Goal: Task Accomplishment & Management: Manage account settings

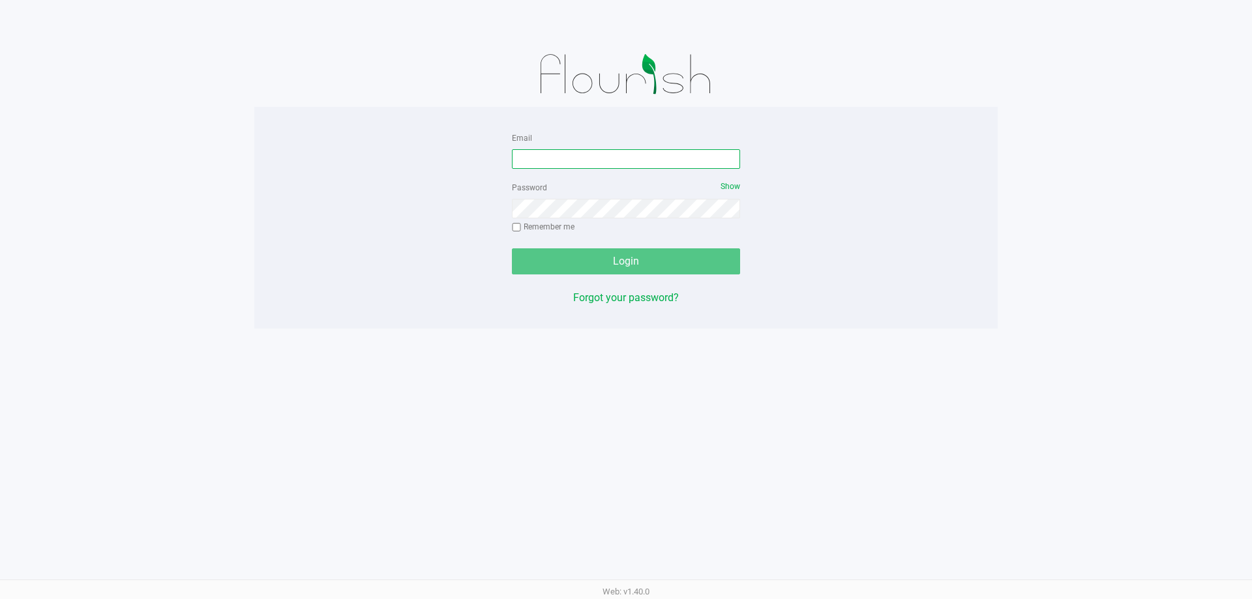
click at [564, 161] on input "Email" at bounding box center [626, 159] width 228 height 20
type input "[EMAIL_ADDRESS][DOMAIN_NAME]"
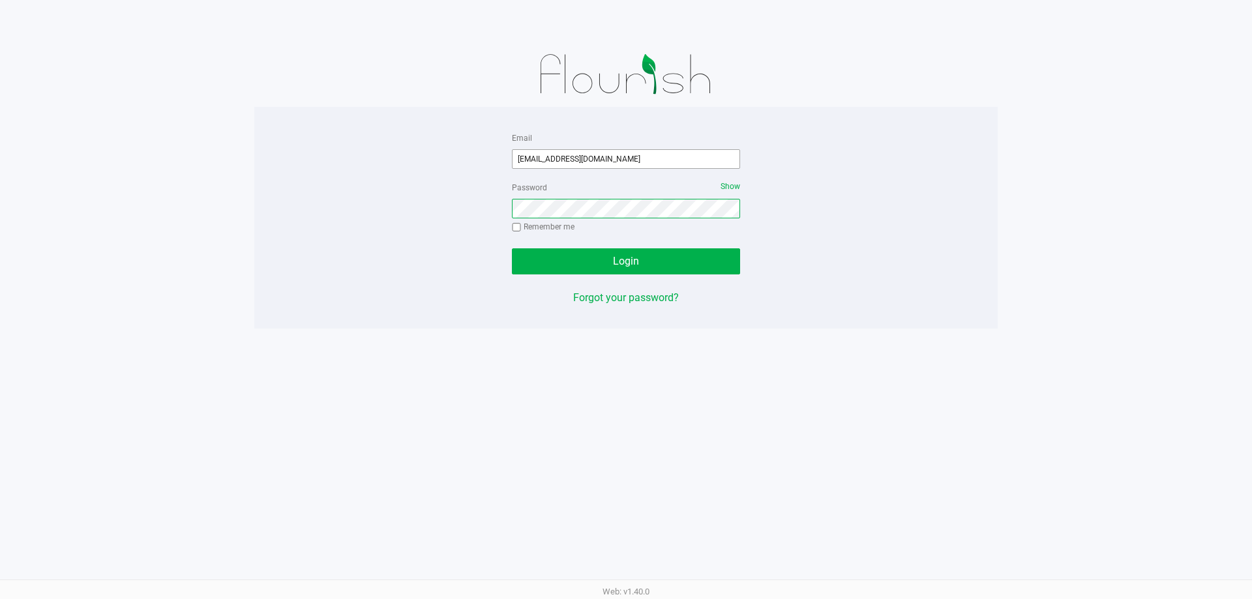
click at [512, 248] on button "Login" at bounding box center [626, 261] width 228 height 26
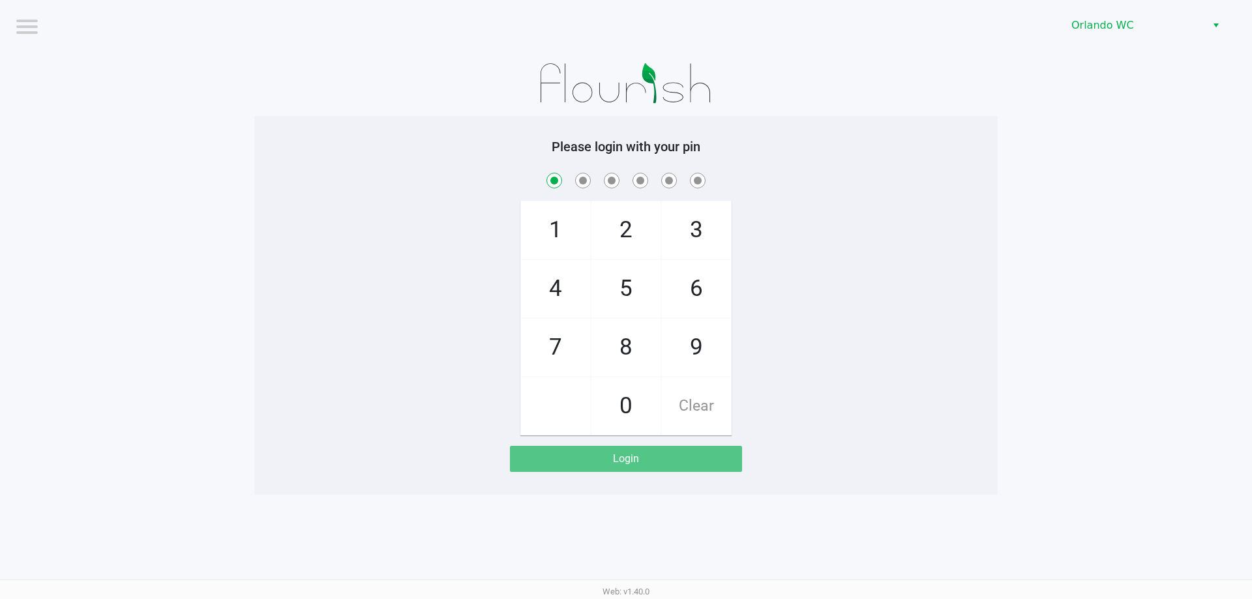
checkbox input "true"
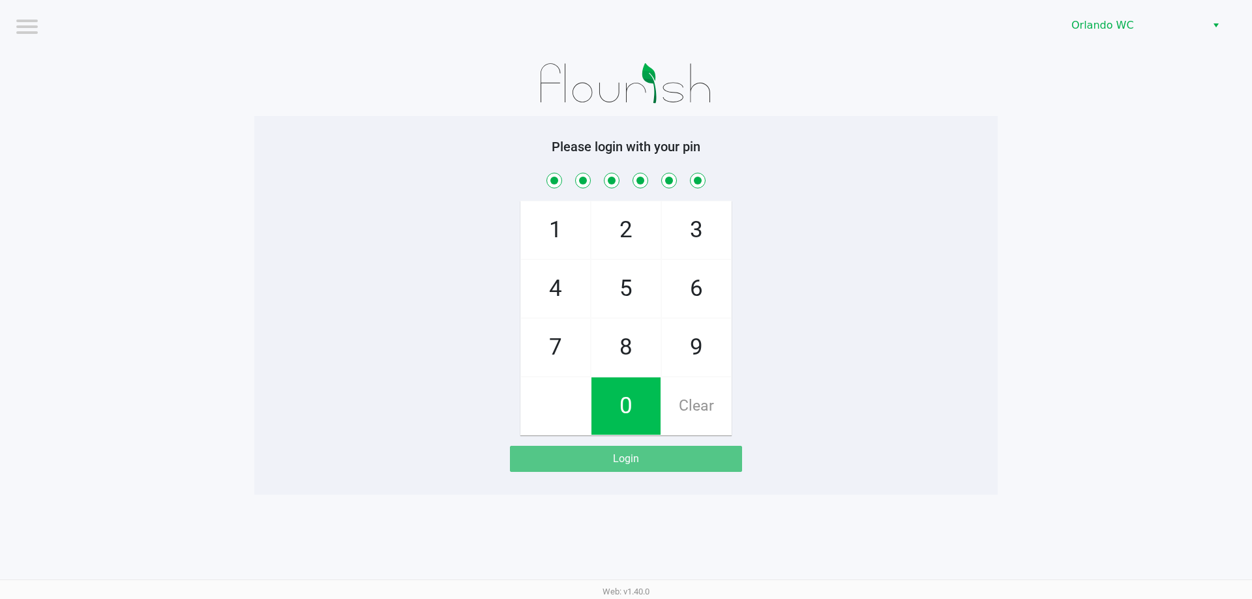
checkbox input "true"
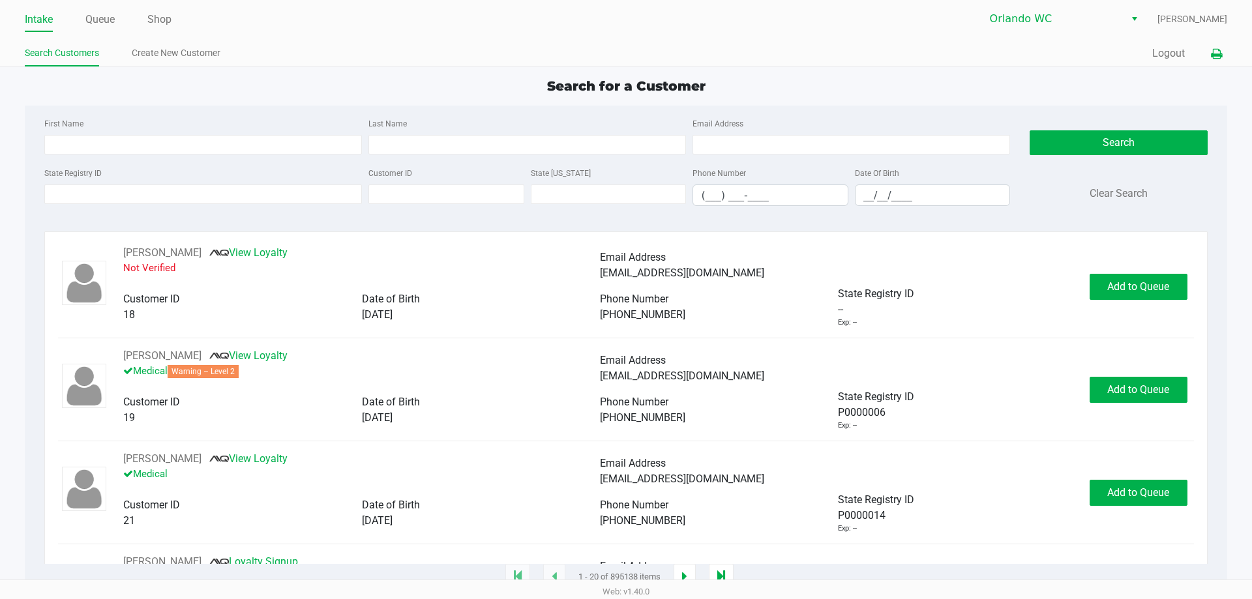
click at [1219, 50] on icon at bounding box center [1216, 54] width 11 height 9
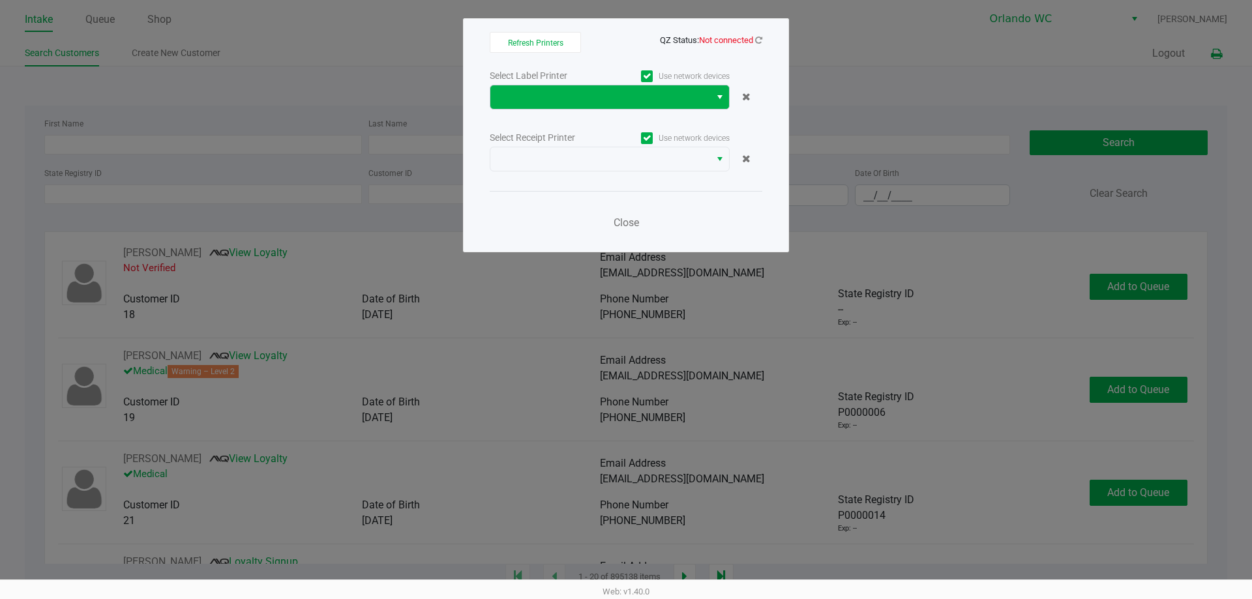
click at [717, 104] on span "Select" at bounding box center [720, 97] width 10 height 16
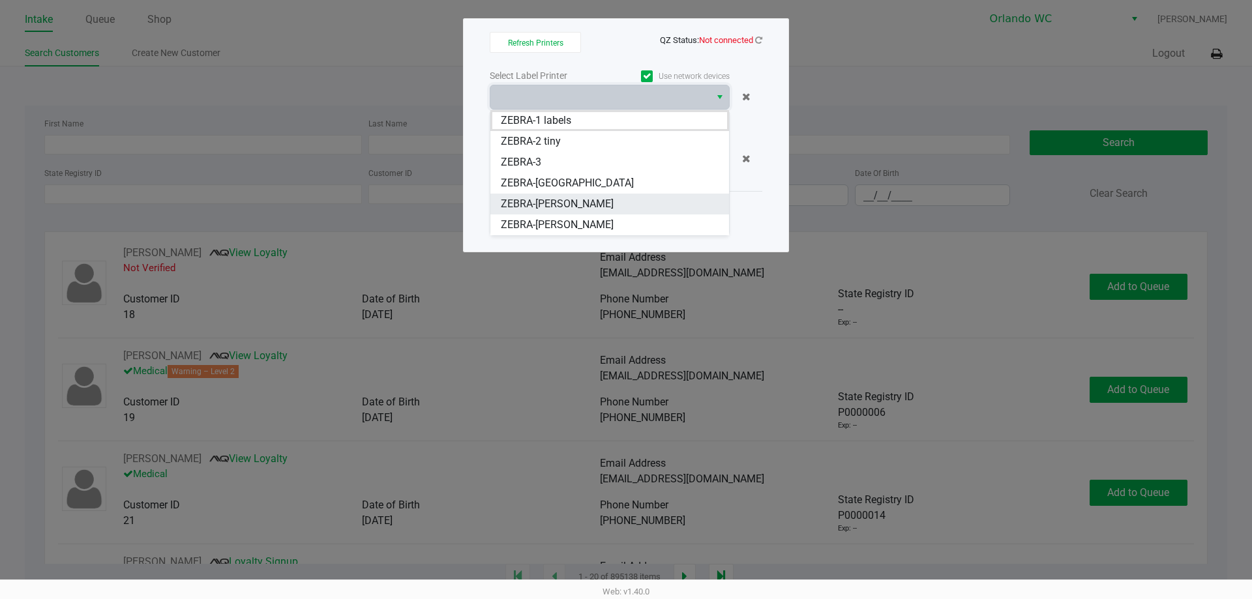
click at [571, 205] on span "ZEBRA-RODNEY-ATKINS" at bounding box center [557, 204] width 113 height 16
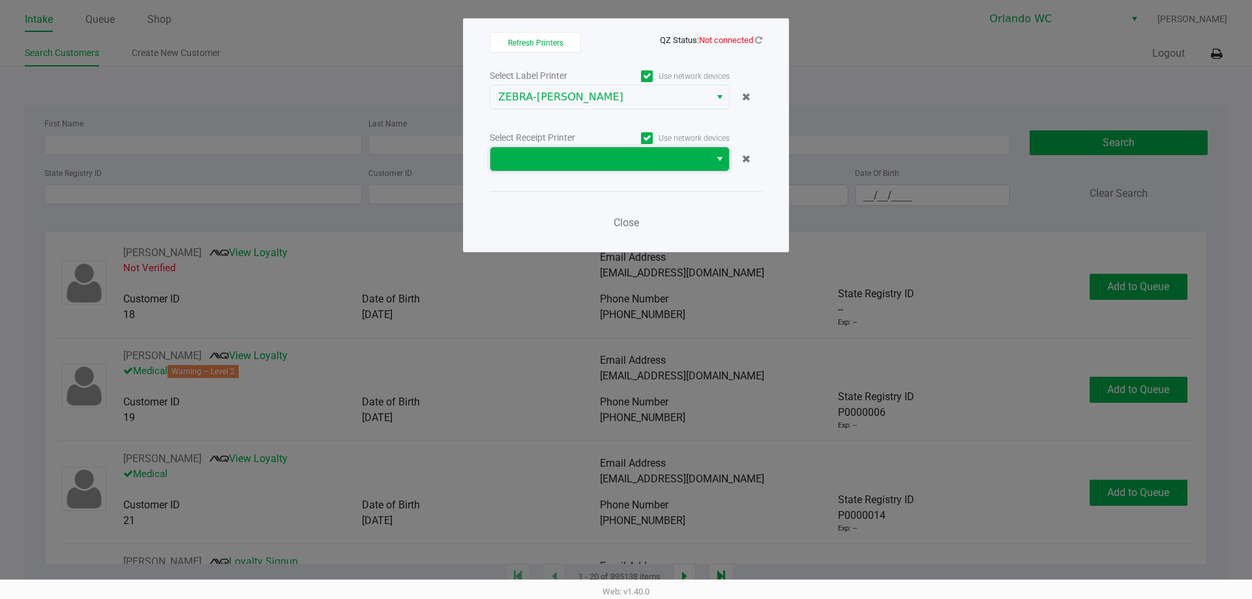
click at [606, 159] on span at bounding box center [600, 159] width 204 height 16
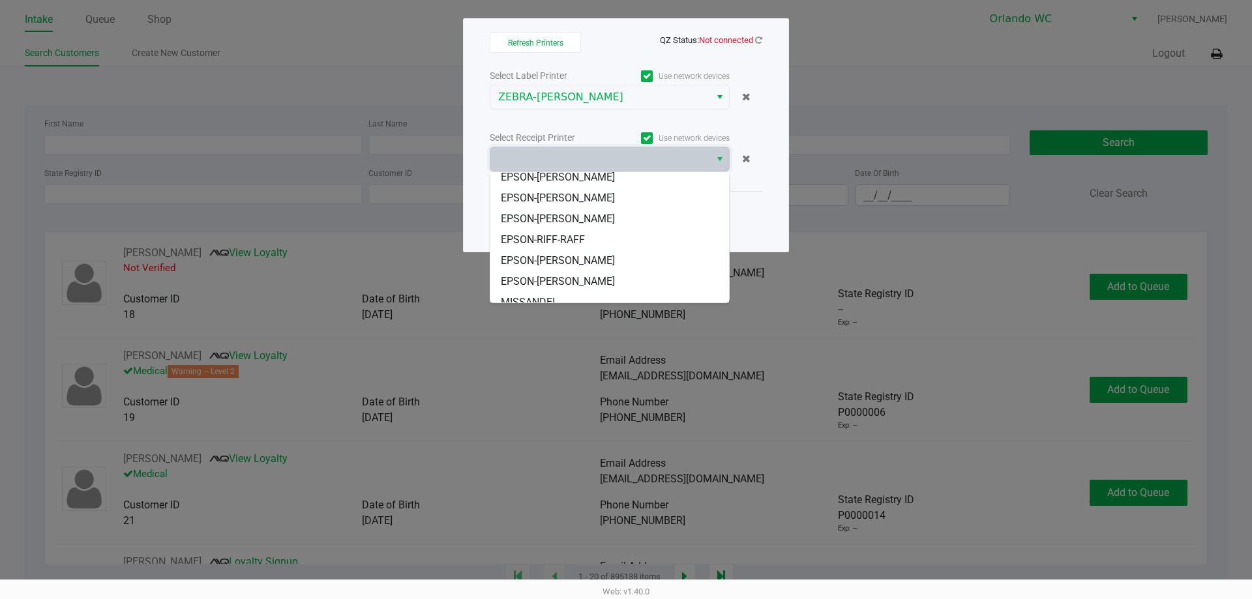
scroll to position [57, 0]
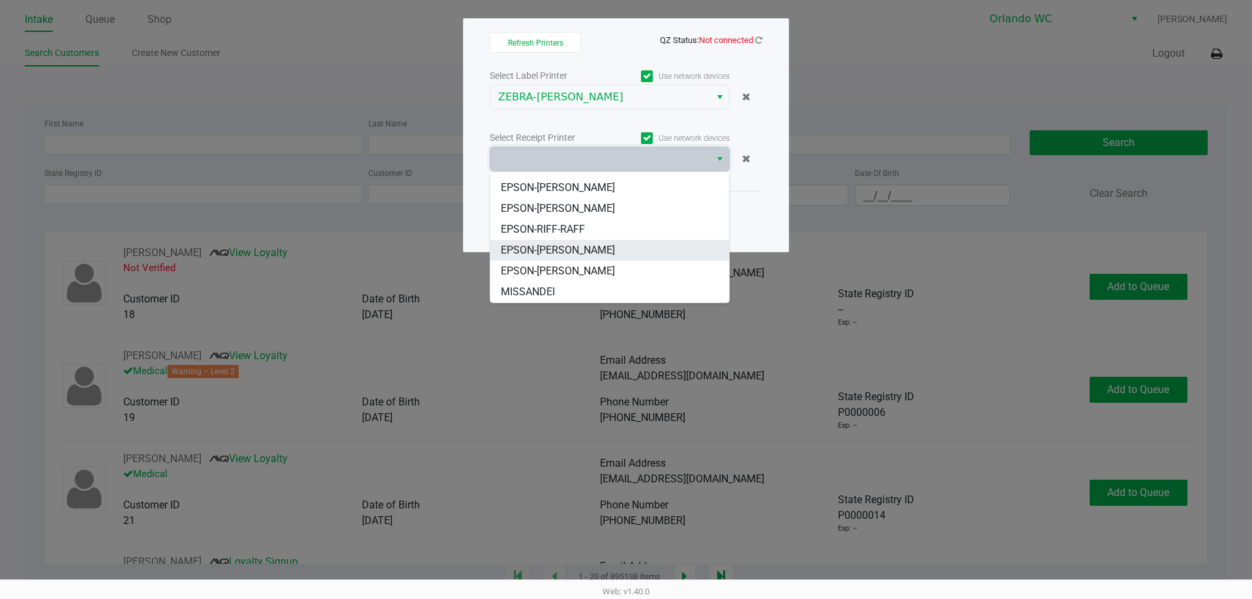
click at [581, 256] on span "EPSON-[PERSON_NAME]" at bounding box center [558, 251] width 114 height 16
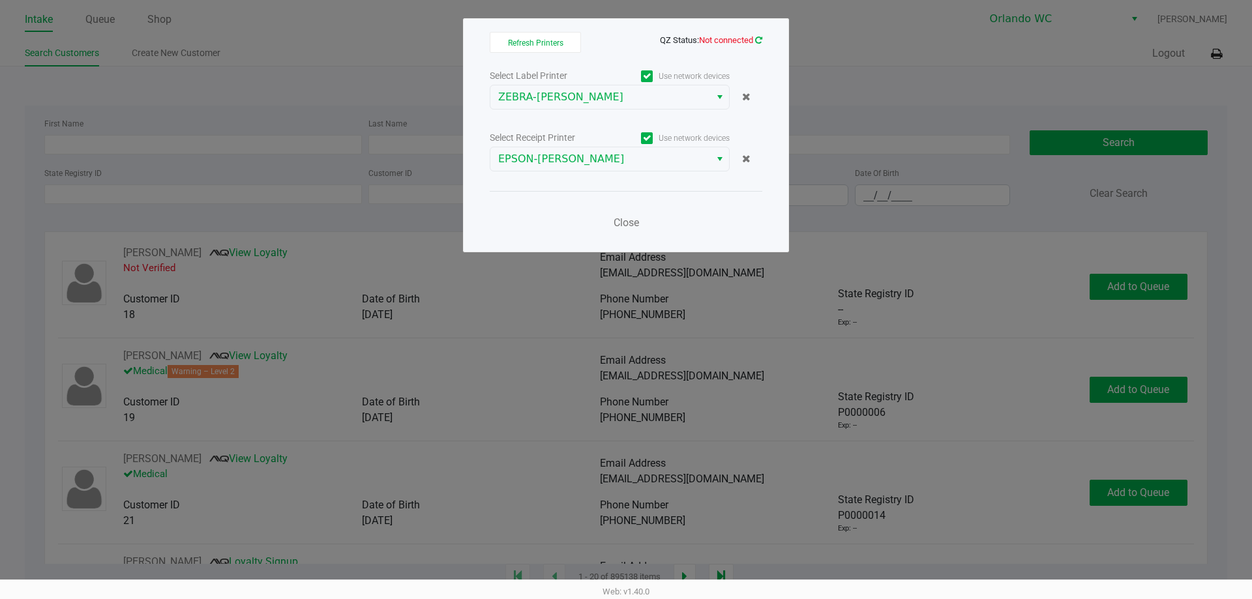
click at [760, 35] on link at bounding box center [758, 40] width 7 height 10
click at [758, 38] on icon at bounding box center [758, 40] width 7 height 8
click at [757, 35] on link at bounding box center [758, 40] width 7 height 10
click at [569, 42] on button "Refresh Printers" at bounding box center [535, 42] width 91 height 21
click at [629, 219] on span "Close" at bounding box center [626, 223] width 25 height 12
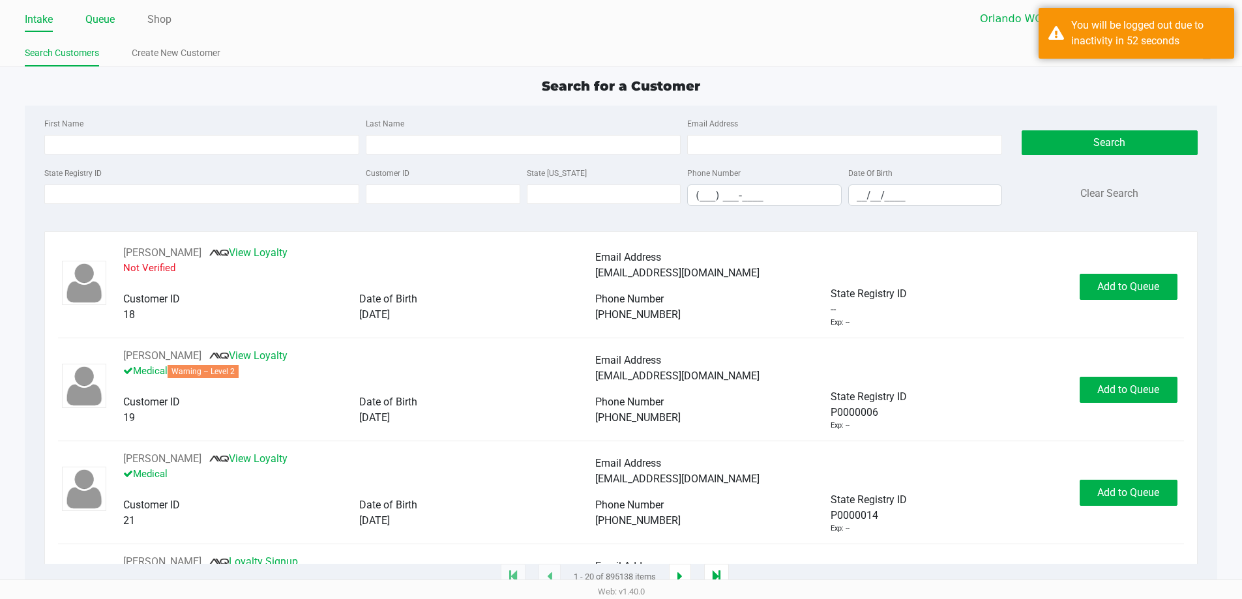
click at [97, 16] on link "Queue" at bounding box center [99, 19] width 29 height 18
click at [111, 20] on link "Queue" at bounding box center [99, 19] width 29 height 18
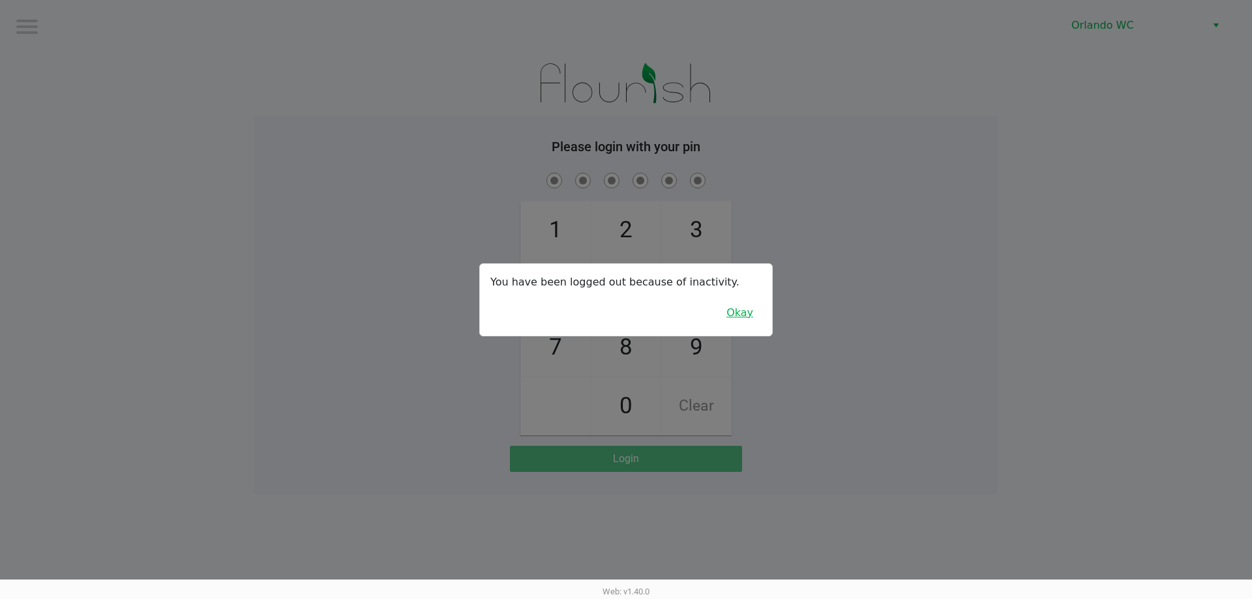
click at [747, 310] on button "Okay" at bounding box center [740, 313] width 44 height 25
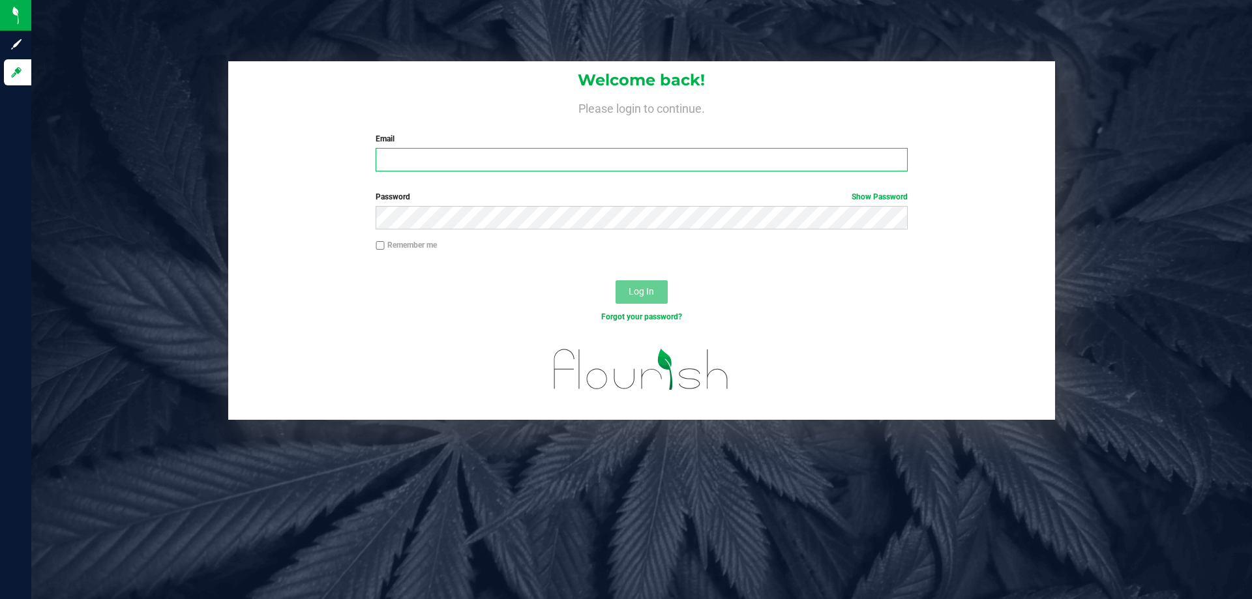
click at [484, 157] on input "Email" at bounding box center [642, 159] width 532 height 23
type input "[EMAIL_ADDRESS][DOMAIN_NAME]"
click at [616, 280] on button "Log In" at bounding box center [642, 291] width 52 height 23
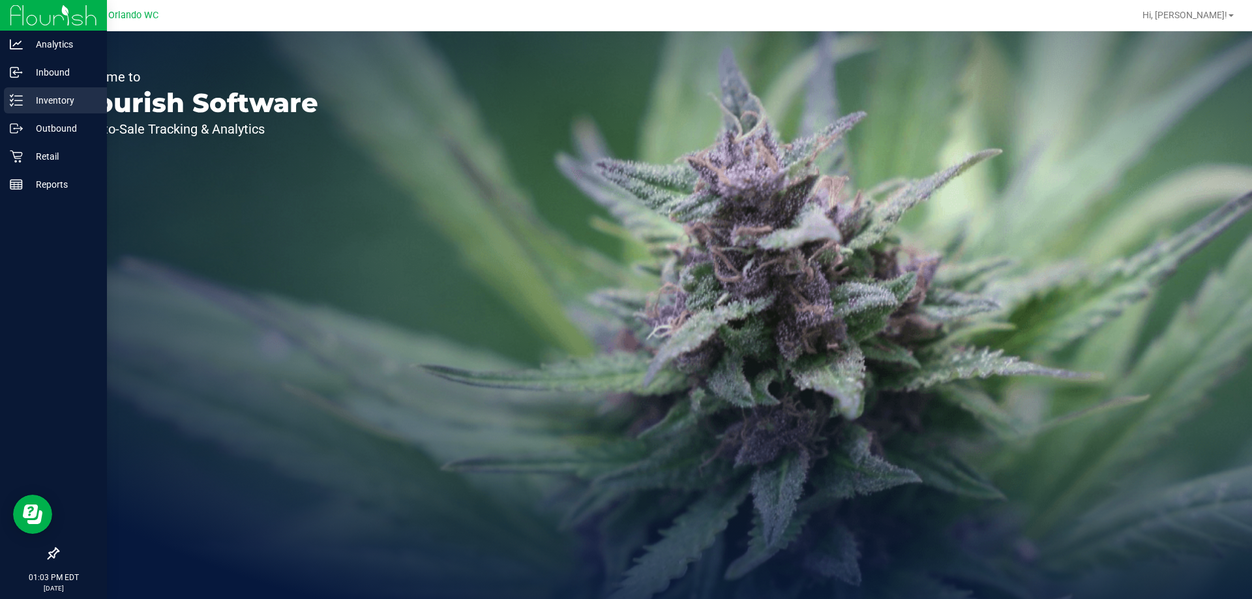
click at [20, 100] on icon at bounding box center [16, 100] width 13 height 13
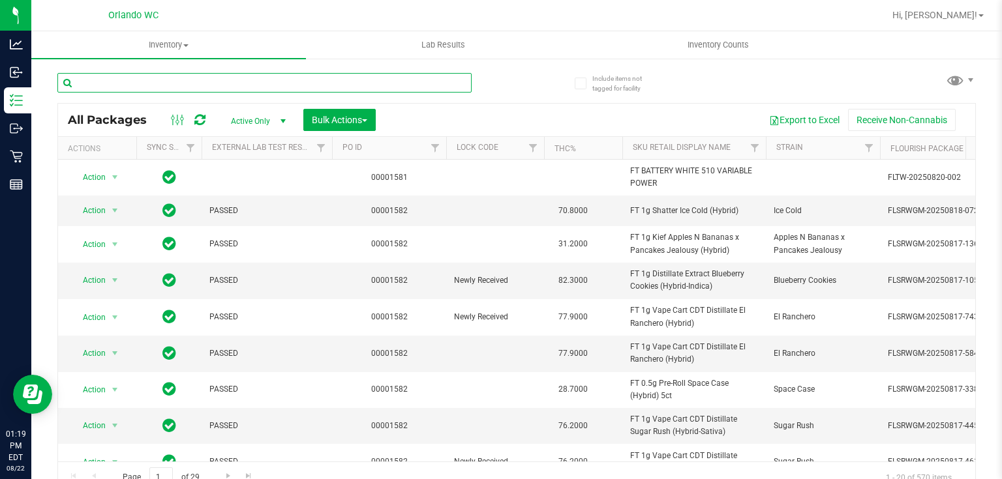
click at [201, 82] on input "text" at bounding box center [264, 83] width 414 height 20
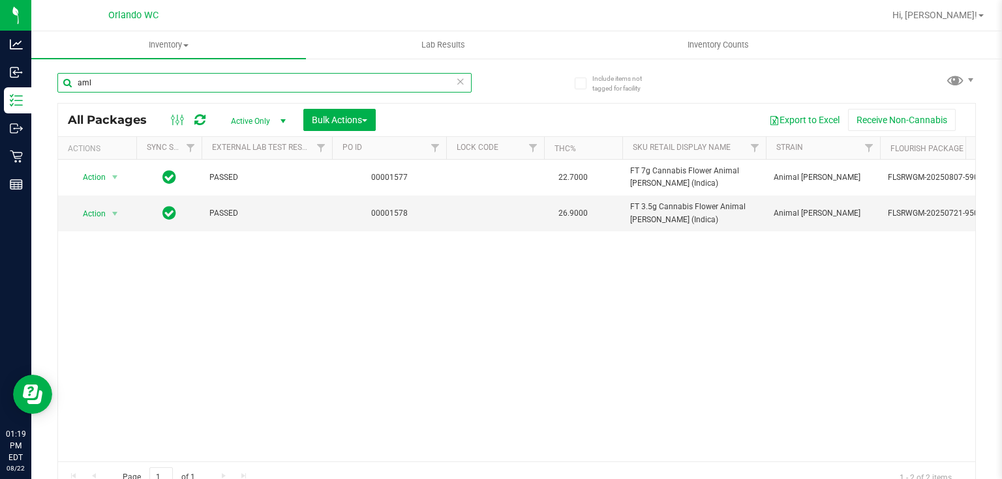
drag, startPoint x: 138, startPoint y: 85, endPoint x: 44, endPoint y: 83, distance: 94.6
click at [44, 83] on div "Include items not tagged for facility aml All Packages Active Only Active Only …" at bounding box center [516, 256] width 970 height 398
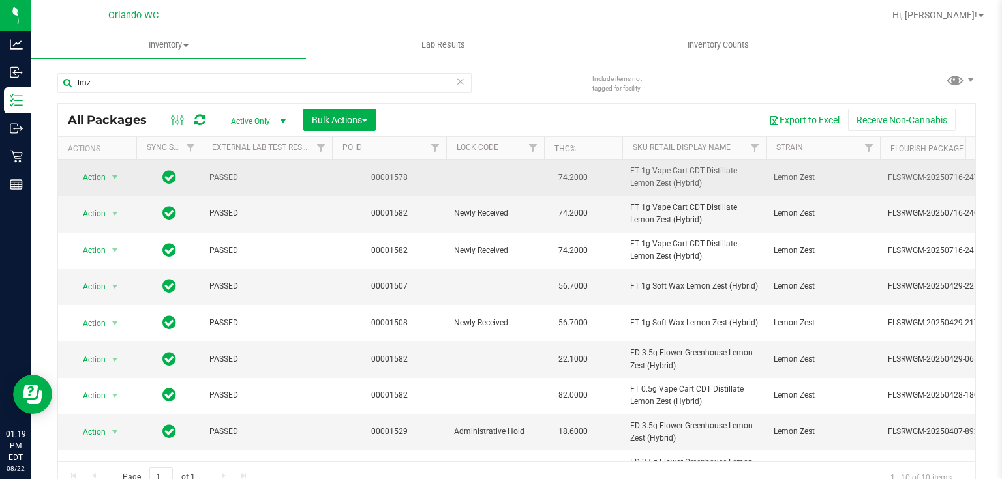
drag, startPoint x: 623, startPoint y: 165, endPoint x: 722, endPoint y: 184, distance: 100.3
click at [722, 184] on td "FT 1g Vape Cart CDT Distillate Lemon Zest (Hybrid)" at bounding box center [693, 178] width 143 height 36
copy span "FT 1g Vape Cart CDT Distillate Lemon Zest (Hybrid)"
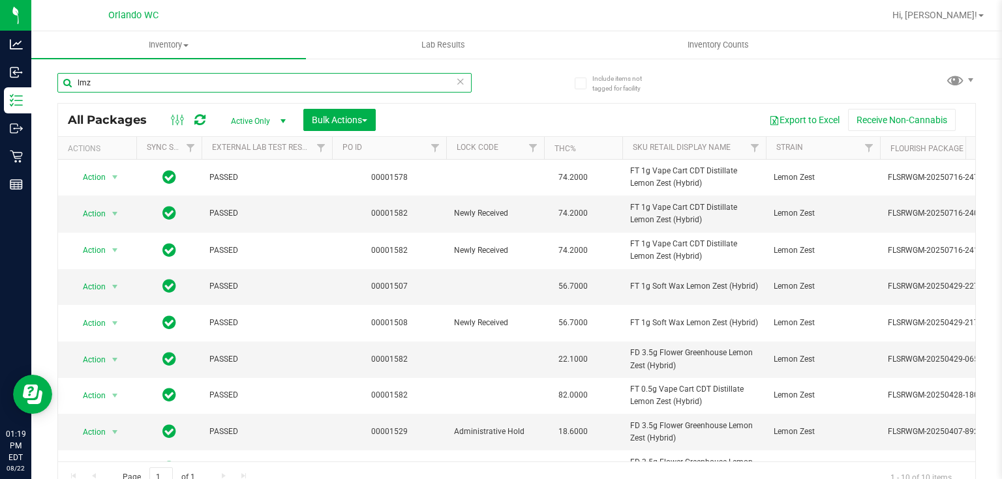
drag, startPoint x: 103, startPoint y: 87, endPoint x: 65, endPoint y: 84, distance: 37.9
click at [65, 84] on input "lmz" at bounding box center [264, 83] width 414 height 20
paste input "FT 1g Vape Cart CDT Distillate Lemon Zest (Hybrid)"
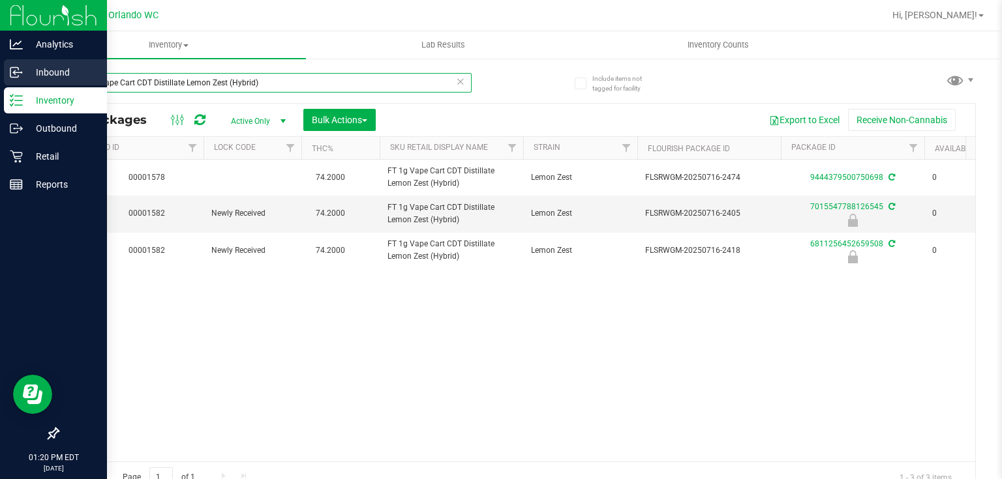
drag, startPoint x: 264, startPoint y: 80, endPoint x: 0, endPoint y: 59, distance: 264.9
click at [0, 59] on div "Analytics Inbound Inventory Outbound Retail Reports 01:20 PM EDT 08/22/2025 08/…" at bounding box center [501, 239] width 1002 height 479
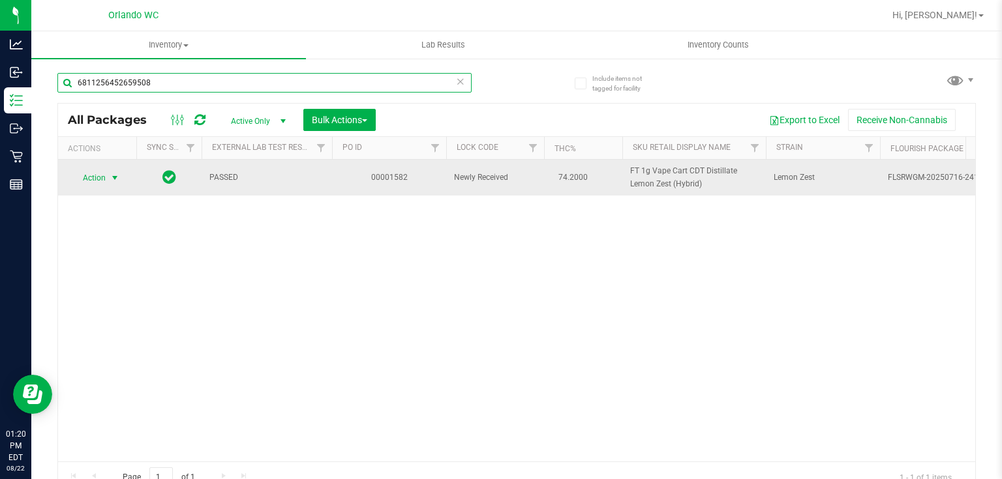
type input "6811256452659508"
click at [108, 179] on span "select" at bounding box center [115, 178] width 16 height 18
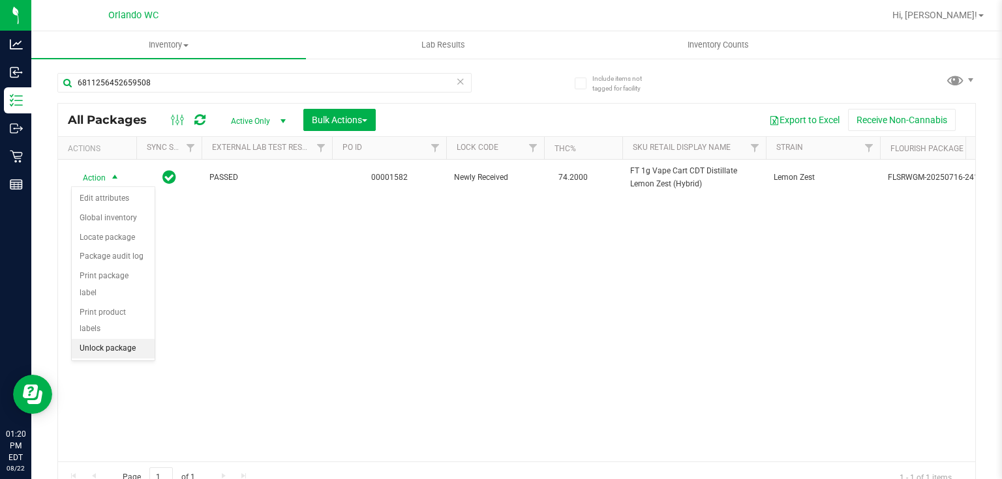
click at [104, 339] on li "Unlock package" at bounding box center [113, 349] width 83 height 20
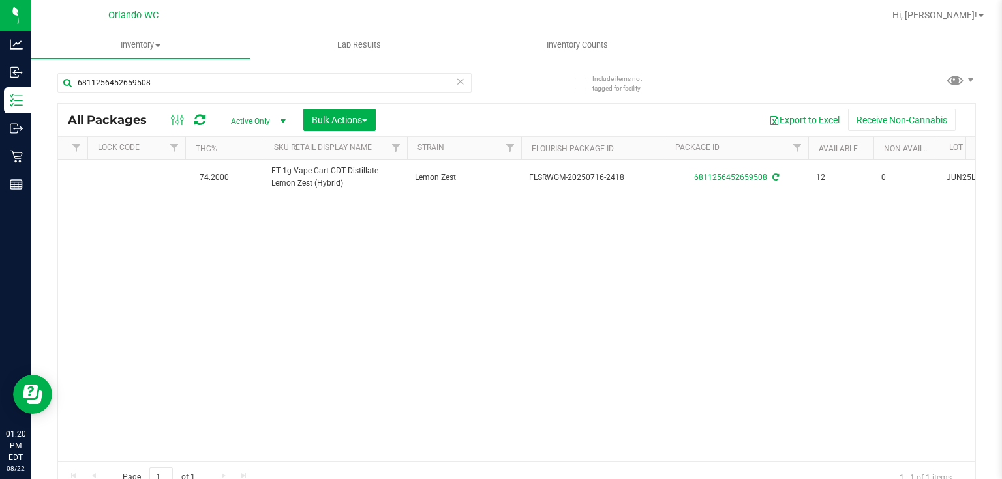
scroll to position [0, 373]
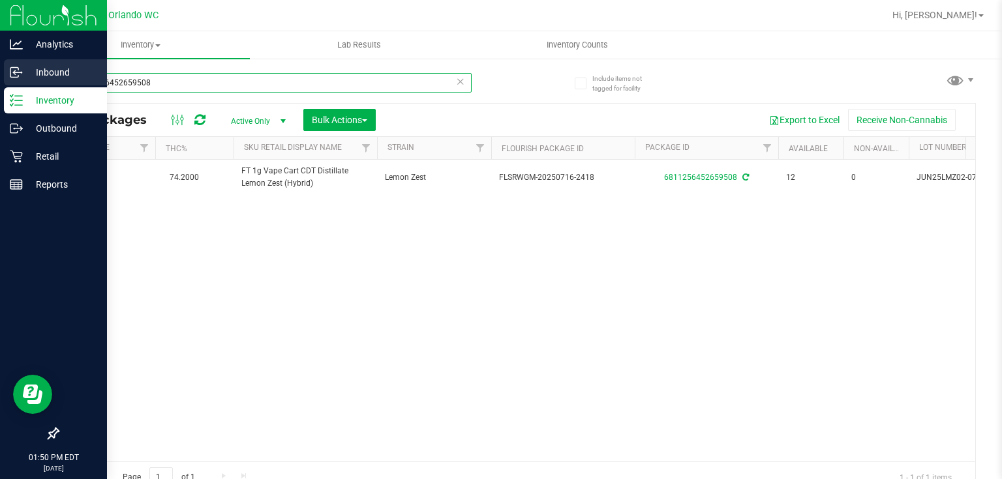
drag, startPoint x: 69, startPoint y: 78, endPoint x: 13, endPoint y: 70, distance: 56.5
click at [13, 70] on div "Analytics Inbound Inventory Outbound Retail Reports 01:50 PM EDT 08/22/2025 08/…" at bounding box center [501, 239] width 1002 height 479
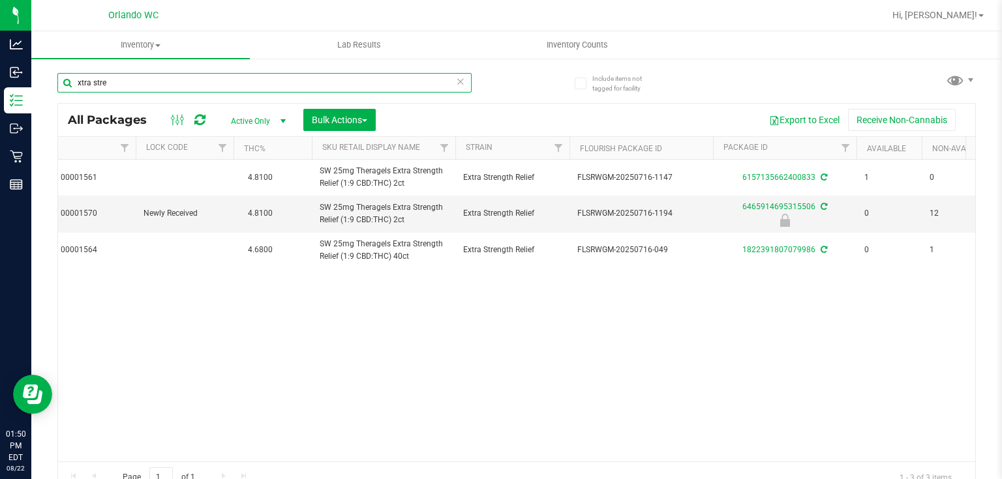
scroll to position [0, 327]
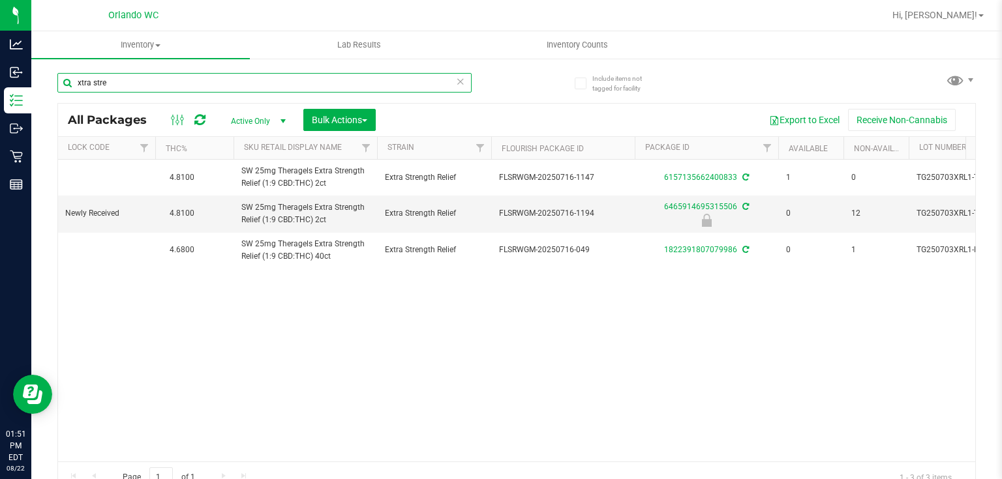
type input "xtra stre"
drag, startPoint x: 112, startPoint y: 86, endPoint x: 39, endPoint y: 86, distance: 73.0
click at [40, 86] on div "Include items not tagged for facility xtra stre All Packages Active Only Active…" at bounding box center [516, 256] width 970 height 398
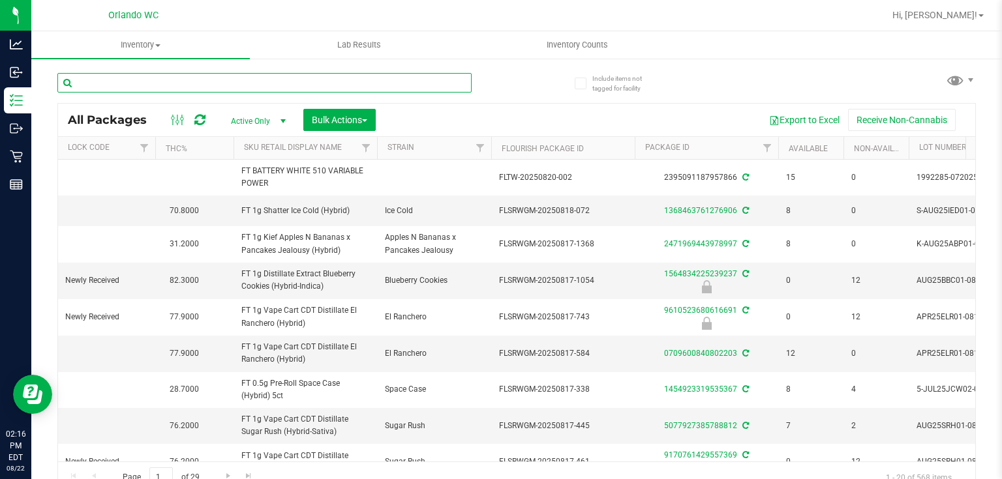
click at [145, 83] on input "text" at bounding box center [264, 83] width 414 height 20
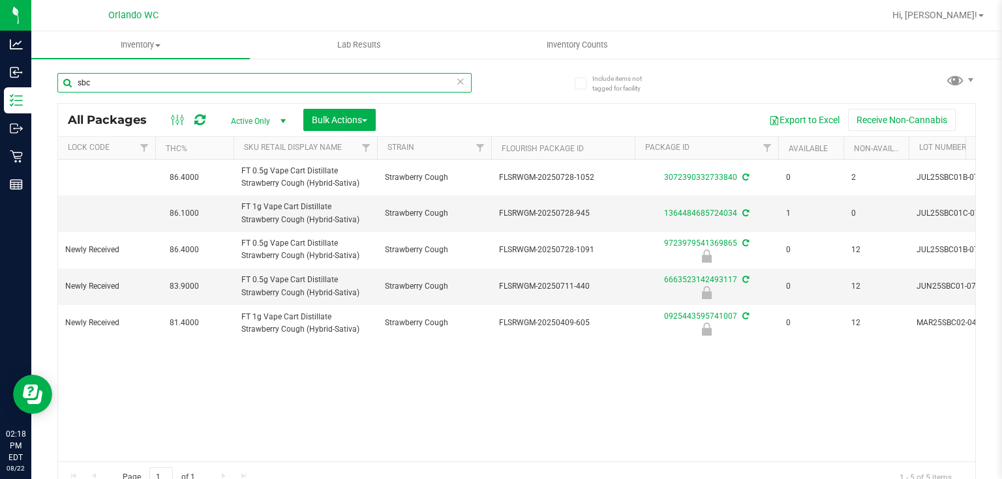
drag, startPoint x: 125, startPoint y: 77, endPoint x: 78, endPoint y: 76, distance: 47.0
drag, startPoint x: 78, startPoint y: 76, endPoint x: 230, endPoint y: 78, distance: 152.0
click at [226, 78] on input "sbc" at bounding box center [264, 83] width 414 height 20
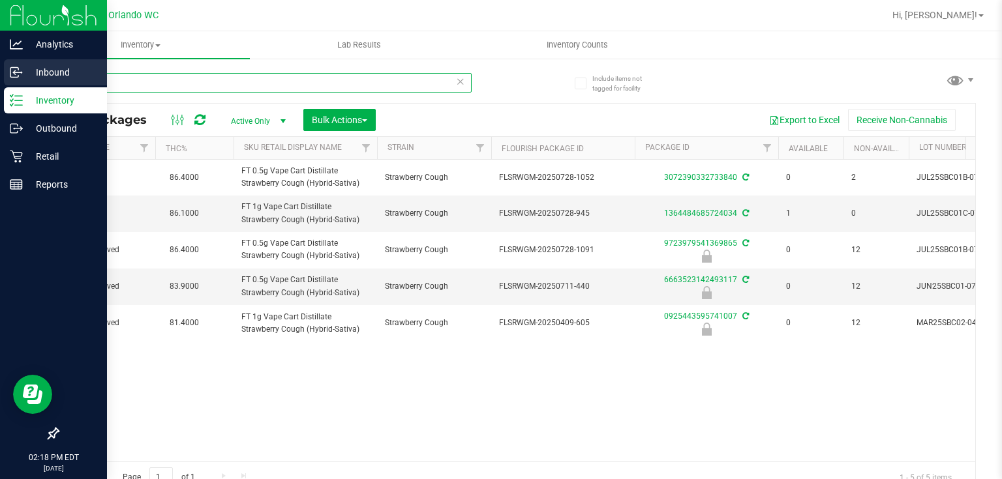
drag, startPoint x: 211, startPoint y: 78, endPoint x: 0, endPoint y: 85, distance: 211.4
click at [0, 85] on div "Analytics Inbound Inventory Outbound Retail Reports 02:18 PM EDT 08/22/2025 08/…" at bounding box center [501, 239] width 1002 height 479
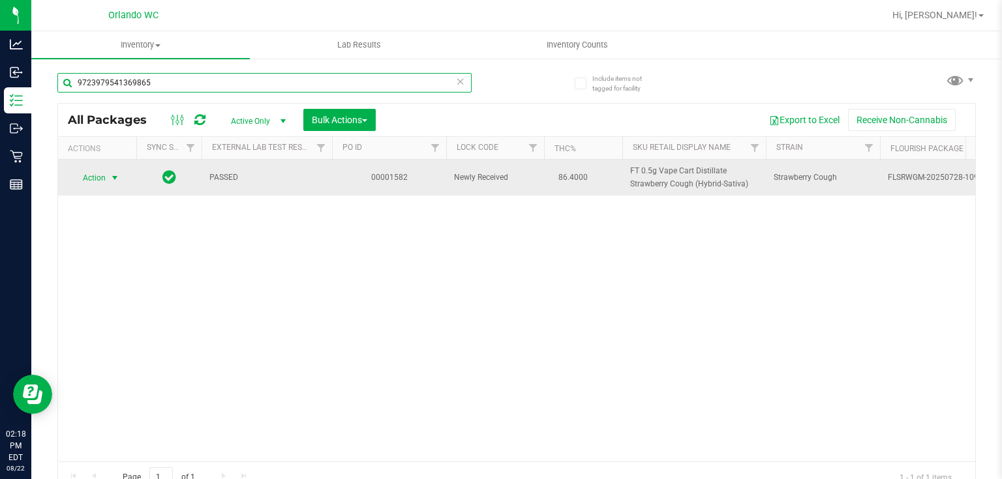
type input "9723979541369865"
click at [112, 177] on span "select" at bounding box center [115, 178] width 10 height 10
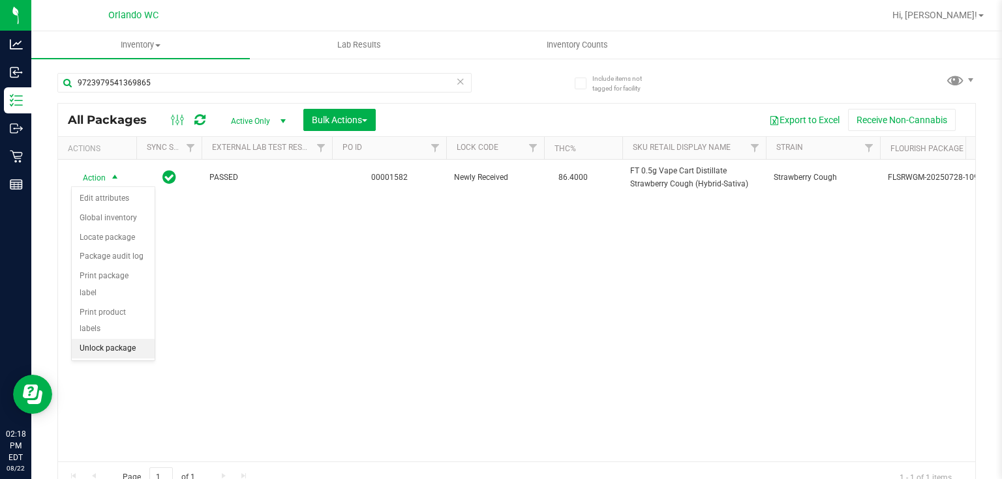
click at [112, 339] on li "Unlock package" at bounding box center [113, 349] width 83 height 20
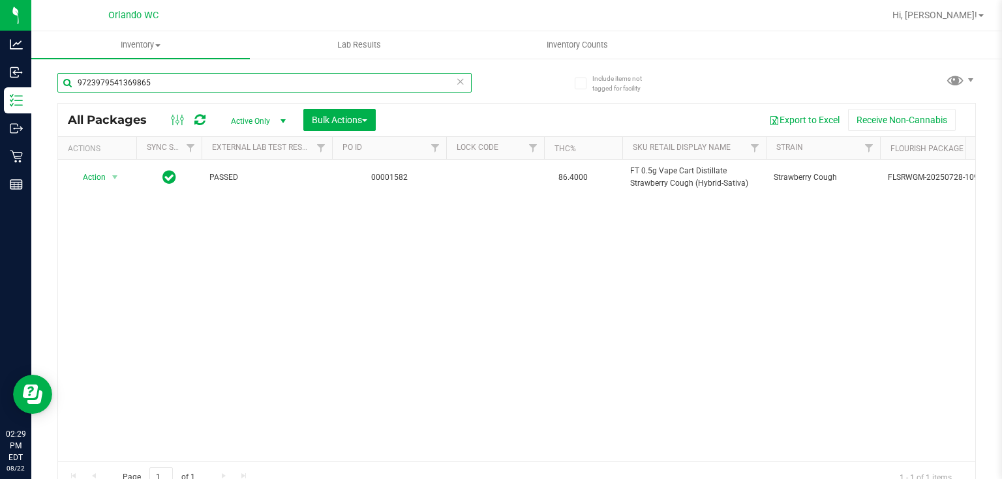
drag, startPoint x: 202, startPoint y: 75, endPoint x: 59, endPoint y: 86, distance: 143.3
click at [59, 86] on input "9723979541369865" at bounding box center [264, 83] width 414 height 20
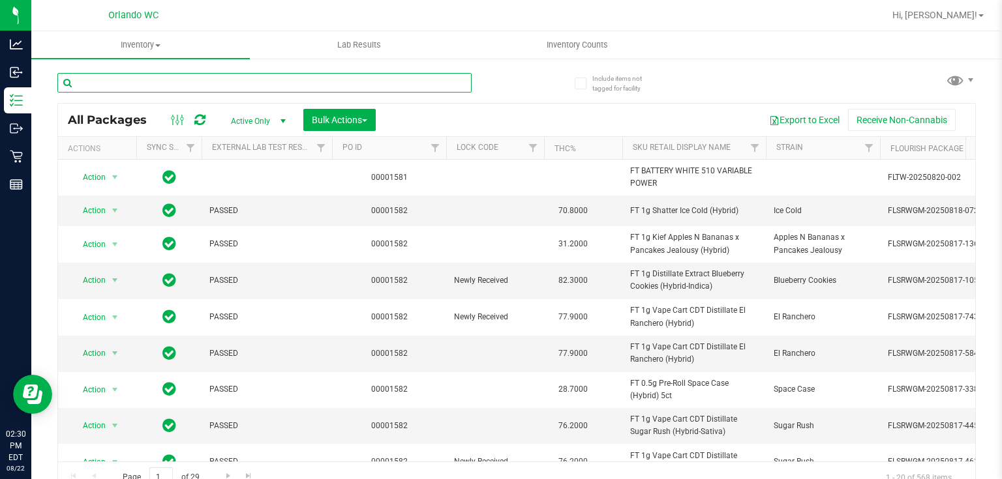
click at [203, 81] on input "text" at bounding box center [264, 83] width 414 height 20
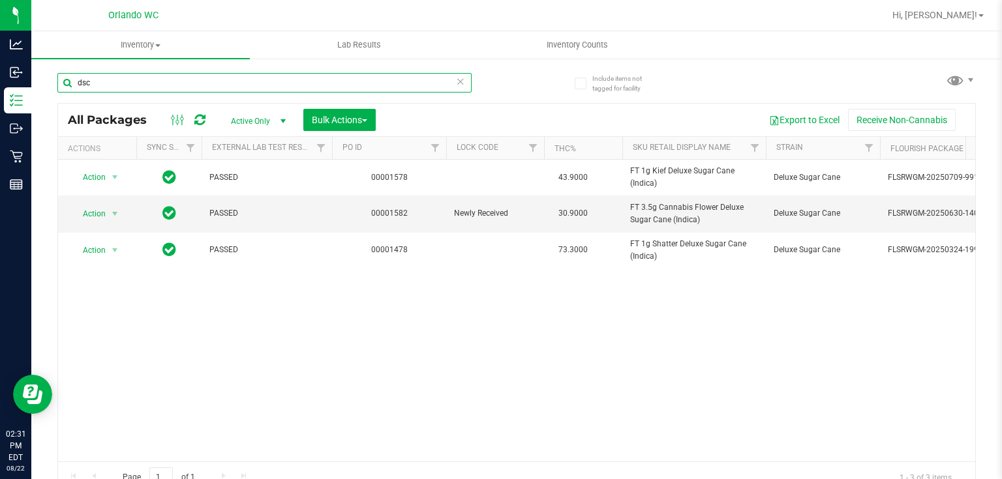
drag, startPoint x: 133, startPoint y: 87, endPoint x: 92, endPoint y: 85, distance: 41.1
click at [65, 77] on input "dsc" at bounding box center [264, 83] width 414 height 20
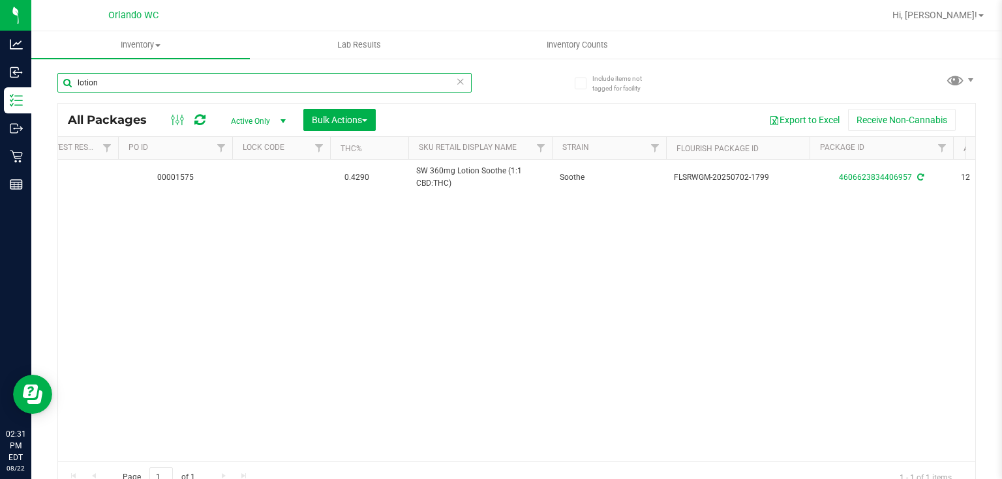
scroll to position [0, 136]
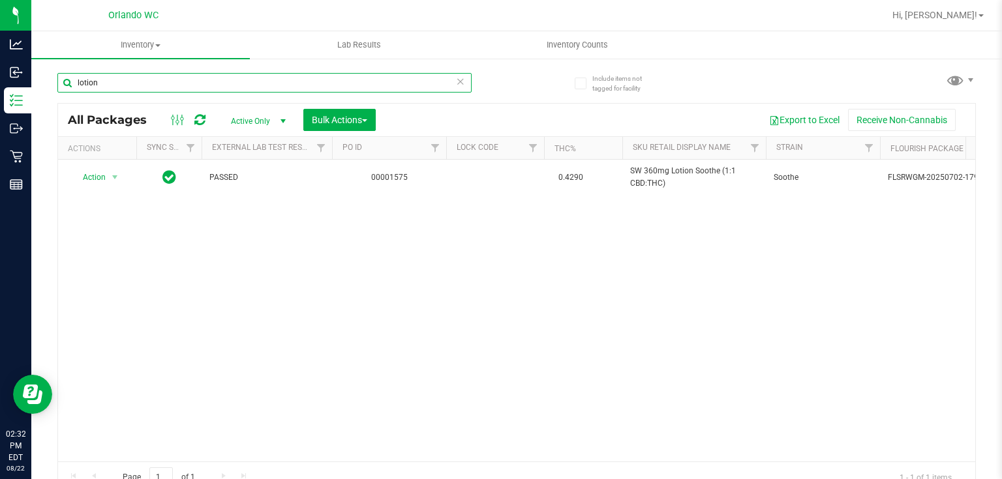
type input "lotion"
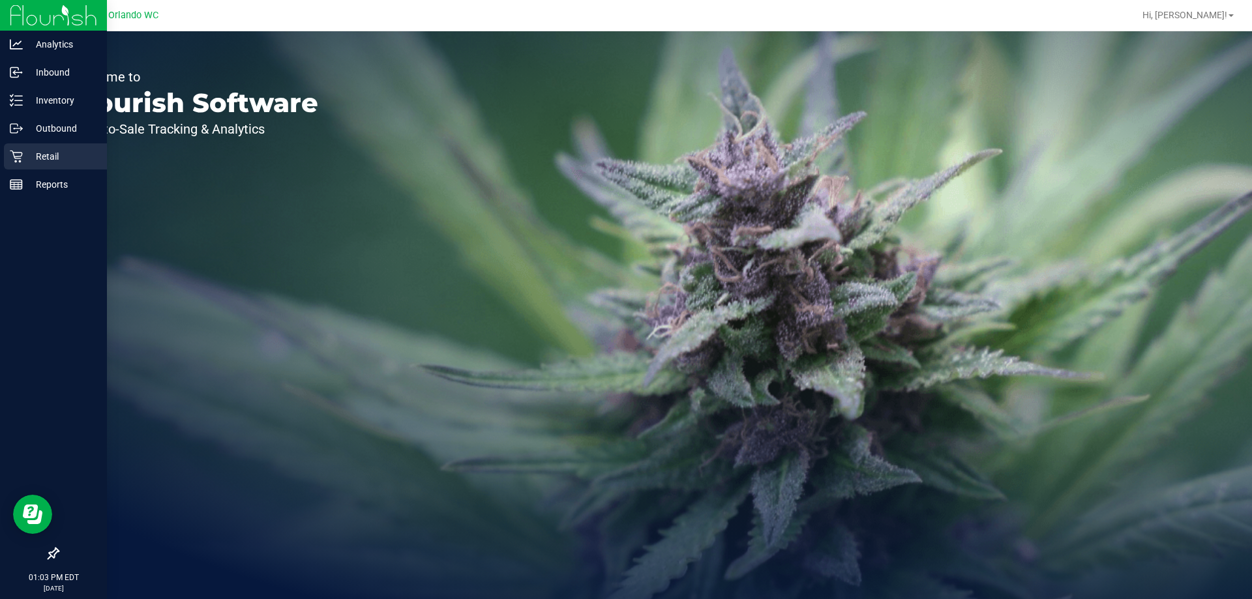
click at [15, 157] on icon at bounding box center [16, 157] width 12 height 12
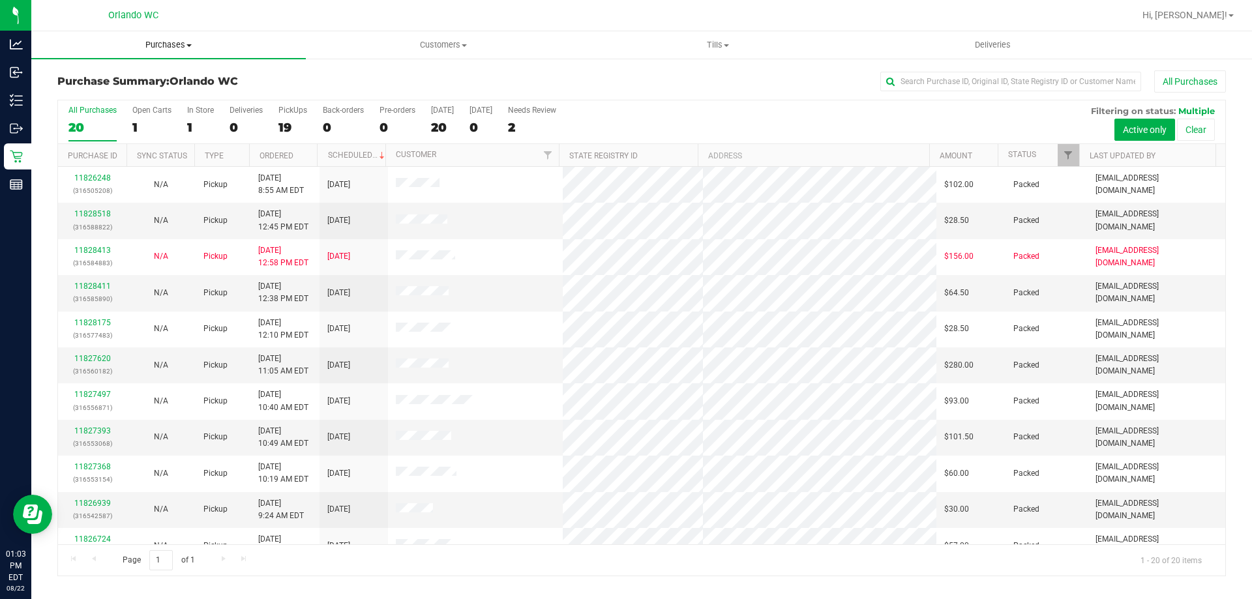
click at [162, 43] on span "Purchases" at bounding box center [168, 45] width 275 height 12
click at [116, 92] on li "Fulfillment" at bounding box center [168, 95] width 275 height 16
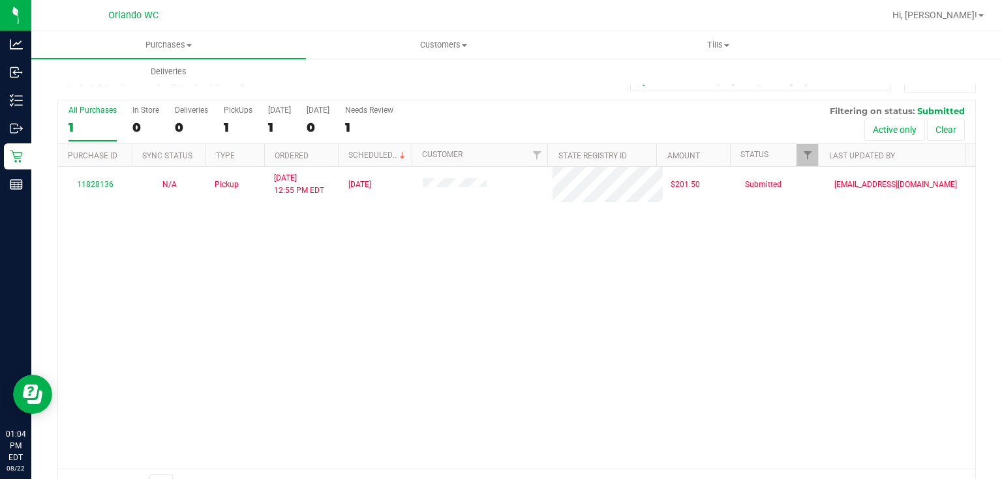
drag, startPoint x: 1212, startPoint y: 0, endPoint x: 531, endPoint y: 309, distance: 747.8
click at [542, 312] on div "11828136 N/A Pickup [DATE] 12:55 PM EDT 8/22/2025 $201.50 Submitted [EMAIL_ADDR…" at bounding box center [516, 318] width 917 height 302
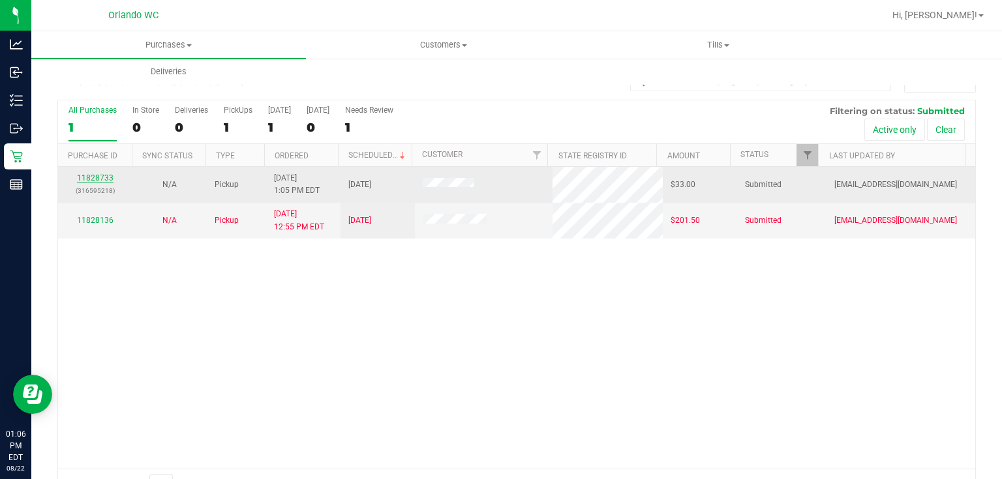
click at [91, 173] on link "11828733" at bounding box center [95, 177] width 37 height 9
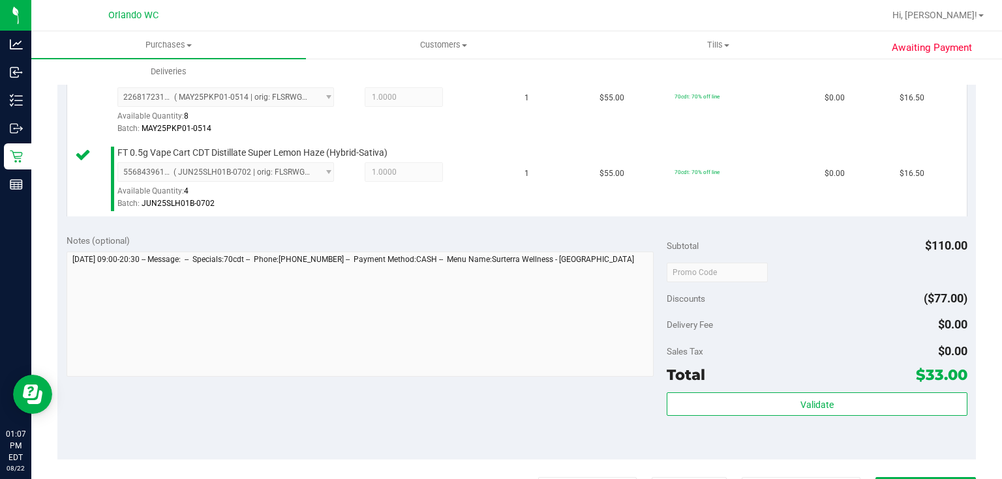
scroll to position [368, 0]
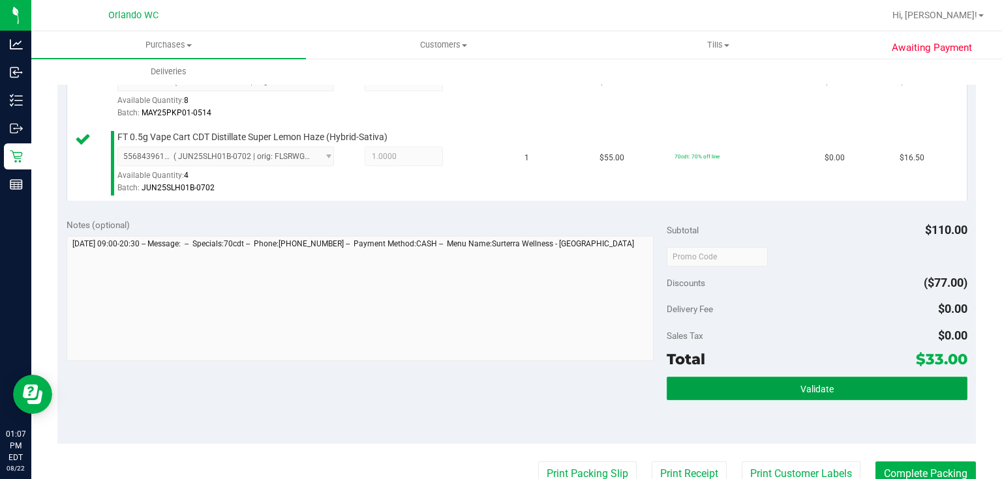
click at [851, 384] on button "Validate" at bounding box center [817, 388] width 300 height 23
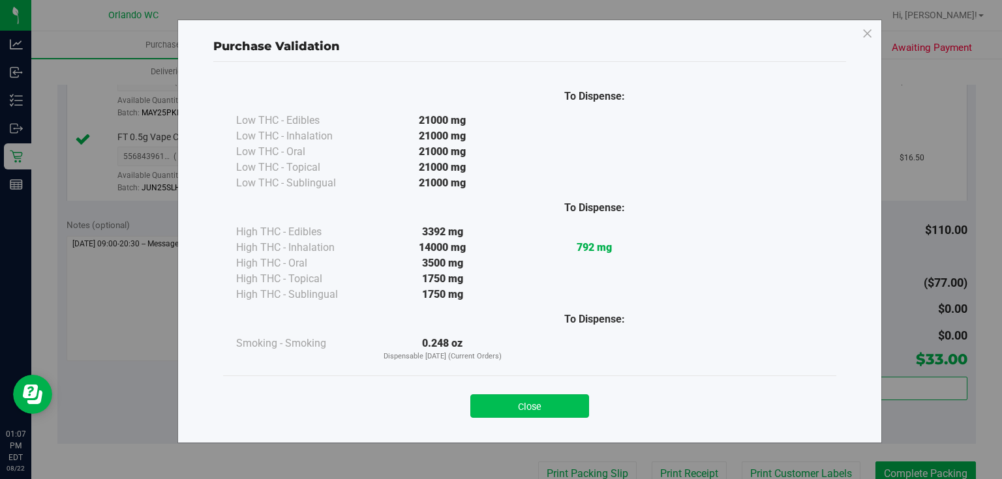
click at [559, 404] on button "Close" at bounding box center [529, 406] width 119 height 23
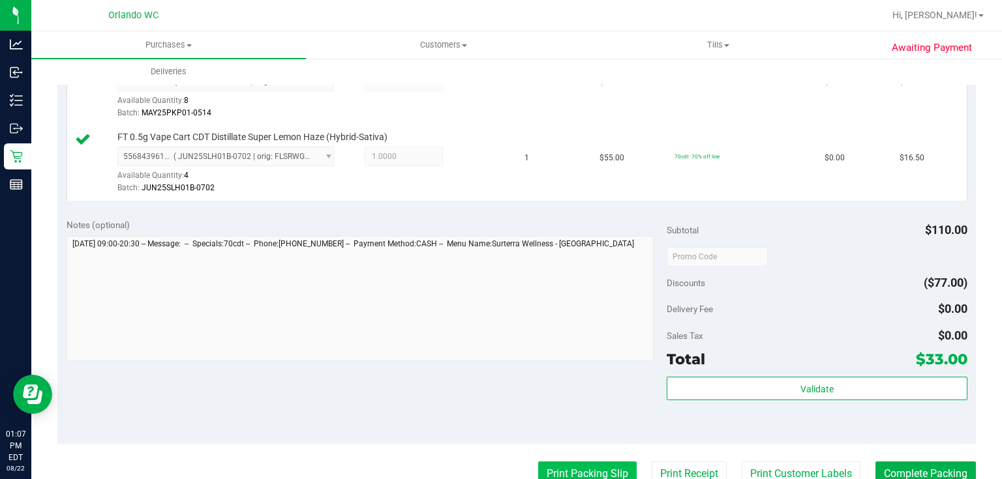
click at [590, 475] on button "Print Packing Slip" at bounding box center [587, 474] width 98 height 25
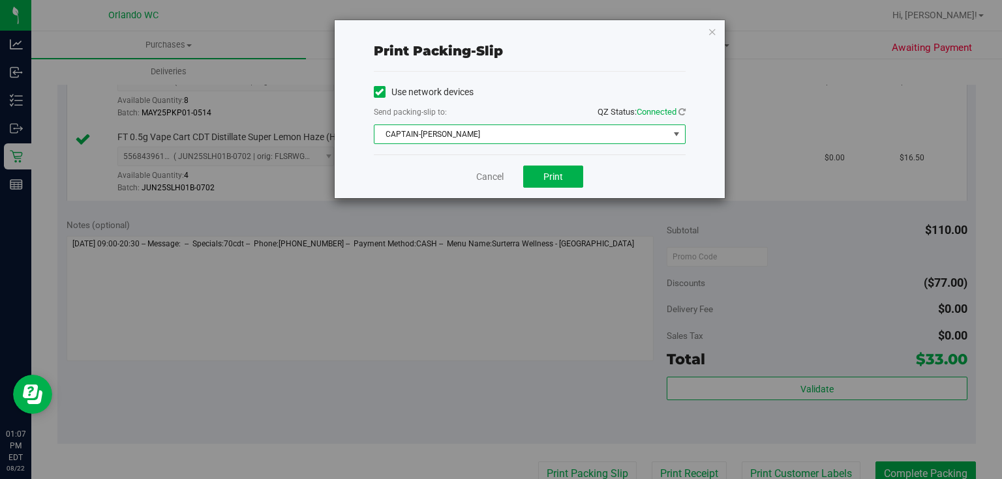
click at [555, 130] on span "CAPTAIN-KANGA" at bounding box center [521, 134] width 294 height 18
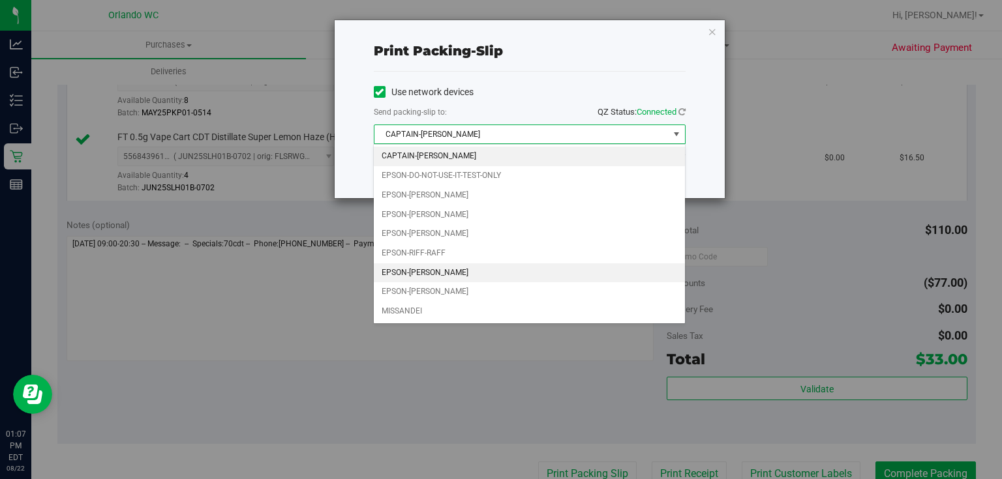
click at [449, 269] on li "EPSON-RODNEY-ATKINS" at bounding box center [529, 273] width 310 height 20
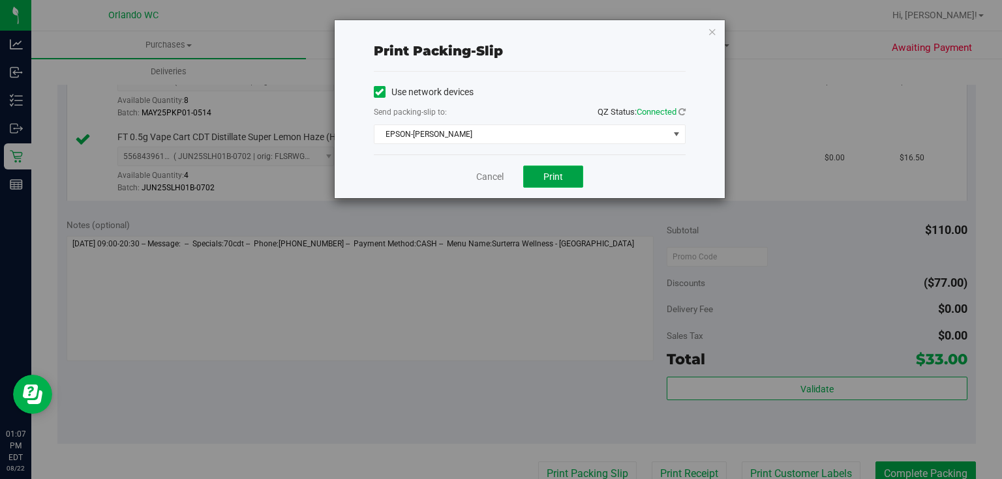
click at [550, 168] on button "Print" at bounding box center [553, 177] width 60 height 22
click at [500, 175] on link "Cancel" at bounding box center [489, 177] width 27 height 14
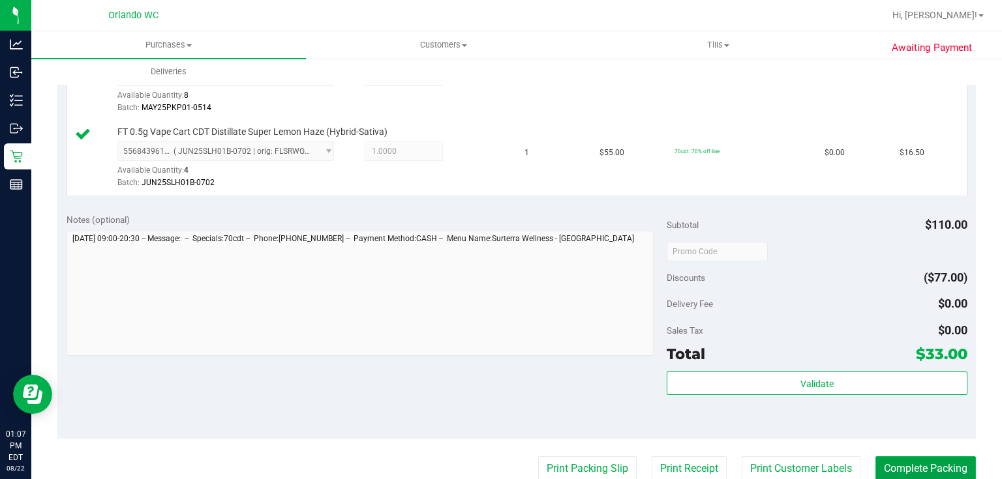
click at [942, 469] on button "Complete Packing" at bounding box center [925, 469] width 100 height 25
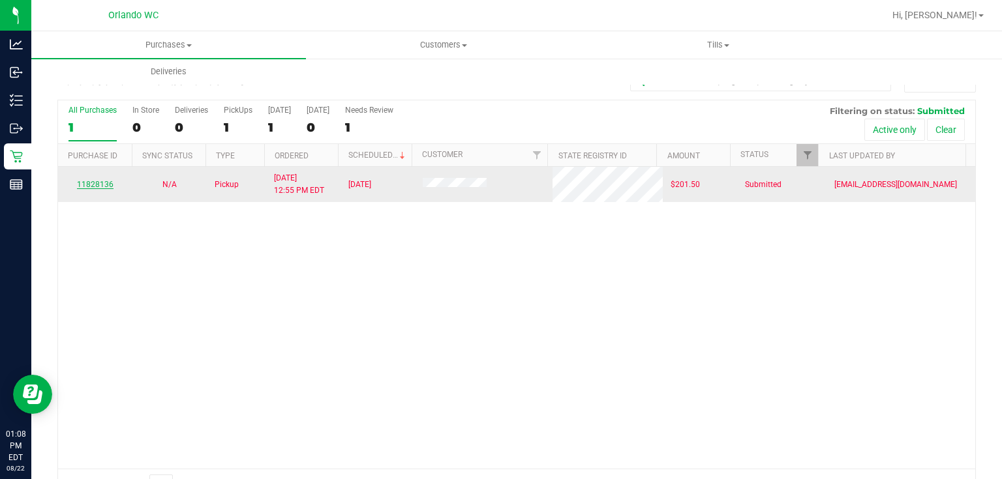
click at [106, 183] on link "11828136" at bounding box center [95, 184] width 37 height 9
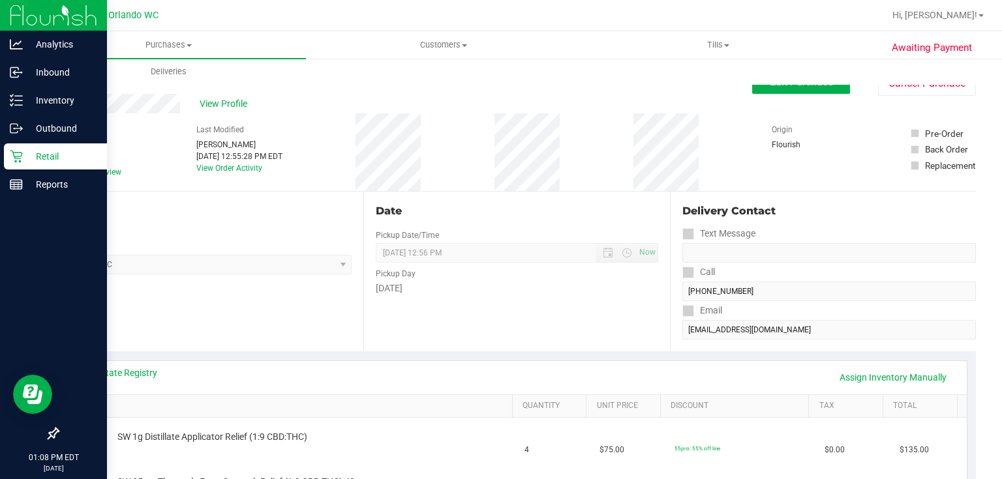
click at [16, 156] on icon at bounding box center [16, 156] width 13 height 13
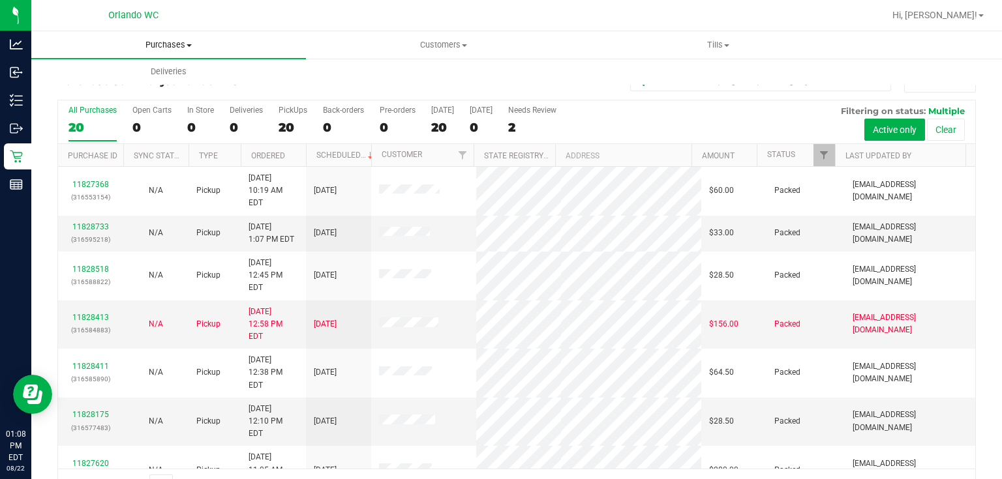
click at [180, 46] on span "Purchases" at bounding box center [168, 45] width 275 height 12
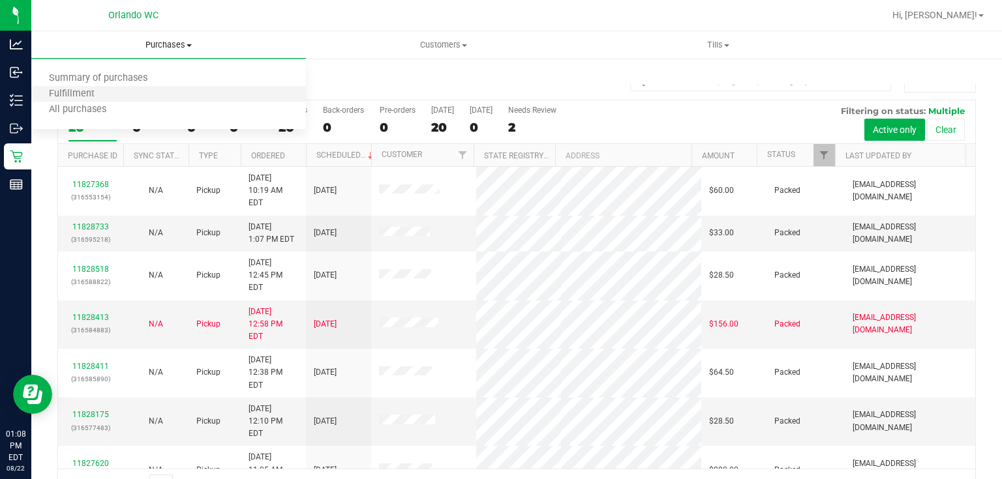
click at [150, 92] on li "Fulfillment" at bounding box center [168, 95] width 275 height 16
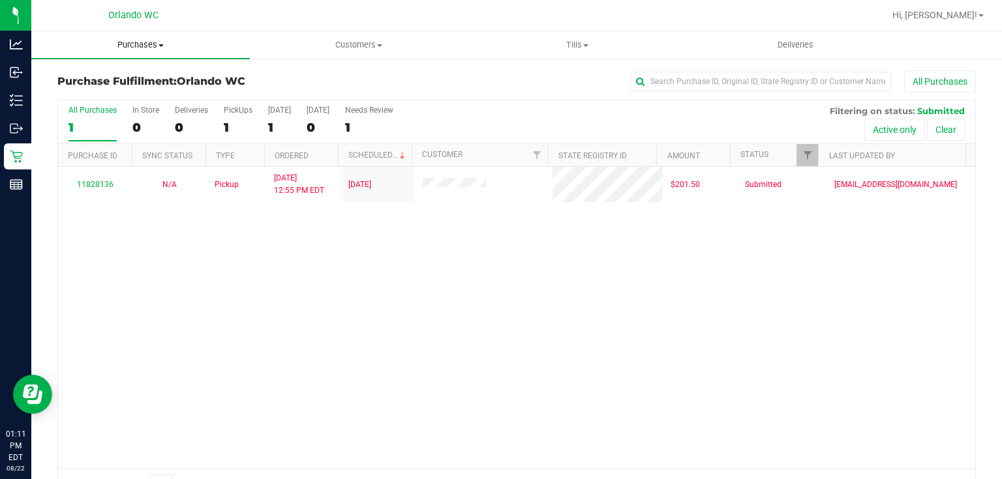
click at [157, 44] on span "Purchases" at bounding box center [140, 45] width 218 height 12
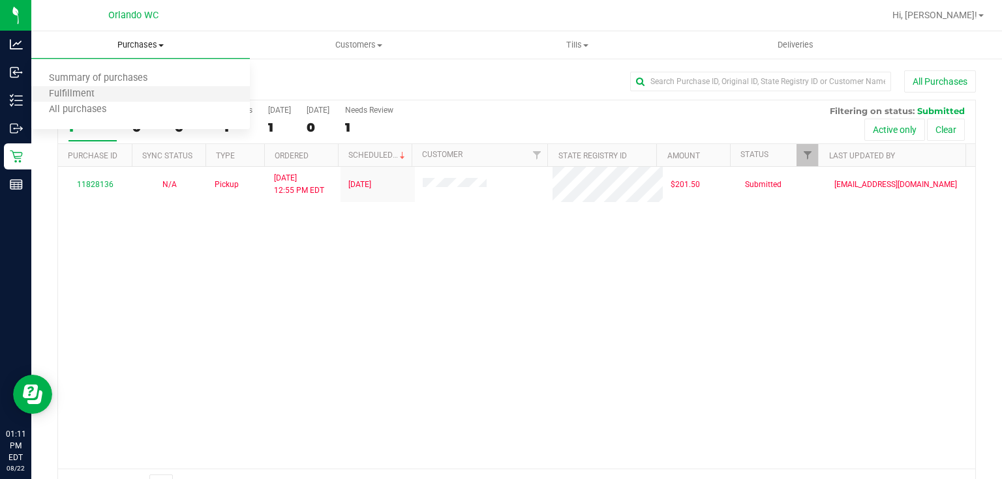
click at [143, 94] on li "Fulfillment" at bounding box center [140, 95] width 218 height 16
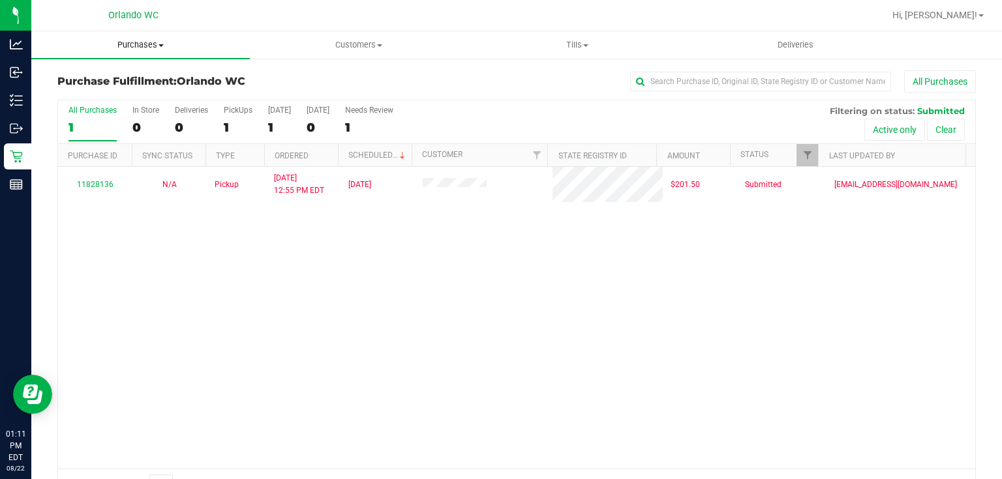
click at [148, 46] on span "Purchases" at bounding box center [140, 45] width 218 height 12
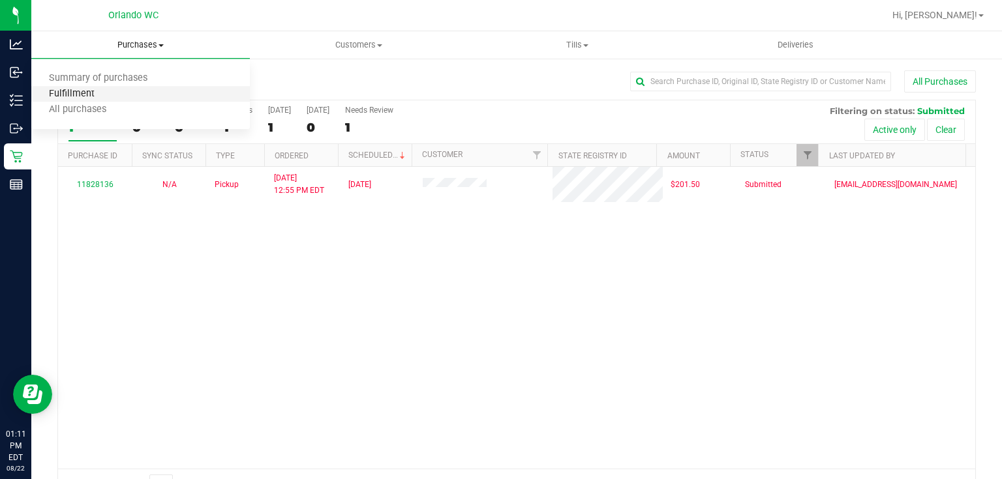
click at [104, 94] on span "Fulfillment" at bounding box center [71, 94] width 81 height 11
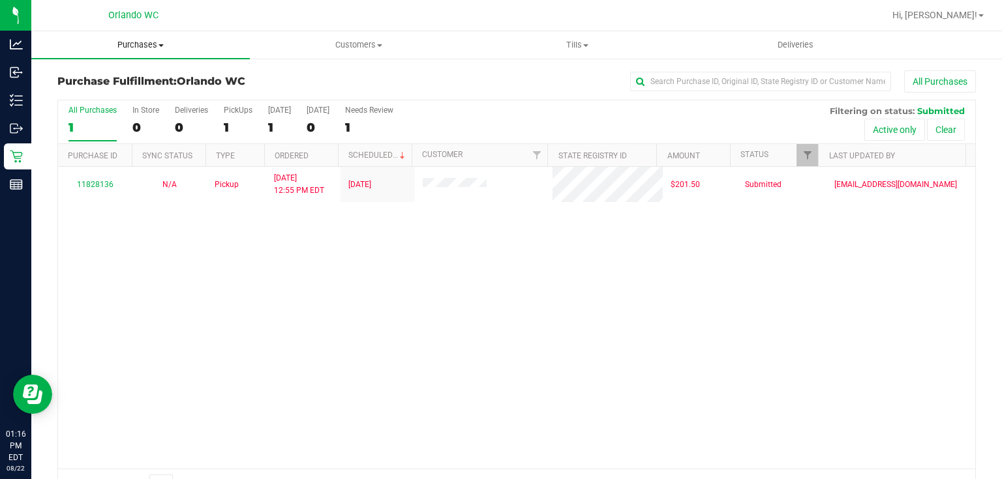
click at [138, 42] on span "Purchases" at bounding box center [140, 45] width 218 height 12
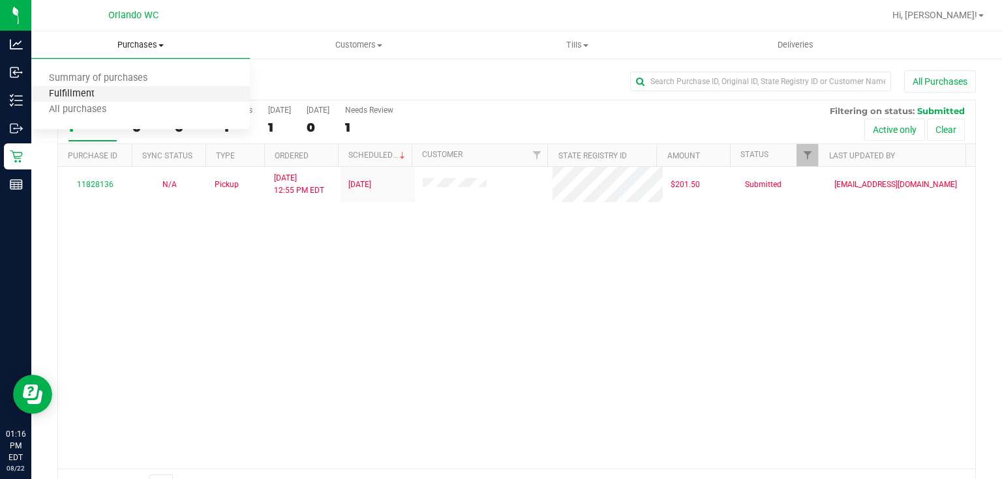
click at [97, 94] on span "Fulfillment" at bounding box center [71, 94] width 81 height 11
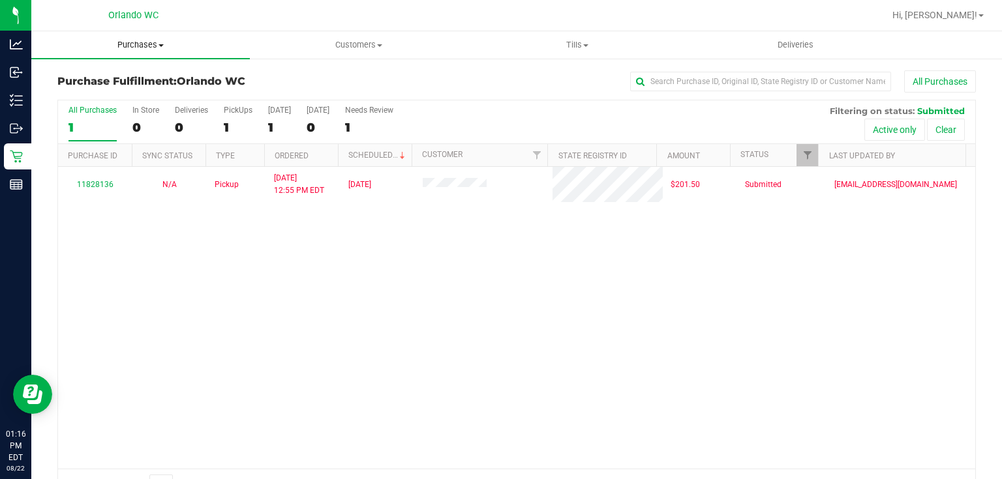
click at [147, 46] on span "Purchases" at bounding box center [140, 45] width 218 height 12
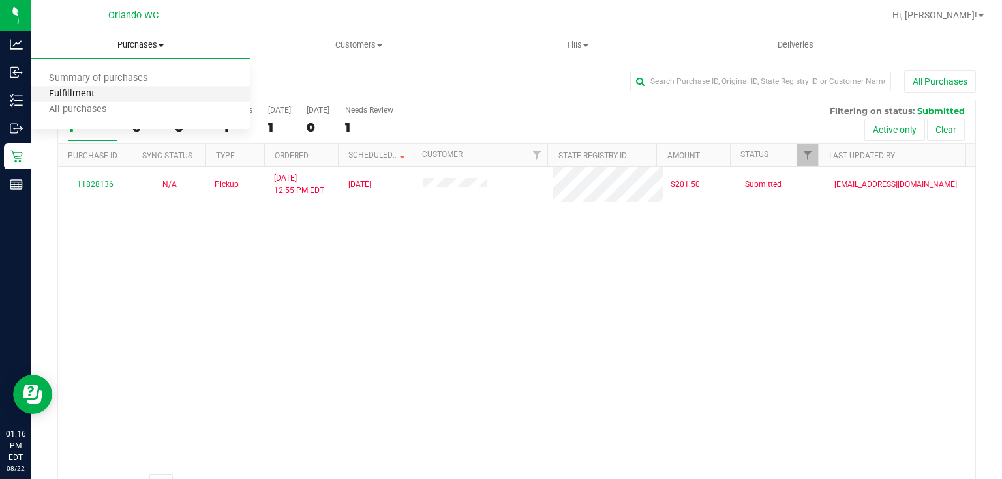
click at [106, 89] on span "Fulfillment" at bounding box center [71, 94] width 81 height 11
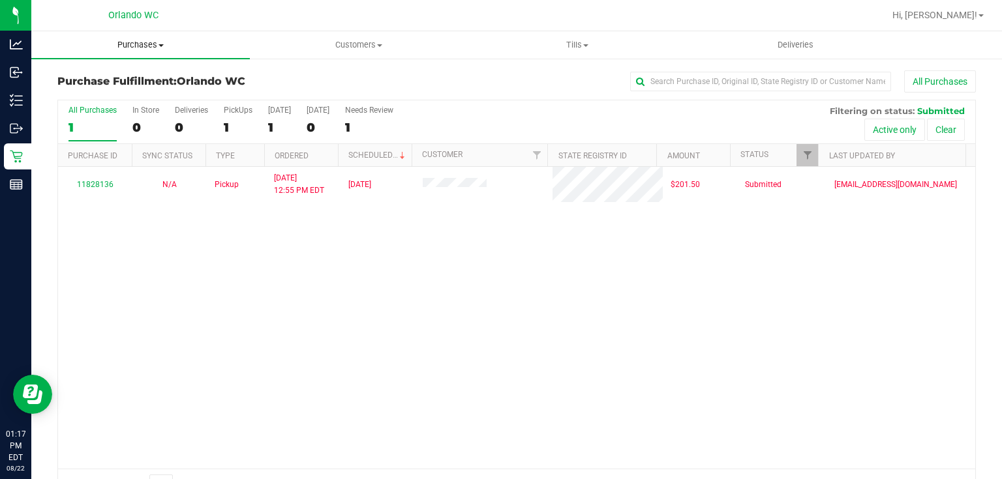
click at [133, 45] on span "Purchases" at bounding box center [140, 45] width 218 height 12
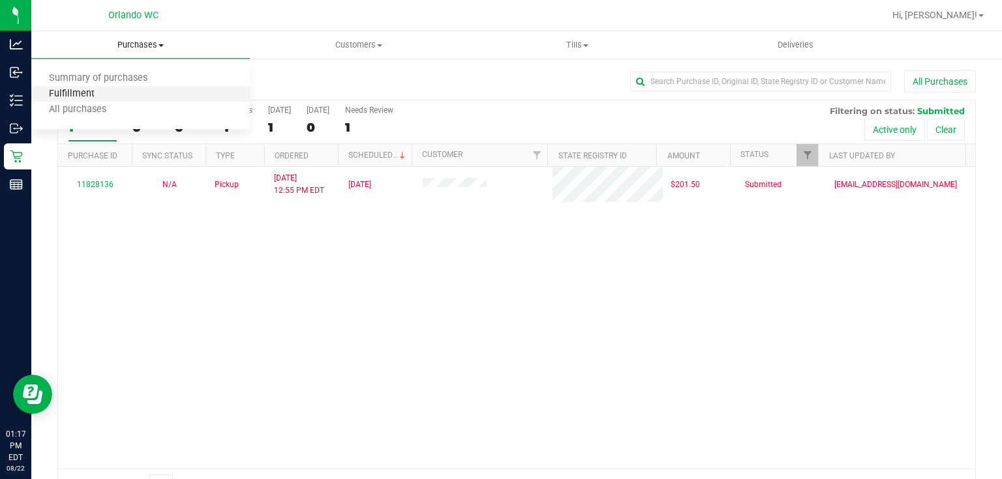
click at [89, 95] on span "Fulfillment" at bounding box center [71, 94] width 81 height 11
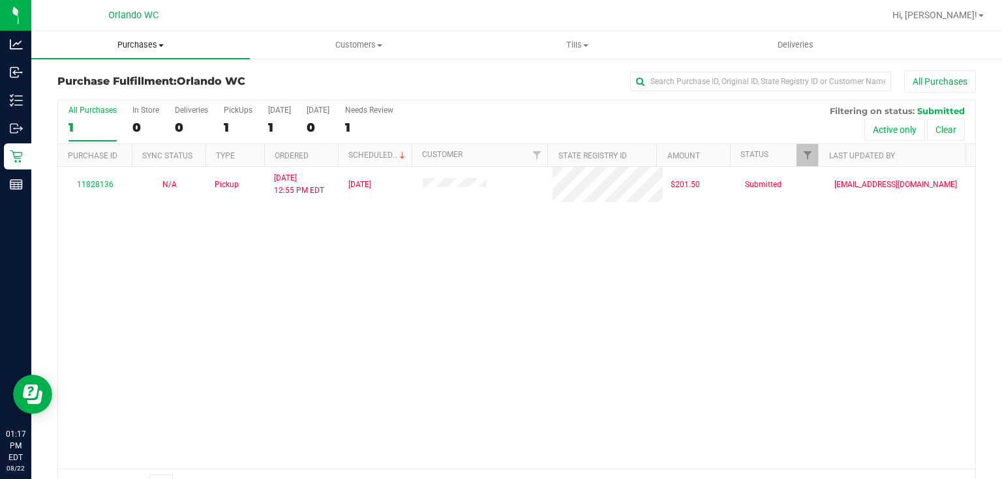
click at [138, 42] on span "Purchases" at bounding box center [140, 45] width 218 height 12
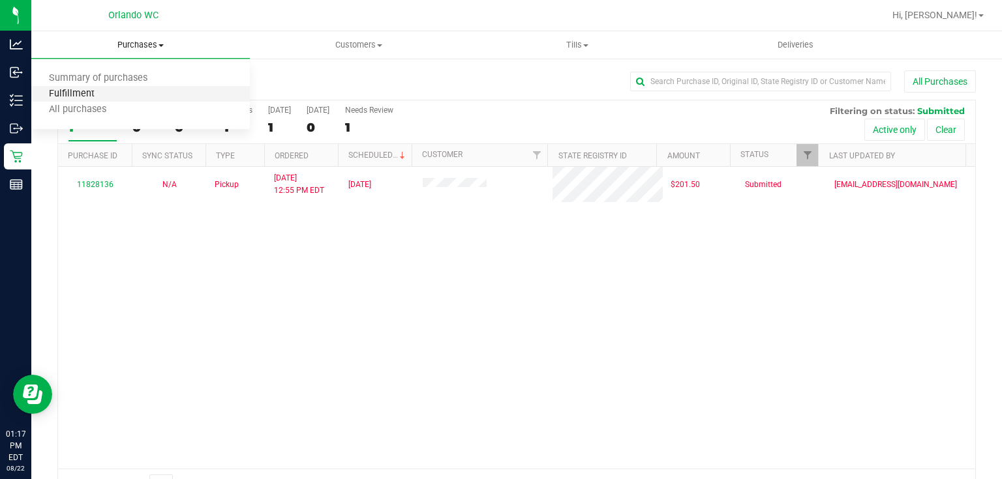
click at [102, 95] on span "Fulfillment" at bounding box center [71, 94] width 81 height 11
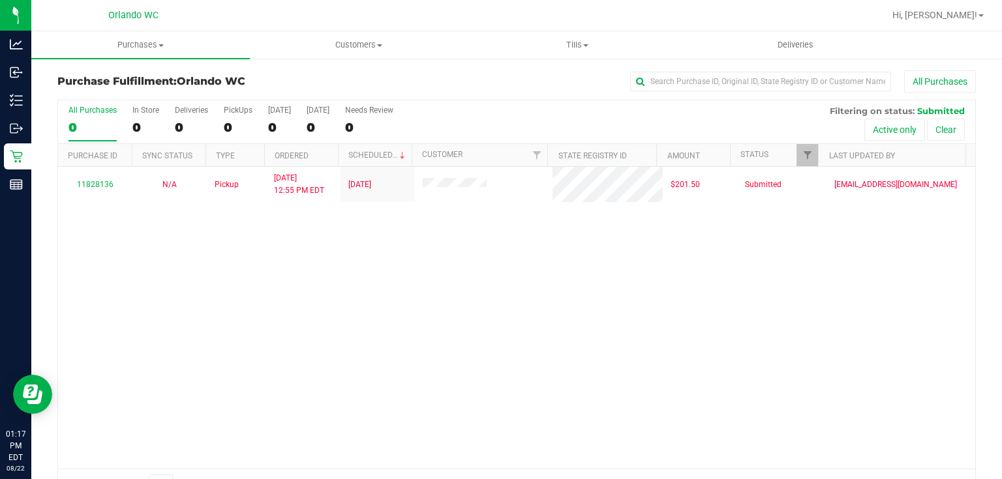
click at [406, 380] on div "11828136 N/A Pickup 8/22/2025 12:55 PM EDT 8/22/2025 $201.50 Submitted edodich@…" at bounding box center [516, 318] width 917 height 302
click at [143, 47] on span "Purchases" at bounding box center [140, 45] width 218 height 12
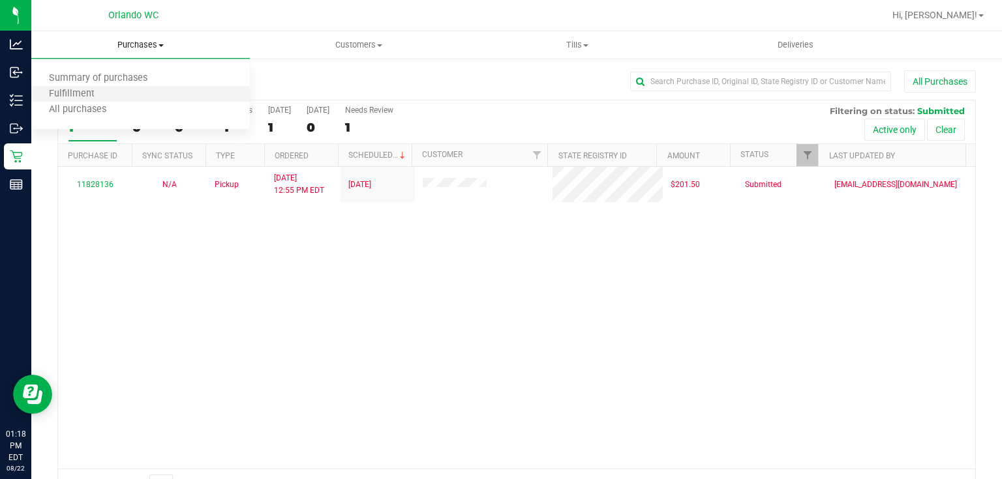
click at [110, 97] on li "Fulfillment" at bounding box center [140, 95] width 218 height 16
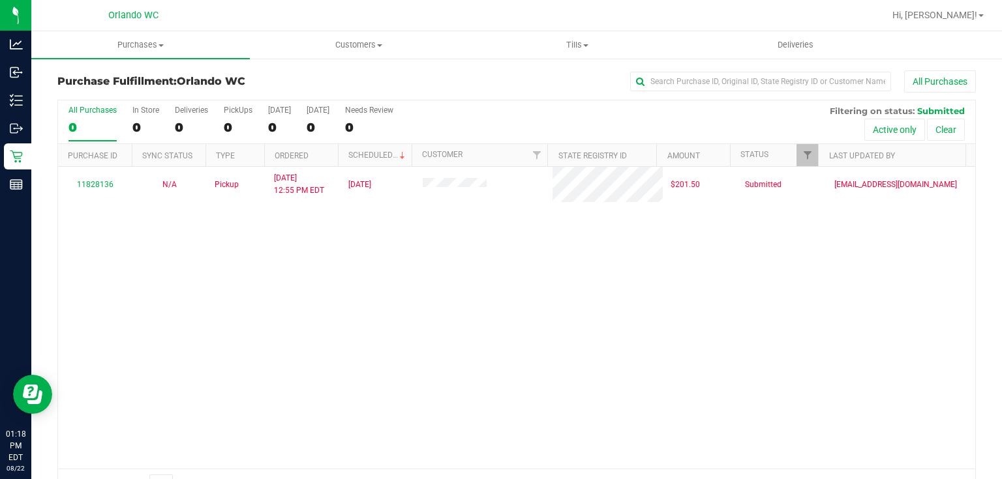
click at [254, 345] on div "11828136 N/A Pickup 8/22/2025 12:55 PM EDT 8/22/2025 $201.50 Submitted edodich@…" at bounding box center [516, 318] width 917 height 302
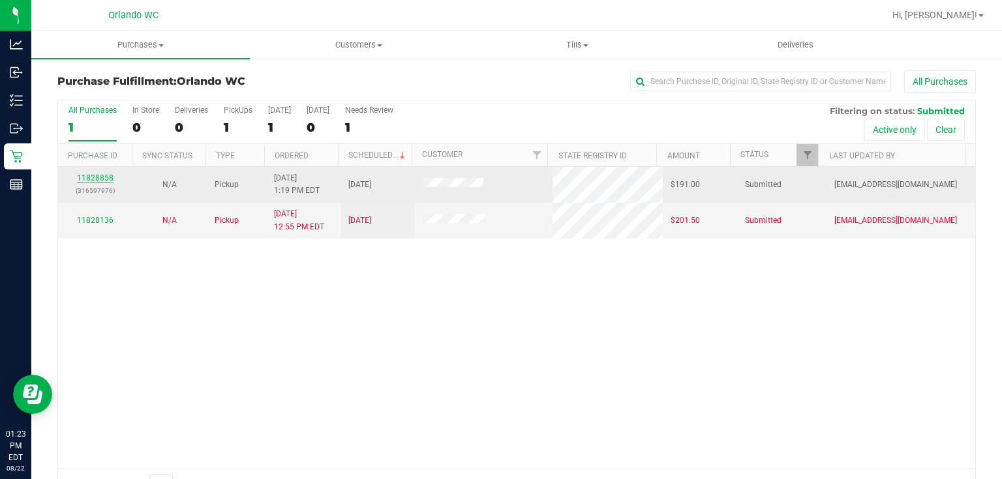
click at [85, 176] on link "11828858" at bounding box center [95, 177] width 37 height 9
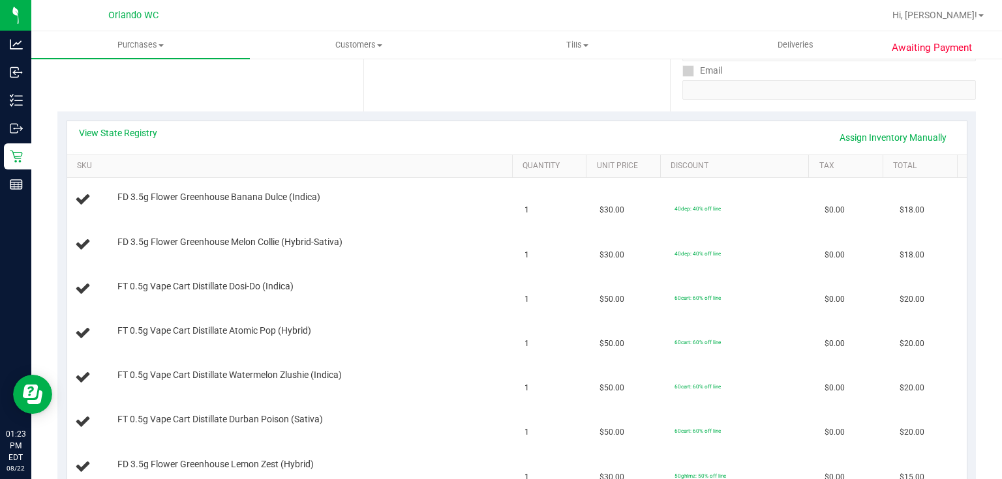
scroll to position [218, 0]
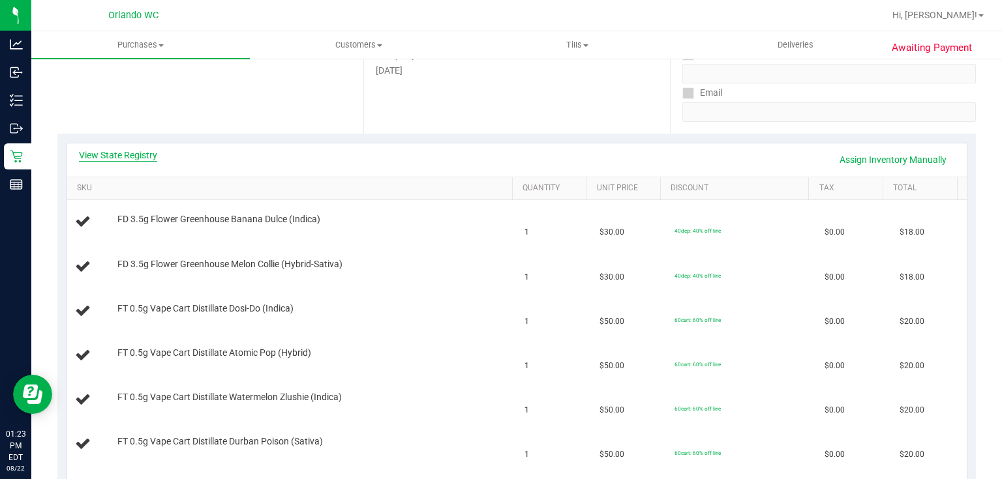
click at [127, 155] on link "View State Registry" at bounding box center [118, 155] width 78 height 13
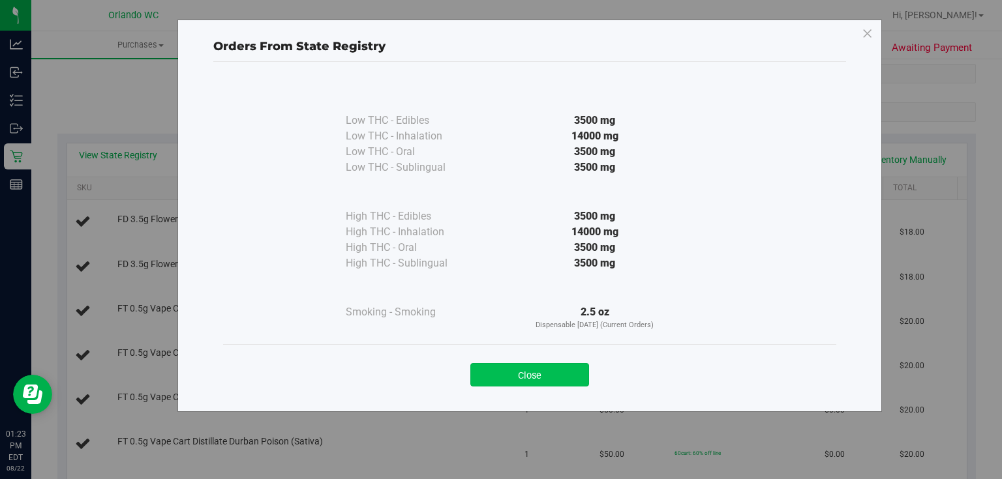
click at [564, 370] on button "Close" at bounding box center [529, 374] width 119 height 23
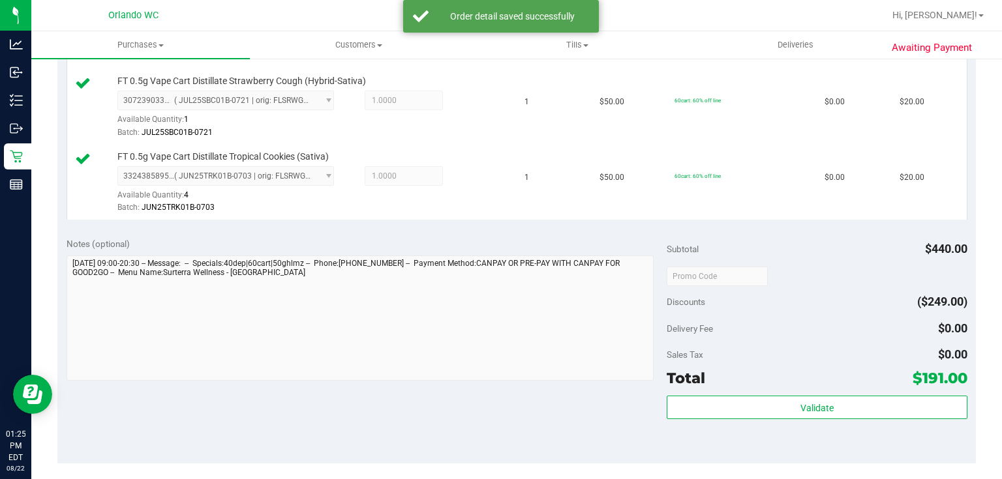
scroll to position [966, 0]
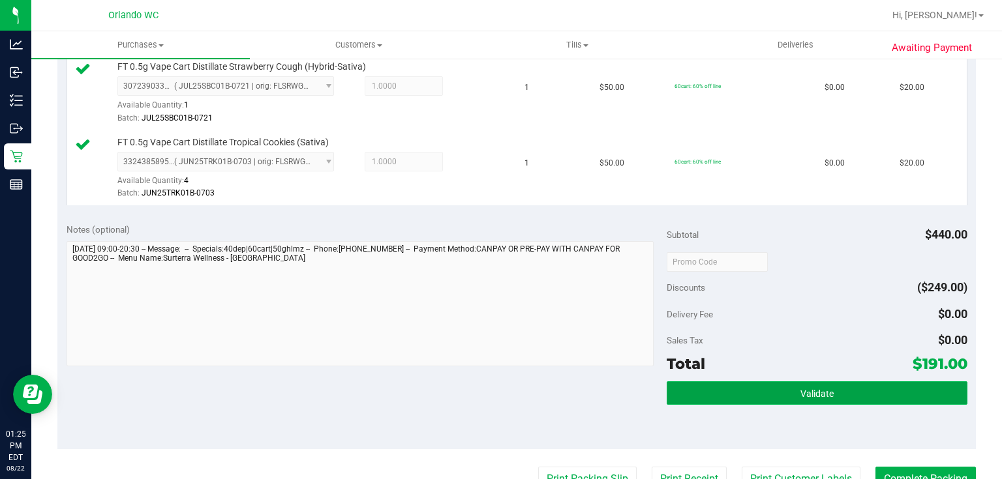
click at [772, 387] on button "Validate" at bounding box center [817, 393] width 300 height 23
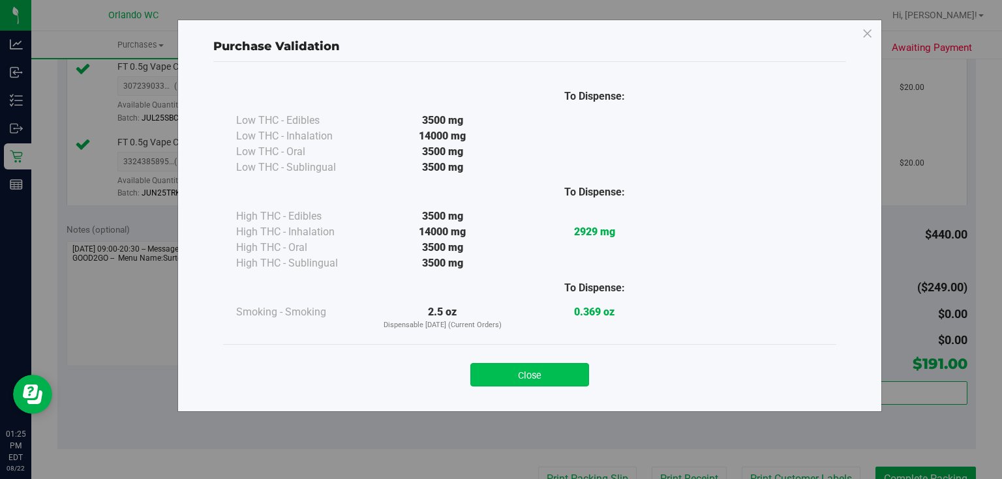
click at [530, 378] on button "Close" at bounding box center [529, 374] width 119 height 23
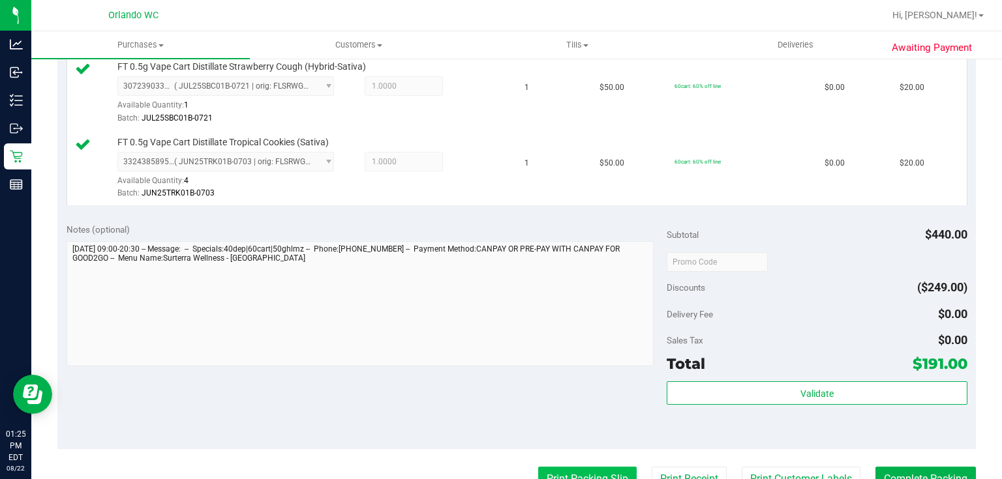
click at [577, 471] on button "Print Packing Slip" at bounding box center [587, 479] width 98 height 25
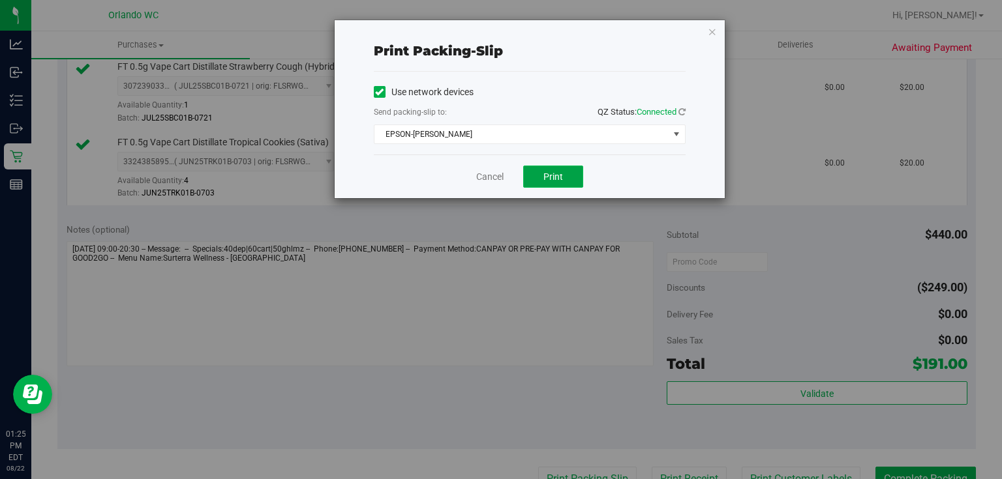
click at [537, 177] on button "Print" at bounding box center [553, 177] width 60 height 22
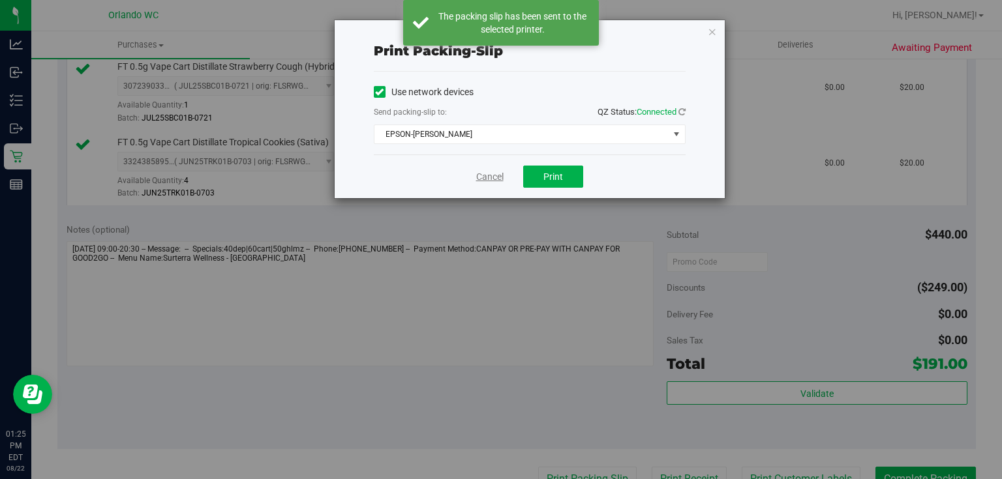
click at [483, 172] on link "Cancel" at bounding box center [489, 177] width 27 height 14
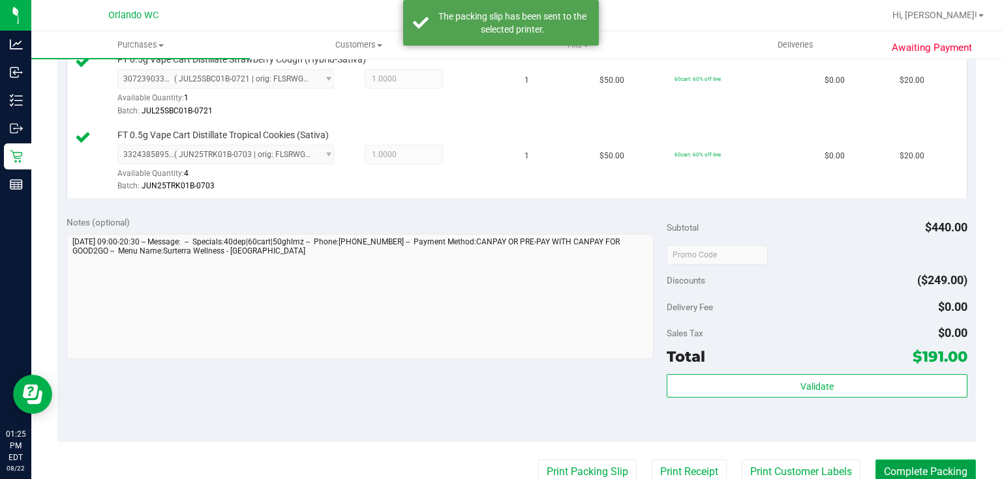
click at [929, 467] on button "Complete Packing" at bounding box center [925, 472] width 100 height 25
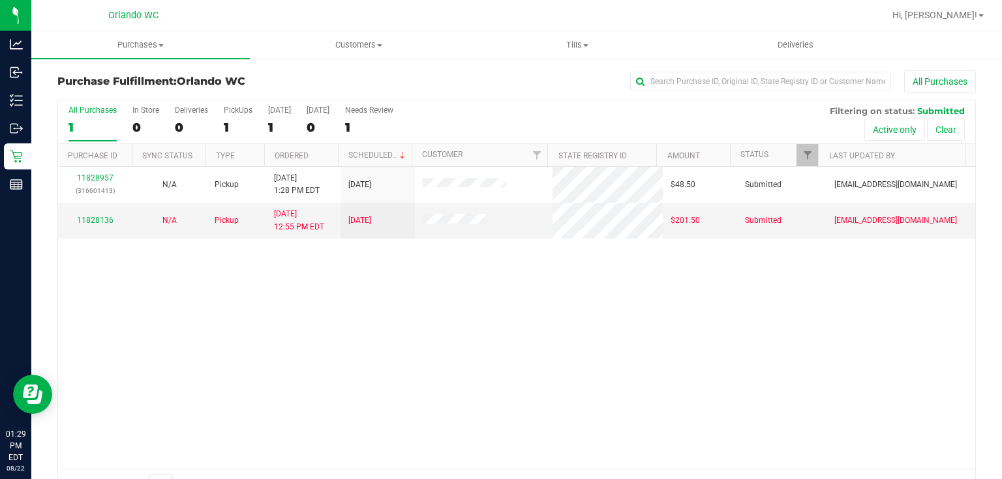
click at [448, 473] on div "Page 1 of 1 1 - 2 of 2 items" at bounding box center [516, 484] width 917 height 31
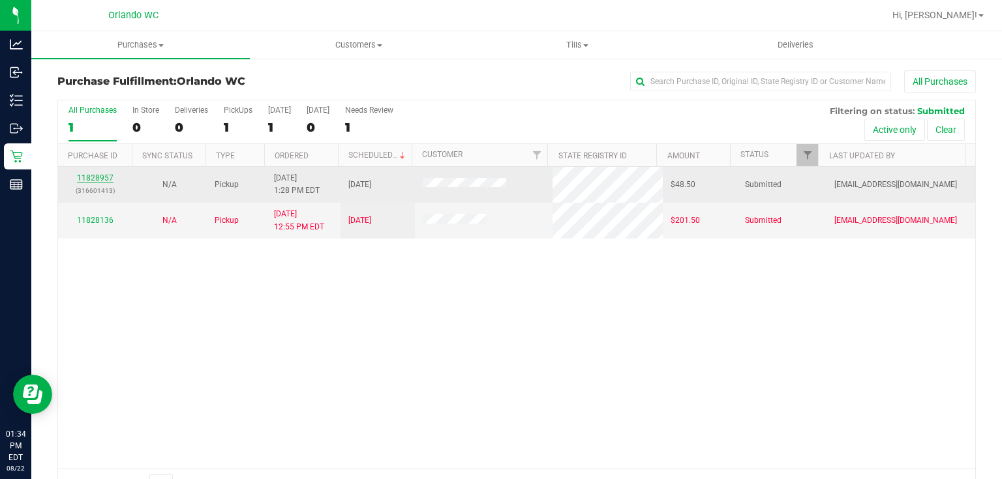
click at [104, 177] on link "11828957" at bounding box center [95, 177] width 37 height 9
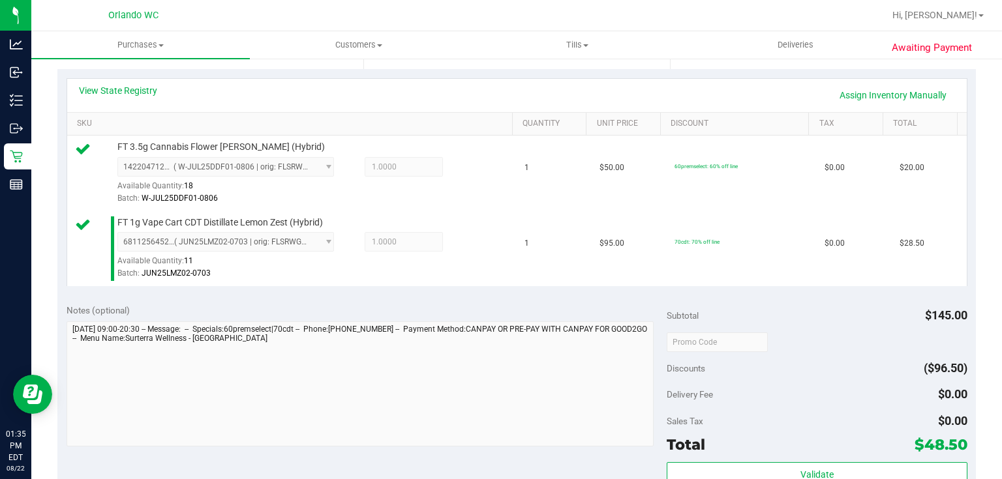
scroll to position [287, 0]
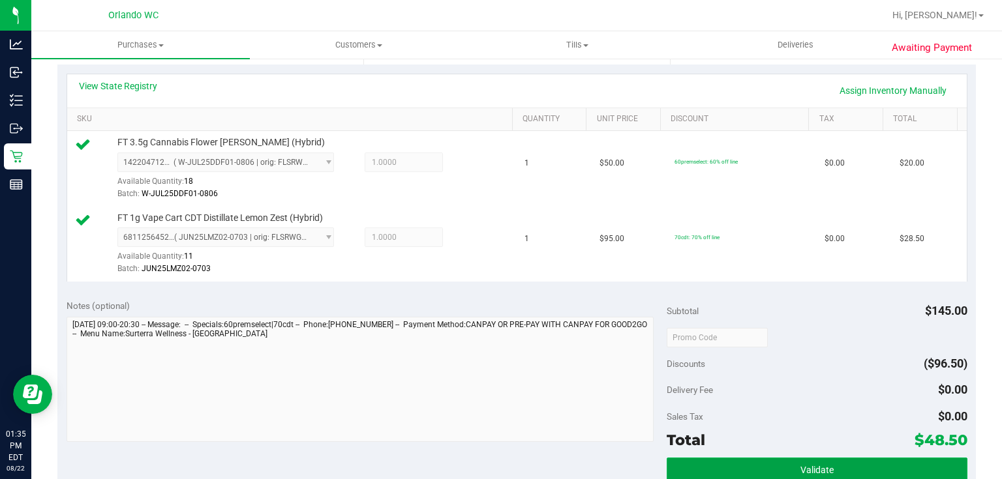
click at [756, 462] on button "Validate" at bounding box center [817, 469] width 300 height 23
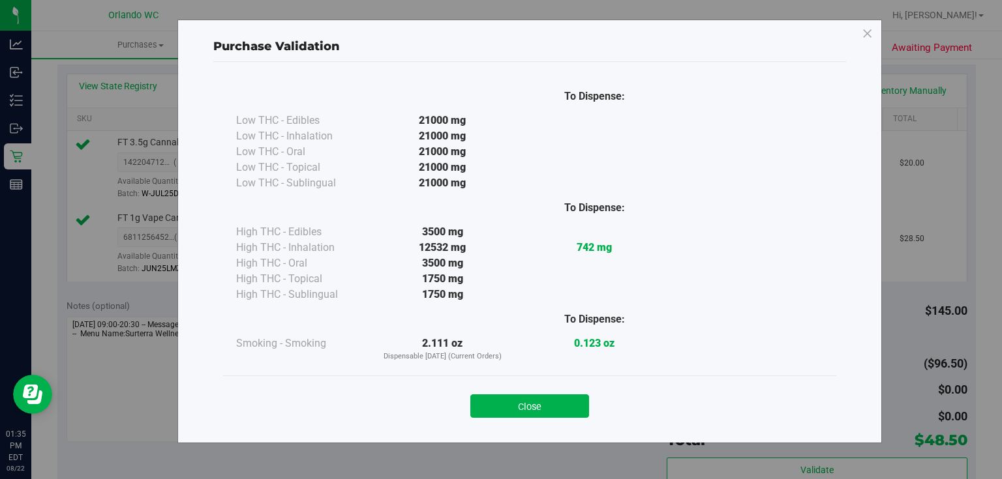
drag, startPoint x: 536, startPoint y: 410, endPoint x: 646, endPoint y: 378, distance: 114.1
click at [540, 410] on button "Close" at bounding box center [529, 406] width 119 height 23
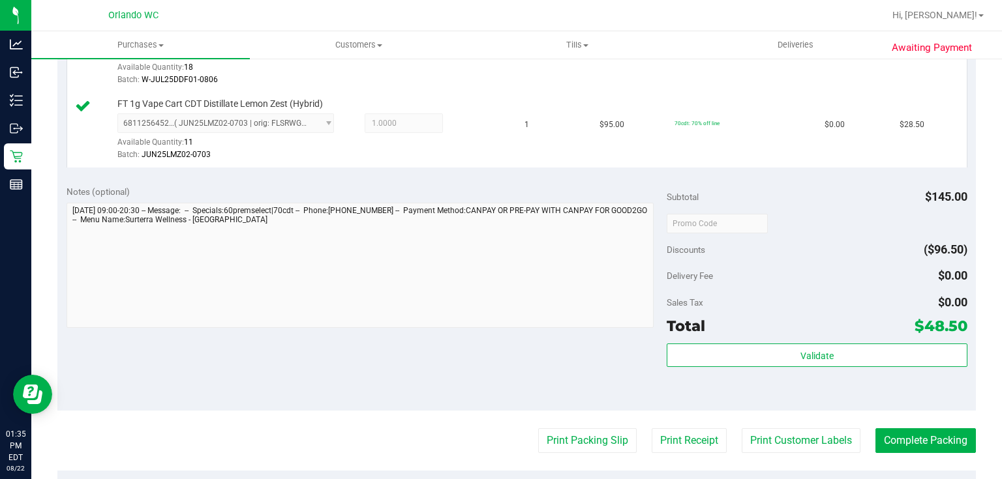
scroll to position [459, 0]
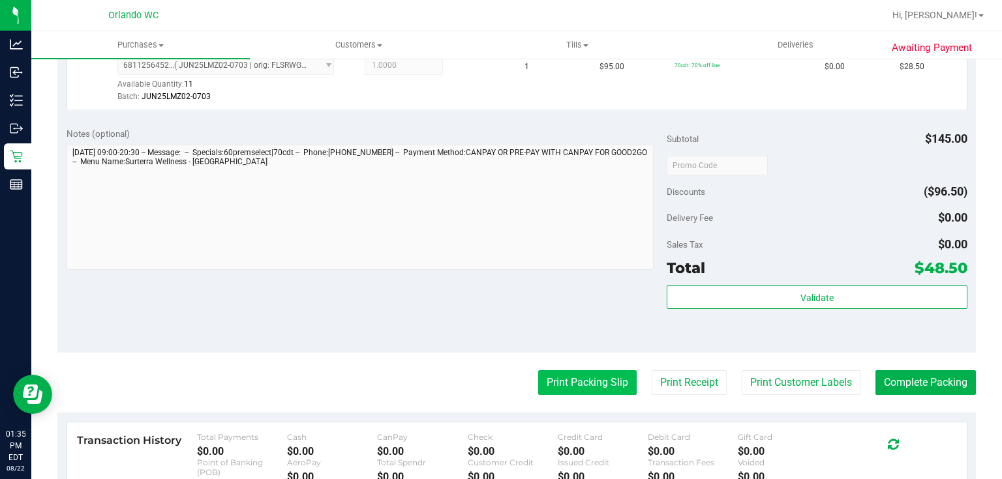
click at [594, 383] on button "Print Packing Slip" at bounding box center [587, 382] width 98 height 25
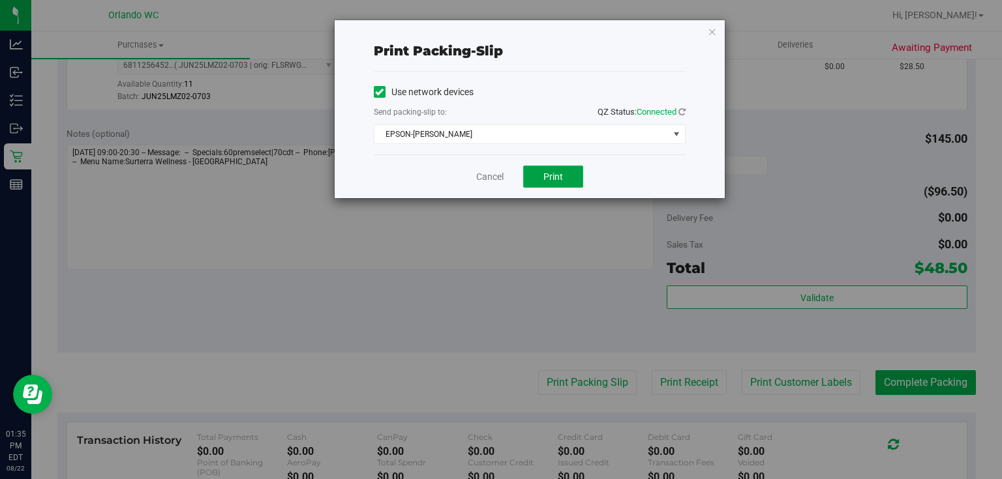
click at [556, 174] on span "Print" at bounding box center [553, 177] width 20 height 10
click at [498, 172] on link "Cancel" at bounding box center [489, 177] width 27 height 14
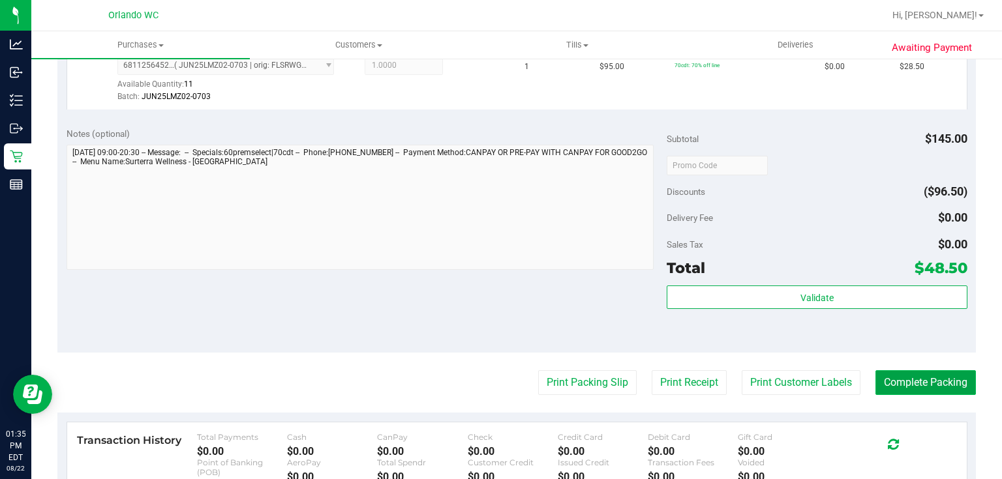
click at [939, 393] on button "Complete Packing" at bounding box center [925, 382] width 100 height 25
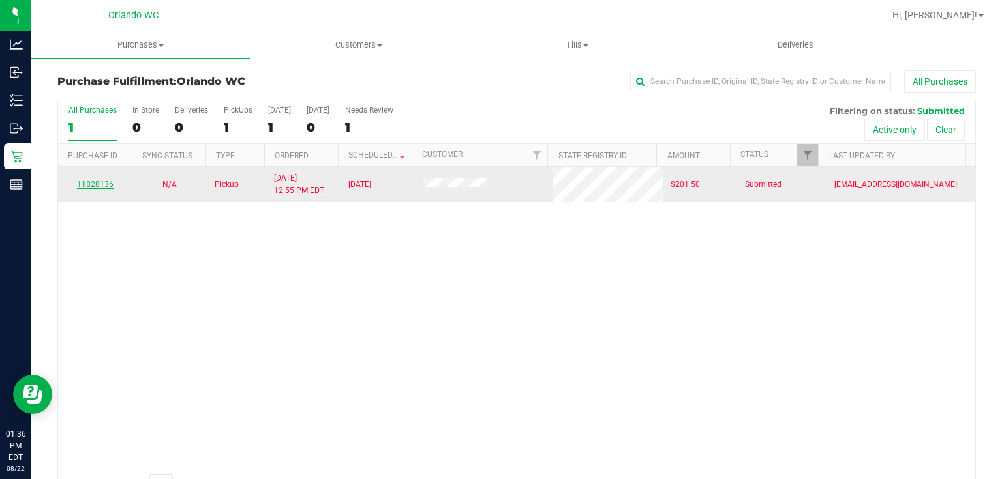
click at [106, 181] on link "11828136" at bounding box center [95, 184] width 37 height 9
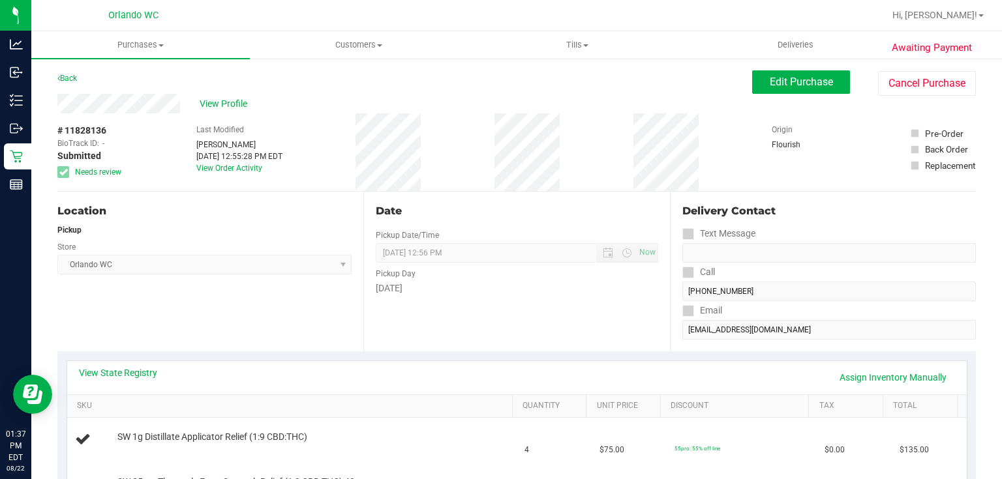
drag, startPoint x: 116, startPoint y: 297, endPoint x: 113, endPoint y: 305, distance: 7.6
click at [116, 301] on div "Location Pickup Store Orlando WC Select Store Bonita Springs WC Boynton Beach W…" at bounding box center [210, 272] width 306 height 160
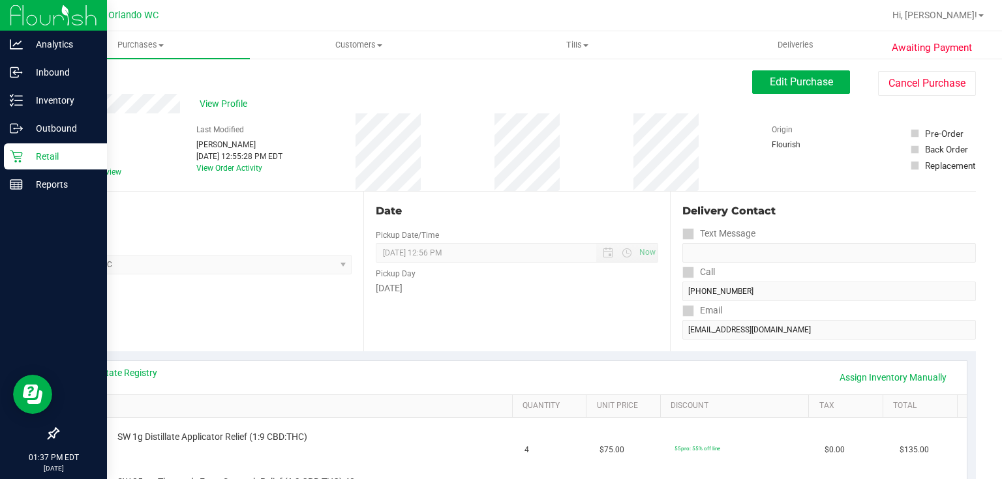
click at [23, 157] on p "Retail" at bounding box center [62, 157] width 78 height 16
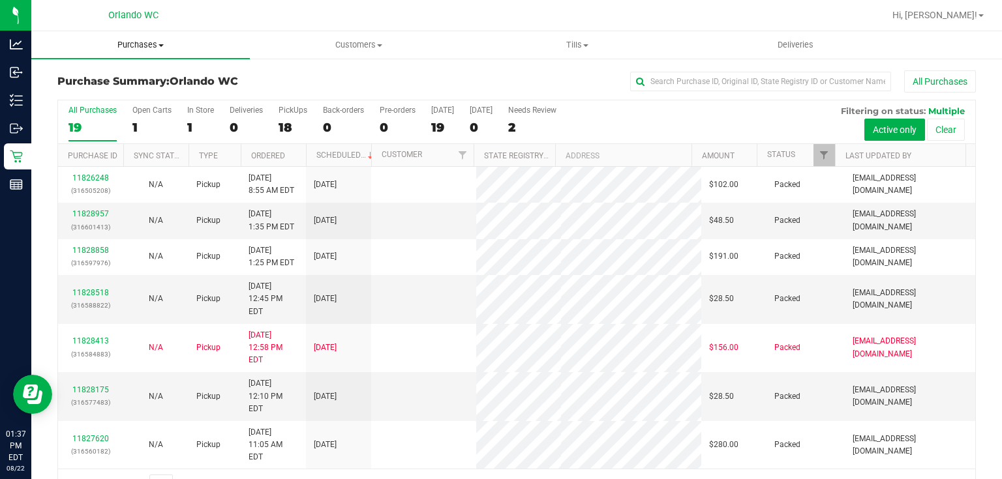
click at [139, 42] on span "Purchases" at bounding box center [140, 45] width 218 height 12
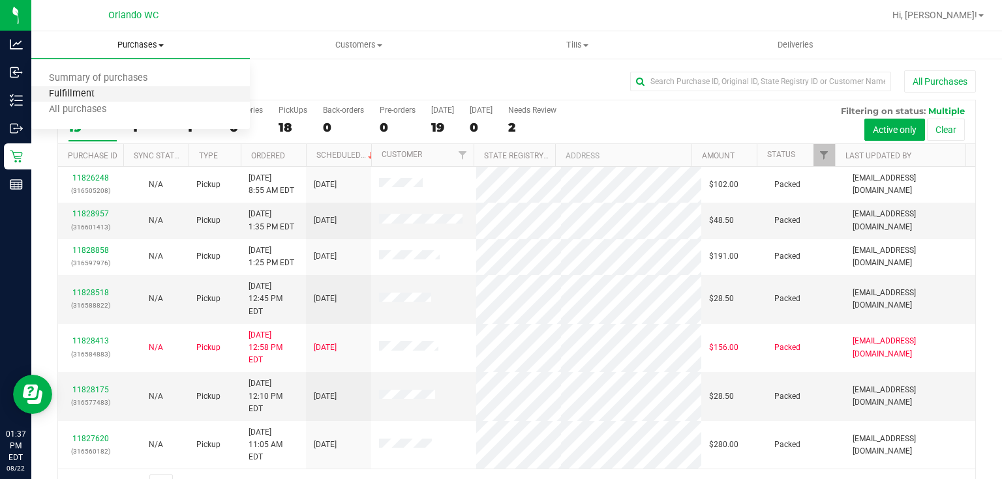
click at [101, 92] on span "Fulfillment" at bounding box center [71, 94] width 81 height 11
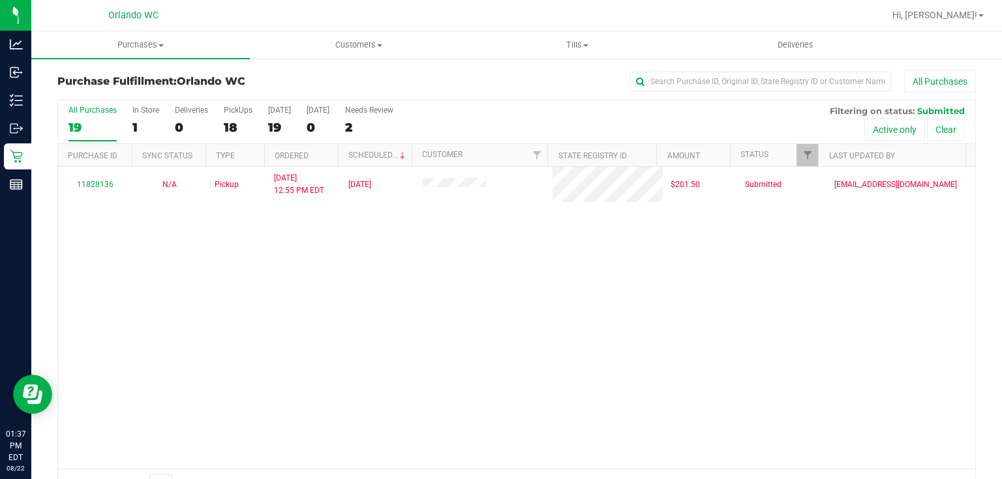
click at [283, 322] on div "11828136 N/A Pickup 8/22/2025 12:55 PM EDT 8/22/2025 $201.50 Submitted edodich@…" at bounding box center [516, 318] width 917 height 302
click at [367, 292] on div "11828136 N/A Pickup 8/22/2025 12:55 PM EDT 8/22/2025 $201.50 Submitted edodich@…" at bounding box center [516, 318] width 917 height 302
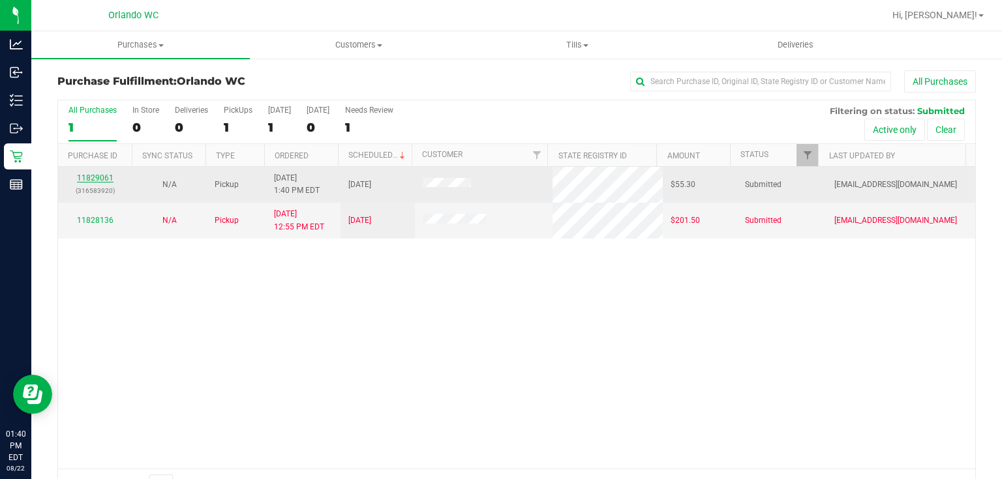
click at [97, 173] on link "11829061" at bounding box center [95, 177] width 37 height 9
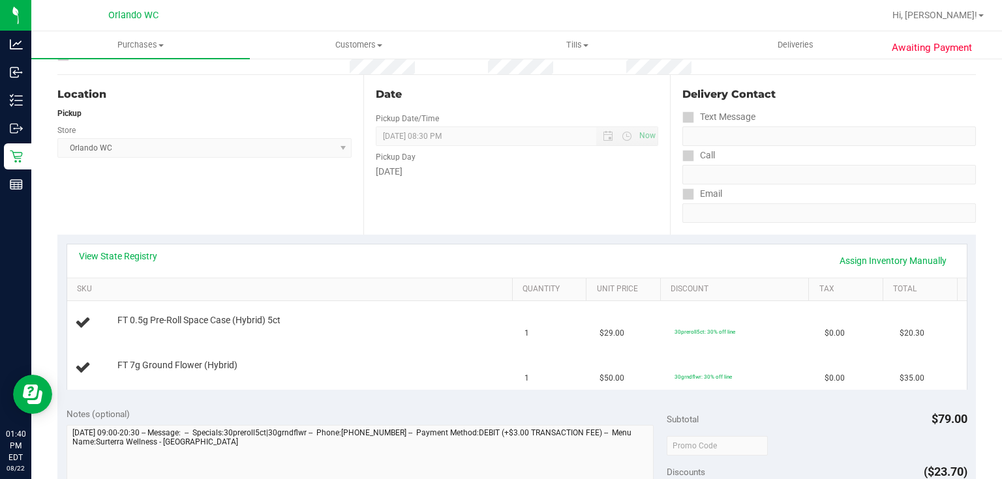
scroll to position [136, 0]
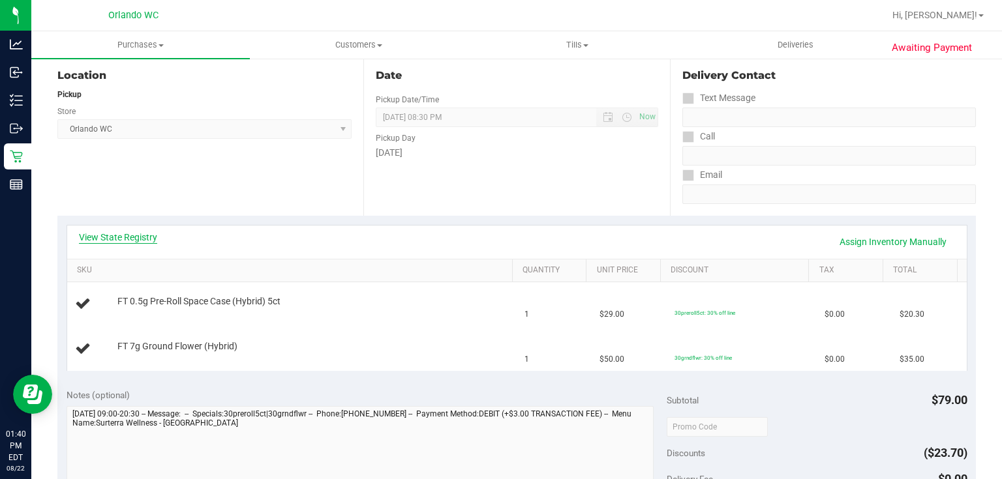
click at [138, 236] on link "View State Registry" at bounding box center [118, 237] width 78 height 13
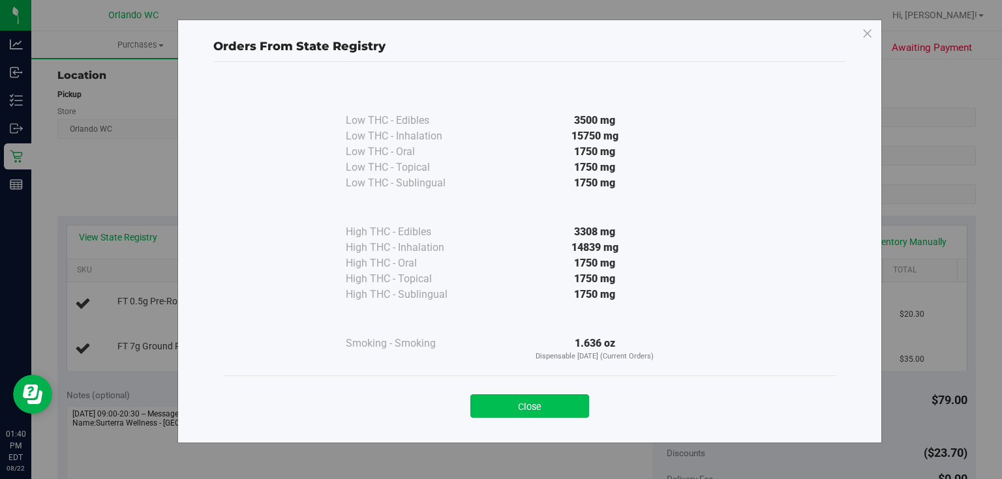
click at [524, 400] on button "Close" at bounding box center [529, 406] width 119 height 23
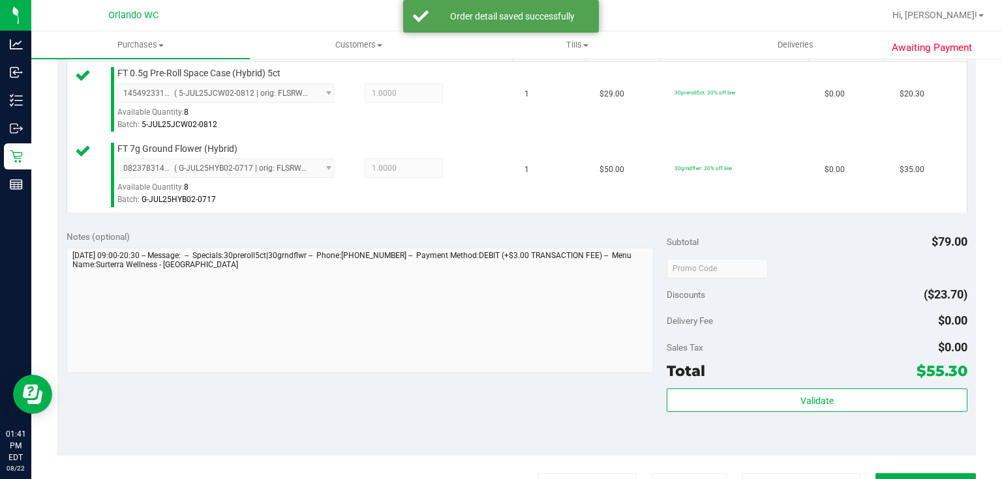
scroll to position [430, 0]
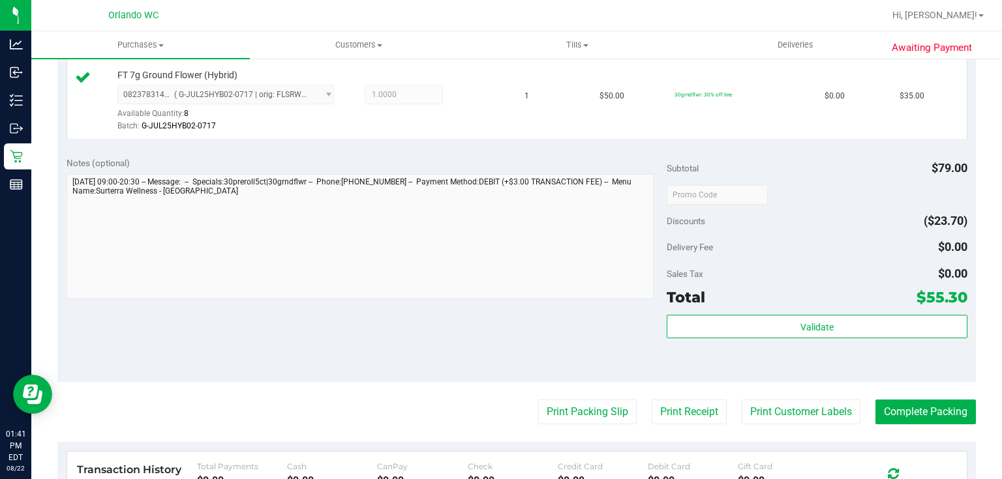
click at [866, 337] on div "Validate" at bounding box center [817, 327] width 300 height 25
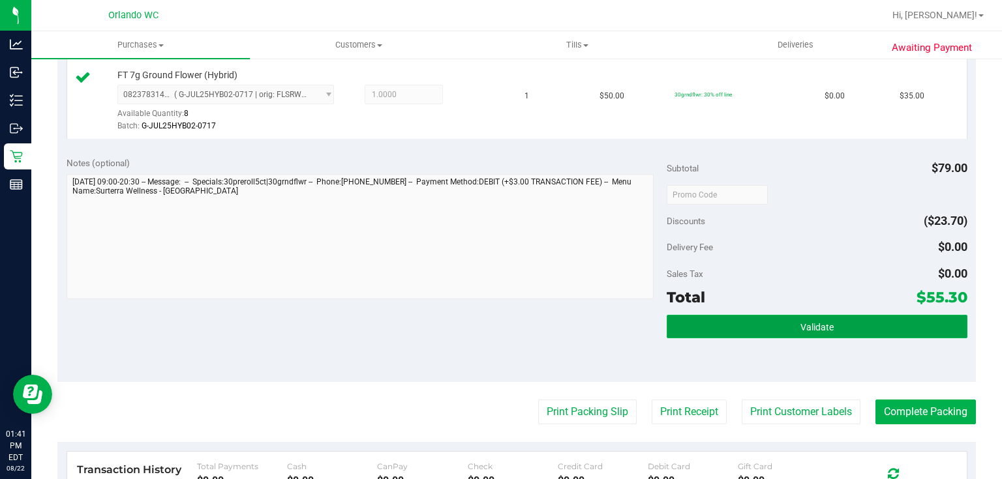
click at [834, 331] on button "Validate" at bounding box center [817, 326] width 300 height 23
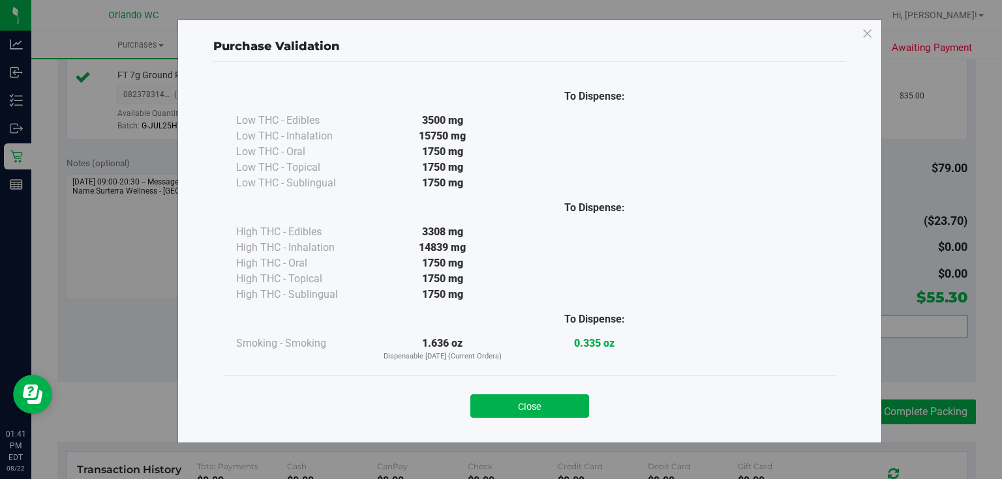
click at [536, 405] on button "Close" at bounding box center [529, 406] width 119 height 23
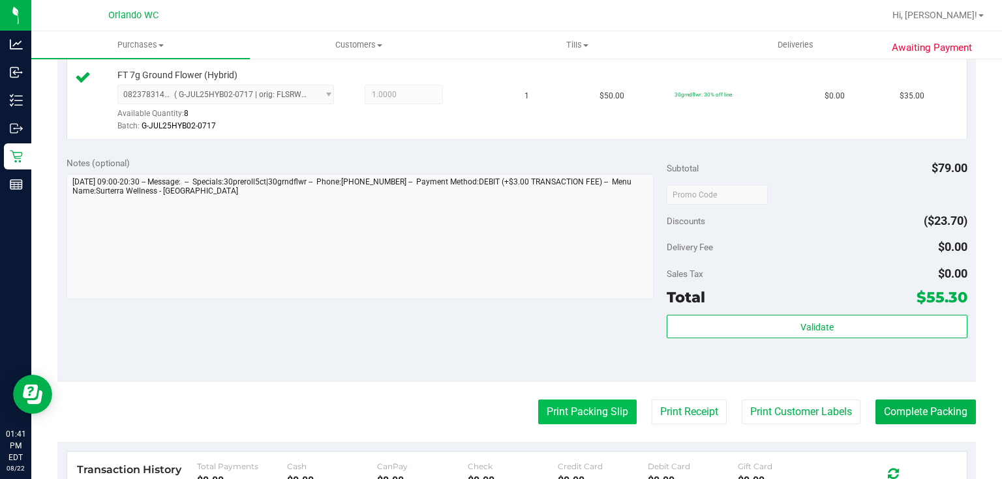
click at [600, 410] on button "Print Packing Slip" at bounding box center [587, 412] width 98 height 25
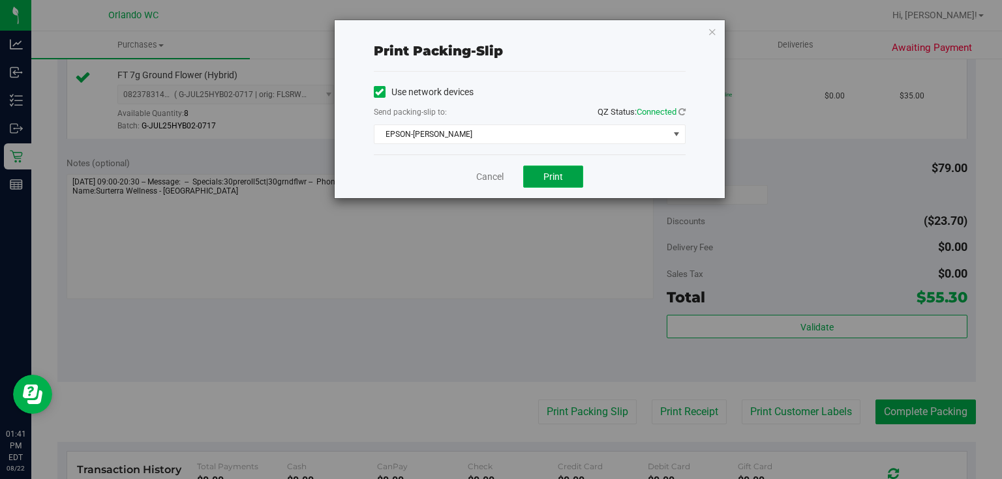
click at [567, 183] on button "Print" at bounding box center [553, 177] width 60 height 22
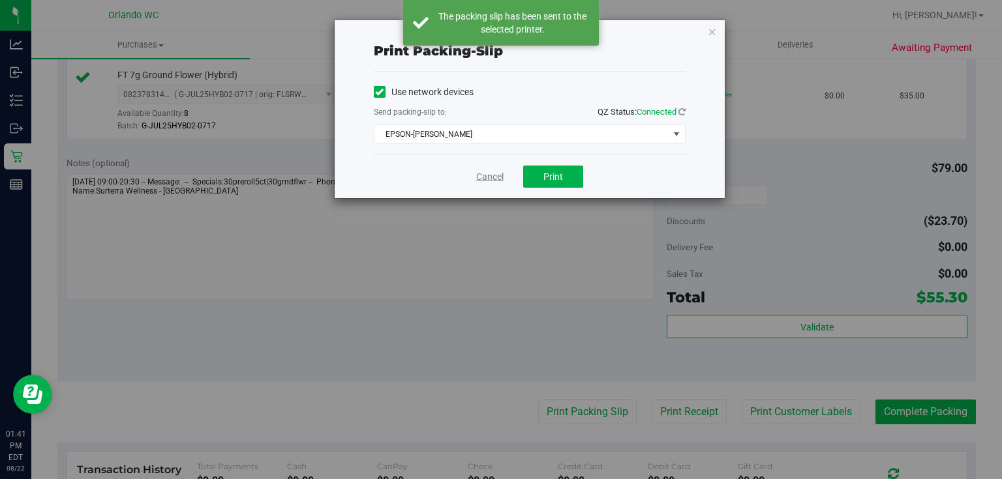
click at [493, 173] on link "Cancel" at bounding box center [489, 177] width 27 height 14
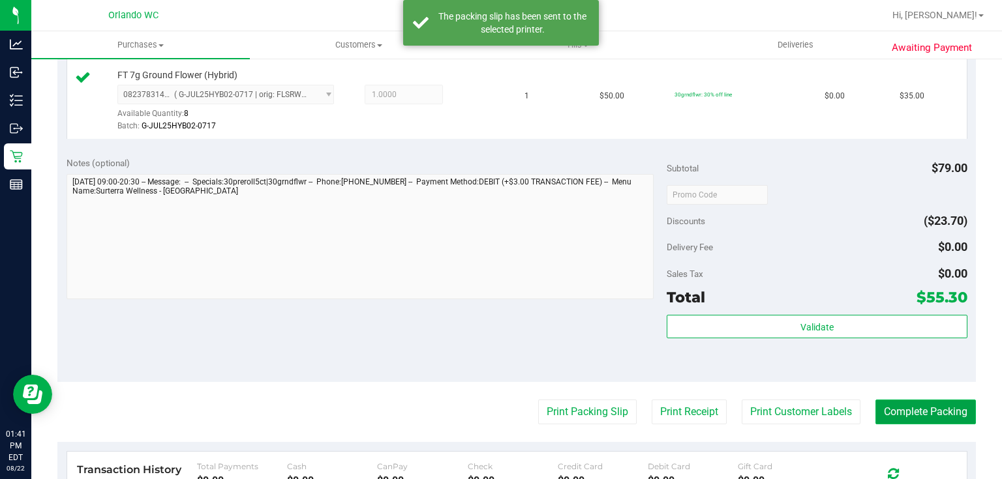
click at [924, 408] on button "Complete Packing" at bounding box center [925, 412] width 100 height 25
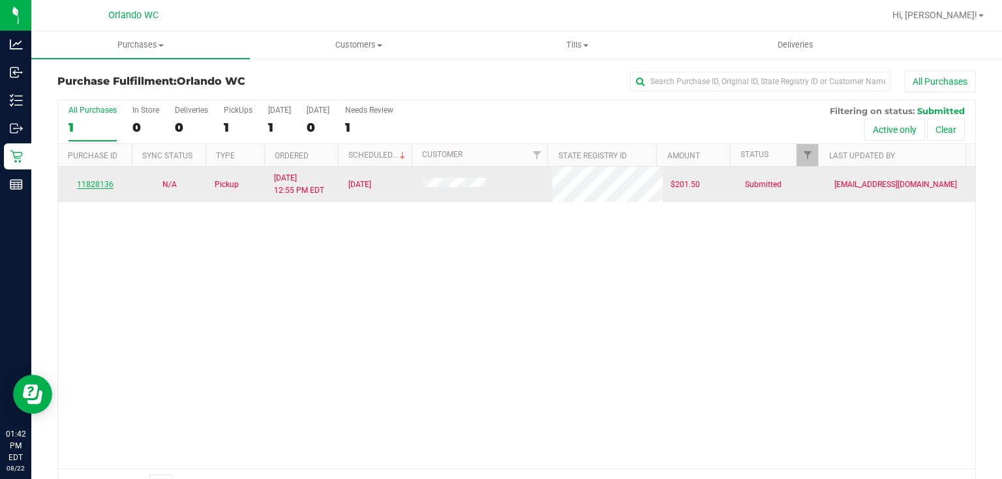
click at [108, 181] on link "11828136" at bounding box center [95, 184] width 37 height 9
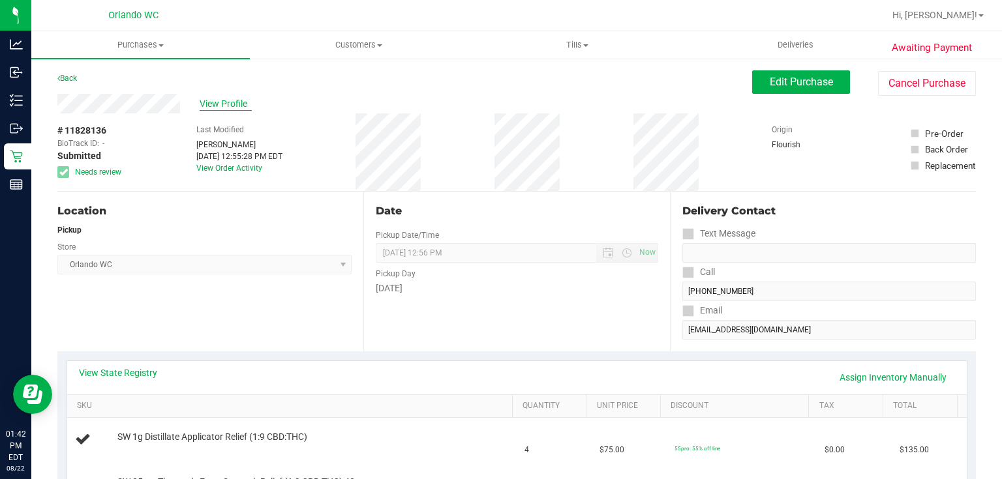
click at [214, 99] on span "View Profile" at bounding box center [226, 104] width 52 height 14
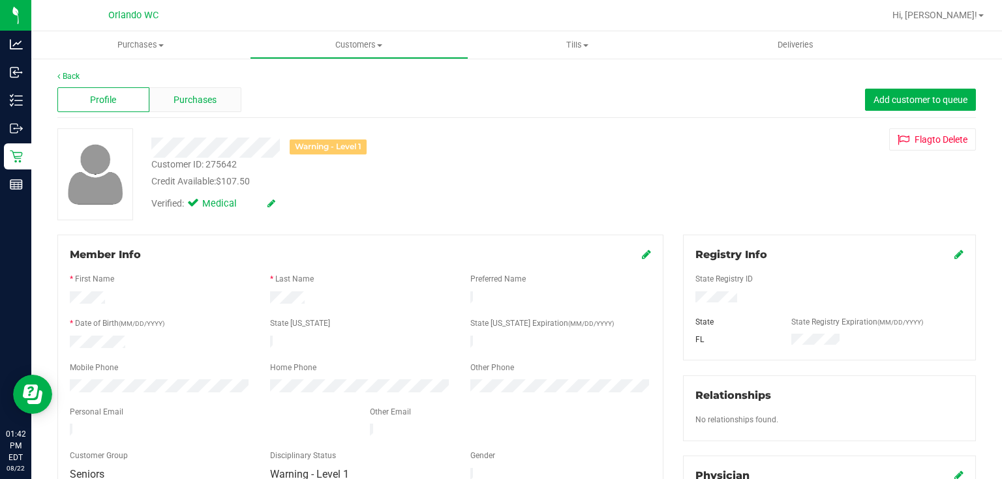
click at [185, 102] on span "Purchases" at bounding box center [194, 100] width 43 height 14
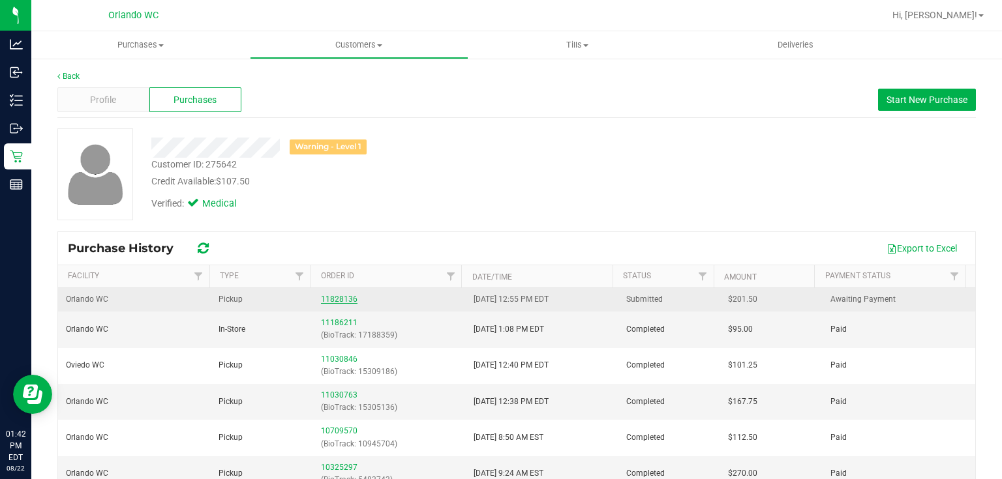
click at [324, 300] on link "11828136" at bounding box center [339, 299] width 37 height 9
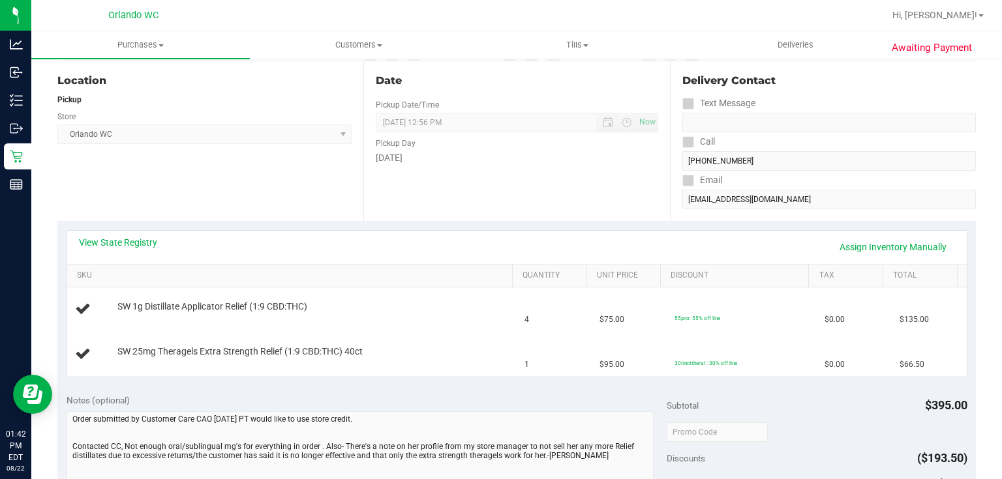
scroll to position [130, 0]
click at [134, 242] on link "View State Registry" at bounding box center [118, 243] width 78 height 13
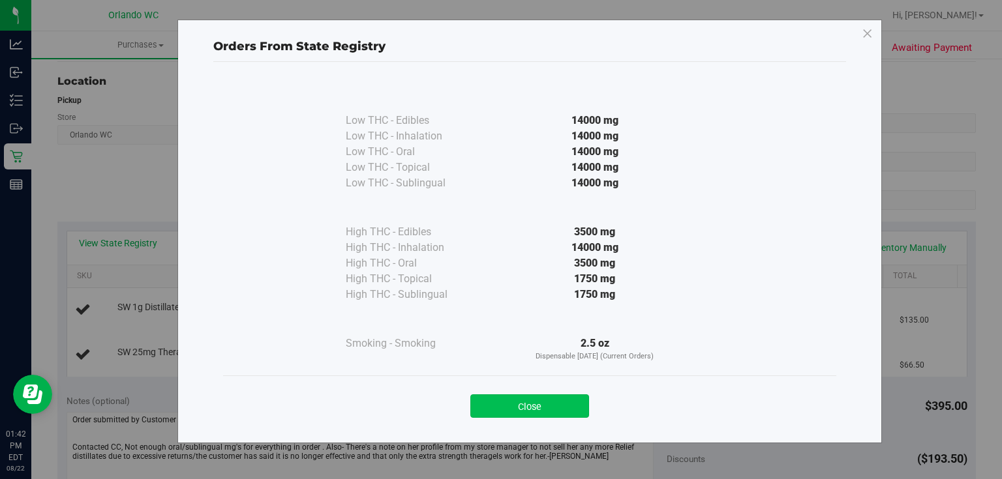
click at [556, 401] on button "Close" at bounding box center [529, 406] width 119 height 23
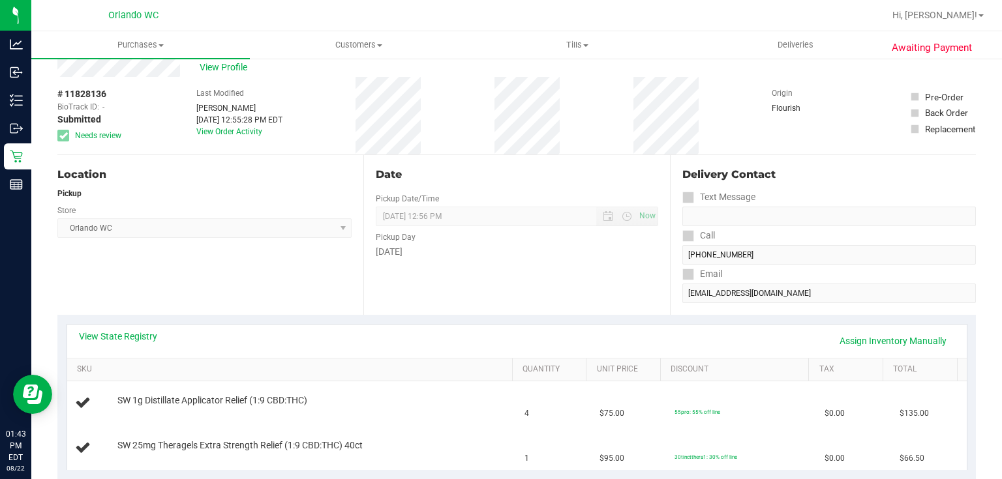
scroll to position [10, 0]
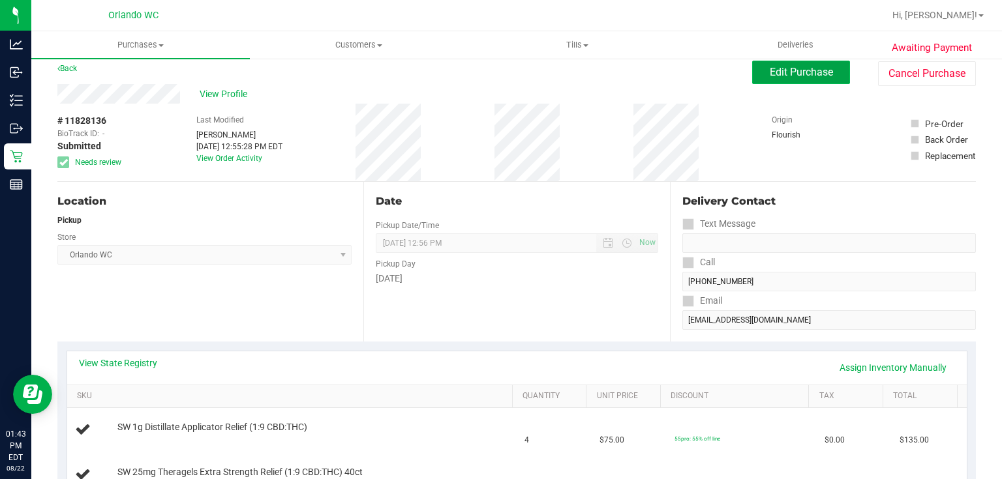
click at [807, 74] on span "Edit Purchase" at bounding box center [801, 72] width 63 height 12
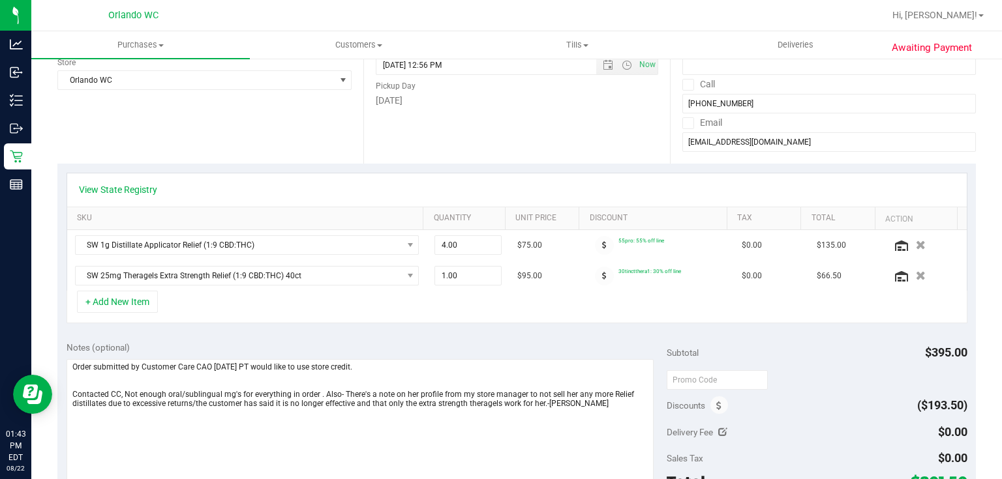
scroll to position [215, 0]
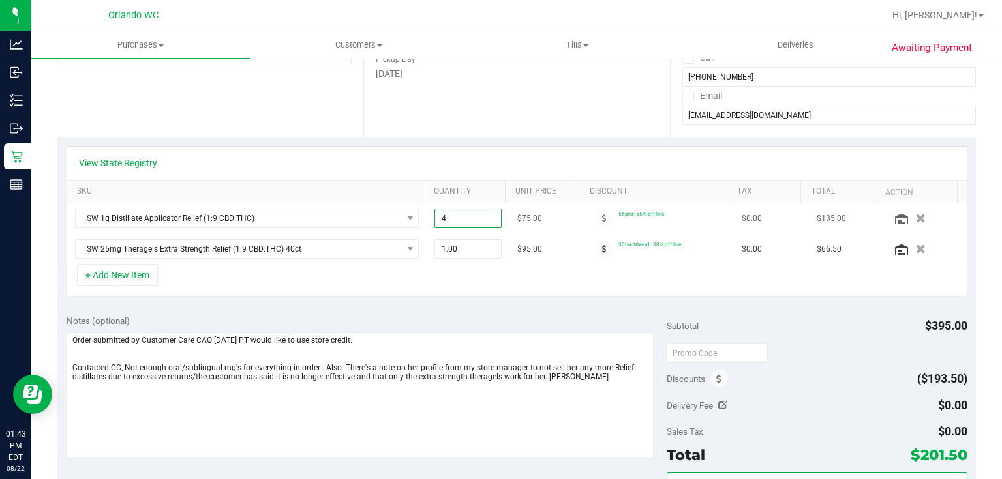
drag, startPoint x: 433, startPoint y: 218, endPoint x: 415, endPoint y: 222, distance: 18.6
click at [415, 222] on tr "SW 1g Distillate Applicator Relief (1:9 CBD:THC) 4.00 4 $75.00 55pro: 55% off l…" at bounding box center [516, 218] width 899 height 31
type input "2"
type input "2.00"
drag, startPoint x: 704, startPoint y: 280, endPoint x: 732, endPoint y: 277, distance: 27.7
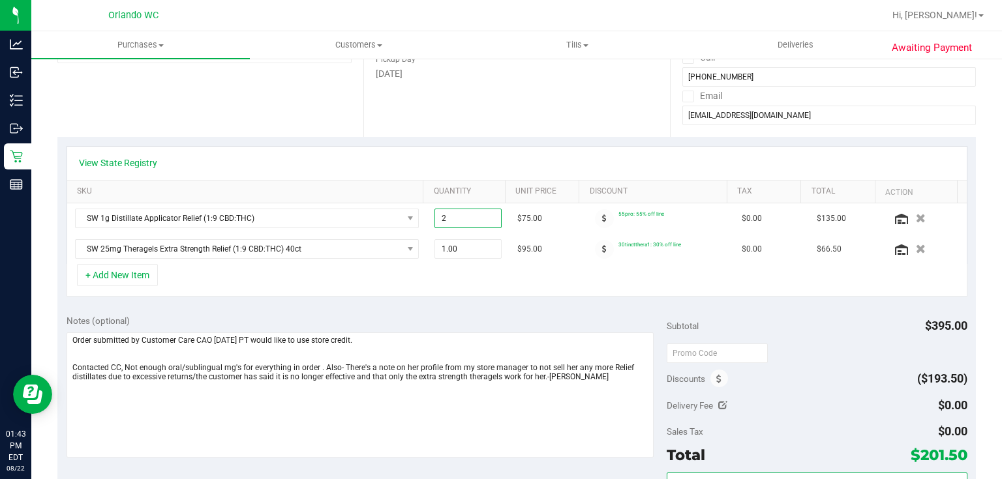
click at [704, 280] on div "+ Add New Item" at bounding box center [517, 280] width 901 height 33
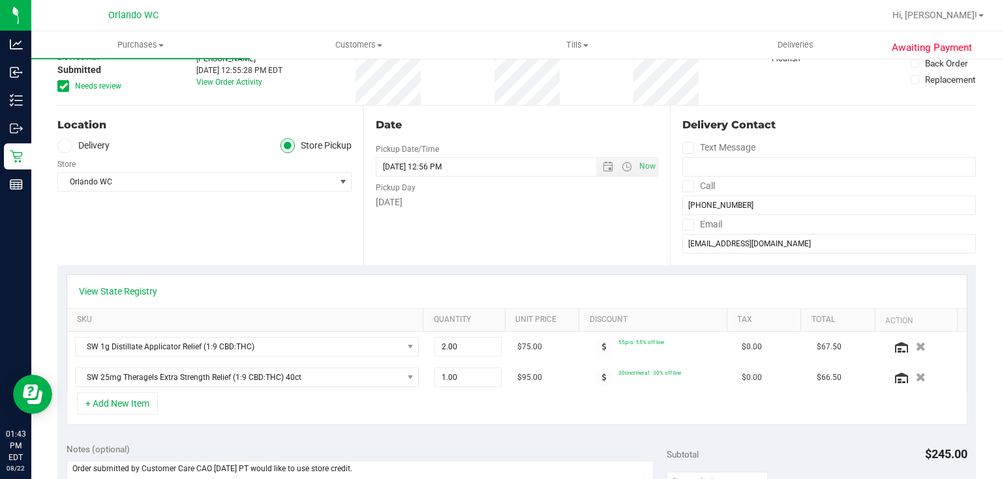
scroll to position [0, 0]
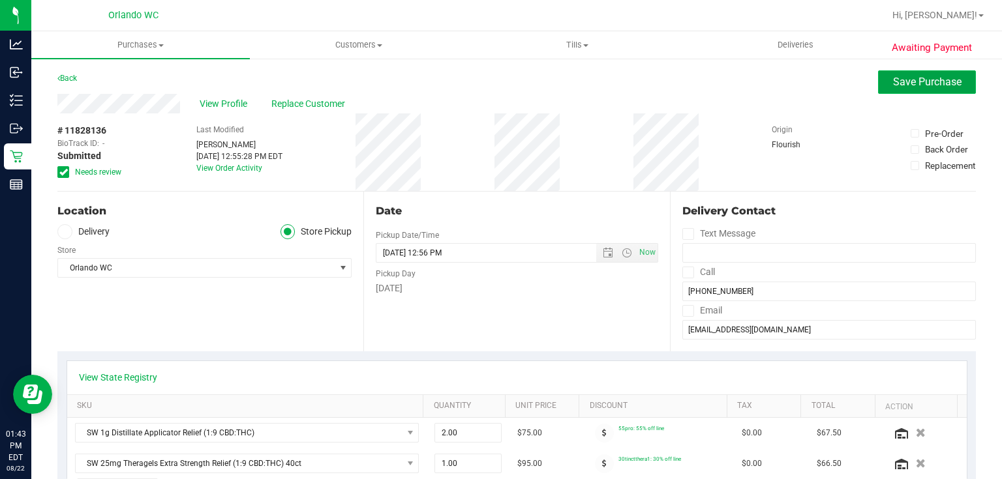
drag, startPoint x: 922, startPoint y: 79, endPoint x: 941, endPoint y: 79, distance: 19.6
click at [922, 80] on span "Save Purchase" at bounding box center [927, 82] width 68 height 12
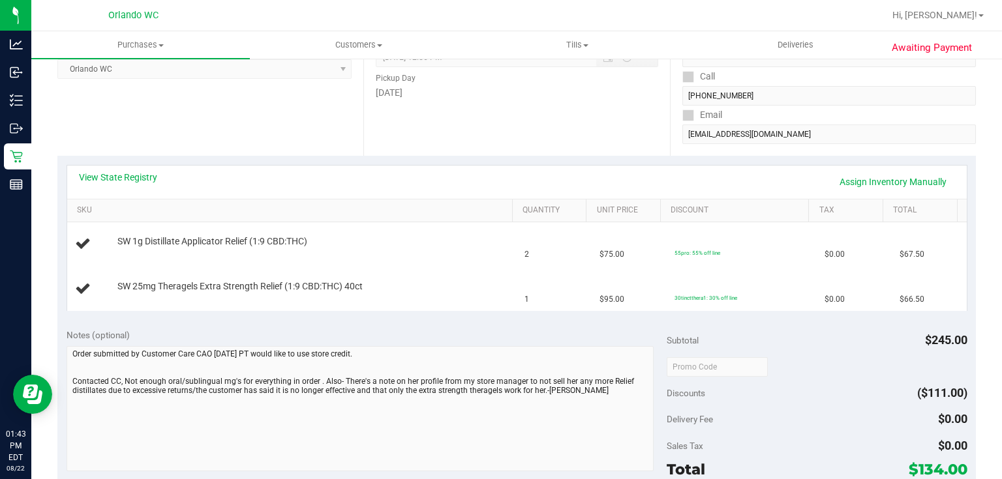
scroll to position [247, 0]
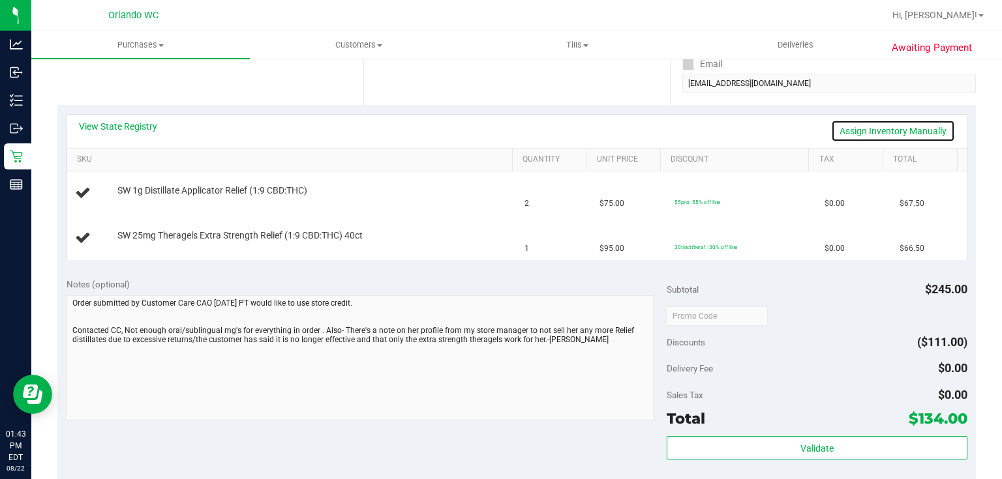
click at [873, 126] on link "Assign Inventory Manually" at bounding box center [893, 131] width 124 height 22
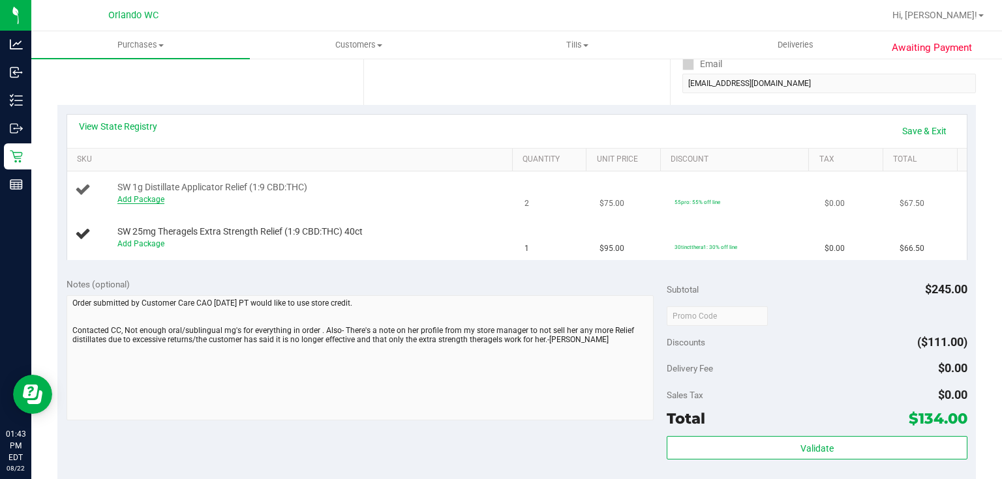
click at [130, 198] on link "Add Package" at bounding box center [140, 199] width 47 height 9
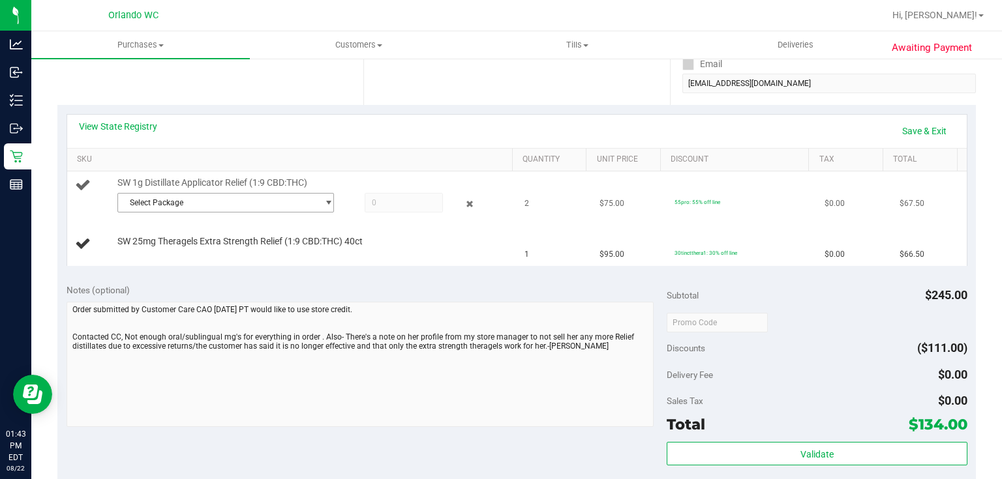
click at [213, 203] on span "Select Package" at bounding box center [217, 203] width 199 height 18
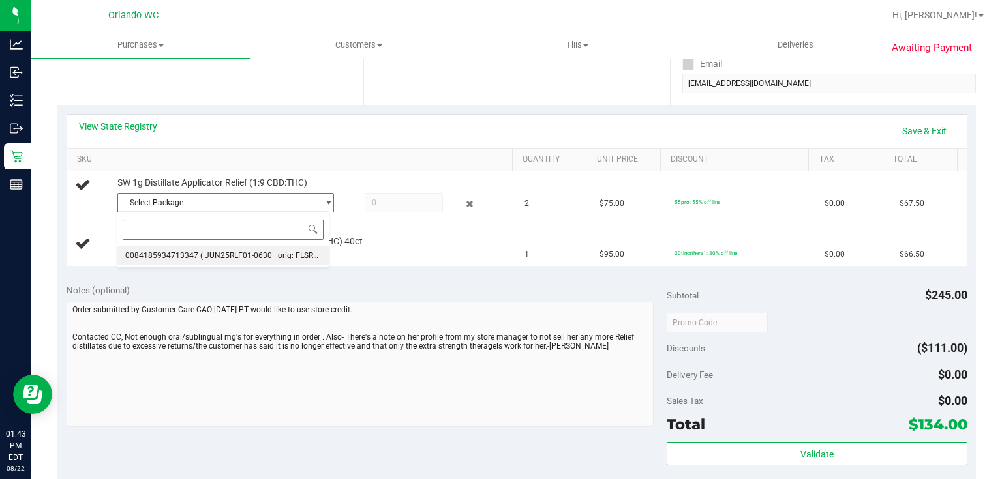
click at [211, 258] on span "( JUN25RLF01-0630 | orig: FLSRWGM-20250707-2176 )" at bounding box center [297, 255] width 195 height 9
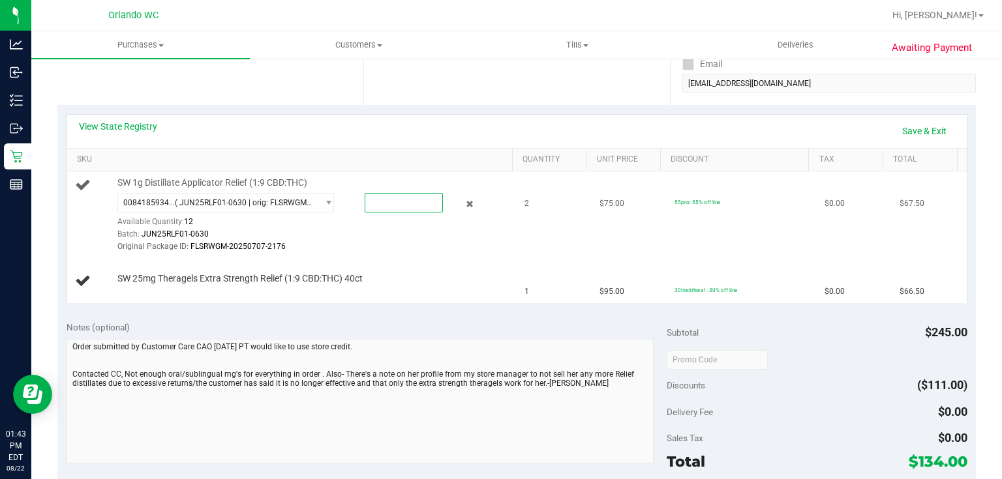
click at [391, 200] on span at bounding box center [404, 203] width 78 height 20
type input "2"
type input "2.0000"
click at [415, 267] on td "SW 25mg Theragels Extra Strength Relief (1:9 CBD:THC) 40ct" at bounding box center [292, 282] width 450 height 44
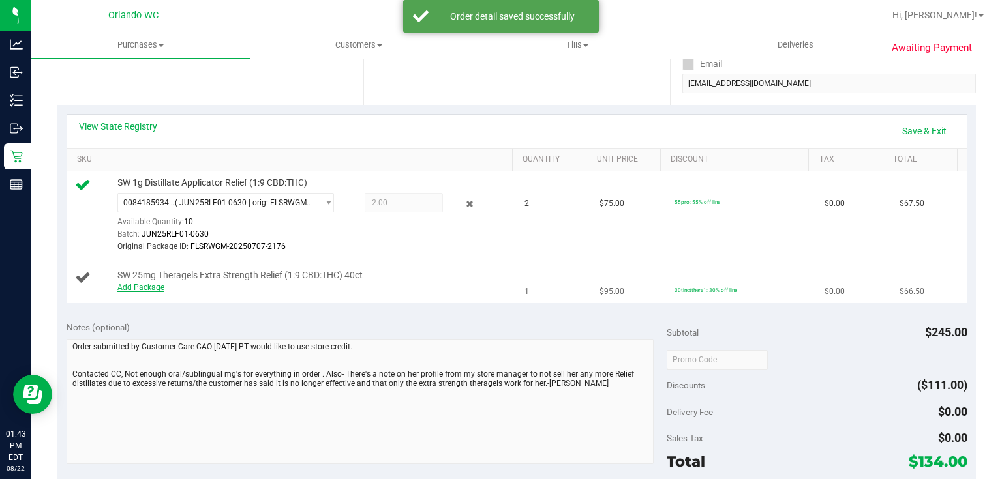
click at [156, 286] on link "Add Package" at bounding box center [140, 287] width 47 height 9
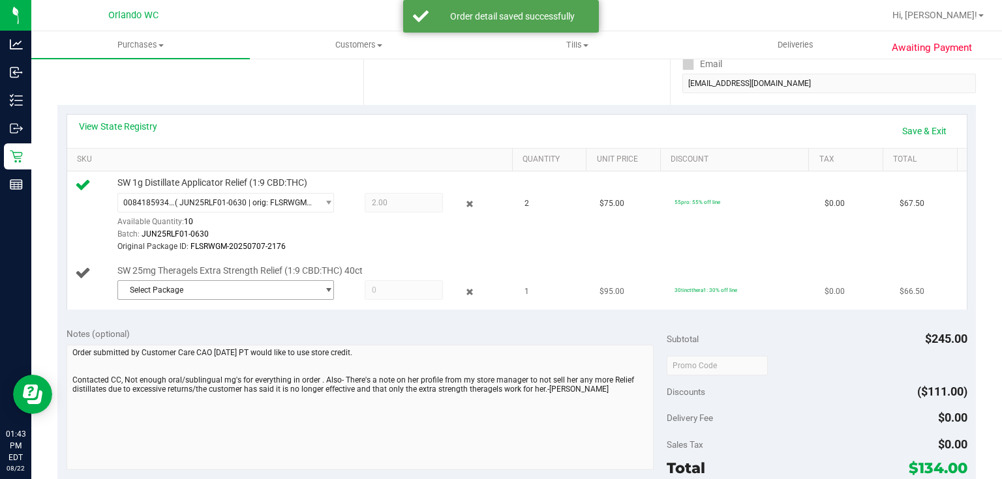
click at [317, 290] on span "select" at bounding box center [325, 290] width 16 height 18
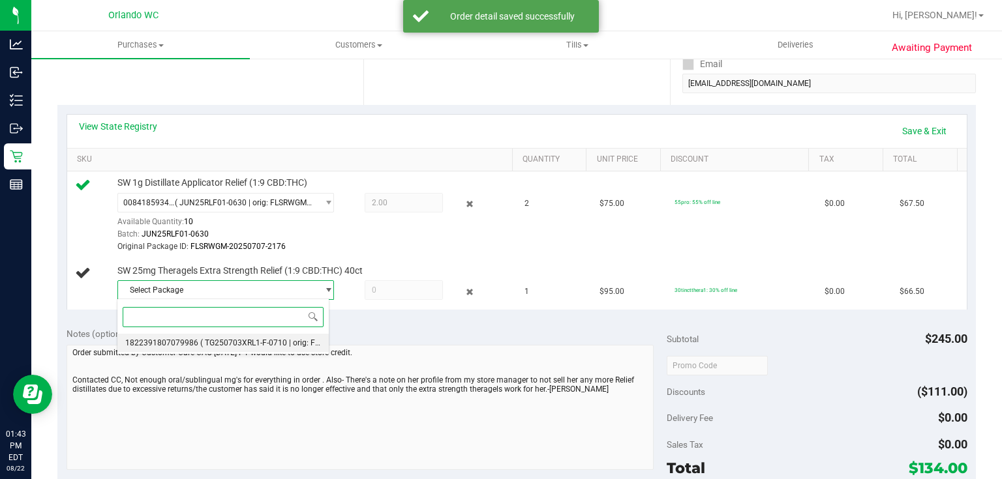
click at [227, 346] on span "( TG250703XRL1-F-0710 | orig: FLSRWGM-20250716-049 )" at bounding box center [302, 342] width 205 height 9
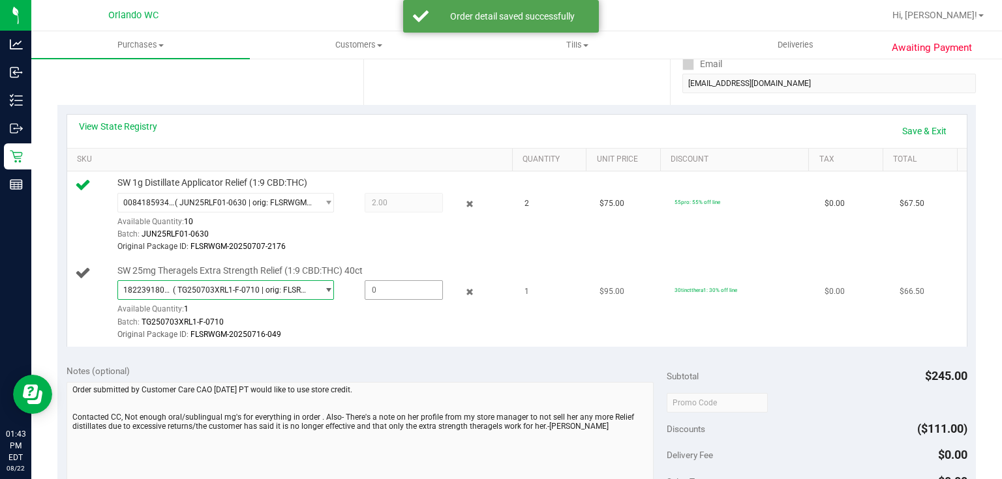
click at [421, 290] on span at bounding box center [404, 290] width 78 height 20
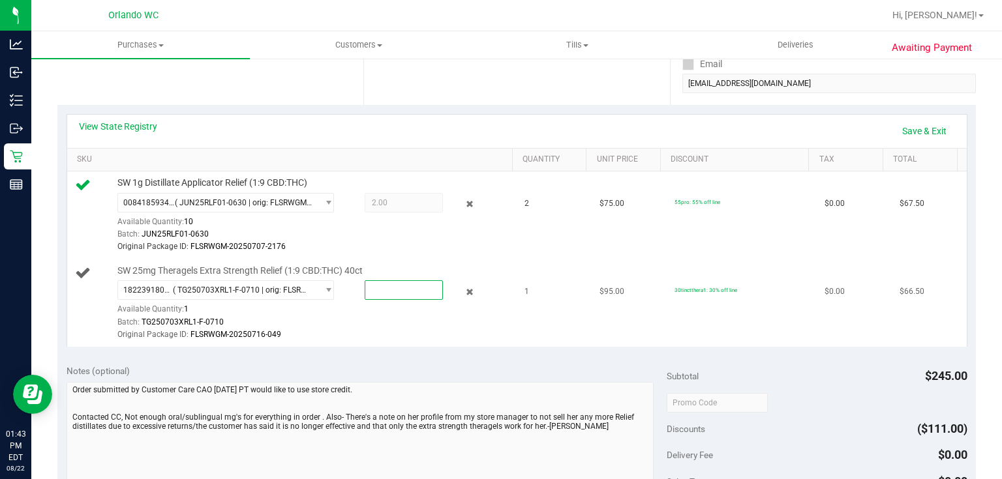
type input "1"
type input "1.0000"
click at [481, 323] on div "Batch: TG250703XRL1-F-0710" at bounding box center [312, 322] width 391 height 12
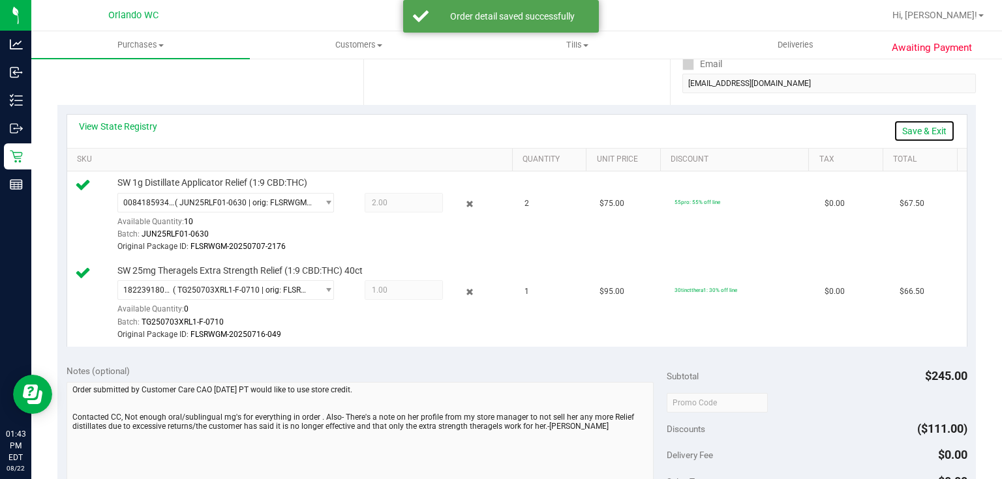
click at [926, 131] on link "Save & Exit" at bounding box center [924, 131] width 61 height 22
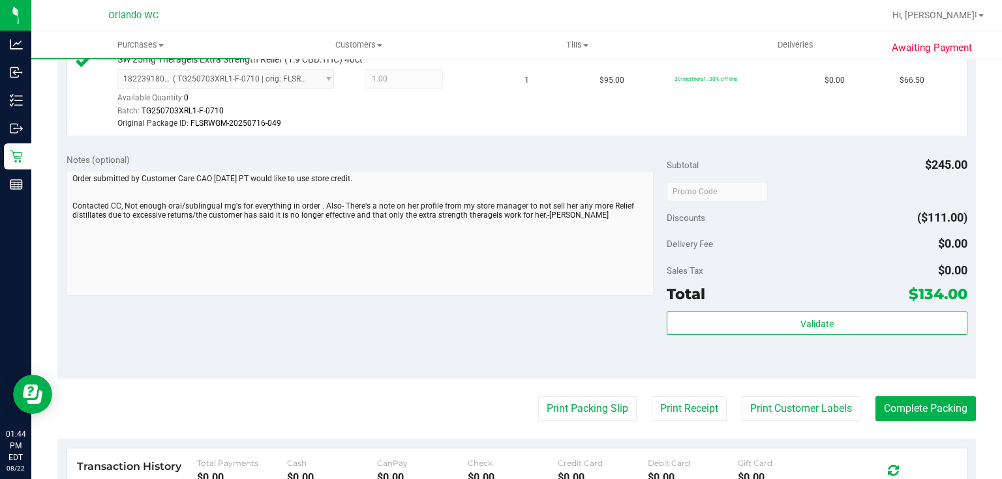
scroll to position [459, 0]
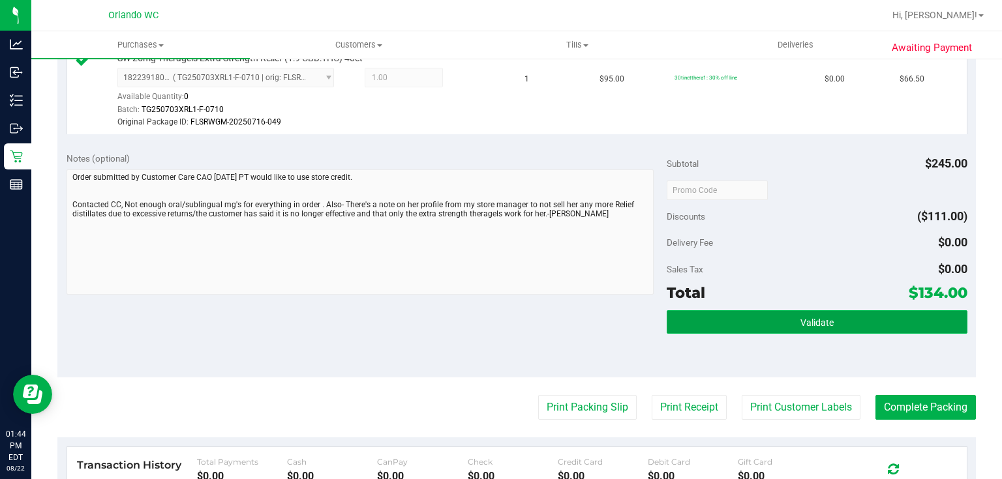
click at [822, 326] on button "Validate" at bounding box center [817, 321] width 300 height 23
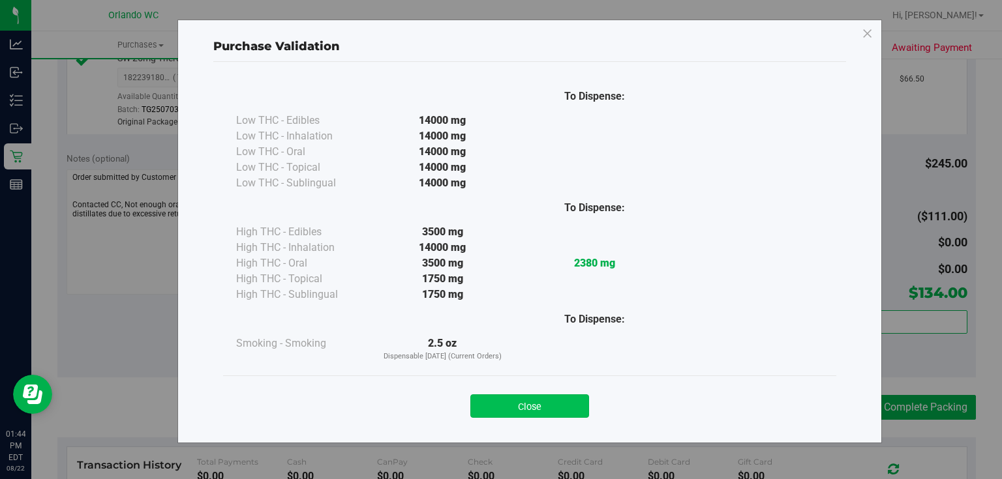
click at [554, 403] on button "Close" at bounding box center [529, 406] width 119 height 23
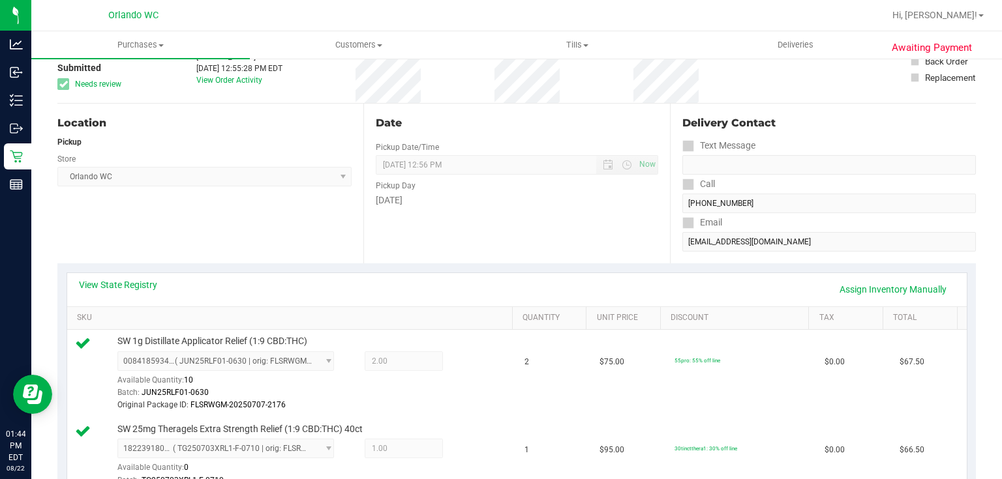
scroll to position [83, 0]
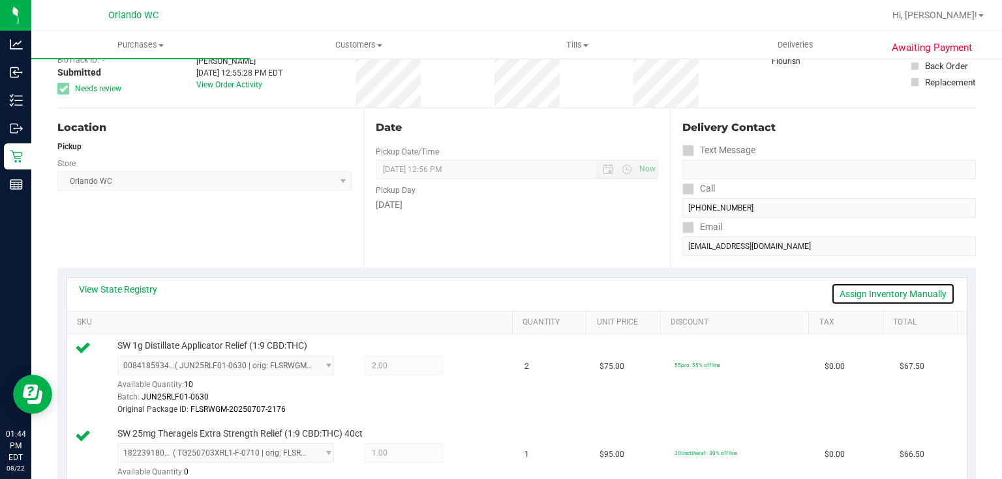
click at [886, 293] on link "Assign Inventory Manually" at bounding box center [893, 294] width 124 height 22
click at [462, 367] on icon at bounding box center [469, 367] width 14 height 15
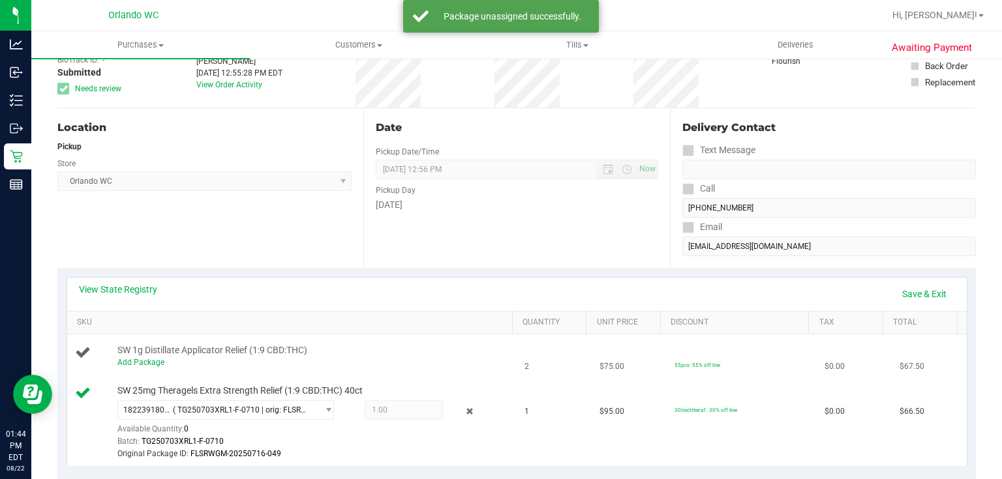
click at [526, 366] on td "2" at bounding box center [554, 357] width 75 height 44
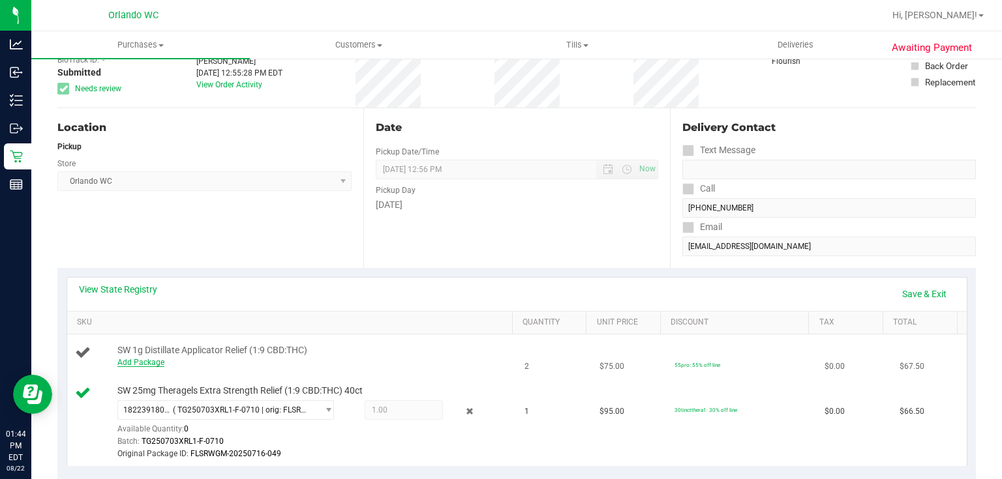
click at [132, 361] on link "Add Package" at bounding box center [140, 362] width 47 height 9
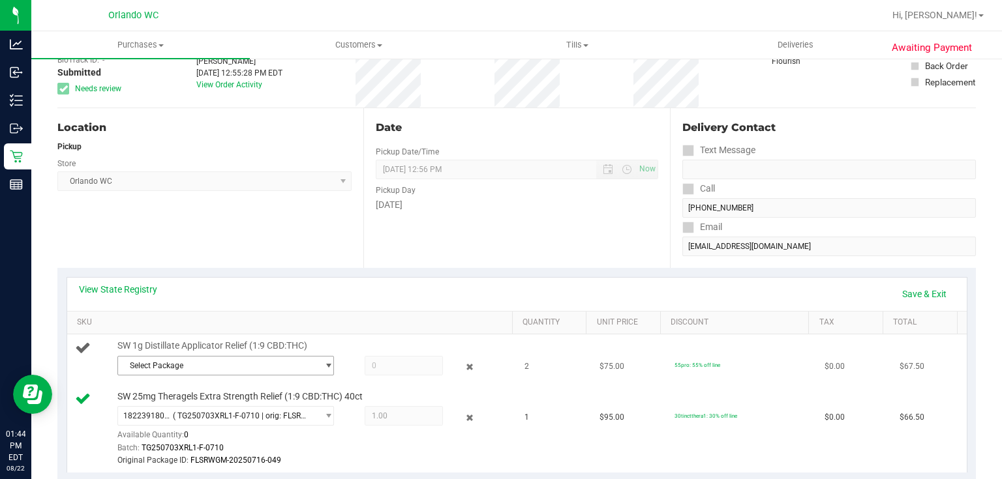
click at [308, 363] on span "Select Package" at bounding box center [217, 366] width 199 height 18
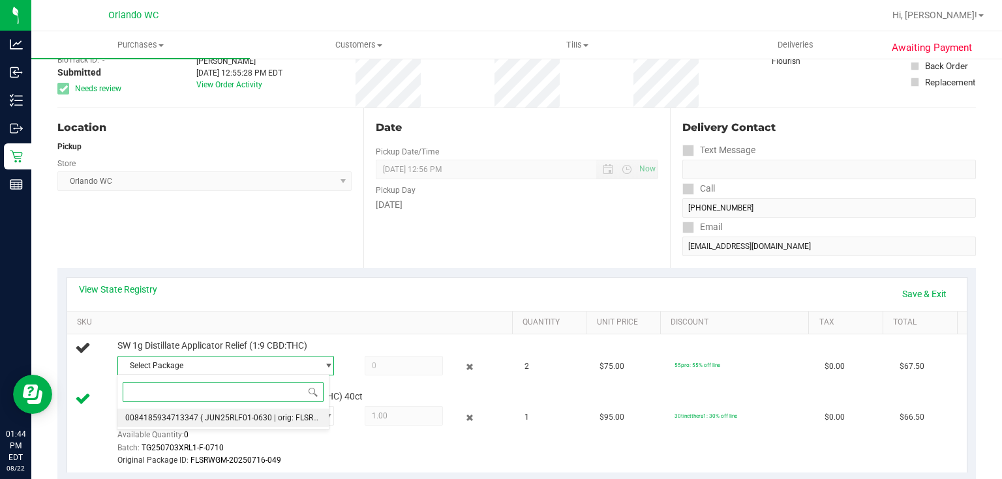
click at [230, 413] on span "( JUN25RLF01-0630 | orig: FLSRWGM-20250707-2176 )" at bounding box center [297, 417] width 195 height 9
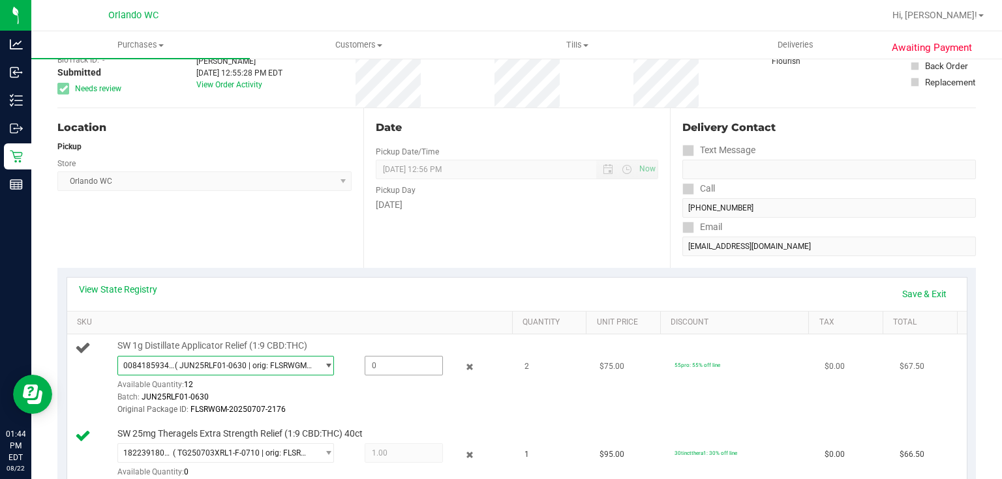
click at [401, 365] on span at bounding box center [404, 366] width 78 height 20
type input "3"
type input "2.0000"
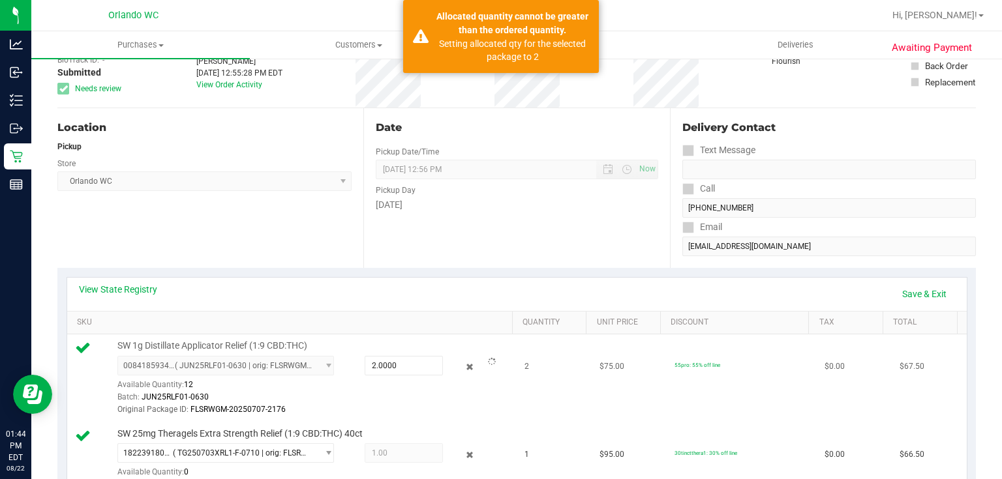
click at [468, 398] on div "Batch: JUN25RLF01-0630" at bounding box center [312, 397] width 391 height 12
click at [924, 296] on link "Save & Exit" at bounding box center [924, 294] width 61 height 22
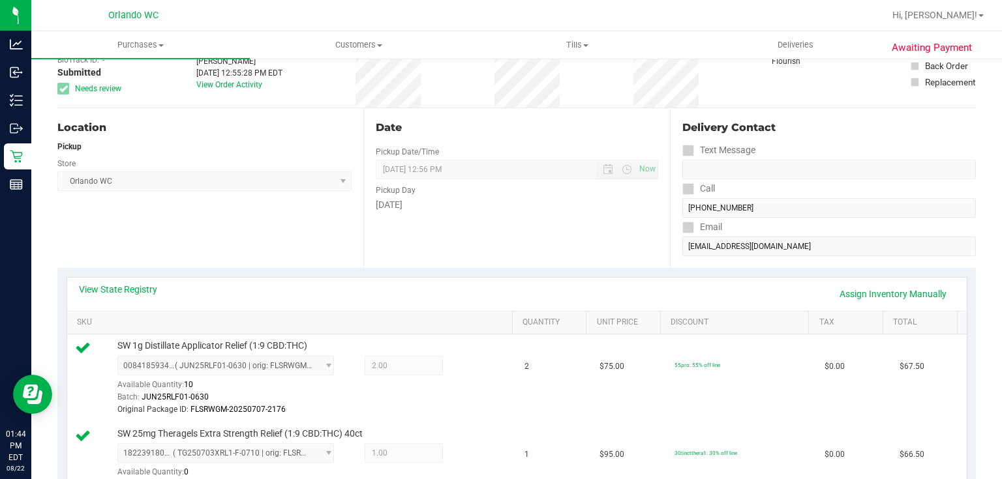
scroll to position [0, 0]
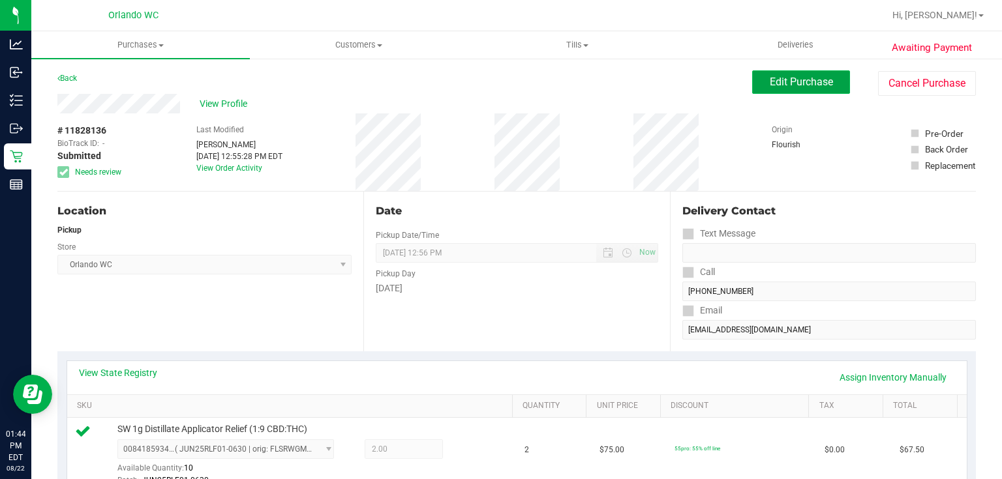
click at [796, 80] on span "Edit Purchase" at bounding box center [801, 82] width 63 height 12
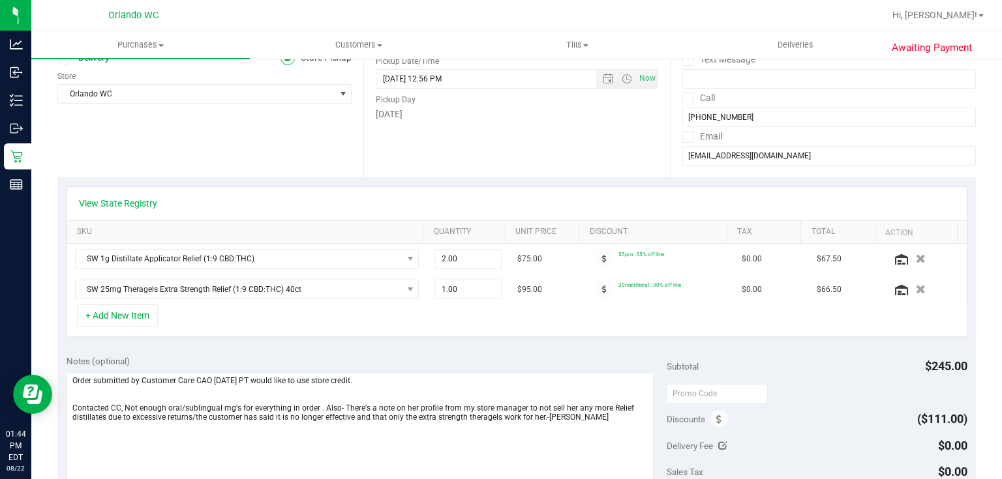
scroll to position [200, 0]
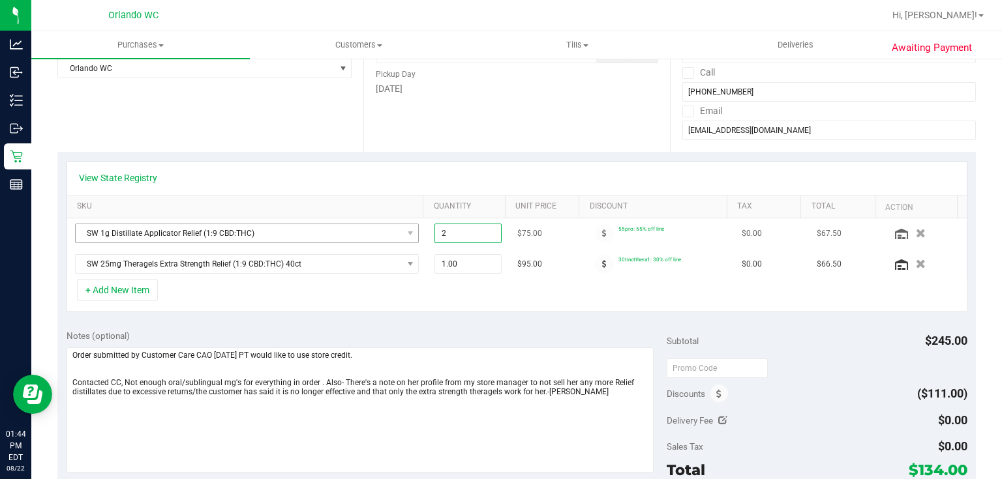
drag, startPoint x: 471, startPoint y: 233, endPoint x: 395, endPoint y: 233, distance: 76.3
click at [398, 233] on tr "SW 1g Distillate Applicator Relief (1:9 CBD:THC) 2.00 2 $75.00 55pro: 55% off l…" at bounding box center [516, 233] width 899 height 31
type input "3"
type input "3.00"
click at [560, 307] on div "+ Add New Item" at bounding box center [517, 295] width 901 height 33
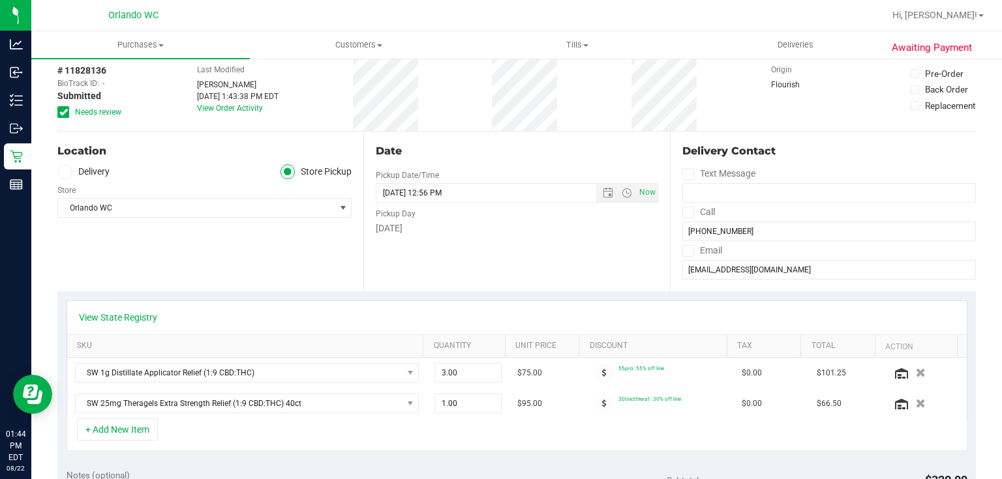
scroll to position [14, 0]
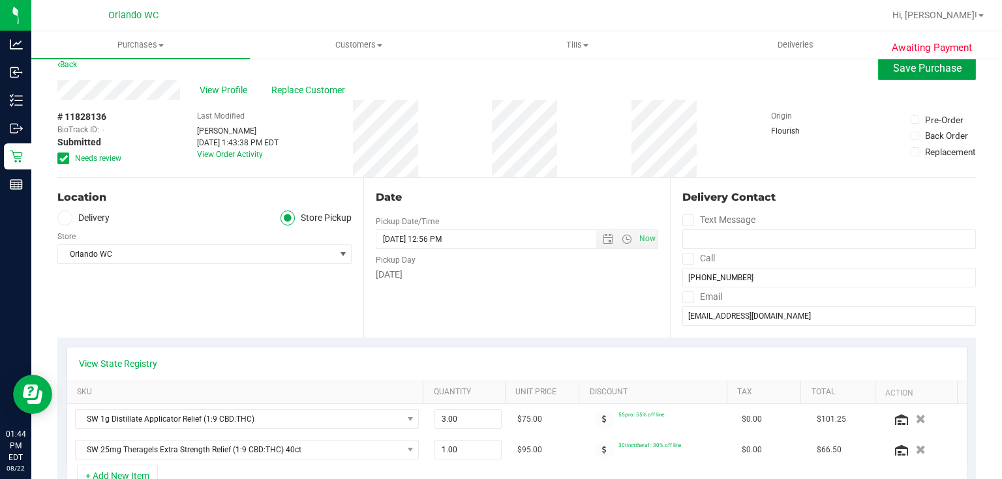
click at [920, 70] on span "Save Purchase" at bounding box center [927, 68] width 68 height 12
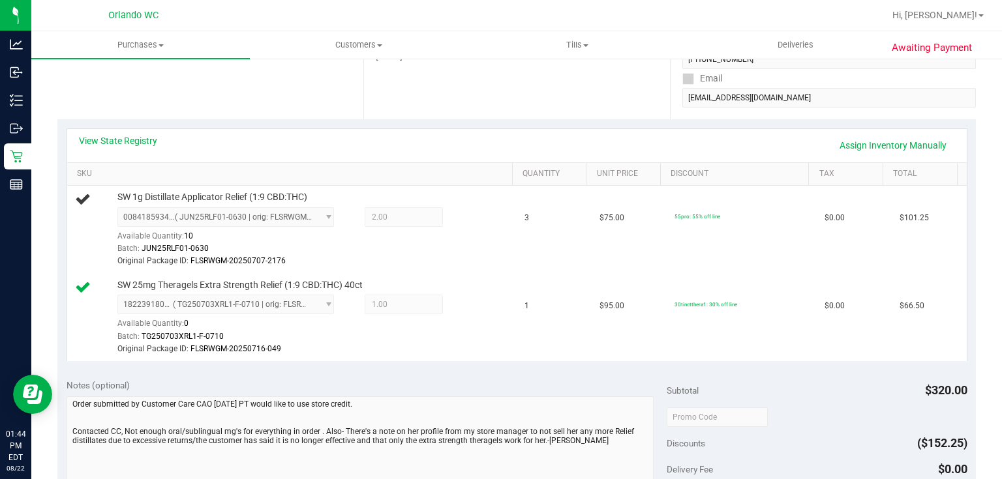
scroll to position [239, 0]
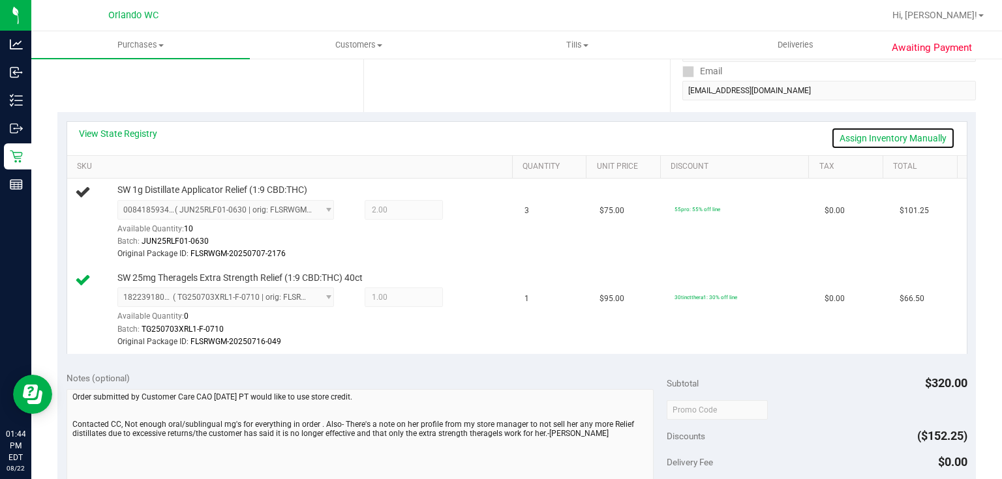
click at [895, 134] on link "Assign Inventory Manually" at bounding box center [893, 138] width 124 height 22
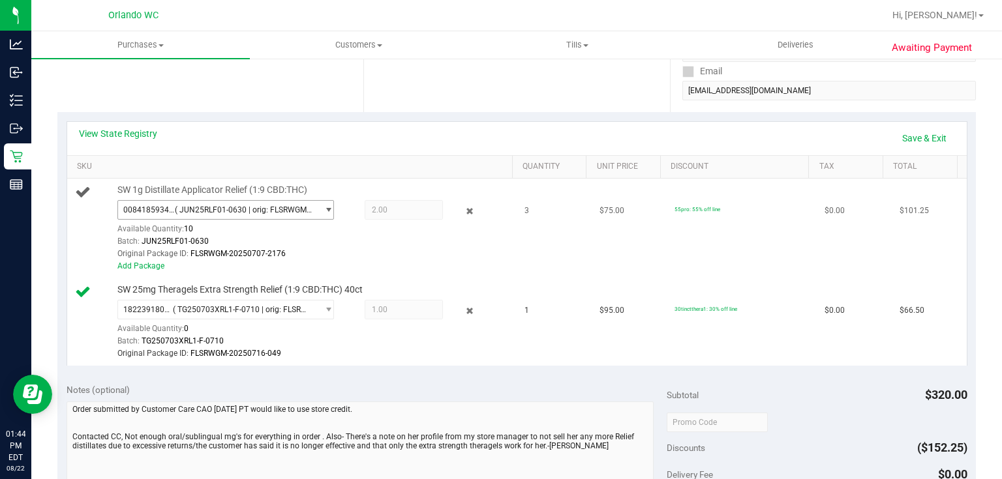
click at [247, 212] on span "( JUN25RLF01-0630 | orig: FLSRWGM-20250707-2176 )" at bounding box center [243, 209] width 137 height 9
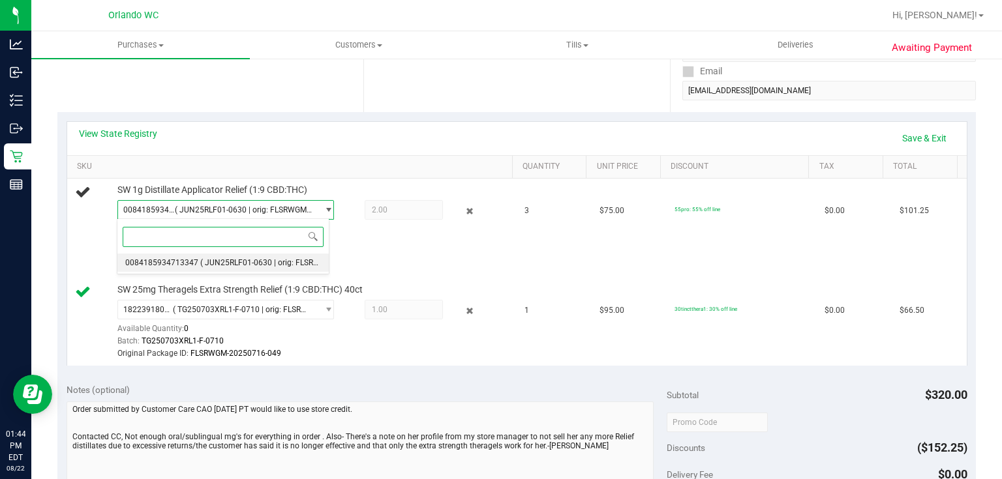
click at [219, 263] on span "( JUN25RLF01-0630 | orig: FLSRWGM-20250707-2176 )" at bounding box center [297, 262] width 195 height 9
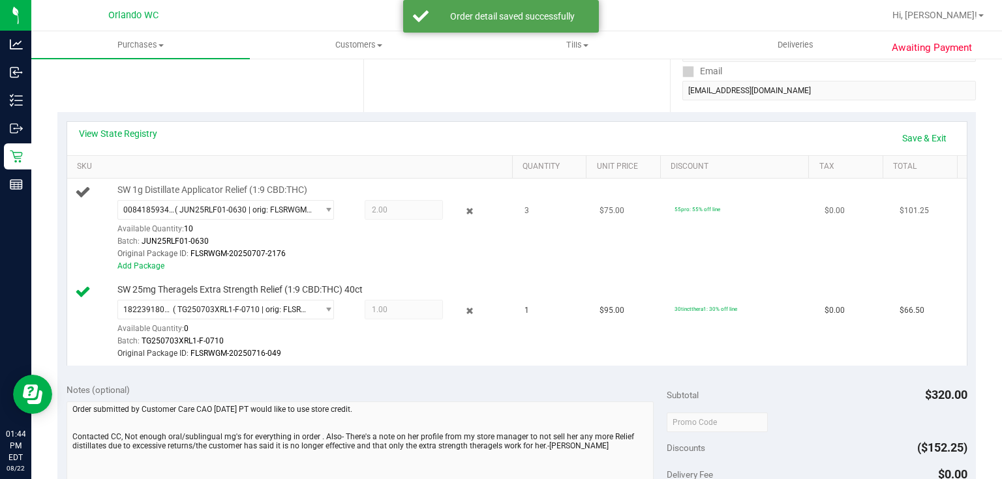
click at [355, 201] on div "2.00 2" at bounding box center [394, 210] width 98 height 20
click at [388, 208] on span "2.00 2" at bounding box center [404, 210] width 78 height 20
click at [157, 265] on link "Add Package" at bounding box center [140, 266] width 47 height 9
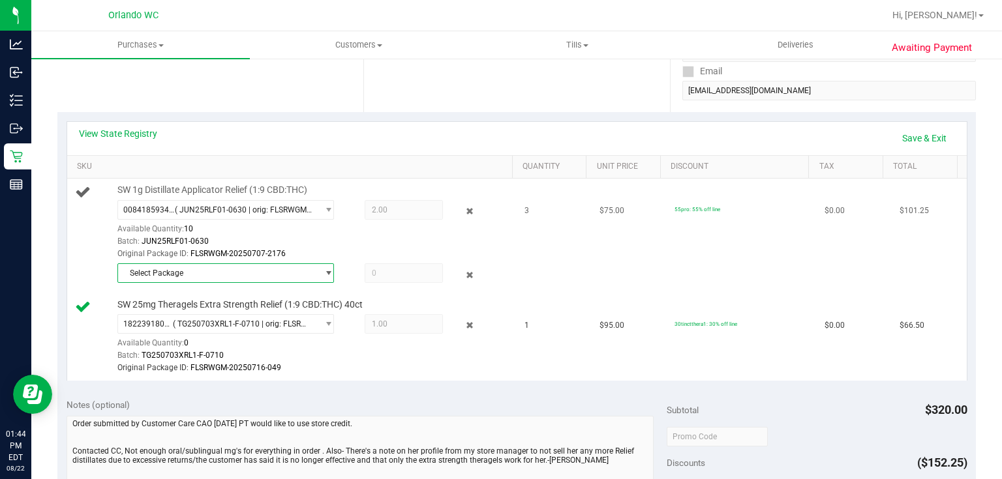
click at [246, 269] on span "Select Package" at bounding box center [217, 273] width 199 height 18
click at [233, 248] on div "Original Package ID: FLSRWGM-20250707-2176" at bounding box center [312, 254] width 391 height 12
drag, startPoint x: 371, startPoint y: 209, endPoint x: 318, endPoint y: 206, distance: 52.9
click at [320, 200] on div "0084185934713347 ( JUN25RLF01-0630 | orig: FLSRWGM-20250707-2176 ) 008418593471…" at bounding box center [312, 200] width 391 height 0
click at [278, 267] on span "Select Package" at bounding box center [217, 273] width 199 height 18
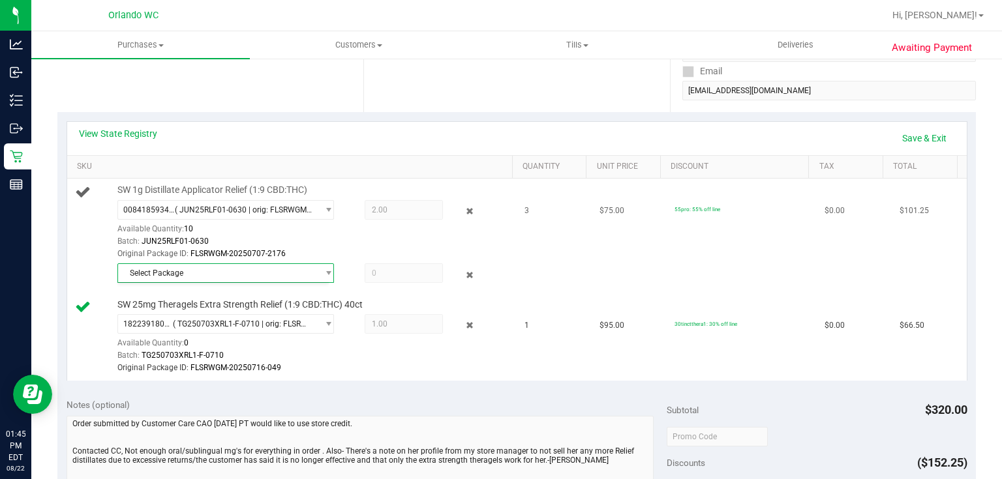
click at [350, 225] on div "0084185934713347 ( JUN25RLF01-0630 | orig: FLSRWGM-20250707-2176 ) 008418593471…" at bounding box center [312, 230] width 391 height 61
click at [464, 209] on icon at bounding box center [469, 211] width 14 height 15
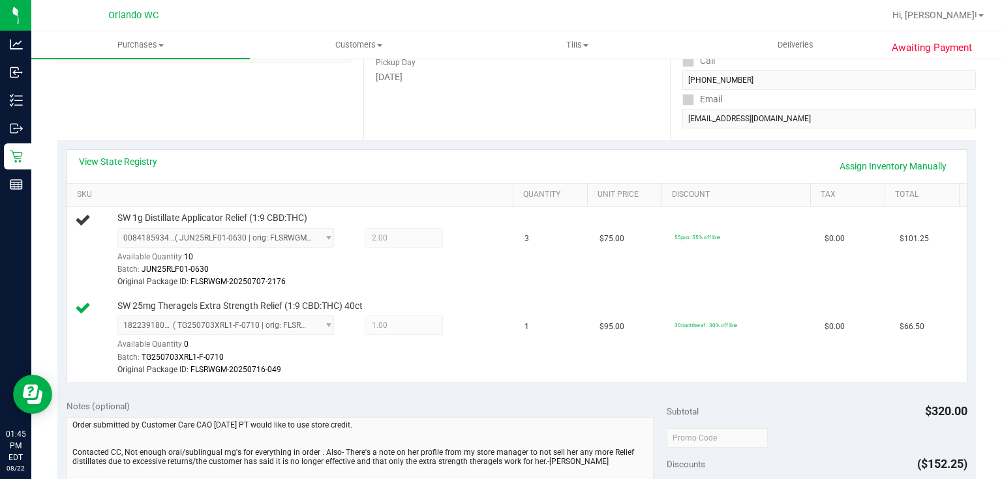
scroll to position [218, 0]
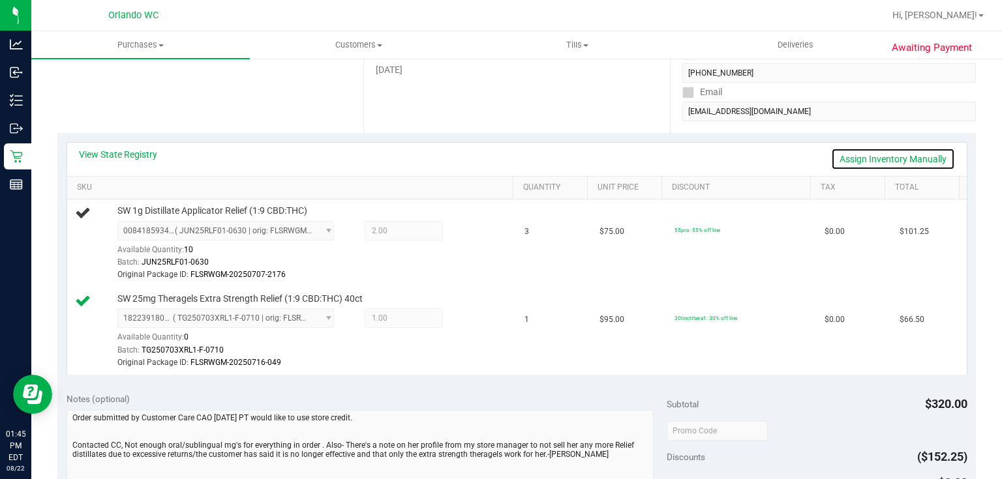
click at [892, 162] on link "Assign Inventory Manually" at bounding box center [893, 159] width 124 height 22
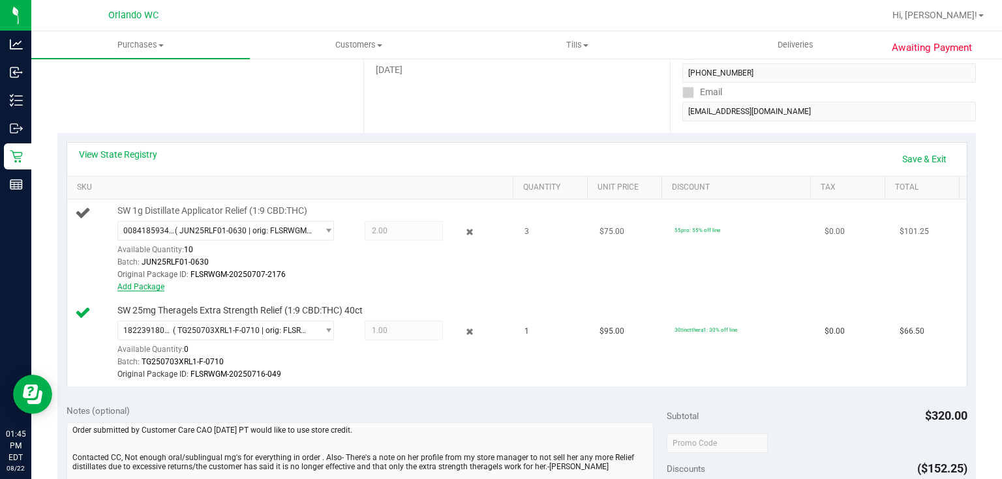
click at [155, 283] on link "Add Package" at bounding box center [140, 286] width 47 height 9
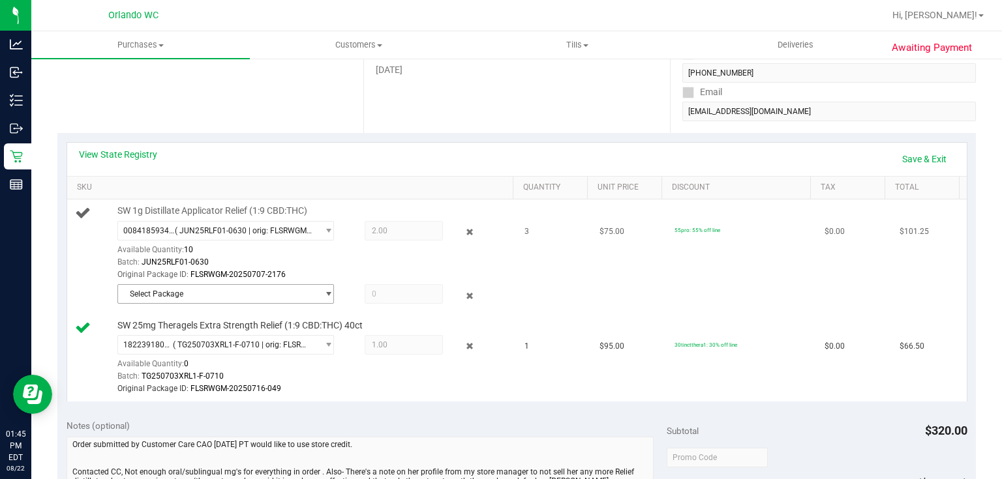
click at [184, 293] on span "Select Package" at bounding box center [217, 294] width 199 height 18
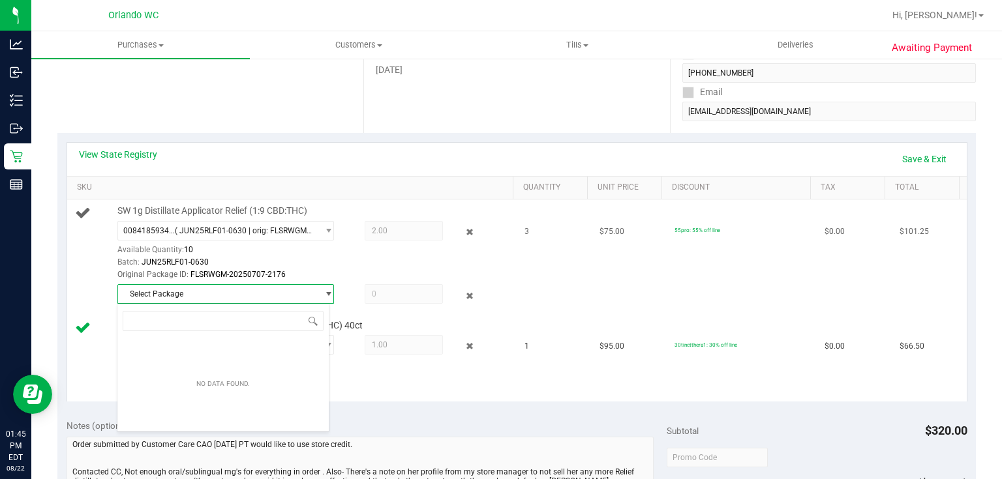
click at [386, 295] on span at bounding box center [404, 294] width 78 height 20
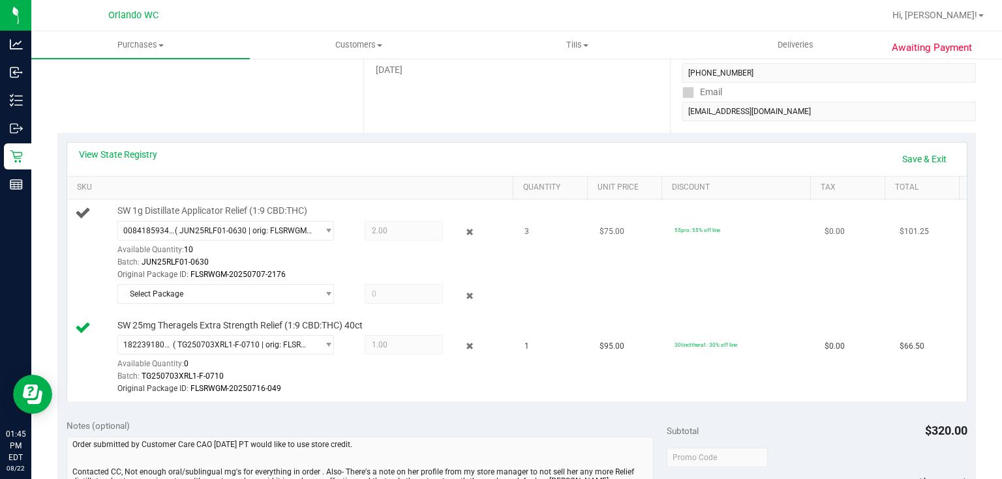
click at [402, 290] on span at bounding box center [404, 294] width 78 height 20
click at [464, 229] on icon at bounding box center [469, 232] width 14 height 15
click at [925, 155] on link "Save & Exit" at bounding box center [924, 159] width 61 height 22
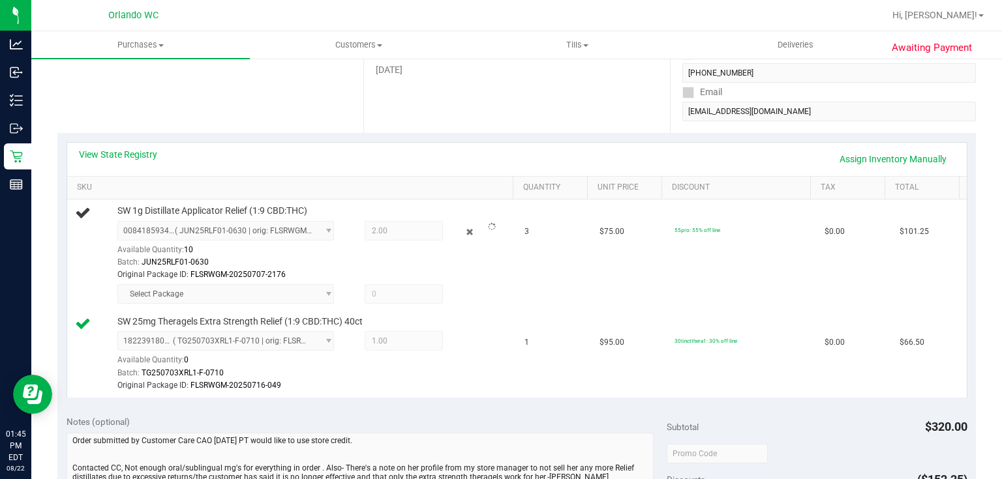
scroll to position [0, 0]
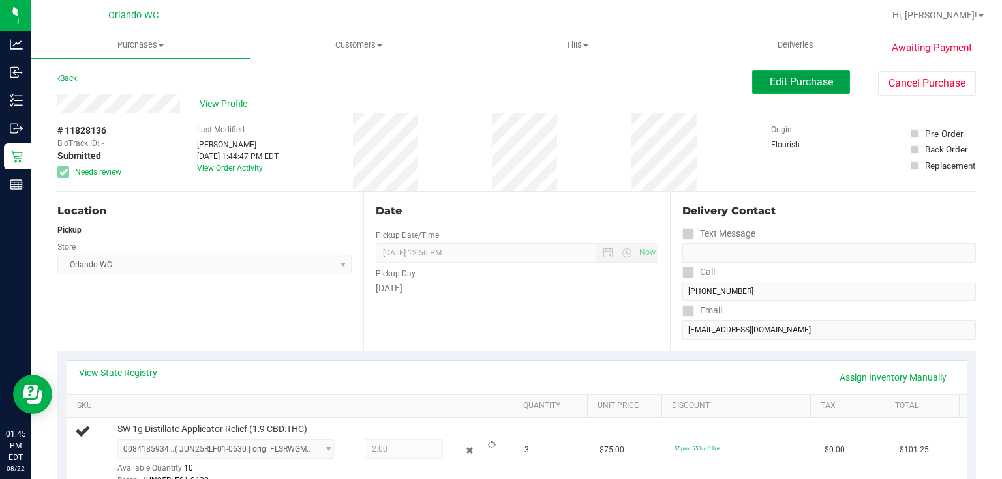
click at [783, 76] on span "Edit Purchase" at bounding box center [801, 82] width 63 height 12
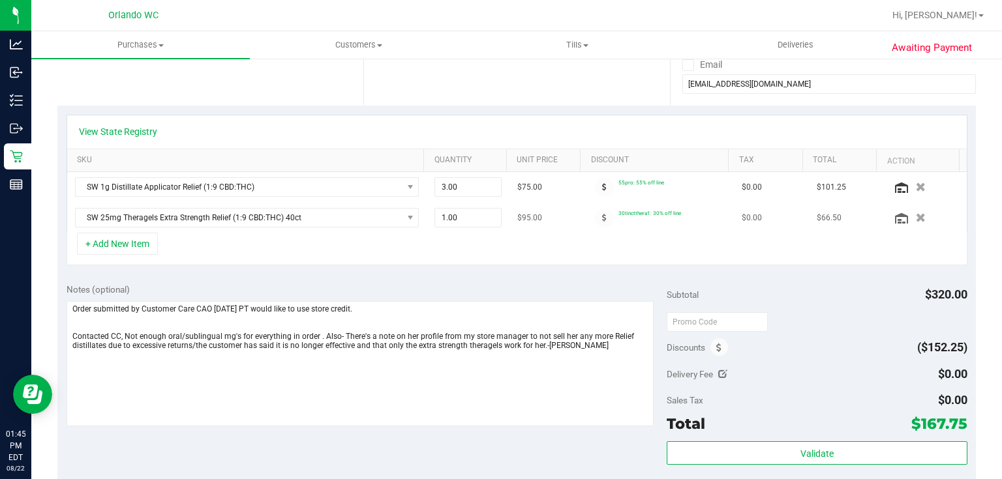
scroll to position [282, 0]
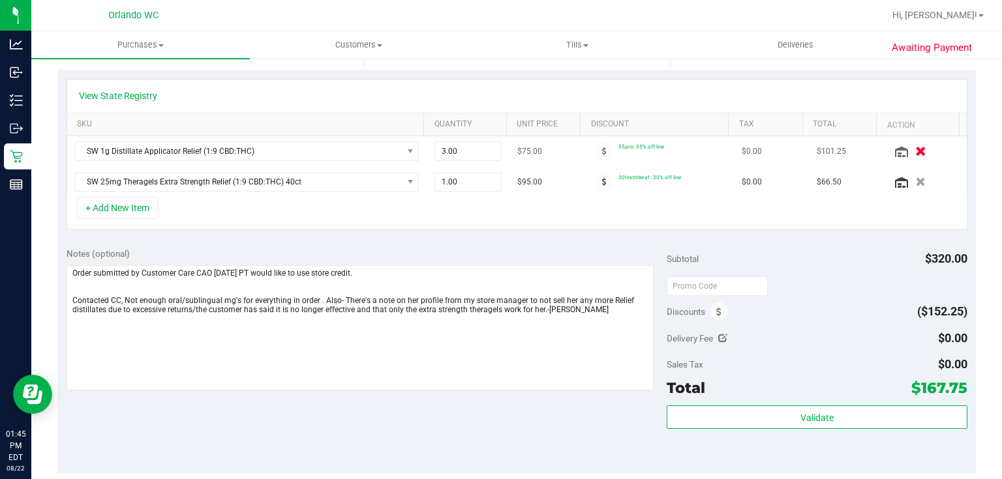
click at [915, 151] on icon "button" at bounding box center [920, 152] width 11 height 10
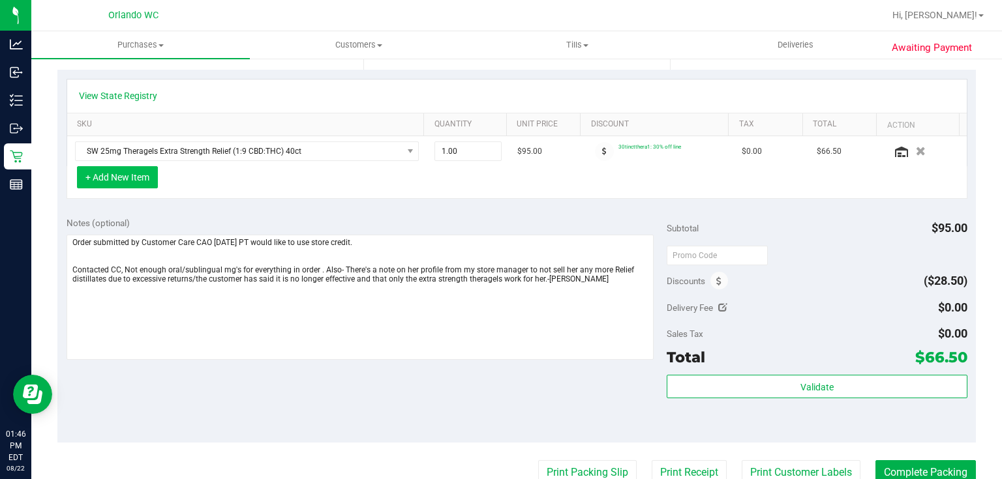
click at [113, 175] on button "+ Add New Item" at bounding box center [117, 177] width 81 height 22
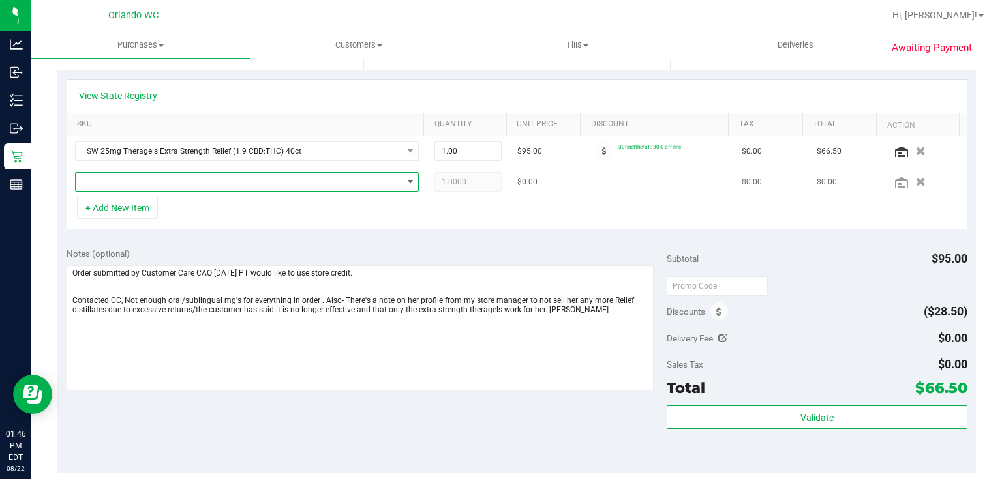
click at [193, 185] on span "NO DATA FOUND" at bounding box center [239, 182] width 327 height 18
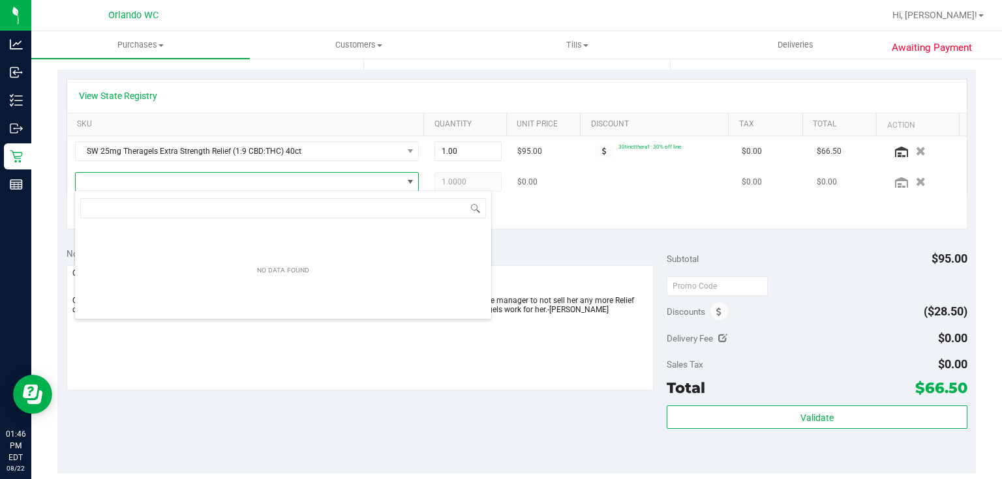
scroll to position [19, 337]
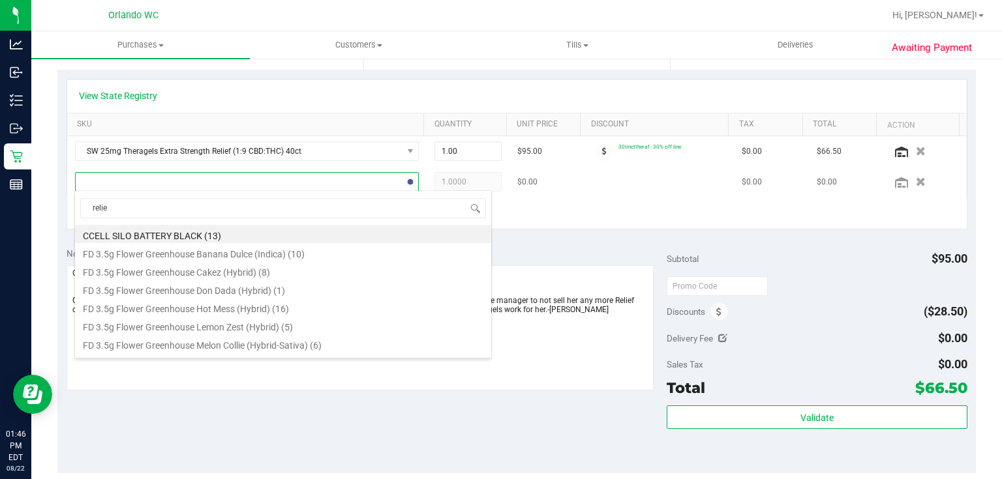
type input "relief"
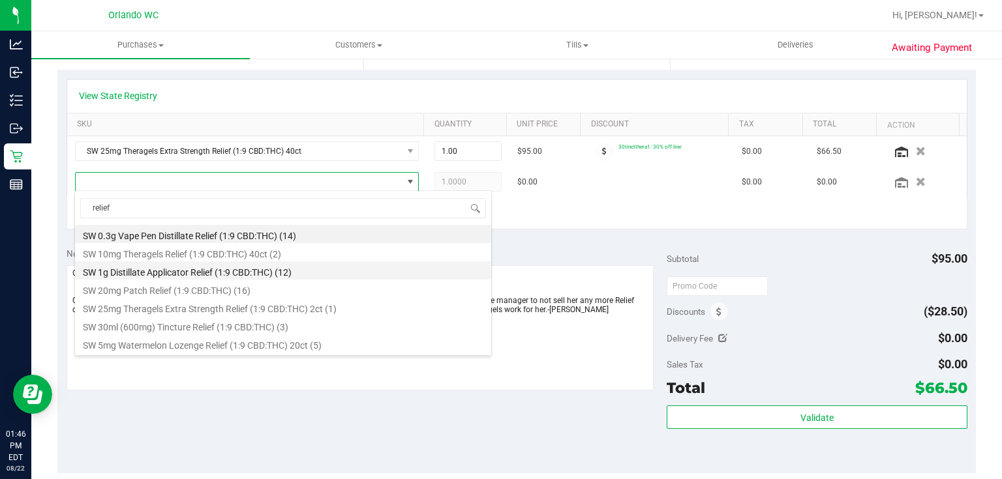
click at [213, 273] on li "SW 1g Distillate Applicator Relief (1:9 CBD:THC) (12)" at bounding box center [283, 271] width 416 height 18
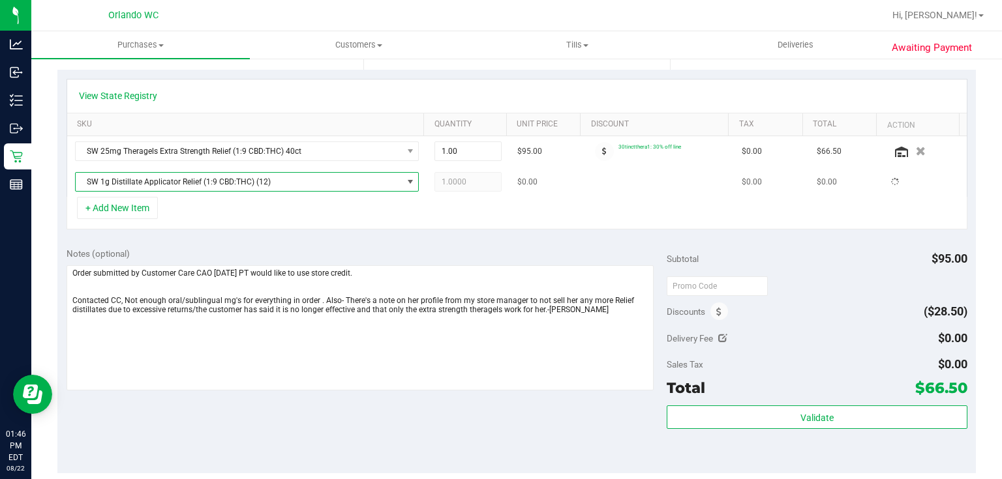
click at [475, 179] on div "SW 25mg Theragels Extra Strength Relief (1:9 CBD:THC) 40ct 1.00 1 $95.00 30tinc…" at bounding box center [516, 166] width 899 height 61
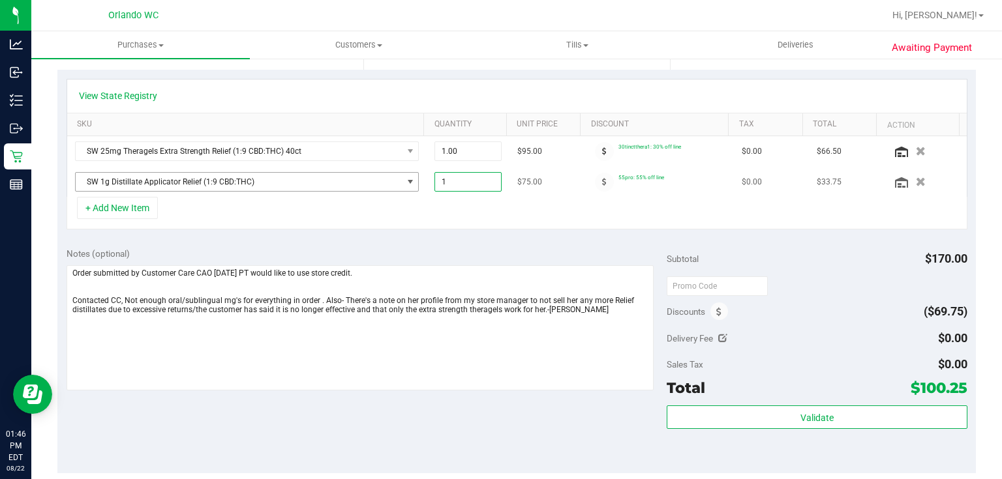
drag, startPoint x: 475, startPoint y: 179, endPoint x: 408, endPoint y: 175, distance: 67.3
click at [408, 175] on tr "SW 1g Distillate Applicator Relief (1:9 CBD:THC) 1.00 1 $75.00 55pro: 55% off l…" at bounding box center [516, 182] width 899 height 30
type input "3"
type input "3.00"
click at [511, 212] on div "+ Add New Item" at bounding box center [517, 213] width 901 height 33
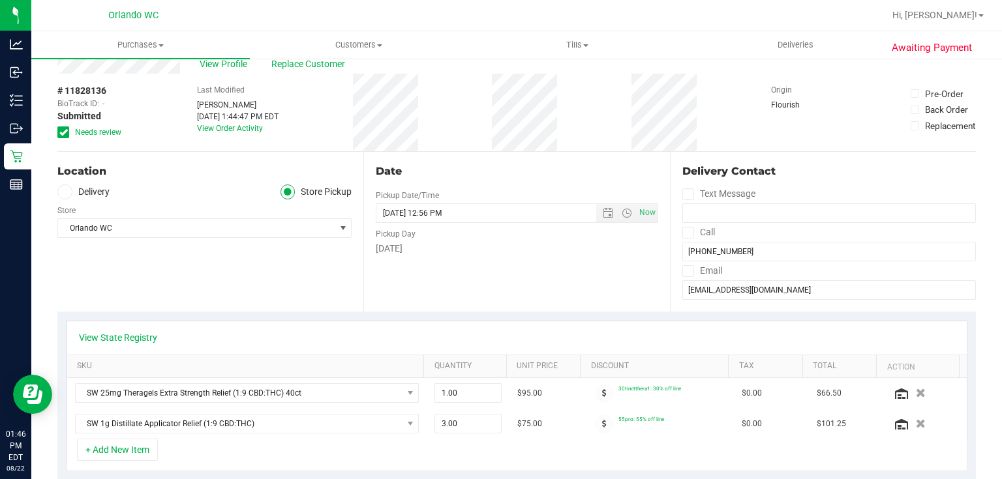
scroll to position [0, 0]
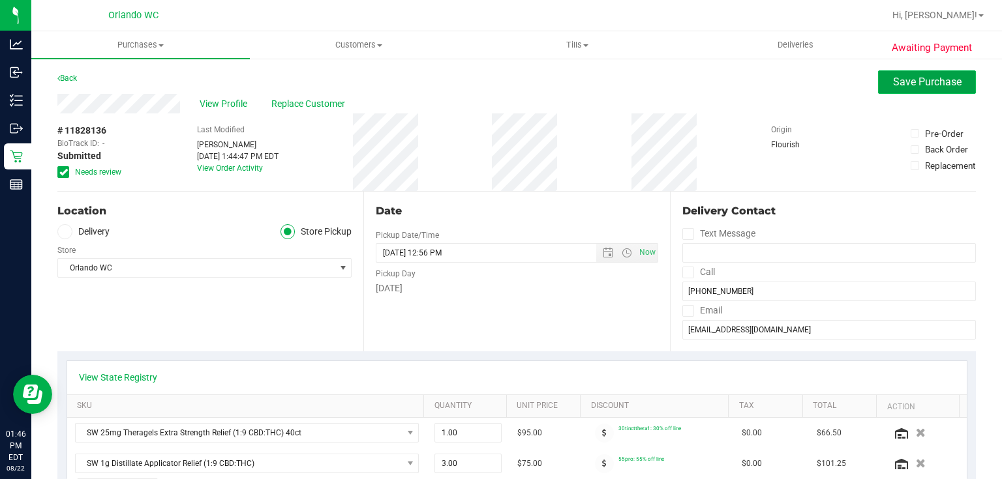
click at [927, 81] on span "Save Purchase" at bounding box center [927, 82] width 68 height 12
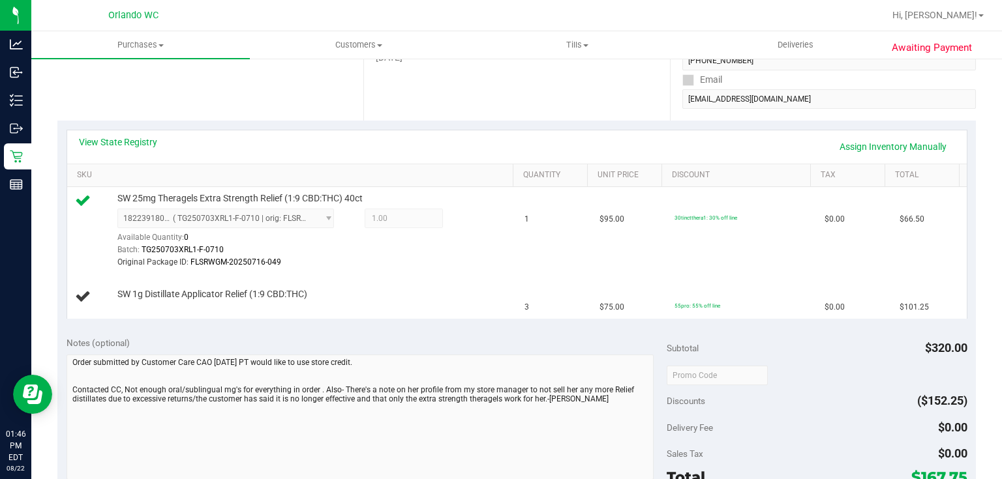
scroll to position [237, 0]
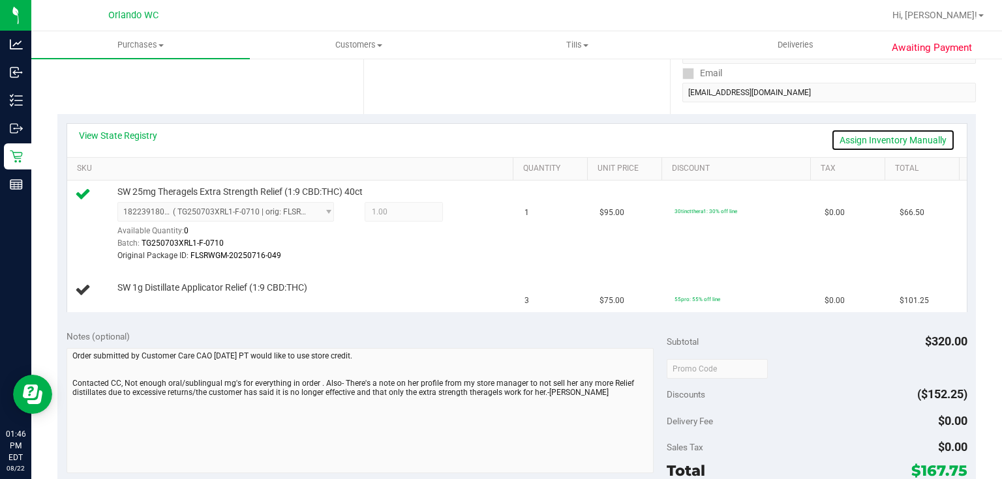
click at [884, 142] on link "Assign Inventory Manually" at bounding box center [893, 140] width 124 height 22
click at [149, 292] on link "Add Package" at bounding box center [140, 296] width 47 height 9
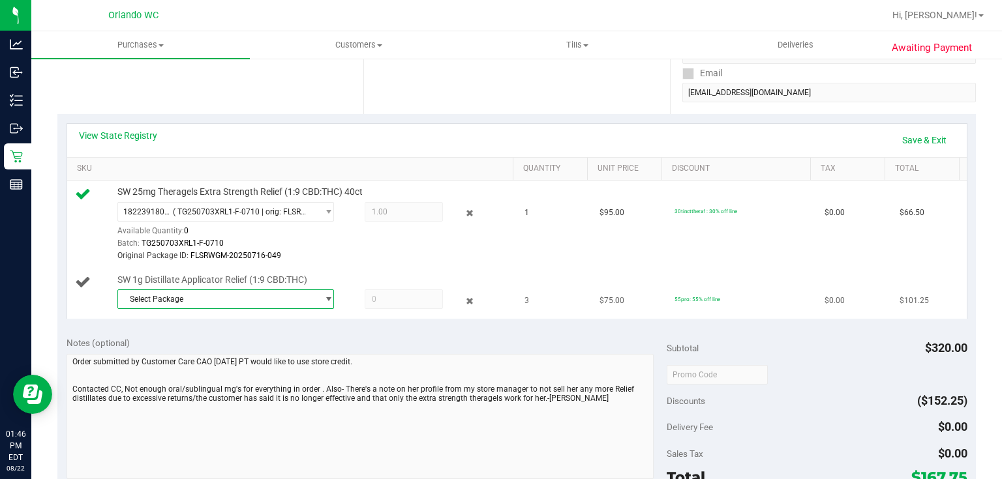
click at [212, 297] on span "Select Package" at bounding box center [217, 299] width 199 height 18
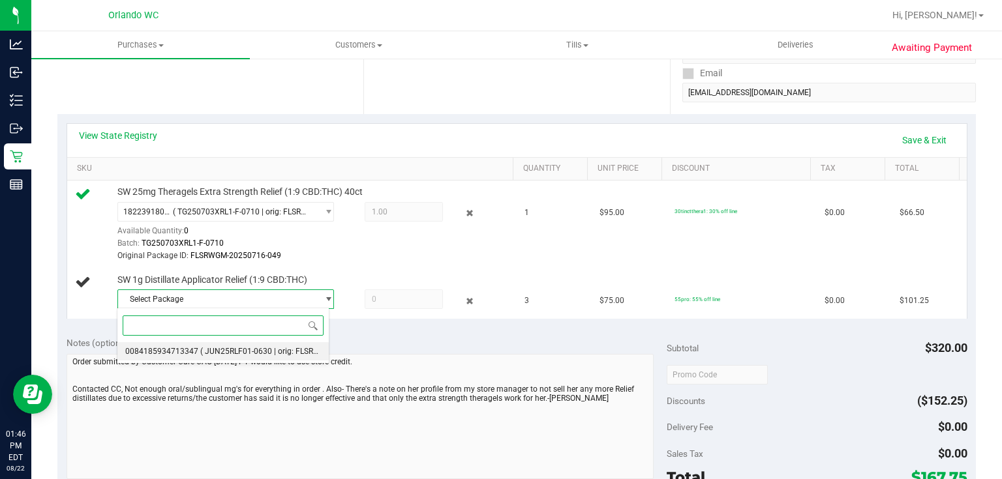
click at [297, 352] on span "( JUN25RLF01-0630 | orig: FLSRWGM-20250707-2176 )" at bounding box center [297, 351] width 195 height 9
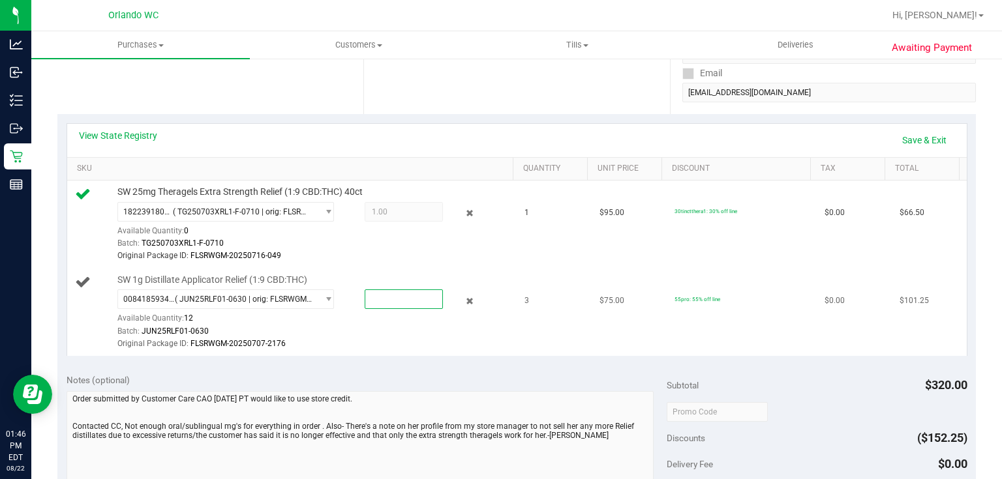
drag, startPoint x: 402, startPoint y: 303, endPoint x: 374, endPoint y: 300, distance: 28.2
click at [374, 300] on span at bounding box center [404, 300] width 78 height 20
type input "3"
type input "3.0000"
click at [488, 338] on div "Original Package ID: FLSRWGM-20250707-2176" at bounding box center [312, 344] width 391 height 12
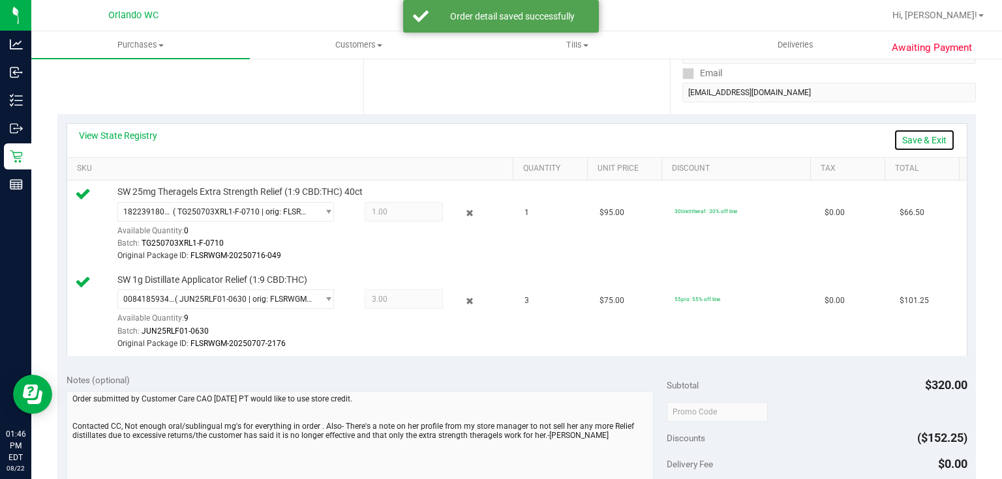
click at [924, 139] on link "Save & Exit" at bounding box center [924, 140] width 61 height 22
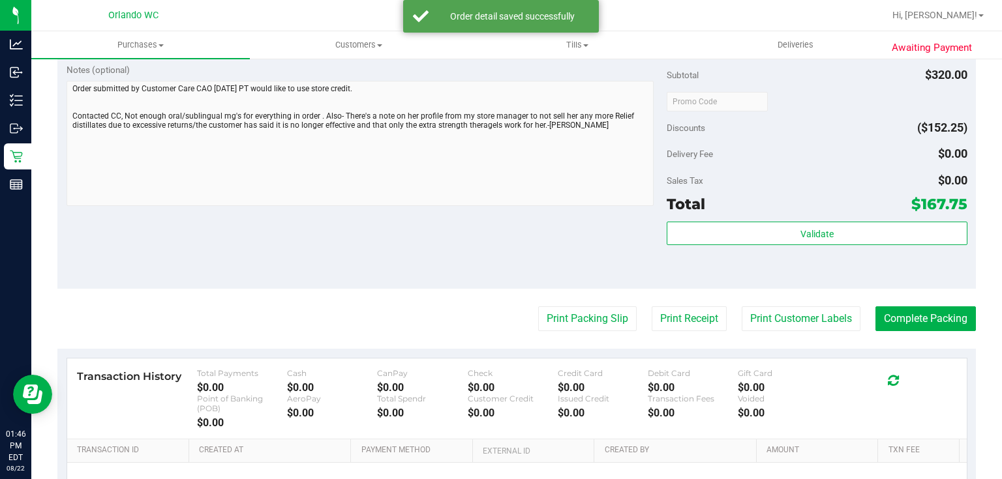
scroll to position [553, 0]
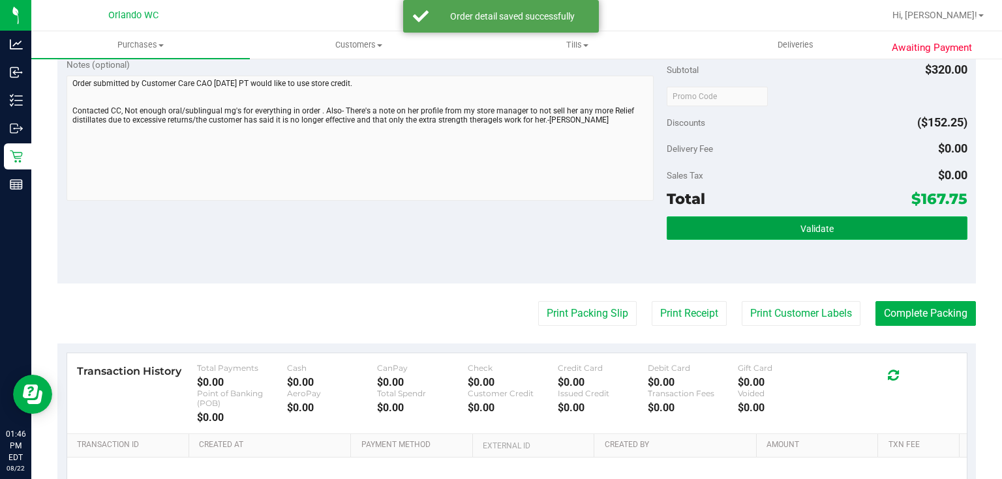
click at [789, 219] on button "Validate" at bounding box center [817, 228] width 300 height 23
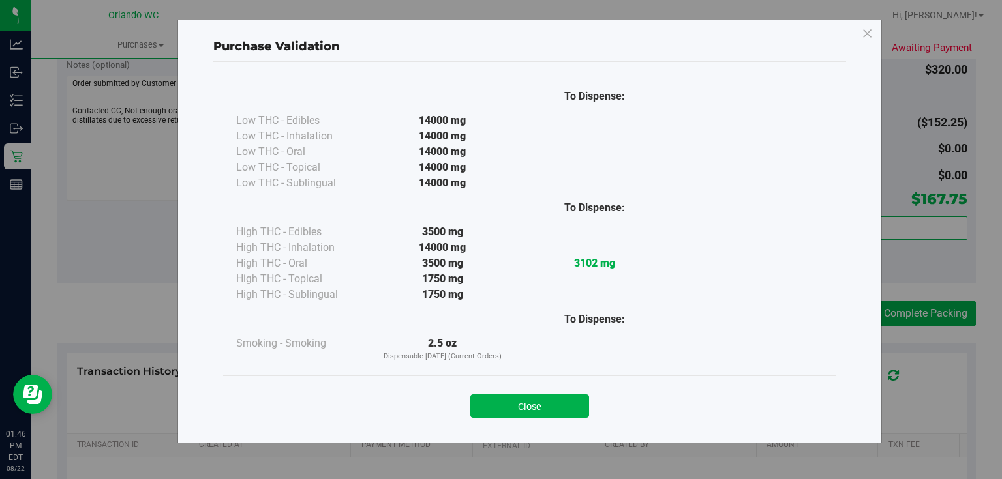
click at [513, 407] on button "Close" at bounding box center [529, 406] width 119 height 23
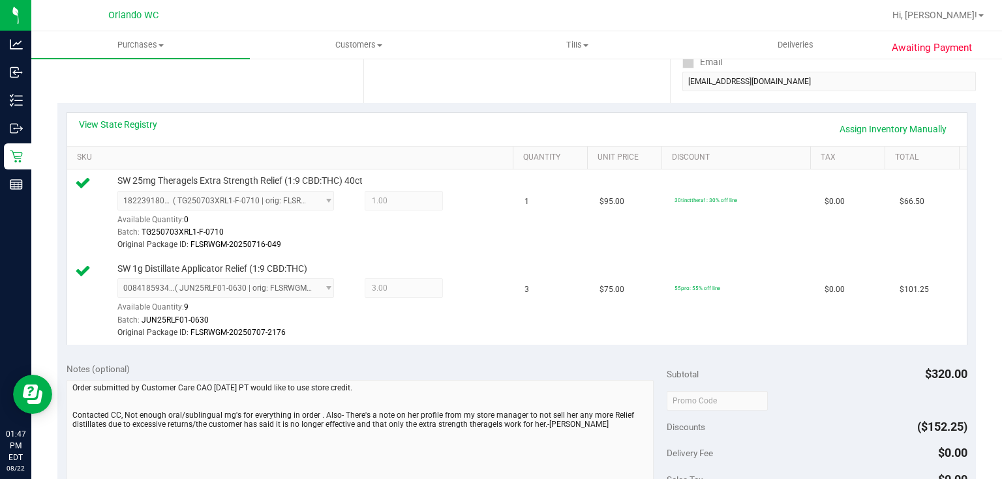
scroll to position [260, 0]
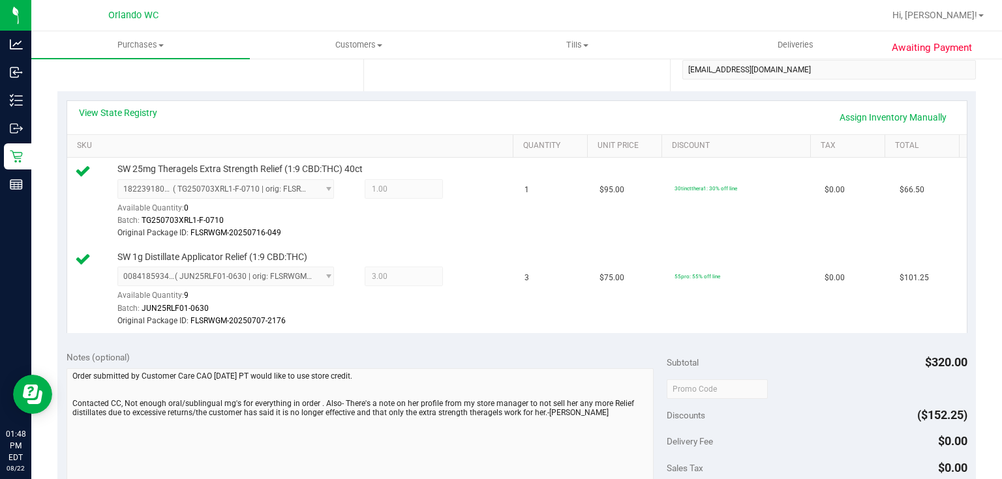
drag, startPoint x: 995, startPoint y: 227, endPoint x: 993, endPoint y: 303, distance: 76.3
click at [993, 303] on div "Awaiting Payment Back Edit Purchase Cancel Purchase View Profile # 11828136 Bio…" at bounding box center [516, 356] width 970 height 1119
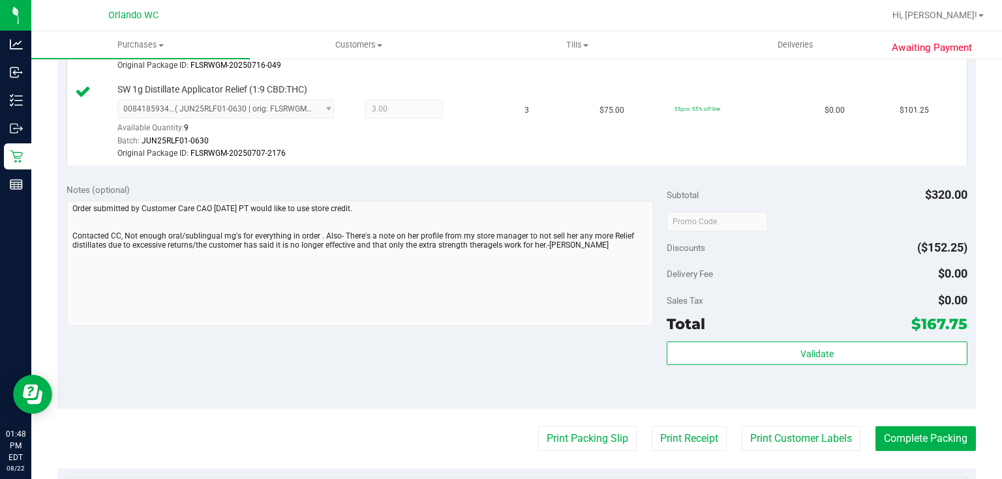
scroll to position [548, 0]
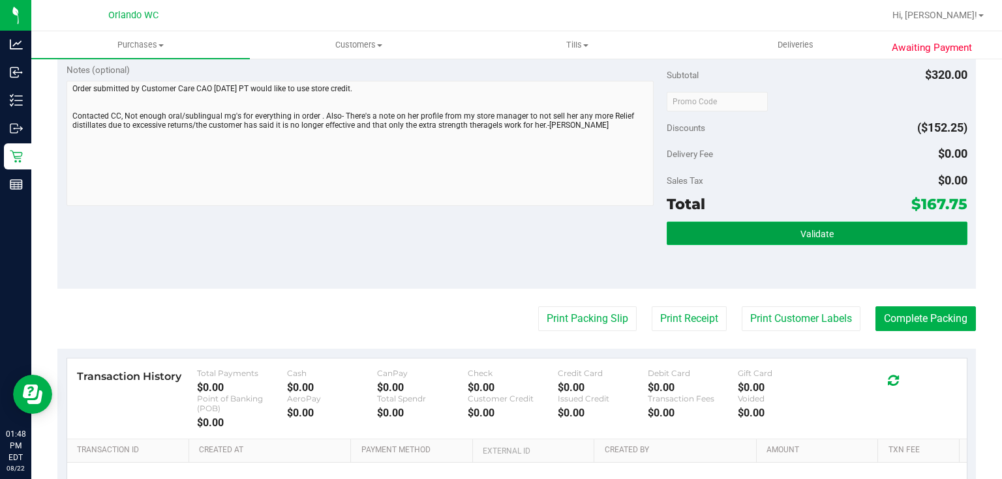
click at [817, 232] on span "Validate" at bounding box center [816, 234] width 33 height 10
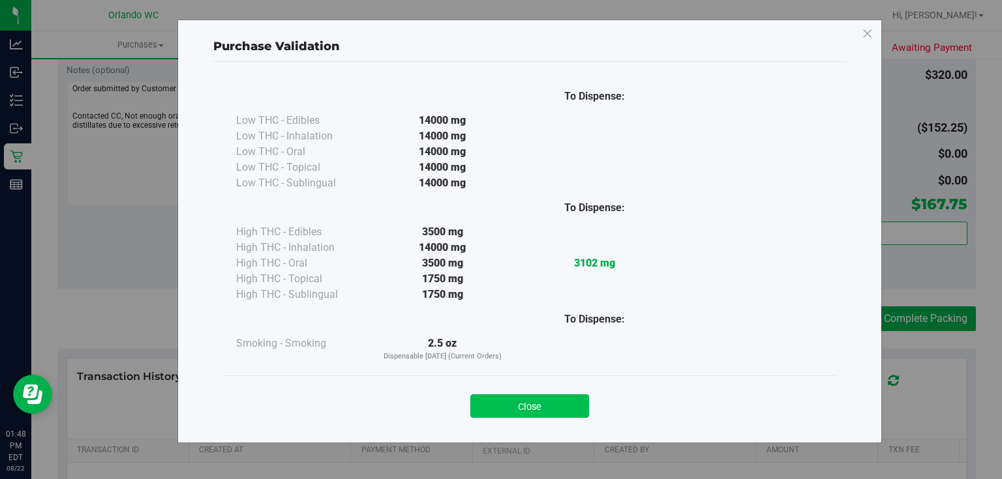
click at [534, 413] on button "Close" at bounding box center [529, 406] width 119 height 23
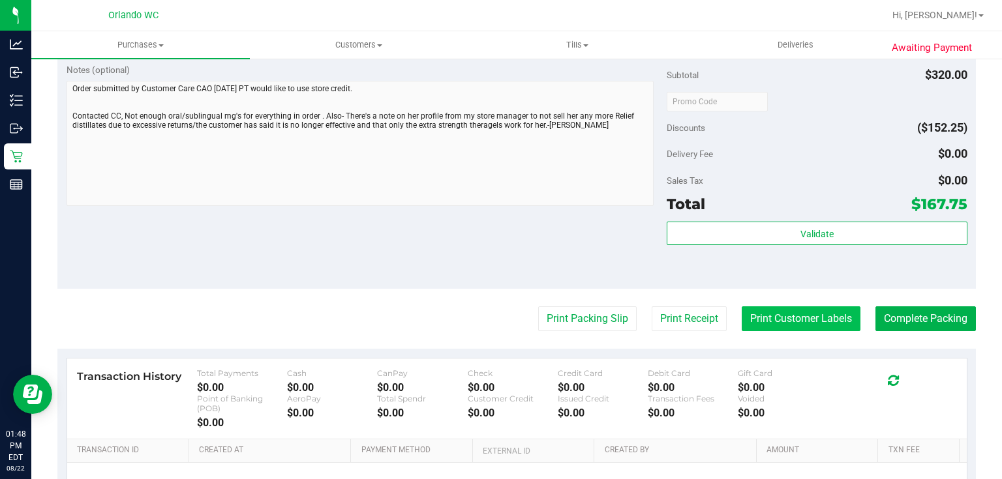
click at [775, 319] on button "Print Customer Labels" at bounding box center [801, 319] width 119 height 25
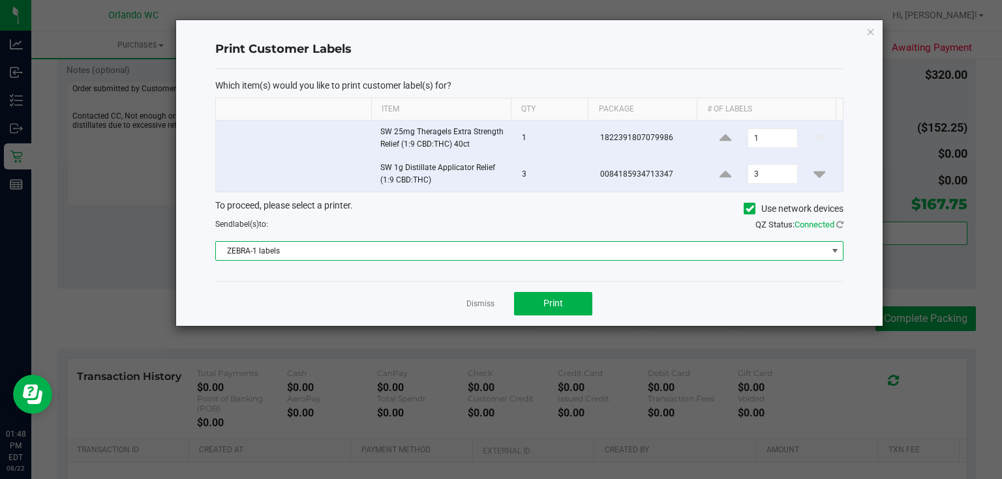
click at [533, 252] on span "ZEBRA-1 labels" at bounding box center [521, 251] width 611 height 18
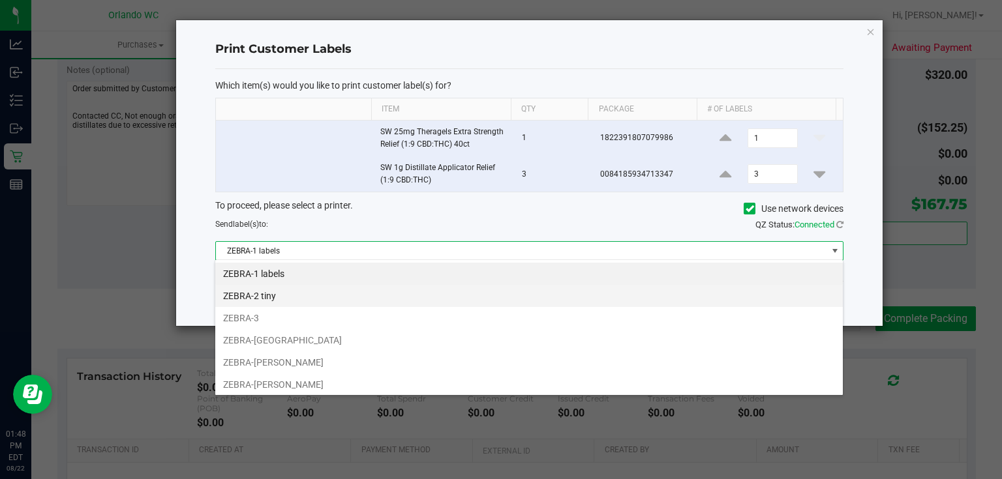
scroll to position [19, 629]
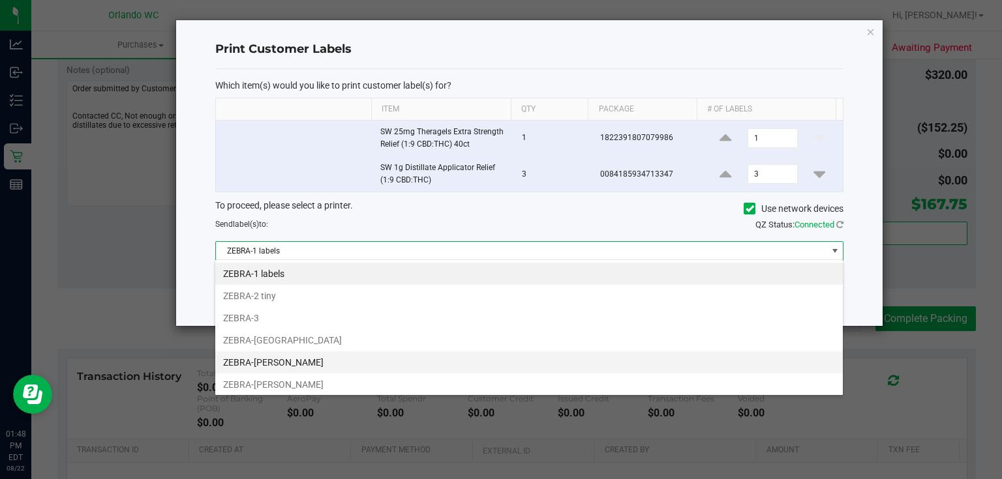
click at [342, 361] on li "ZEBRA-RODNEY-ATKINS" at bounding box center [528, 363] width 627 height 22
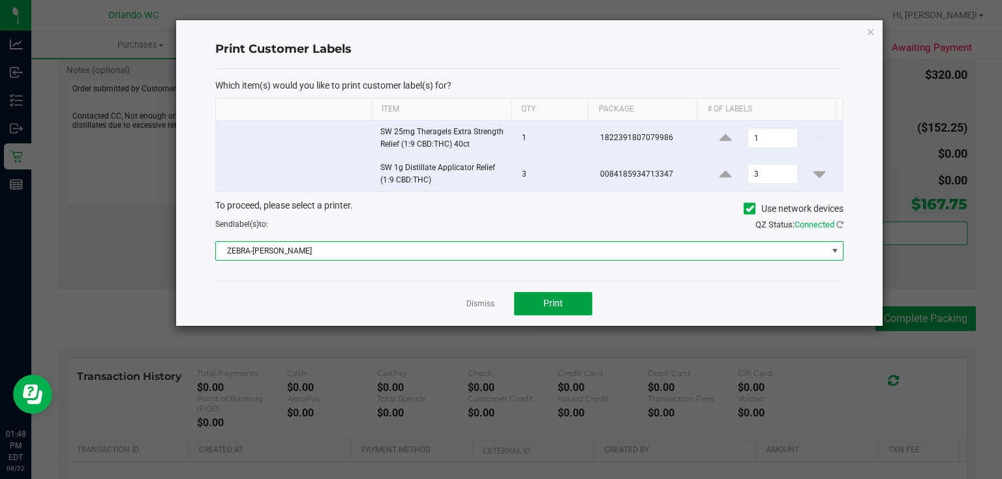
click at [543, 305] on button "Print" at bounding box center [553, 303] width 78 height 23
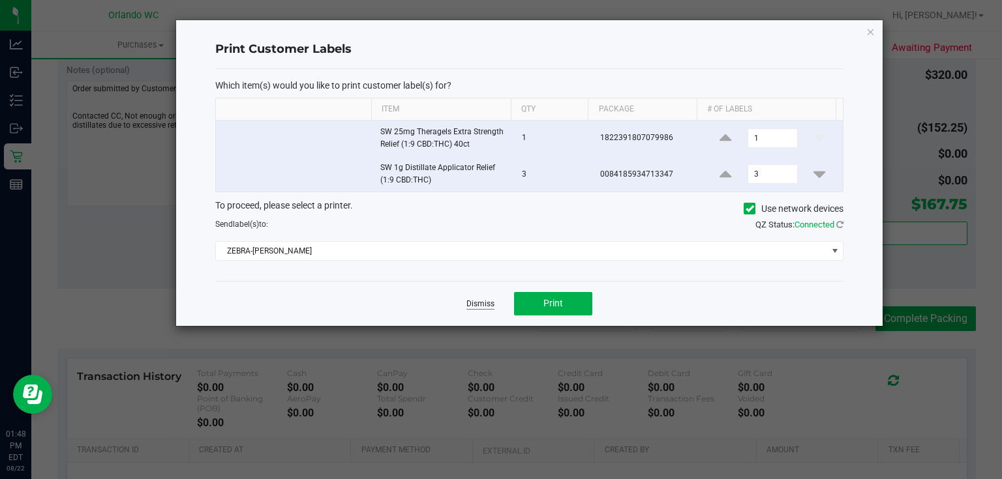
click at [477, 299] on link "Dismiss" at bounding box center [480, 304] width 28 height 11
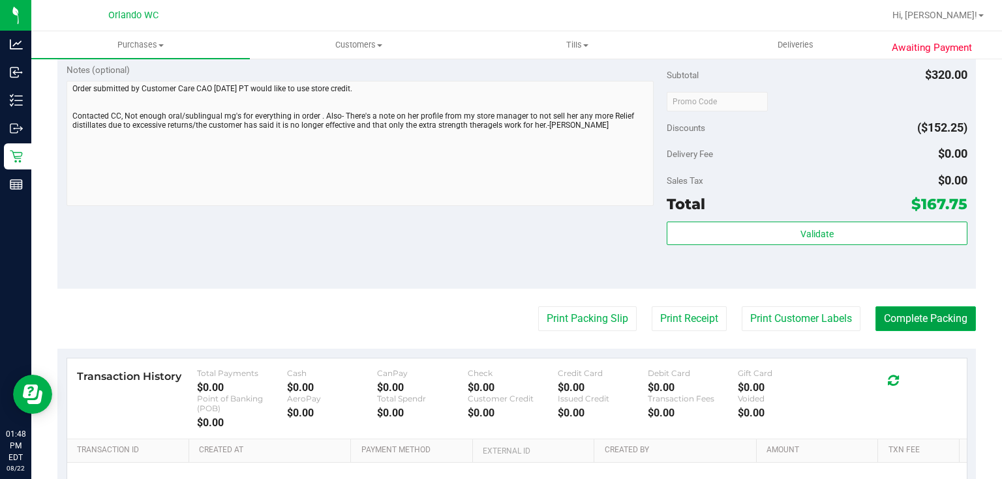
click at [924, 315] on button "Complete Packing" at bounding box center [925, 319] width 100 height 25
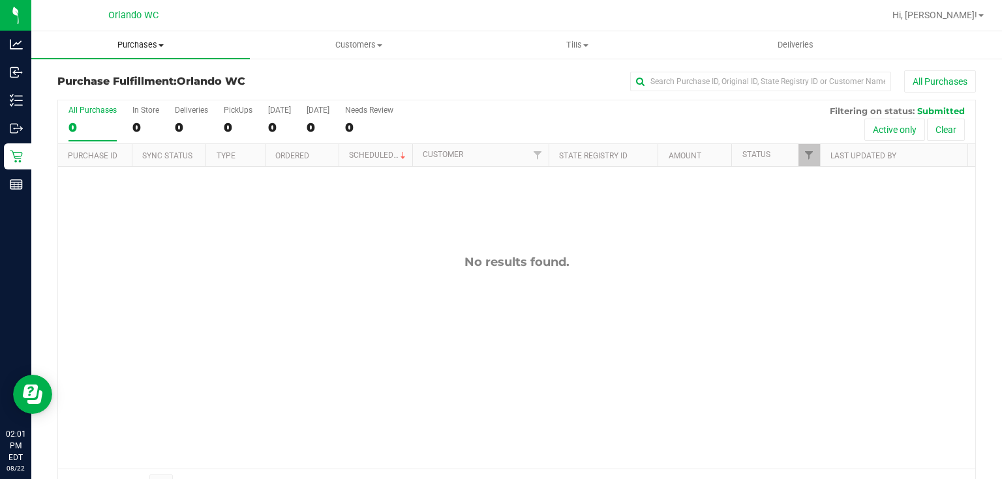
click at [130, 44] on span "Purchases" at bounding box center [140, 45] width 218 height 12
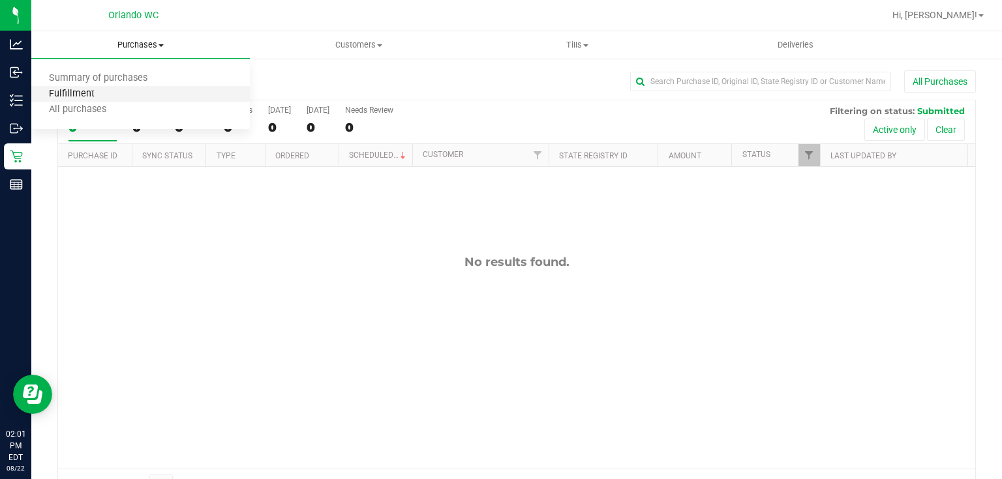
click at [89, 93] on span "Fulfillment" at bounding box center [71, 94] width 81 height 11
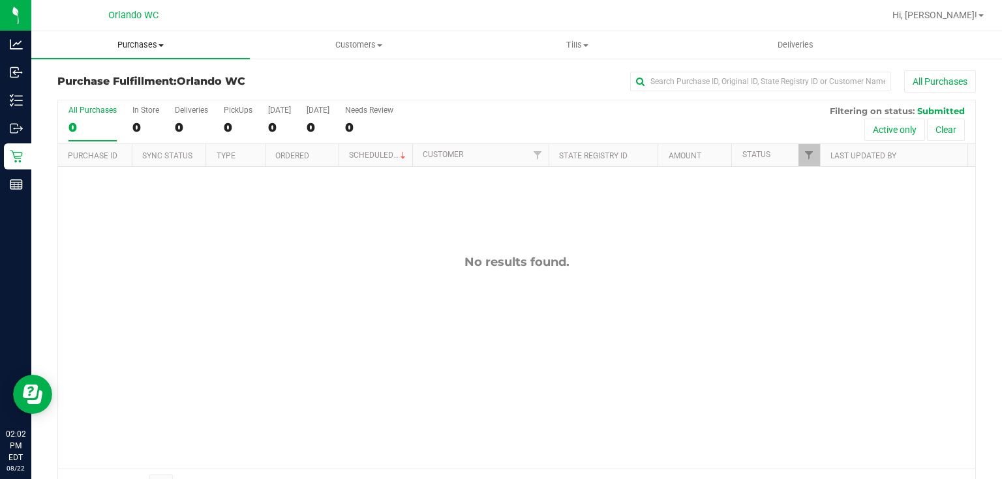
click at [134, 39] on span "Purchases" at bounding box center [140, 45] width 218 height 12
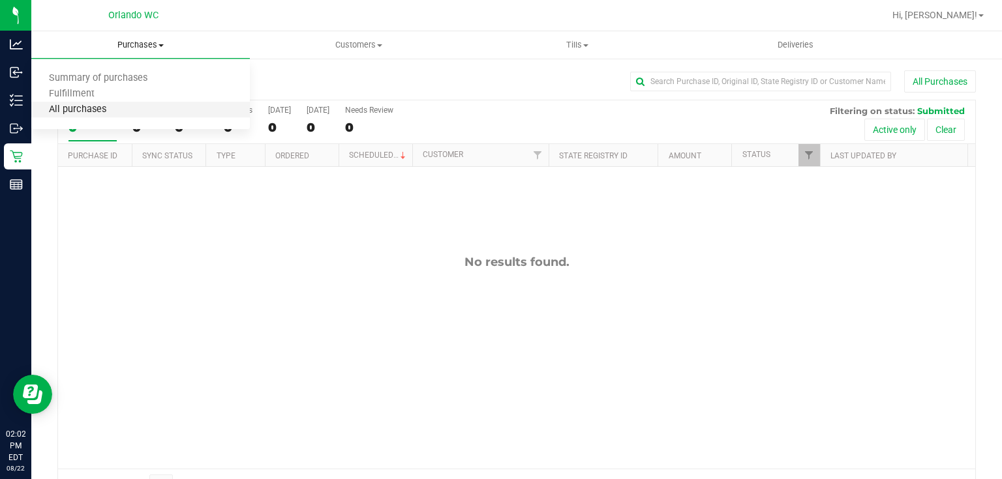
click at [110, 110] on span "All purchases" at bounding box center [77, 109] width 93 height 11
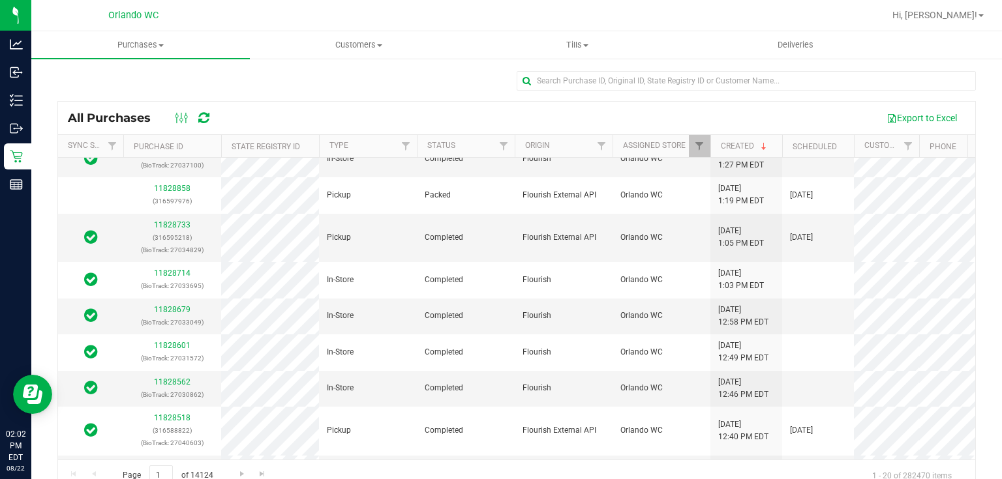
scroll to position [277, 0]
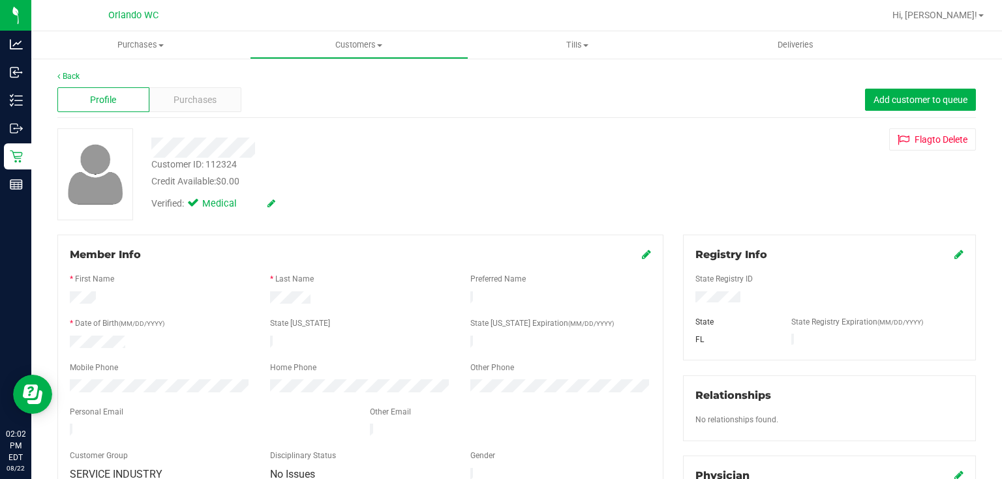
click at [539, 108] on div "Profile Purchases Add customer to queue" at bounding box center [516, 100] width 918 height 36
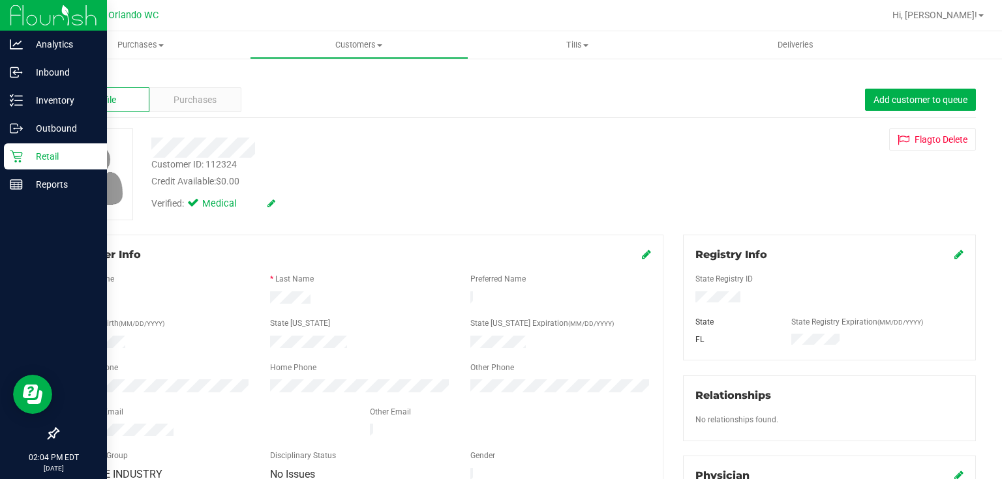
click at [12, 163] on div "Retail" at bounding box center [55, 156] width 103 height 26
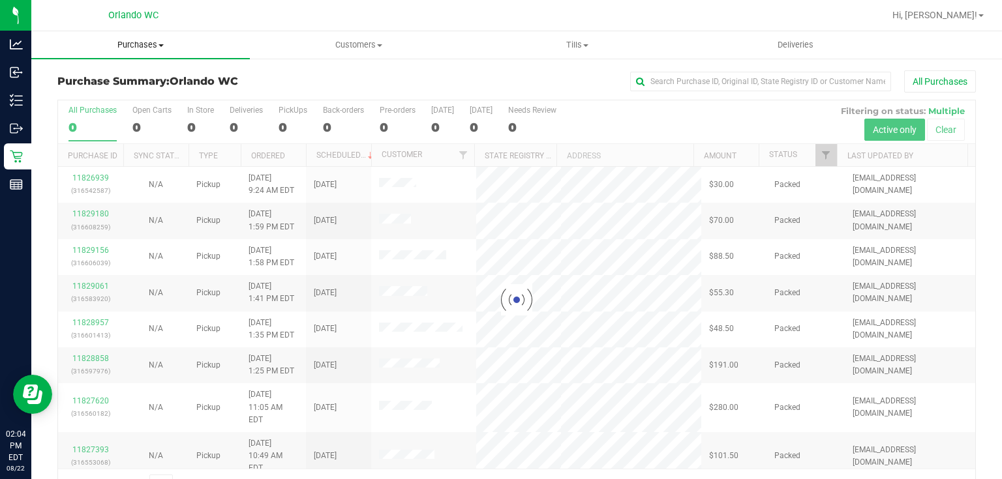
click at [138, 45] on span "Purchases" at bounding box center [140, 45] width 218 height 12
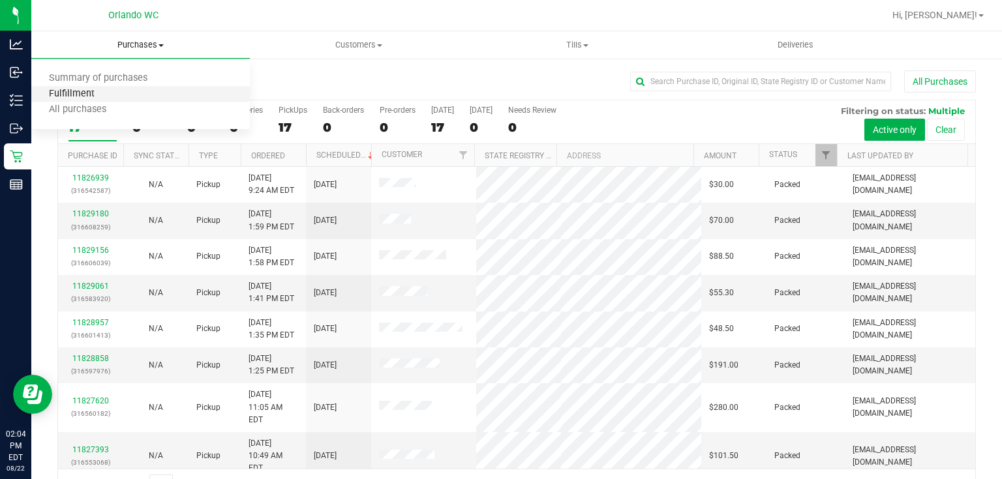
click at [102, 94] on span "Fulfillment" at bounding box center [71, 94] width 81 height 11
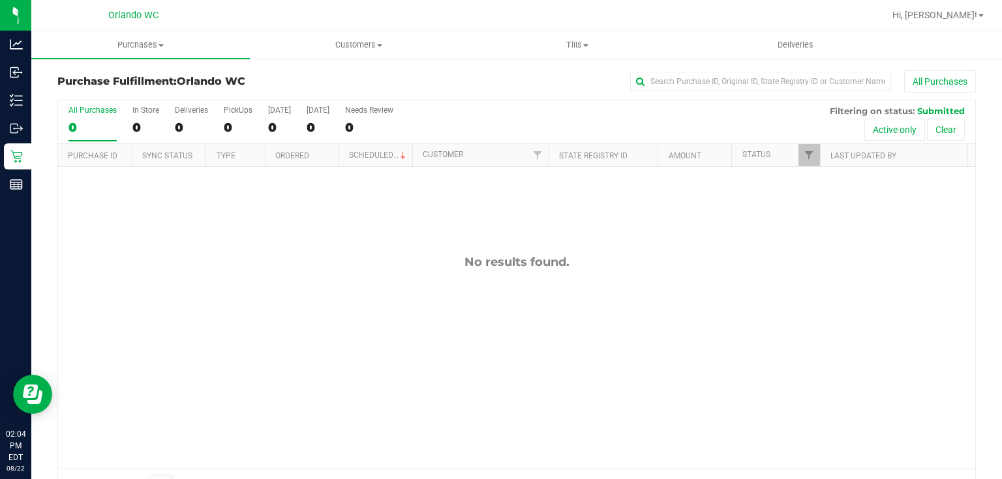
click at [239, 239] on div "No results found." at bounding box center [516, 362] width 917 height 390
click at [145, 43] on span "Purchases" at bounding box center [140, 45] width 218 height 12
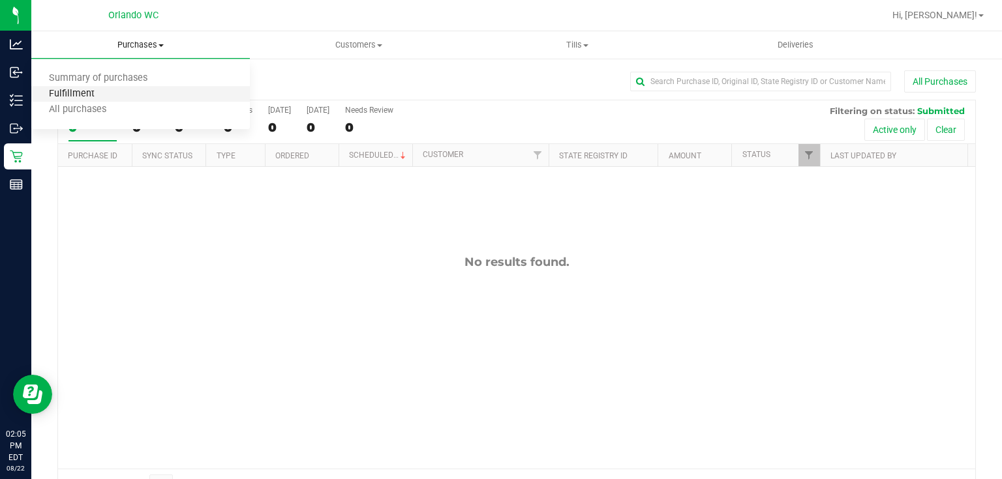
click at [107, 95] on span "Fulfillment" at bounding box center [71, 94] width 81 height 11
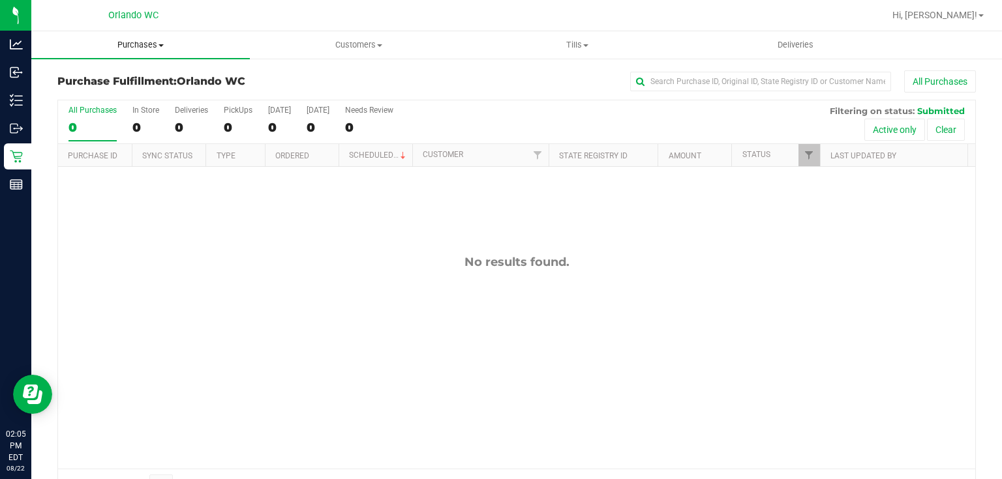
click at [140, 42] on span "Purchases" at bounding box center [140, 45] width 218 height 12
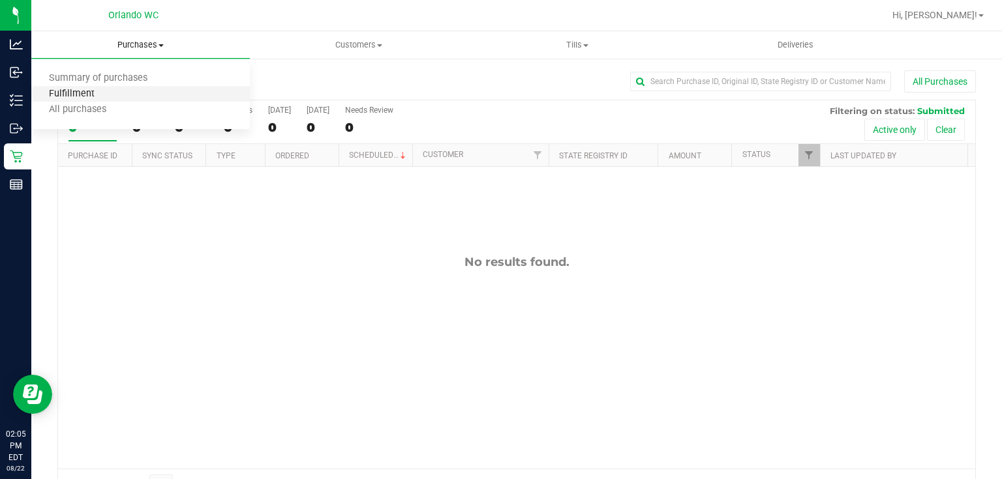
click at [104, 90] on span "Fulfillment" at bounding box center [71, 94] width 81 height 11
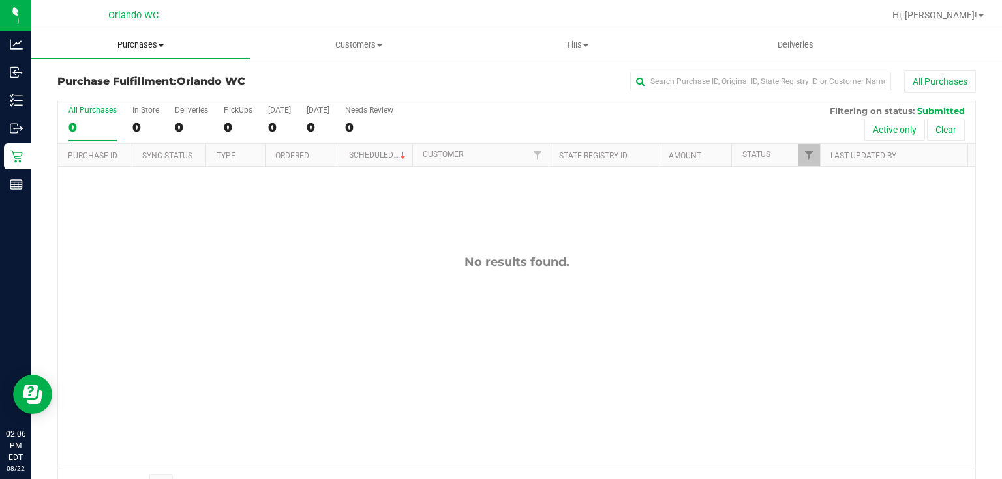
click at [136, 42] on span "Purchases" at bounding box center [140, 45] width 218 height 12
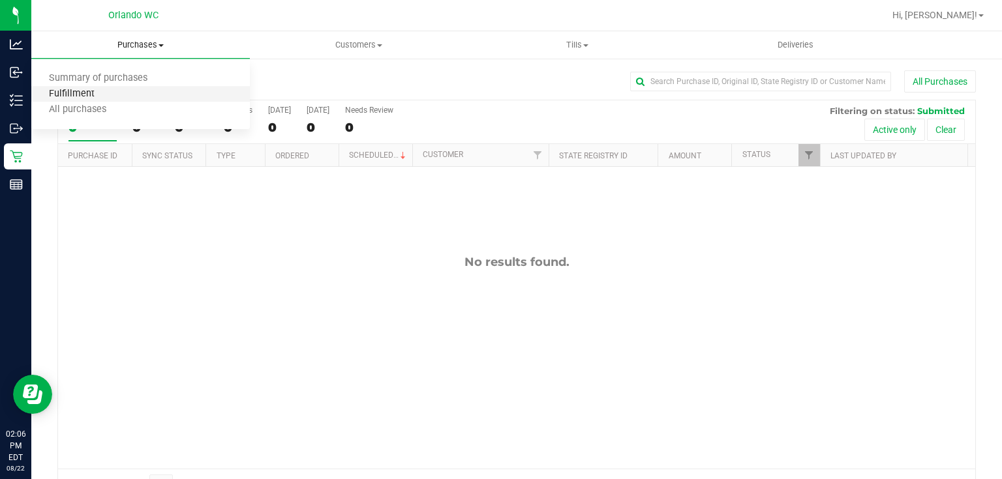
click at [109, 91] on span "Fulfillment" at bounding box center [71, 94] width 81 height 11
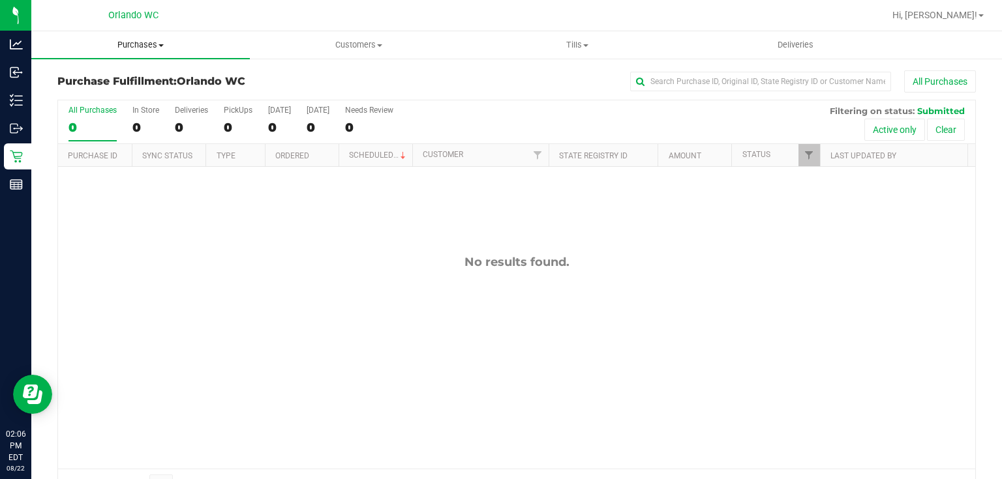
click at [140, 46] on span "Purchases" at bounding box center [140, 45] width 218 height 12
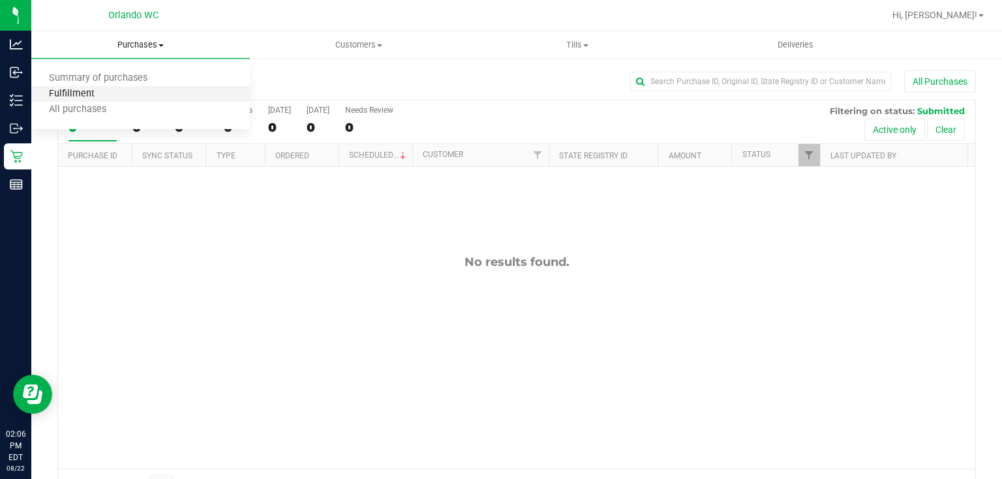
click at [105, 92] on span "Fulfillment" at bounding box center [71, 94] width 81 height 11
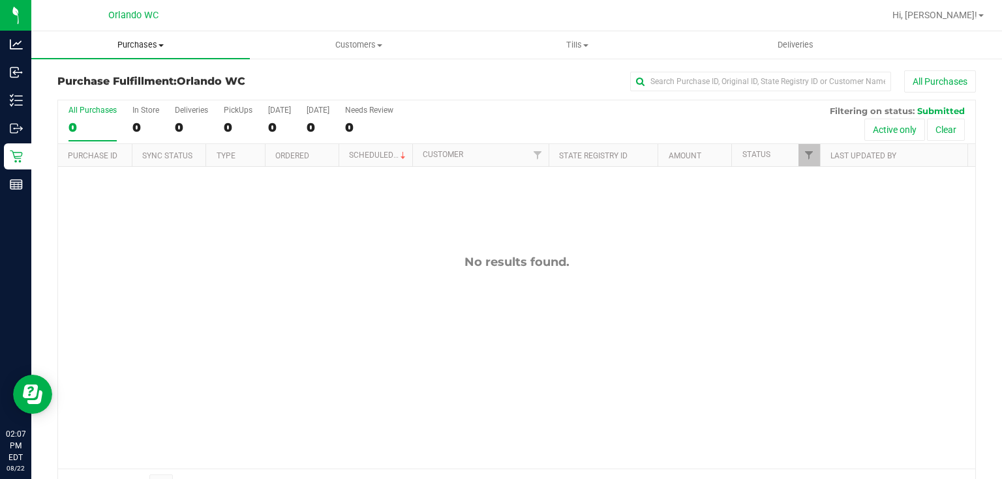
click at [132, 41] on span "Purchases" at bounding box center [140, 45] width 218 height 12
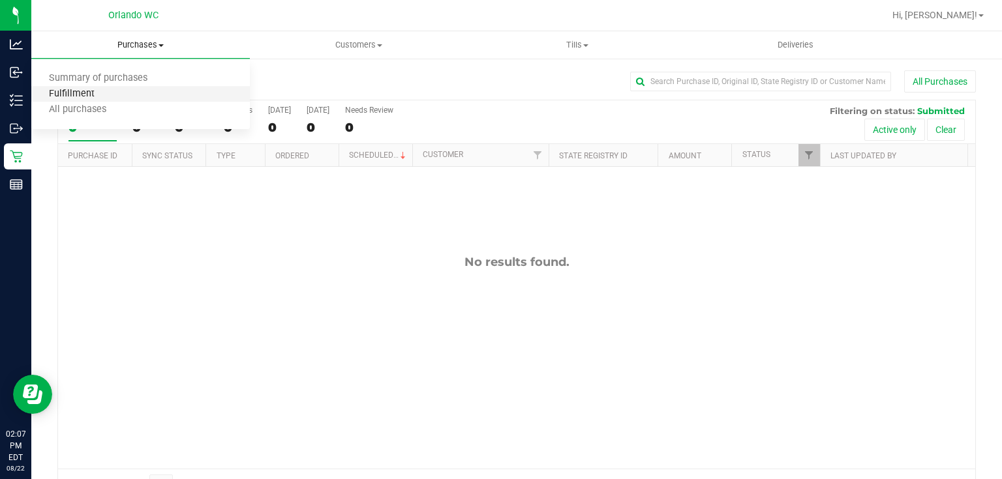
click at [97, 97] on span "Fulfillment" at bounding box center [71, 94] width 81 height 11
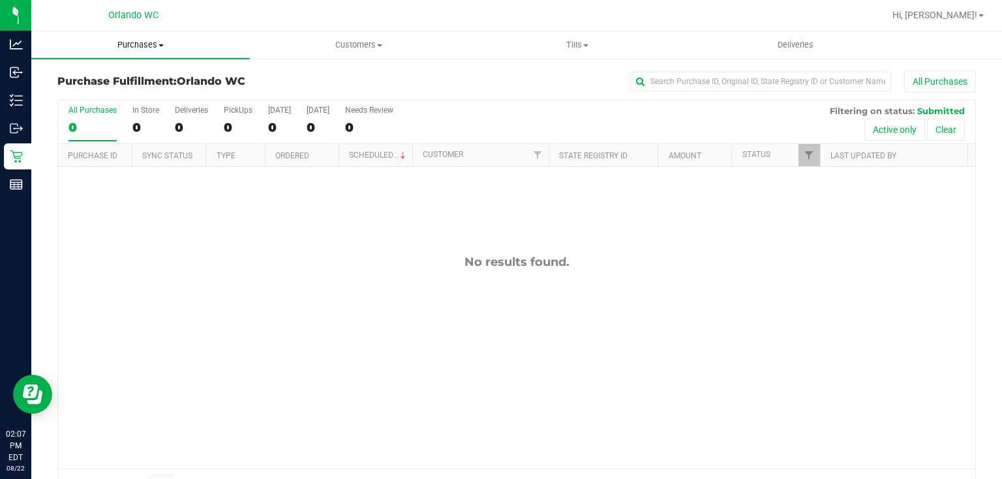
click at [146, 46] on span "Purchases" at bounding box center [140, 45] width 218 height 12
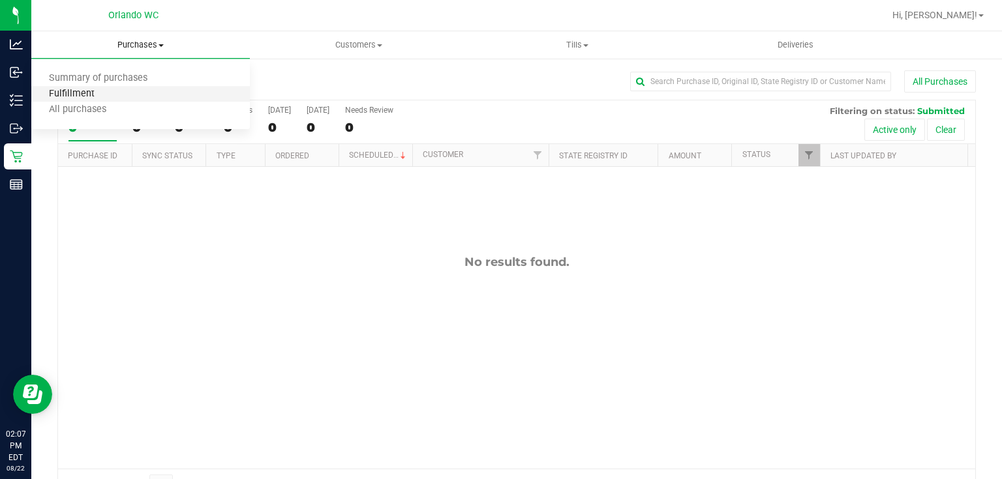
click at [75, 94] on span "Fulfillment" at bounding box center [71, 94] width 81 height 11
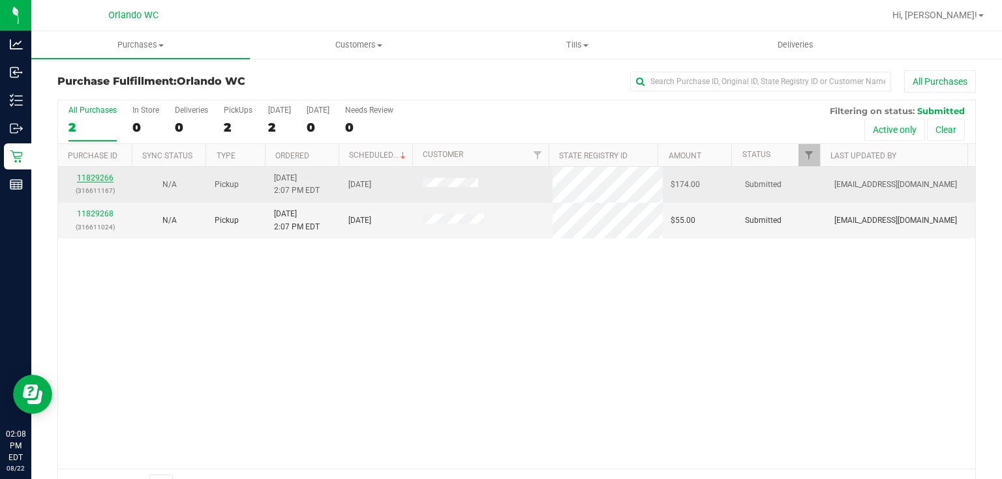
click at [106, 177] on link "11829266" at bounding box center [95, 177] width 37 height 9
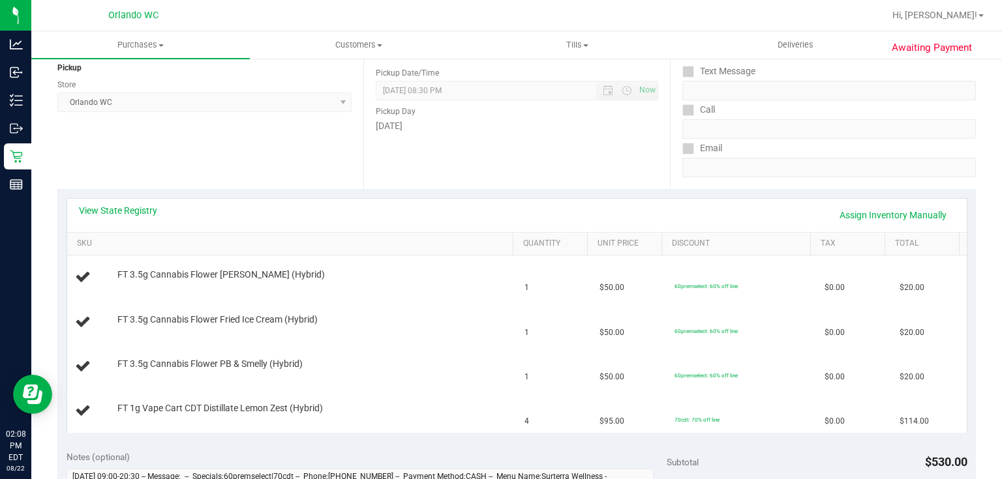
scroll to position [174, 0]
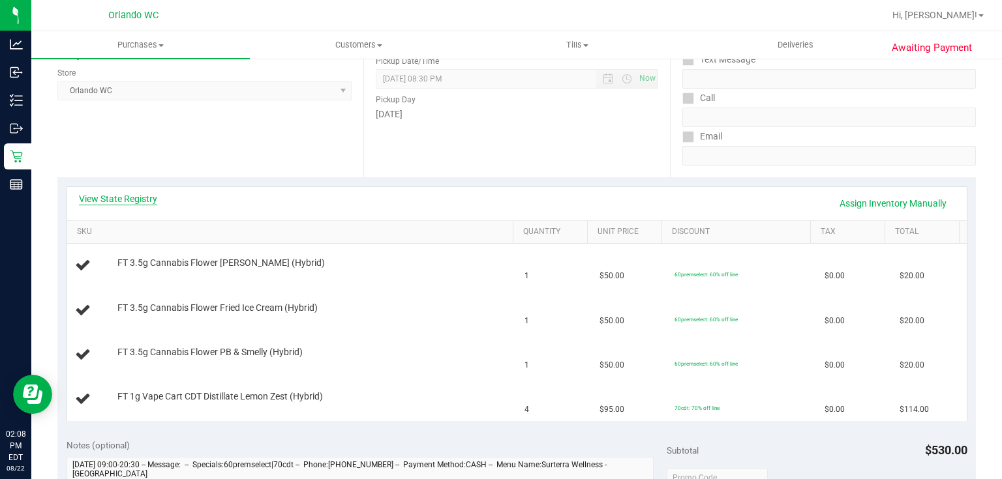
click at [136, 201] on link "View State Registry" at bounding box center [118, 198] width 78 height 13
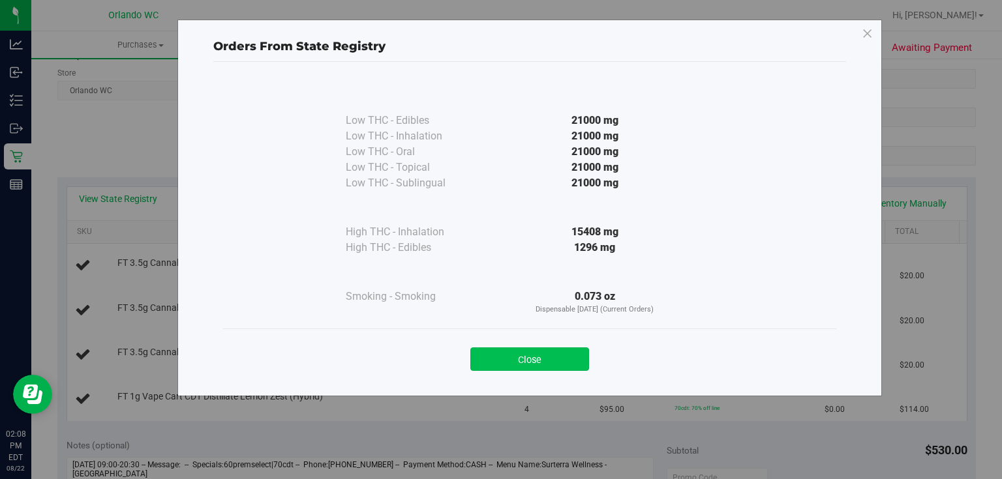
click at [528, 354] on button "Close" at bounding box center [529, 359] width 119 height 23
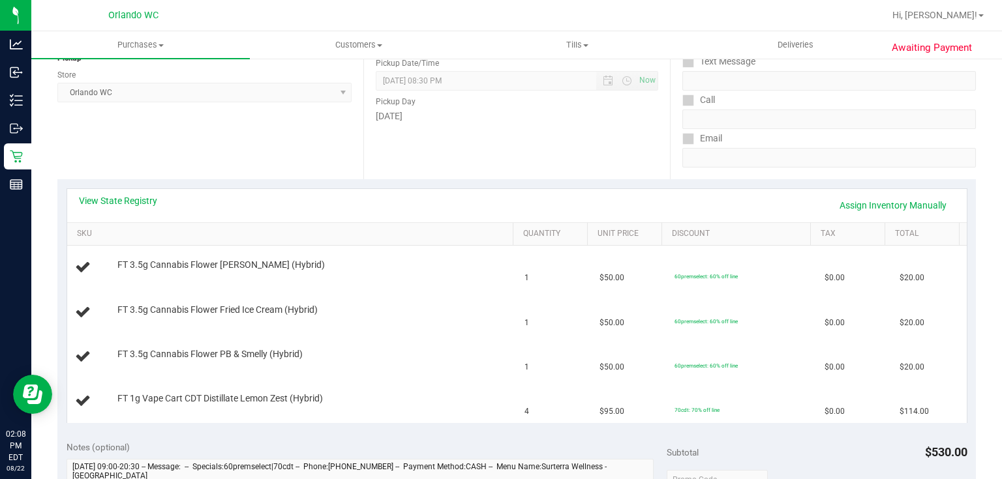
scroll to position [0, 0]
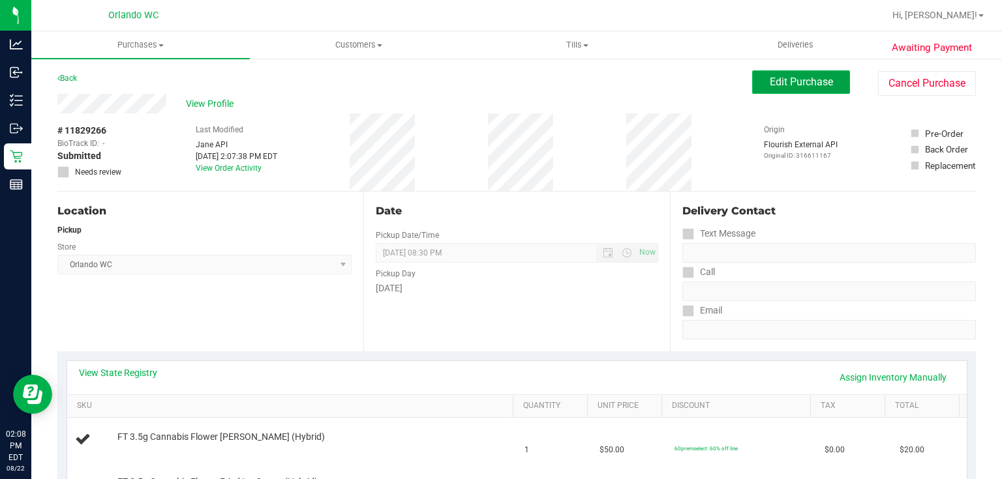
click at [785, 77] on span "Edit Purchase" at bounding box center [801, 82] width 63 height 12
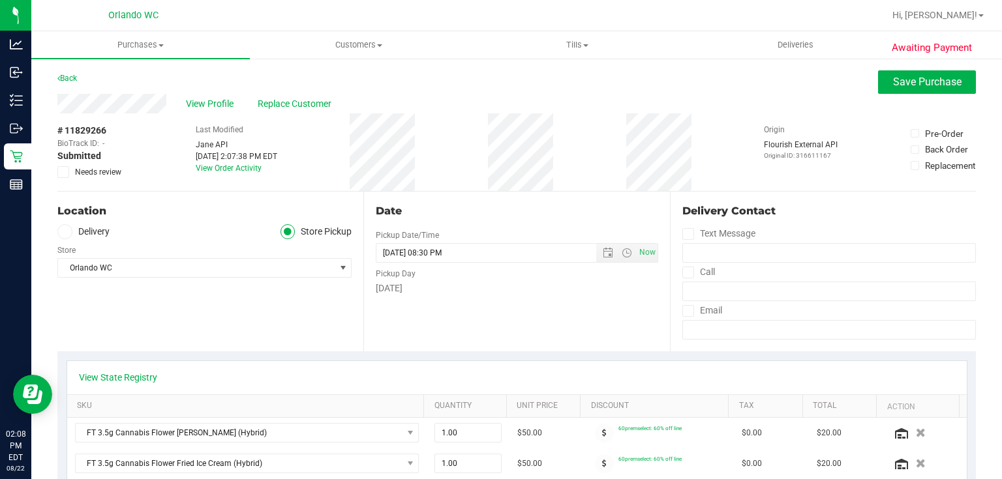
click at [65, 172] on icon at bounding box center [63, 172] width 8 height 0
click at [0, 0] on input "Needs review" at bounding box center [0, 0] width 0 height 0
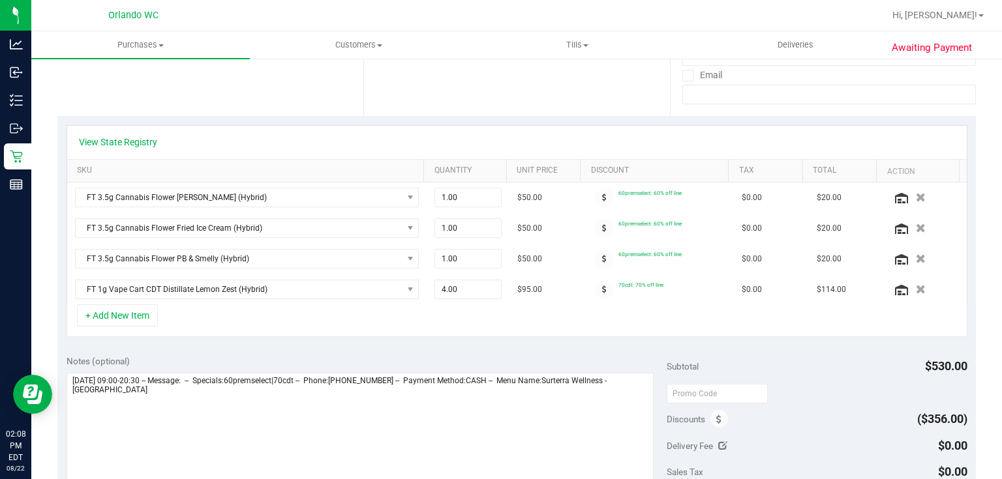
scroll to position [247, 0]
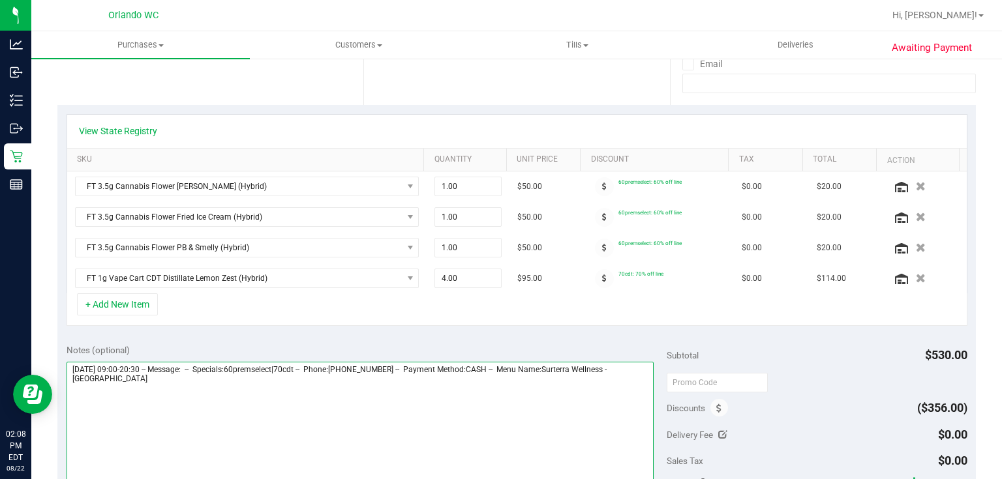
click at [136, 378] on textarea at bounding box center [361, 424] width 588 height 125
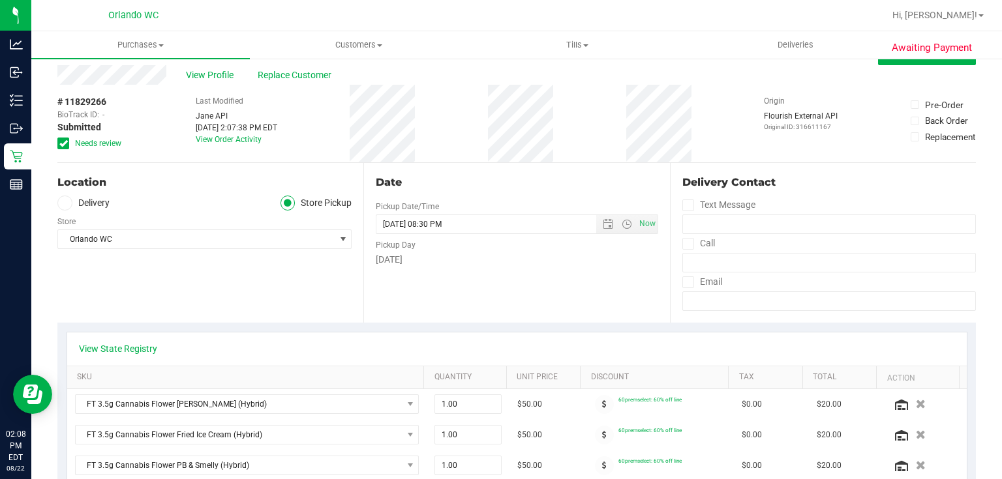
scroll to position [0, 0]
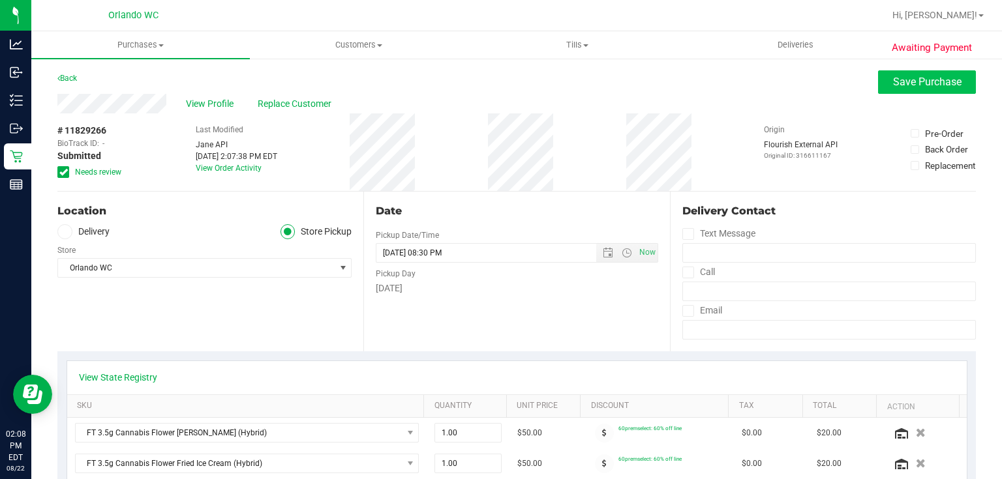
type textarea "Friday 08/22/2025 09:00-20:30 -- Message: -- Specials:60premselect|70cdt -- Pho…"
click at [924, 81] on span "Save Purchase" at bounding box center [927, 82] width 68 height 12
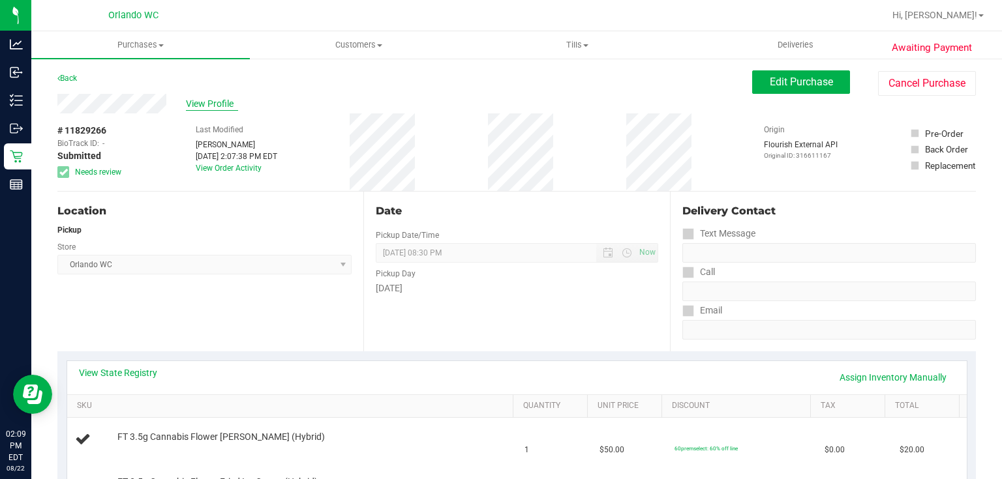
click at [207, 102] on span "View Profile" at bounding box center [212, 104] width 52 height 14
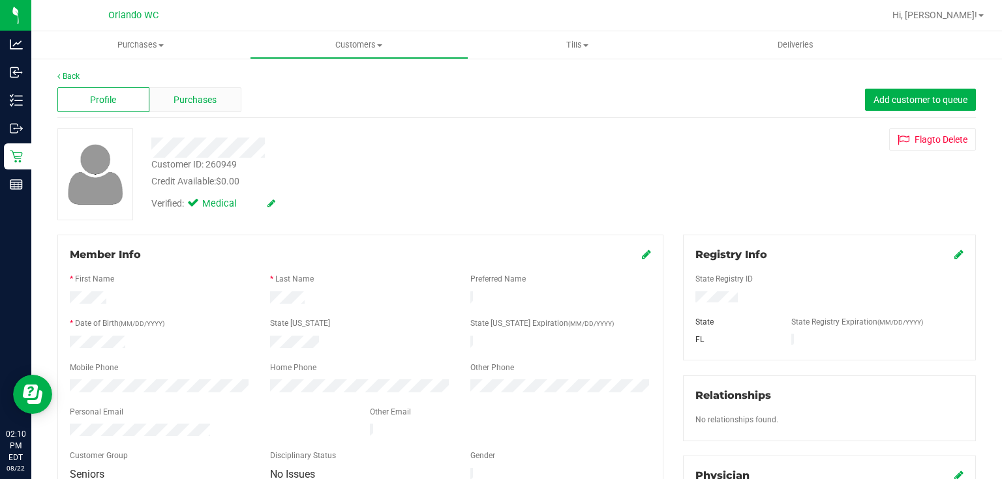
click at [224, 97] on div "Purchases" at bounding box center [195, 99] width 92 height 25
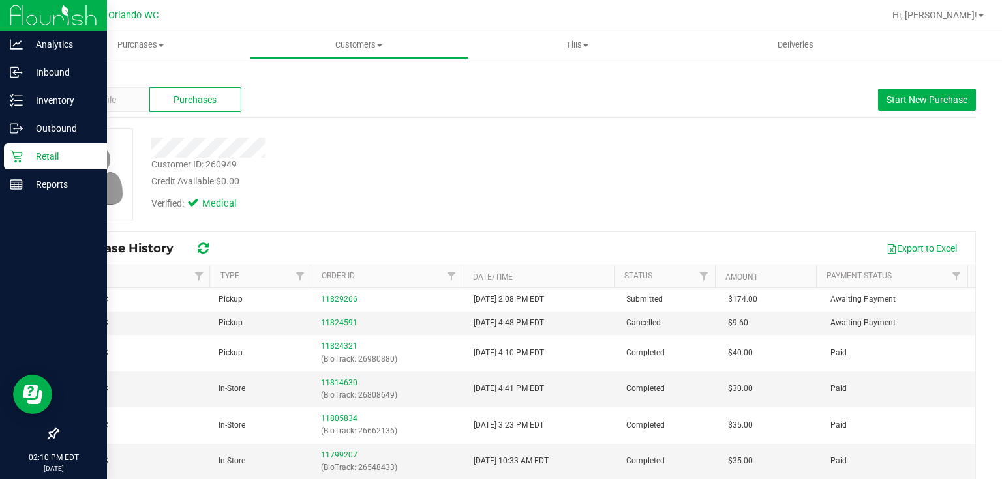
click at [20, 157] on icon at bounding box center [16, 157] width 12 height 12
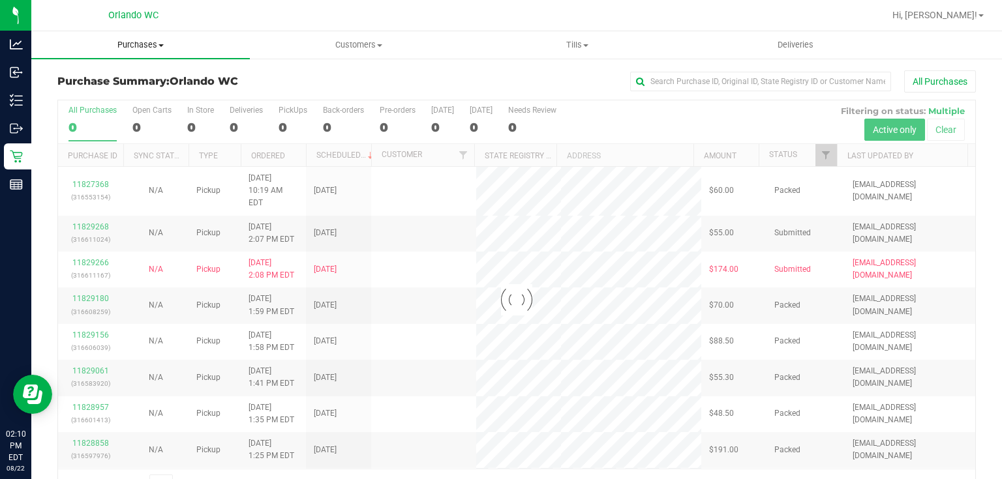
click at [147, 42] on span "Purchases" at bounding box center [140, 45] width 218 height 12
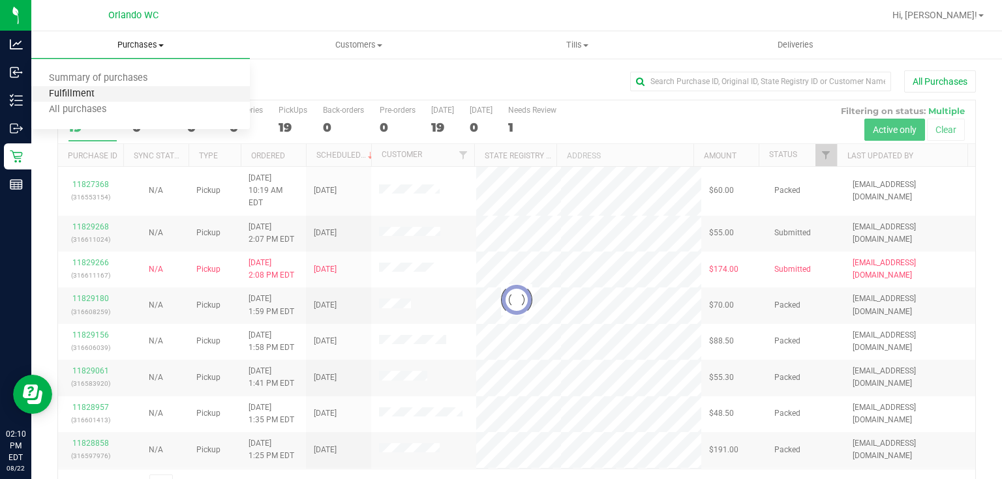
click at [104, 91] on span "Fulfillment" at bounding box center [71, 94] width 81 height 11
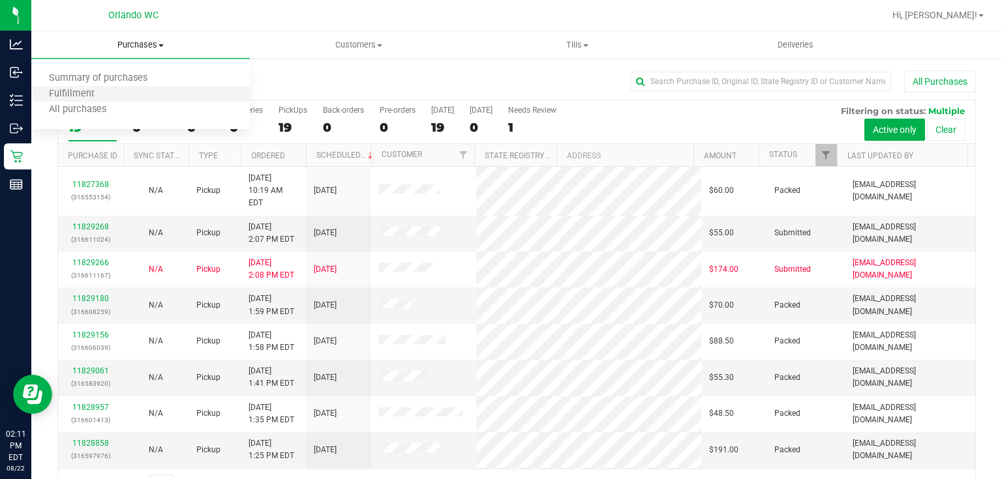
click at [112, 97] on li "Fulfillment" at bounding box center [140, 95] width 218 height 16
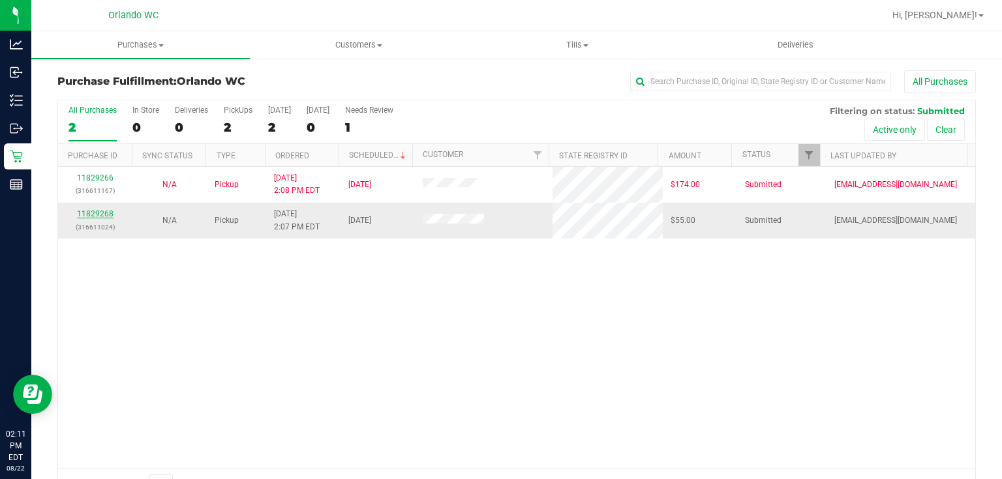
click at [104, 211] on link "11829268" at bounding box center [95, 213] width 37 height 9
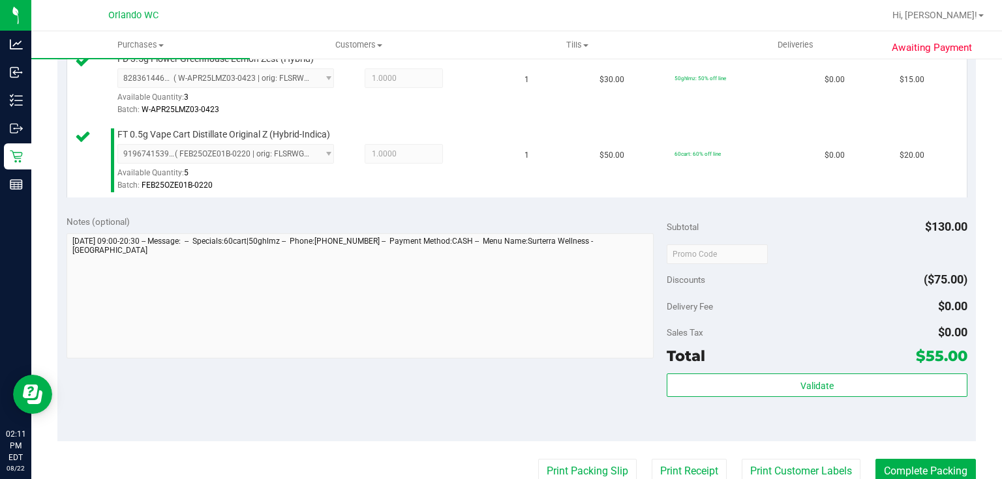
scroll to position [453, 0]
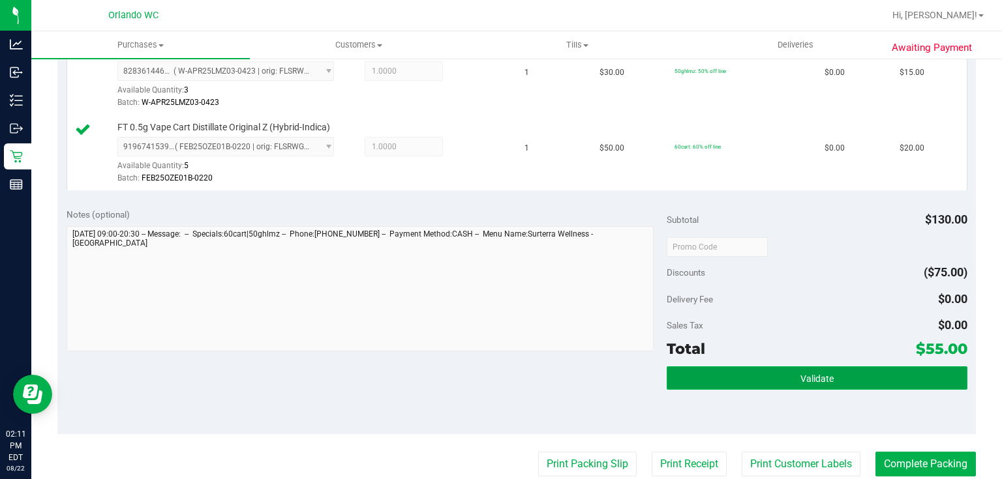
click at [831, 376] on button "Validate" at bounding box center [817, 378] width 300 height 23
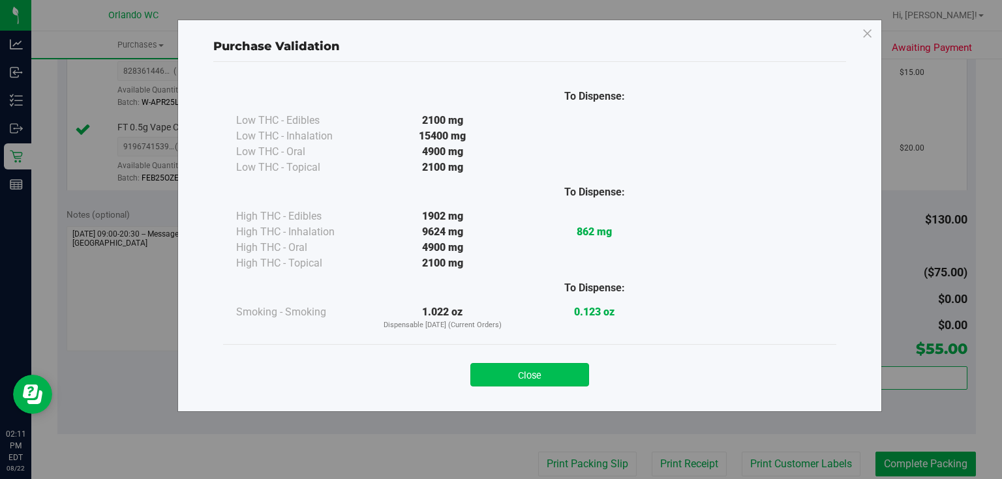
click at [548, 377] on button "Close" at bounding box center [529, 374] width 119 height 23
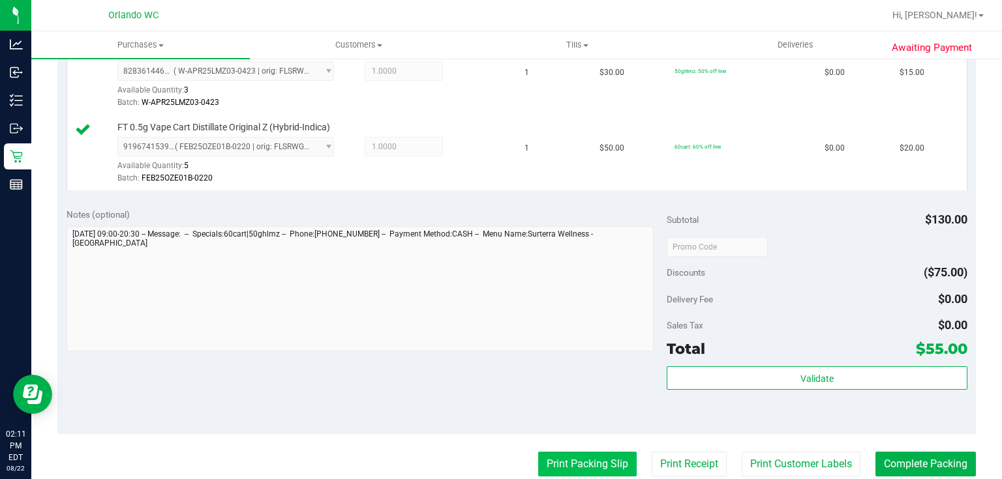
click at [570, 459] on button "Print Packing Slip" at bounding box center [587, 464] width 98 height 25
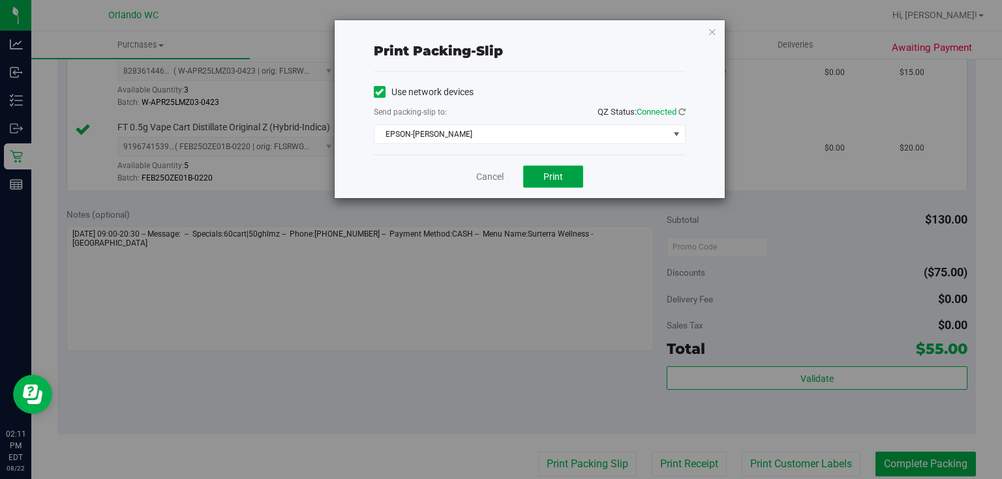
click at [549, 167] on button "Print" at bounding box center [553, 177] width 60 height 22
click at [489, 180] on link "Cancel" at bounding box center [489, 177] width 27 height 14
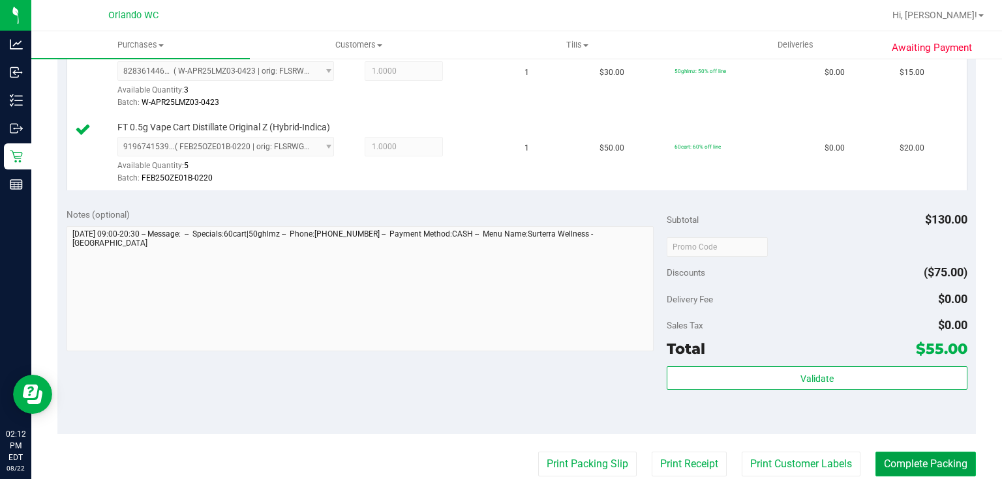
click at [952, 470] on button "Complete Packing" at bounding box center [925, 464] width 100 height 25
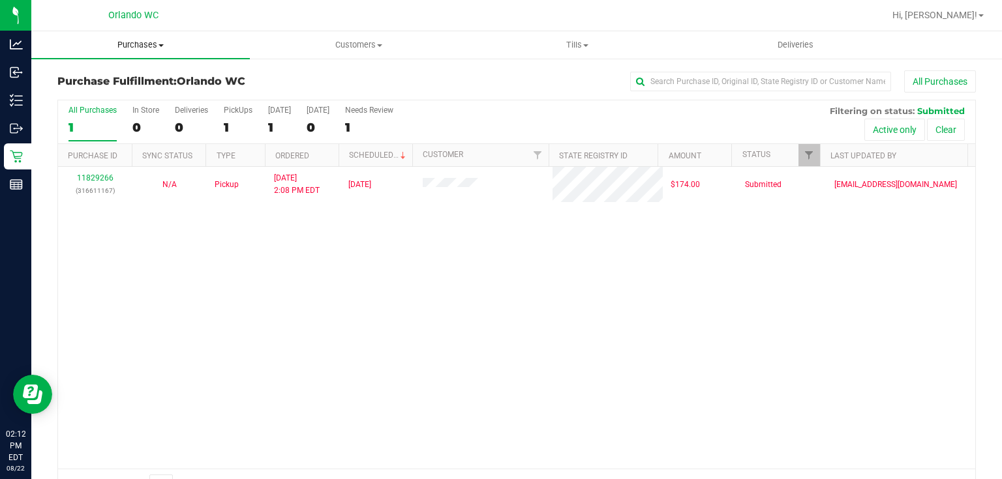
click at [143, 46] on span "Purchases" at bounding box center [140, 45] width 218 height 12
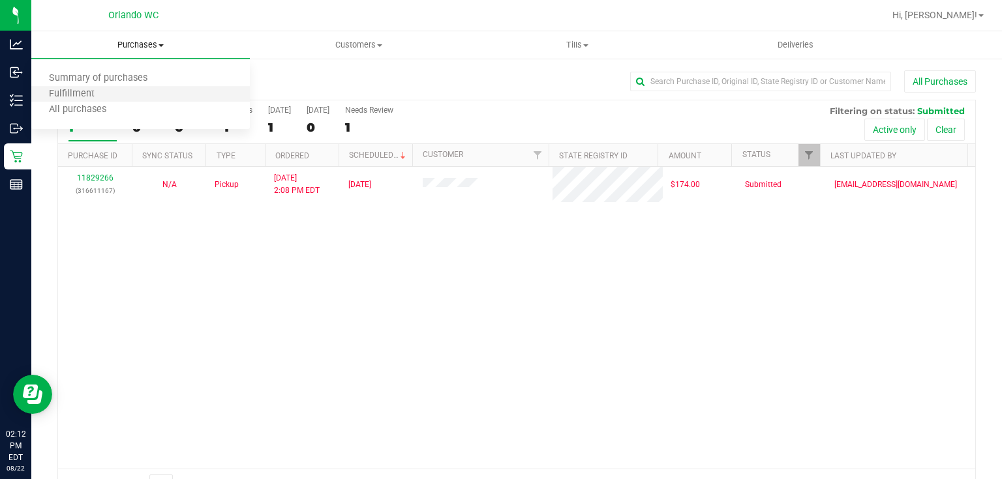
click at [110, 91] on li "Fulfillment" at bounding box center [140, 95] width 218 height 16
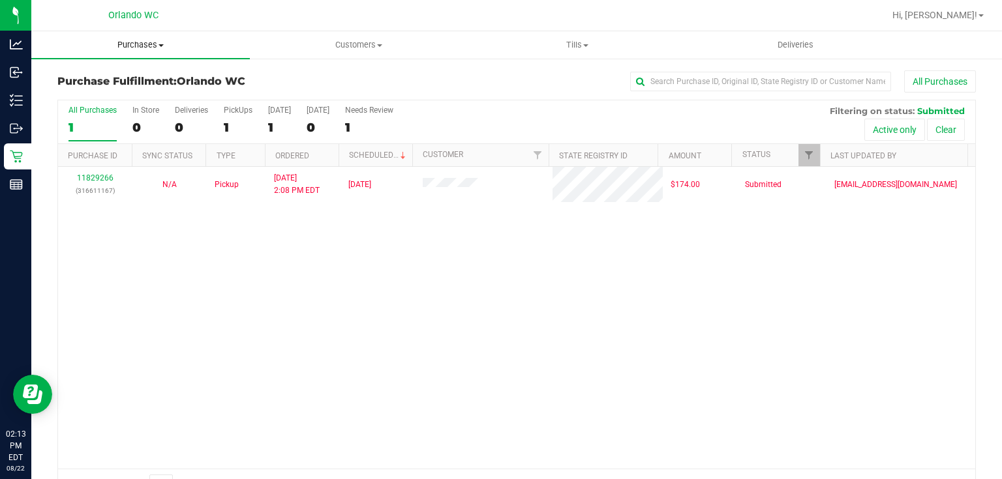
click at [143, 44] on span "Purchases" at bounding box center [140, 45] width 218 height 12
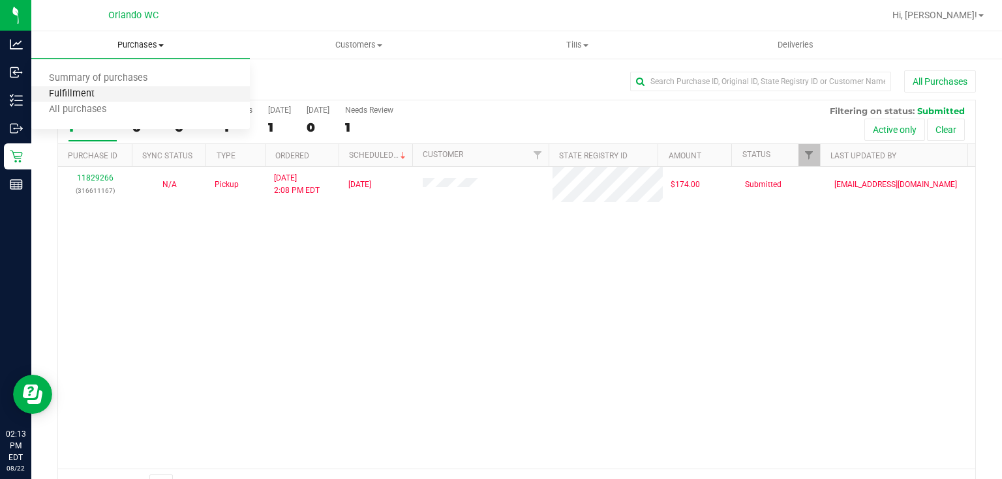
click at [95, 99] on span "Fulfillment" at bounding box center [71, 94] width 81 height 11
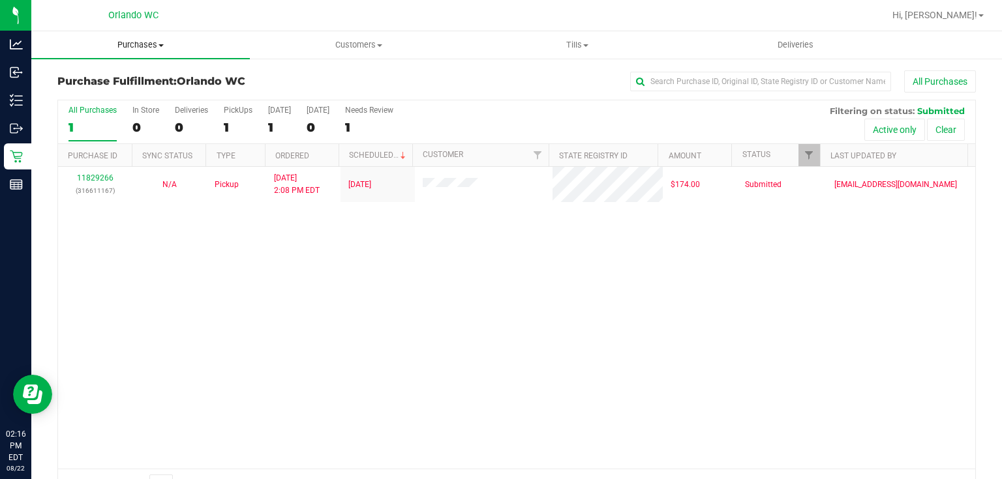
click at [151, 46] on span "Purchases" at bounding box center [140, 45] width 218 height 12
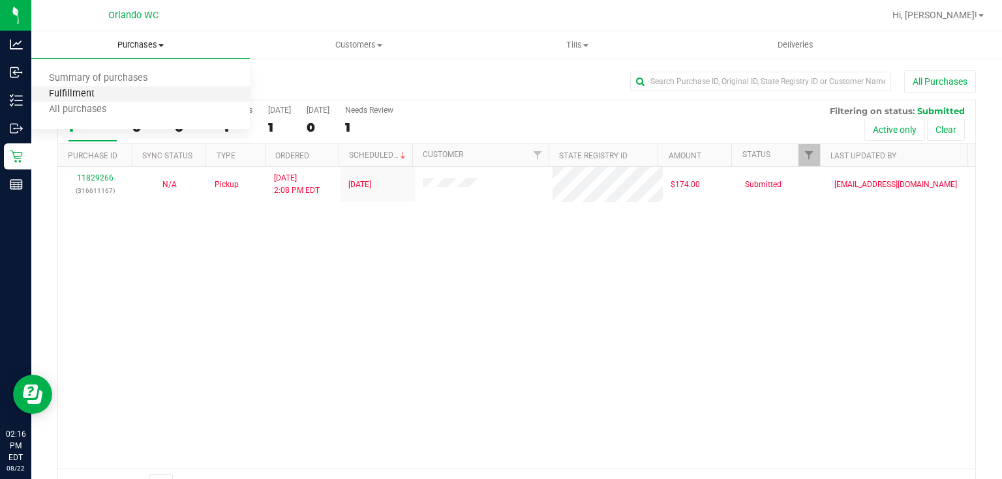
click at [106, 91] on span "Fulfillment" at bounding box center [71, 94] width 81 height 11
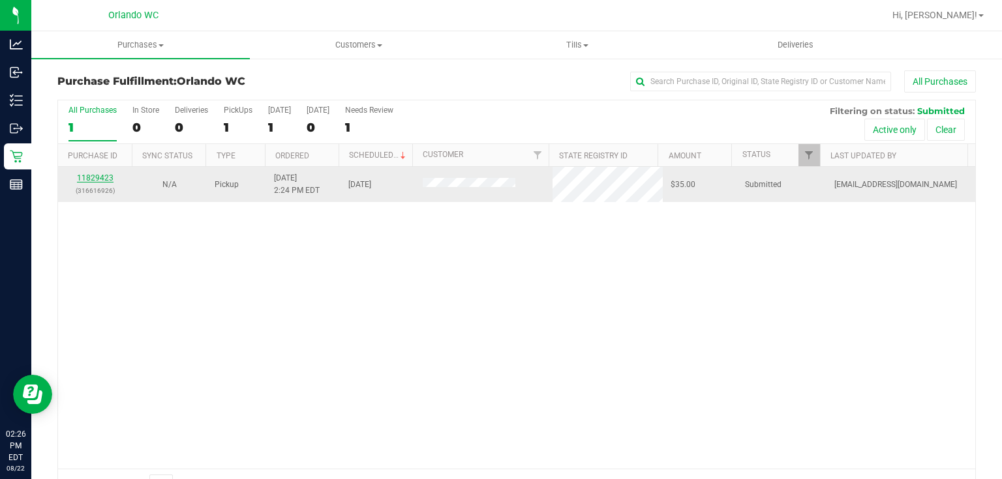
click at [102, 177] on link "11829423" at bounding box center [95, 177] width 37 height 9
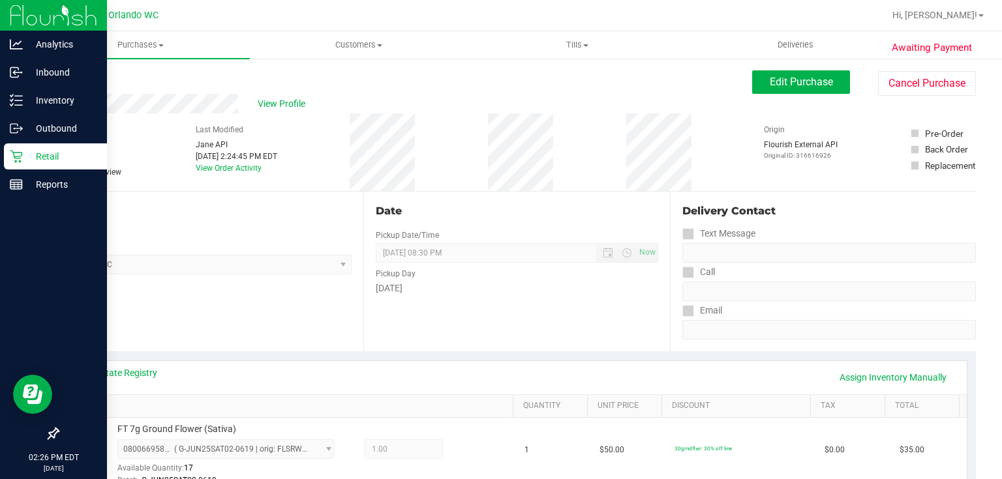
click at [23, 152] on p "Retail" at bounding box center [62, 157] width 78 height 16
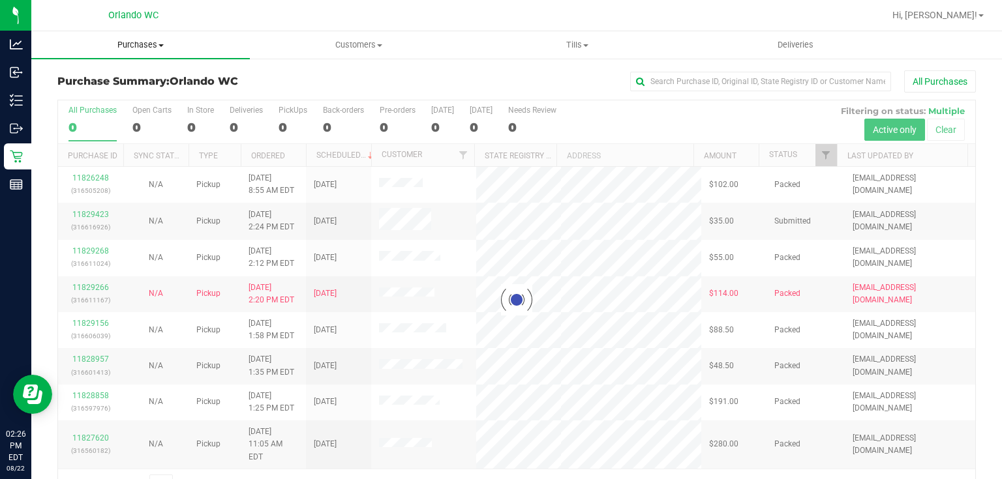
click at [142, 43] on span "Purchases" at bounding box center [140, 45] width 218 height 12
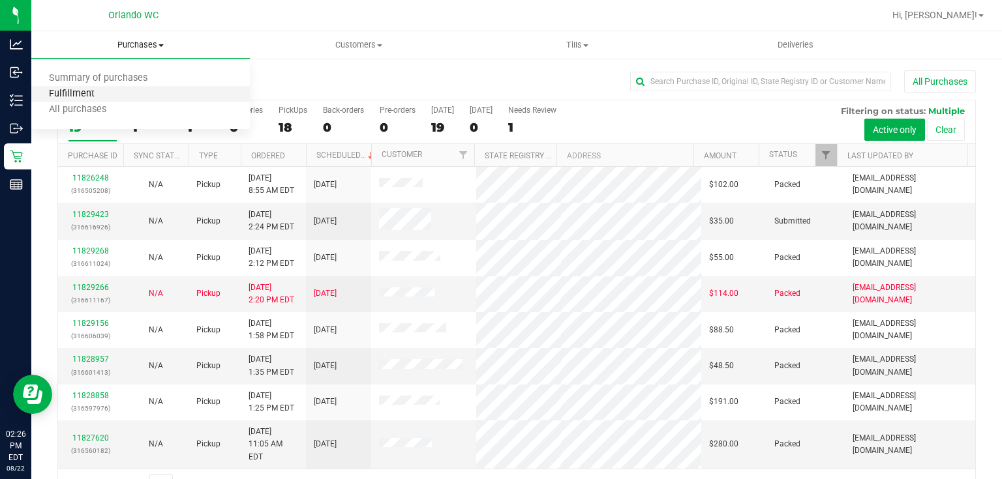
click at [84, 93] on span "Fulfillment" at bounding box center [71, 94] width 81 height 11
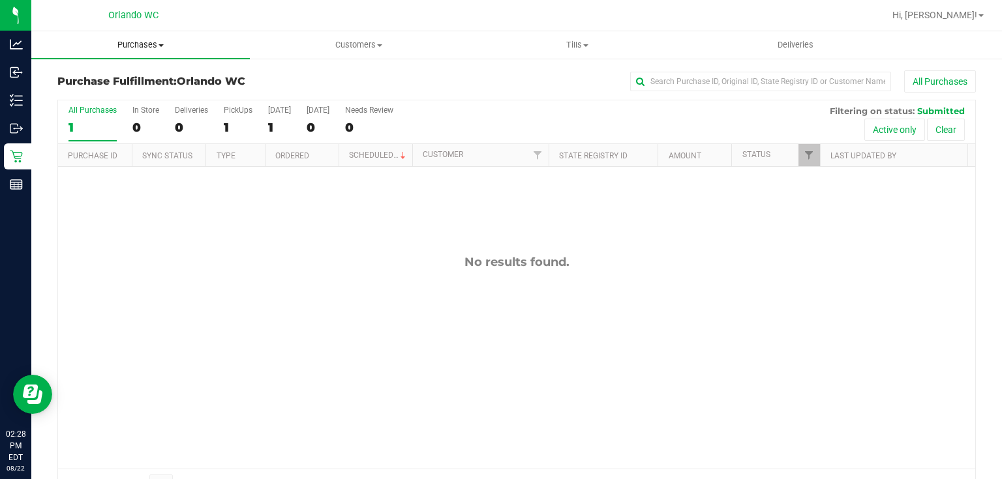
click at [140, 42] on span "Purchases" at bounding box center [140, 45] width 218 height 12
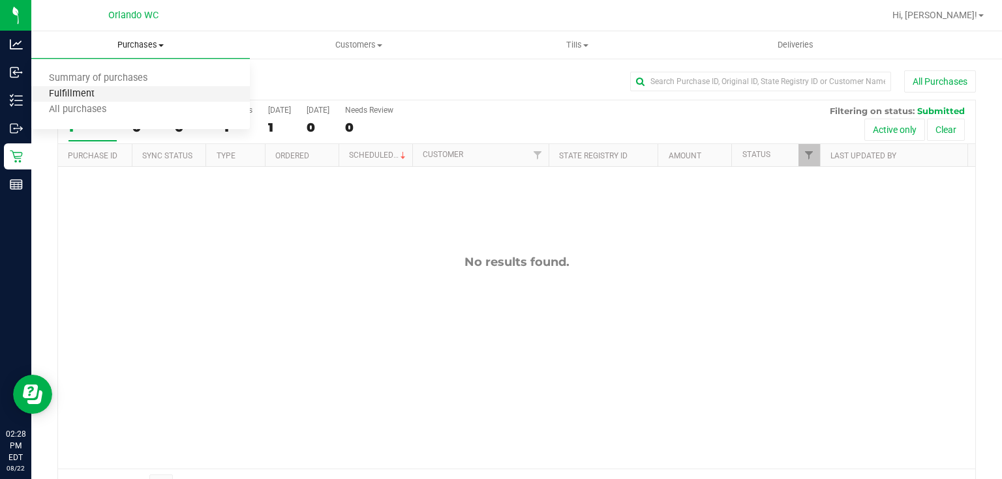
click at [104, 92] on span "Fulfillment" at bounding box center [71, 94] width 81 height 11
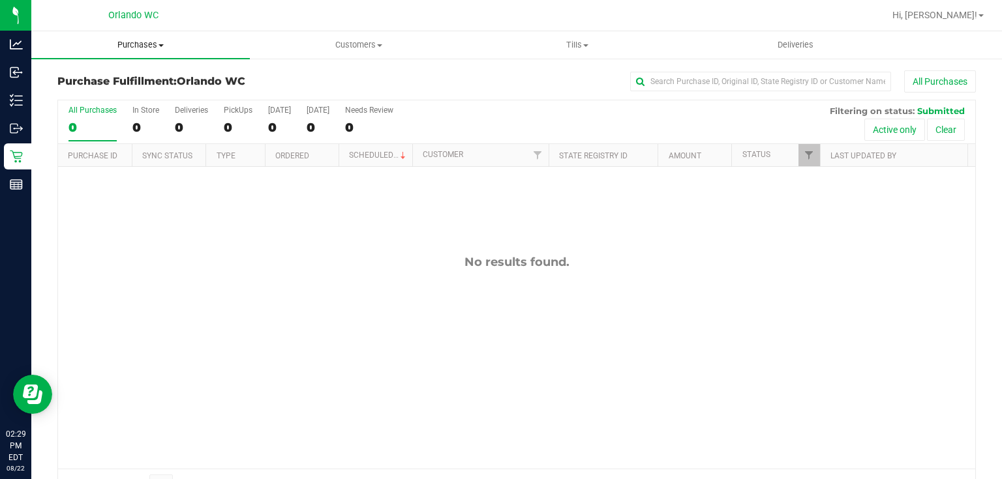
click at [142, 45] on span "Purchases" at bounding box center [140, 45] width 218 height 12
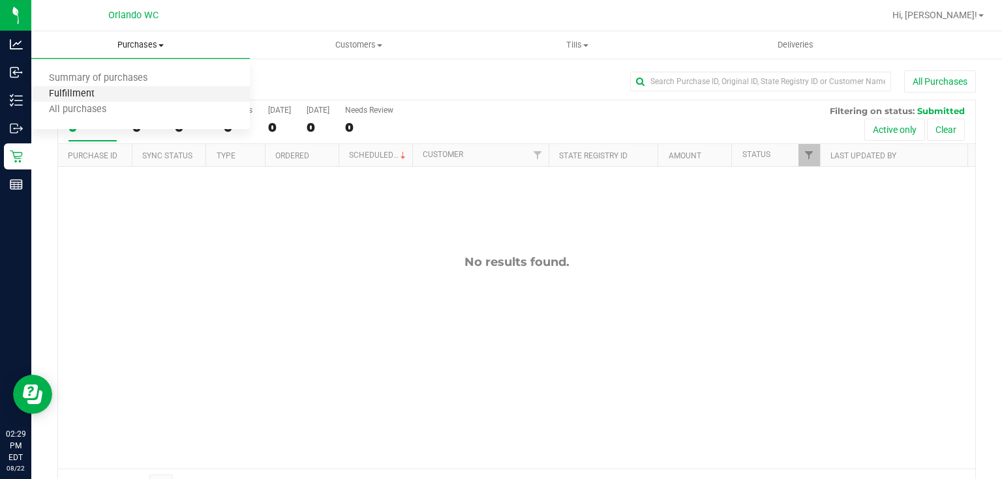
click at [102, 97] on span "Fulfillment" at bounding box center [71, 94] width 81 height 11
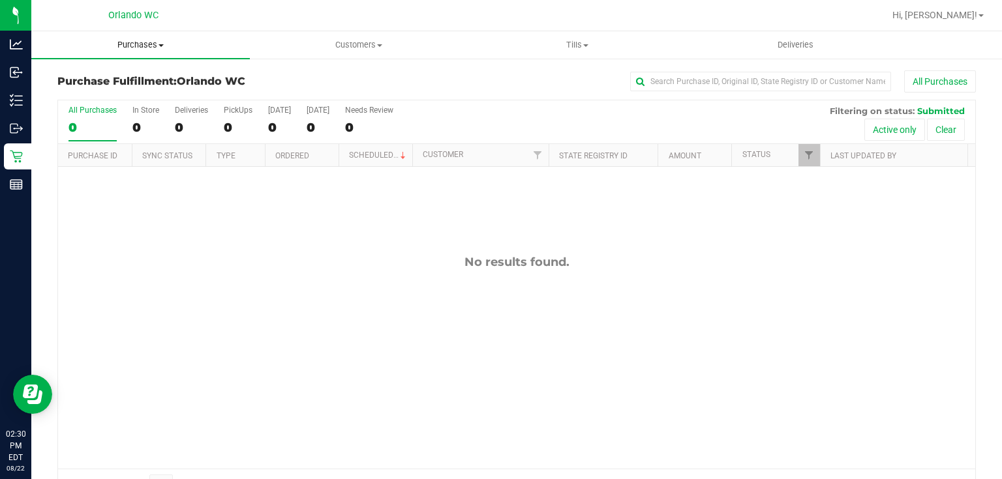
click at [147, 42] on span "Purchases" at bounding box center [140, 45] width 218 height 12
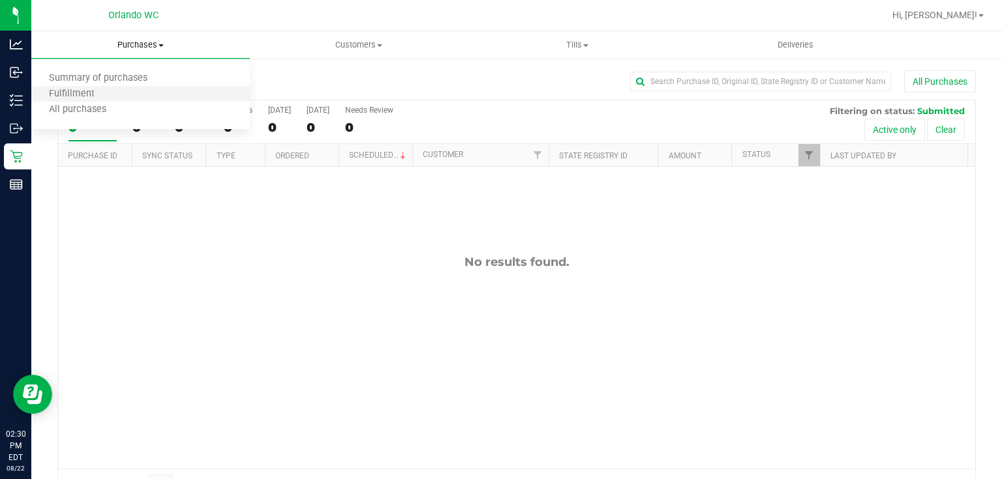
click at [117, 89] on li "Fulfillment" at bounding box center [140, 95] width 218 height 16
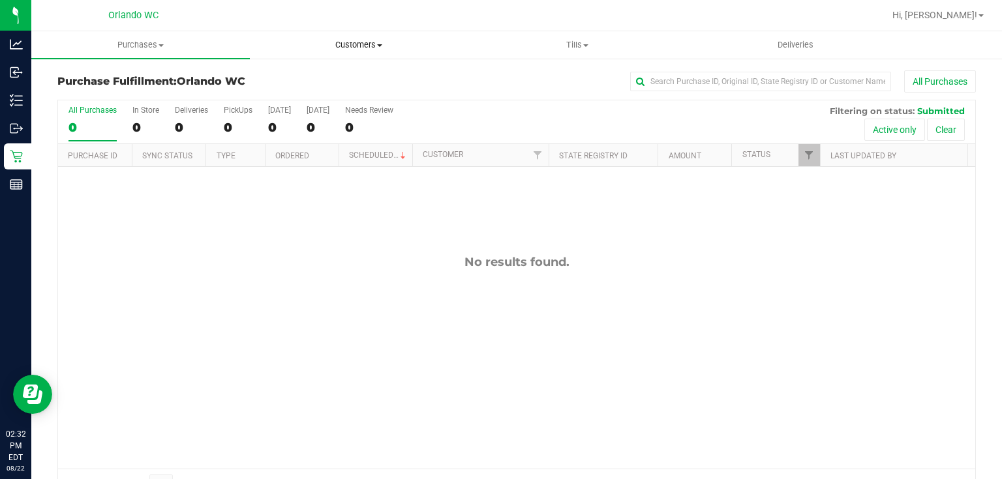
click at [364, 42] on span "Customers" at bounding box center [358, 45] width 217 height 12
click at [340, 80] on span "All customers" at bounding box center [297, 78] width 94 height 11
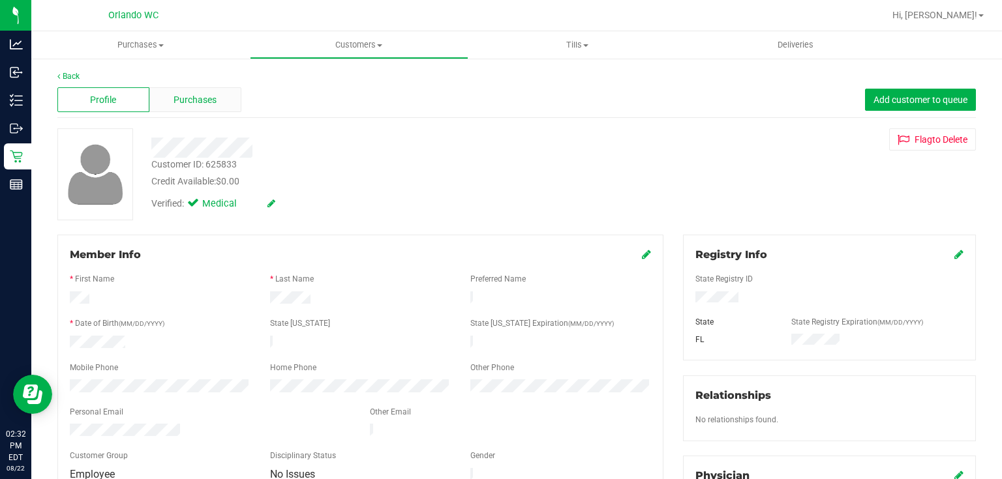
click at [199, 102] on span "Purchases" at bounding box center [194, 100] width 43 height 14
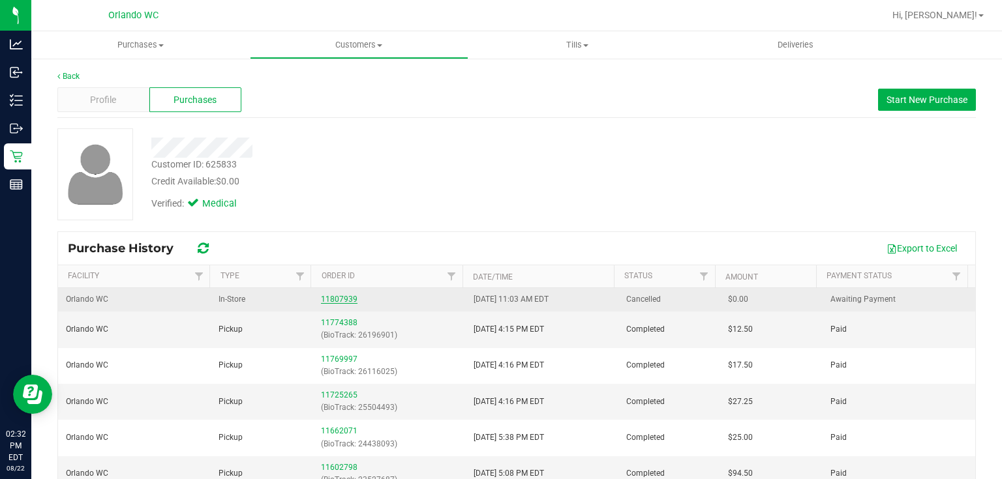
click at [336, 297] on link "11807939" at bounding box center [339, 299] width 37 height 9
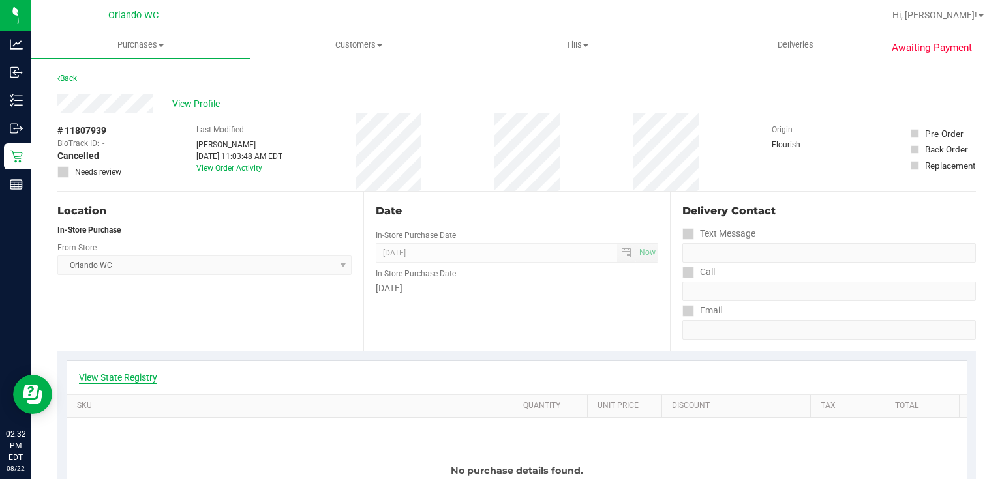
click at [127, 374] on link "View State Registry" at bounding box center [118, 377] width 78 height 13
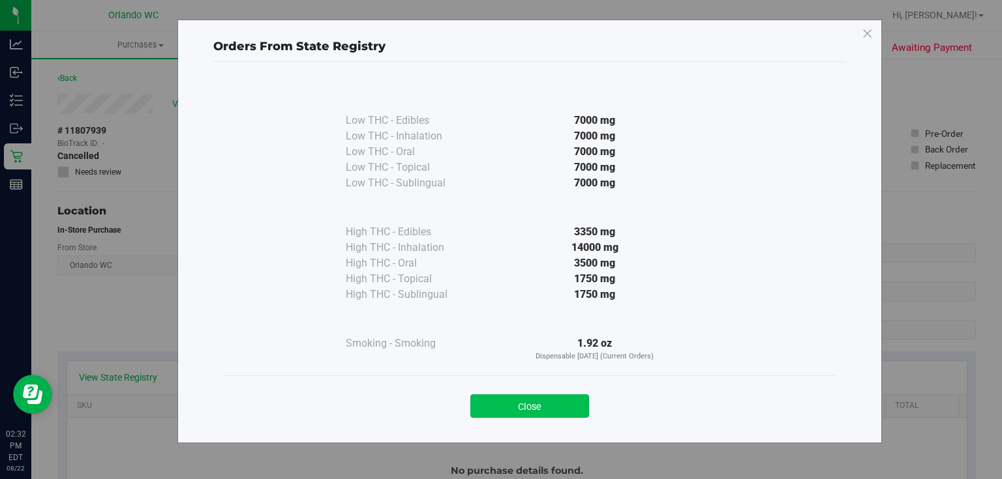
click at [550, 401] on button "Close" at bounding box center [529, 406] width 119 height 23
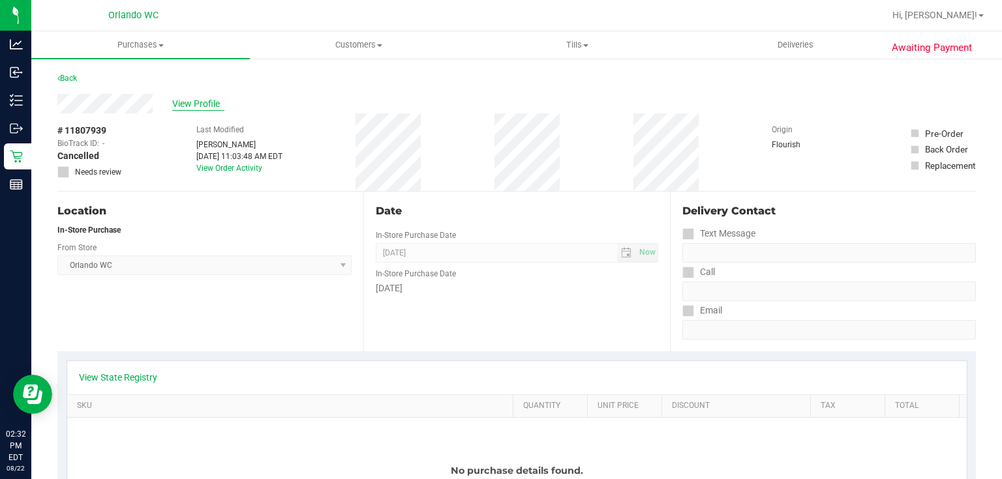
click at [209, 104] on span "View Profile" at bounding box center [198, 104] width 52 height 14
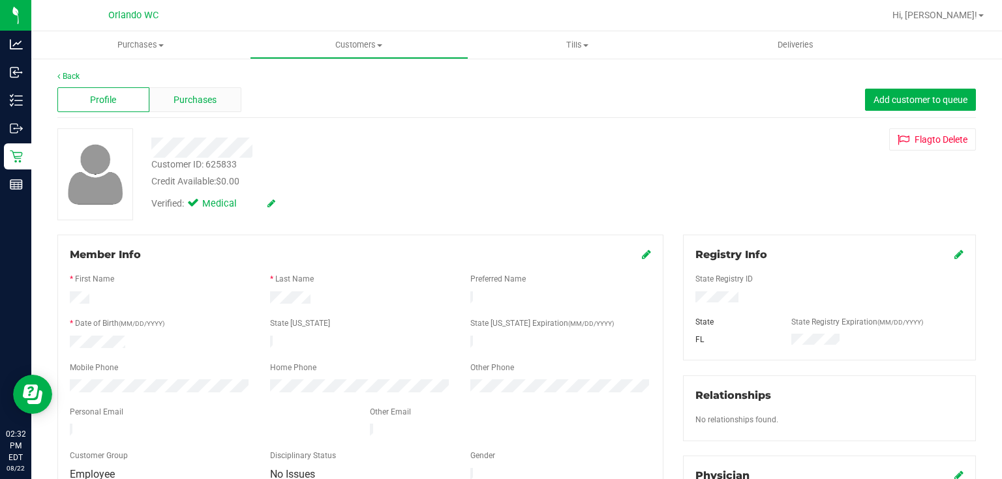
click at [215, 99] on div "Purchases" at bounding box center [195, 99] width 92 height 25
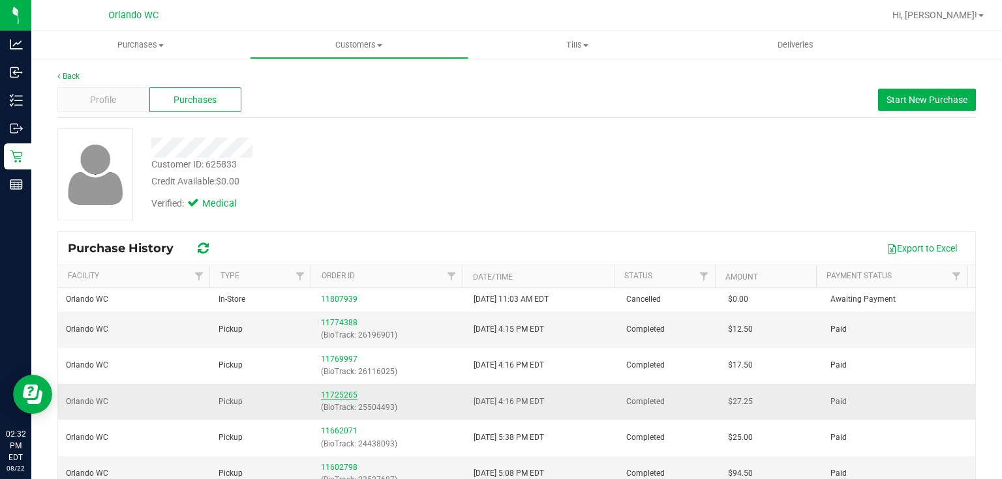
click at [329, 393] on link "11725265" at bounding box center [339, 395] width 37 height 9
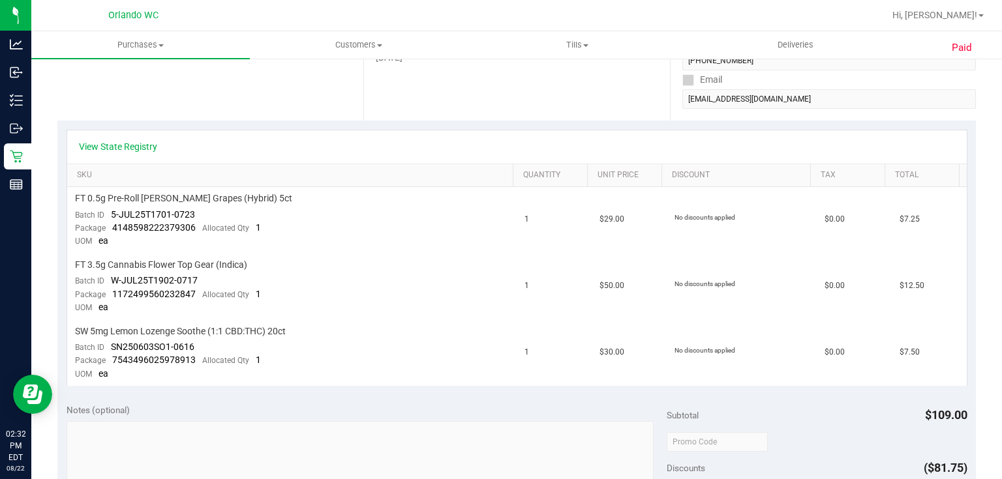
scroll to position [259, 0]
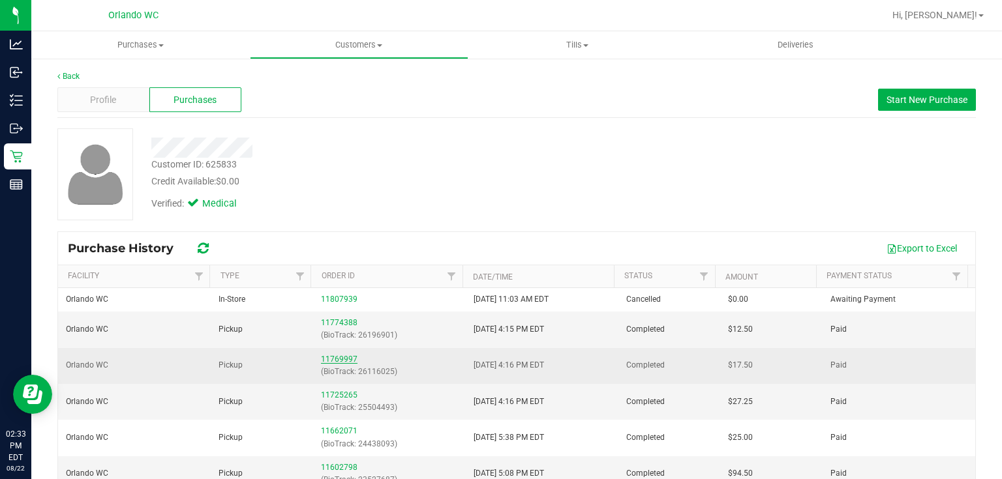
click at [334, 357] on link "11769997" at bounding box center [339, 359] width 37 height 9
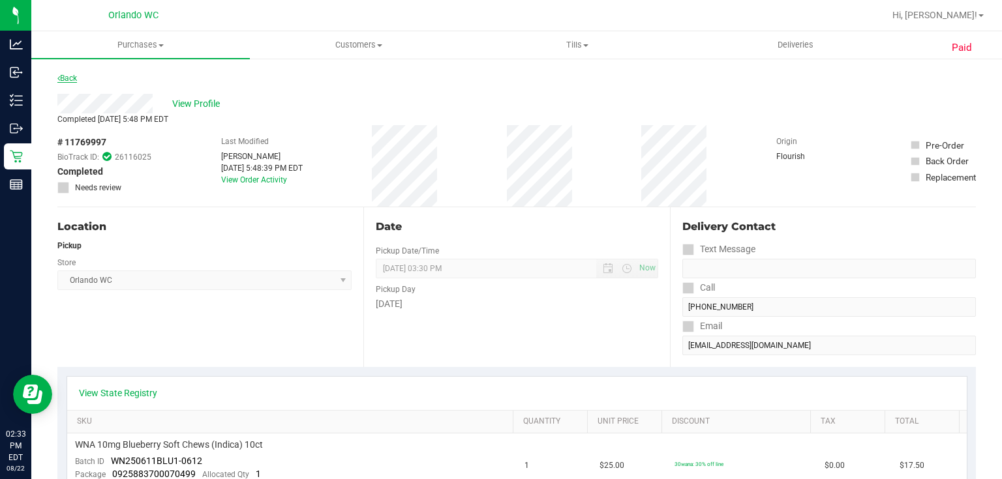
click at [66, 74] on link "Back" at bounding box center [67, 78] width 20 height 9
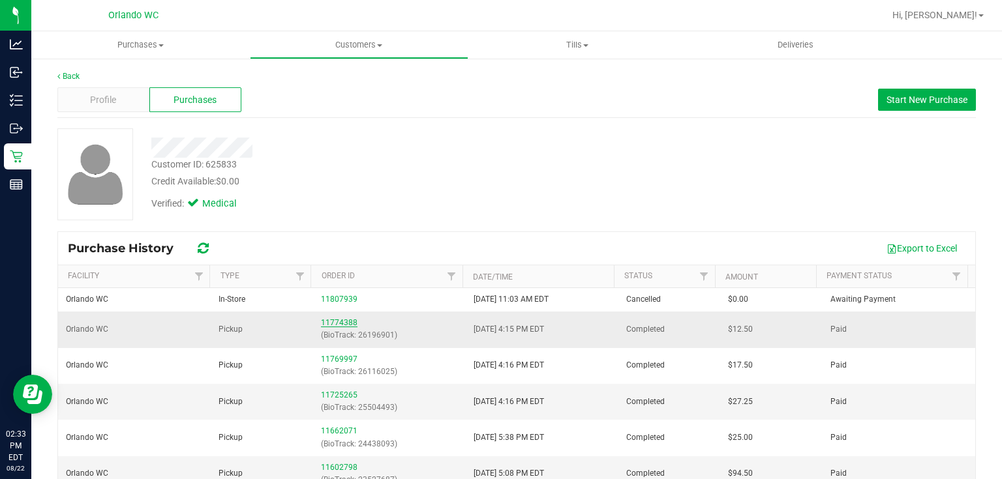
click at [341, 323] on link "11774388" at bounding box center [339, 322] width 37 height 9
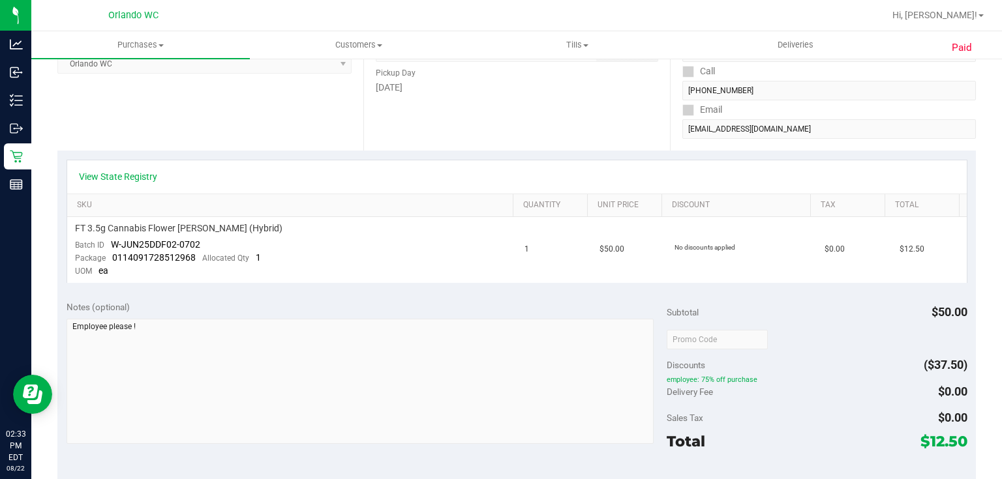
scroll to position [210, 0]
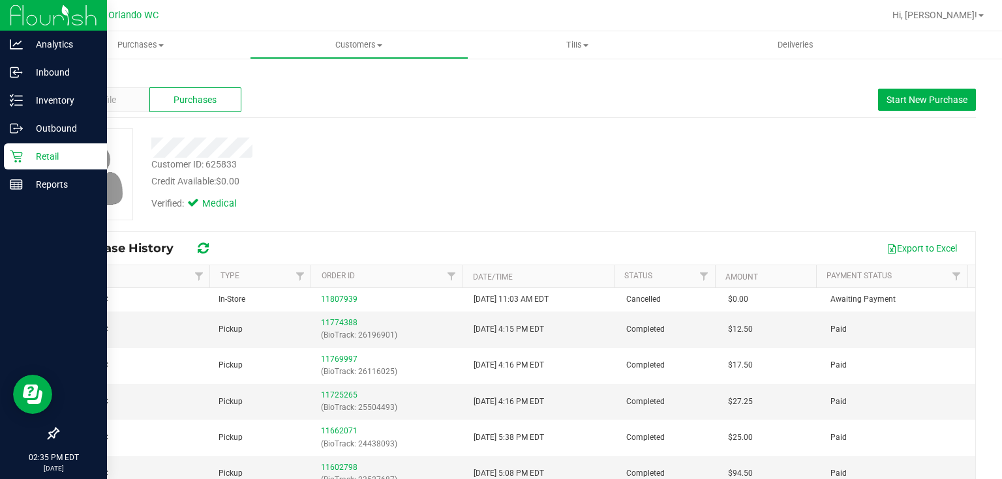
click at [29, 153] on p "Retail" at bounding box center [62, 157] width 78 height 16
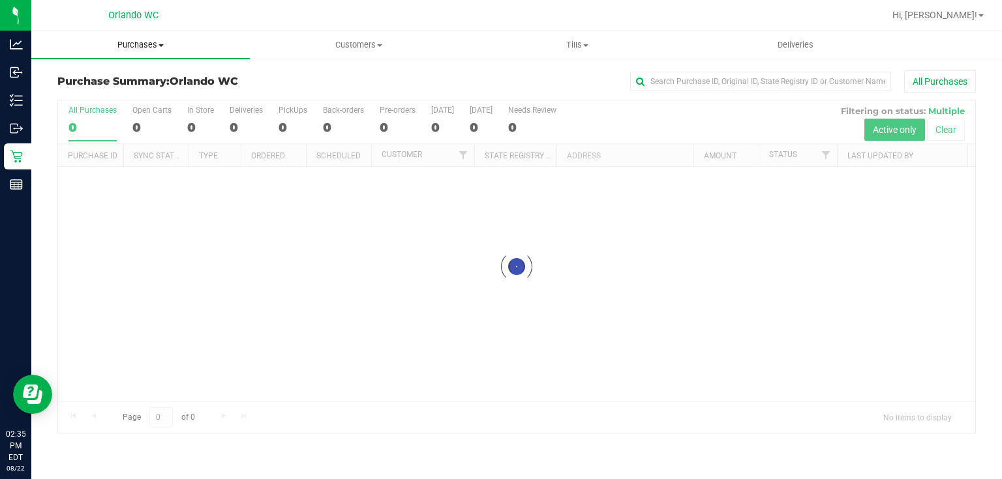
click at [143, 46] on span "Purchases" at bounding box center [140, 45] width 218 height 12
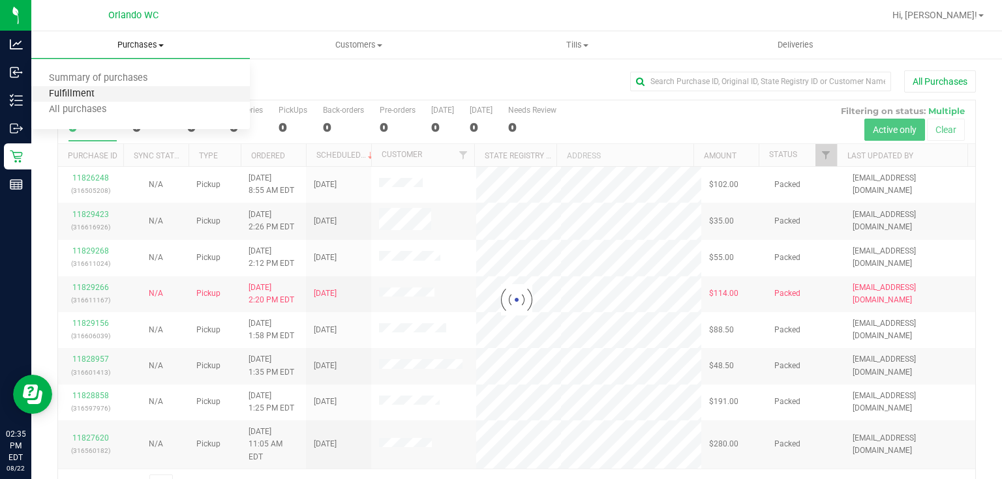
click at [101, 95] on span "Fulfillment" at bounding box center [71, 94] width 81 height 11
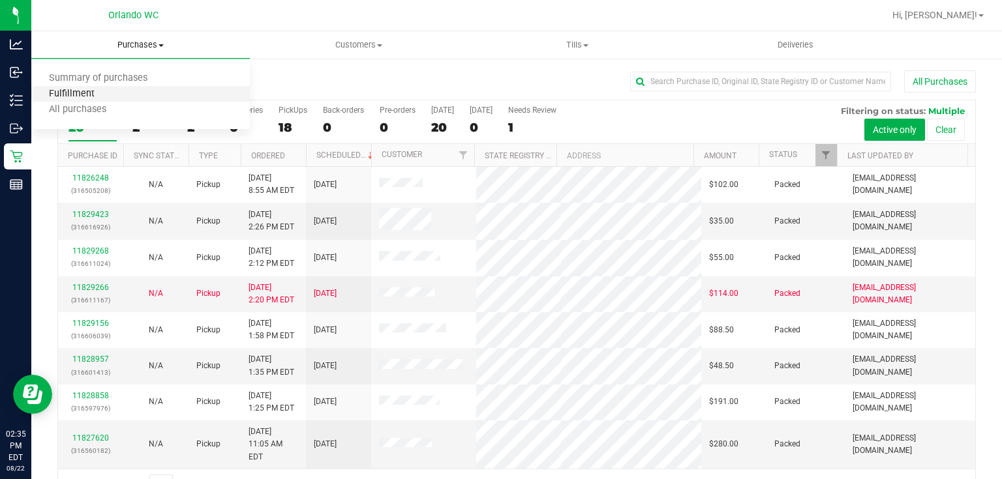
click at [105, 96] on span "Fulfillment" at bounding box center [71, 94] width 81 height 11
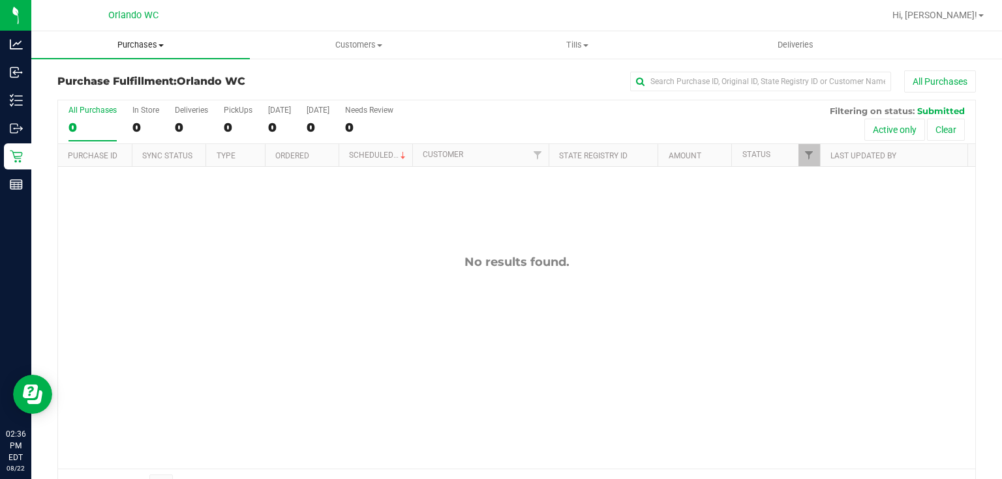
click at [136, 42] on span "Purchases" at bounding box center [140, 45] width 218 height 12
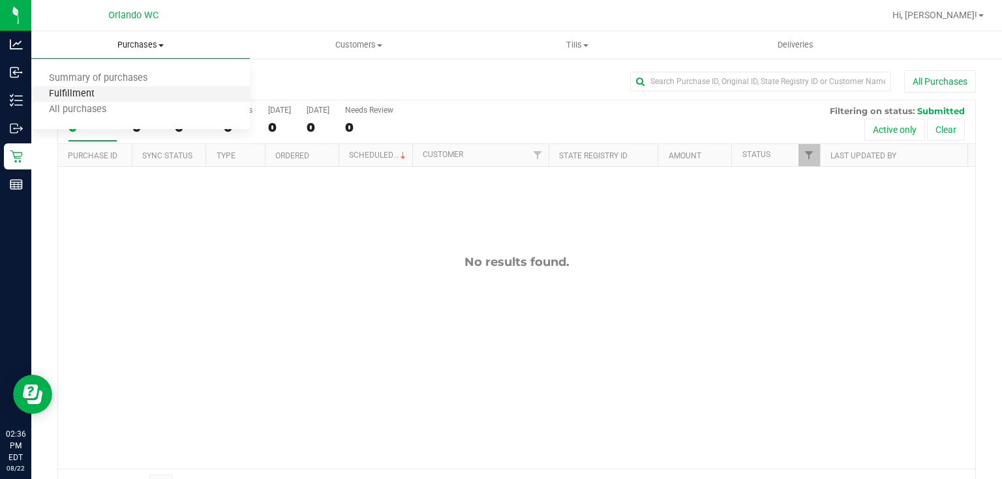
click at [85, 92] on span "Fulfillment" at bounding box center [71, 94] width 81 height 11
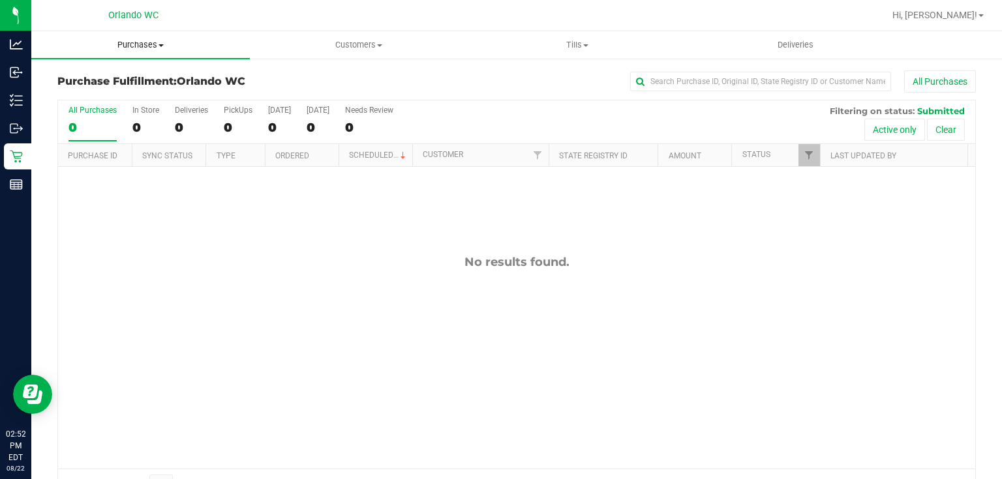
click at [136, 41] on span "Purchases" at bounding box center [140, 45] width 218 height 12
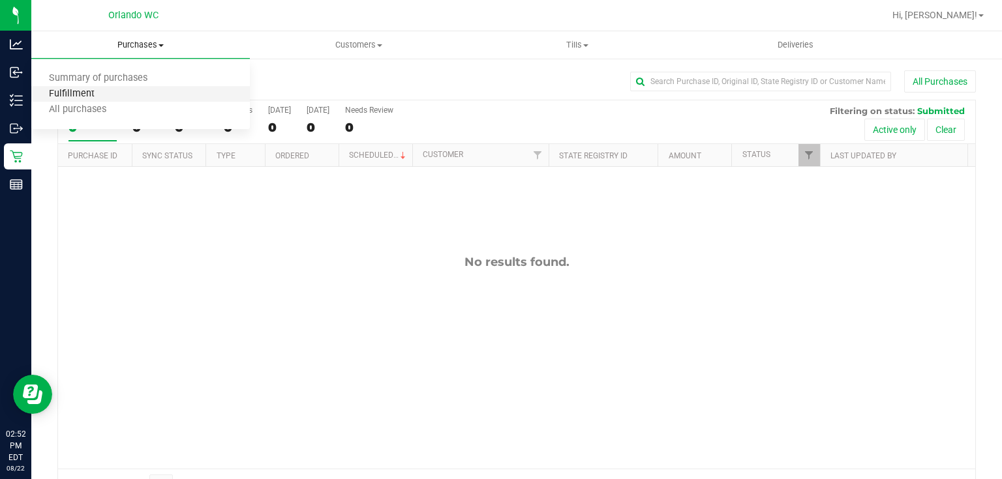
click at [95, 90] on span "Fulfillment" at bounding box center [71, 94] width 81 height 11
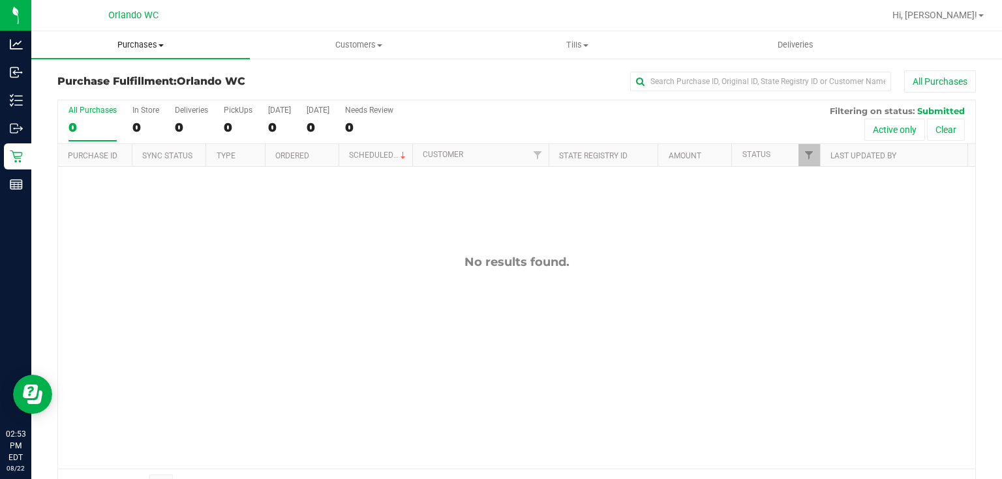
click at [142, 41] on span "Purchases" at bounding box center [140, 45] width 218 height 12
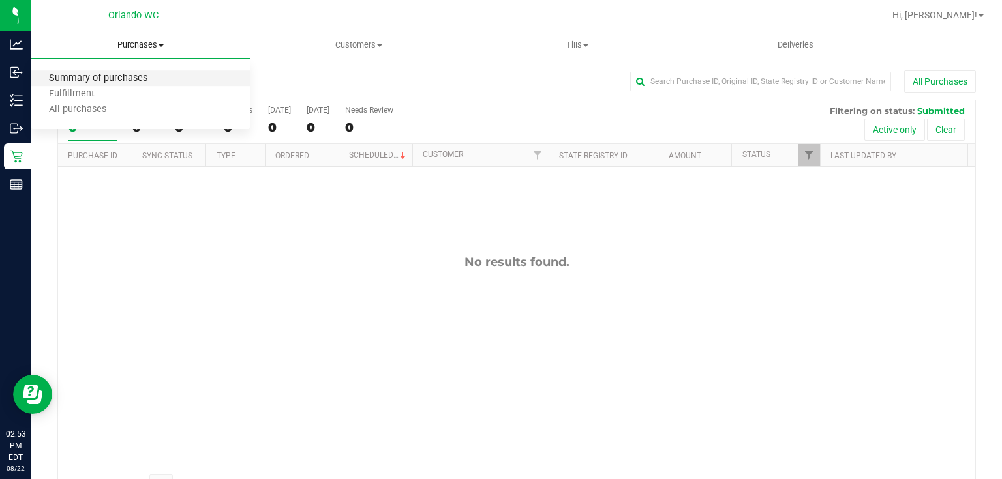
click at [130, 77] on span "Summary of purchases" at bounding box center [98, 78] width 134 height 11
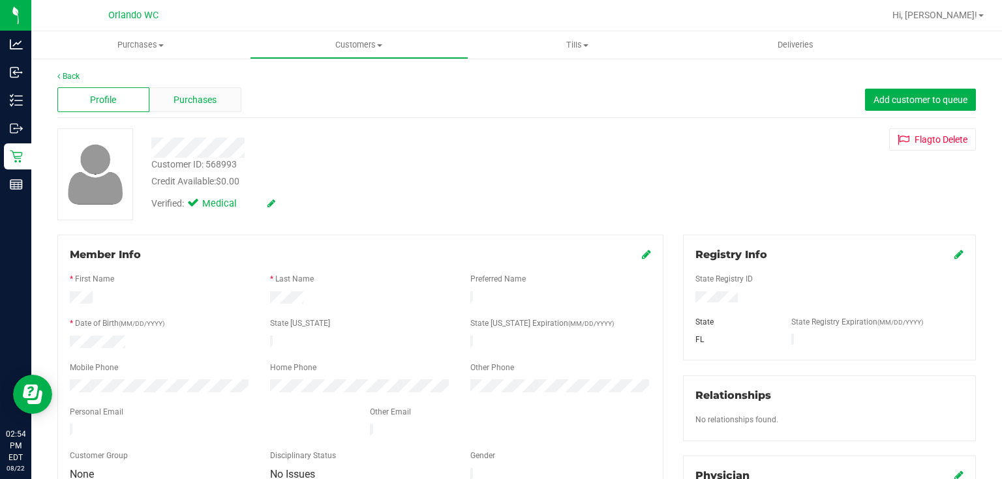
click at [217, 100] on div "Purchases" at bounding box center [195, 99] width 92 height 25
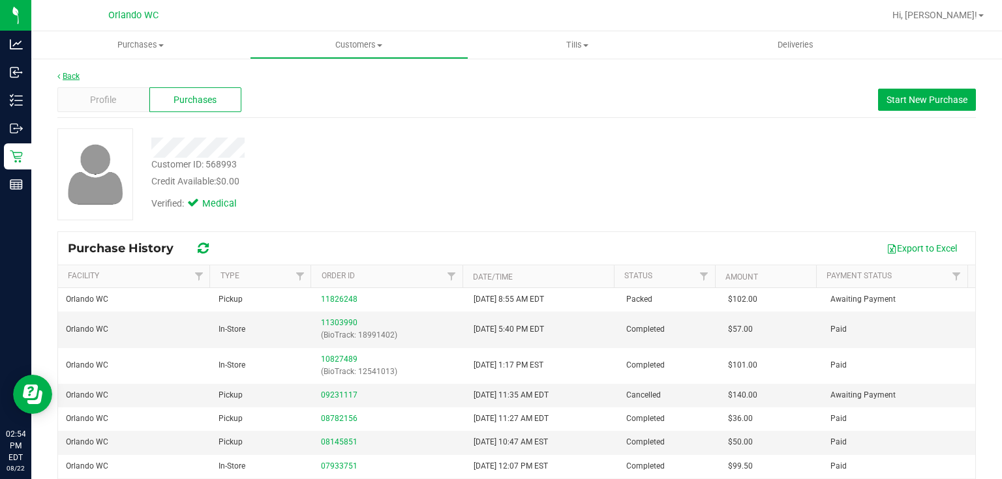
click at [74, 76] on link "Back" at bounding box center [68, 76] width 22 height 9
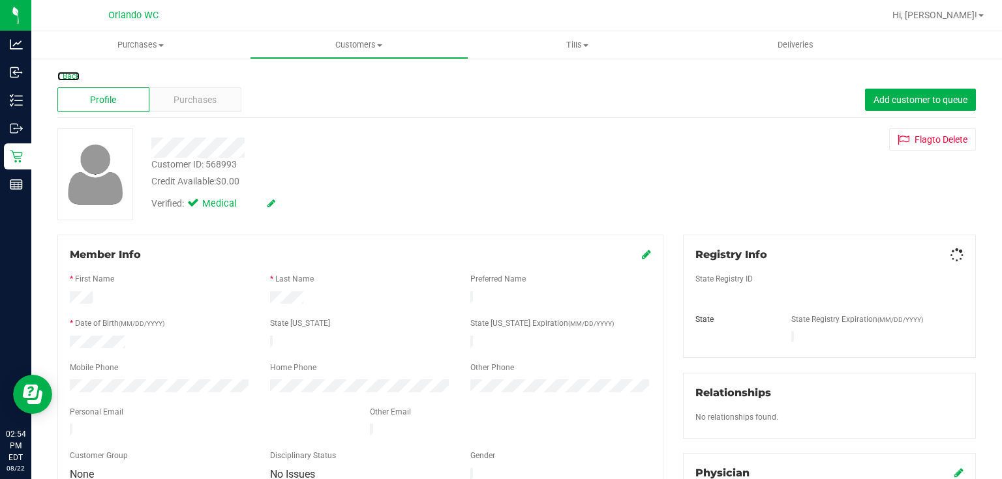
click at [74, 76] on link "Back" at bounding box center [68, 76] width 22 height 9
click at [183, 100] on span "Purchases" at bounding box center [194, 100] width 43 height 14
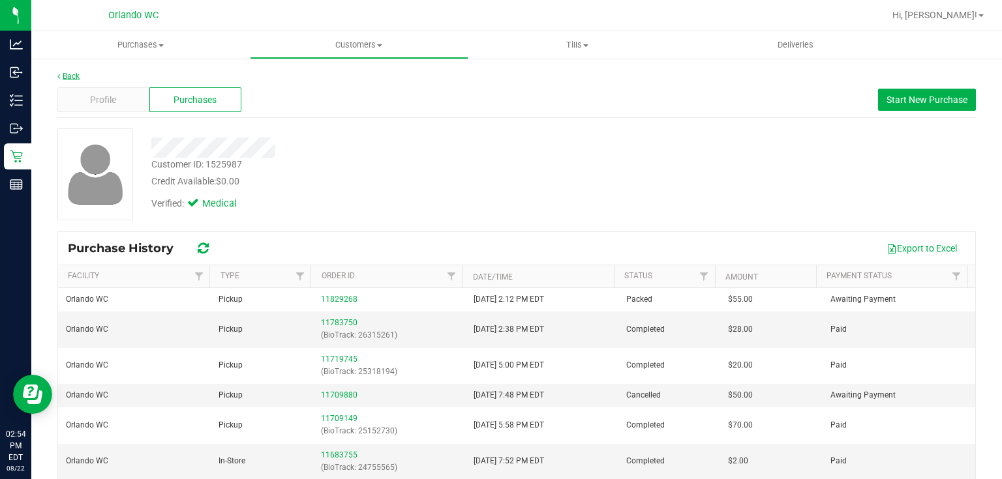
click at [72, 75] on link "Back" at bounding box center [68, 76] width 22 height 9
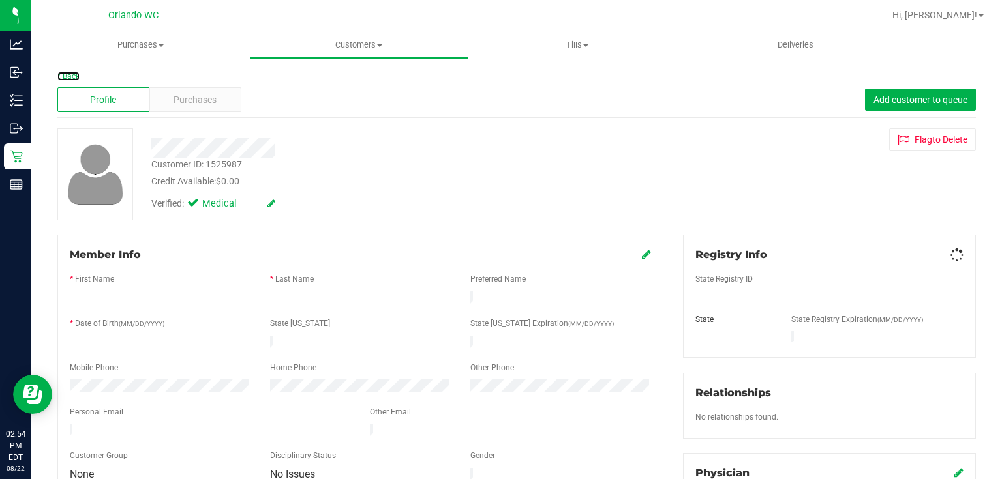
click at [72, 75] on link "Back" at bounding box center [68, 76] width 22 height 9
click at [192, 105] on span "Purchases" at bounding box center [194, 100] width 43 height 14
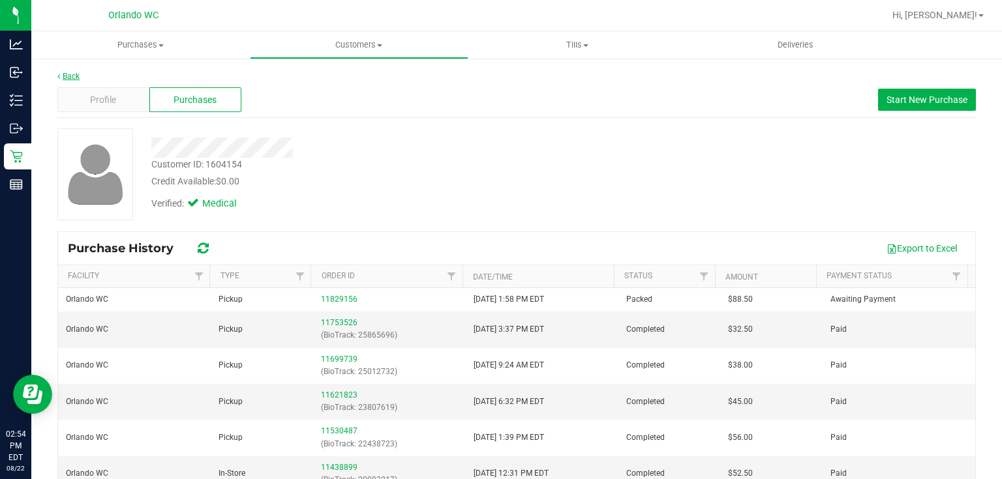
click at [75, 78] on link "Back" at bounding box center [68, 76] width 22 height 9
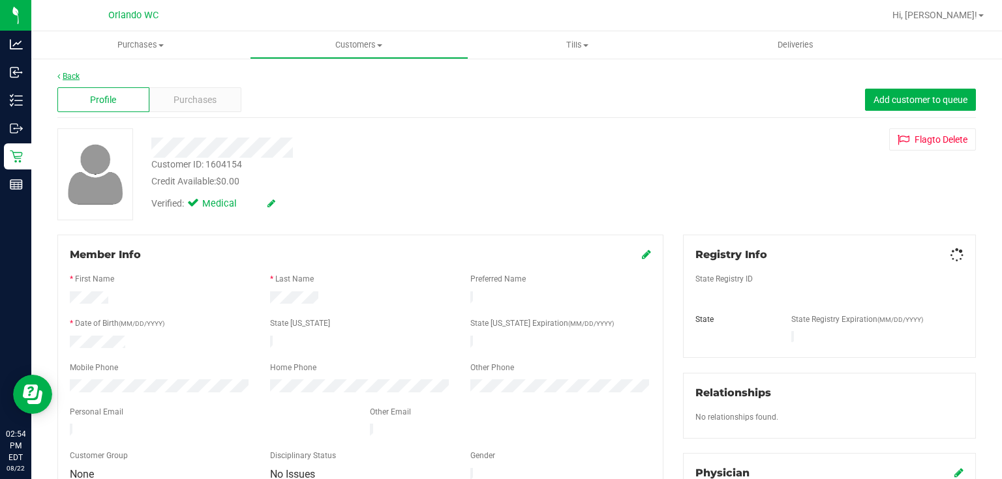
click at [75, 76] on link "Back" at bounding box center [68, 76] width 22 height 9
click at [220, 102] on div "Purchases" at bounding box center [195, 99] width 92 height 25
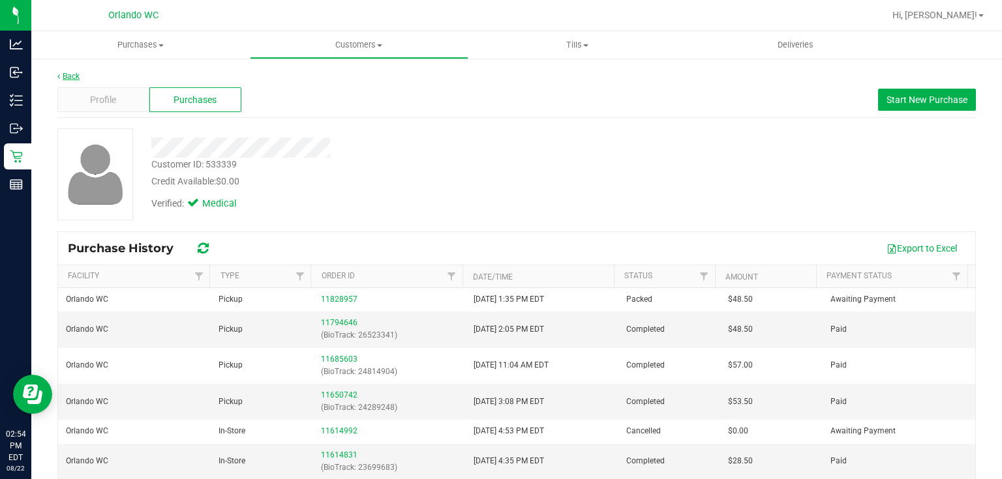
click at [78, 75] on link "Back" at bounding box center [68, 76] width 22 height 9
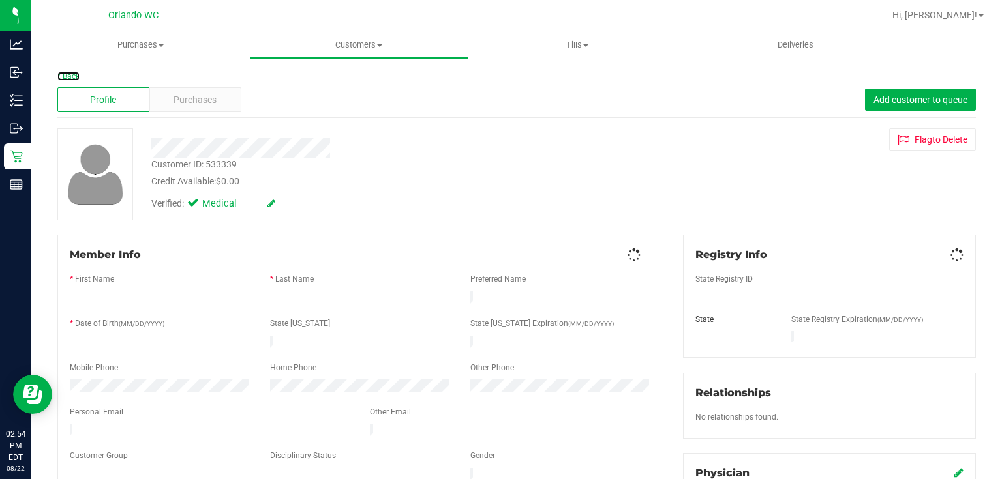
click at [78, 75] on link "Back" at bounding box center [68, 76] width 22 height 9
click at [203, 102] on span "Purchases" at bounding box center [194, 100] width 43 height 14
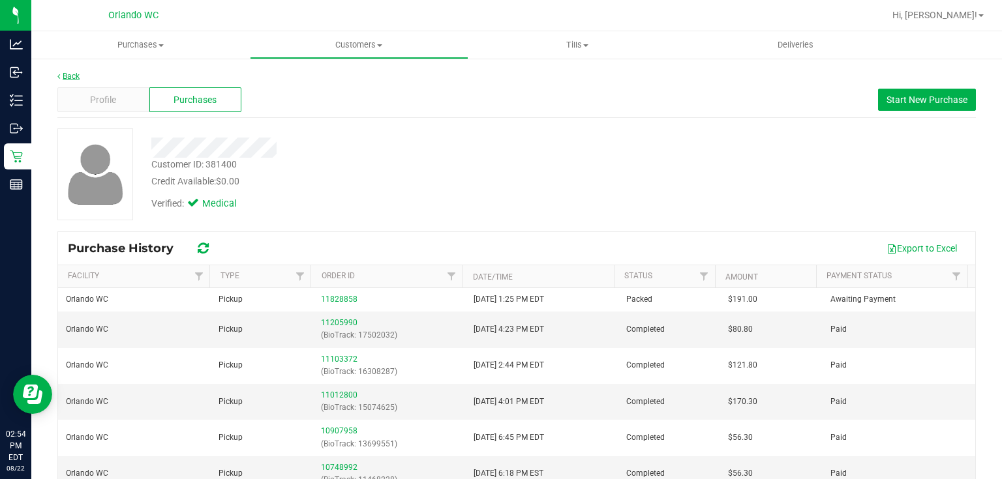
click at [78, 77] on link "Back" at bounding box center [68, 76] width 22 height 9
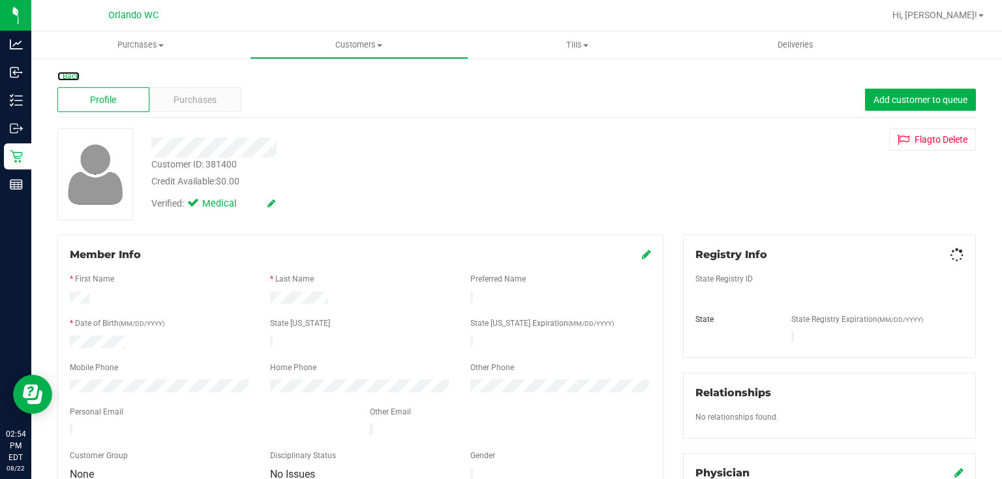
click at [76, 76] on link "Back" at bounding box center [68, 76] width 22 height 9
click at [187, 99] on span "Purchases" at bounding box center [194, 100] width 43 height 14
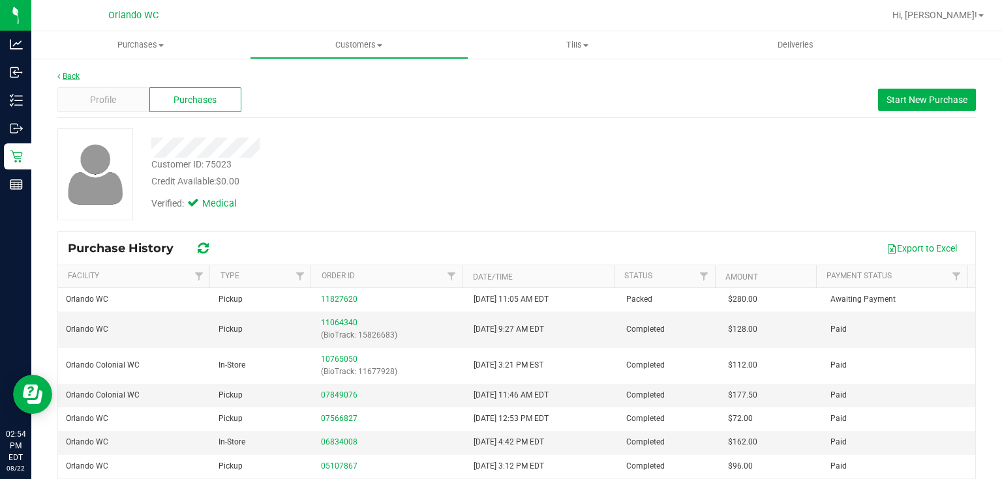
click at [70, 72] on link "Back" at bounding box center [68, 76] width 22 height 9
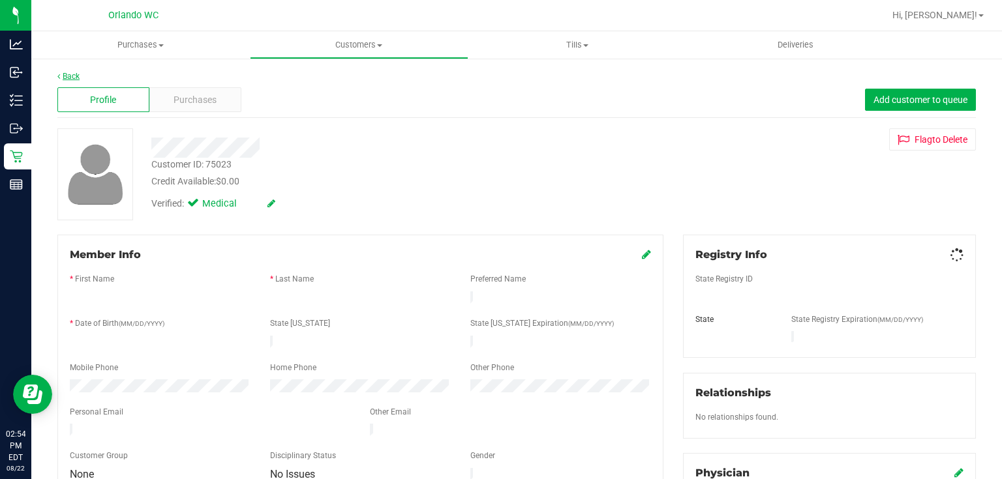
click at [70, 76] on link "Back" at bounding box center [68, 76] width 22 height 9
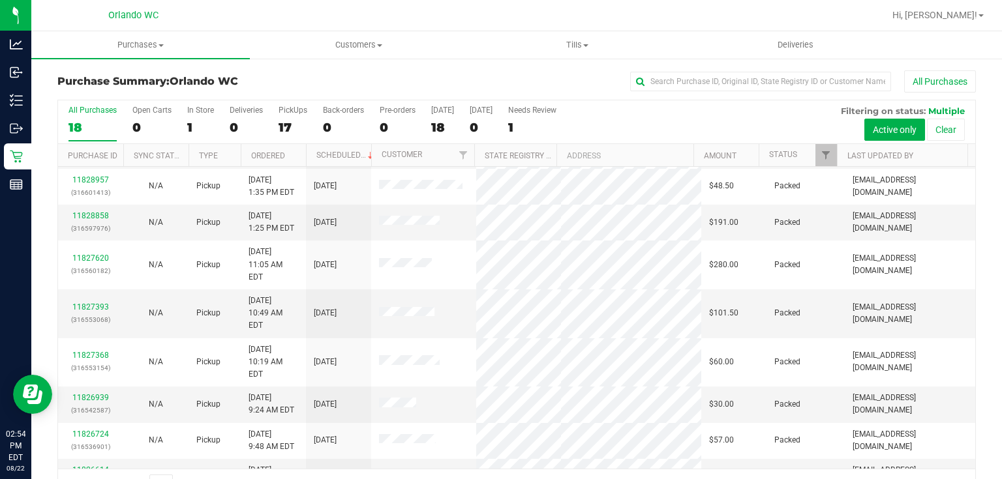
scroll to position [164, 0]
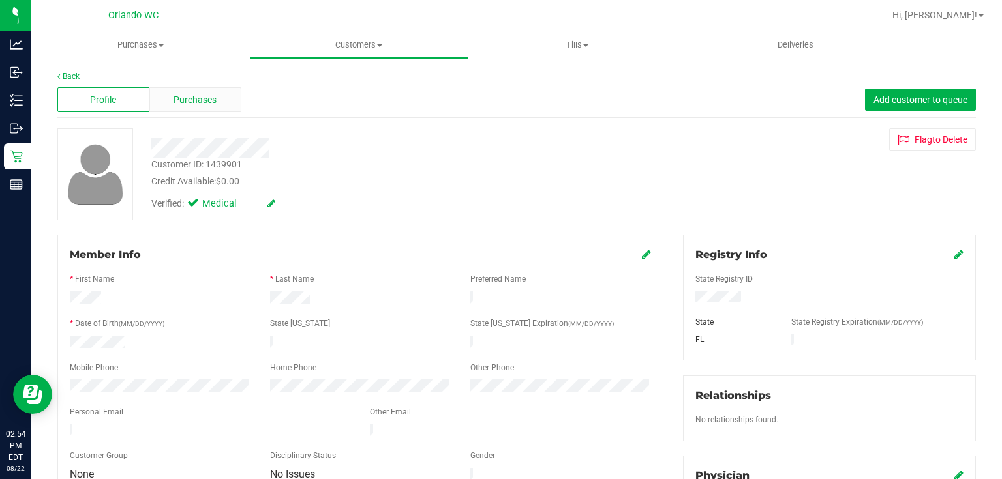
click at [205, 97] on span "Purchases" at bounding box center [194, 100] width 43 height 14
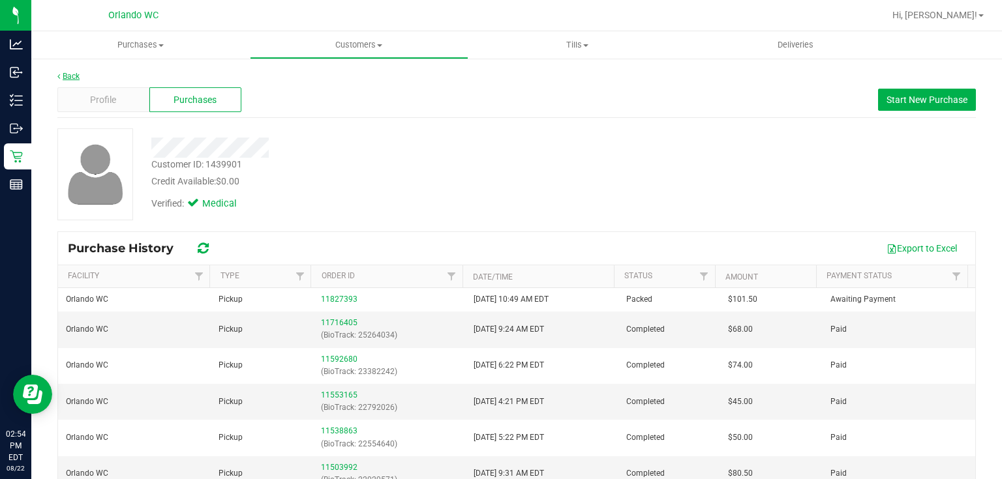
click at [73, 73] on link "Back" at bounding box center [68, 76] width 22 height 9
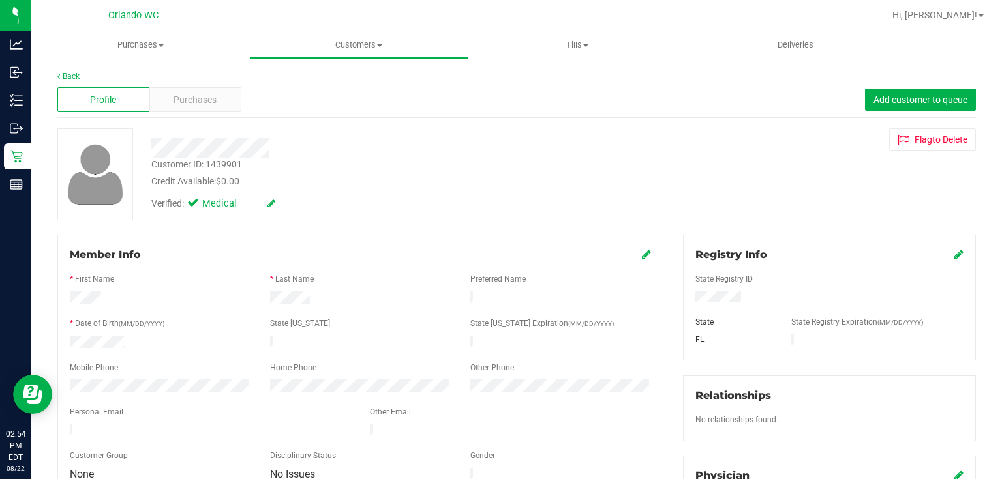
click at [73, 75] on link "Back" at bounding box center [68, 76] width 22 height 9
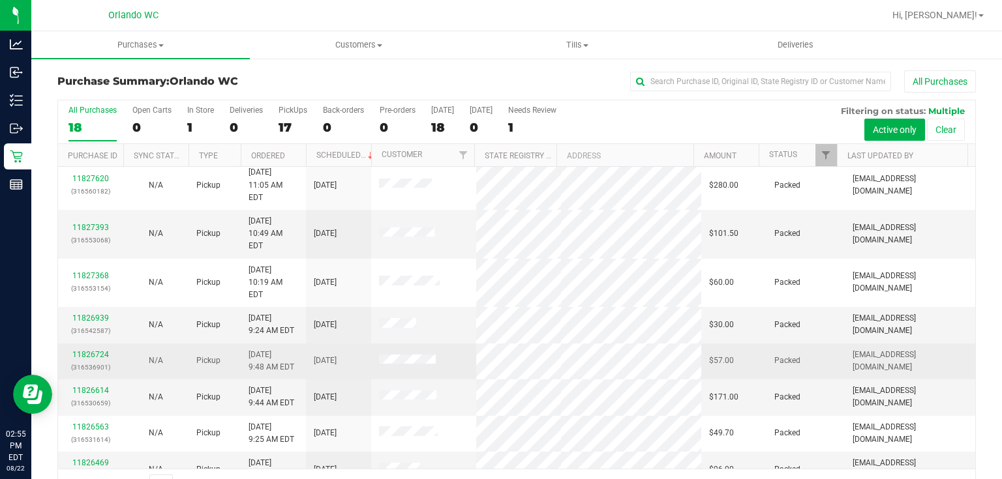
scroll to position [224, 0]
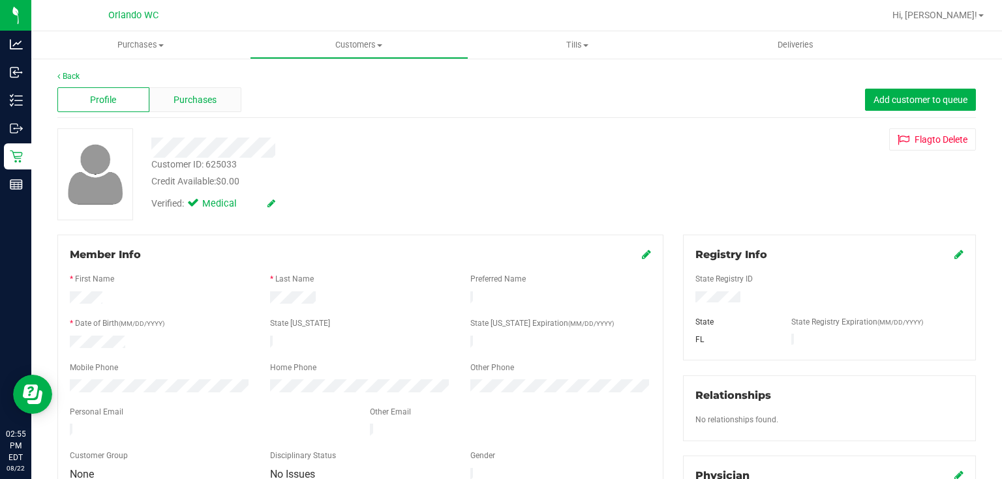
click at [207, 97] on span "Purchases" at bounding box center [194, 100] width 43 height 14
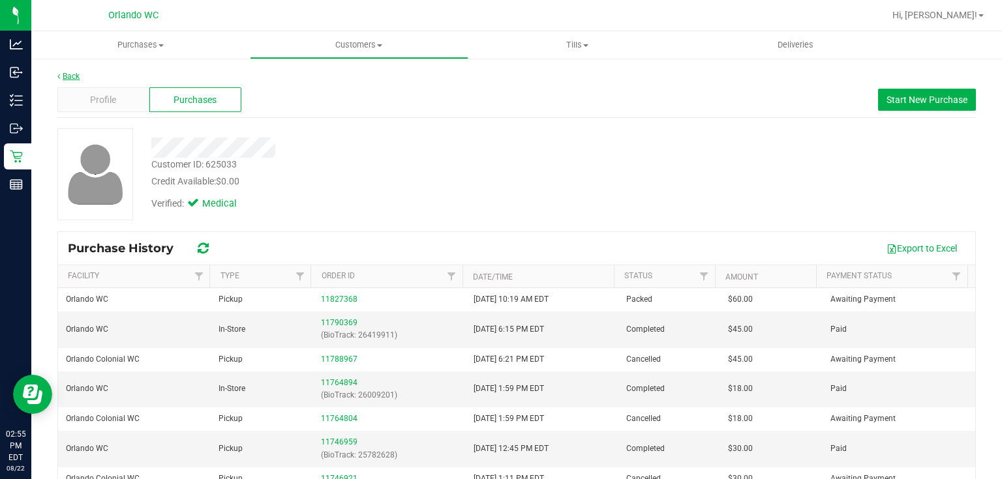
click at [78, 76] on link "Back" at bounding box center [68, 76] width 22 height 9
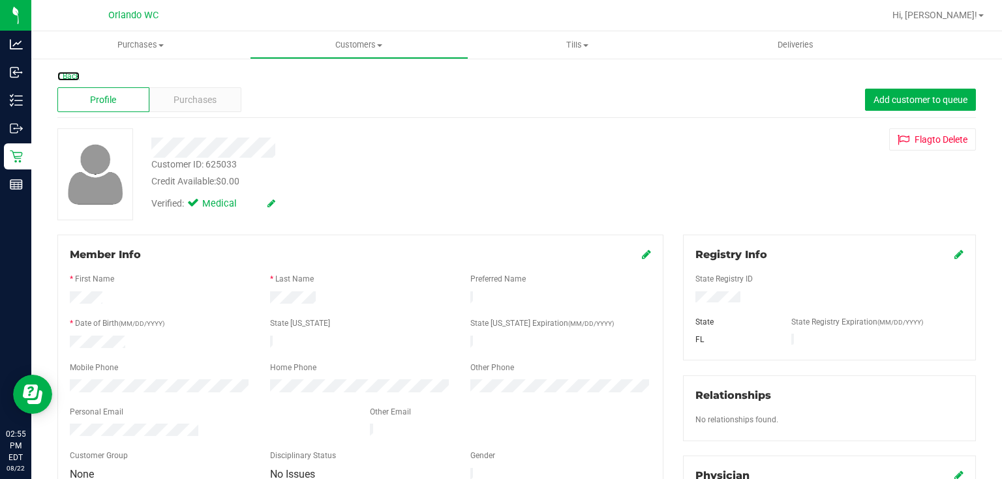
click at [76, 74] on link "Back" at bounding box center [68, 76] width 22 height 9
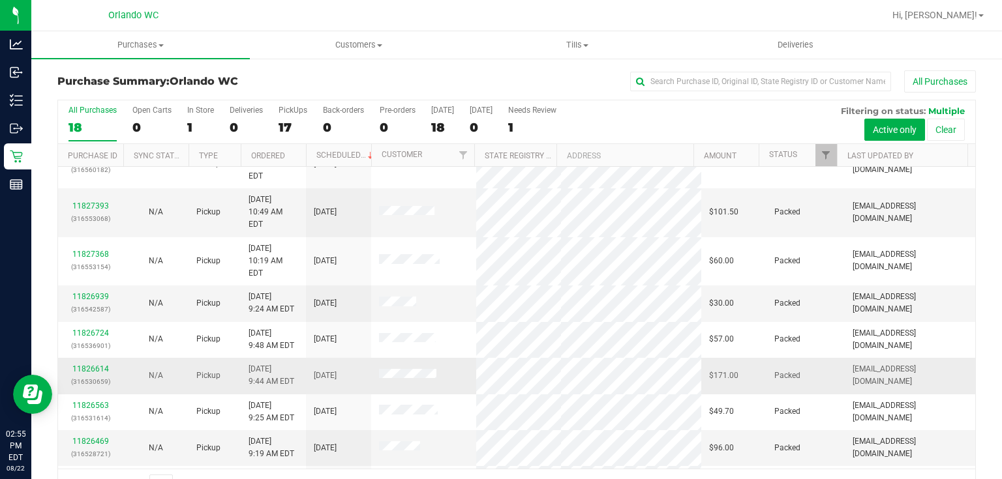
scroll to position [253, 0]
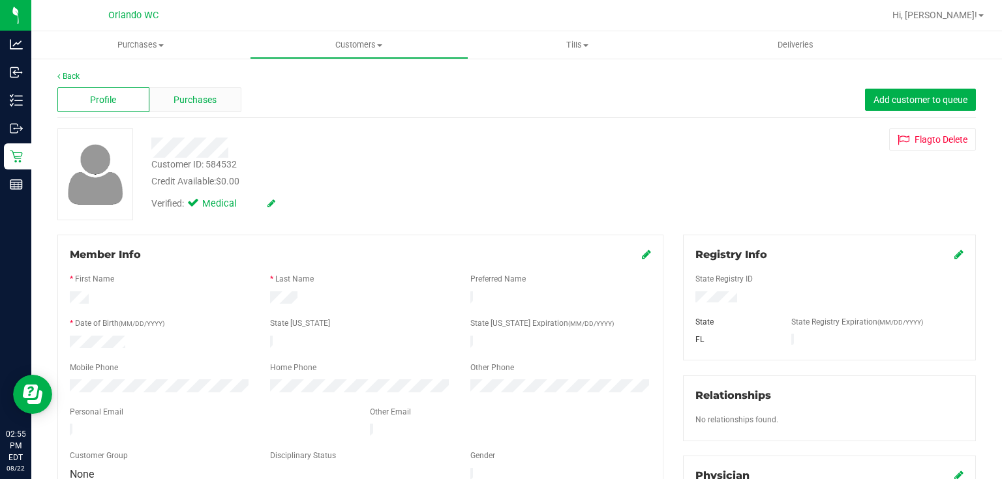
click at [191, 101] on span "Purchases" at bounding box center [194, 100] width 43 height 14
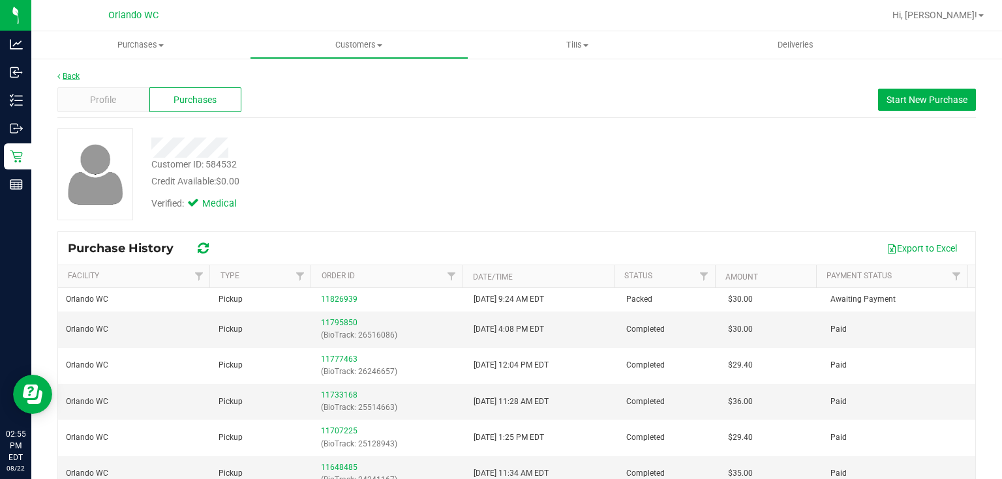
click at [63, 73] on link "Back" at bounding box center [68, 76] width 22 height 9
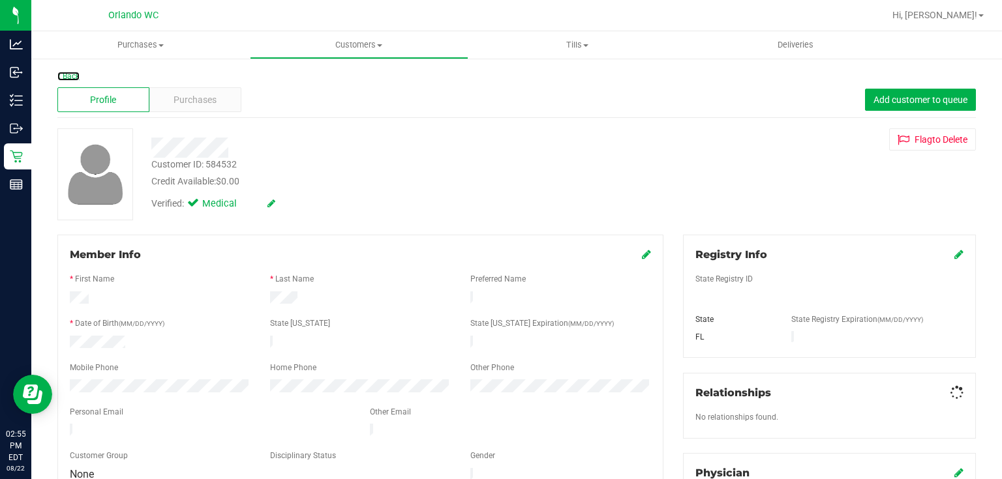
click at [67, 76] on link "Back" at bounding box center [68, 76] width 22 height 9
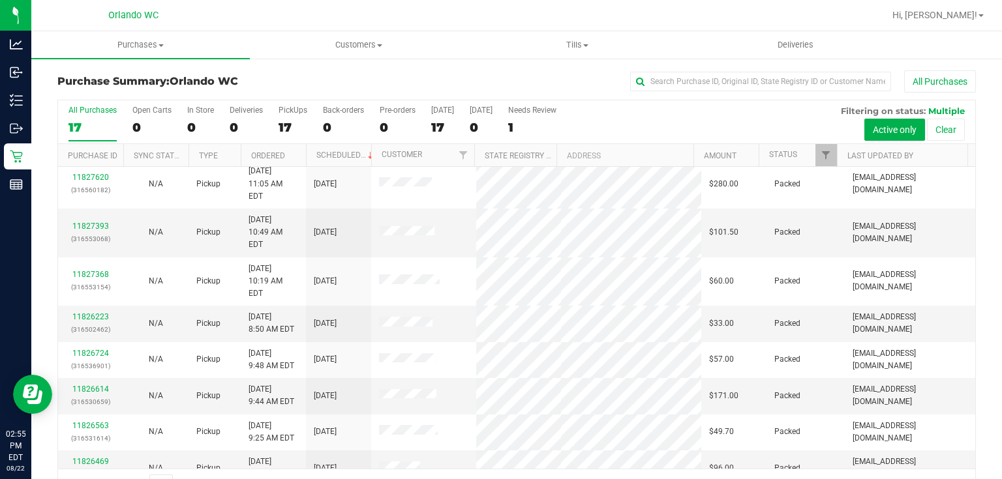
scroll to position [235, 0]
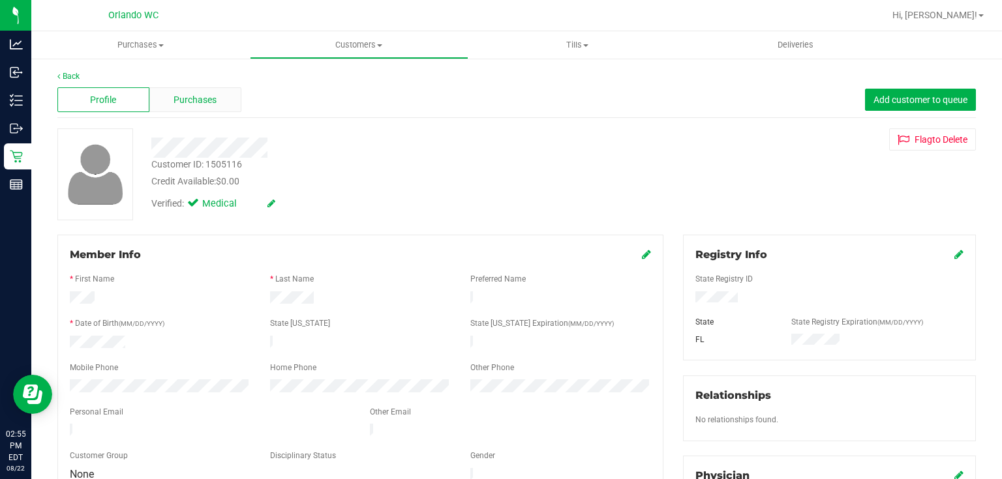
click at [217, 99] on div "Purchases" at bounding box center [195, 99] width 92 height 25
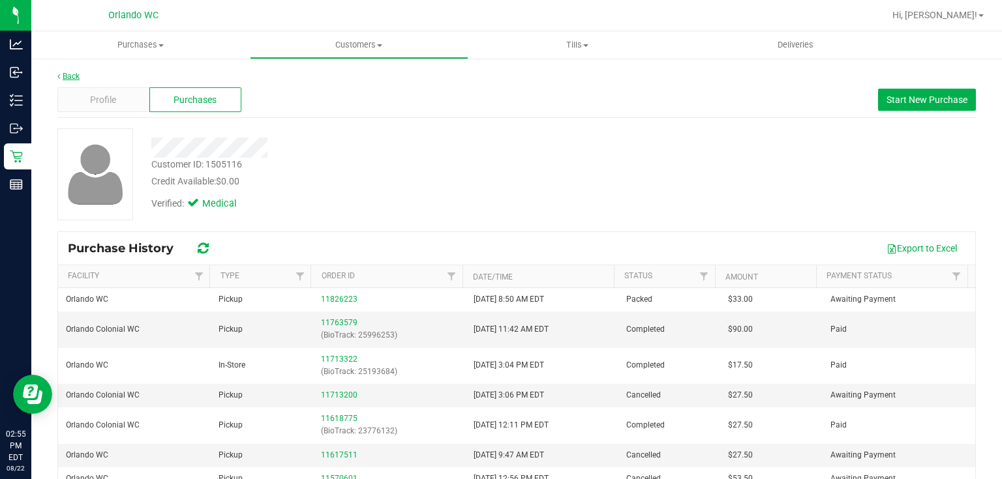
click at [79, 76] on link "Back" at bounding box center [68, 76] width 22 height 9
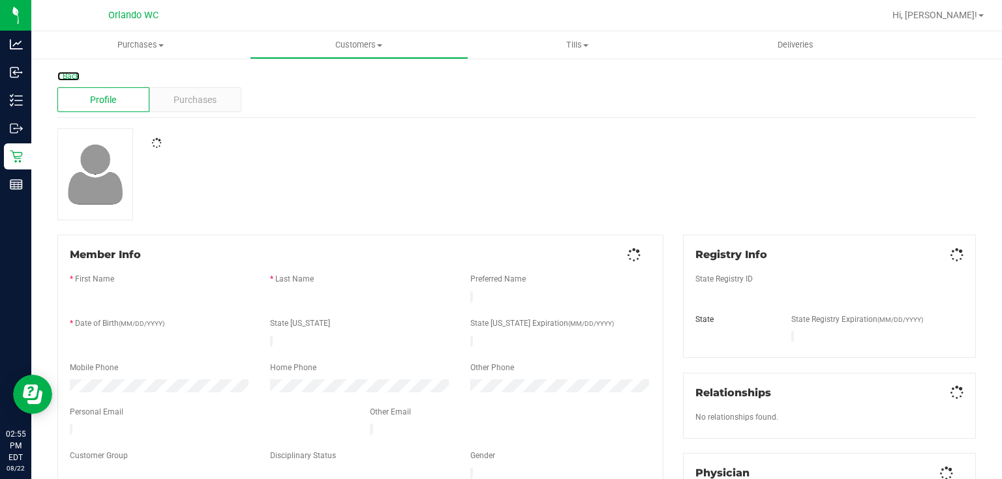
click at [73, 73] on link "Back" at bounding box center [68, 76] width 22 height 9
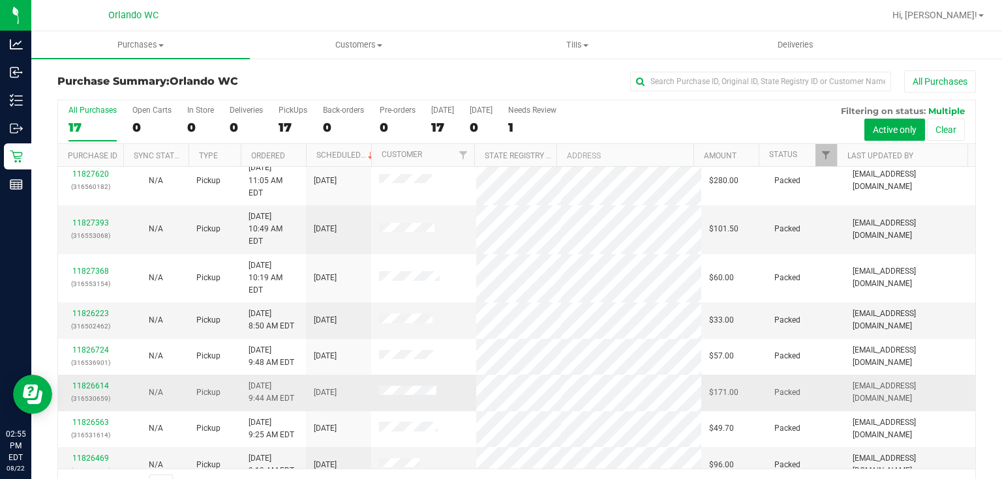
scroll to position [228, 0]
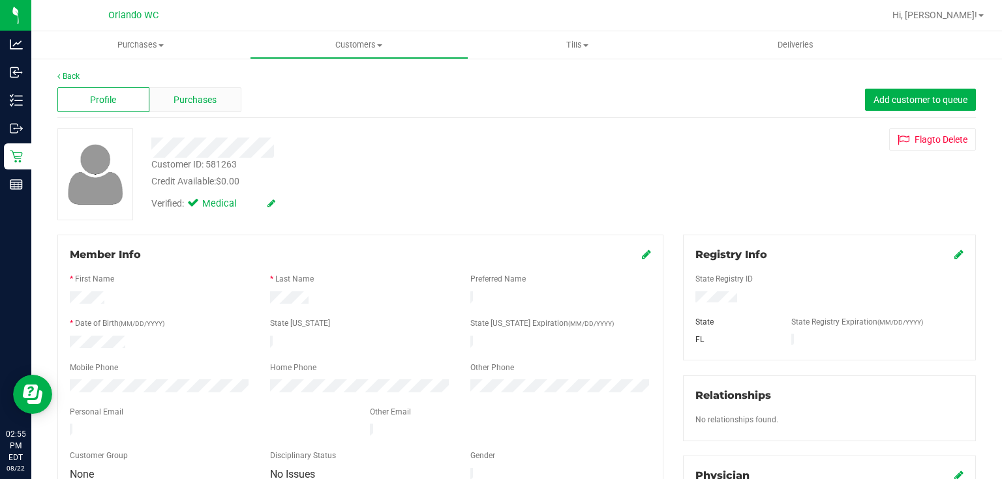
click at [205, 97] on span "Purchases" at bounding box center [194, 100] width 43 height 14
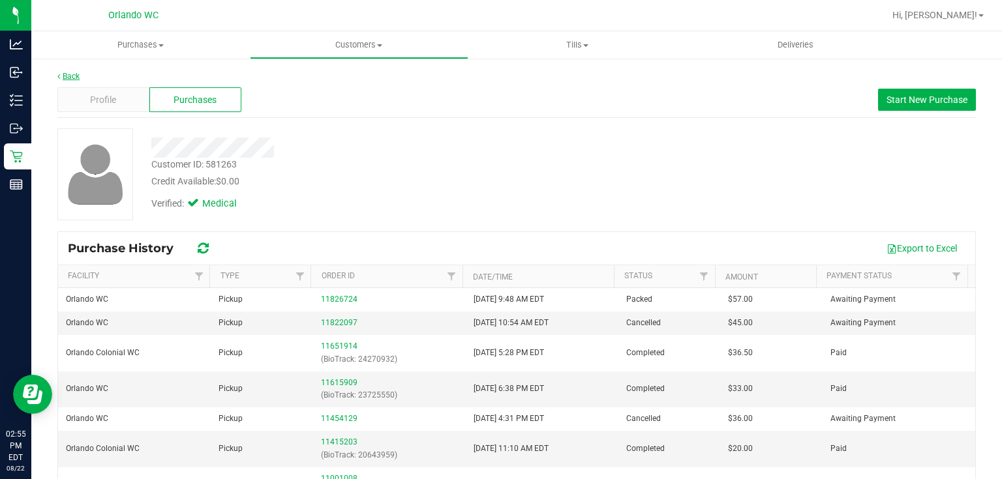
click at [65, 72] on link "Back" at bounding box center [68, 76] width 22 height 9
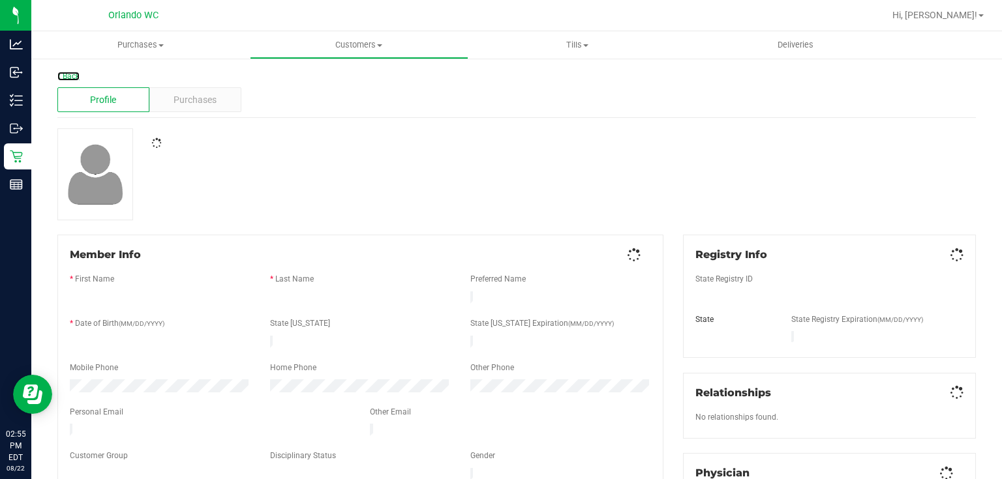
click at [71, 74] on link "Back" at bounding box center [68, 76] width 22 height 9
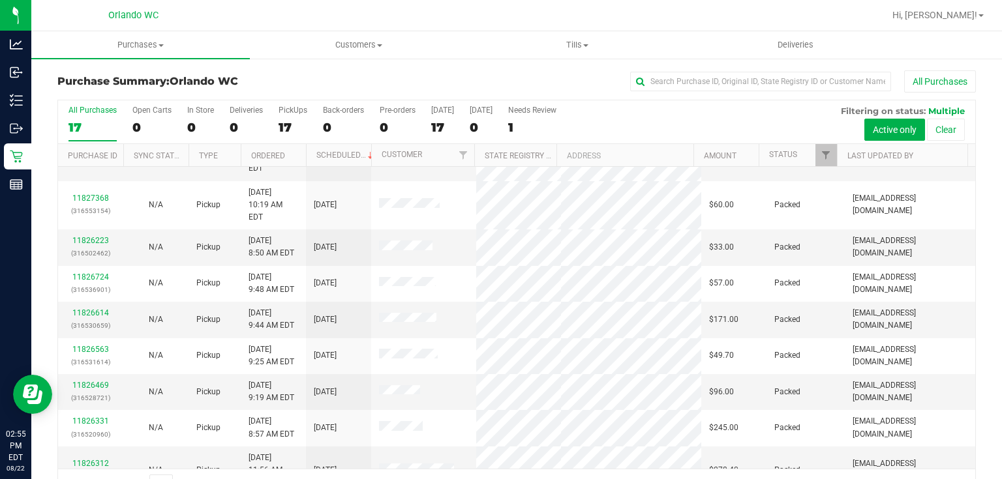
scroll to position [305, 0]
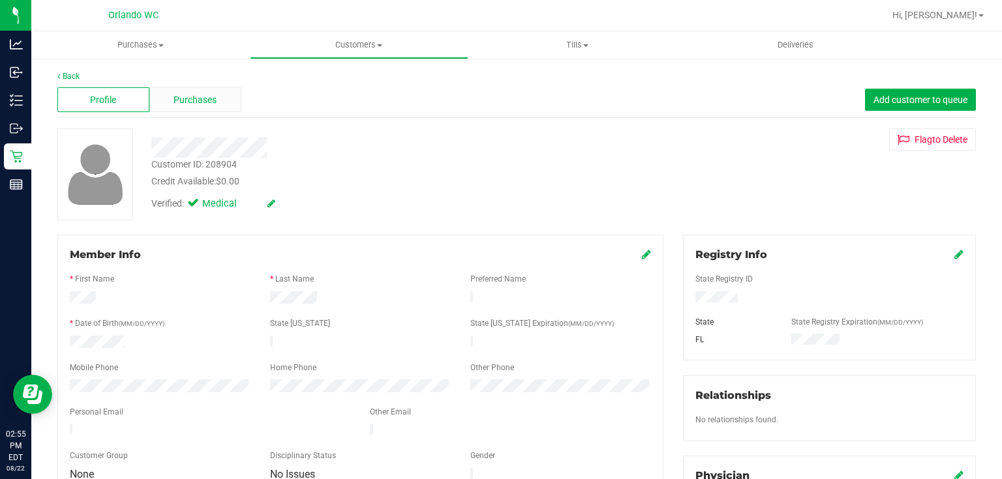
click at [217, 96] on div "Purchases" at bounding box center [195, 99] width 92 height 25
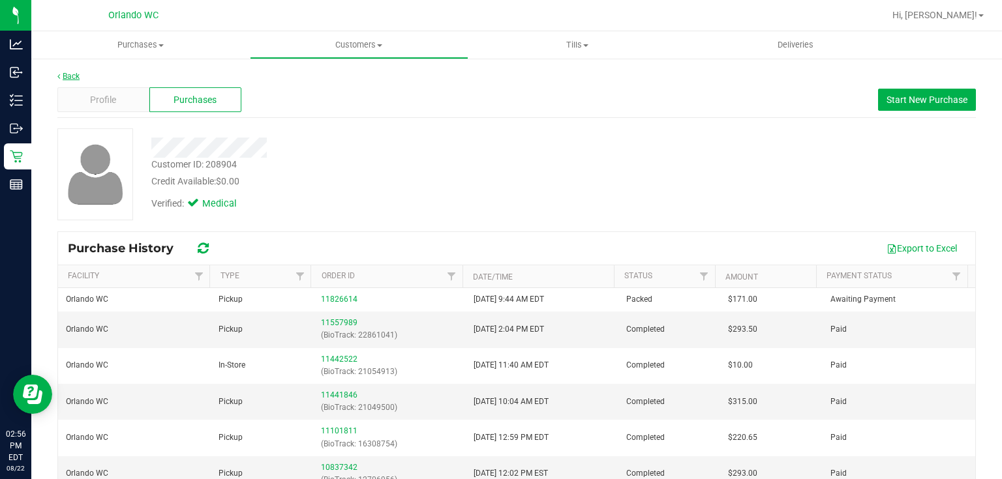
click at [72, 77] on link "Back" at bounding box center [68, 76] width 22 height 9
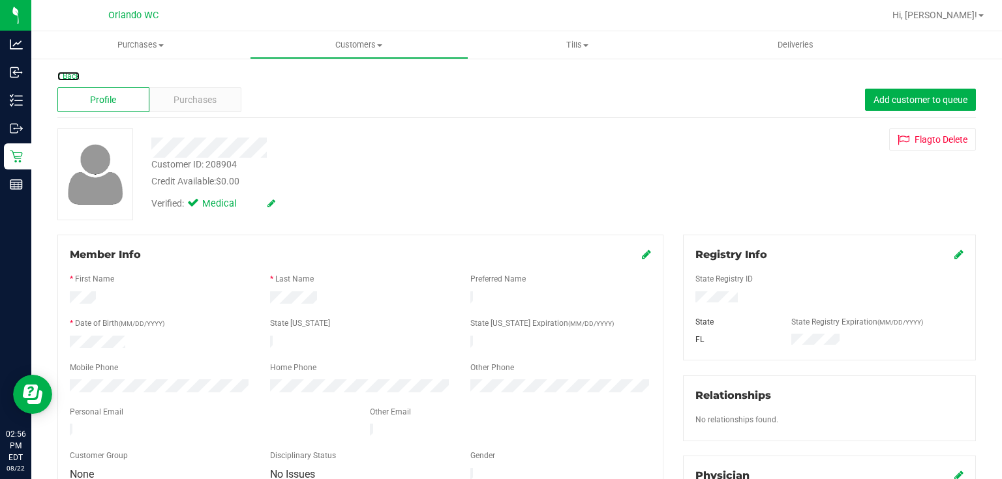
click at [72, 77] on link "Back" at bounding box center [68, 76] width 22 height 9
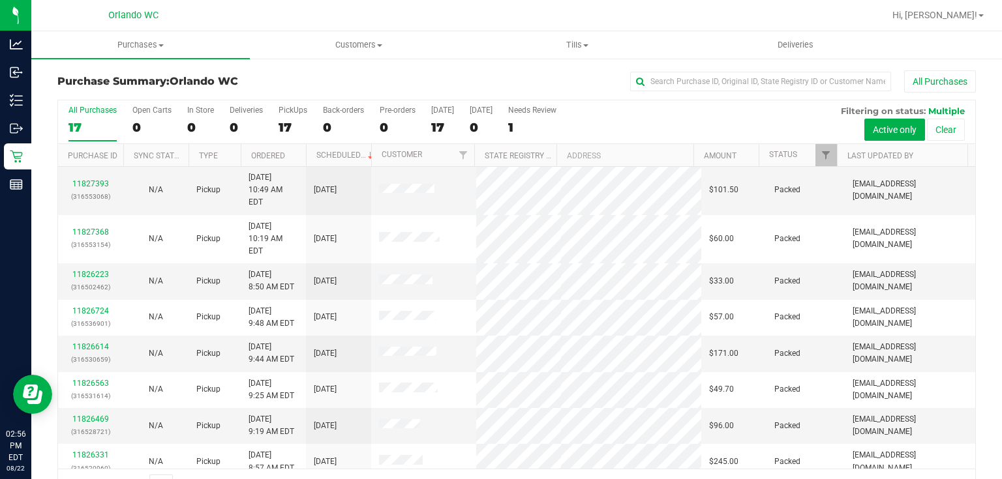
scroll to position [309, 0]
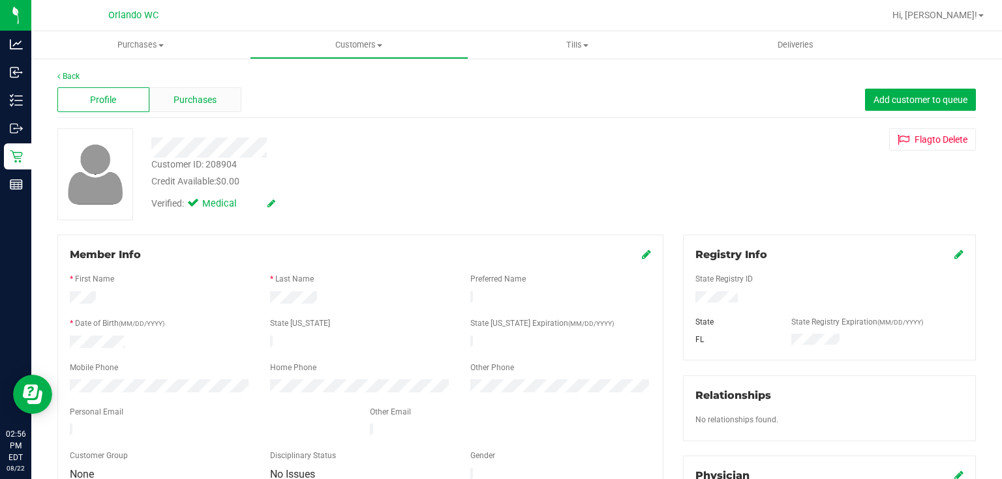
click at [203, 100] on span "Purchases" at bounding box center [194, 100] width 43 height 14
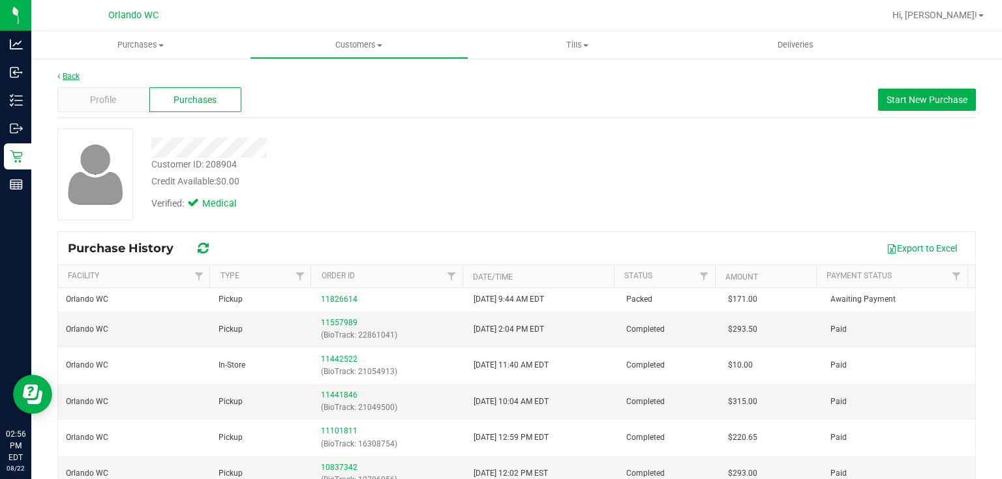
click at [71, 76] on link "Back" at bounding box center [68, 76] width 22 height 9
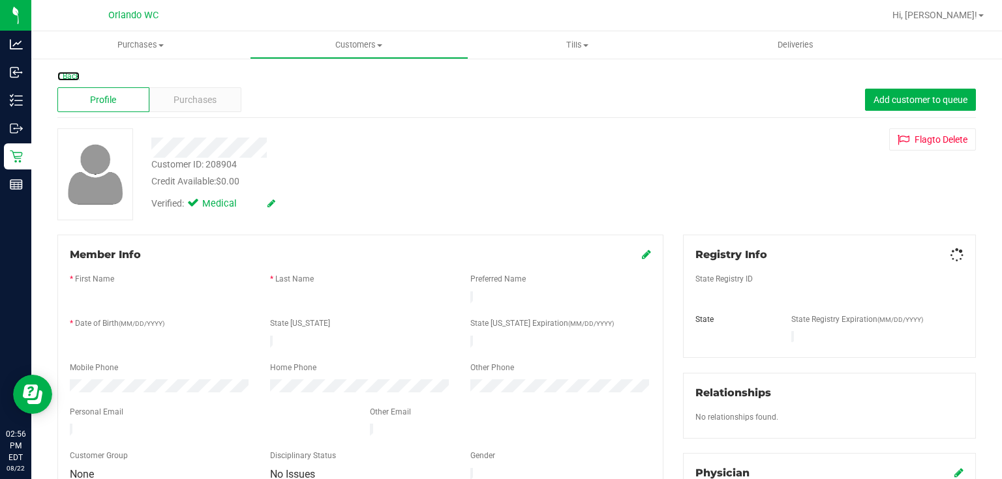
click at [71, 76] on link "Back" at bounding box center [68, 76] width 22 height 9
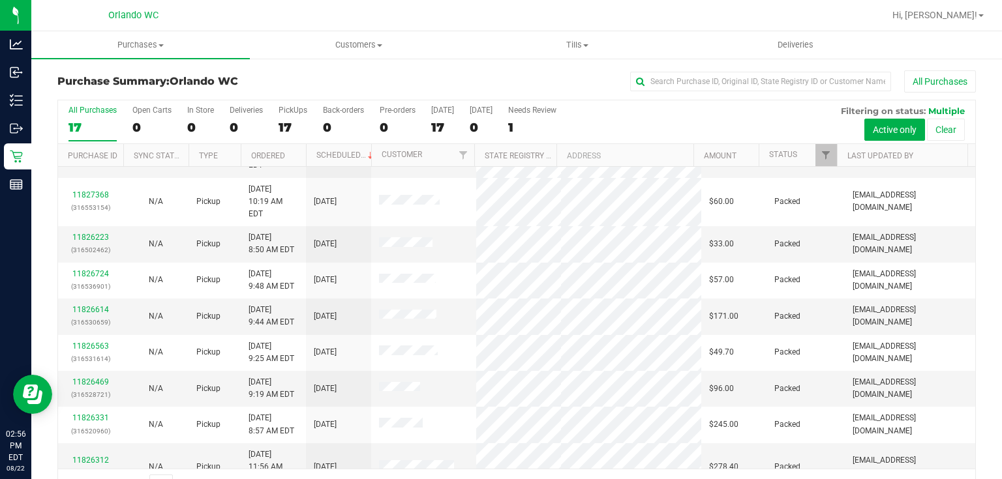
scroll to position [309, 0]
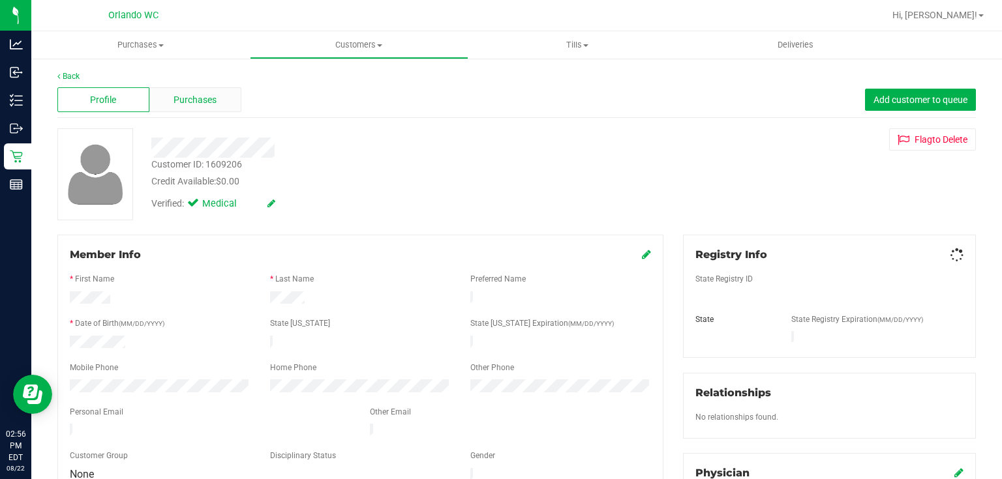
click at [207, 94] on span "Purchases" at bounding box center [194, 100] width 43 height 14
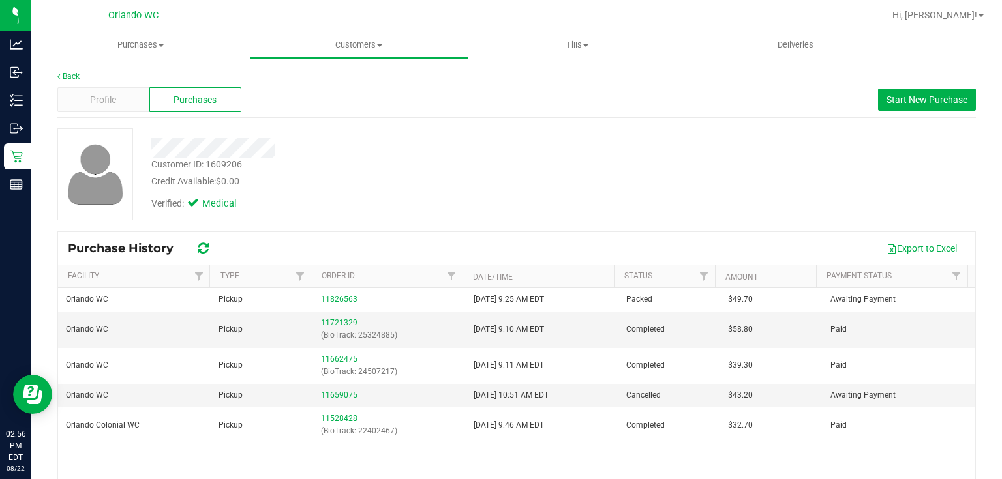
click at [72, 73] on link "Back" at bounding box center [68, 76] width 22 height 9
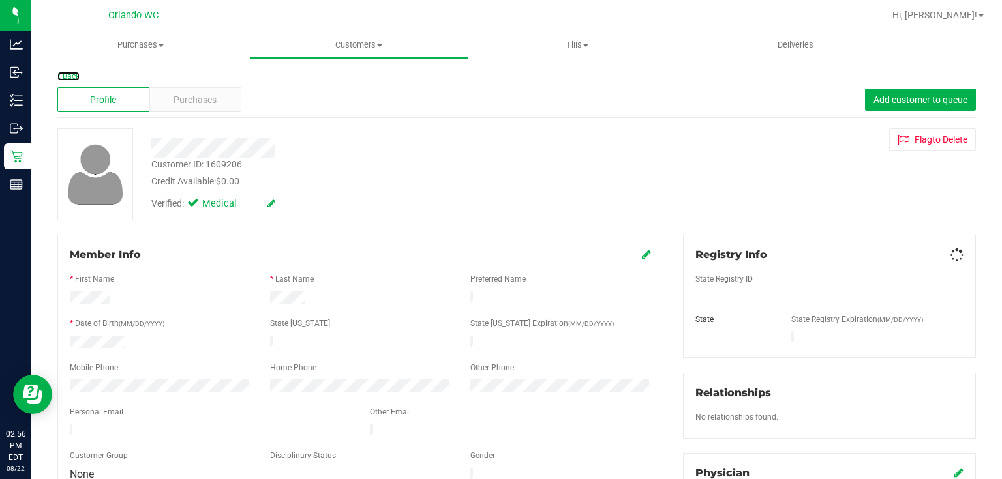
click at [72, 75] on link "Back" at bounding box center [68, 76] width 22 height 9
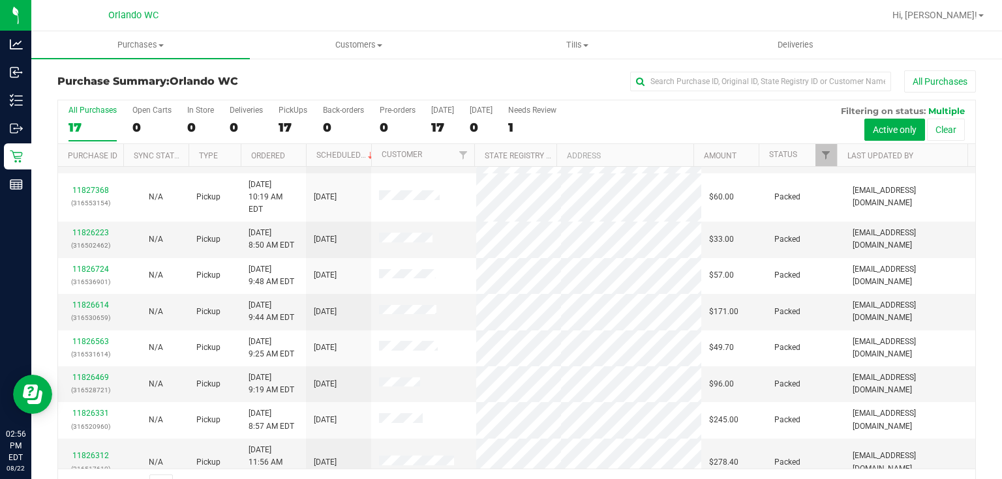
scroll to position [309, 0]
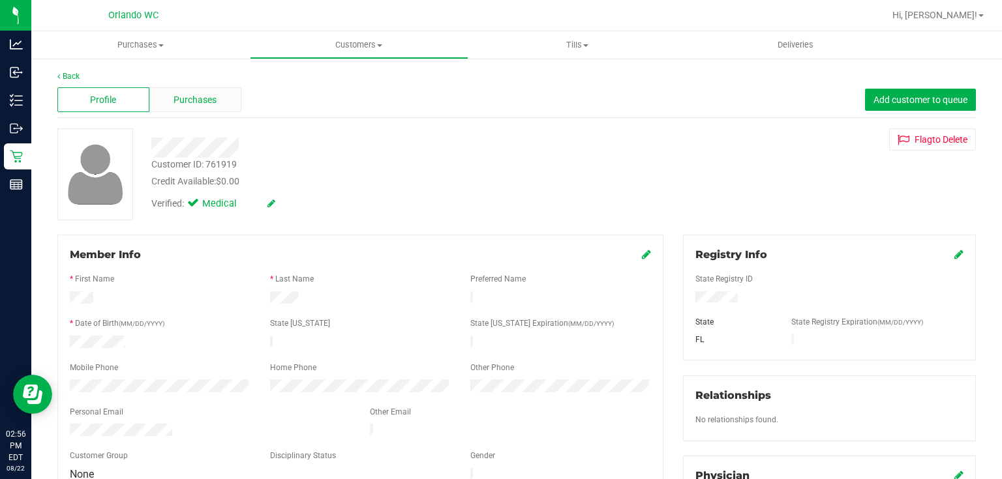
click at [203, 97] on span "Purchases" at bounding box center [194, 100] width 43 height 14
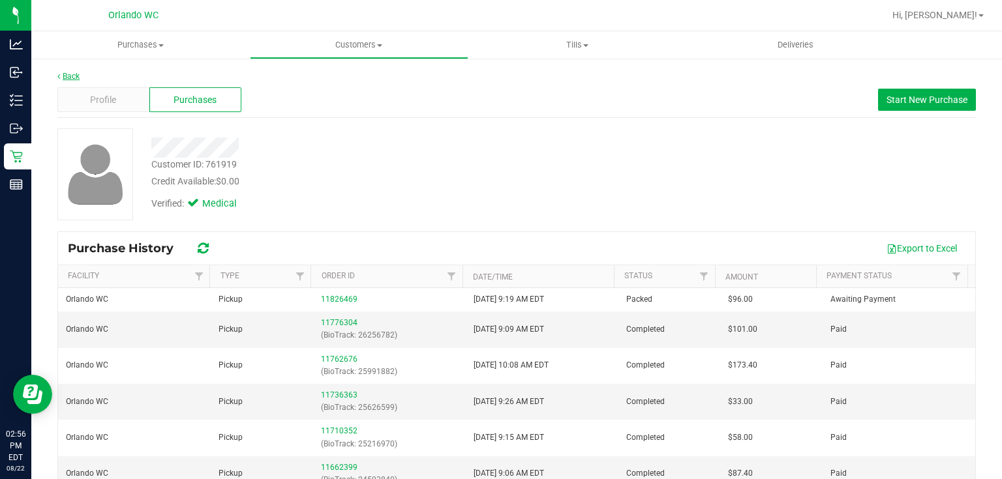
click at [65, 77] on link "Back" at bounding box center [68, 76] width 22 height 9
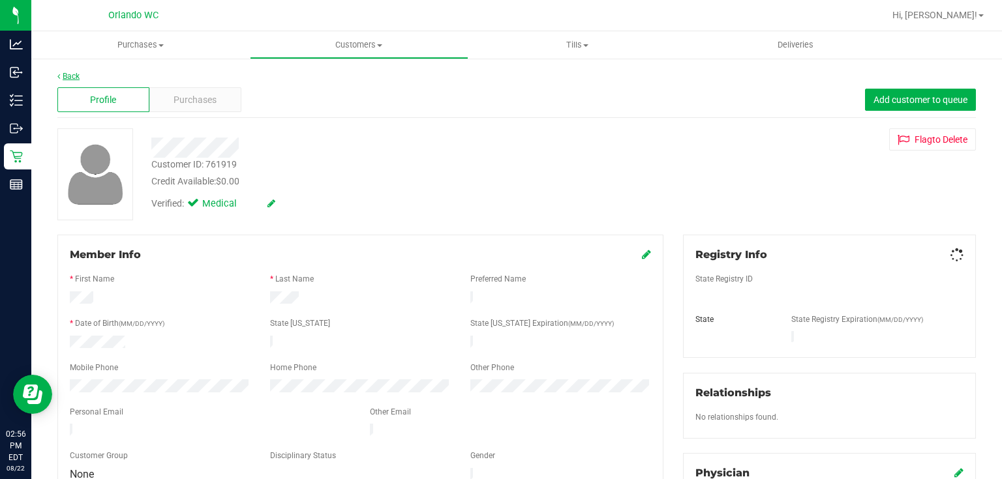
click at [65, 76] on link "Back" at bounding box center [68, 76] width 22 height 9
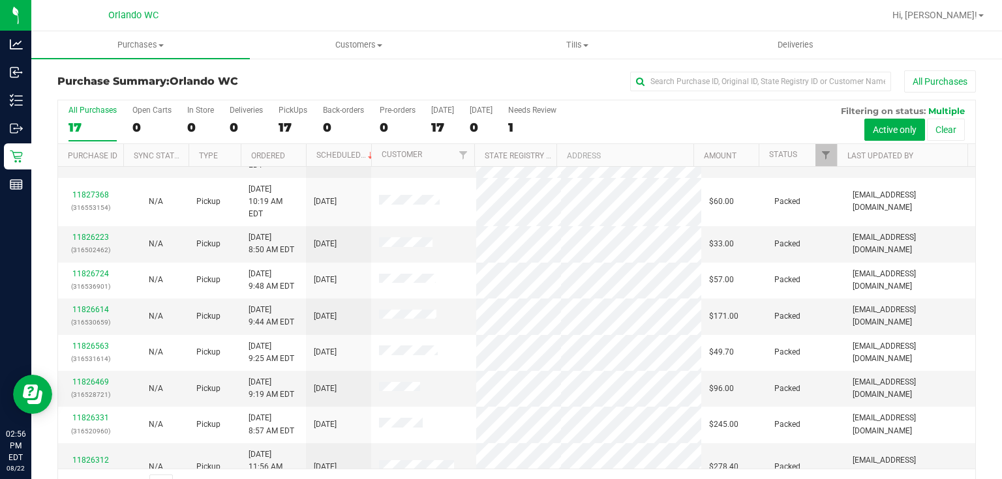
scroll to position [309, 0]
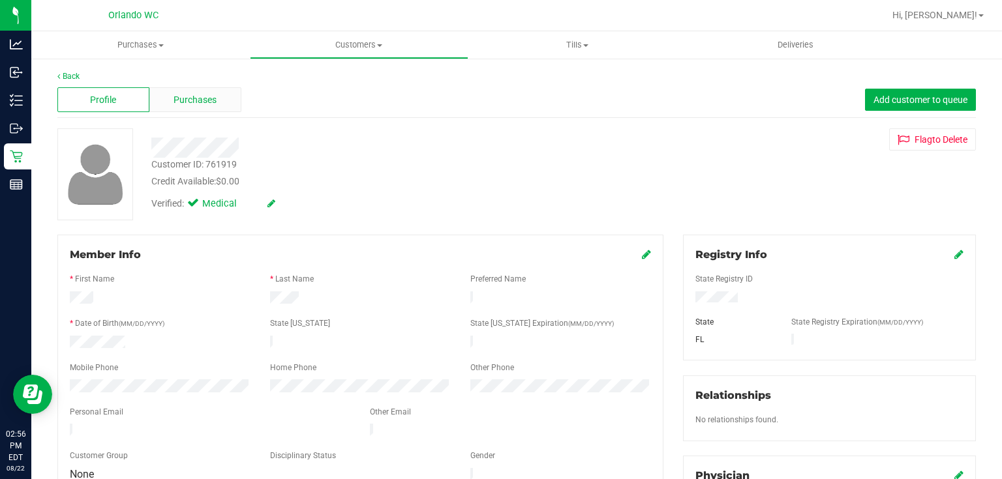
click at [190, 98] on span "Purchases" at bounding box center [194, 100] width 43 height 14
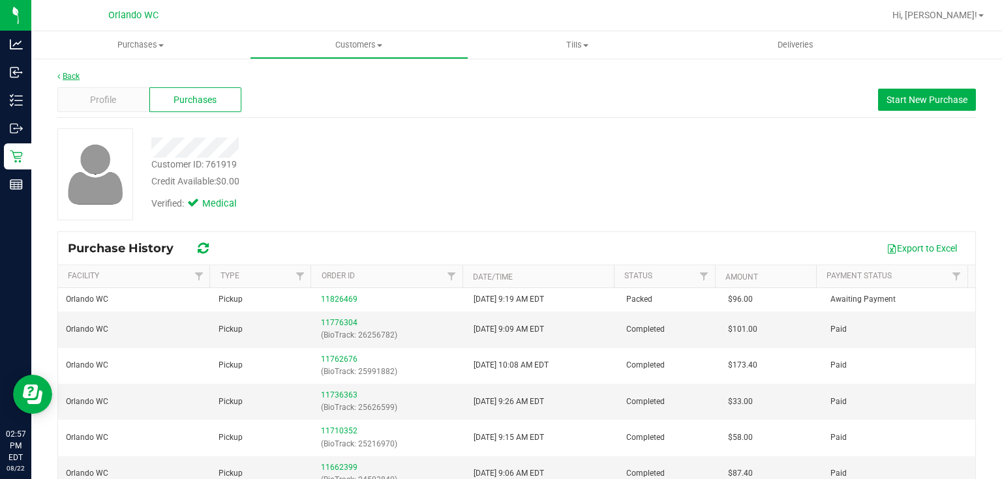
click at [76, 73] on link "Back" at bounding box center [68, 76] width 22 height 9
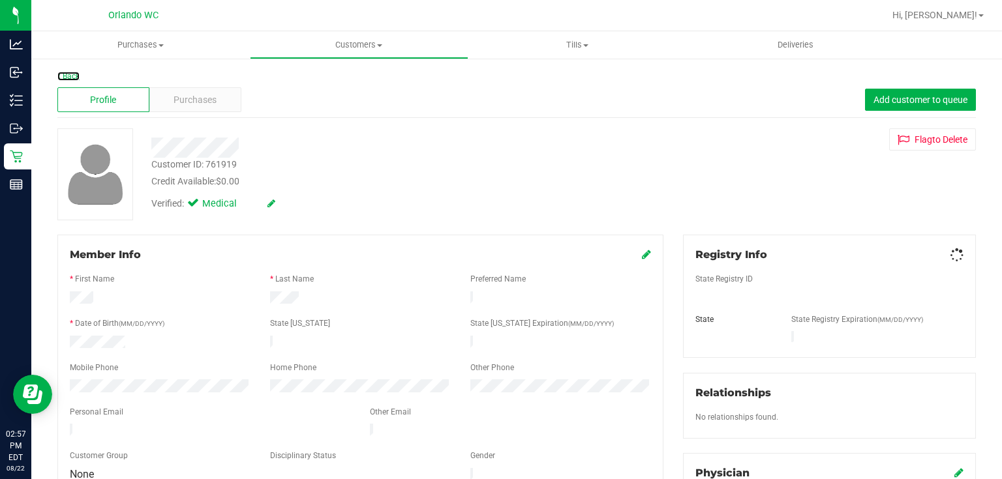
click at [73, 73] on link "Back" at bounding box center [68, 76] width 22 height 9
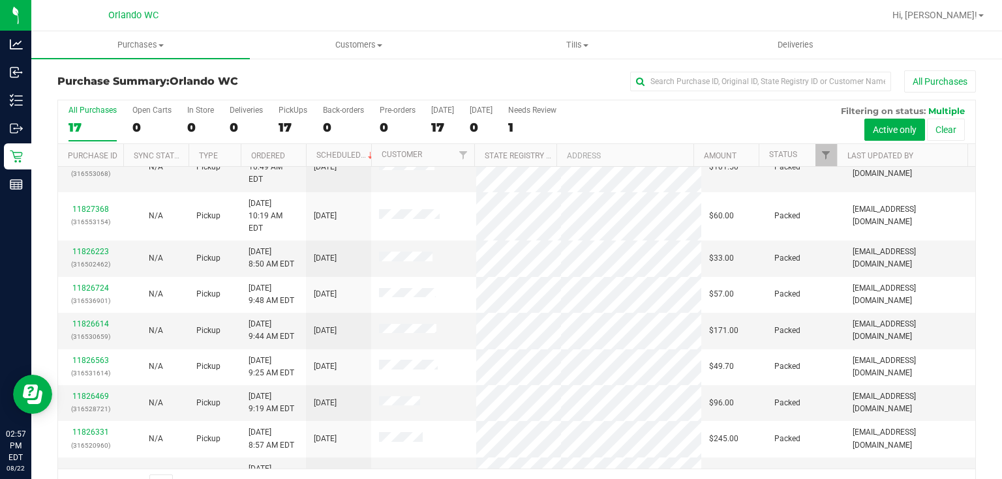
scroll to position [309, 0]
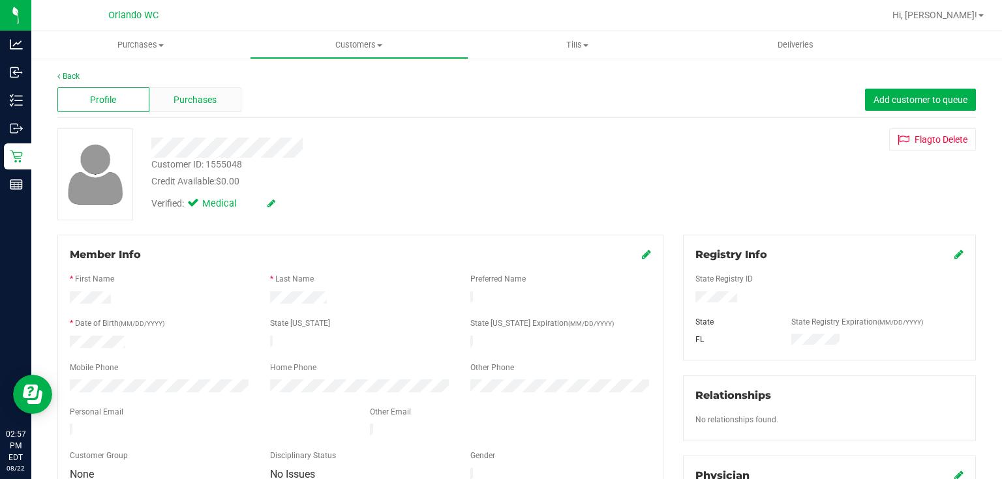
click at [205, 102] on span "Purchases" at bounding box center [194, 100] width 43 height 14
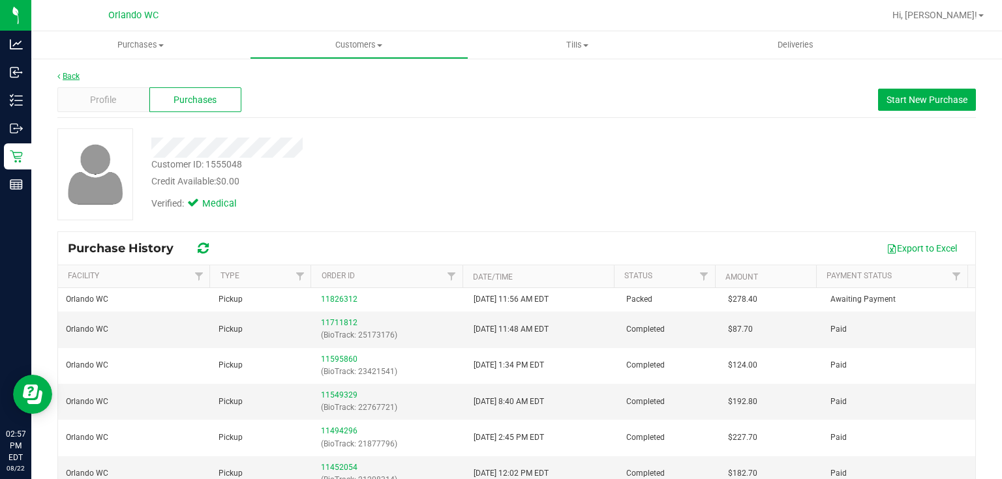
click at [72, 74] on link "Back" at bounding box center [68, 76] width 22 height 9
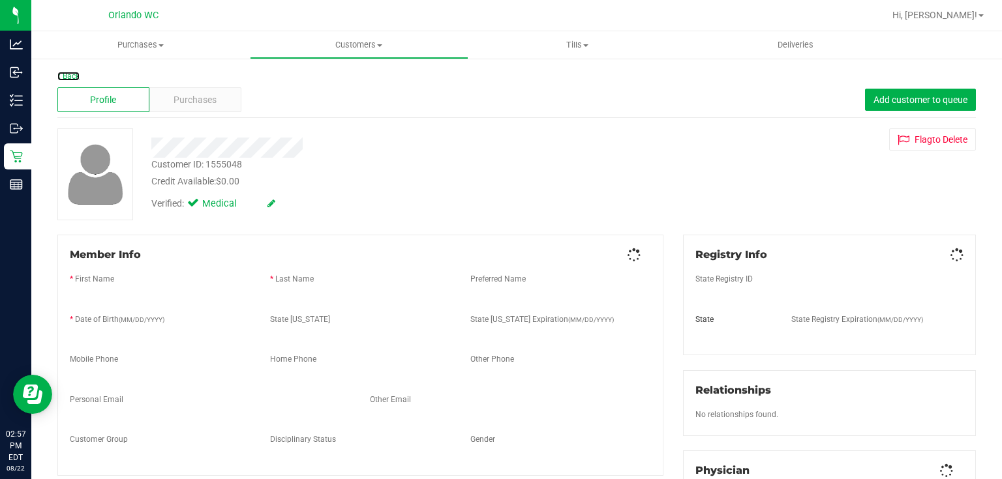
click at [71, 74] on link "Back" at bounding box center [68, 76] width 22 height 9
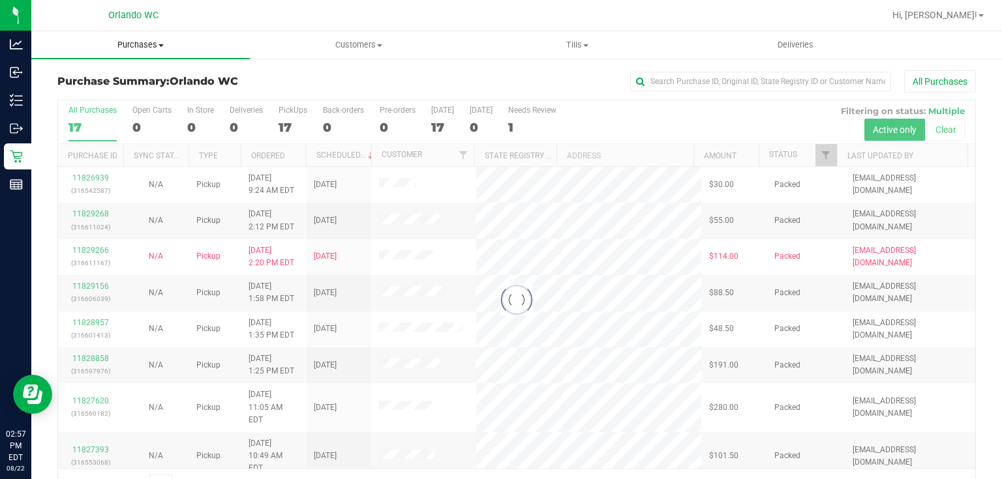
click at [138, 44] on span "Purchases" at bounding box center [140, 45] width 218 height 12
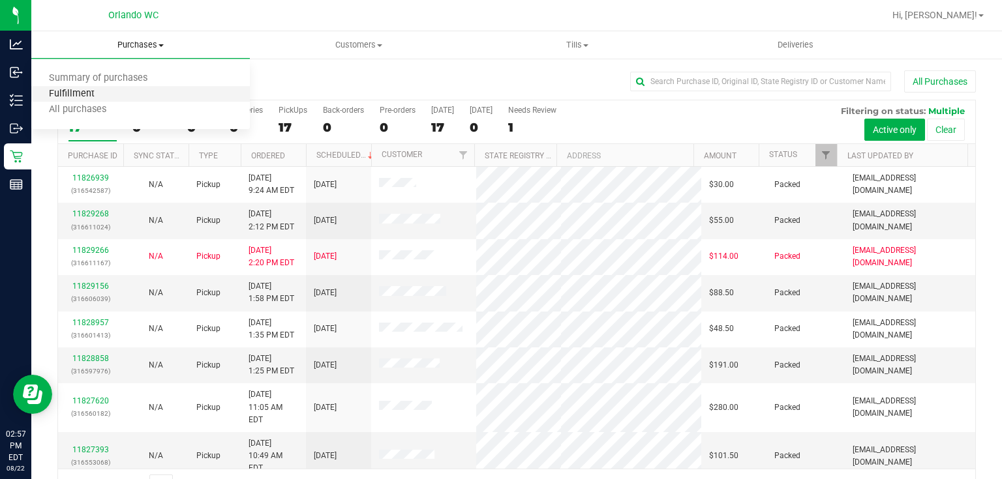
click at [93, 96] on span "Fulfillment" at bounding box center [71, 94] width 81 height 11
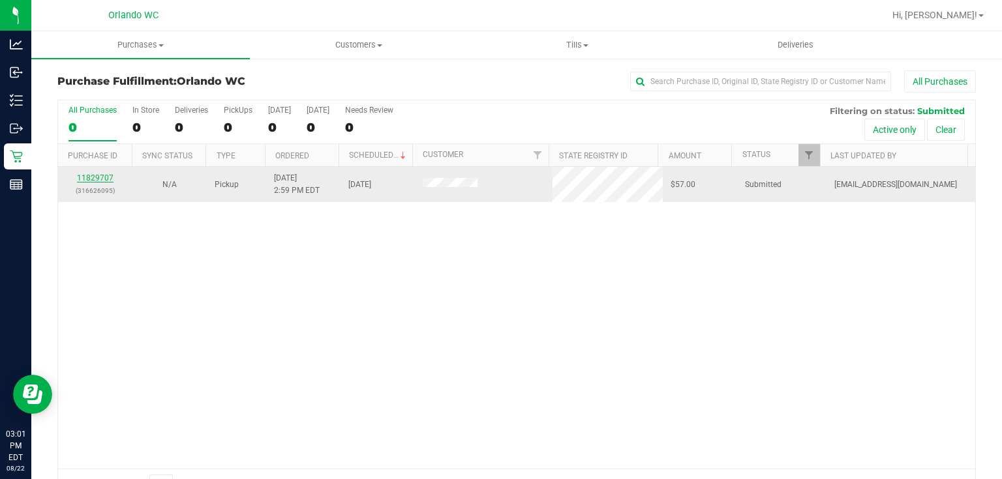
click at [102, 177] on link "11829707" at bounding box center [95, 177] width 37 height 9
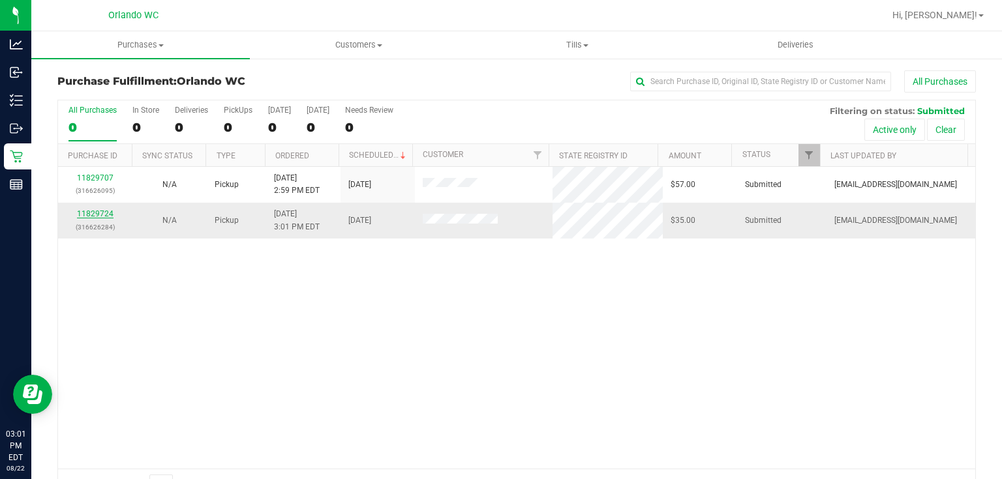
click at [103, 213] on link "11829724" at bounding box center [95, 213] width 37 height 9
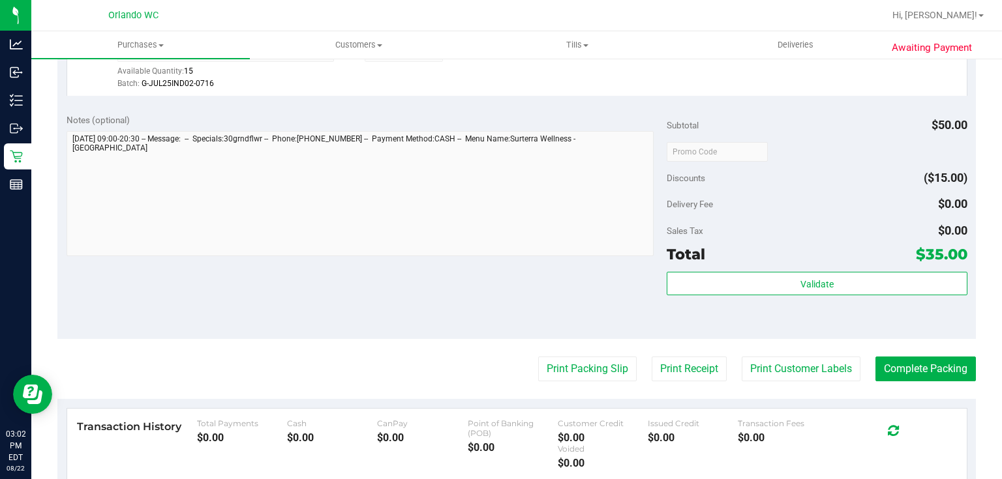
scroll to position [407, 0]
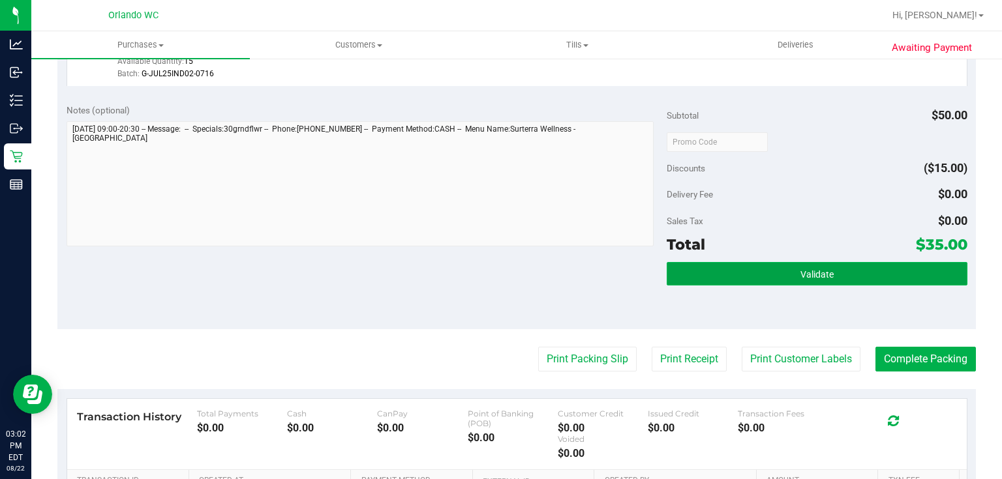
click at [817, 271] on span "Validate" at bounding box center [816, 274] width 33 height 10
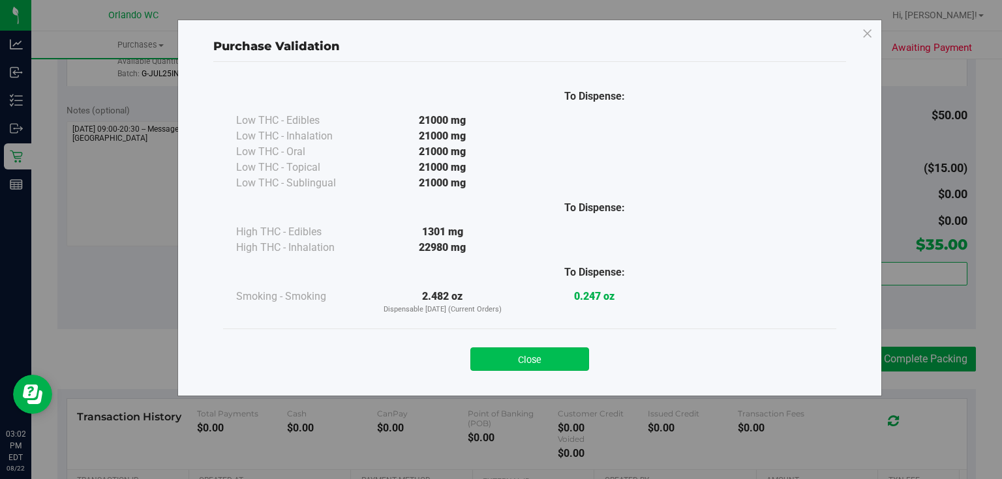
click at [550, 361] on button "Close" at bounding box center [529, 359] width 119 height 23
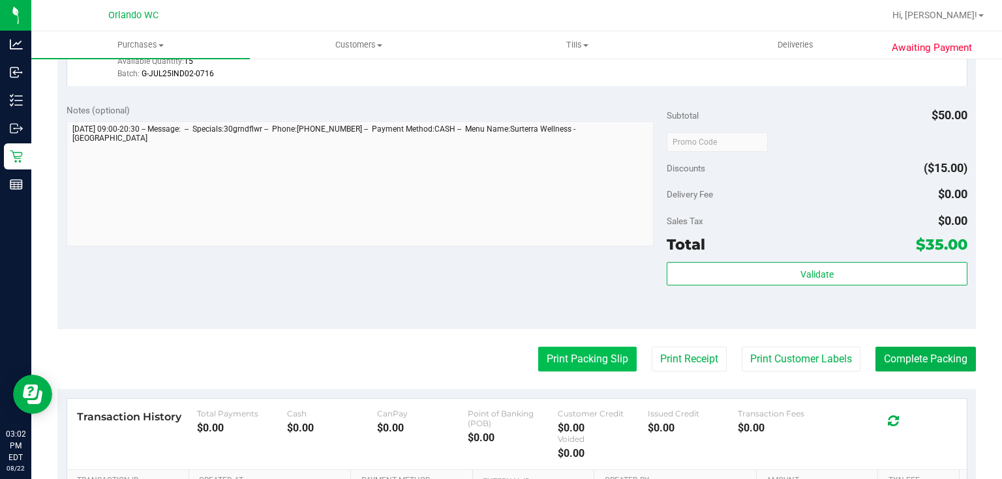
click at [566, 359] on button "Print Packing Slip" at bounding box center [587, 359] width 98 height 25
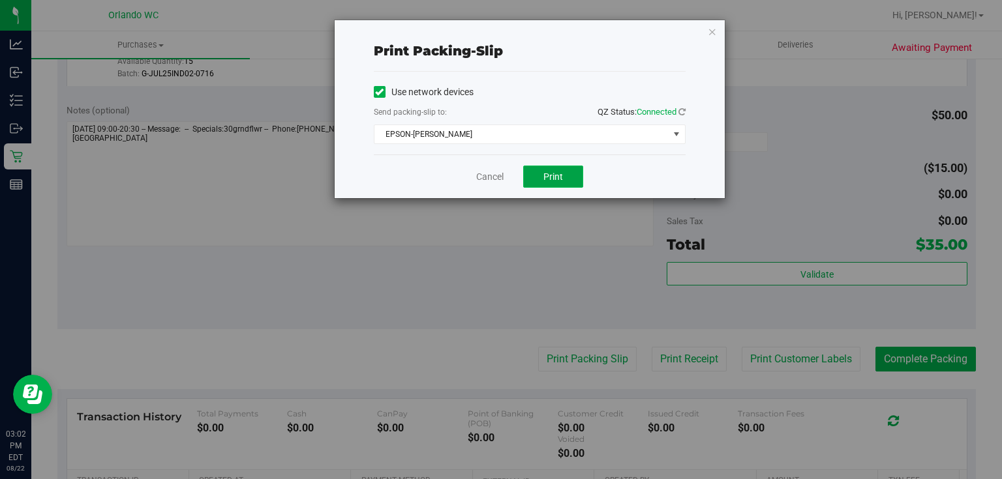
click at [553, 180] on span "Print" at bounding box center [553, 177] width 20 height 10
click at [498, 172] on link "Cancel" at bounding box center [489, 177] width 27 height 14
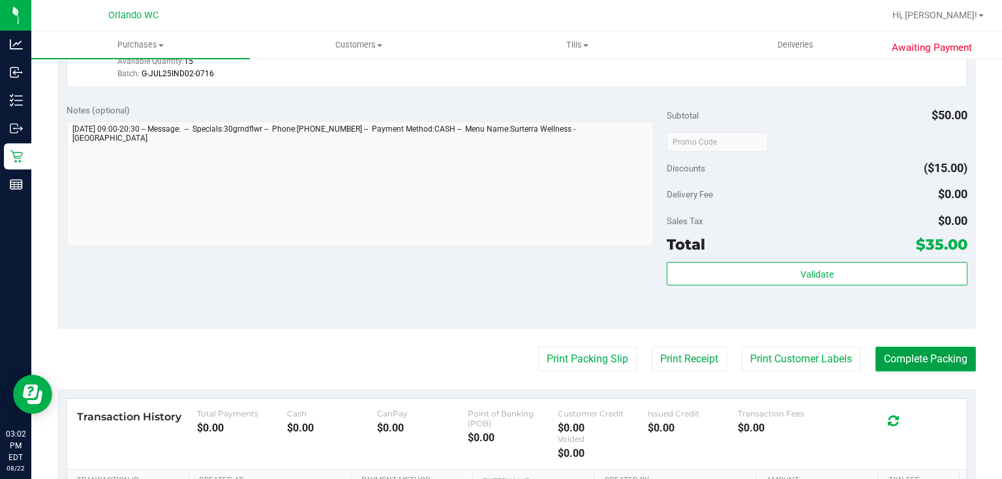
click at [914, 368] on button "Complete Packing" at bounding box center [925, 359] width 100 height 25
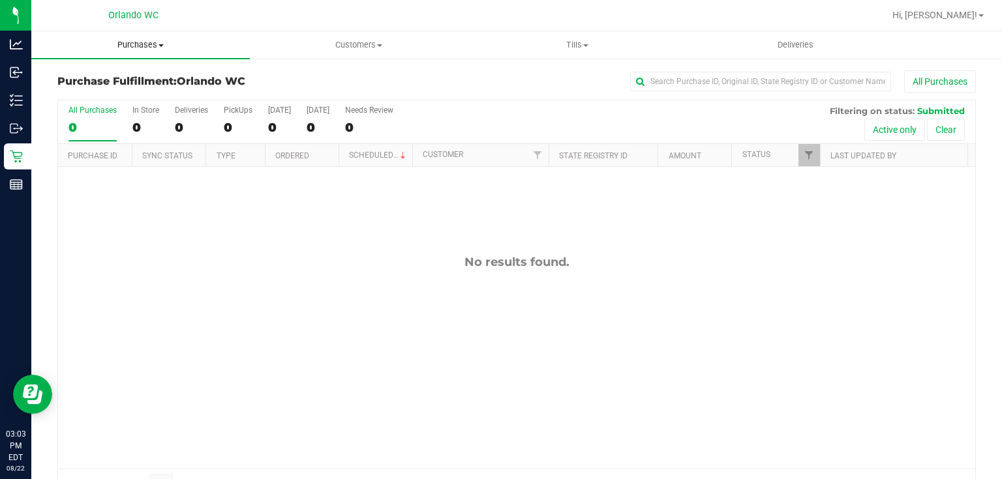
click at [150, 43] on span "Purchases" at bounding box center [140, 45] width 218 height 12
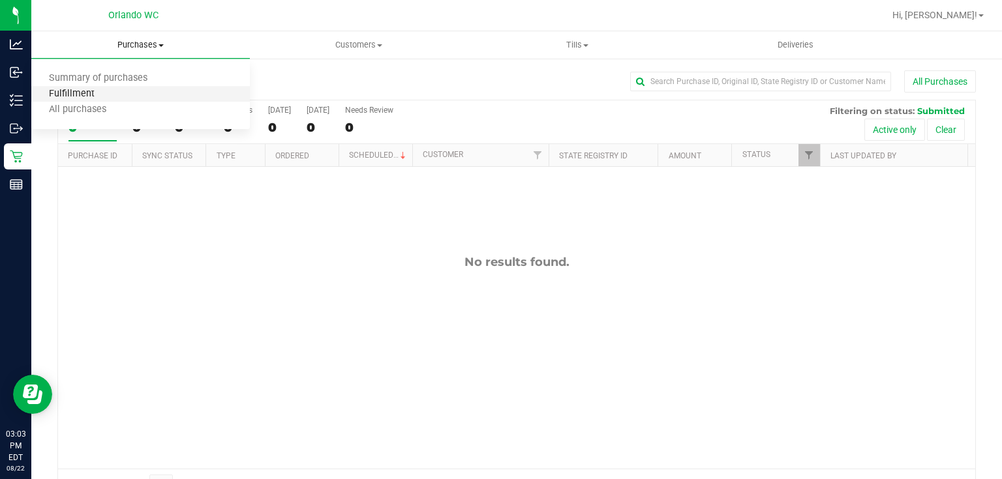
click at [106, 94] on span "Fulfillment" at bounding box center [71, 94] width 81 height 11
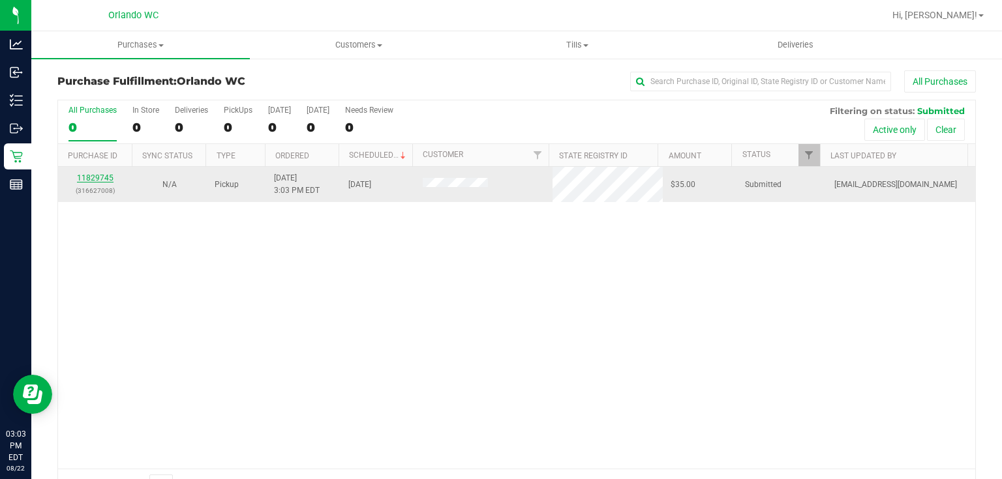
click at [91, 175] on link "11829745" at bounding box center [95, 177] width 37 height 9
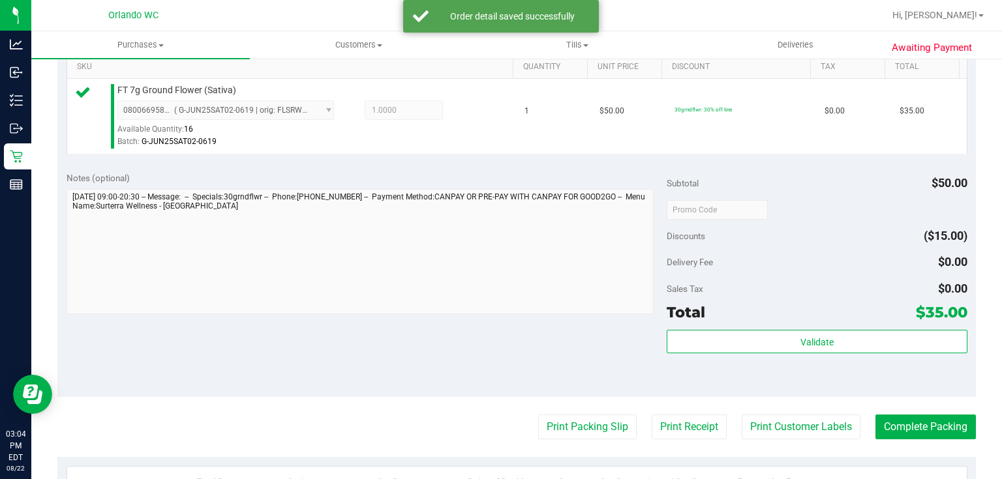
scroll to position [373, 0]
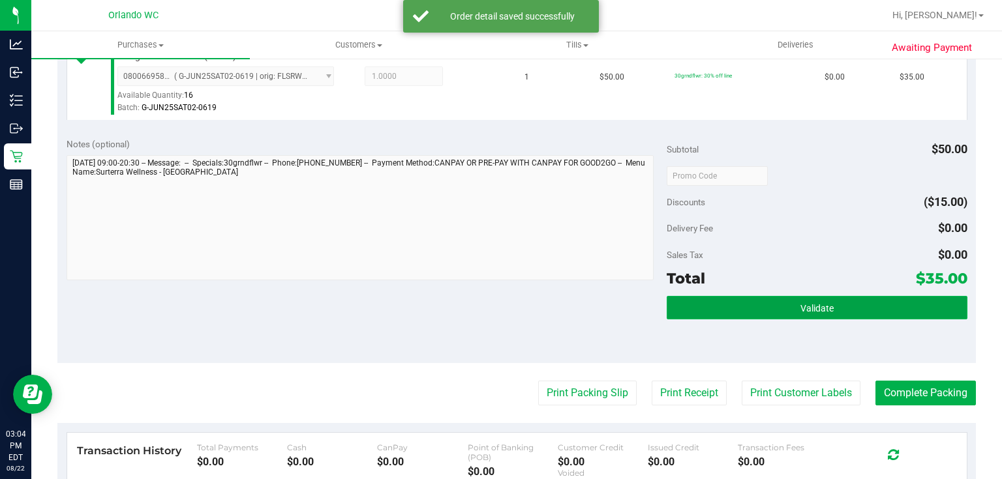
click at [805, 303] on span "Validate" at bounding box center [816, 308] width 33 height 10
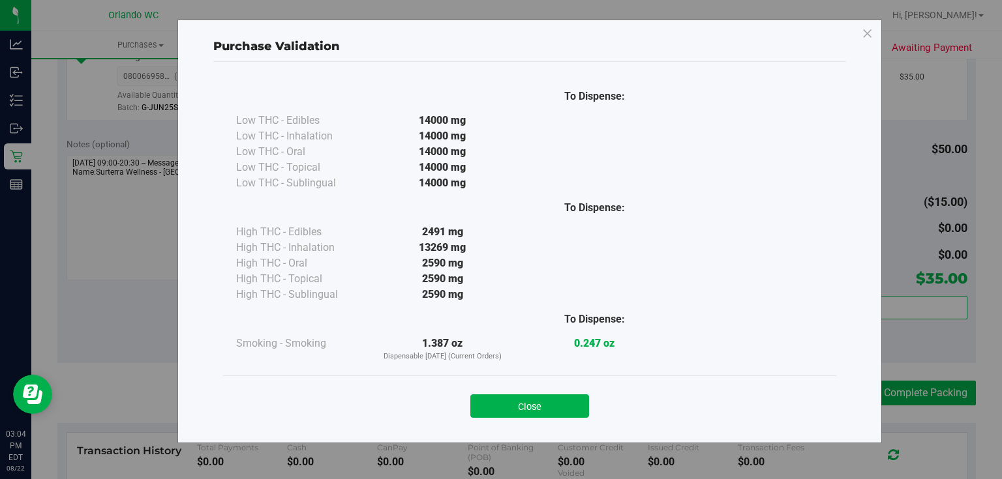
click at [539, 401] on button "Close" at bounding box center [529, 406] width 119 height 23
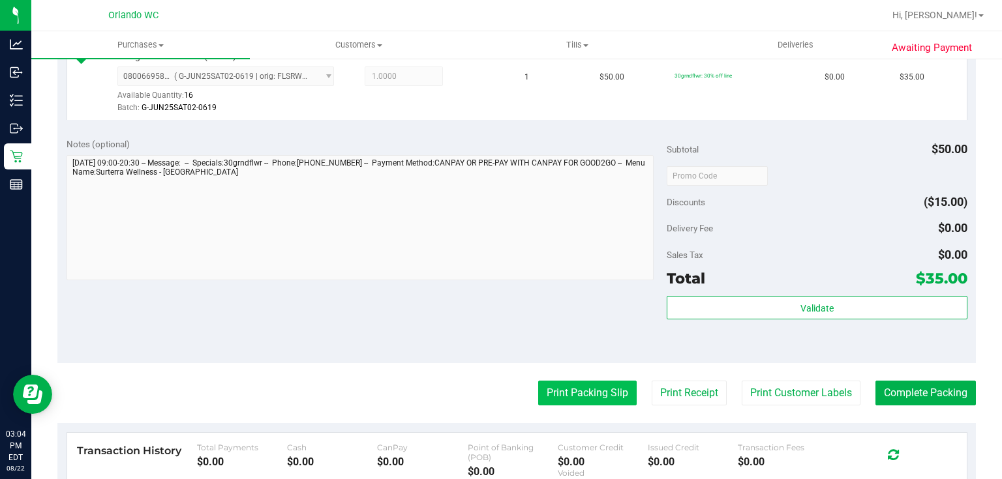
click at [596, 386] on button "Print Packing Slip" at bounding box center [587, 393] width 98 height 25
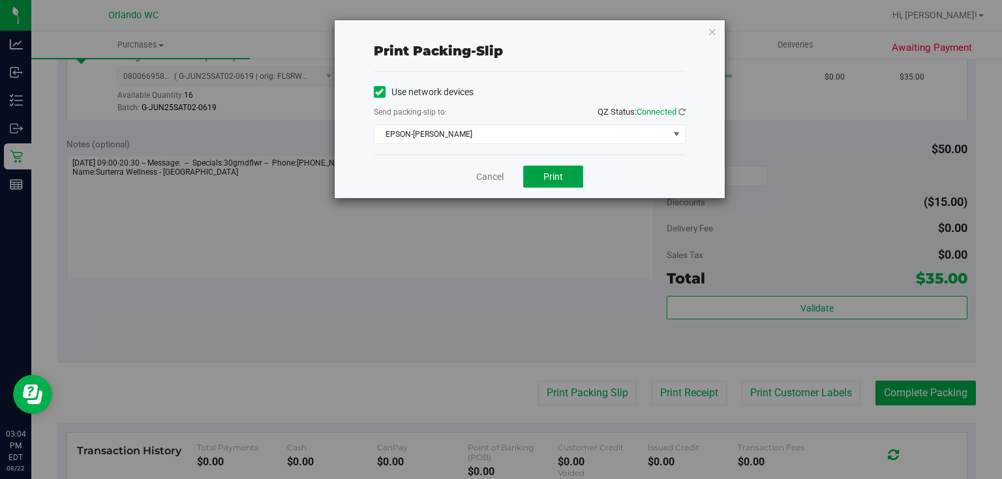
click at [548, 172] on span "Print" at bounding box center [553, 177] width 20 height 10
click at [494, 181] on link "Cancel" at bounding box center [489, 177] width 27 height 14
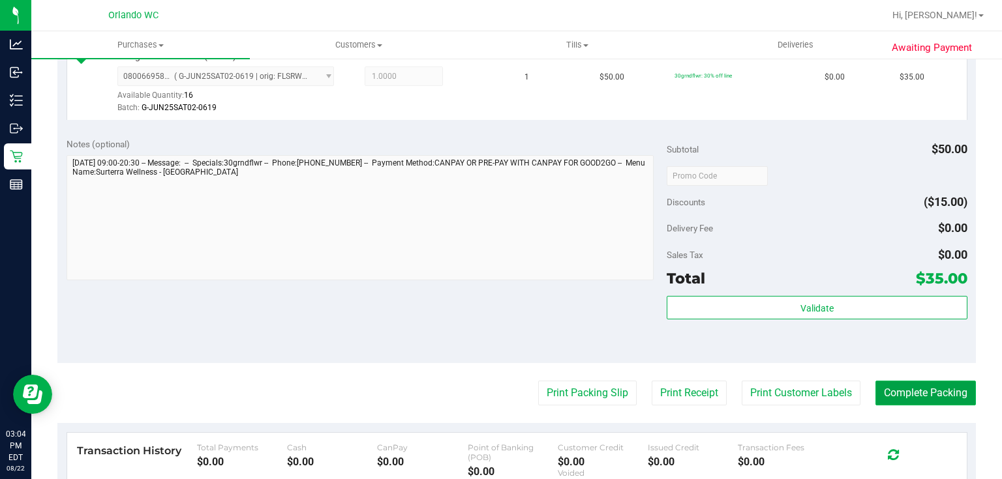
click at [933, 394] on button "Complete Packing" at bounding box center [925, 393] width 100 height 25
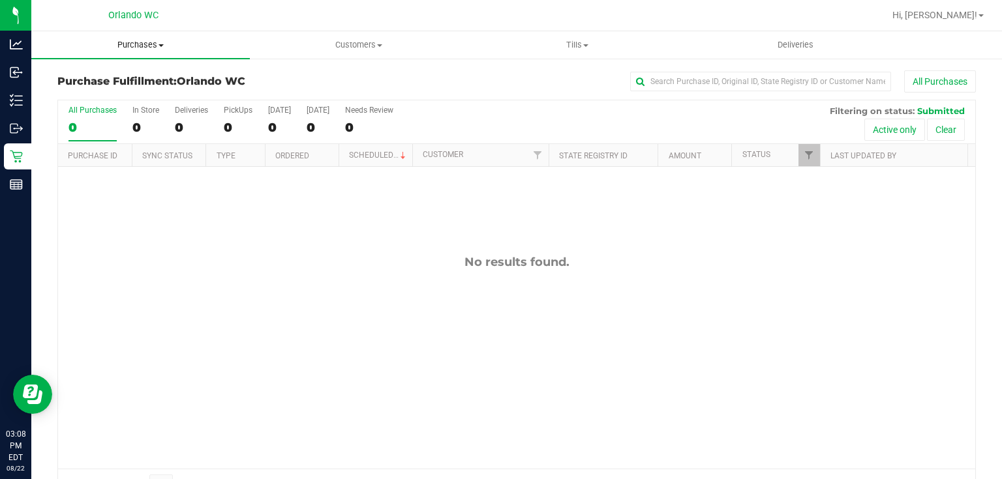
click at [141, 43] on span "Purchases" at bounding box center [140, 45] width 218 height 12
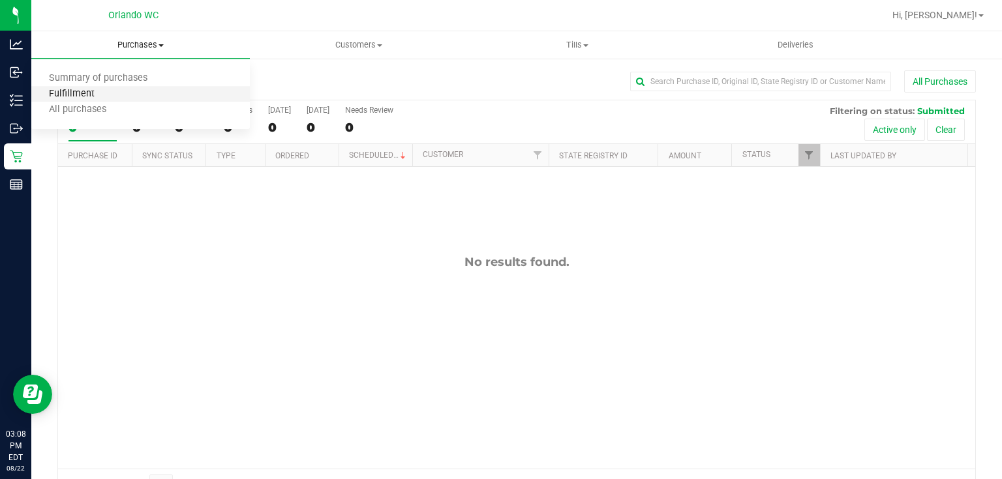
click at [78, 91] on span "Fulfillment" at bounding box center [71, 94] width 81 height 11
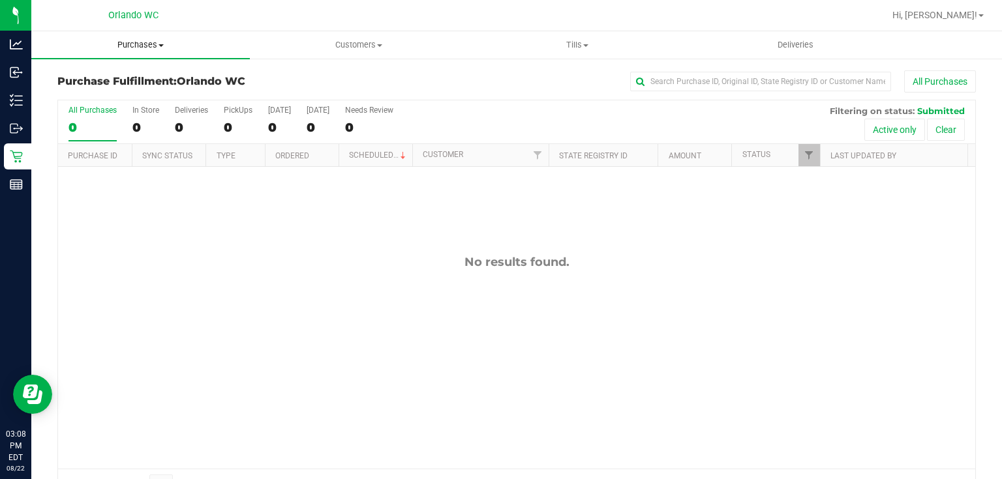
click at [145, 44] on span "Purchases" at bounding box center [140, 45] width 218 height 12
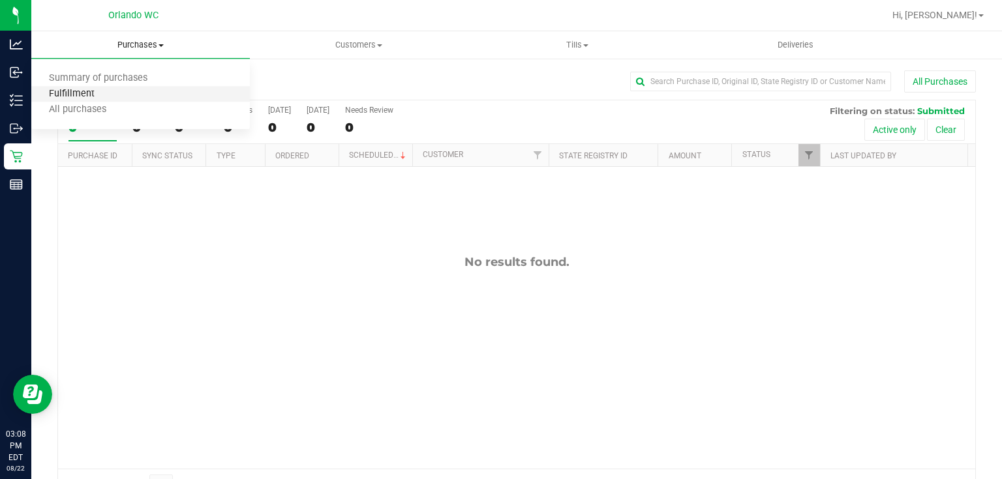
click at [90, 91] on span "Fulfillment" at bounding box center [71, 94] width 81 height 11
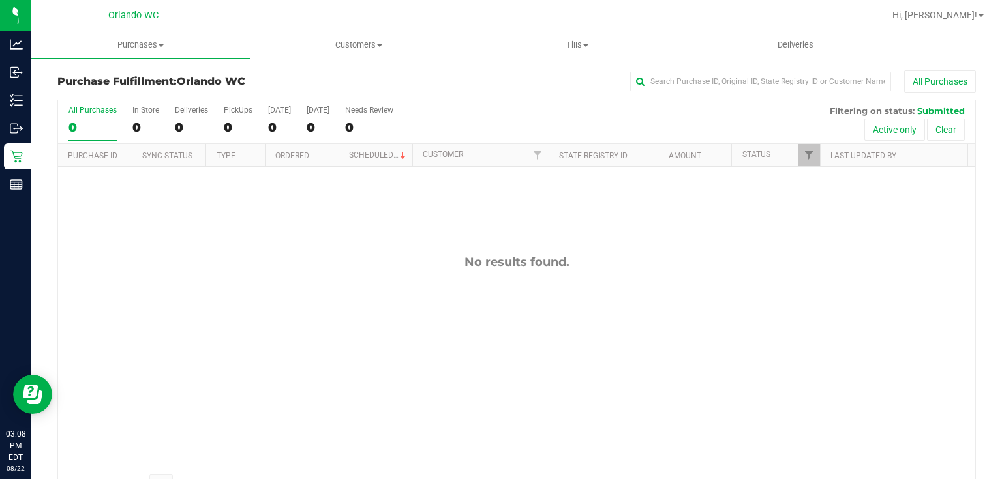
click at [346, 310] on div "No results found." at bounding box center [516, 362] width 917 height 390
click at [151, 47] on span "Purchases" at bounding box center [140, 45] width 218 height 12
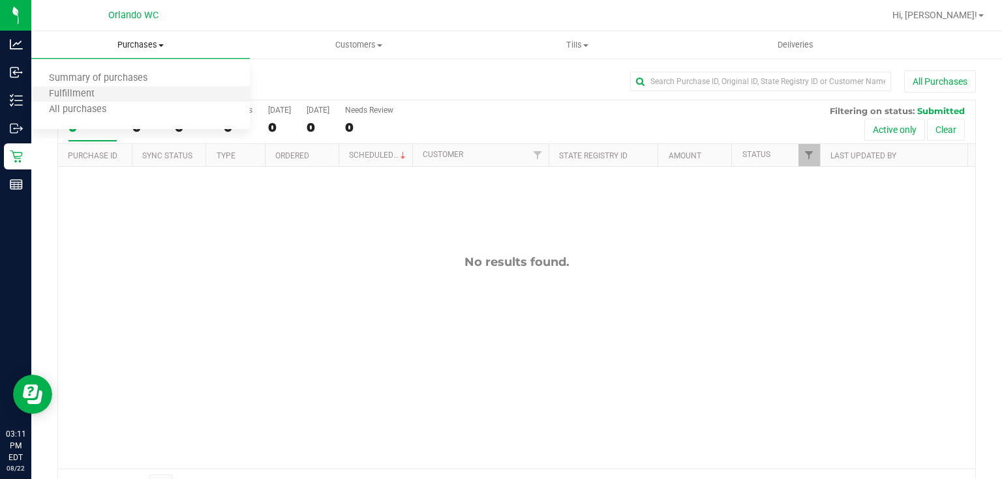
click at [113, 97] on li "Fulfillment" at bounding box center [140, 95] width 218 height 16
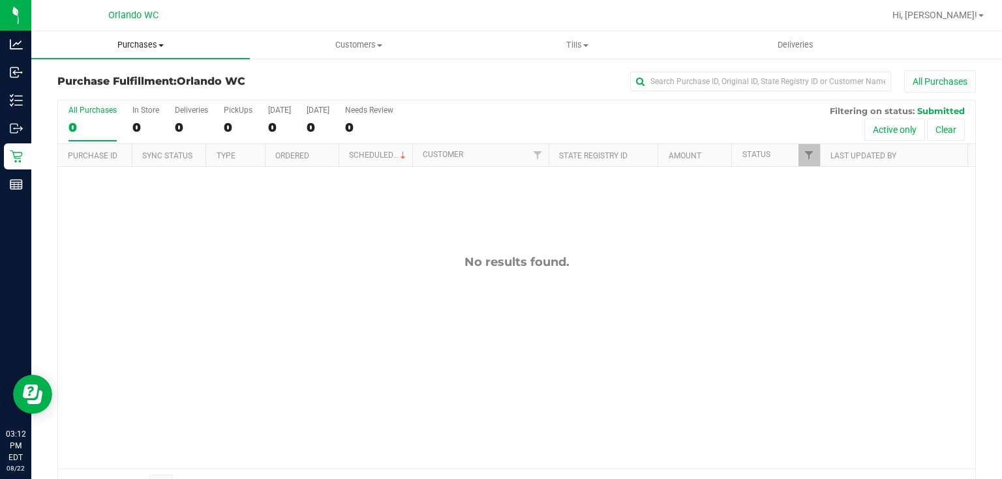
click at [138, 44] on span "Purchases" at bounding box center [140, 45] width 218 height 12
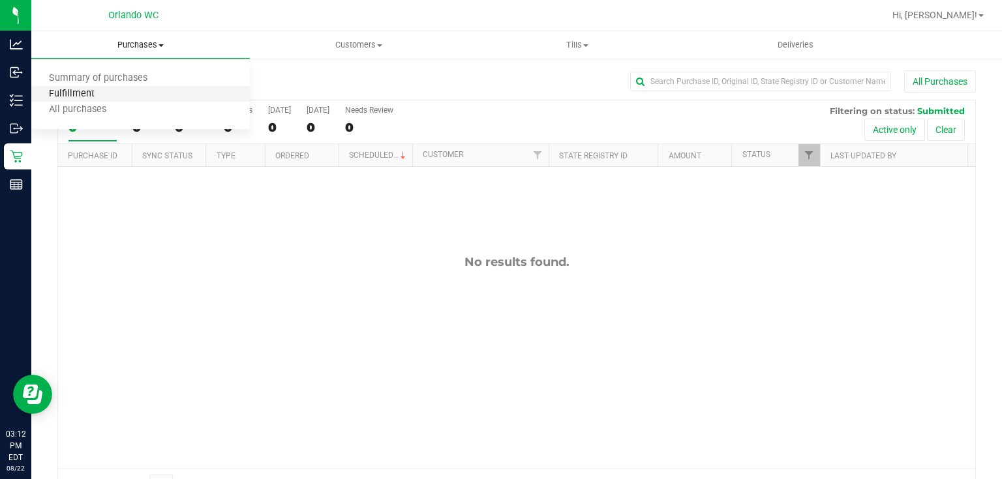
click at [89, 94] on span "Fulfillment" at bounding box center [71, 94] width 81 height 11
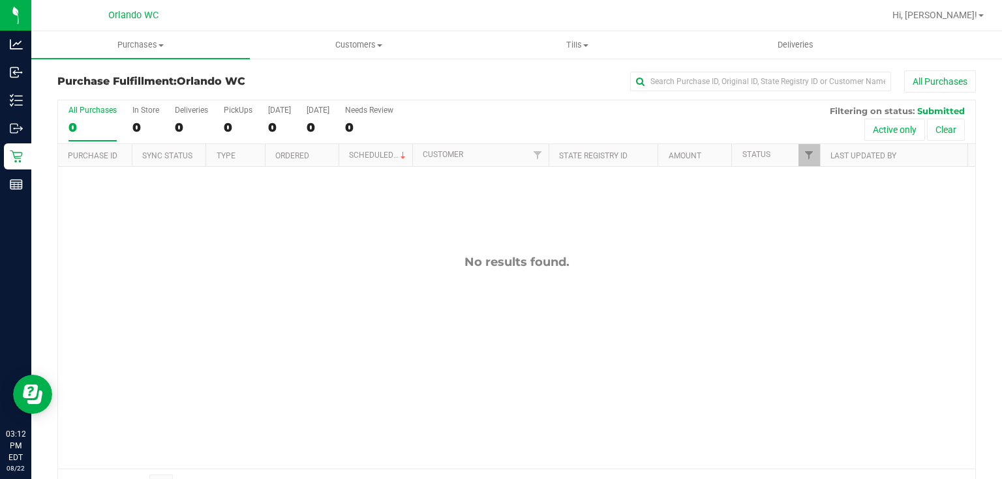
click at [263, 248] on div "No results found." at bounding box center [516, 362] width 917 height 390
click at [144, 43] on span "Purchases" at bounding box center [140, 45] width 218 height 12
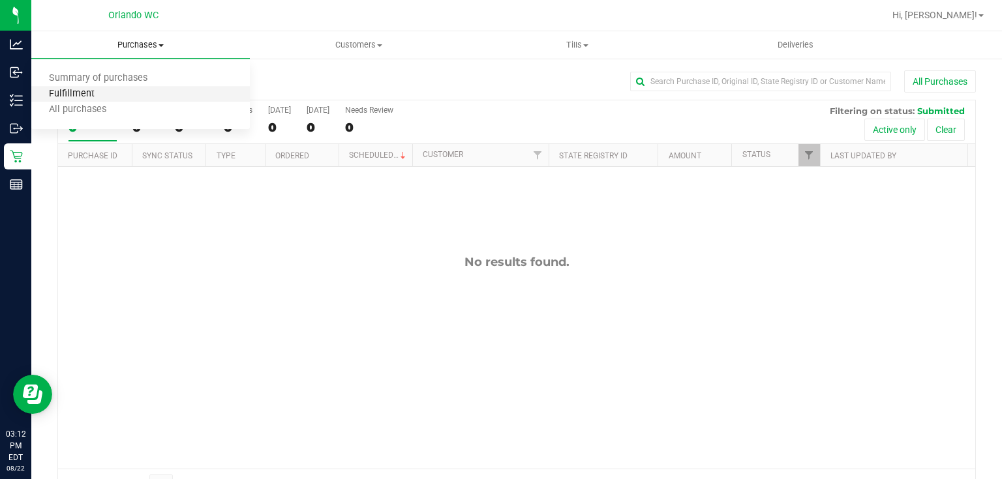
click at [101, 92] on span "Fulfillment" at bounding box center [71, 94] width 81 height 11
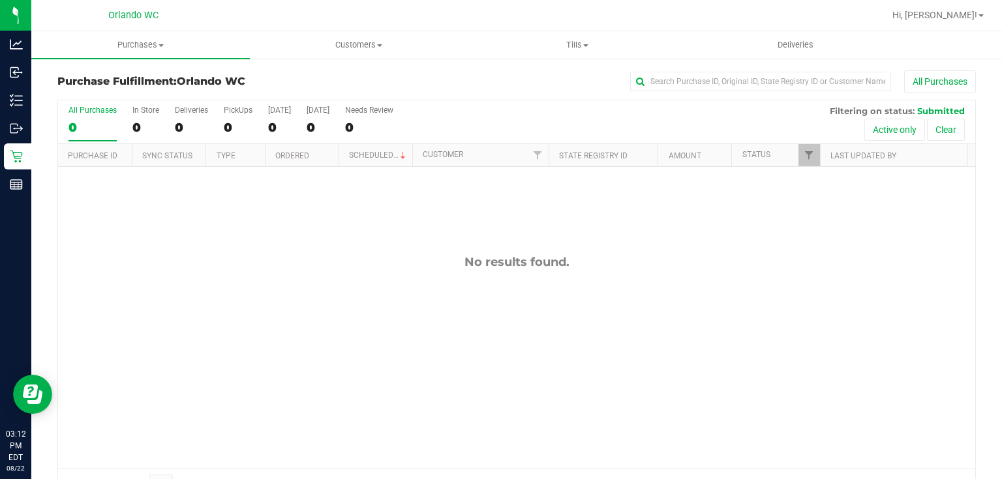
click at [337, 269] on div "No results found." at bounding box center [516, 362] width 917 height 390
click at [146, 42] on span "Purchases" at bounding box center [140, 45] width 218 height 12
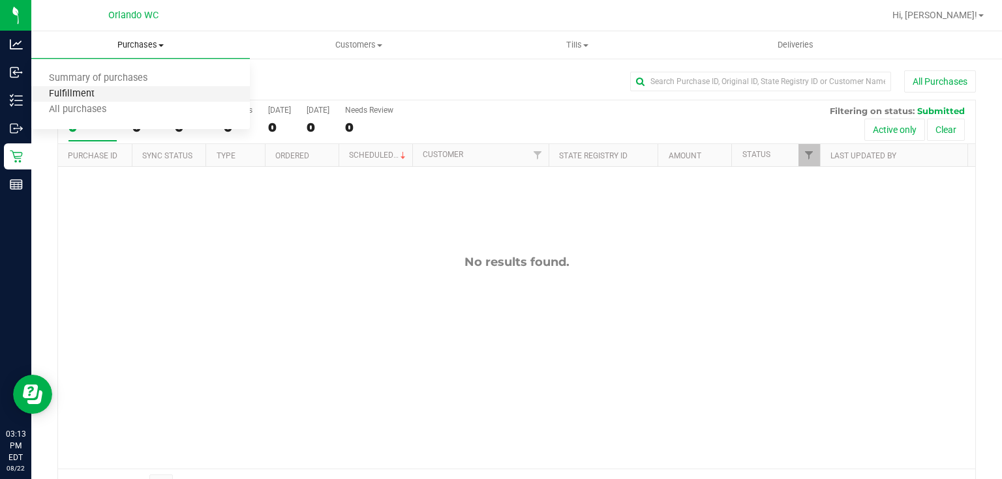
click at [108, 97] on span "Fulfillment" at bounding box center [71, 94] width 81 height 11
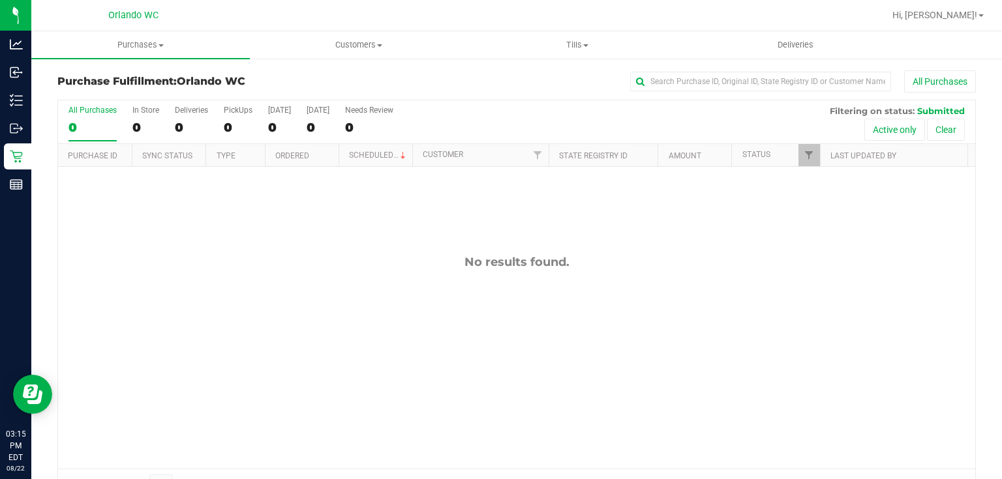
click at [293, 250] on div "No results found." at bounding box center [516, 362] width 917 height 390
click at [350, 43] on span "Customers" at bounding box center [358, 45] width 217 height 12
click at [310, 81] on span "All customers" at bounding box center [297, 78] width 94 height 11
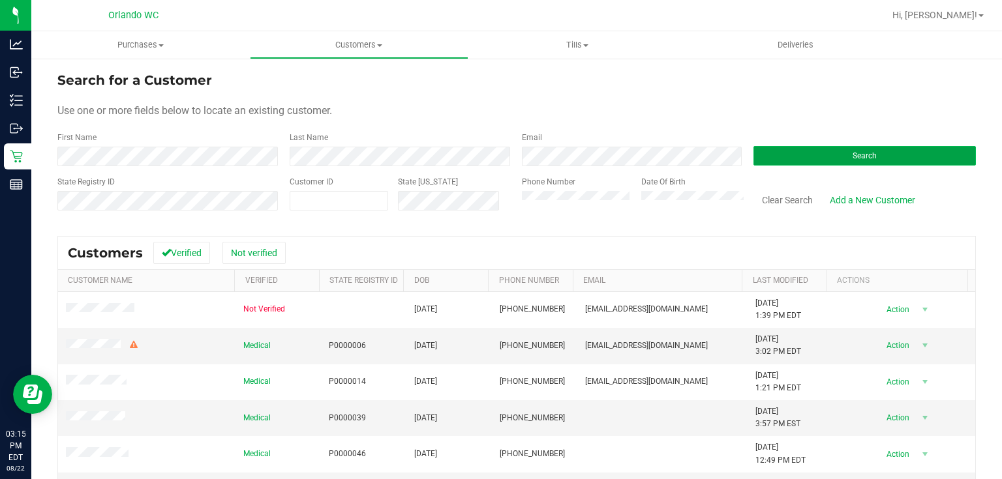
click at [817, 151] on button "Search" at bounding box center [864, 156] width 222 height 20
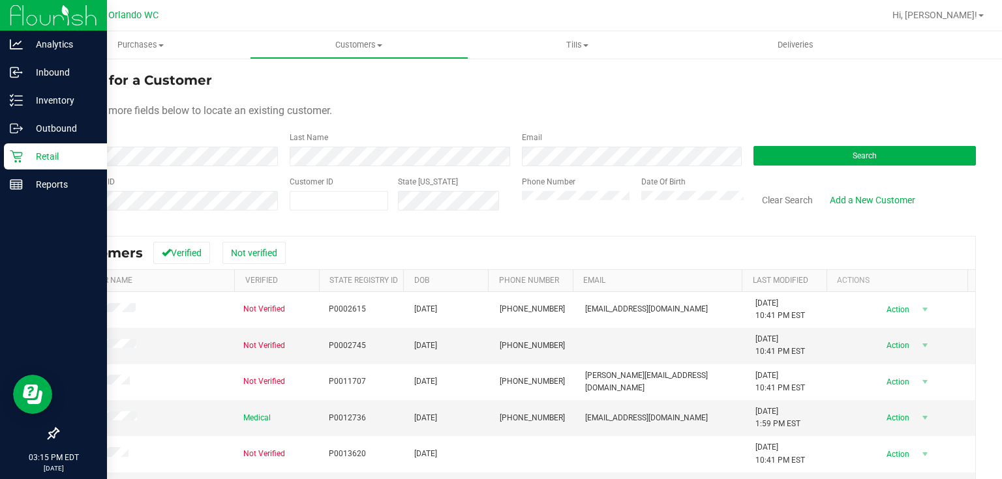
click at [8, 157] on div "Retail" at bounding box center [55, 156] width 103 height 26
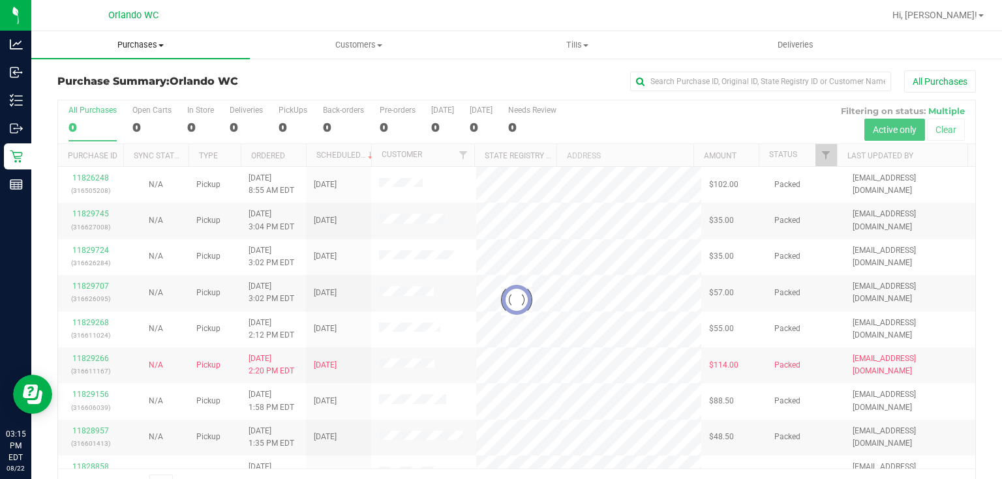
click at [148, 44] on span "Purchases" at bounding box center [140, 45] width 218 height 12
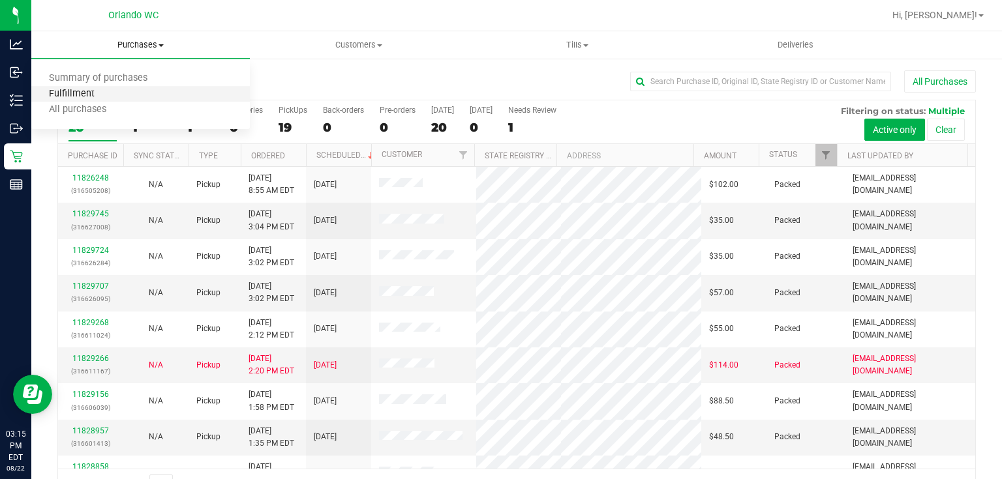
click at [96, 95] on span "Fulfillment" at bounding box center [71, 94] width 81 height 11
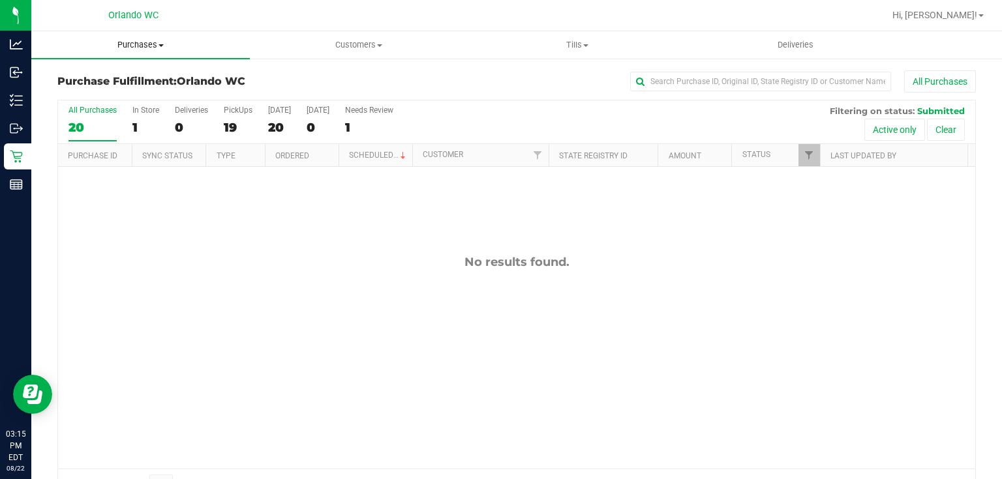
click at [137, 41] on span "Purchases" at bounding box center [140, 45] width 218 height 12
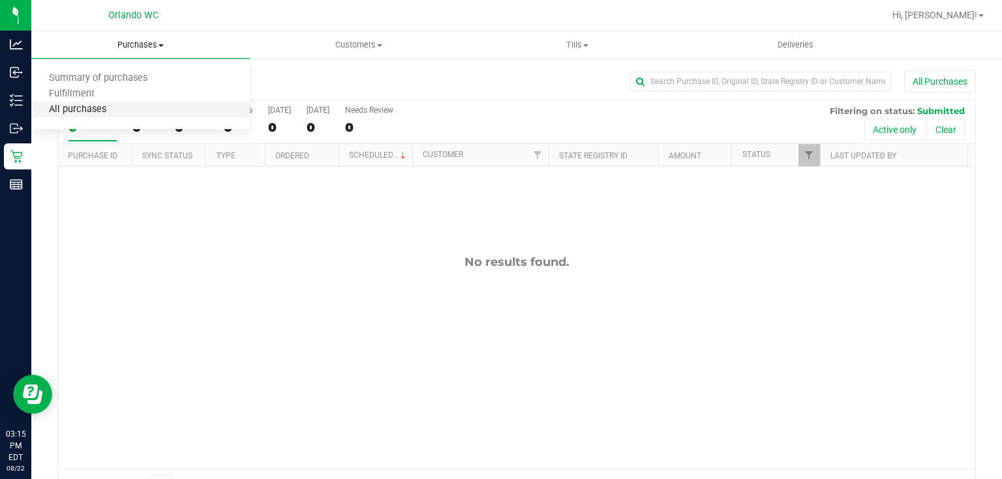
click at [94, 110] on span "All purchases" at bounding box center [77, 109] width 93 height 11
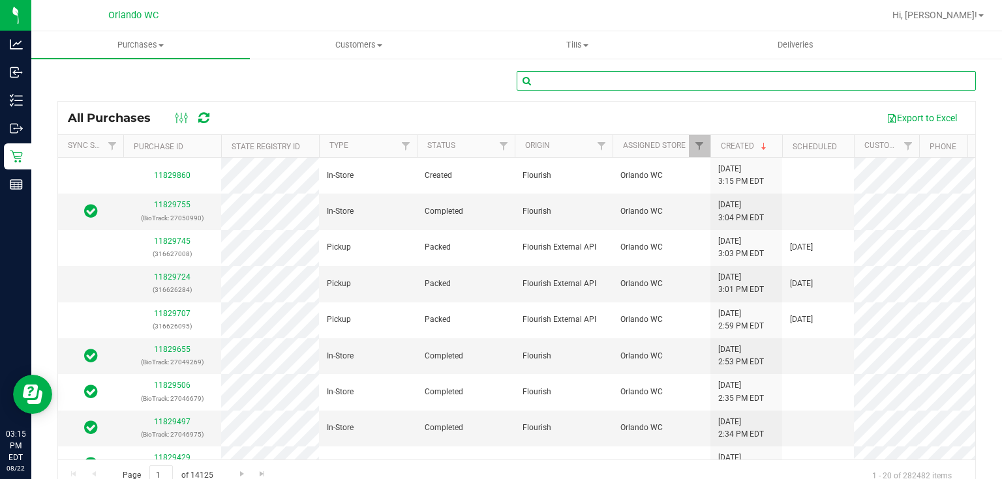
click at [558, 79] on input "text" at bounding box center [746, 81] width 459 height 20
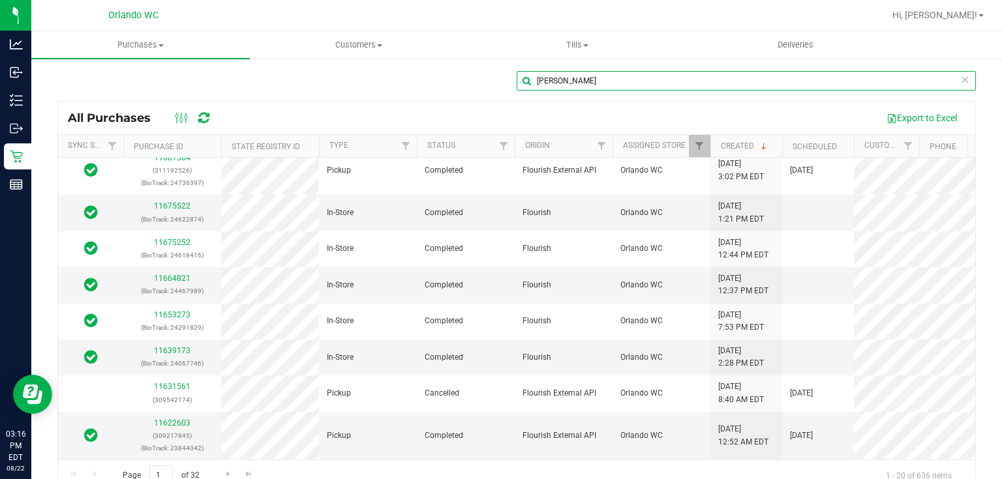
scroll to position [563, 0]
type input "edward"
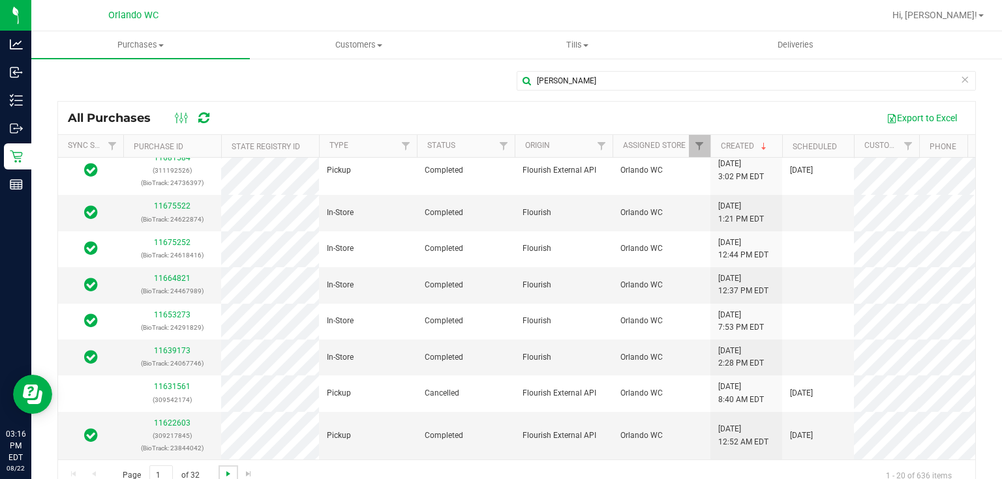
click at [224, 470] on span "Go to the next page" at bounding box center [228, 474] width 10 height 10
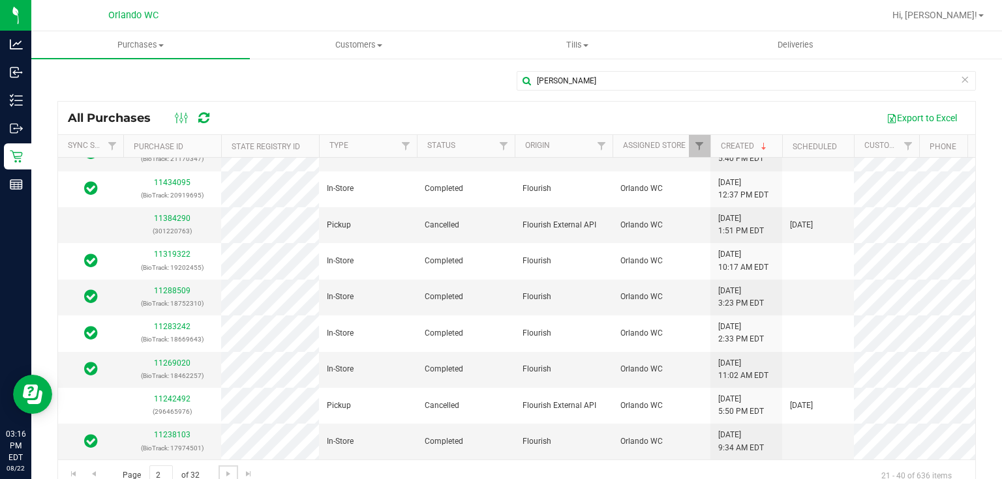
scroll to position [462, 0]
click at [232, 470] on span "Go to the next page" at bounding box center [228, 474] width 10 height 10
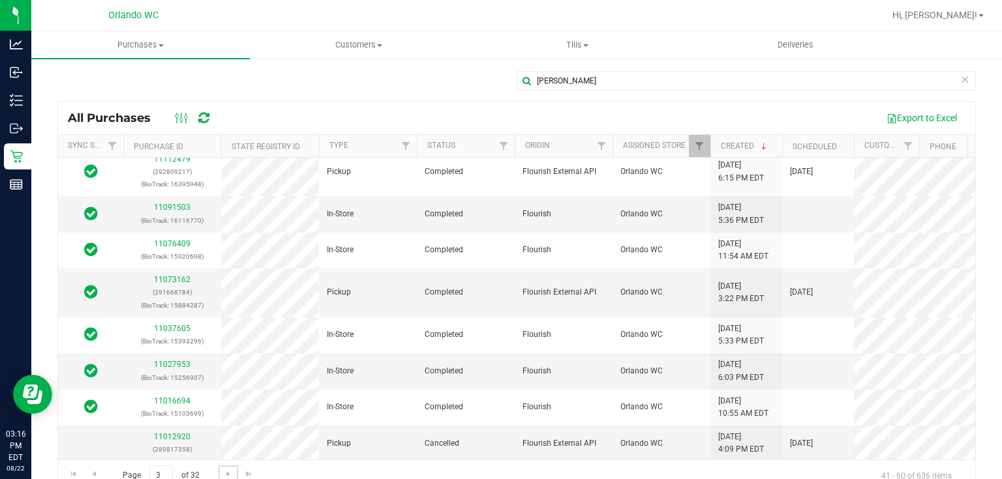
scroll to position [259, 0]
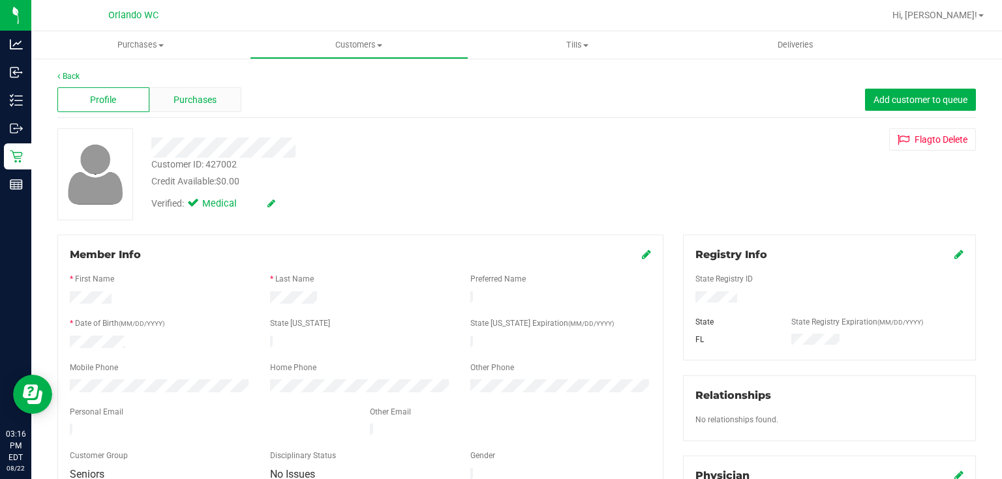
click at [205, 97] on span "Purchases" at bounding box center [194, 100] width 43 height 14
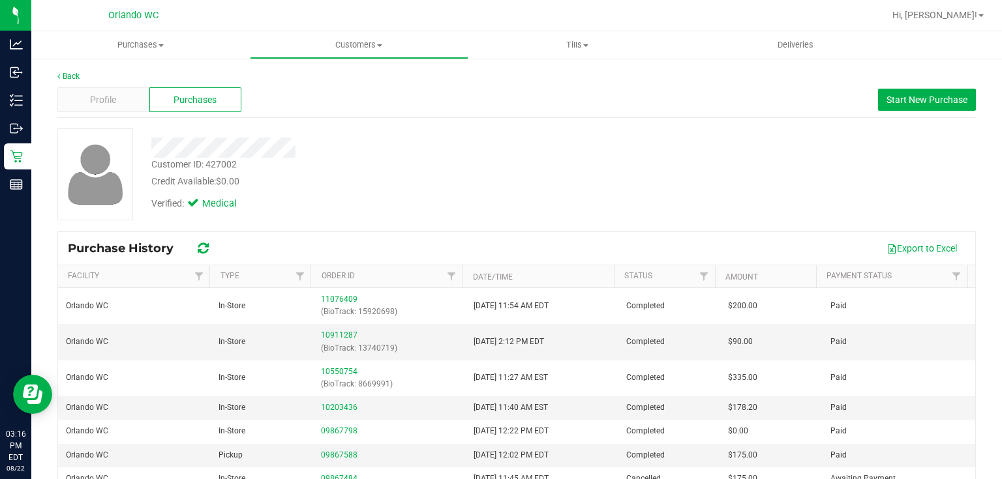
click at [557, 134] on div at bounding box center [376, 142] width 469 height 29
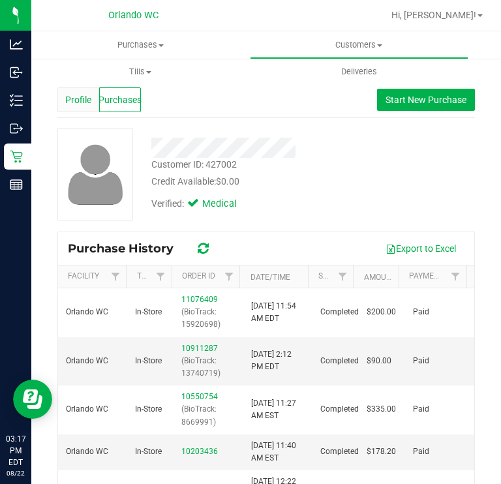
click at [83, 101] on span "Profile" at bounding box center [78, 100] width 26 height 14
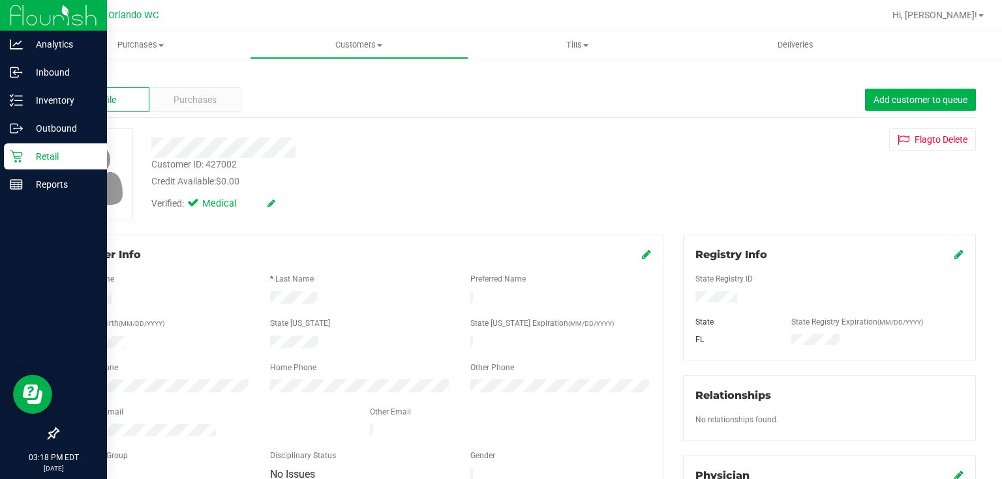
click at [19, 153] on icon at bounding box center [16, 157] width 12 height 12
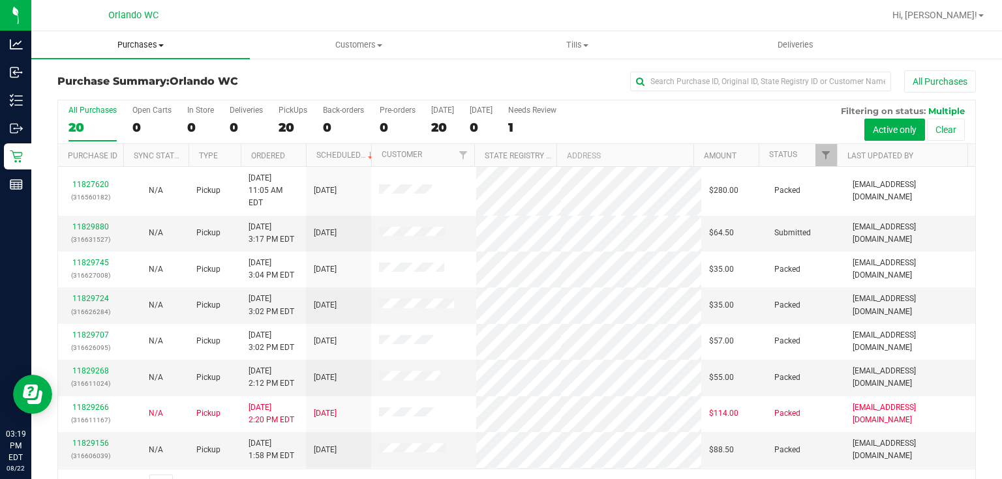
click at [138, 44] on span "Purchases" at bounding box center [140, 45] width 218 height 12
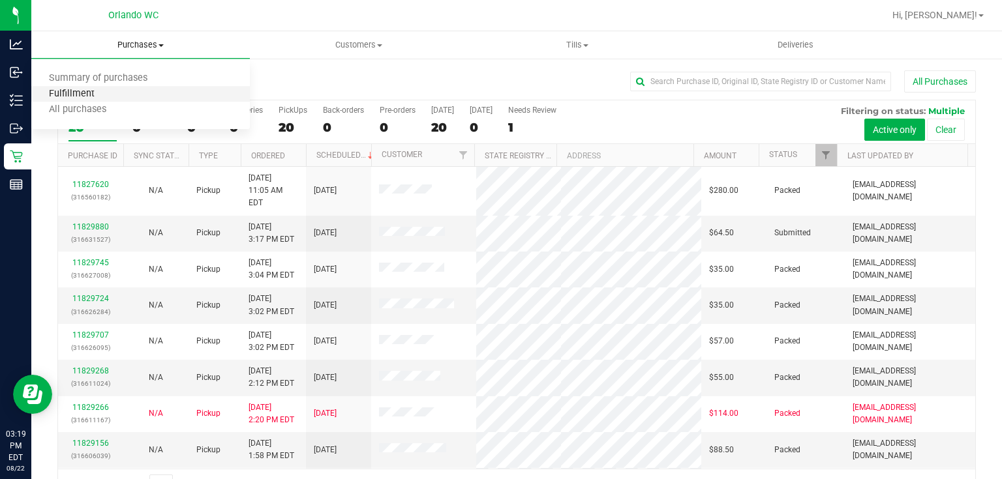
click at [82, 91] on span "Fulfillment" at bounding box center [71, 94] width 81 height 11
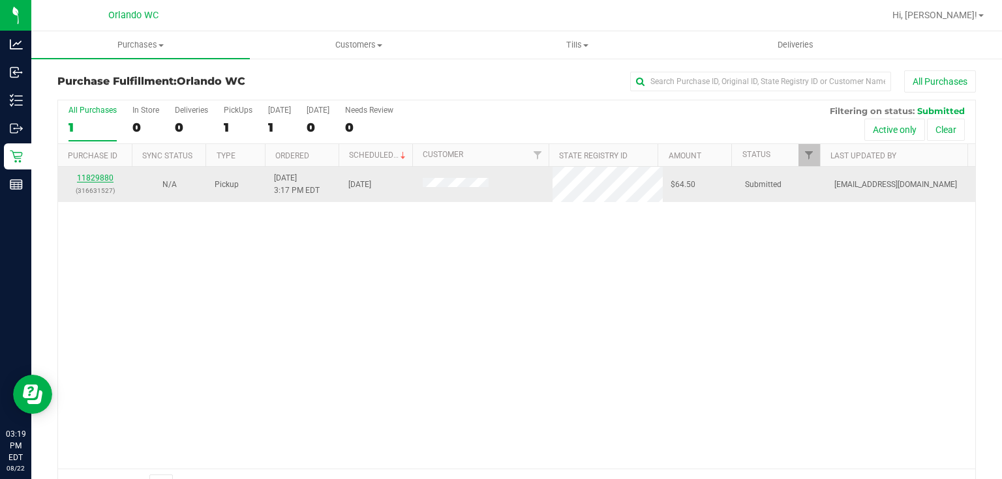
click at [106, 177] on link "11829880" at bounding box center [95, 177] width 37 height 9
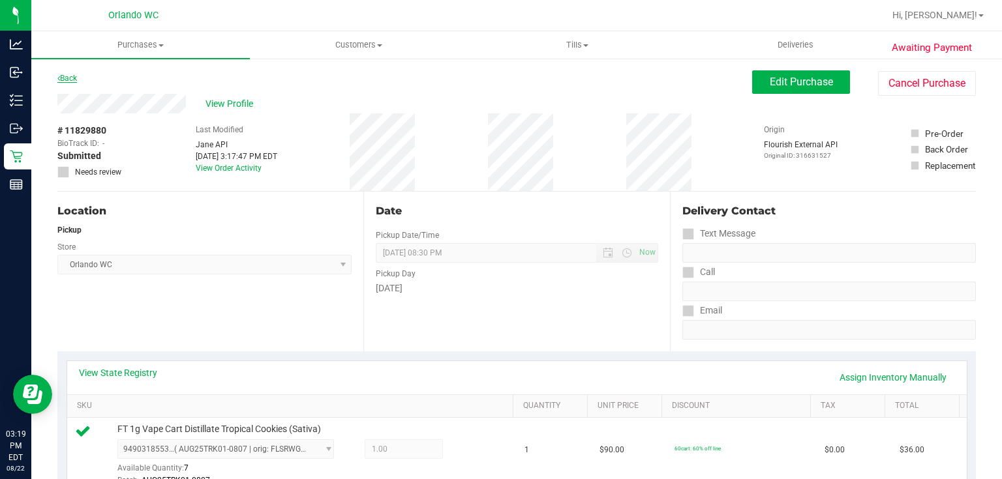
click at [76, 77] on link "Back" at bounding box center [67, 78] width 20 height 9
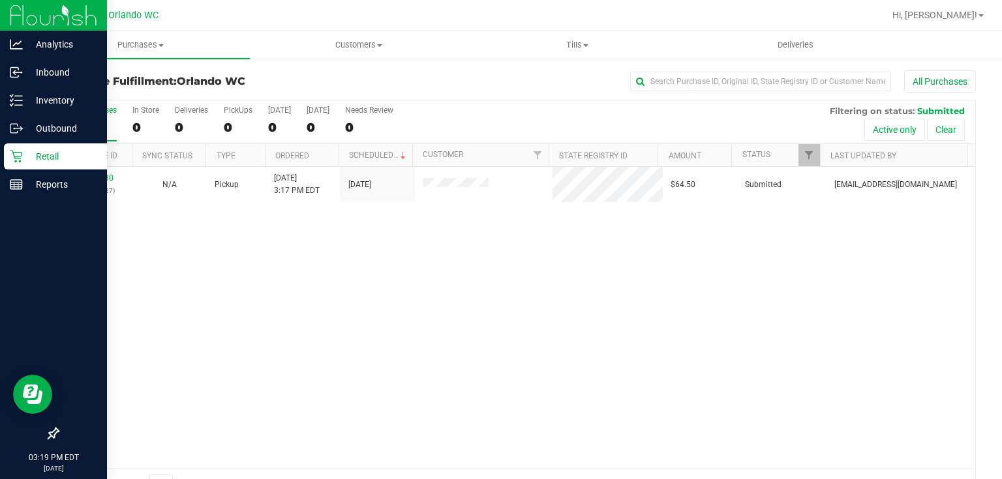
click at [8, 154] on div "Retail" at bounding box center [55, 156] width 103 height 26
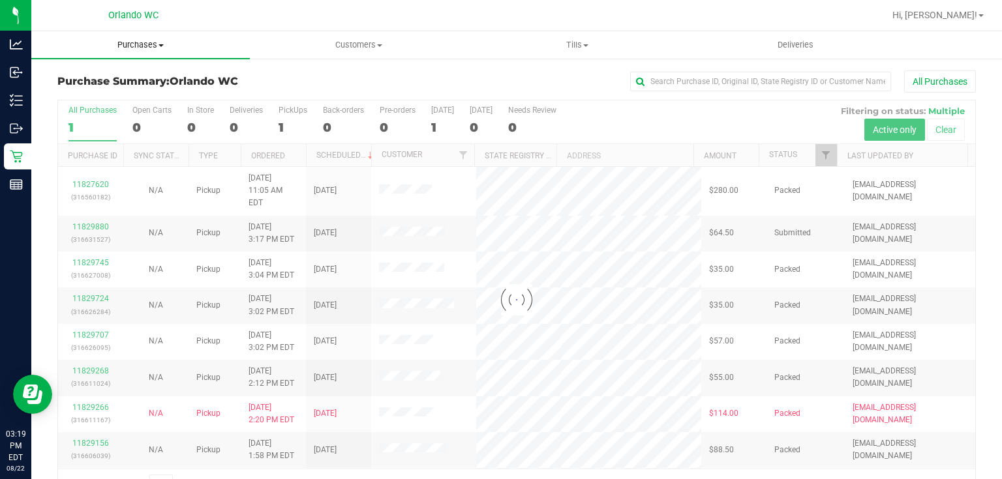
click at [138, 46] on span "Purchases" at bounding box center [140, 45] width 218 height 12
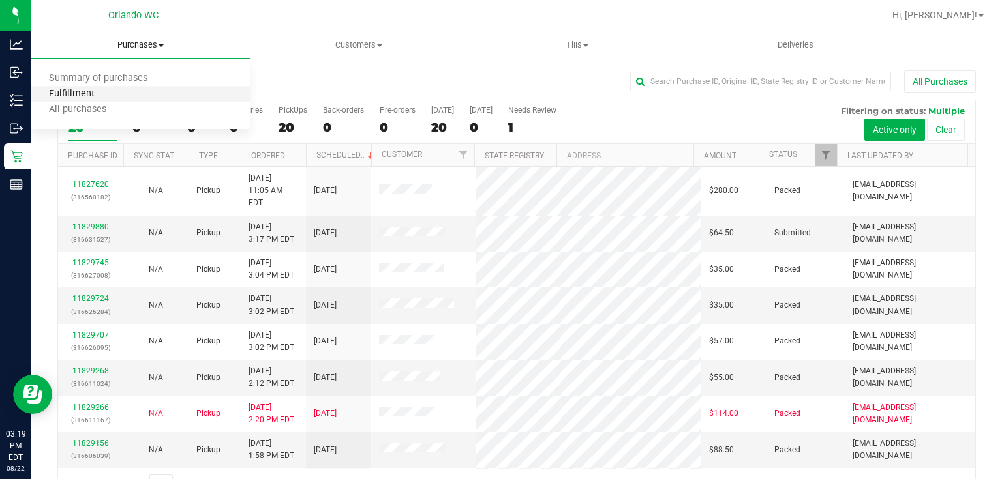
click at [91, 91] on span "Fulfillment" at bounding box center [71, 94] width 81 height 11
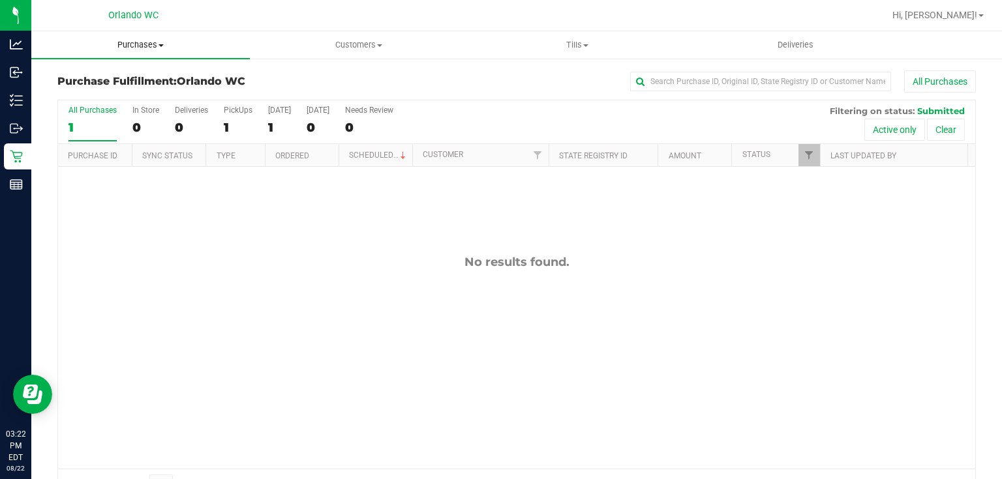
click at [133, 46] on span "Purchases" at bounding box center [140, 45] width 218 height 12
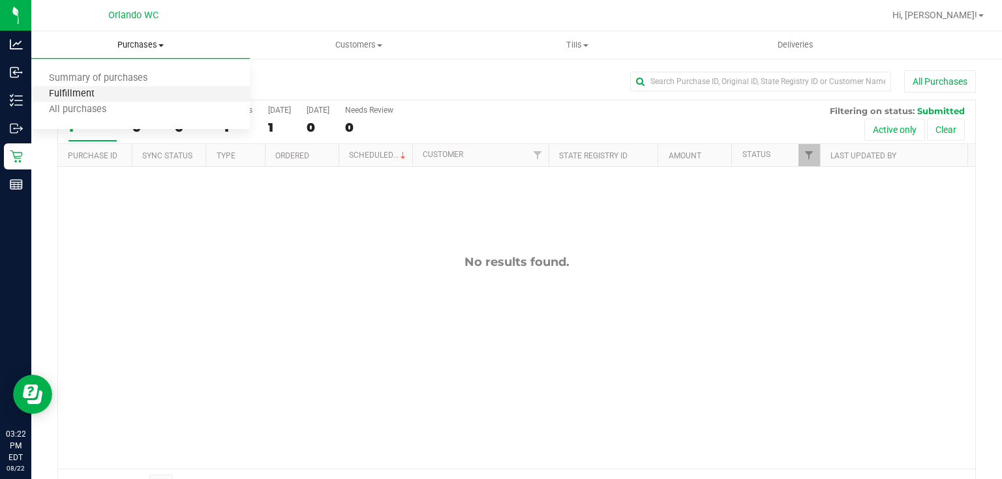
click at [98, 97] on span "Fulfillment" at bounding box center [71, 94] width 81 height 11
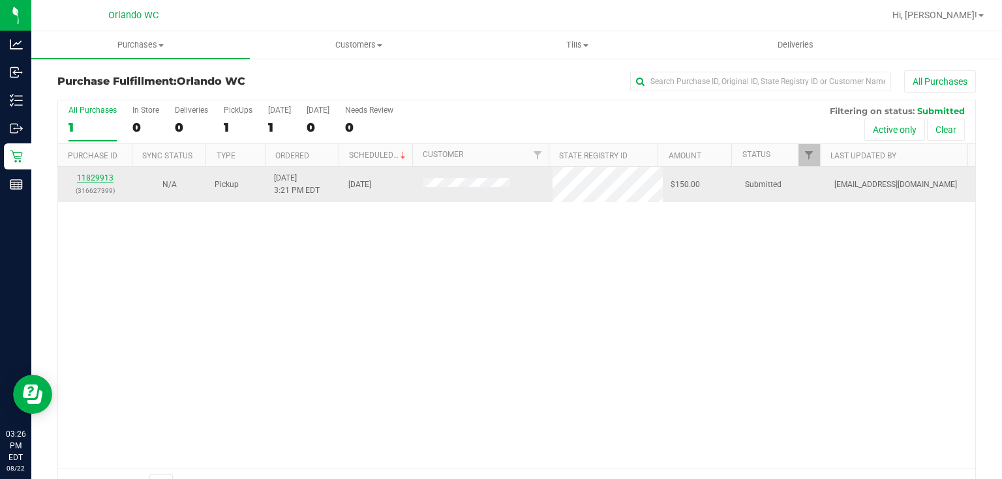
click at [91, 175] on link "11829913" at bounding box center [95, 177] width 37 height 9
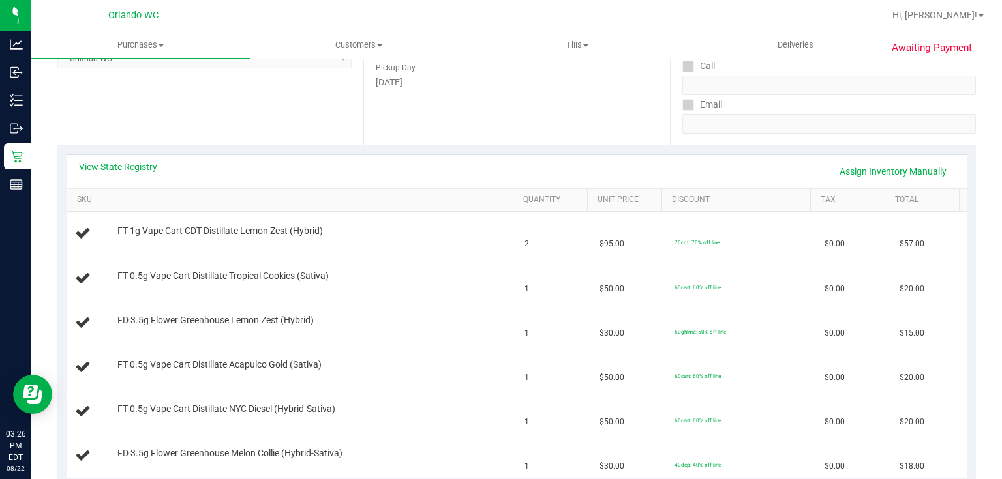
scroll to position [208, 0]
click at [123, 164] on link "View State Registry" at bounding box center [118, 164] width 78 height 13
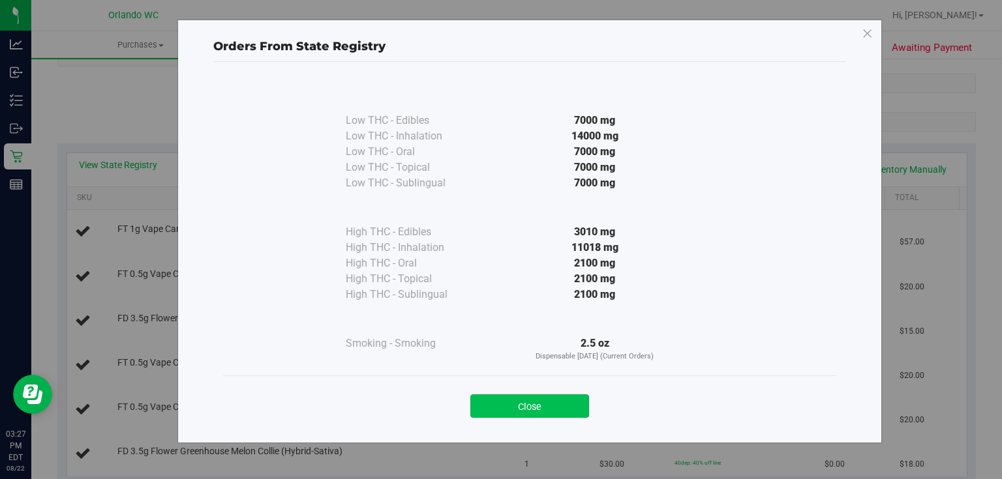
click at [534, 407] on button "Close" at bounding box center [529, 406] width 119 height 23
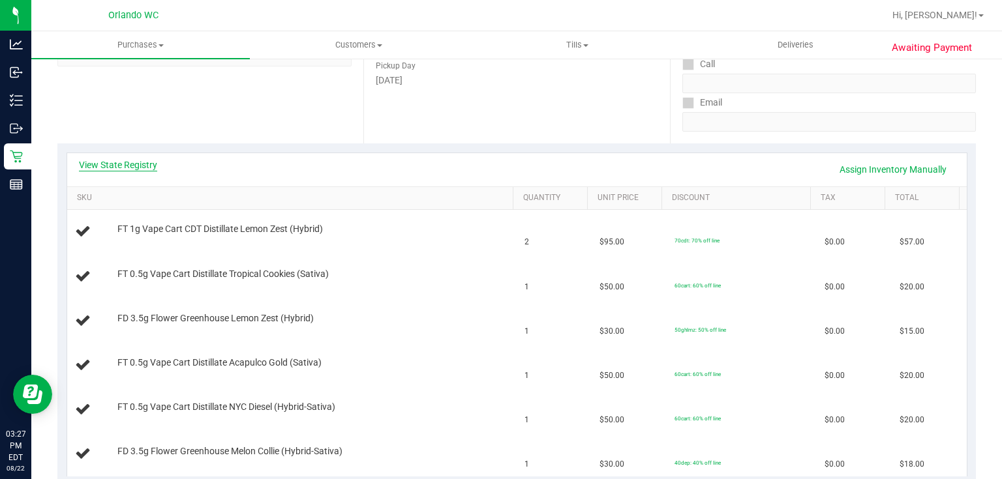
click at [133, 166] on link "View State Registry" at bounding box center [118, 164] width 78 height 13
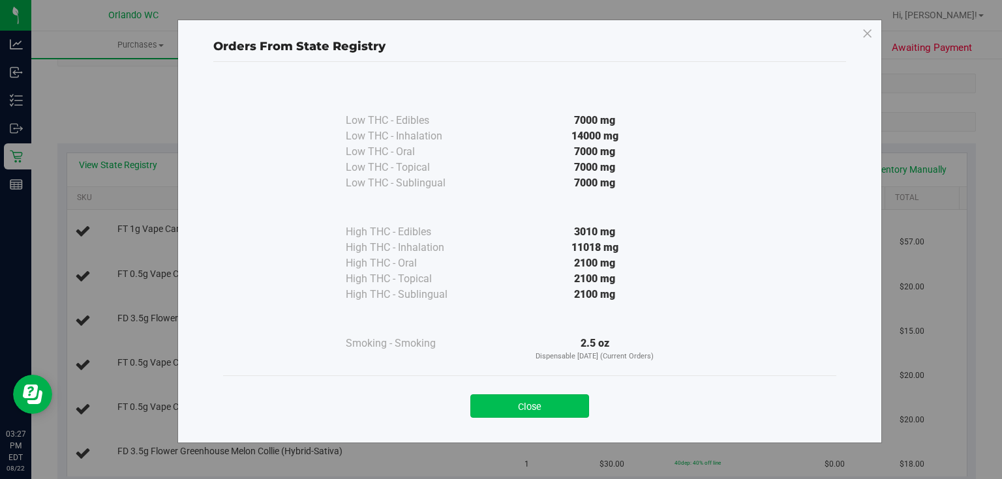
click at [520, 404] on button "Close" at bounding box center [529, 406] width 119 height 23
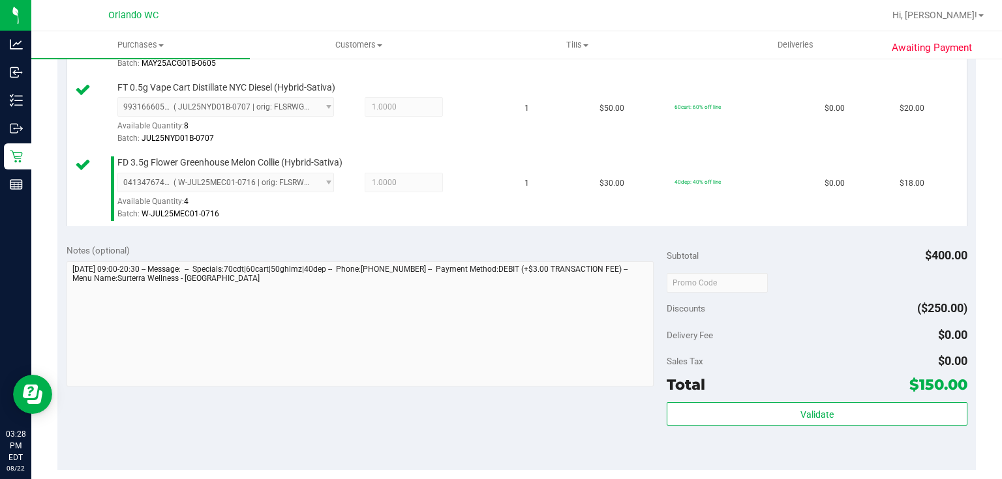
scroll to position [648, 0]
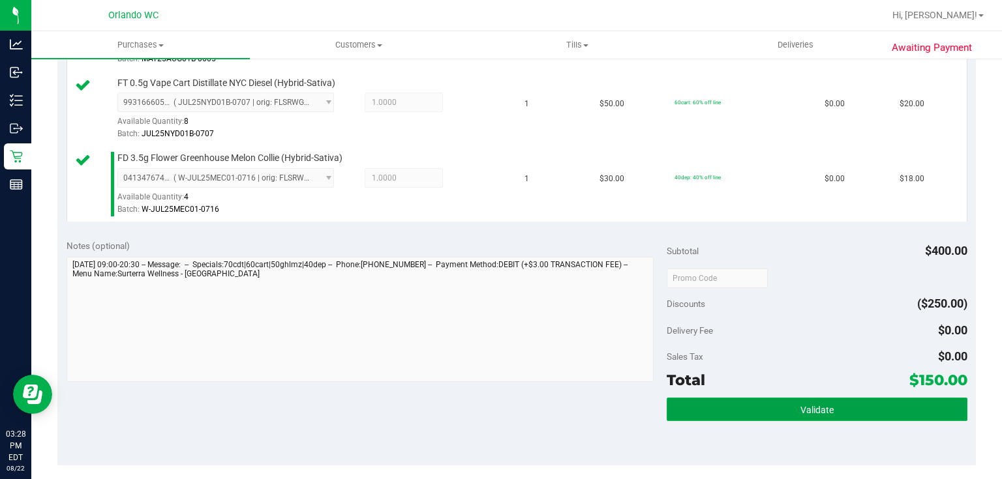
click at [741, 410] on button "Validate" at bounding box center [817, 409] width 300 height 23
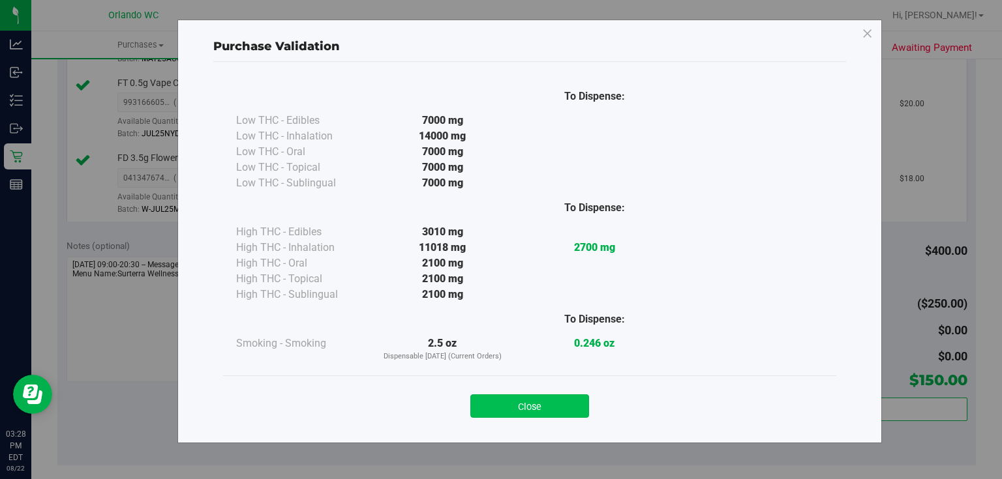
click at [543, 400] on button "Close" at bounding box center [529, 406] width 119 height 23
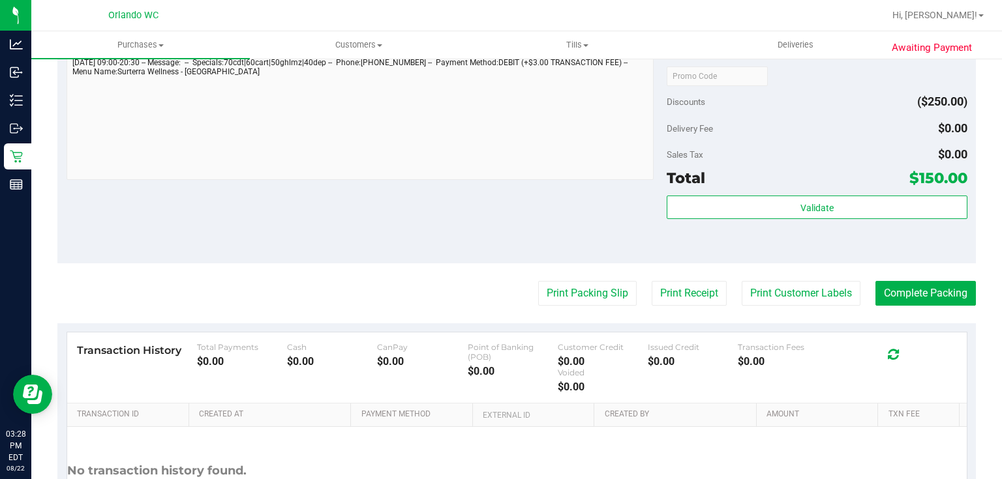
scroll to position [858, 0]
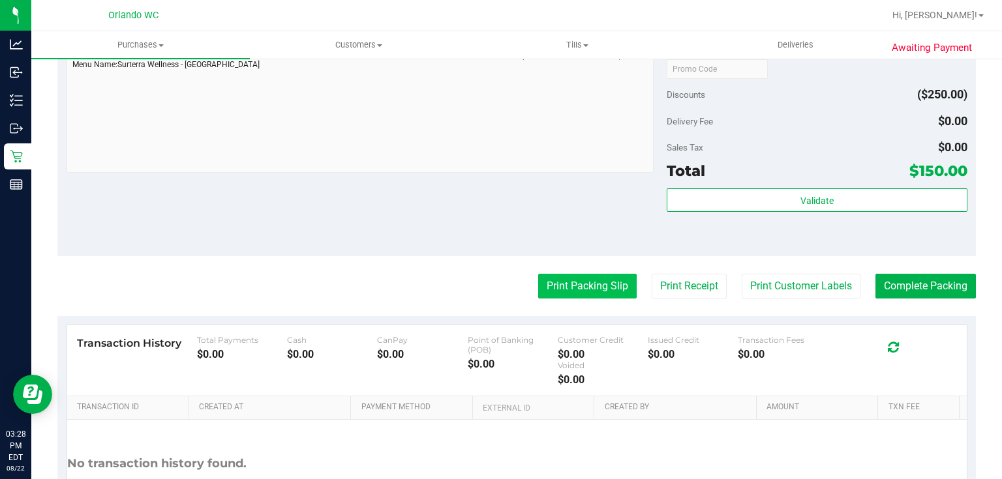
click at [582, 281] on button "Print Packing Slip" at bounding box center [587, 286] width 98 height 25
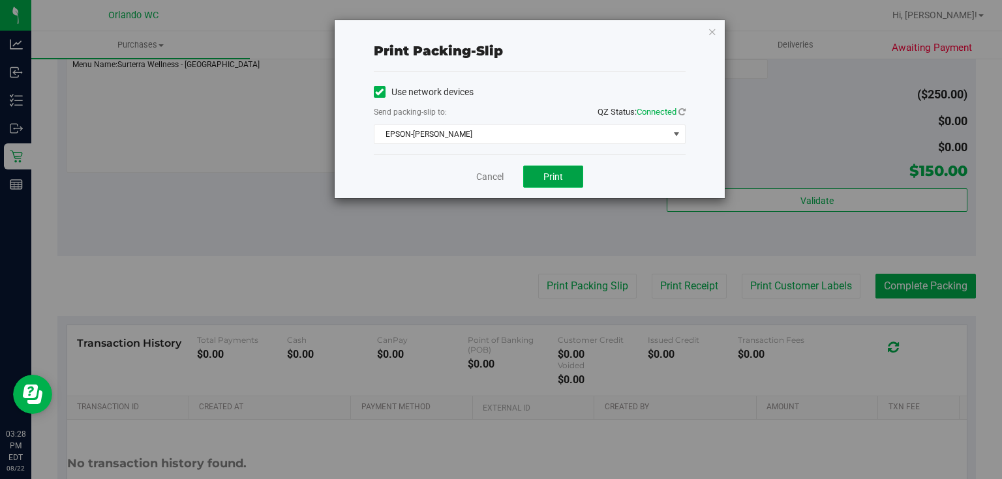
click at [568, 185] on button "Print" at bounding box center [553, 177] width 60 height 22
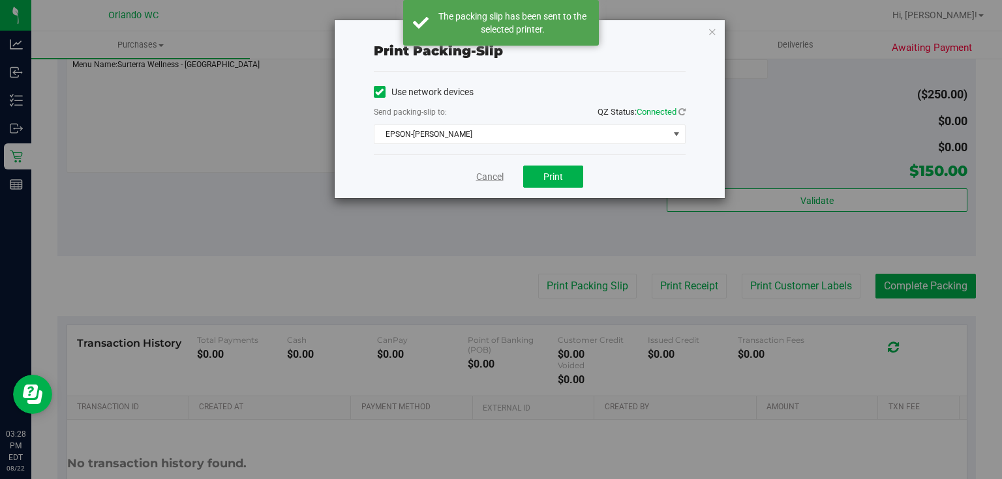
click at [490, 175] on link "Cancel" at bounding box center [489, 177] width 27 height 14
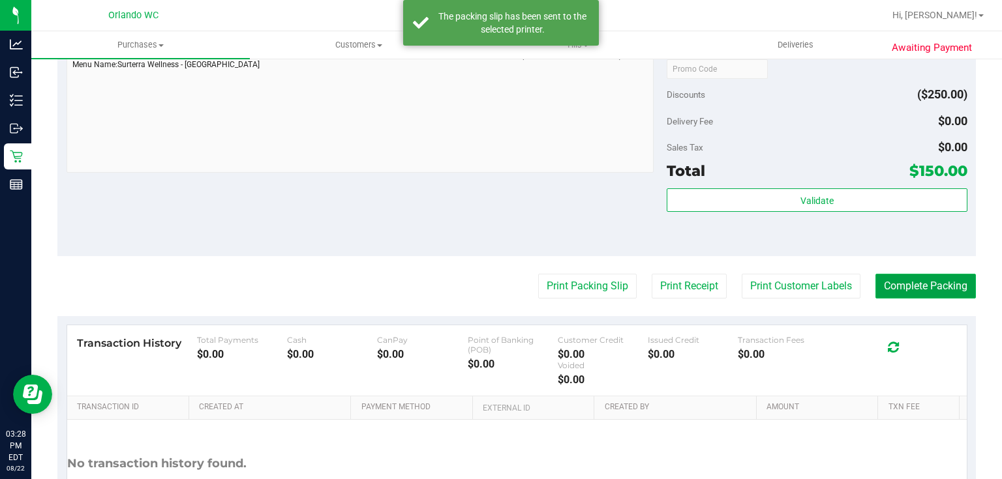
click at [944, 285] on button "Complete Packing" at bounding box center [925, 286] width 100 height 25
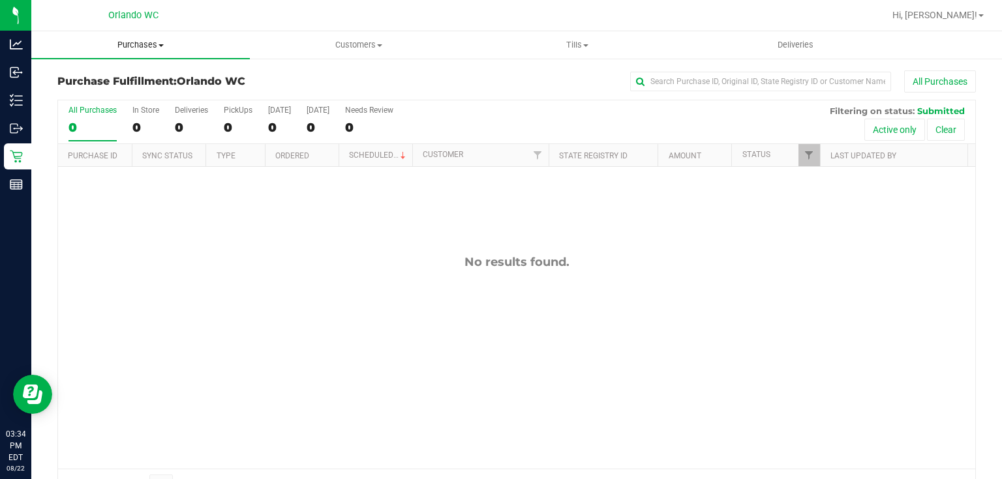
click at [147, 45] on span "Purchases" at bounding box center [140, 45] width 218 height 12
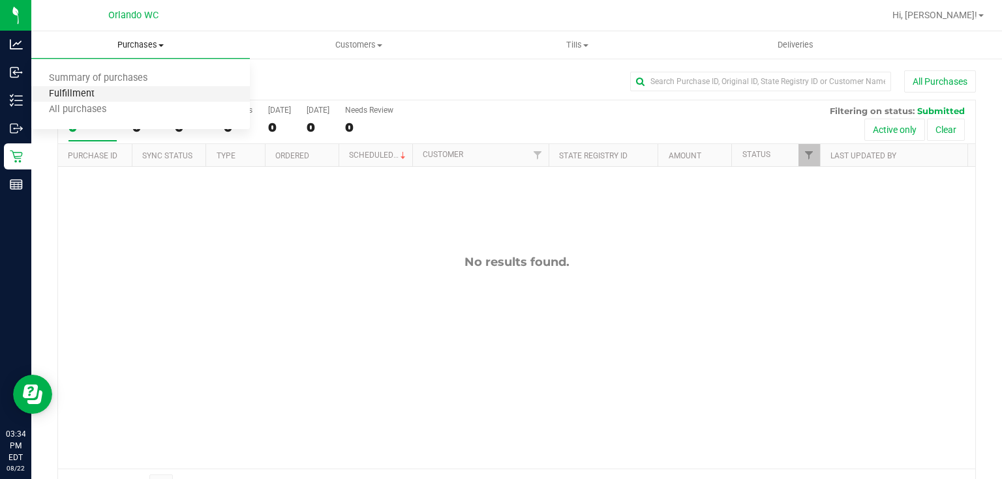
click at [91, 97] on span "Fulfillment" at bounding box center [71, 94] width 81 height 11
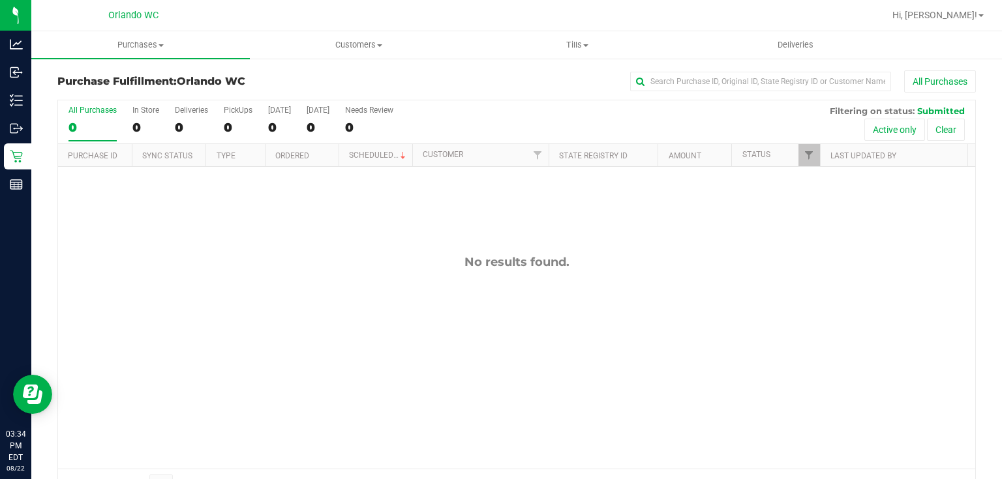
click at [299, 320] on div "No results found." at bounding box center [516, 362] width 917 height 390
click at [151, 42] on span "Purchases" at bounding box center [140, 45] width 218 height 12
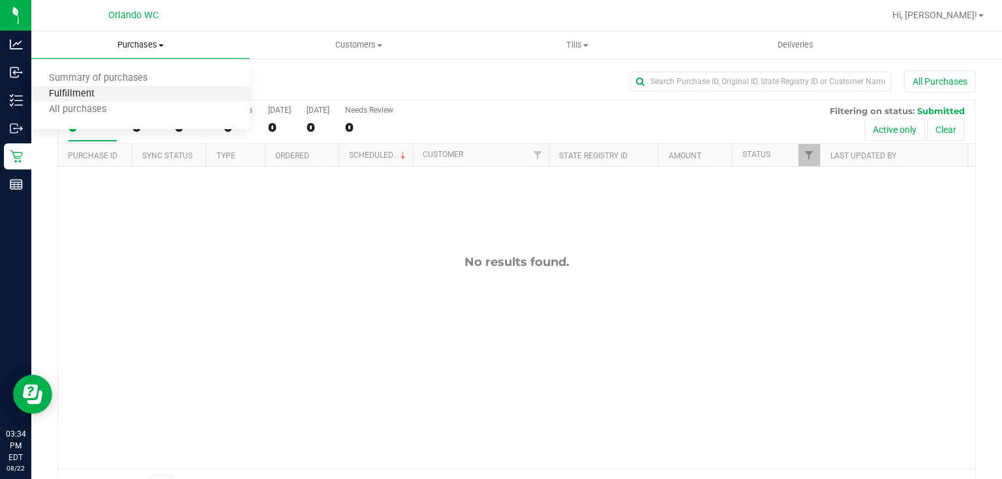
click at [105, 97] on span "Fulfillment" at bounding box center [71, 94] width 81 height 11
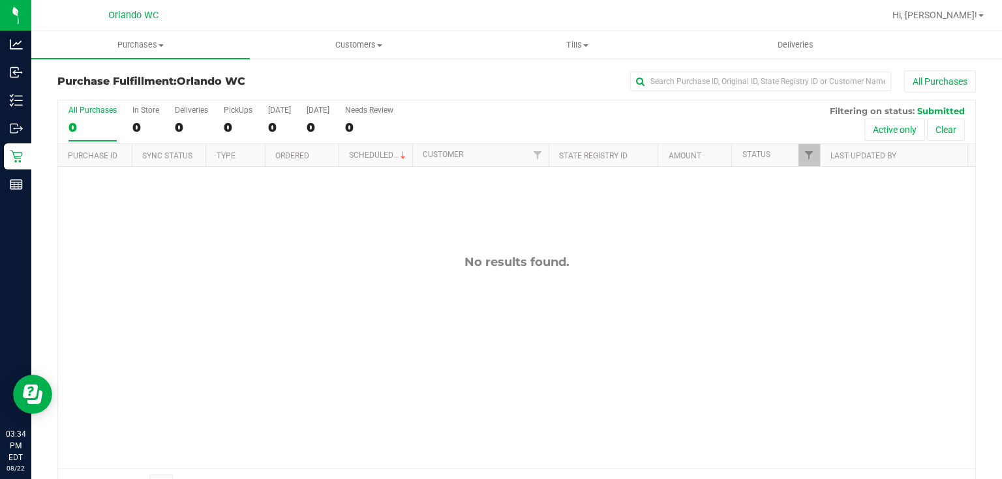
click at [400, 314] on div "No results found." at bounding box center [516, 362] width 917 height 390
click at [155, 46] on span "Purchases" at bounding box center [140, 45] width 218 height 12
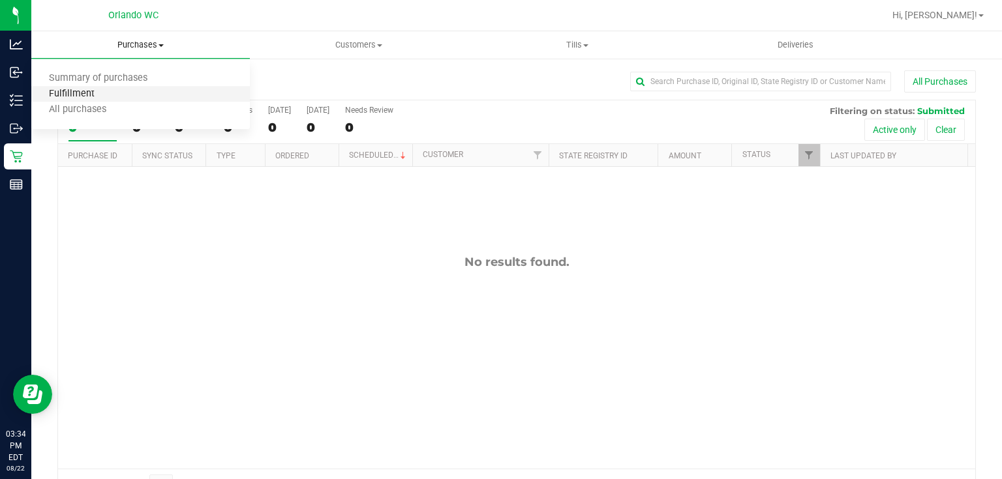
click at [89, 96] on span "Fulfillment" at bounding box center [71, 94] width 81 height 11
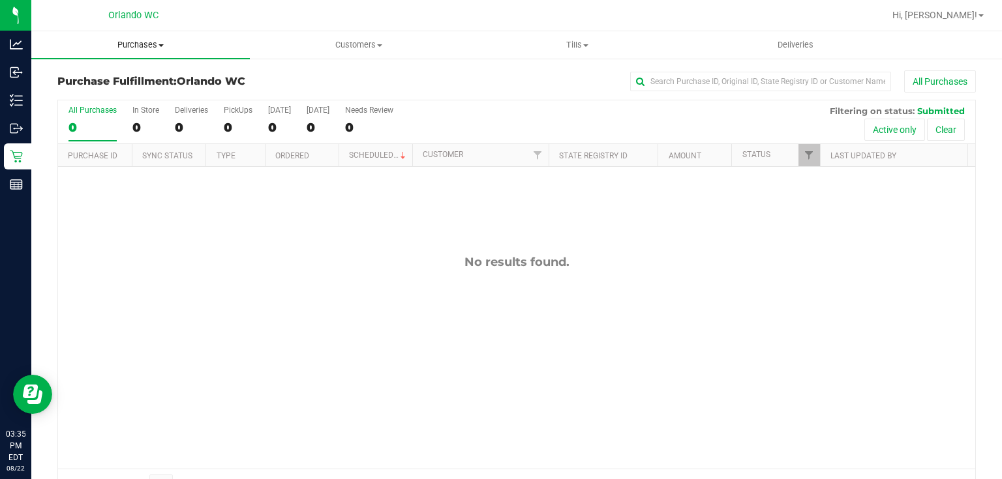
click at [140, 46] on span "Purchases" at bounding box center [140, 45] width 218 height 12
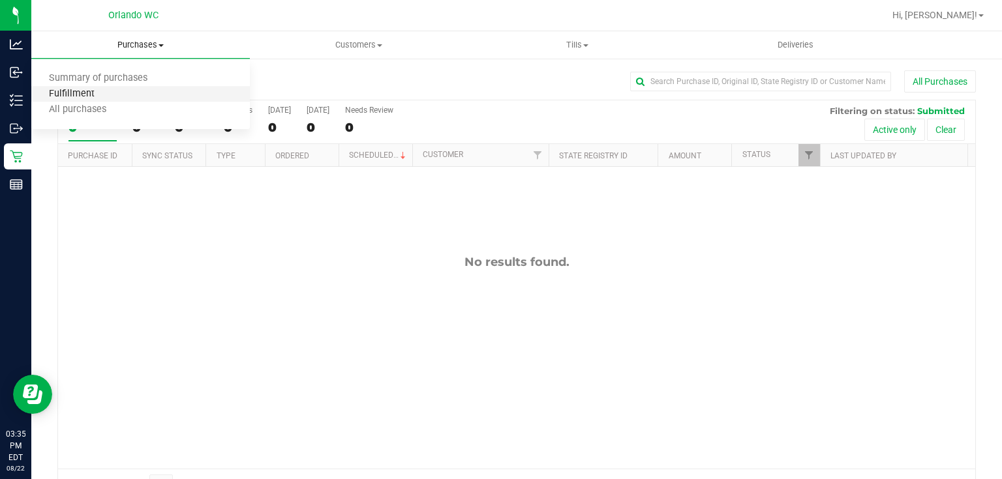
click at [94, 94] on span "Fulfillment" at bounding box center [71, 94] width 81 height 11
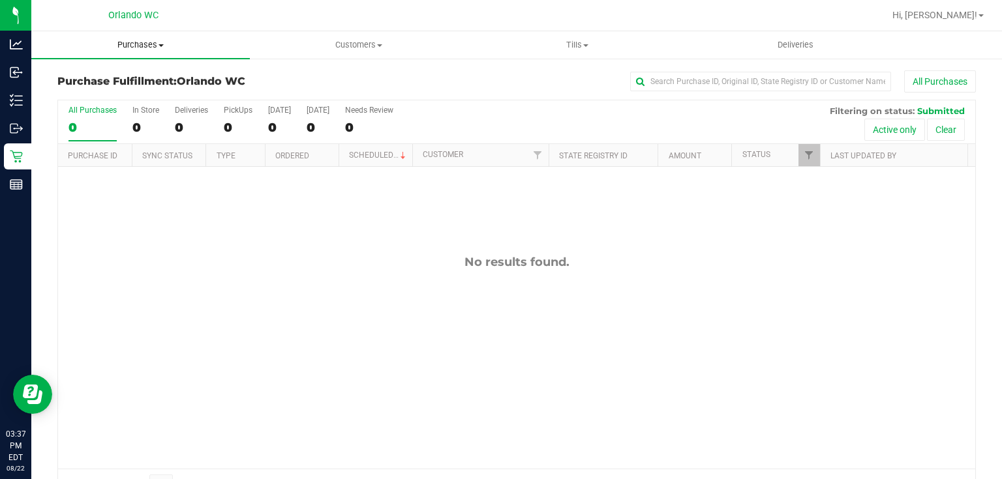
click at [149, 44] on span "Purchases" at bounding box center [140, 45] width 218 height 12
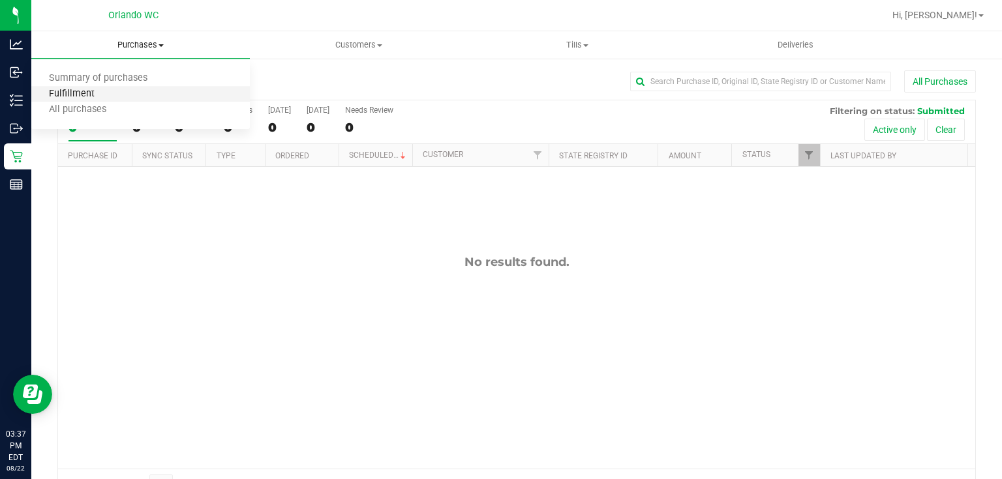
click at [92, 94] on span "Fulfillment" at bounding box center [71, 94] width 81 height 11
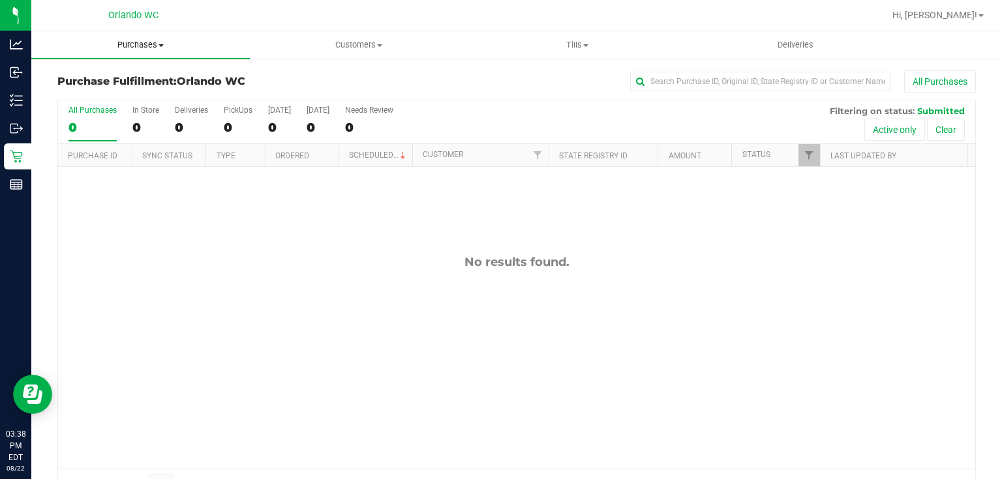
click at [146, 45] on span "Purchases" at bounding box center [140, 45] width 218 height 12
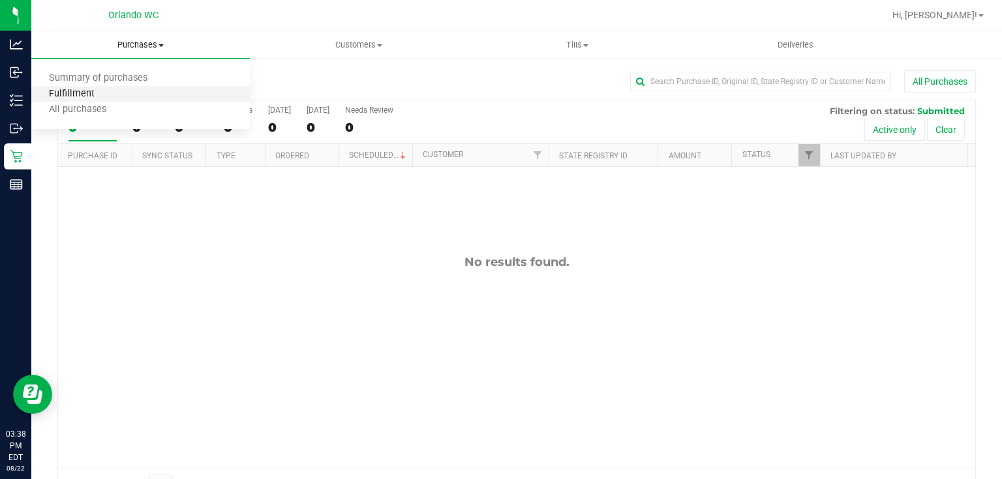
click at [86, 97] on span "Fulfillment" at bounding box center [71, 94] width 81 height 11
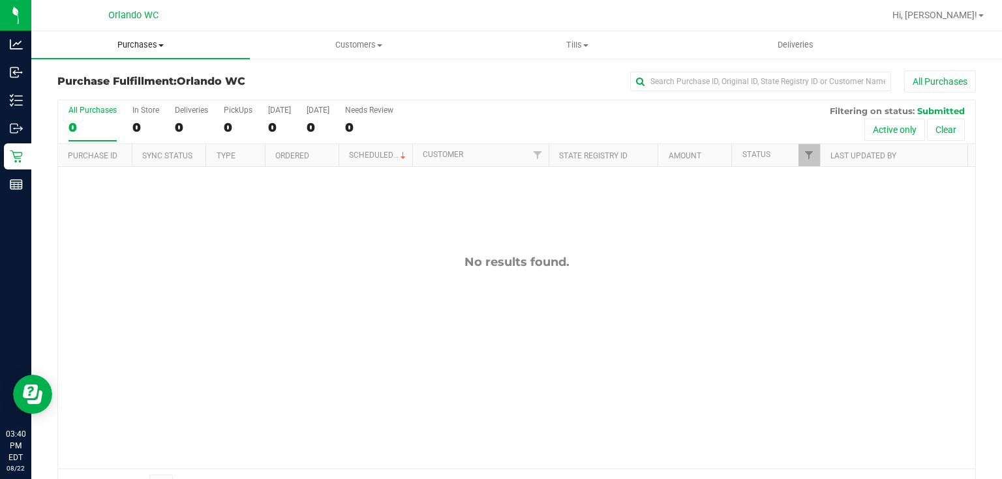
click at [155, 43] on span "Purchases" at bounding box center [140, 45] width 218 height 12
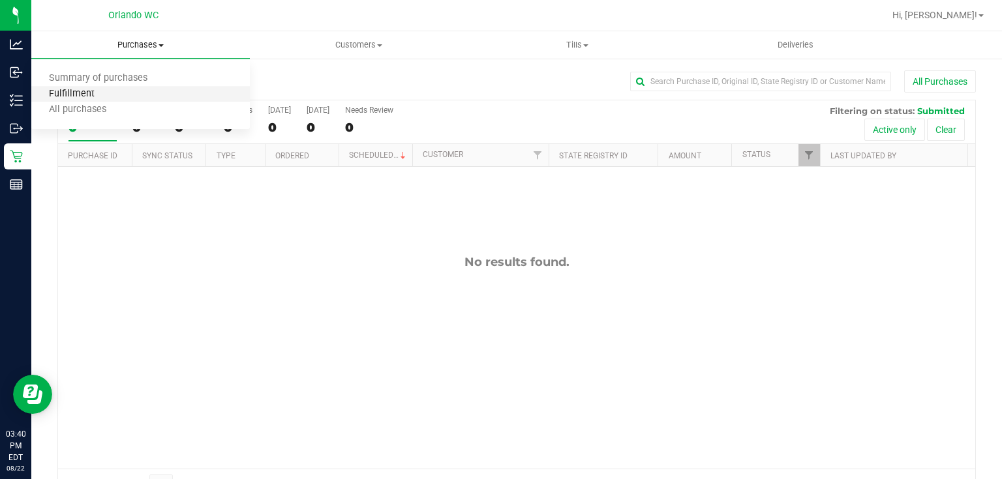
click at [95, 98] on span "Fulfillment" at bounding box center [71, 94] width 81 height 11
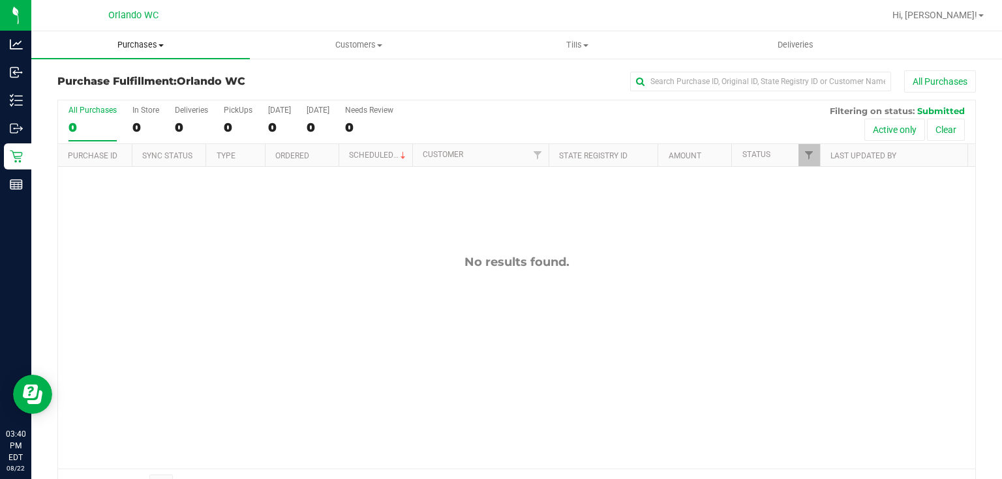
click at [151, 44] on span "Purchases" at bounding box center [140, 45] width 218 height 12
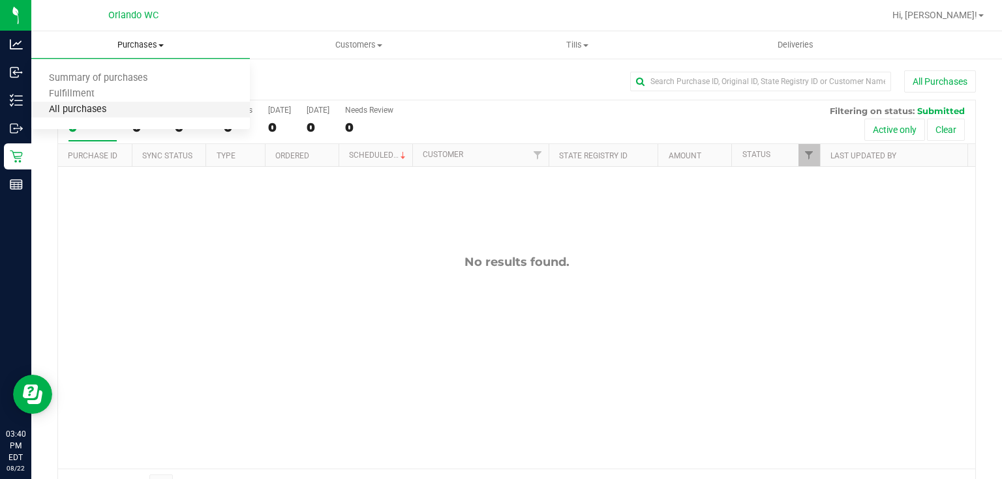
click at [107, 110] on span "All purchases" at bounding box center [77, 109] width 93 height 11
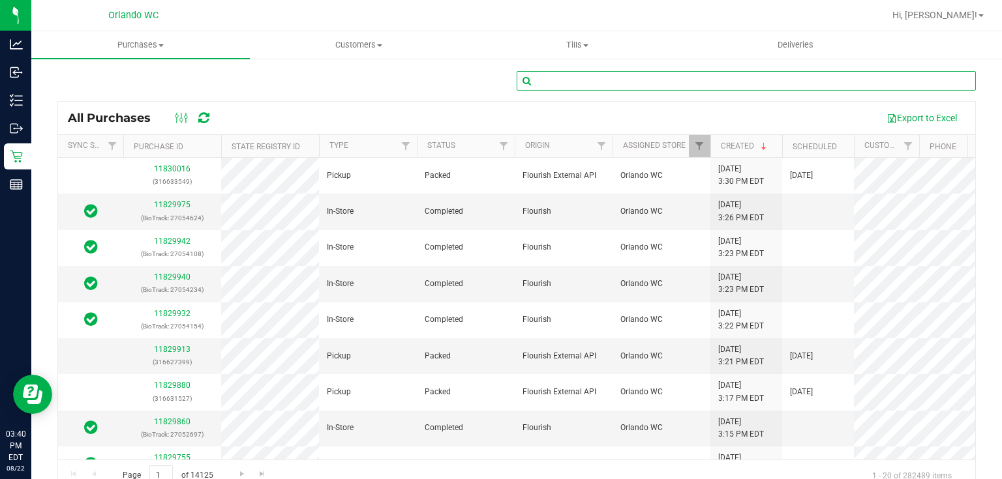
click at [579, 81] on input "text" at bounding box center [746, 81] width 459 height 20
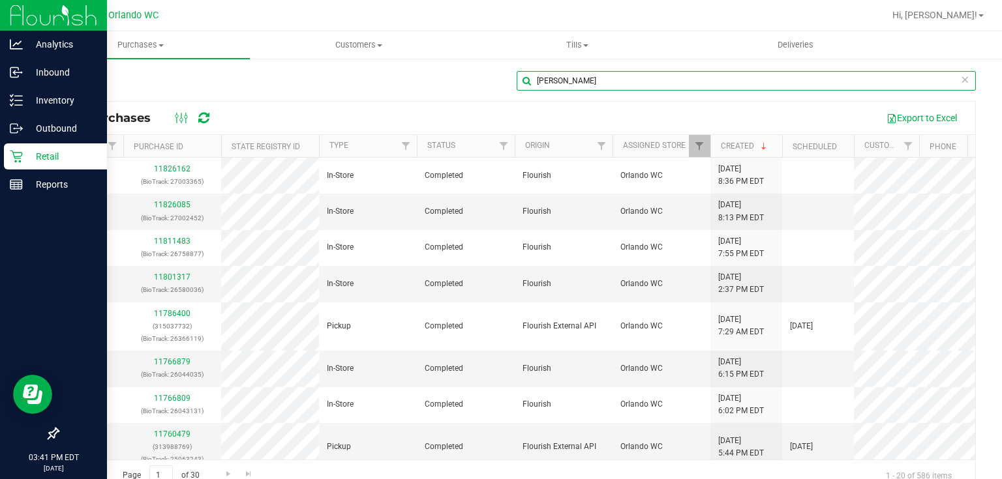
type input "andy"
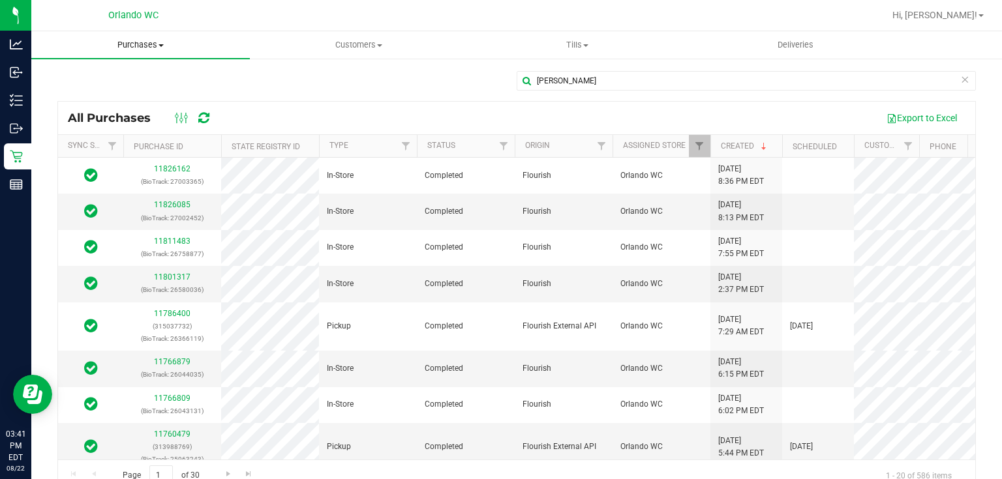
click at [137, 44] on span "Purchases" at bounding box center [140, 45] width 218 height 12
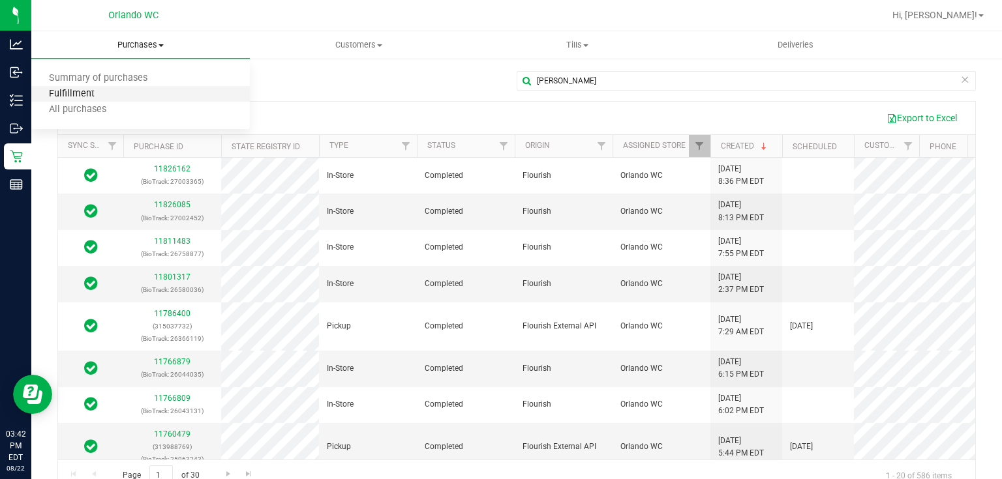
click at [102, 94] on span "Fulfillment" at bounding box center [71, 94] width 81 height 11
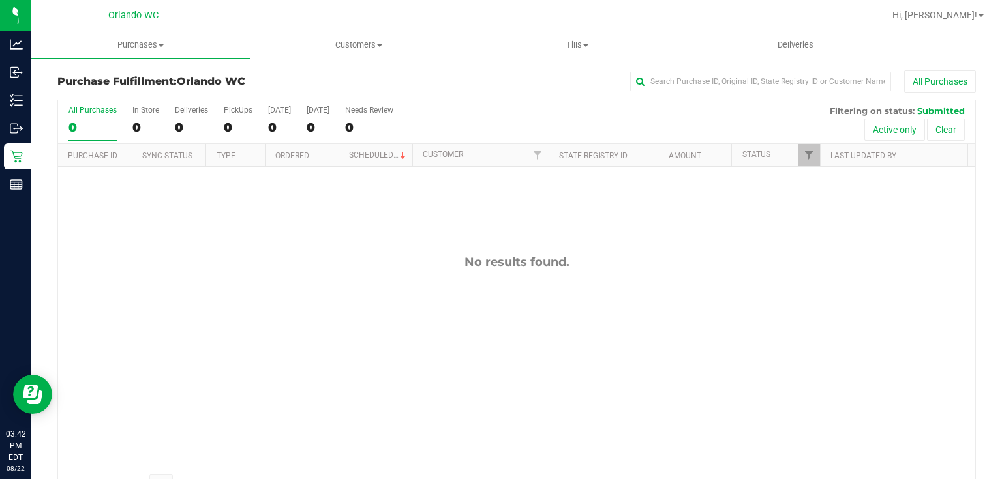
click at [310, 250] on div "No results found." at bounding box center [516, 362] width 917 height 390
click at [138, 42] on span "Purchases" at bounding box center [140, 45] width 218 height 12
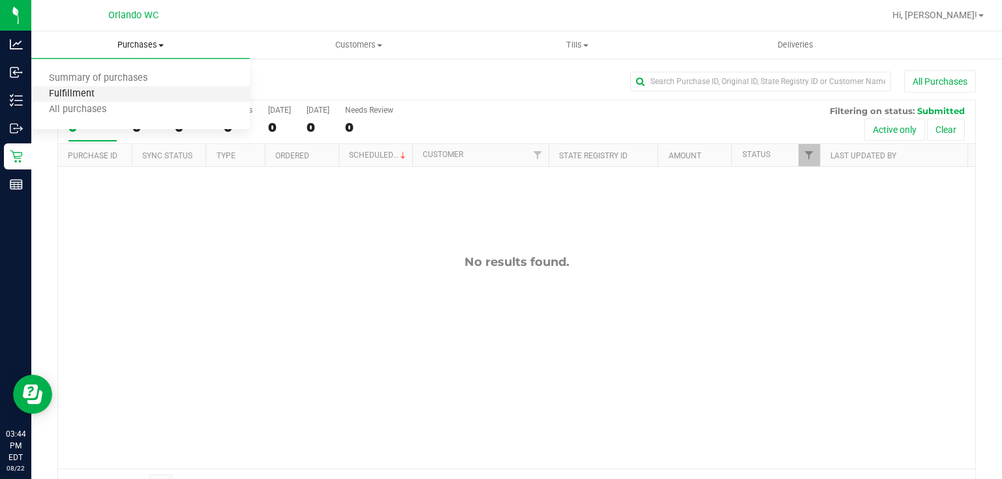
click at [81, 91] on span "Fulfillment" at bounding box center [71, 94] width 81 height 11
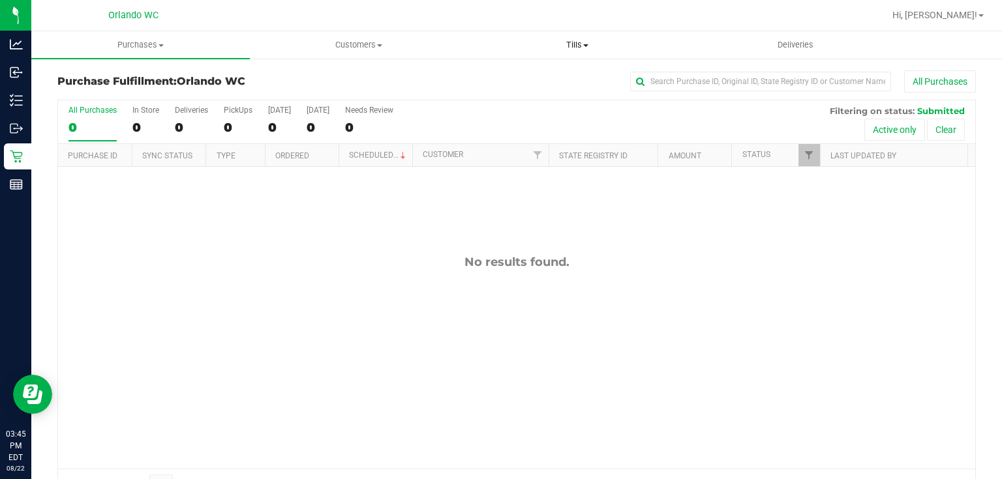
click at [575, 42] on span "Tills" at bounding box center [577, 45] width 217 height 12
click at [534, 78] on span "Manage tills" at bounding box center [512, 78] width 88 height 11
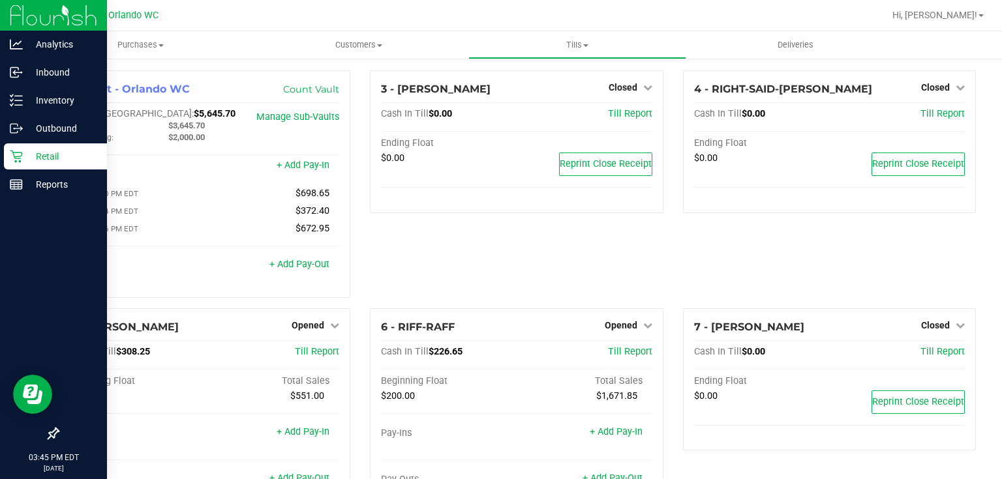
click at [24, 156] on p "Retail" at bounding box center [62, 157] width 78 height 16
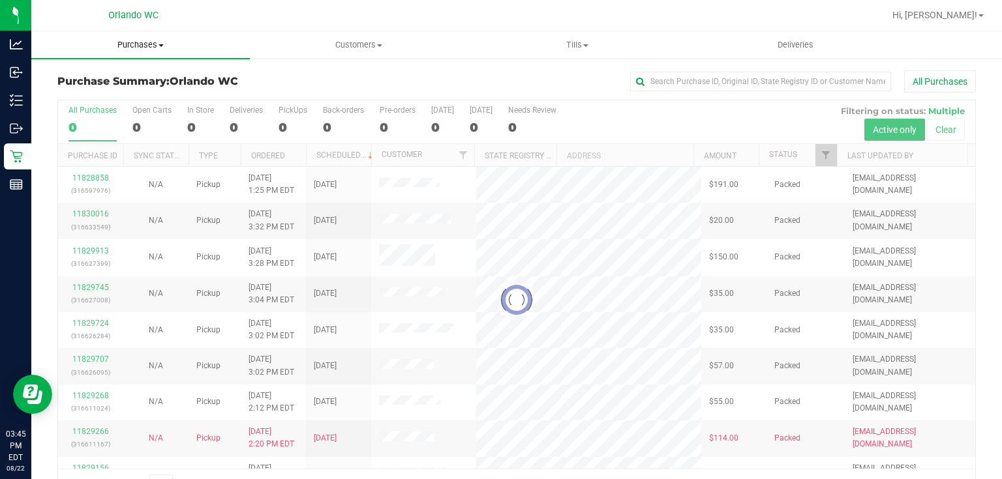
click at [136, 41] on span "Purchases" at bounding box center [140, 45] width 218 height 12
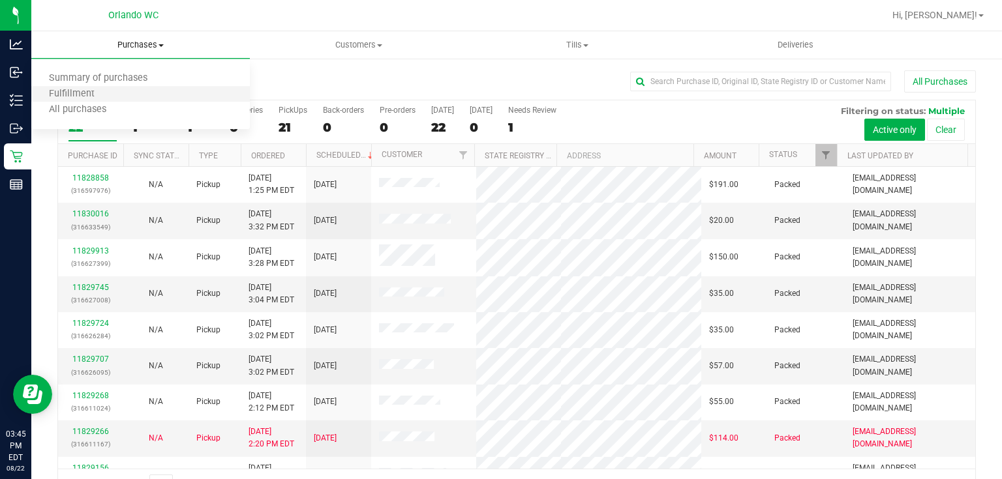
click at [117, 99] on li "Fulfillment" at bounding box center [140, 95] width 218 height 16
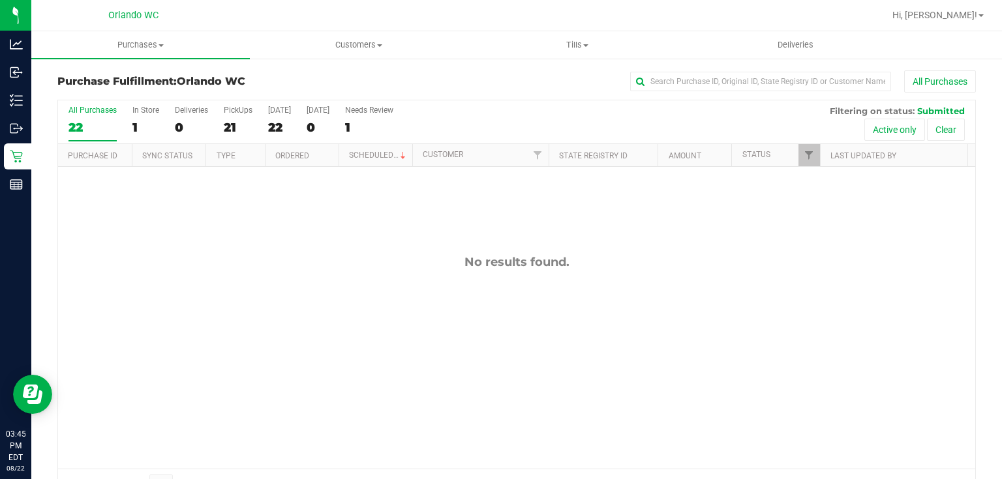
click at [270, 314] on div "No results found." at bounding box center [516, 362] width 917 height 390
click at [136, 44] on span "Purchases" at bounding box center [140, 45] width 218 height 12
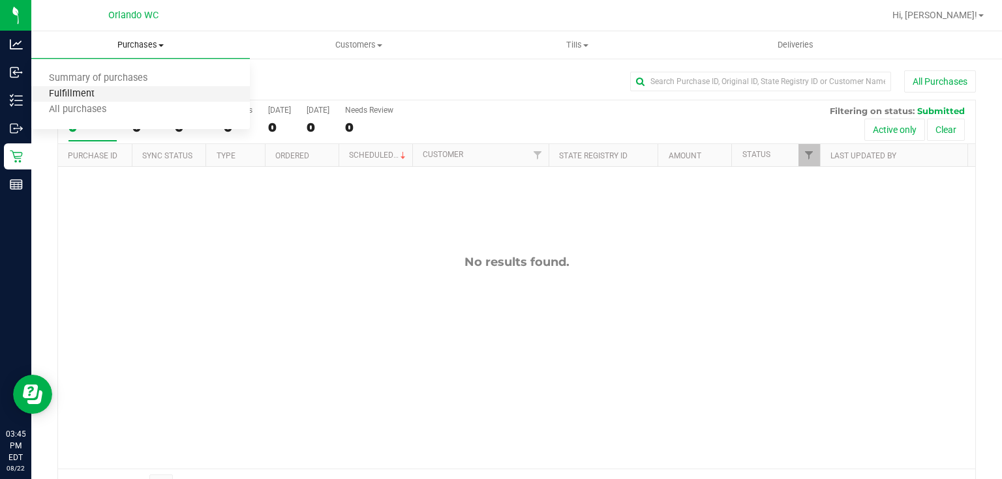
click at [71, 99] on span "Fulfillment" at bounding box center [71, 94] width 81 height 11
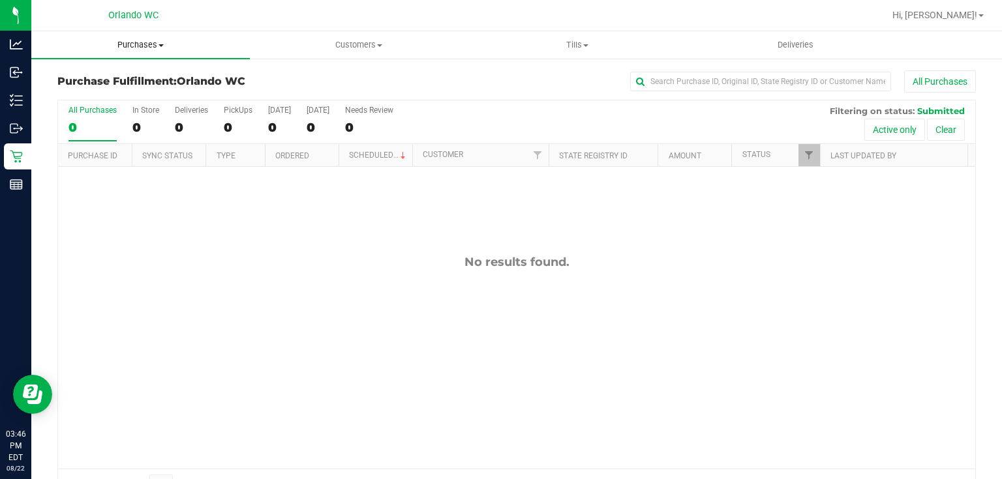
click at [145, 43] on span "Purchases" at bounding box center [140, 45] width 218 height 12
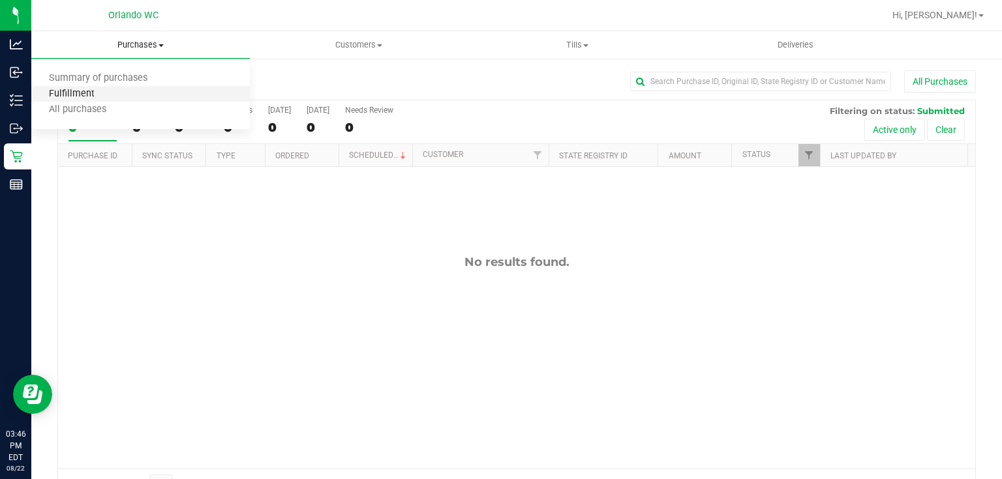
click at [97, 89] on span "Fulfillment" at bounding box center [71, 94] width 81 height 11
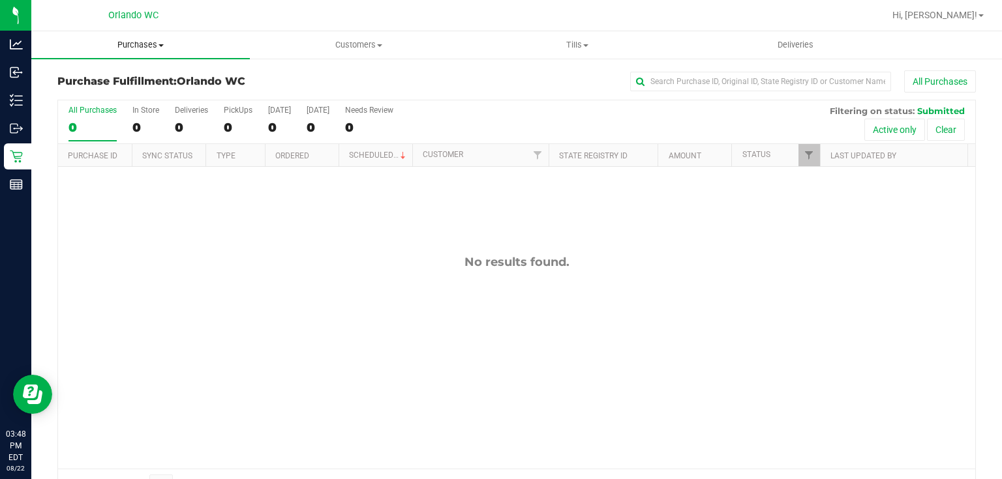
click at [132, 42] on span "Purchases" at bounding box center [140, 45] width 218 height 12
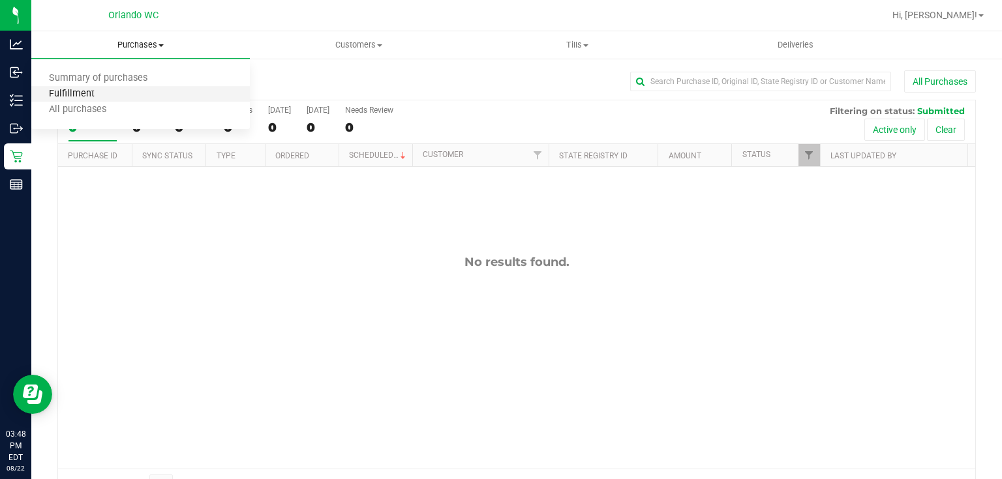
click at [87, 95] on span "Fulfillment" at bounding box center [71, 94] width 81 height 11
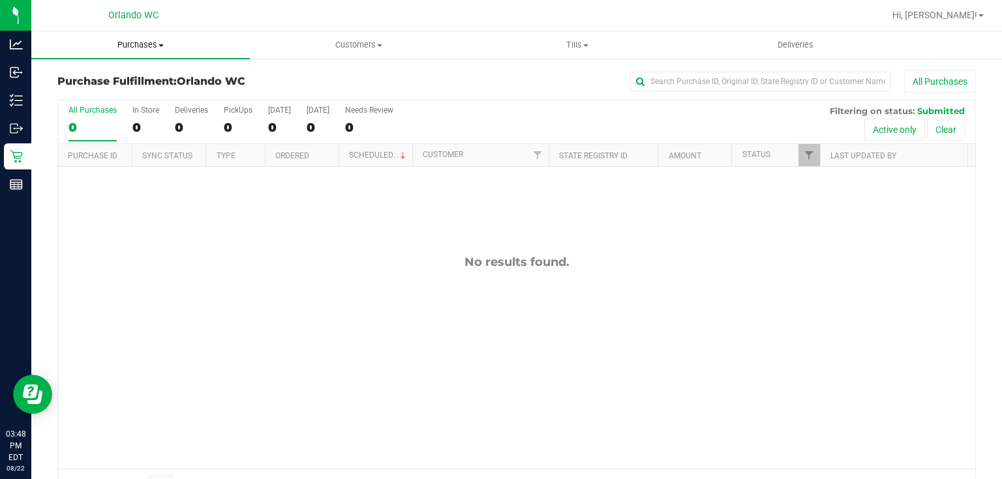
click at [128, 44] on span "Purchases" at bounding box center [140, 45] width 218 height 12
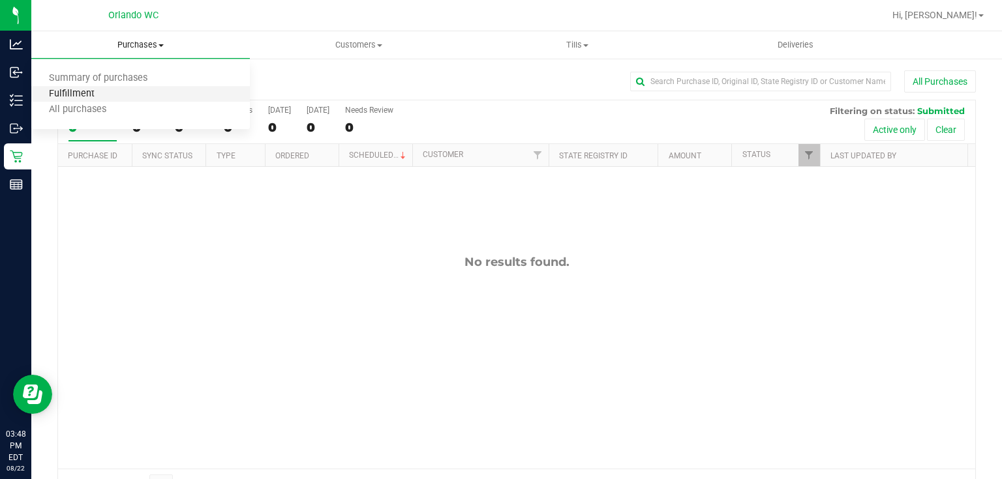
click at [83, 94] on span "Fulfillment" at bounding box center [71, 94] width 81 height 11
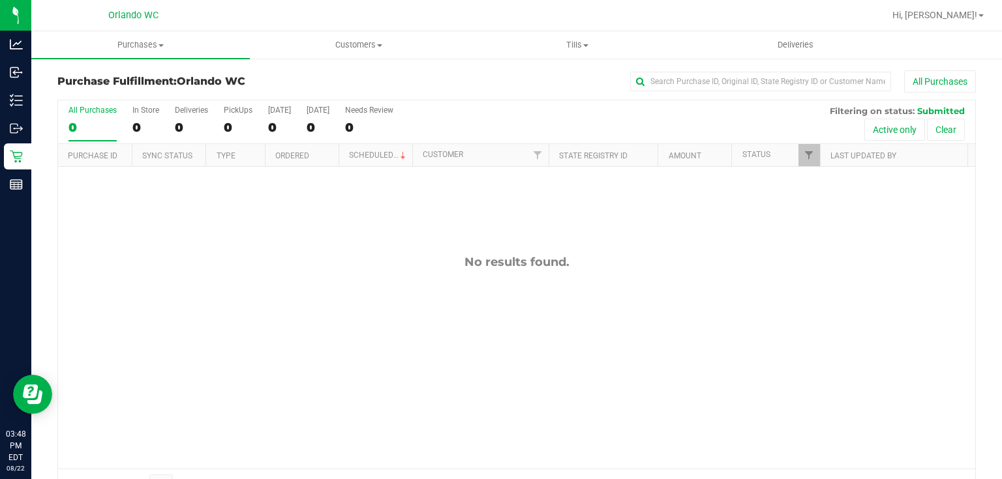
click at [278, 237] on div "No results found." at bounding box center [516, 362] width 917 height 390
click at [141, 46] on span "Purchases" at bounding box center [140, 45] width 218 height 12
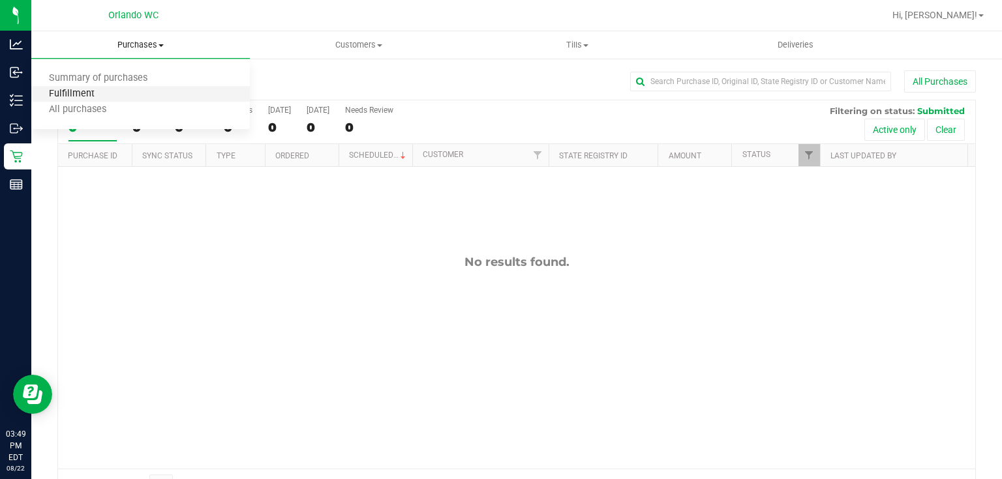
click at [85, 91] on span "Fulfillment" at bounding box center [71, 94] width 81 height 11
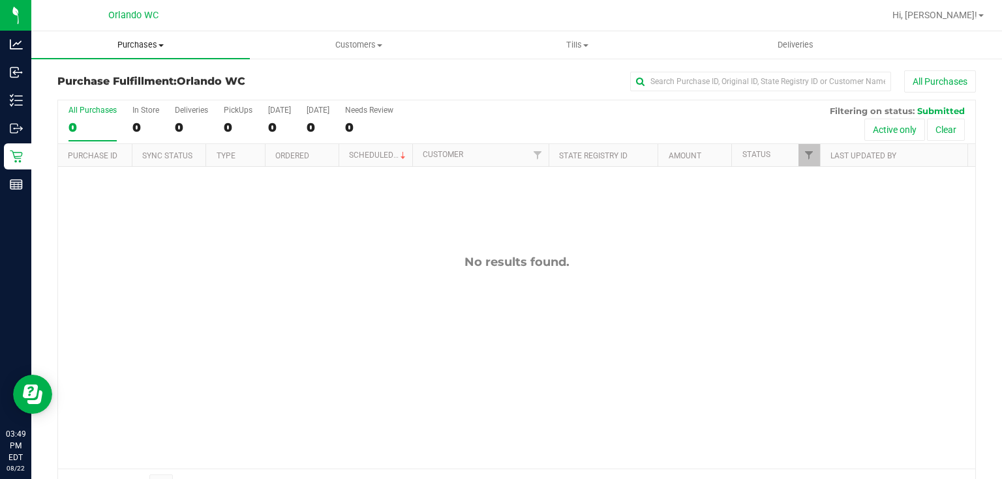
click at [127, 46] on span "Purchases" at bounding box center [140, 45] width 218 height 12
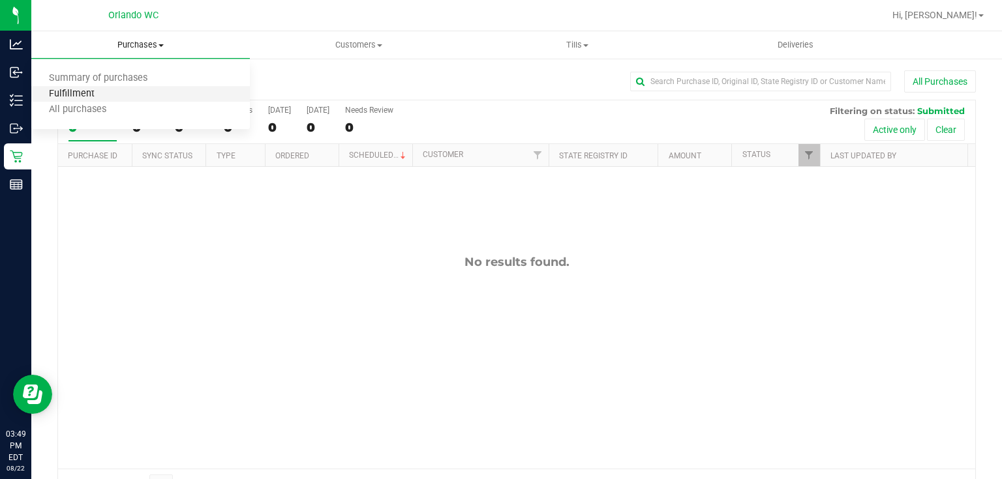
click at [83, 91] on span "Fulfillment" at bounding box center [71, 94] width 81 height 11
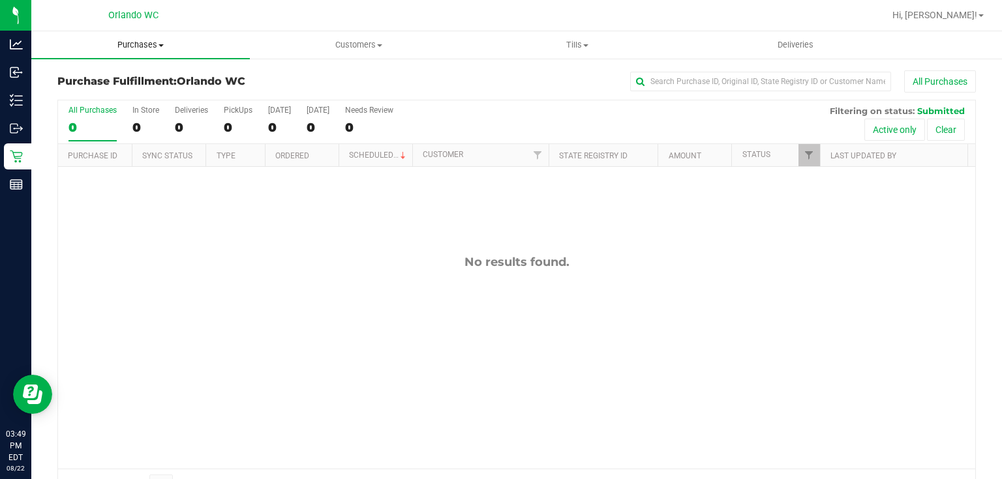
click at [134, 42] on span "Purchases" at bounding box center [140, 45] width 218 height 12
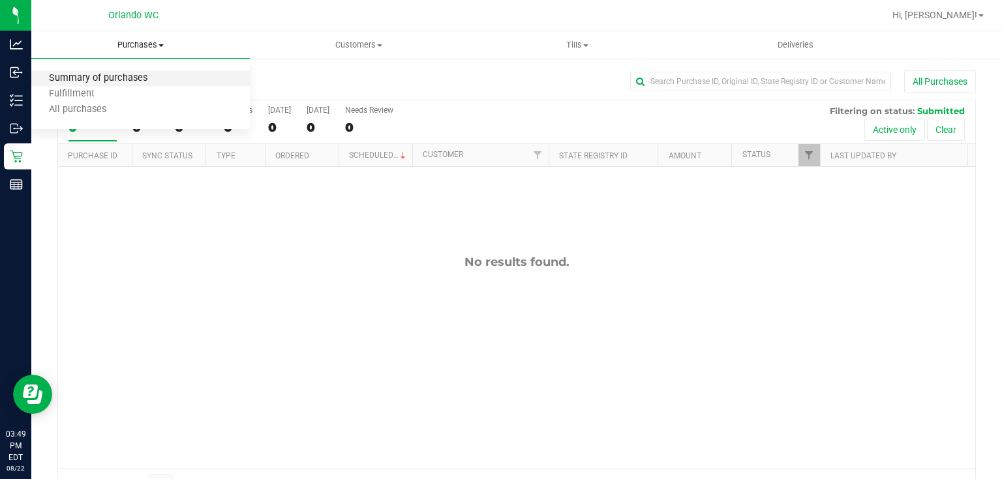
click at [112, 77] on span "Summary of purchases" at bounding box center [98, 78] width 134 height 11
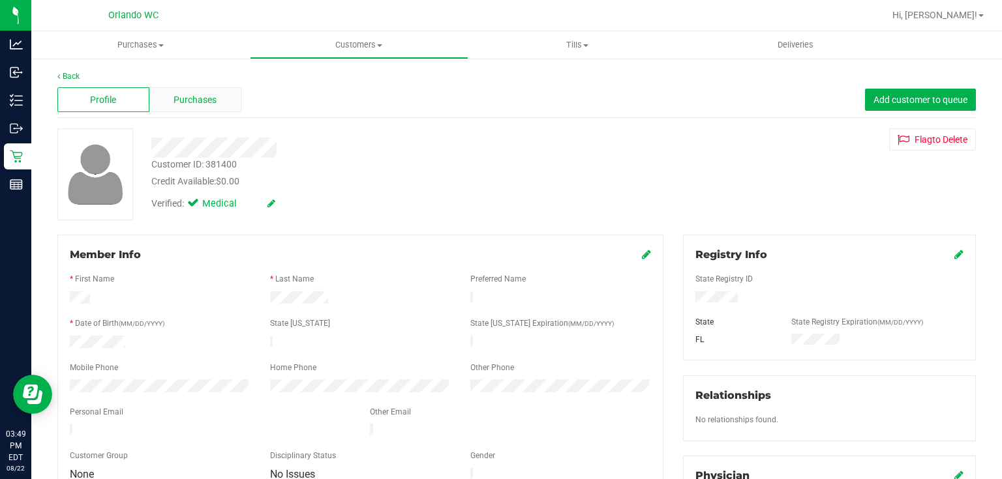
click at [184, 97] on span "Purchases" at bounding box center [194, 100] width 43 height 14
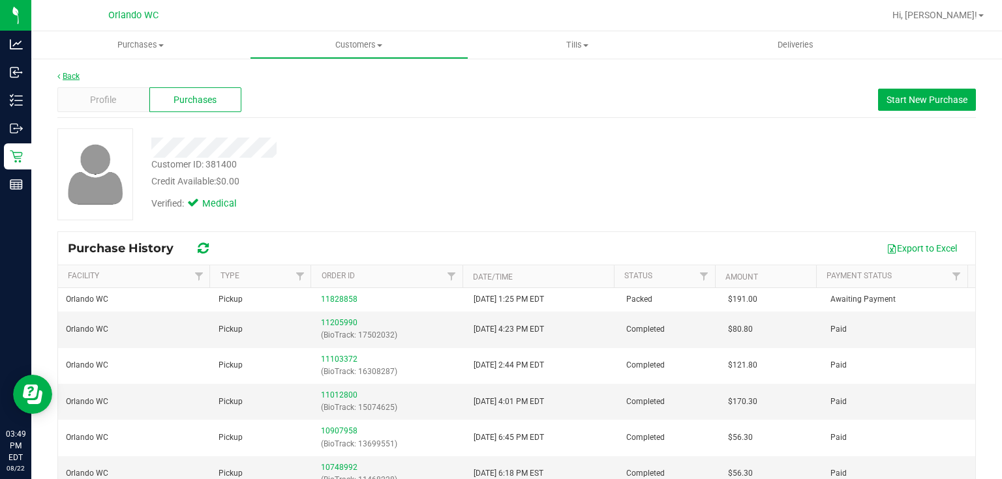
click at [73, 76] on link "Back" at bounding box center [68, 76] width 22 height 9
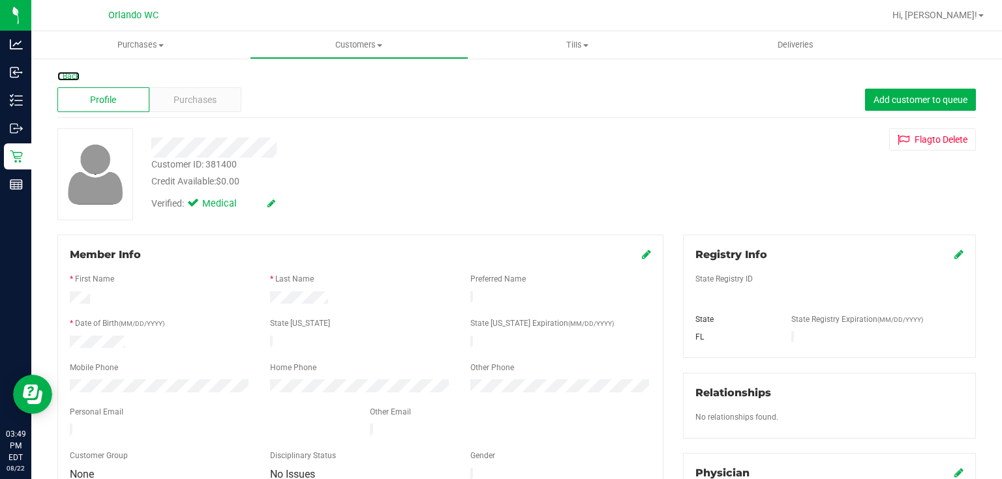
click at [73, 76] on link "Back" at bounding box center [68, 76] width 22 height 9
click at [201, 96] on span "Purchases" at bounding box center [194, 100] width 43 height 14
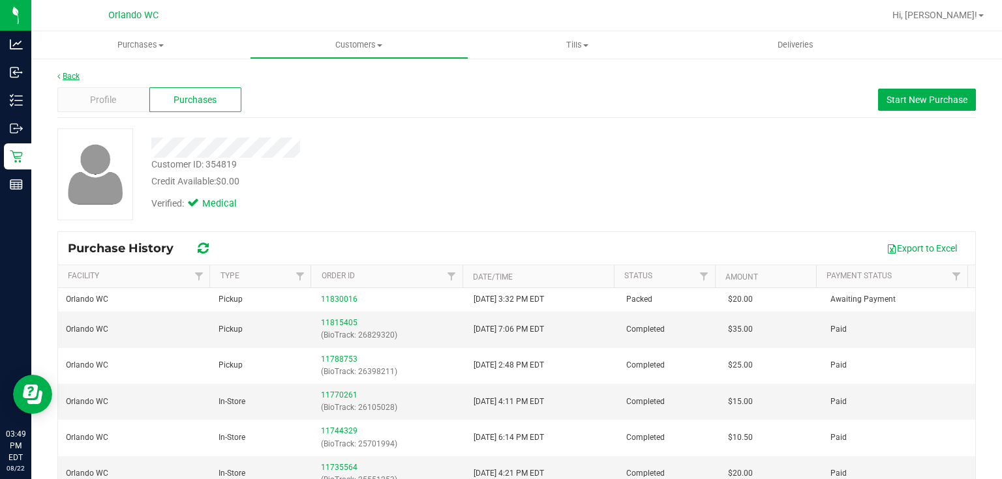
click at [76, 77] on link "Back" at bounding box center [68, 76] width 22 height 9
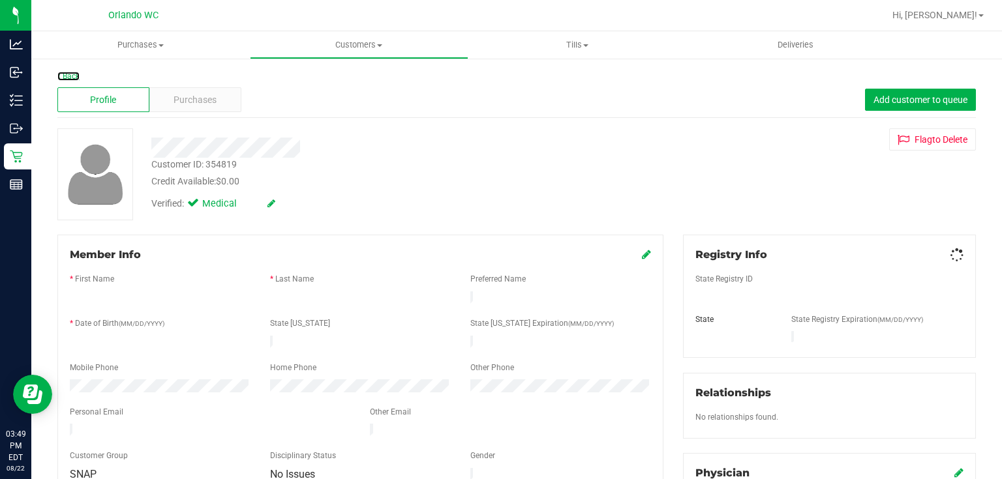
click at [73, 74] on link "Back" at bounding box center [68, 76] width 22 height 9
click at [210, 98] on span "Purchases" at bounding box center [194, 100] width 43 height 14
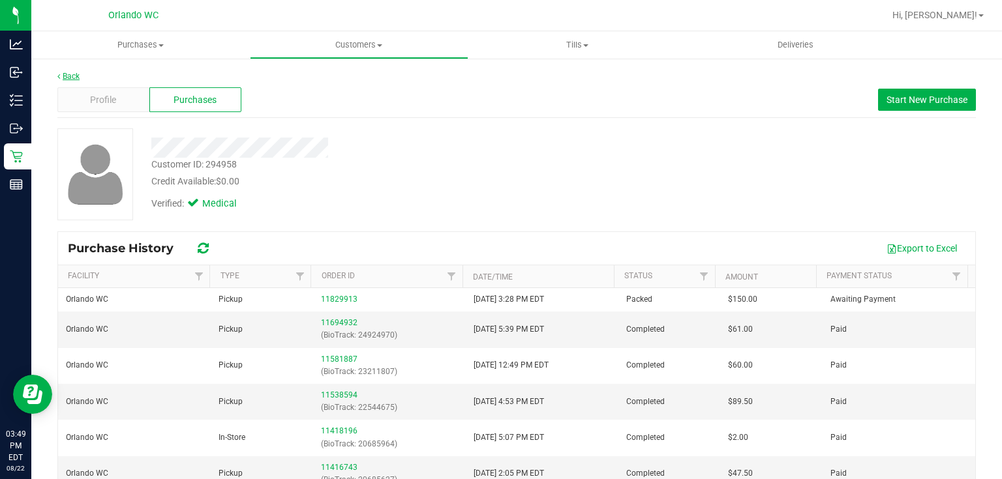
click at [75, 76] on link "Back" at bounding box center [68, 76] width 22 height 9
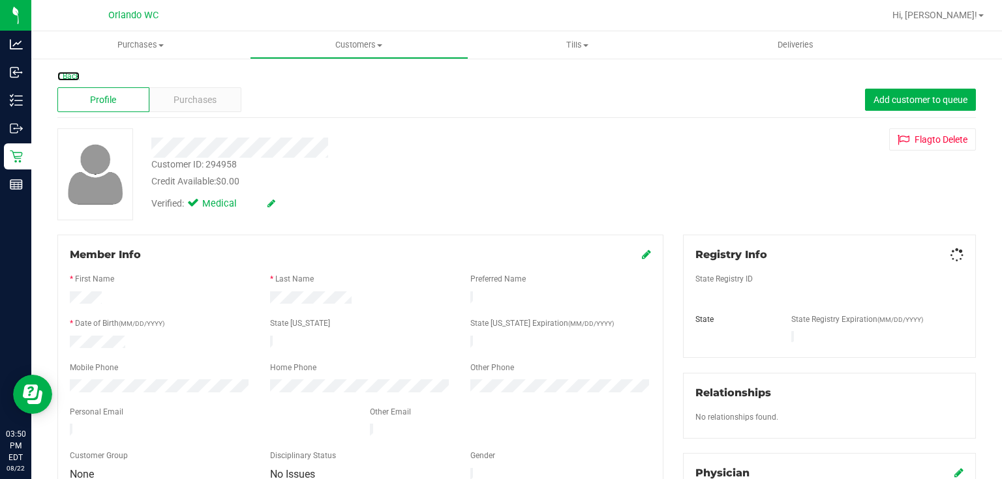
click at [75, 76] on link "Back" at bounding box center [68, 76] width 22 height 9
click at [222, 100] on div "Purchases" at bounding box center [195, 99] width 92 height 25
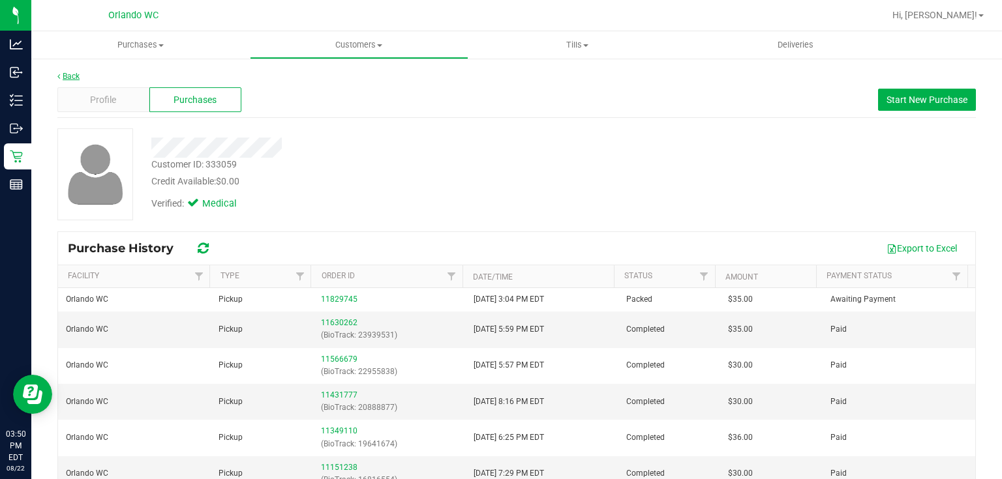
click at [74, 74] on link "Back" at bounding box center [68, 76] width 22 height 9
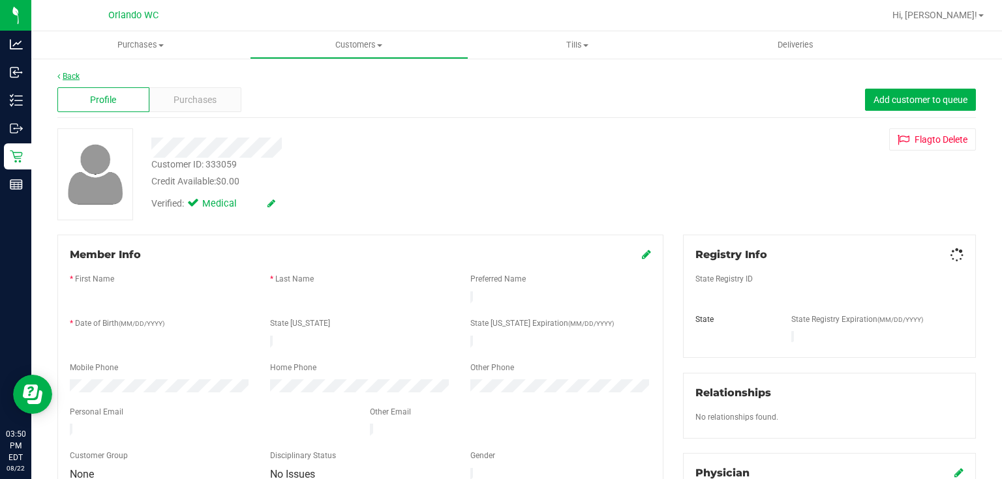
click at [74, 74] on link "Back" at bounding box center [68, 76] width 22 height 9
click at [226, 102] on div "Purchases" at bounding box center [195, 99] width 92 height 25
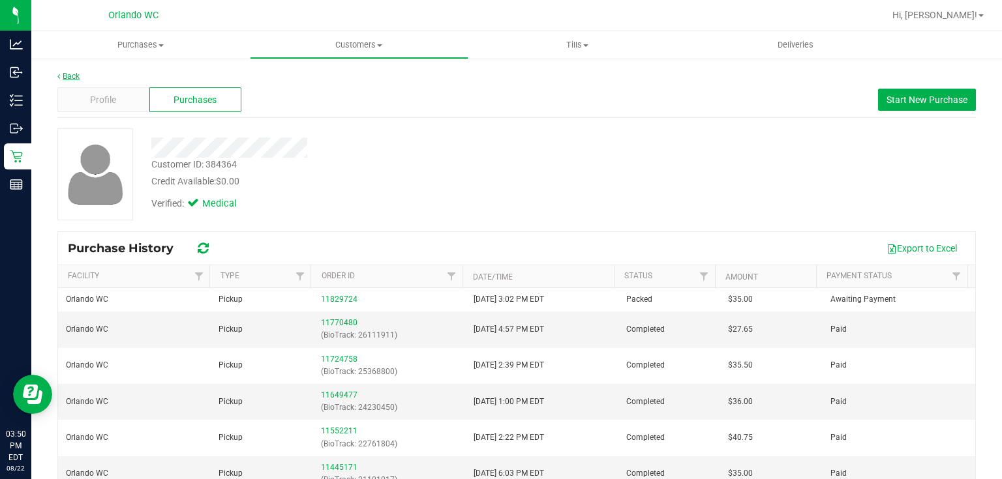
click at [71, 74] on link "Back" at bounding box center [68, 76] width 22 height 9
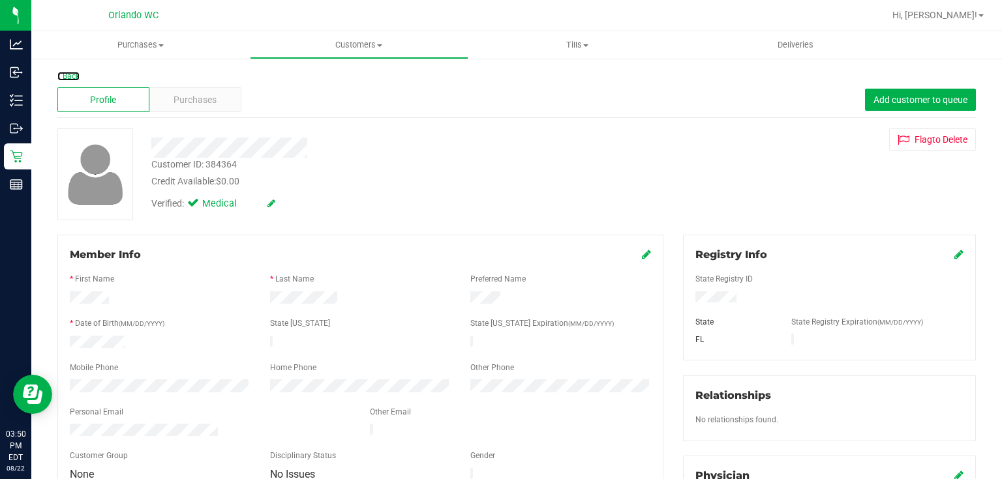
click at [71, 74] on link "Back" at bounding box center [68, 76] width 22 height 9
click at [185, 99] on span "Purchases" at bounding box center [194, 100] width 43 height 14
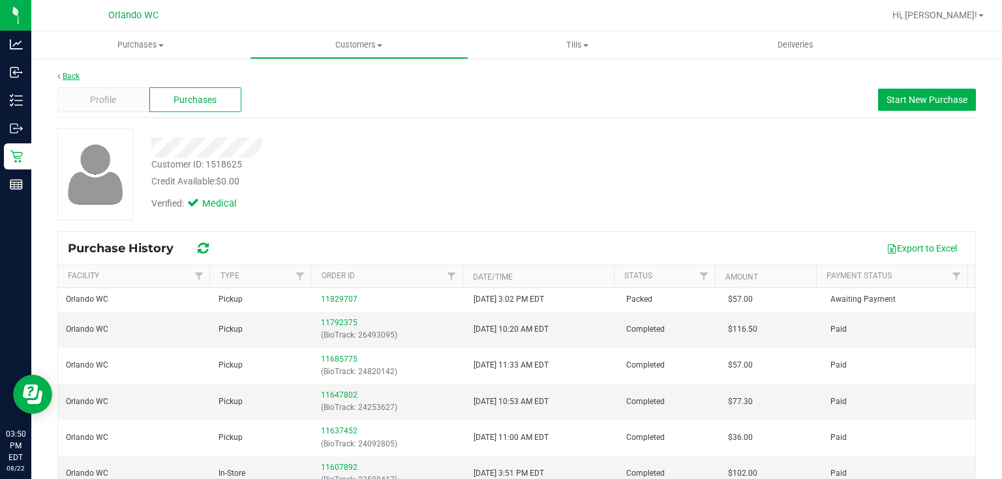
click at [65, 73] on link "Back" at bounding box center [68, 76] width 22 height 9
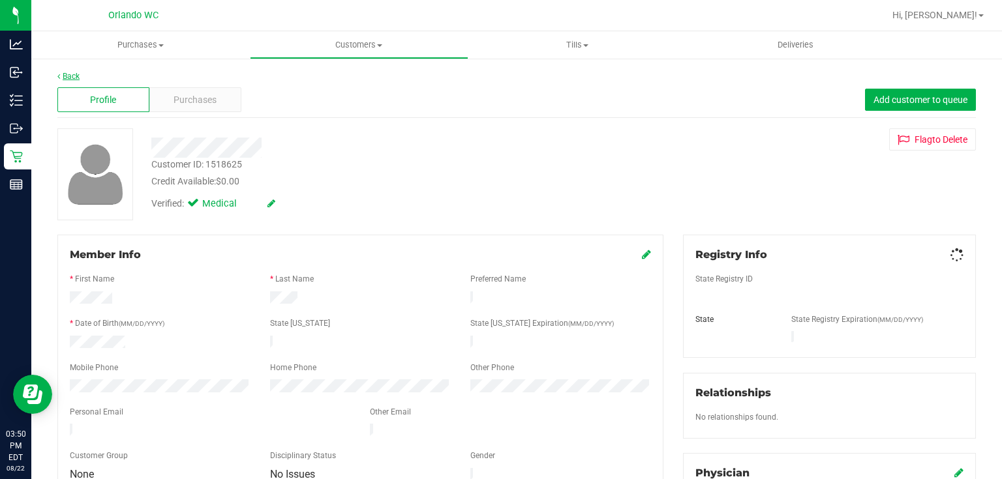
click at [72, 73] on link "Back" at bounding box center [68, 76] width 22 height 9
click at [200, 95] on span "Purchases" at bounding box center [194, 100] width 43 height 14
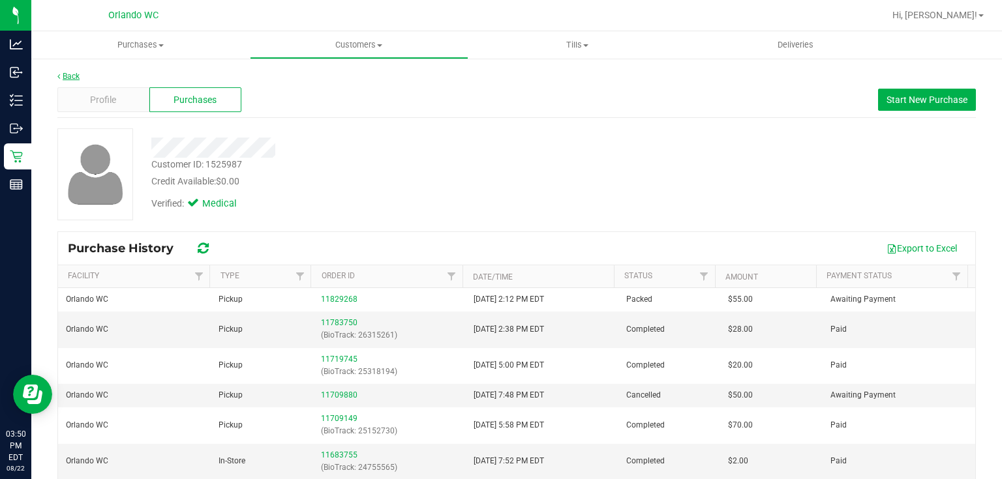
click at [65, 76] on link "Back" at bounding box center [68, 76] width 22 height 9
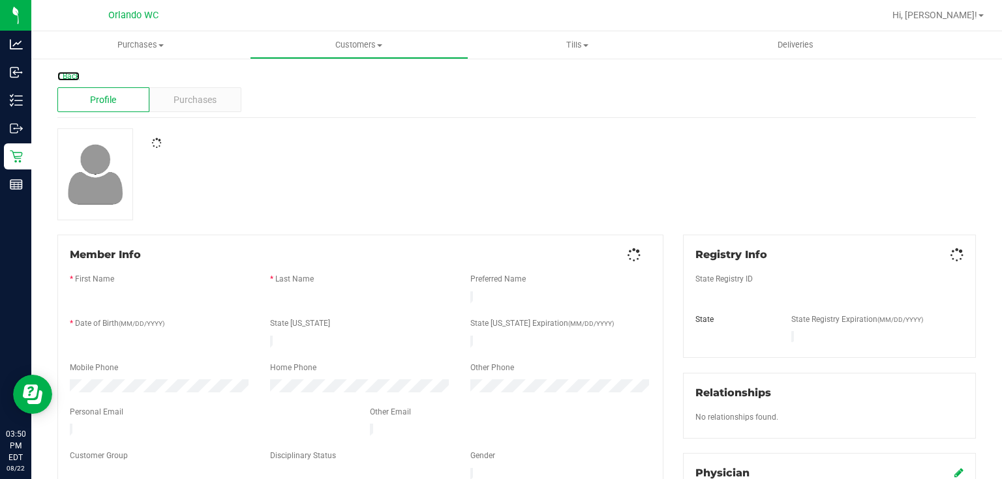
click at [73, 75] on link "Back" at bounding box center [68, 76] width 22 height 9
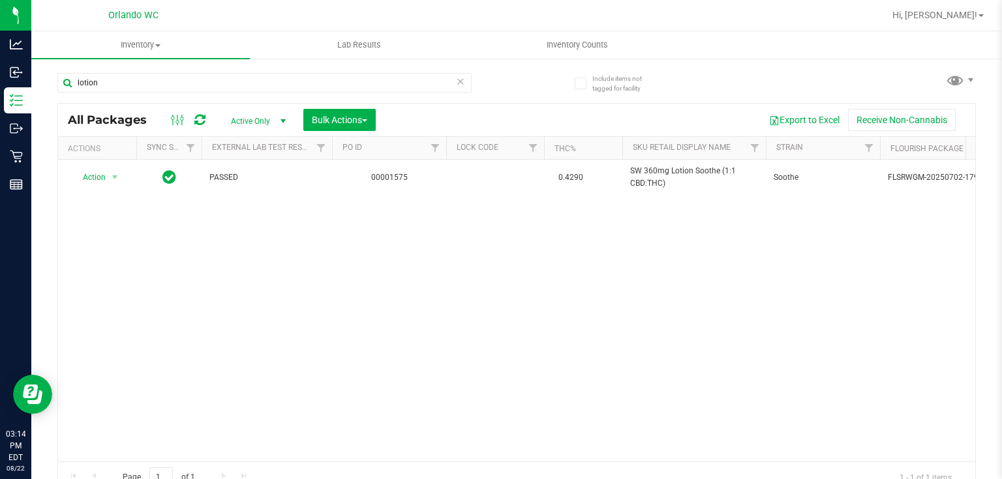
drag, startPoint x: 151, startPoint y: 84, endPoint x: 50, endPoint y: 85, distance: 101.1
click at [50, 85] on div "Include items not tagged for facility lotion All Packages Active Only Active On…" at bounding box center [516, 256] width 970 height 398
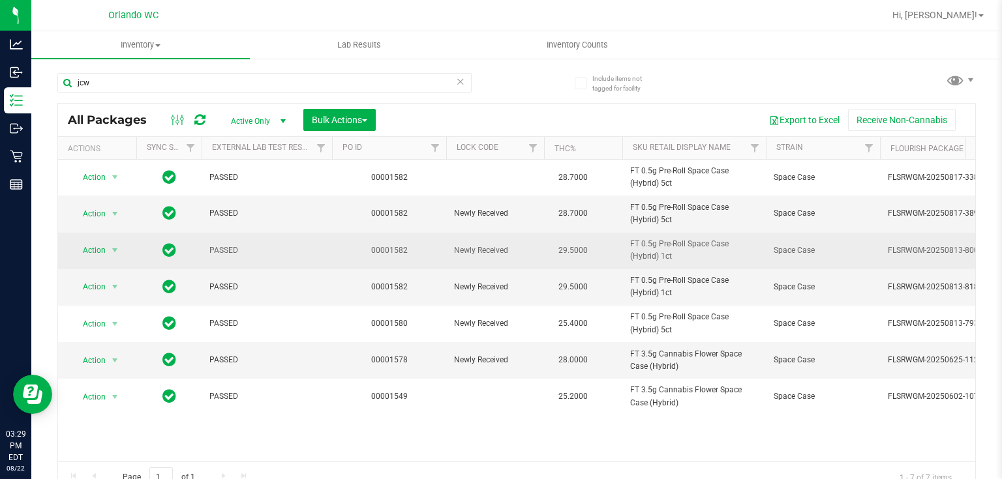
drag, startPoint x: 622, startPoint y: 238, endPoint x: 695, endPoint y: 261, distance: 77.2
click at [695, 261] on td "FT 0.5g Pre-Roll Space Case (Hybrid) 1ct" at bounding box center [693, 251] width 143 height 37
copy span "FT 0.5g Pre-Roll Space Case (Hybrid) 1ct"
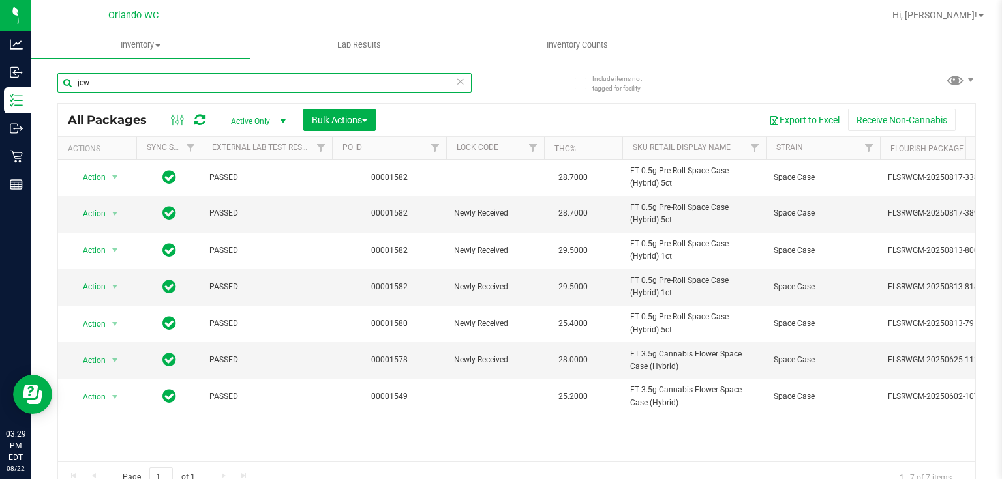
drag, startPoint x: 146, startPoint y: 73, endPoint x: 68, endPoint y: 76, distance: 77.7
click at [69, 76] on input "jcw" at bounding box center [264, 83] width 414 height 20
paste input "FT 0.5g Pre-Roll Space Case (Hybrid) 1ct"
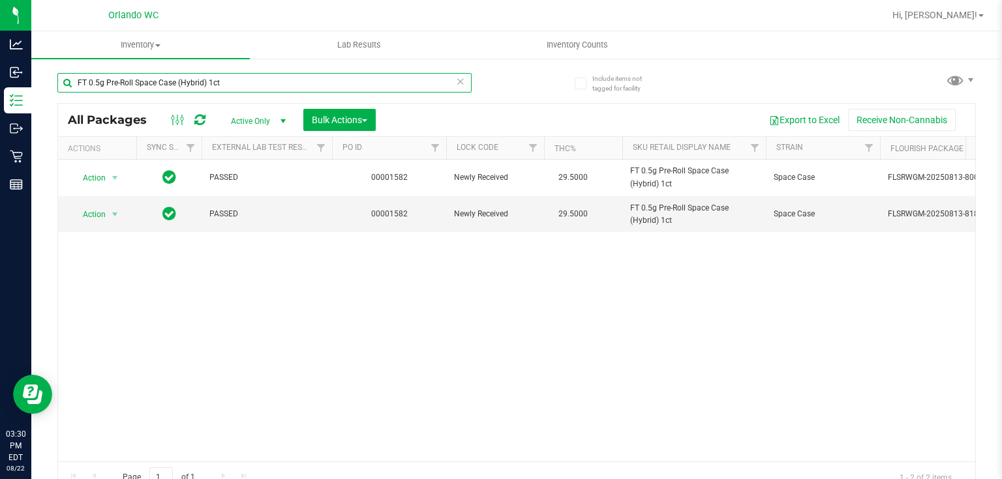
drag, startPoint x: 227, startPoint y: 81, endPoint x: 52, endPoint y: 82, distance: 174.8
click at [53, 82] on div "Include items not tagged for facility FT 0.5g Pre-Roll Space Case (Hybrid) 1ct …" at bounding box center [516, 256] width 970 height 398
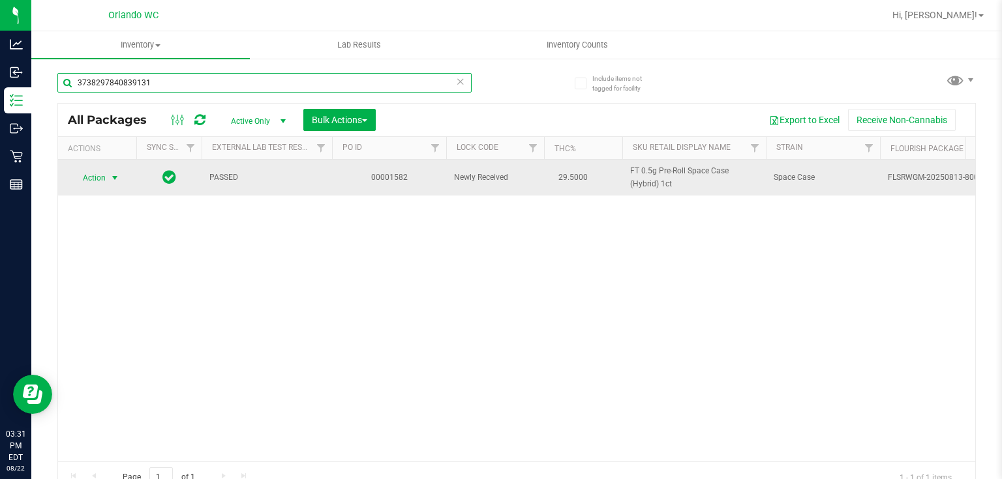
type input "3738297840839131"
click at [111, 177] on span "select" at bounding box center [115, 178] width 10 height 10
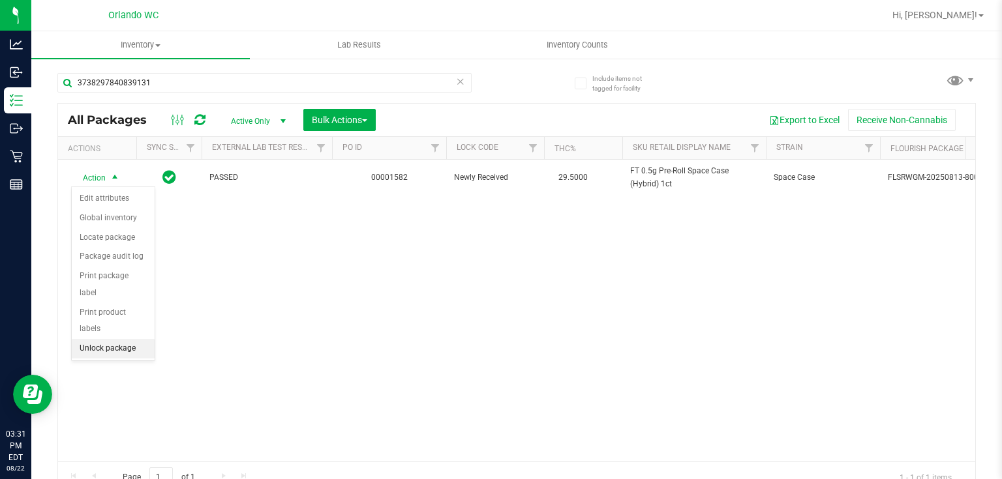
click at [112, 339] on li "Unlock package" at bounding box center [113, 349] width 83 height 20
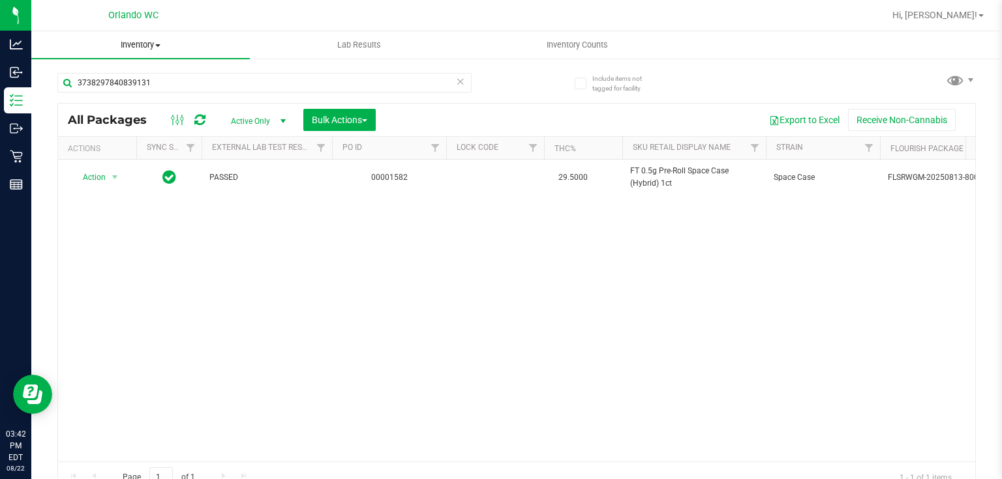
click at [138, 44] on span "Inventory" at bounding box center [140, 45] width 218 height 12
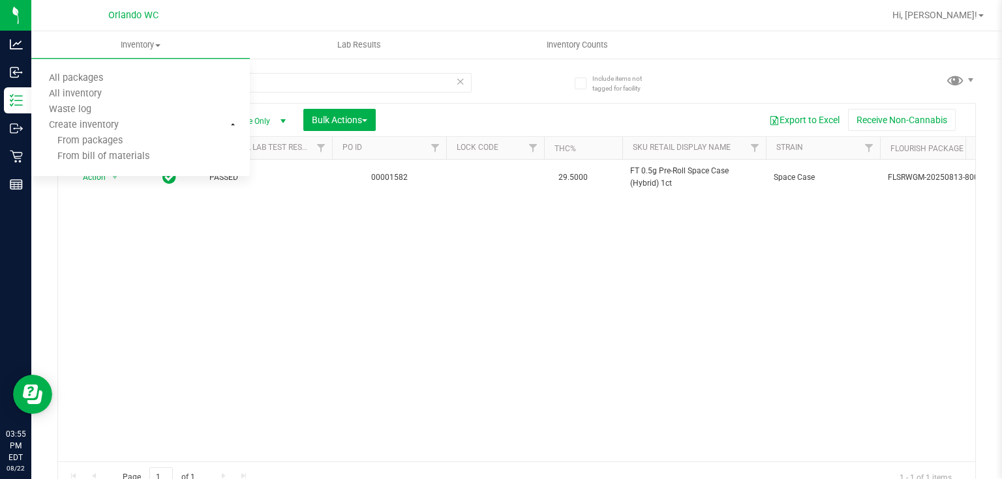
click at [316, 69] on div "3738297840839131" at bounding box center [286, 82] width 459 height 42
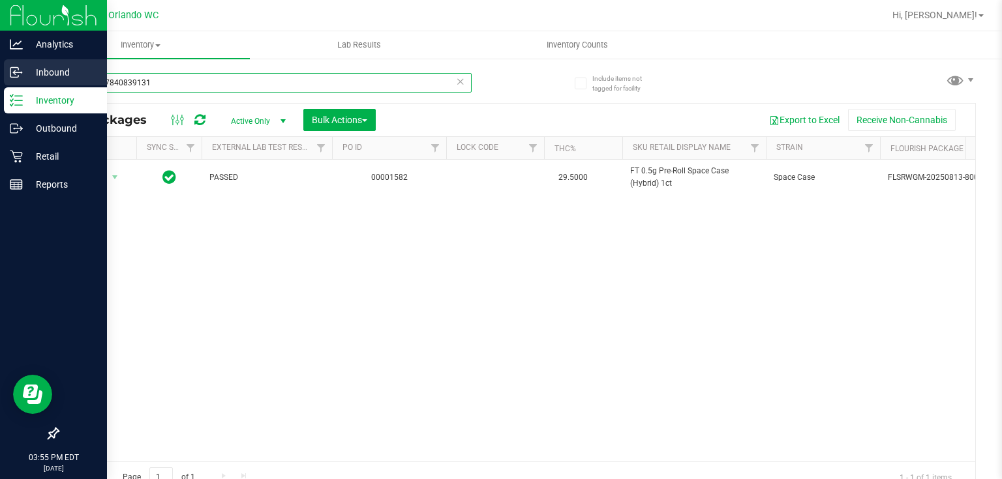
drag, startPoint x: 198, startPoint y: 82, endPoint x: 17, endPoint y: 78, distance: 180.7
click at [17, 78] on div "Analytics Inbound Inventory Outbound Retail Reports 03:55 PM EDT [DATE] 08/22 O…" at bounding box center [501, 239] width 1002 height 479
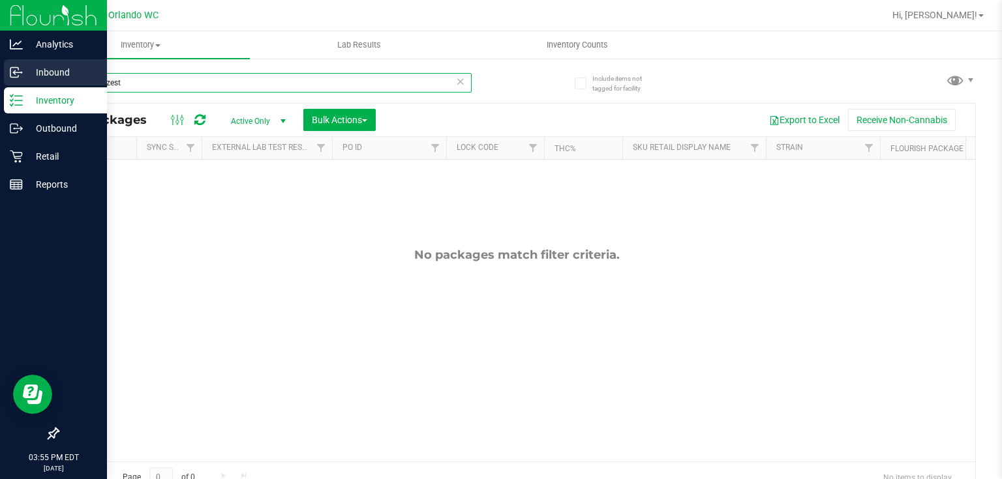
drag, startPoint x: 90, startPoint y: 80, endPoint x: 19, endPoint y: 80, distance: 71.1
click at [22, 80] on div "Analytics Inbound Inventory Outbound Retail Reports 03:55 PM EDT [DATE] 08/22 O…" at bounding box center [501, 239] width 1002 height 479
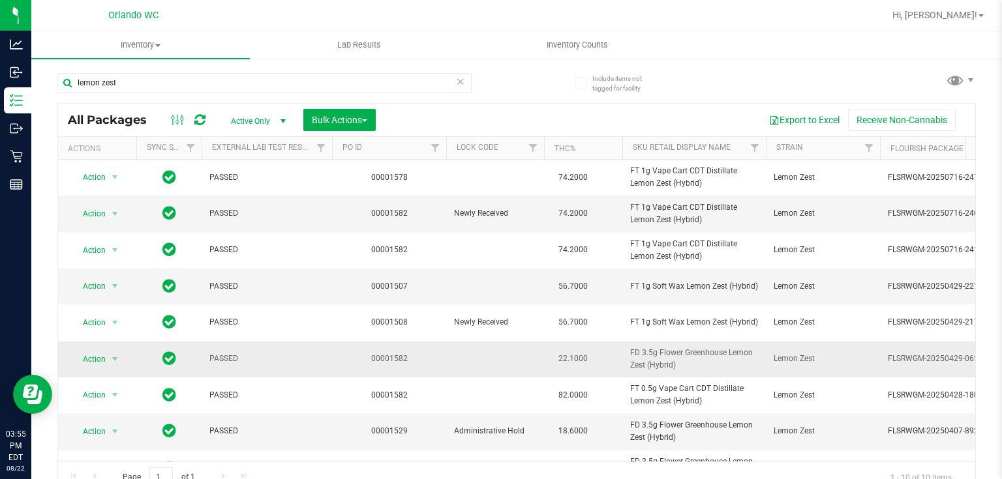
drag, startPoint x: 617, startPoint y: 340, endPoint x: 720, endPoint y: 354, distance: 104.0
click at [720, 361] on tr "Action Action Adjust qty Create package Edit attributes Global inventory Locate…" at bounding box center [1013, 360] width 1911 height 36
copy tr "FD 3.5g Flower Greenhouse Lemon Zest (Hybrid)"
drag, startPoint x: 146, startPoint y: 76, endPoint x: 70, endPoint y: 76, distance: 75.7
click at [62, 76] on input "lemon zest" at bounding box center [264, 83] width 414 height 20
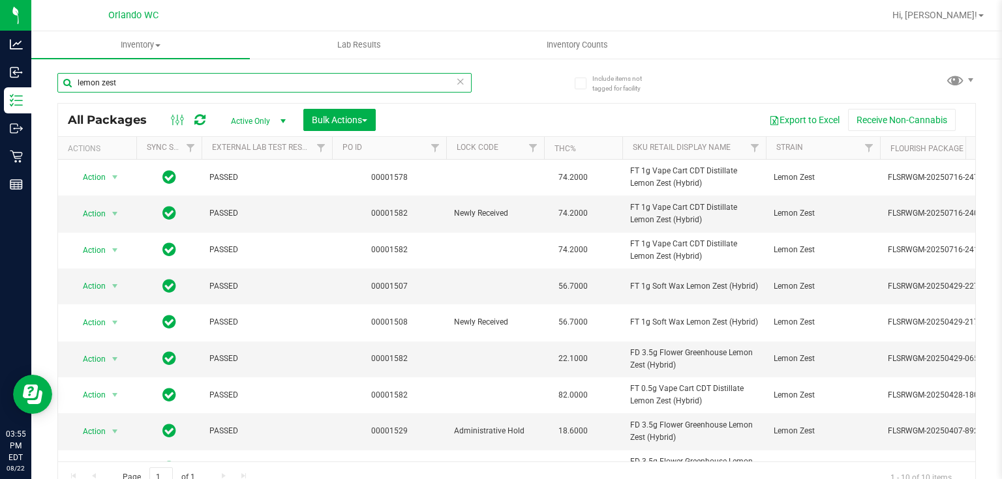
paste input "FD 3.5g Flower Greenhouse Lemon Zest (Hybrid)"
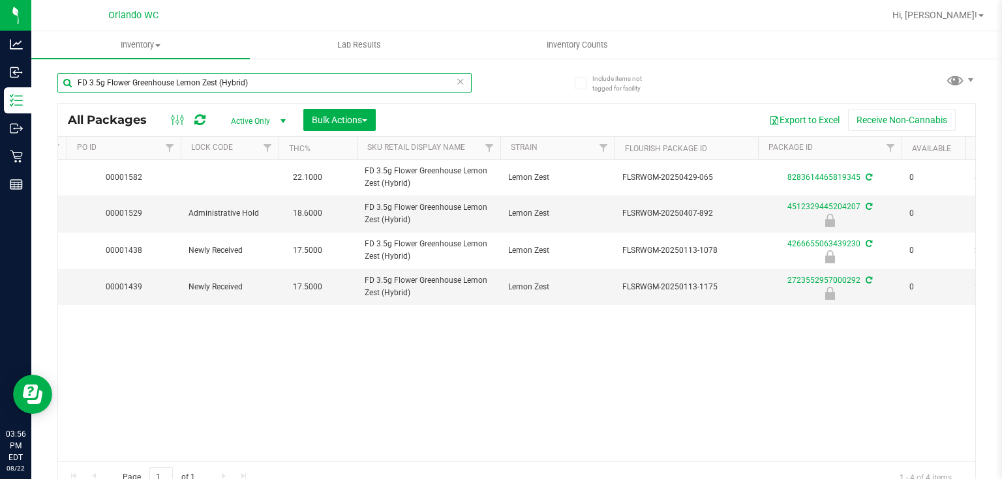
scroll to position [0, 269]
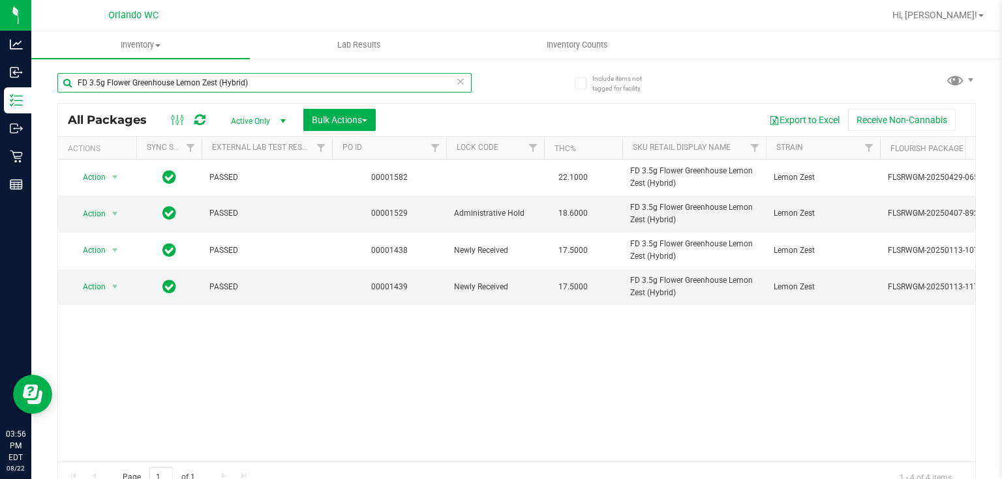
type input "FD 3.5g Flower Greenhouse Lemon Zest (Hybrid)"
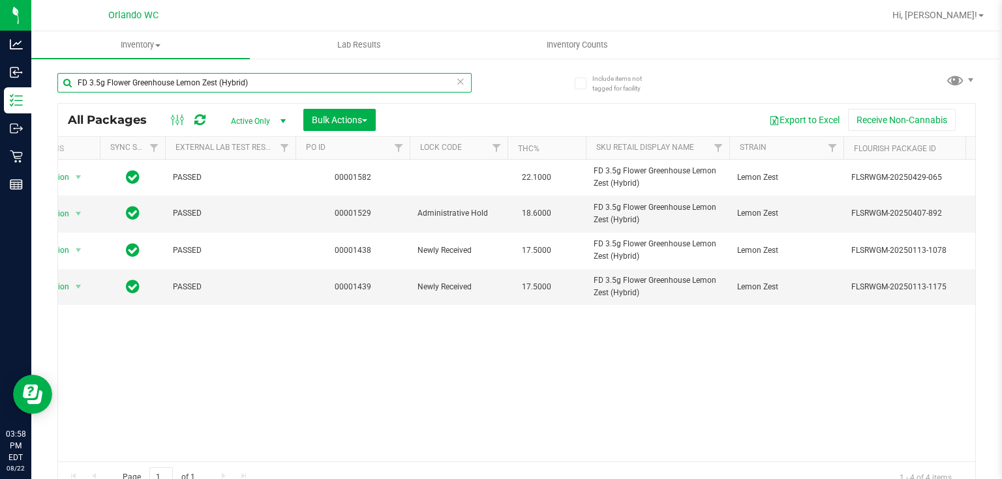
scroll to position [0, 0]
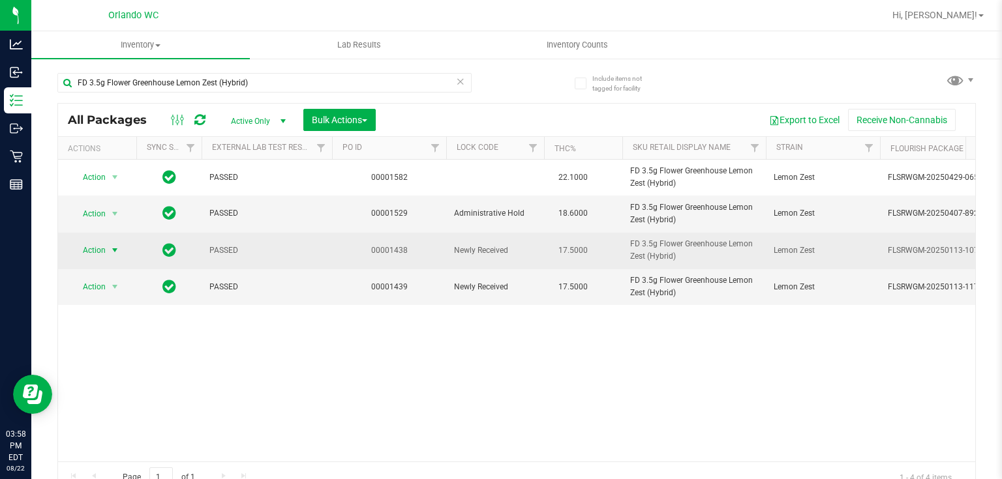
click at [113, 245] on span "select" at bounding box center [115, 250] width 10 height 10
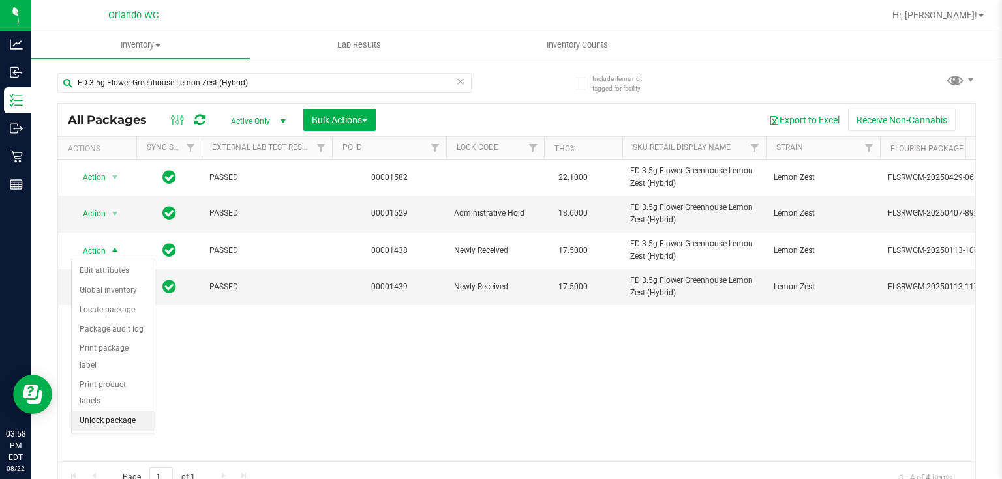
click at [114, 412] on li "Unlock package" at bounding box center [113, 422] width 83 height 20
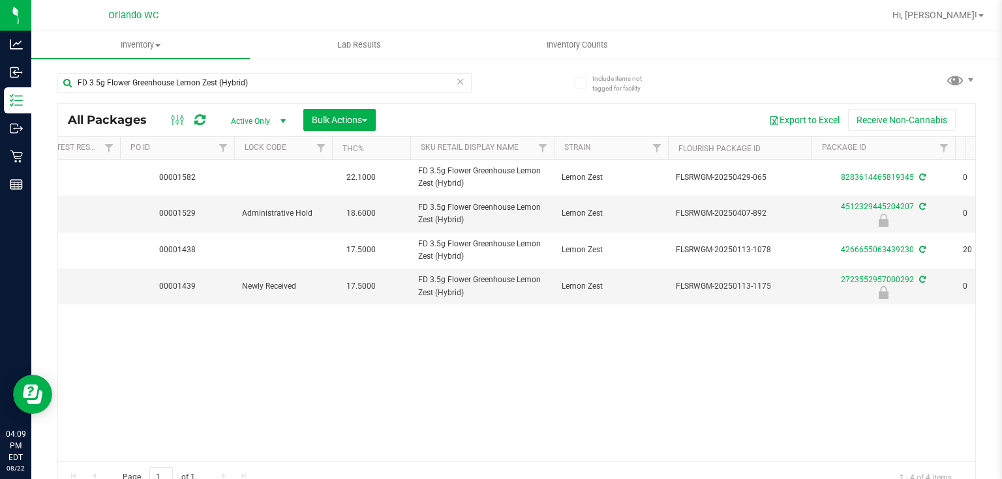
scroll to position [0, 241]
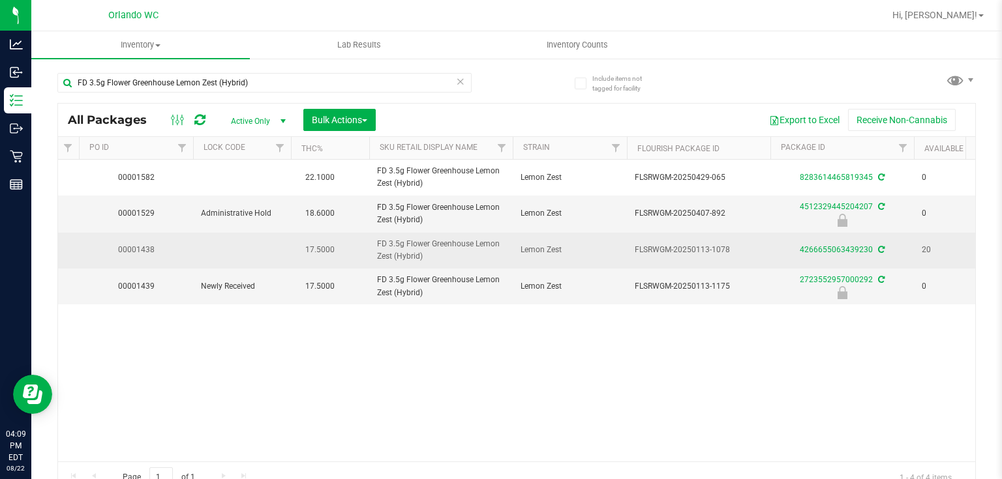
click at [845, 244] on div "4266655063439230" at bounding box center [841, 250] width 147 height 12
click at [845, 247] on link "4266655063439230" at bounding box center [836, 249] width 73 height 9
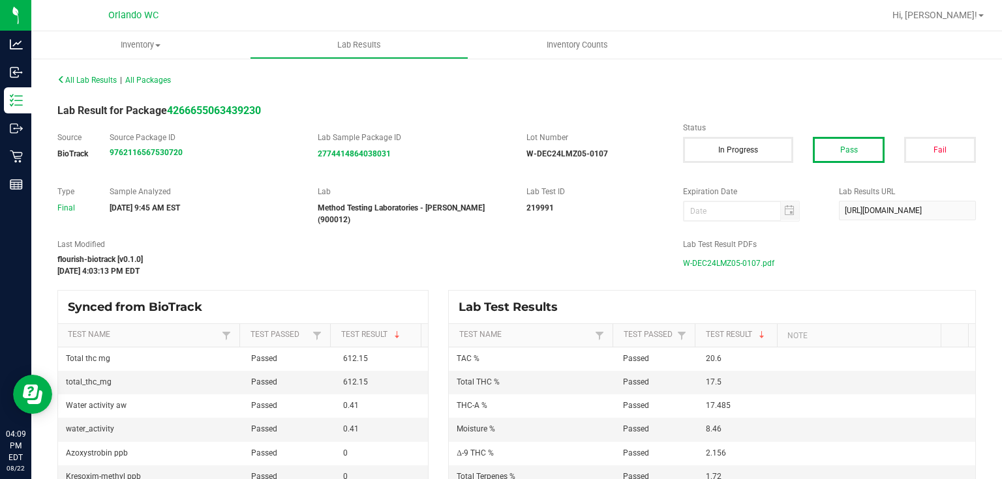
click at [751, 260] on span "W-DEC24LMZ05-0107.pdf" at bounding box center [728, 264] width 91 height 20
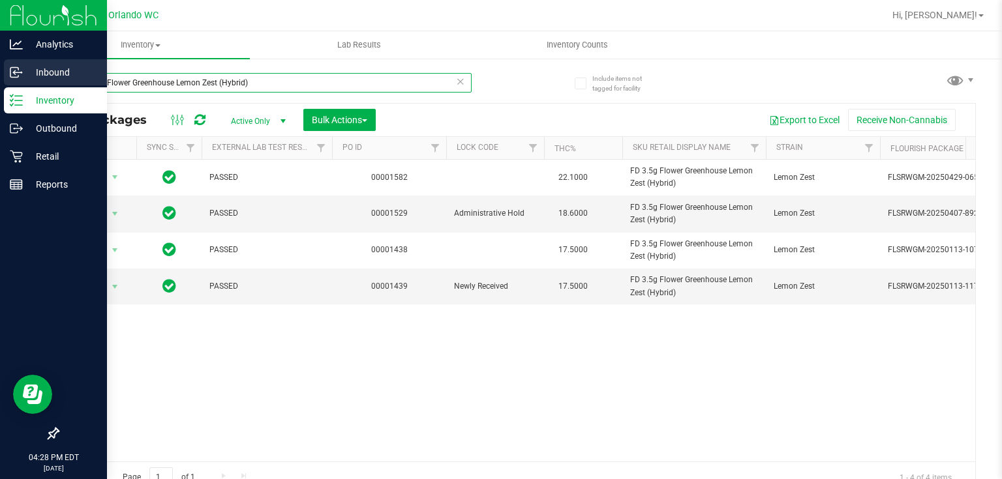
drag, startPoint x: 268, startPoint y: 81, endPoint x: 10, endPoint y: 68, distance: 258.6
click at [10, 68] on div "Analytics Inbound Inventory Outbound Retail Reports 04:28 PM EDT [DATE] 08/22 O…" at bounding box center [501, 239] width 1002 height 479
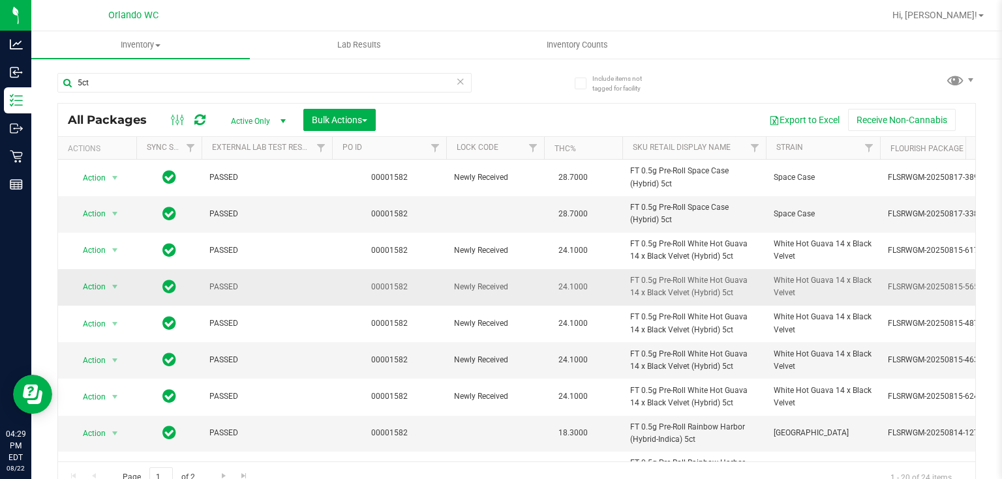
drag, startPoint x: 629, startPoint y: 279, endPoint x: 745, endPoint y: 304, distance: 118.1
click at [745, 304] on td "FT 0.5g Pre-Roll White Hot Guava 14 x Black Velvet (Hybrid) 5ct" at bounding box center [693, 287] width 143 height 37
copy span "FT 0.5g Pre-Roll White Hot Guava 14 x Black Velvet (Hybrid) 5ct"
click at [65, 76] on input "5ct" at bounding box center [264, 83] width 414 height 20
paste input "FT 0.5g Pre-Roll White Hot Guava 14 x Black Velvet (Hybrid)"
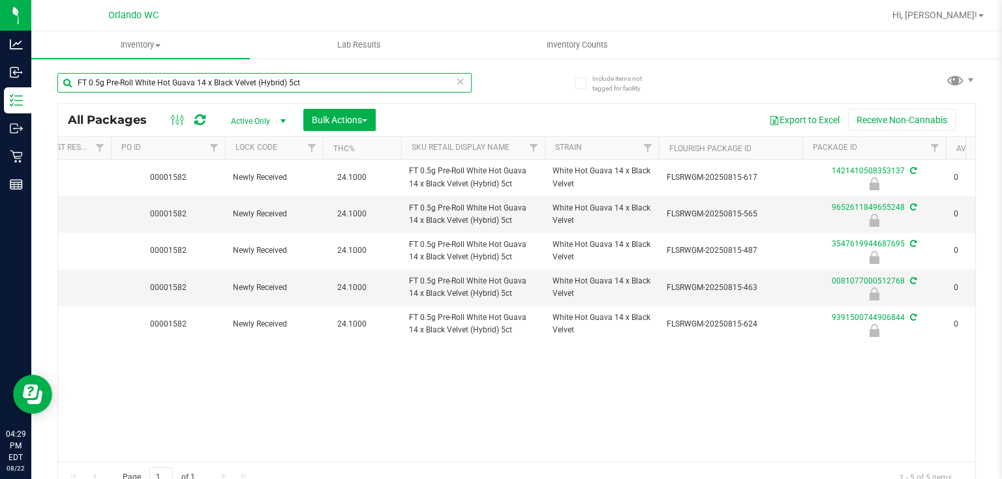
scroll to position [0, 10]
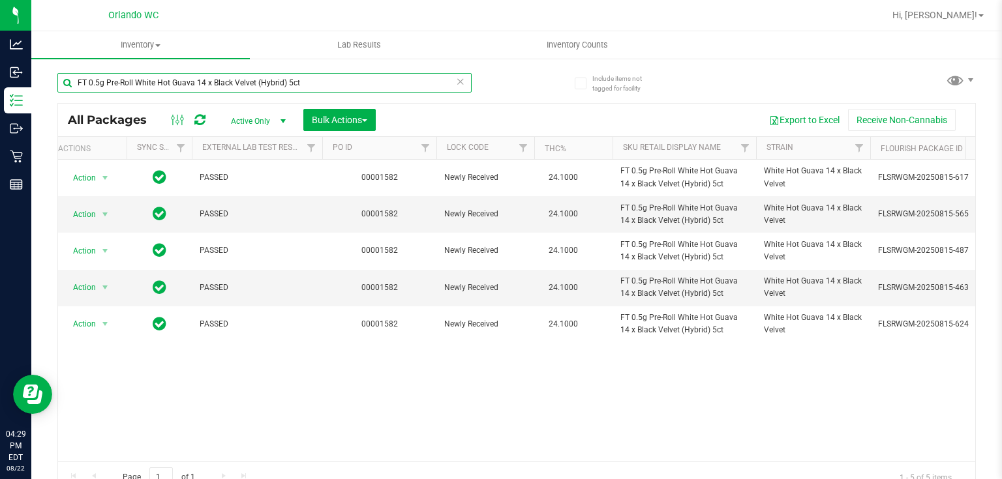
type input "FT 0.5g Pre-Roll White Hot Guava 14 x Black Velvet (Hybrid) 5ct"
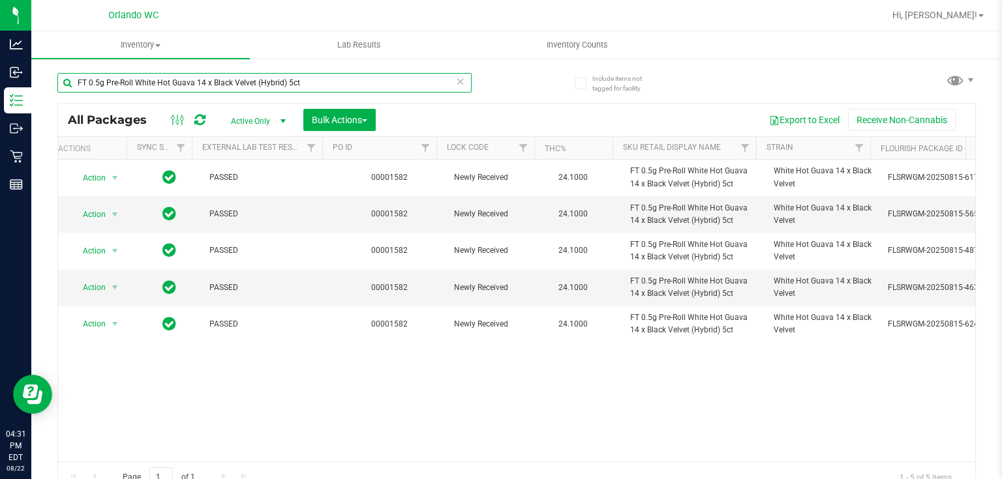
scroll to position [0, 0]
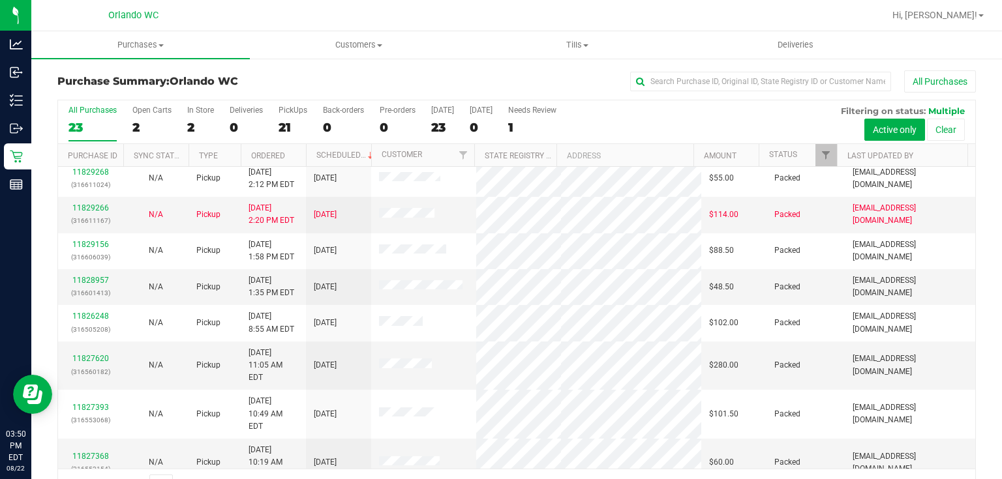
scroll to position [229, 0]
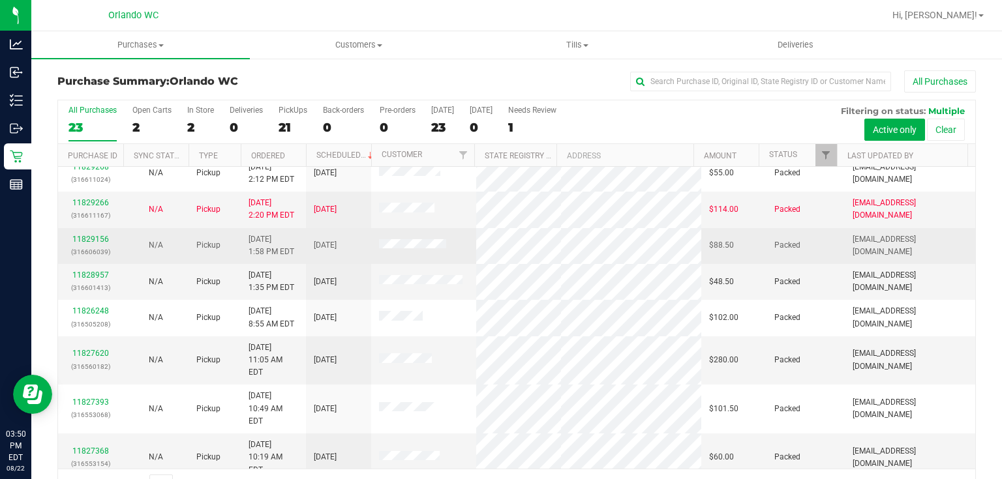
click at [402, 239] on span at bounding box center [412, 246] width 67 height 14
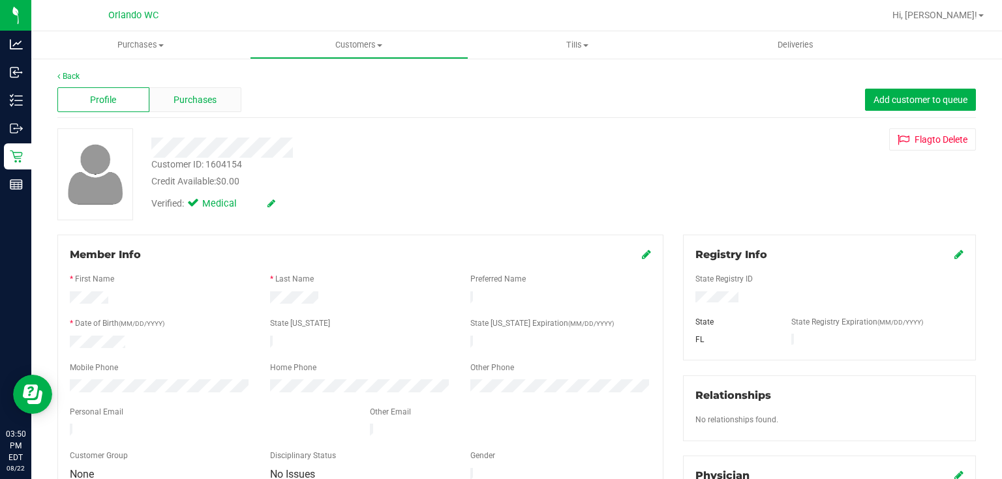
click at [203, 97] on span "Purchases" at bounding box center [194, 100] width 43 height 14
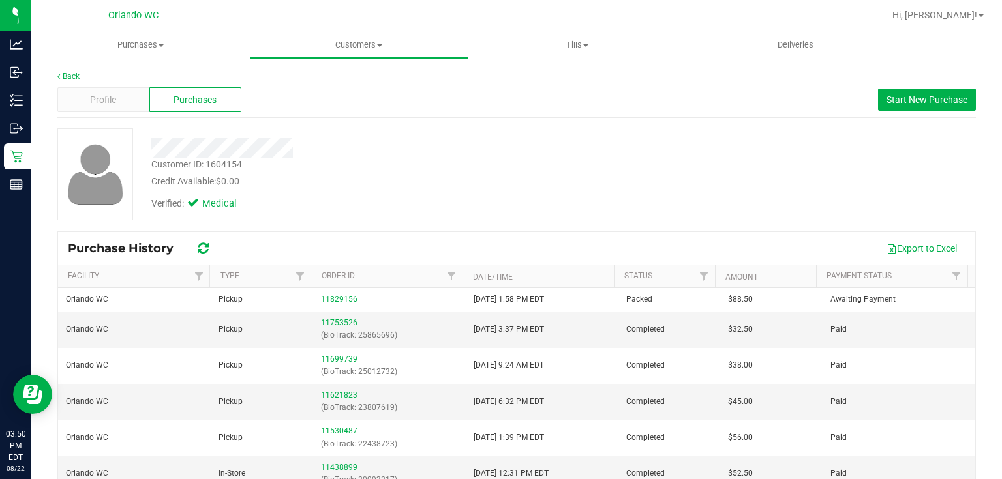
click at [78, 74] on link "Back" at bounding box center [68, 76] width 22 height 9
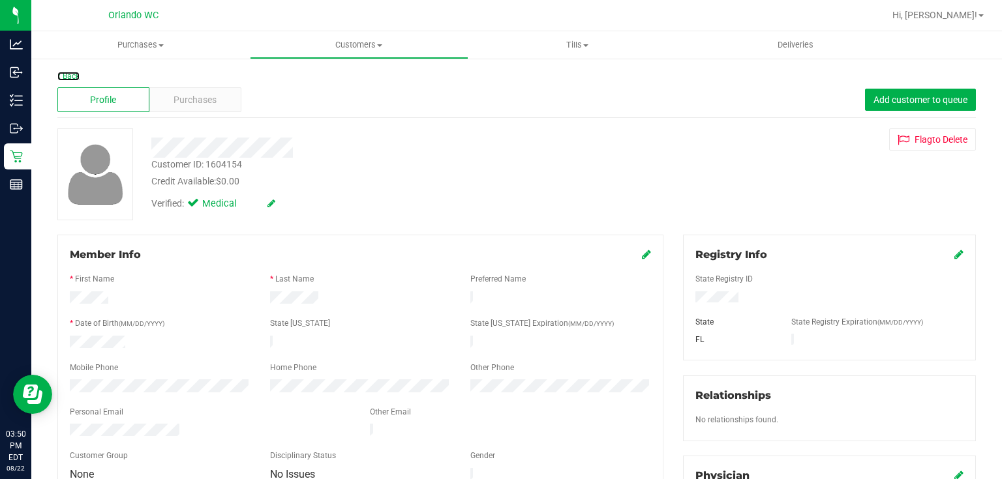
click at [74, 73] on link "Back" at bounding box center [68, 76] width 22 height 9
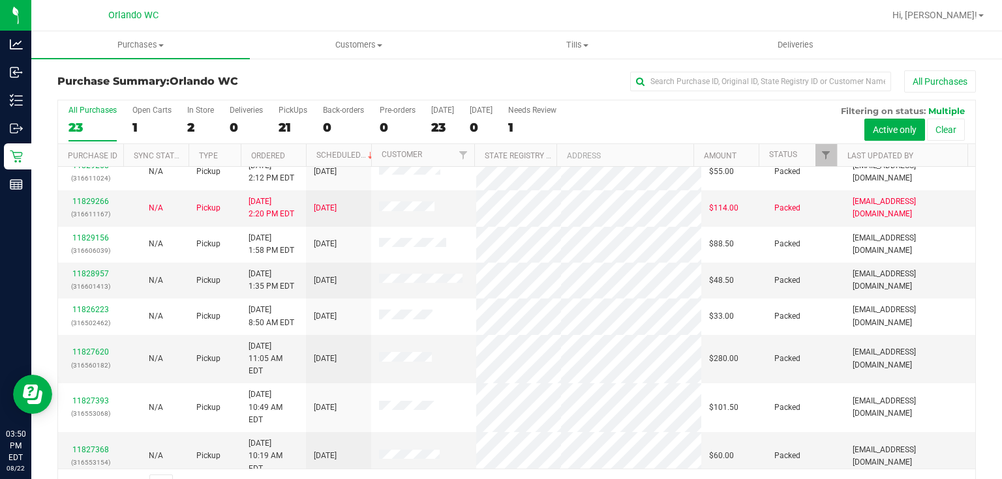
scroll to position [235, 0]
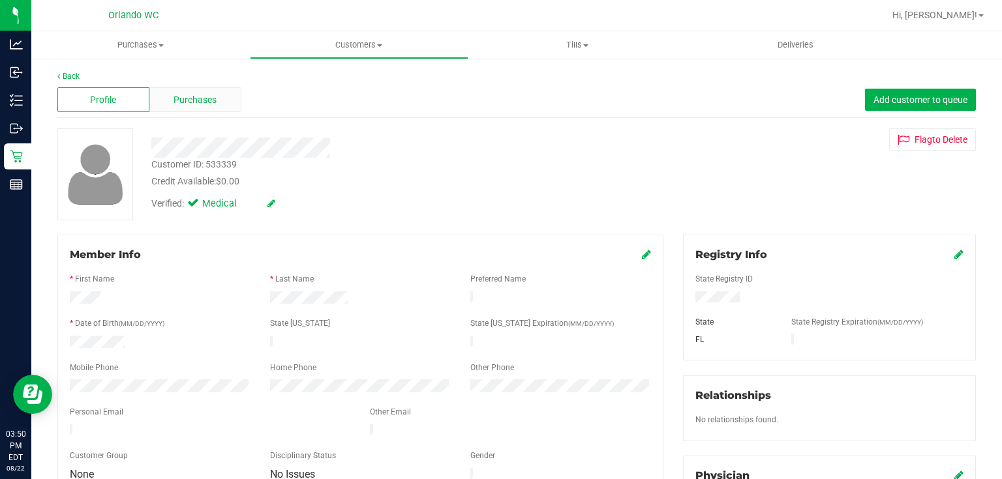
click at [193, 100] on span "Purchases" at bounding box center [194, 100] width 43 height 14
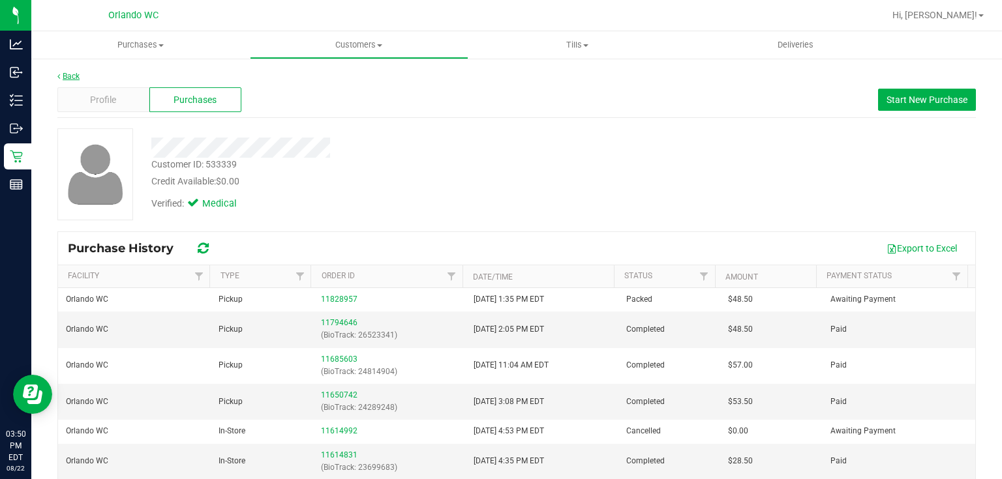
click at [70, 74] on link "Back" at bounding box center [68, 76] width 22 height 9
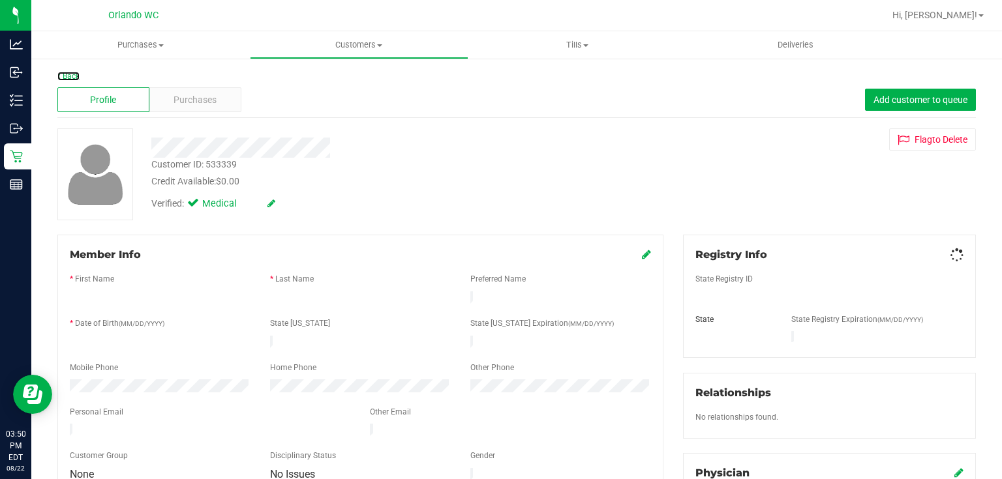
click at [70, 74] on link "Back" at bounding box center [68, 76] width 22 height 9
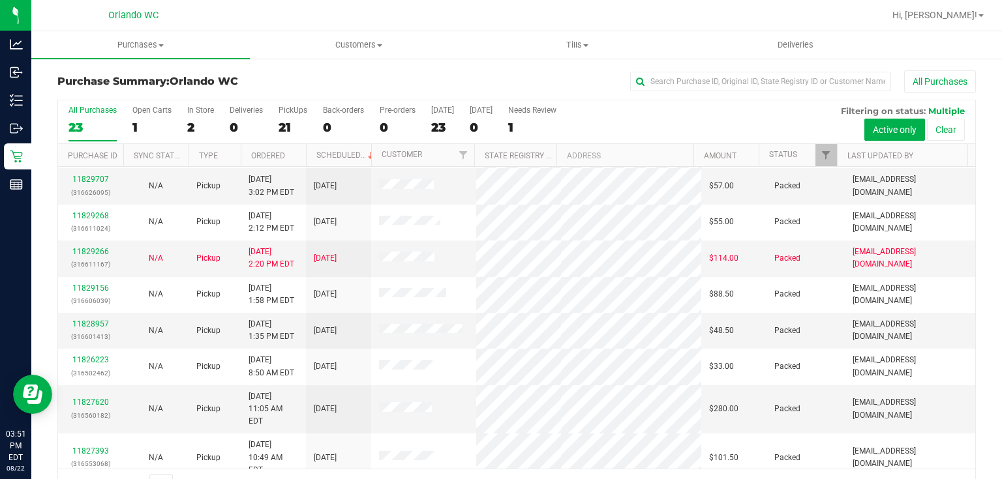
scroll to position [206, 0]
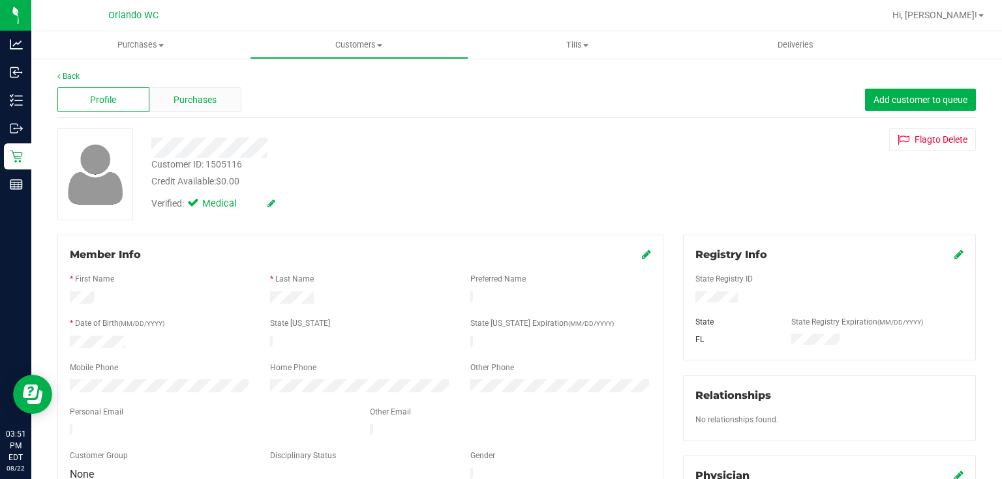
click at [192, 91] on div "Purchases" at bounding box center [195, 99] width 92 height 25
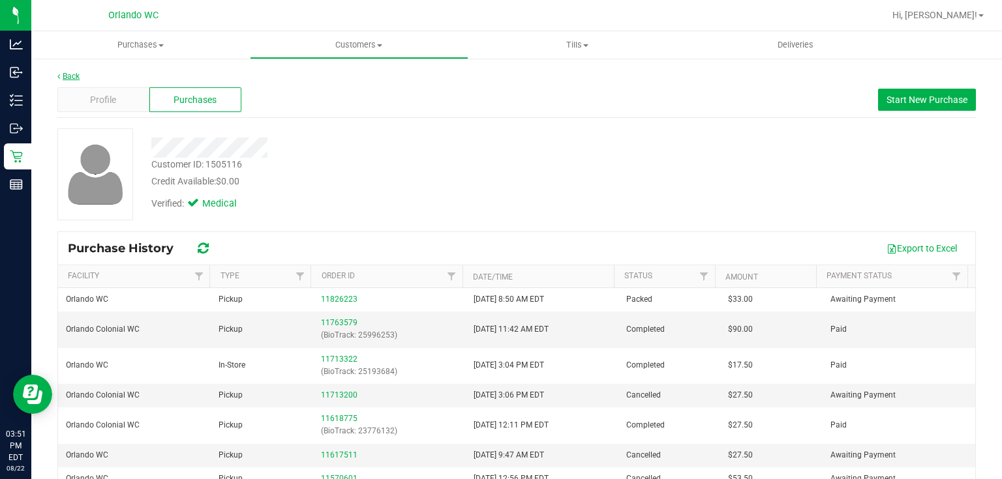
click at [70, 76] on link "Back" at bounding box center [68, 76] width 22 height 9
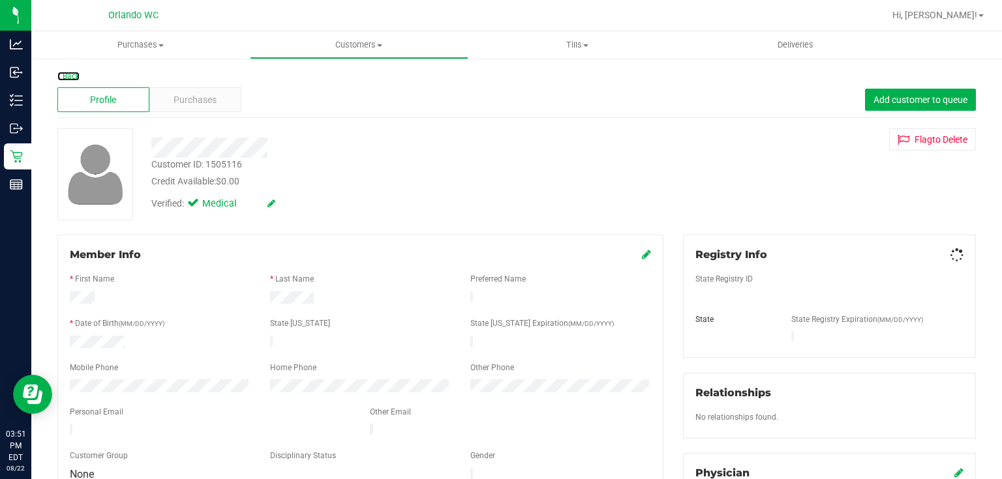
click at [70, 76] on link "Back" at bounding box center [68, 76] width 22 height 9
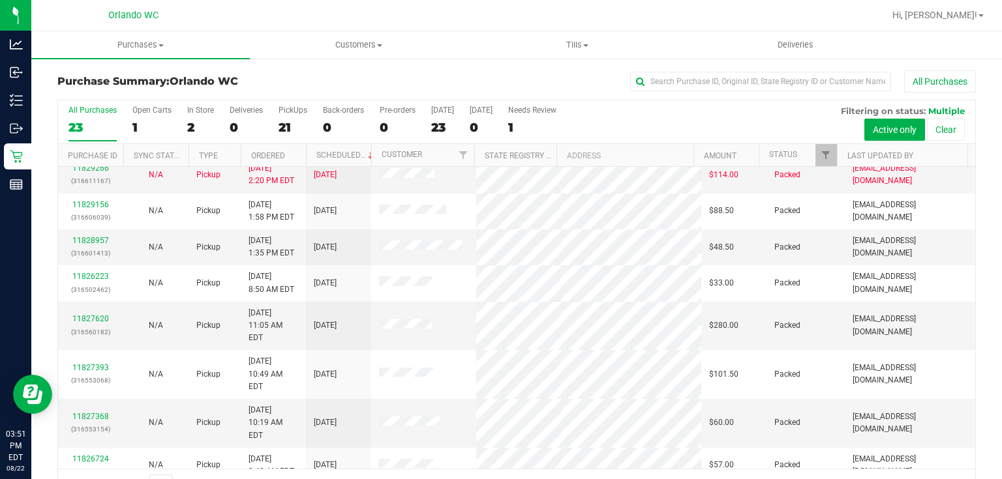
scroll to position [270, 0]
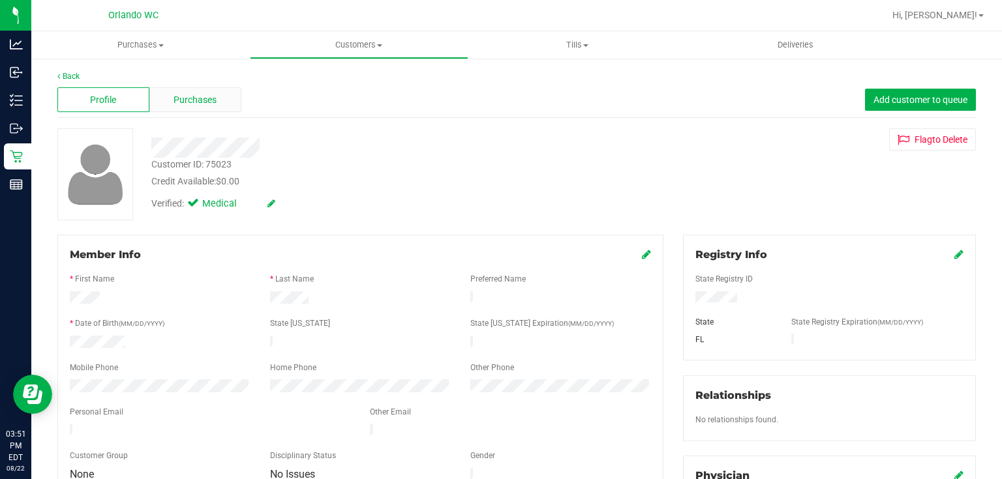
click at [206, 100] on span "Purchases" at bounding box center [194, 100] width 43 height 14
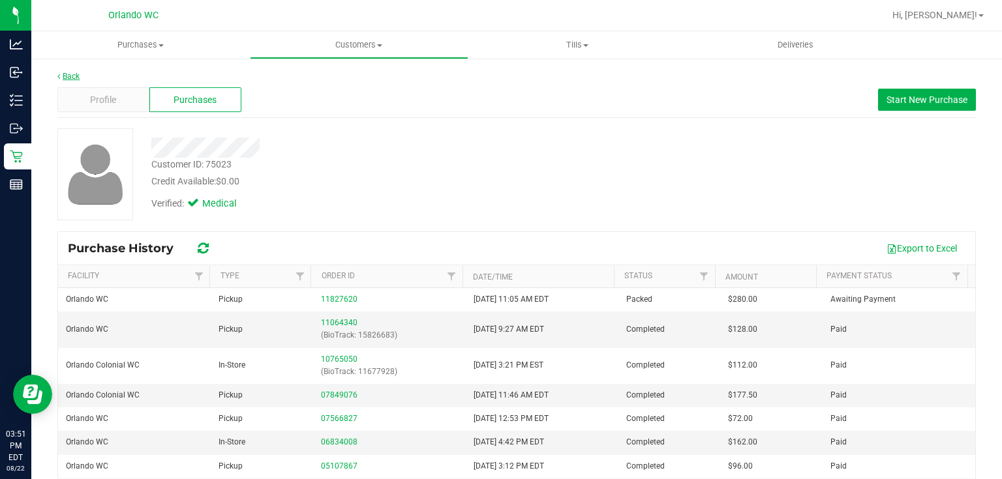
click at [72, 75] on link "Back" at bounding box center [68, 76] width 22 height 9
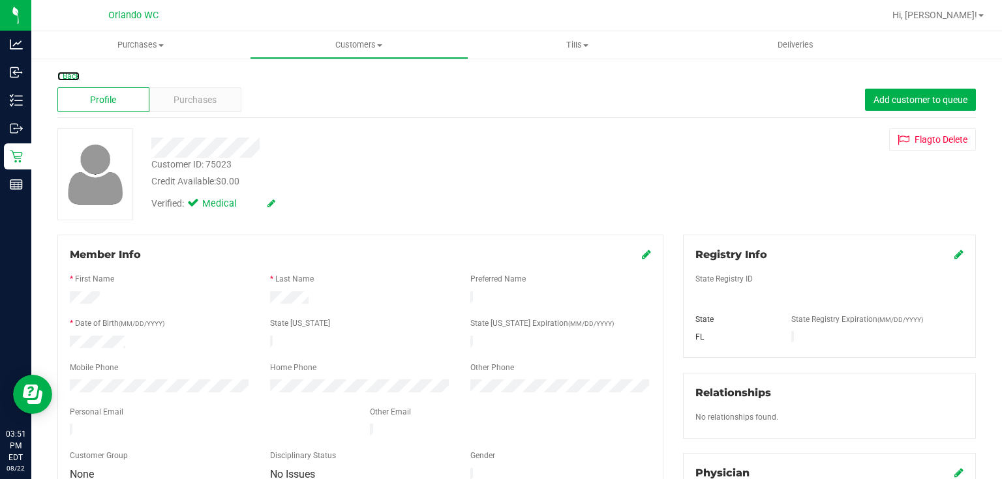
click at [72, 75] on link "Back" at bounding box center [68, 76] width 22 height 9
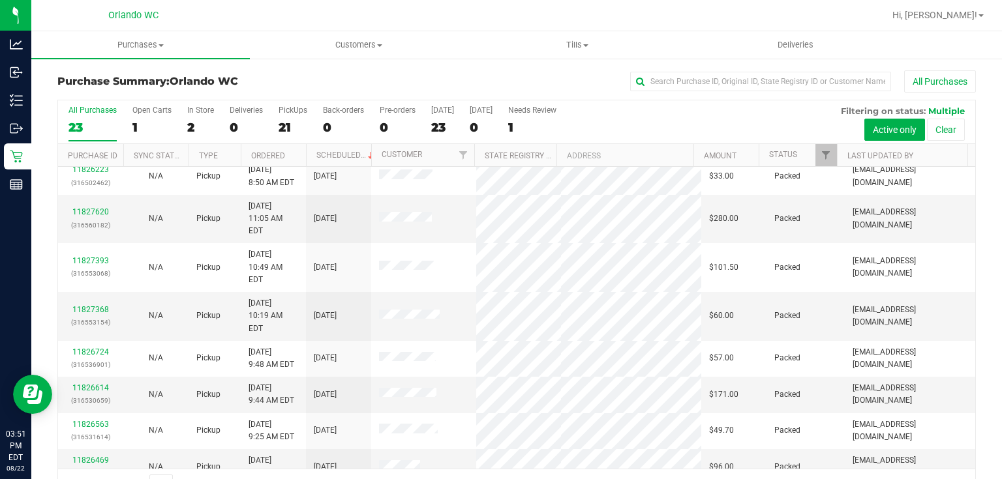
scroll to position [372, 0]
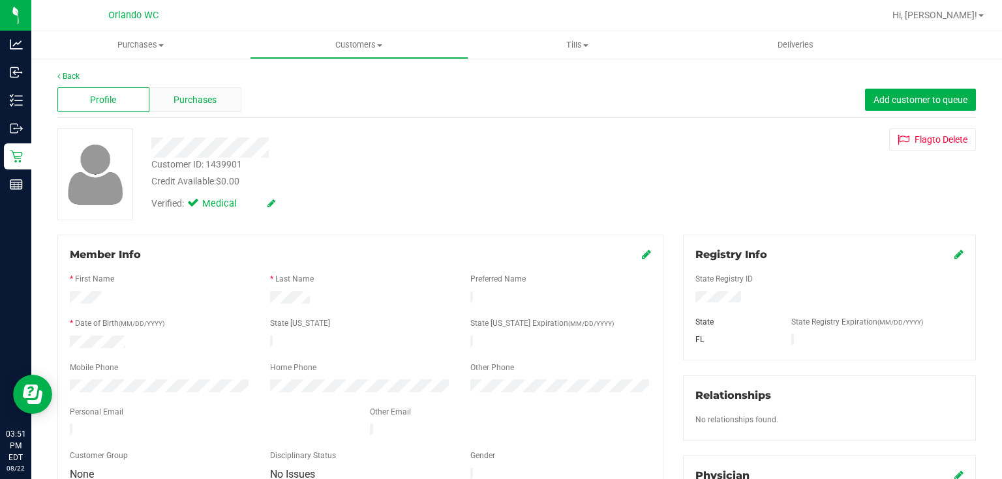
click at [196, 90] on div "Purchases" at bounding box center [195, 99] width 92 height 25
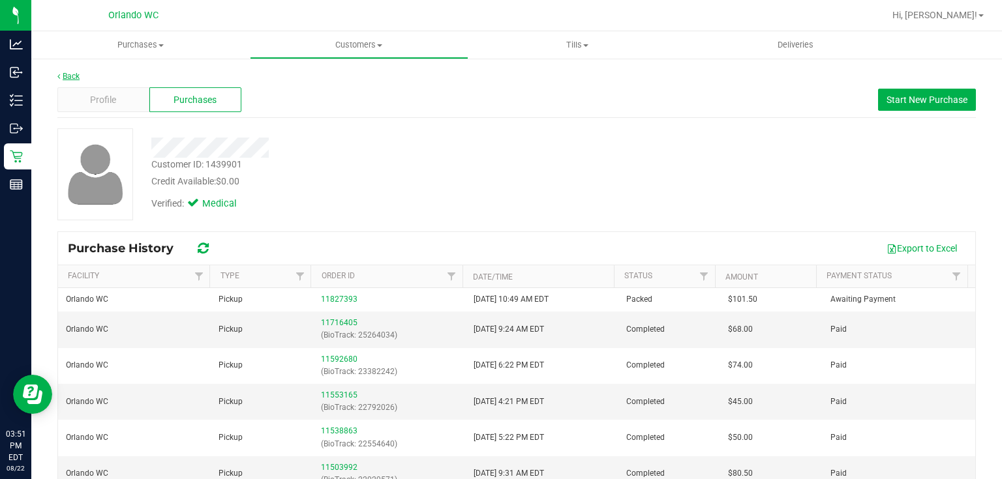
click at [73, 74] on link "Back" at bounding box center [68, 76] width 22 height 9
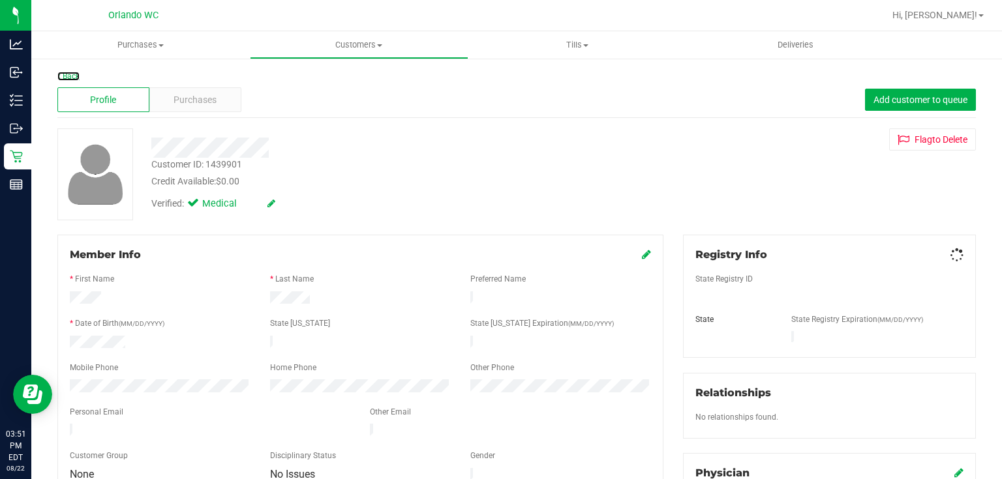
click at [73, 74] on link "Back" at bounding box center [68, 76] width 22 height 9
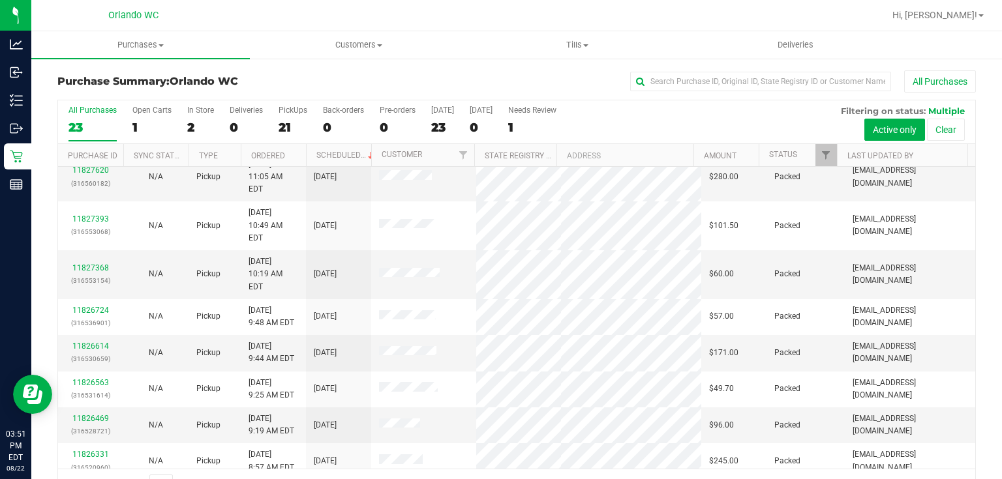
scroll to position [417, 0]
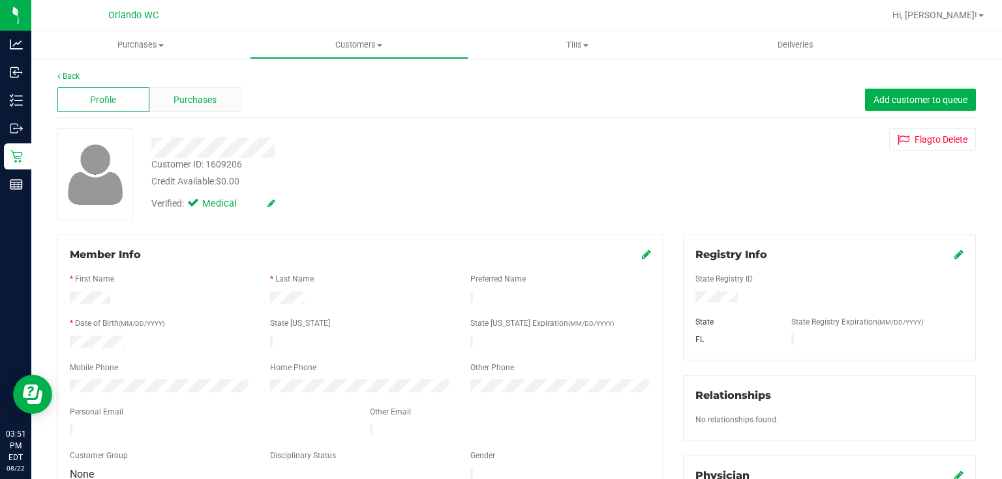
click at [209, 93] on span "Purchases" at bounding box center [194, 100] width 43 height 14
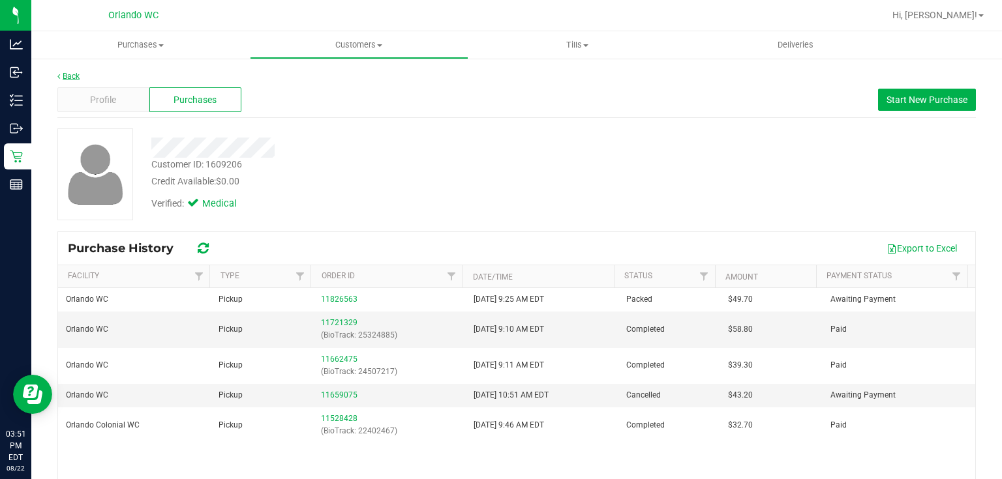
click at [72, 75] on link "Back" at bounding box center [68, 76] width 22 height 9
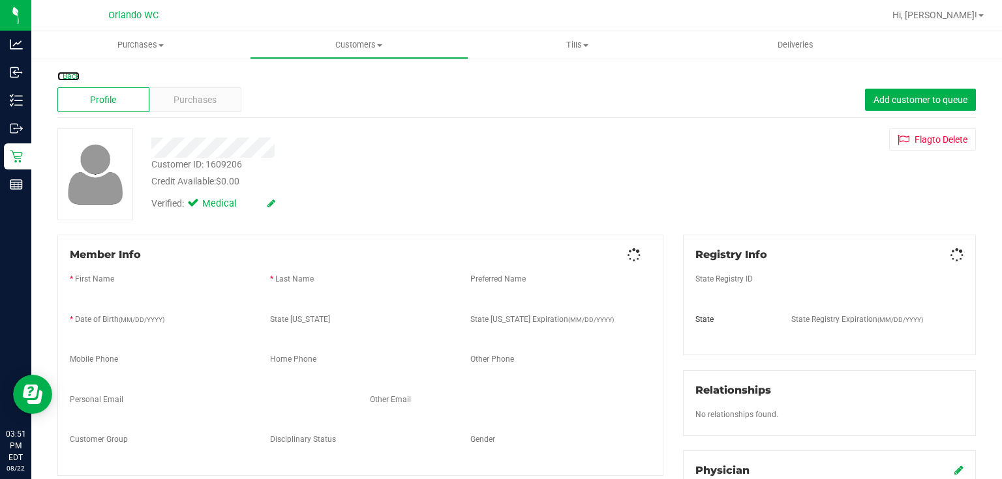
click at [72, 75] on link "Back" at bounding box center [68, 76] width 22 height 9
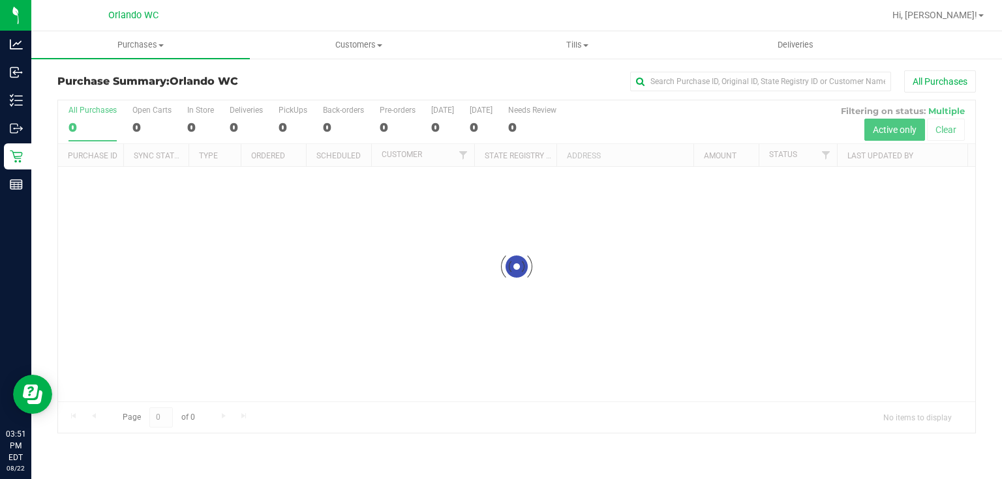
drag, startPoint x: 74, startPoint y: 0, endPoint x: 68, endPoint y: -39, distance: 39.5
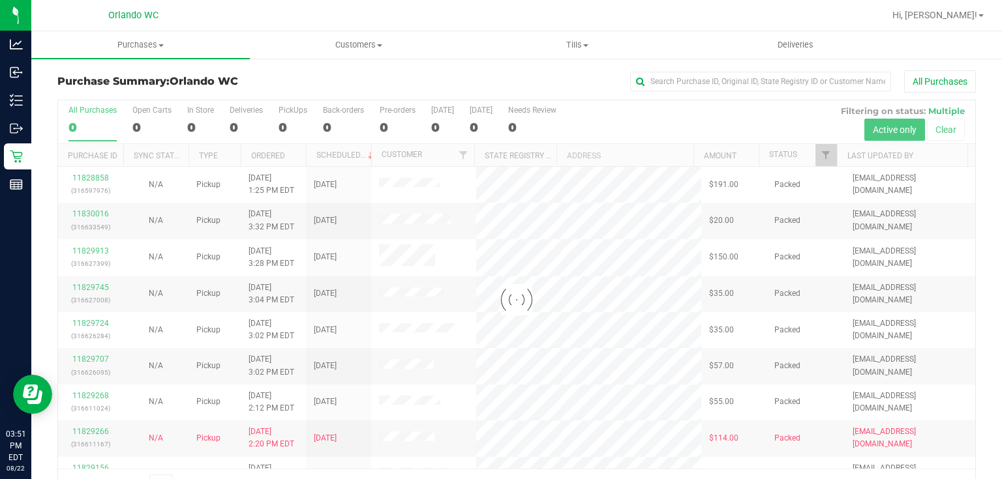
drag, startPoint x: 68, startPoint y: -39, endPoint x: 303, endPoint y: 241, distance: 365.3
click at [303, 247] on div at bounding box center [516, 300] width 917 height 400
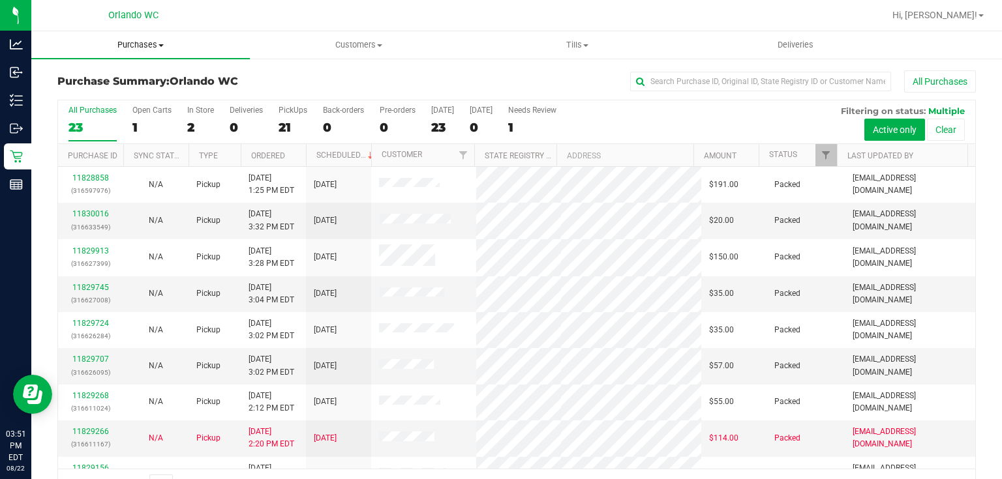
click at [131, 40] on span "Purchases" at bounding box center [140, 45] width 218 height 12
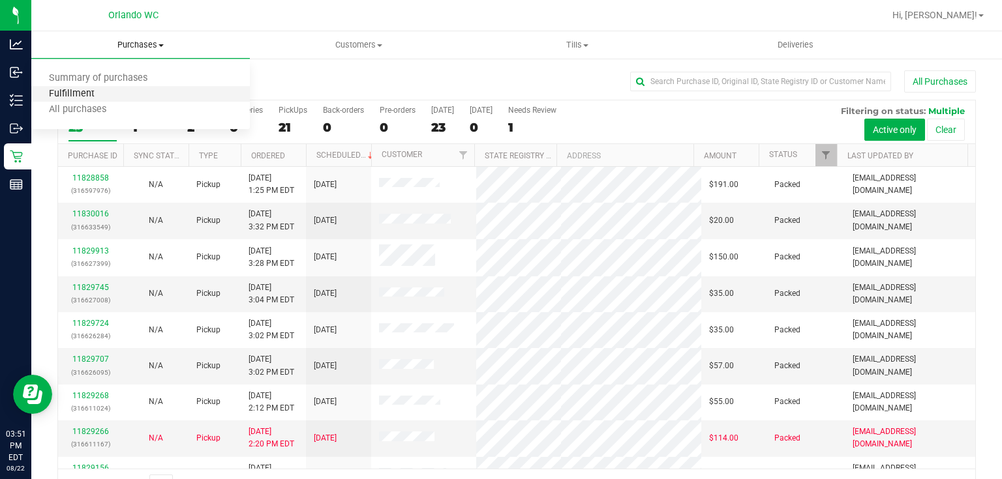
click at [97, 91] on span "Fulfillment" at bounding box center [71, 94] width 81 height 11
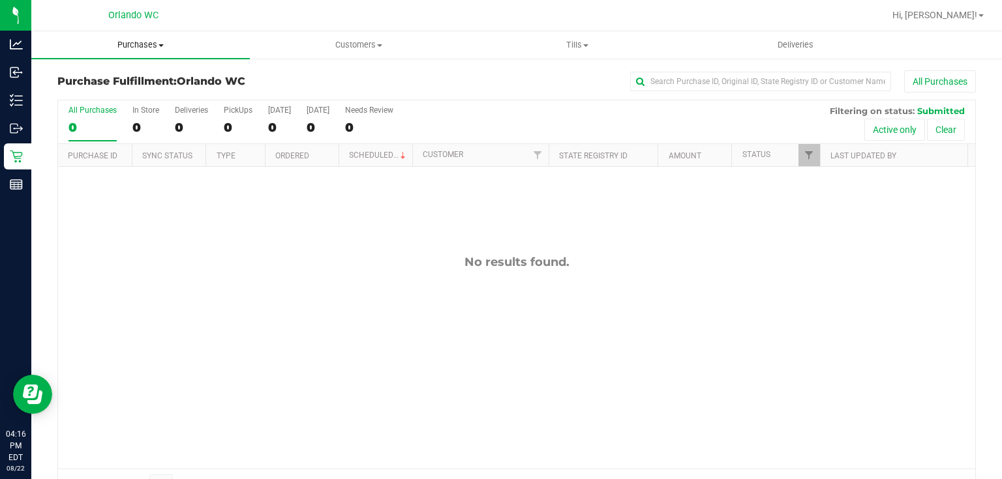
click at [144, 42] on span "Purchases" at bounding box center [140, 45] width 218 height 12
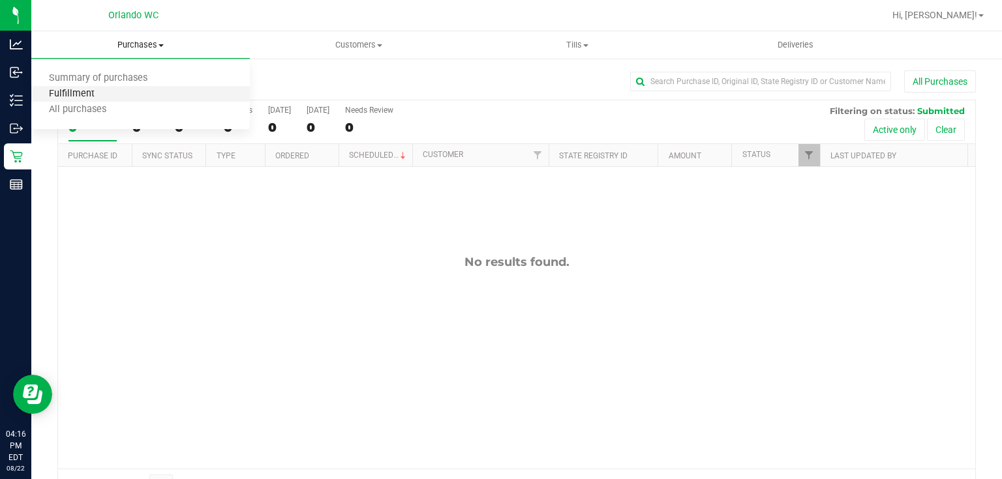
click at [90, 93] on span "Fulfillment" at bounding box center [71, 94] width 81 height 11
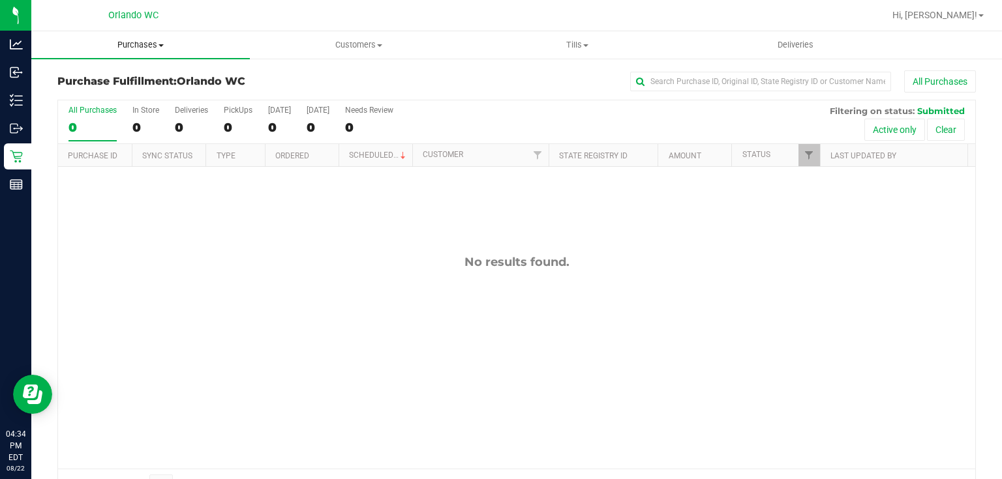
click at [141, 42] on span "Purchases" at bounding box center [140, 45] width 218 height 12
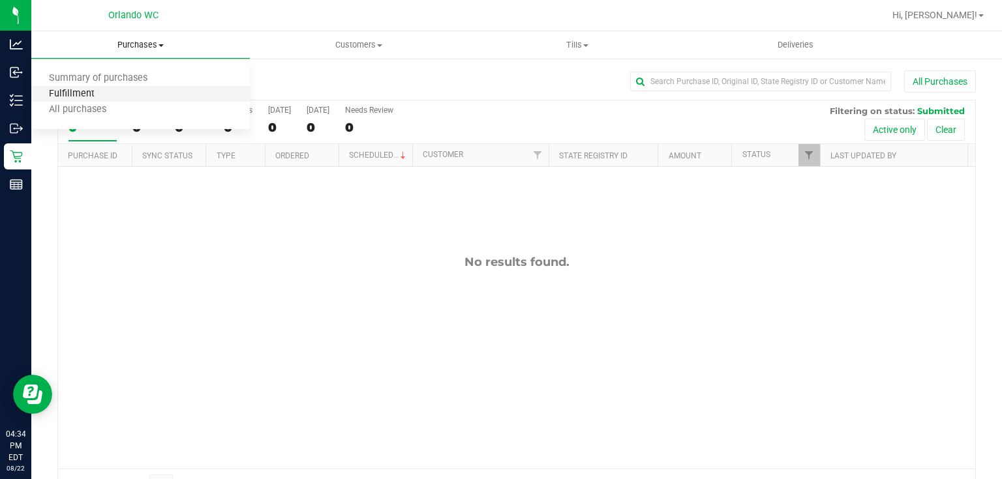
click at [100, 97] on span "Fulfillment" at bounding box center [71, 94] width 81 height 11
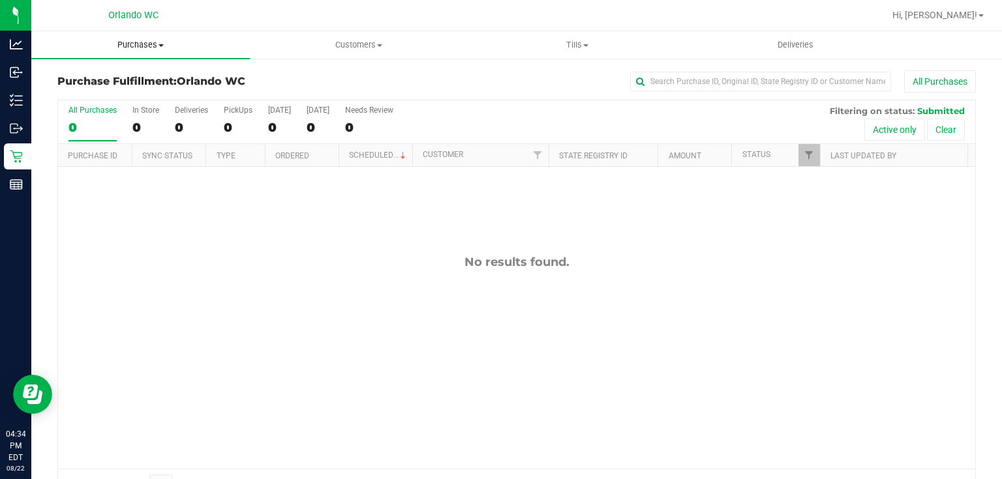
click at [139, 42] on span "Purchases" at bounding box center [140, 45] width 218 height 12
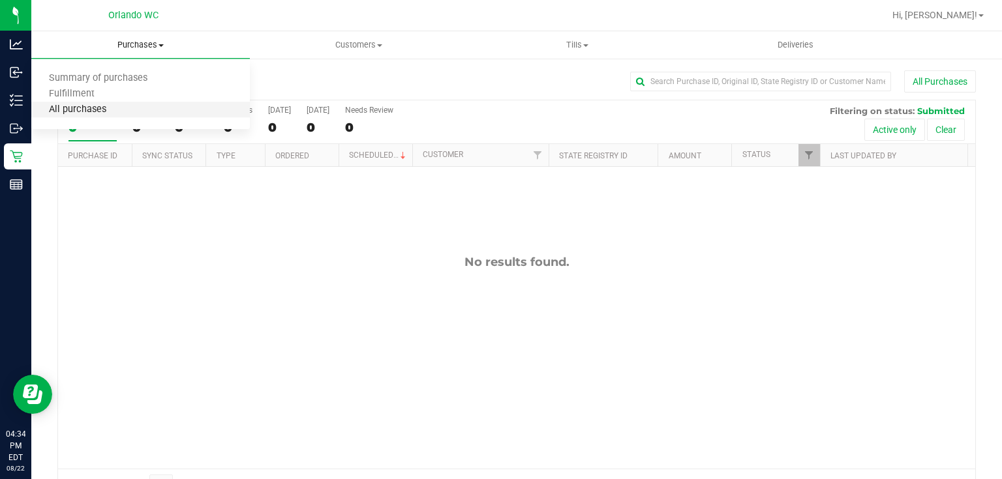
click at [105, 112] on span "All purchases" at bounding box center [77, 109] width 93 height 11
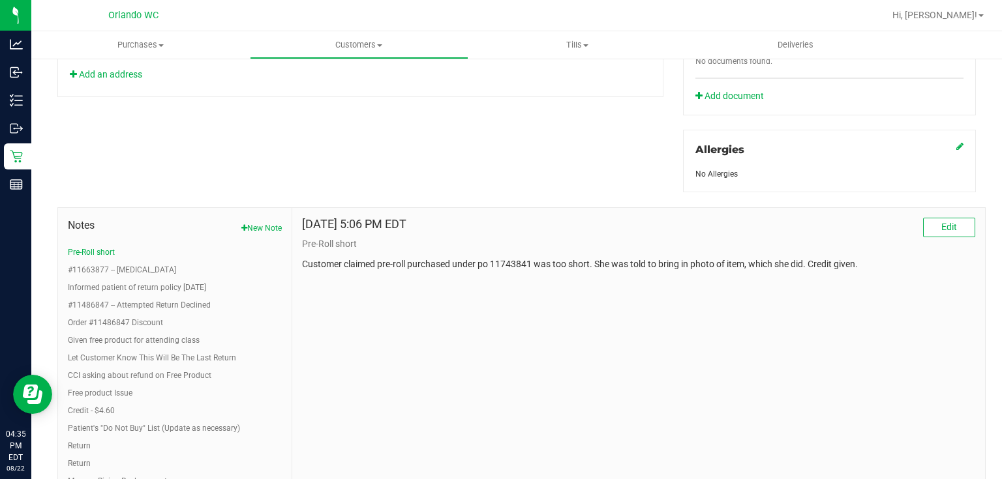
scroll to position [548, 0]
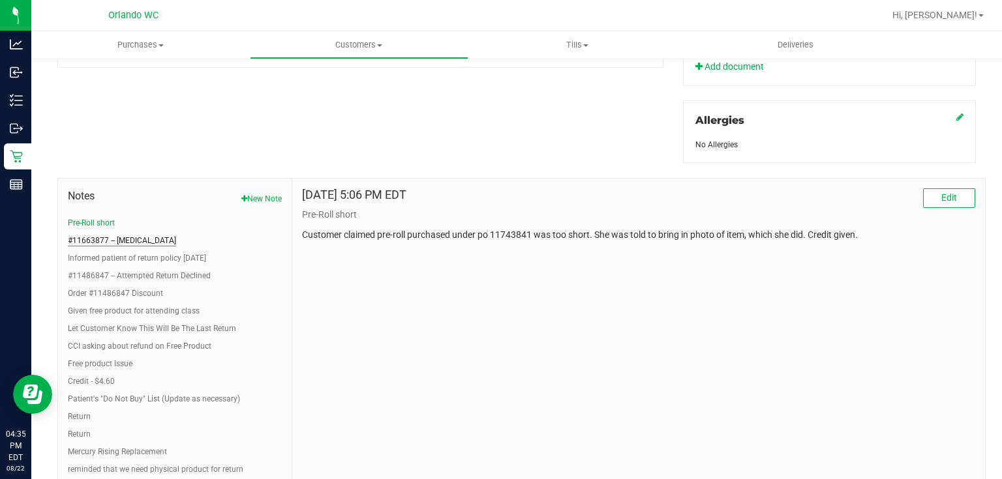
click at [110, 237] on button "#11663877 -- [MEDICAL_DATA]" at bounding box center [122, 241] width 108 height 12
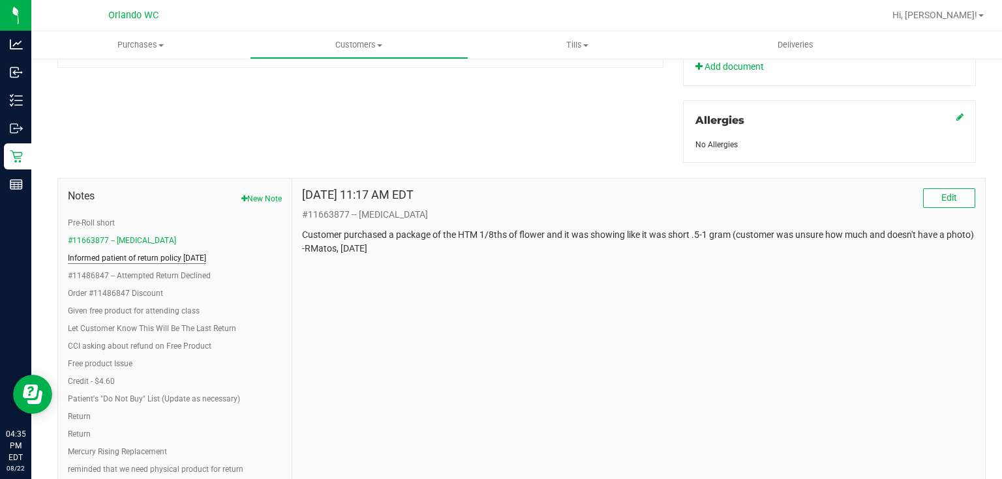
click at [169, 256] on button "Informed patient of return policy [DATE]" at bounding box center [137, 258] width 138 height 12
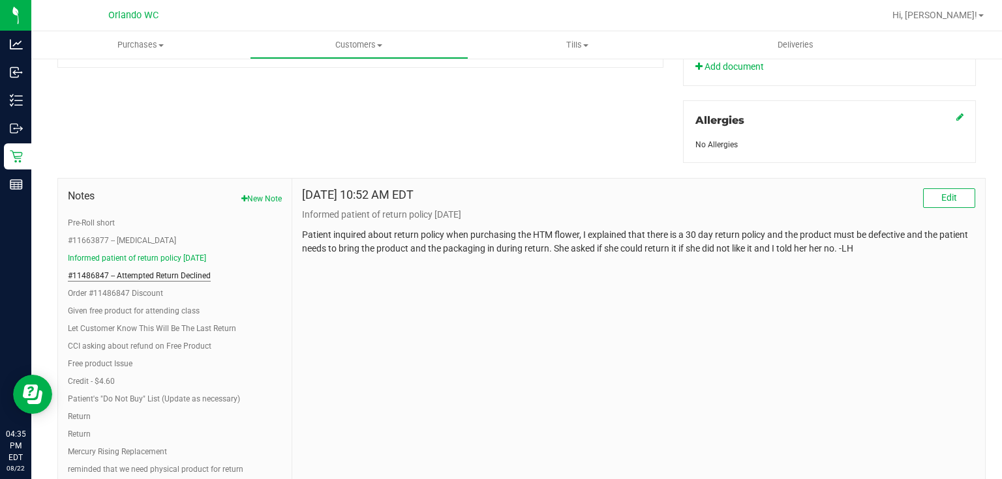
click at [171, 275] on button "#11486847 -- Attempted Return Declined" at bounding box center [139, 276] width 143 height 12
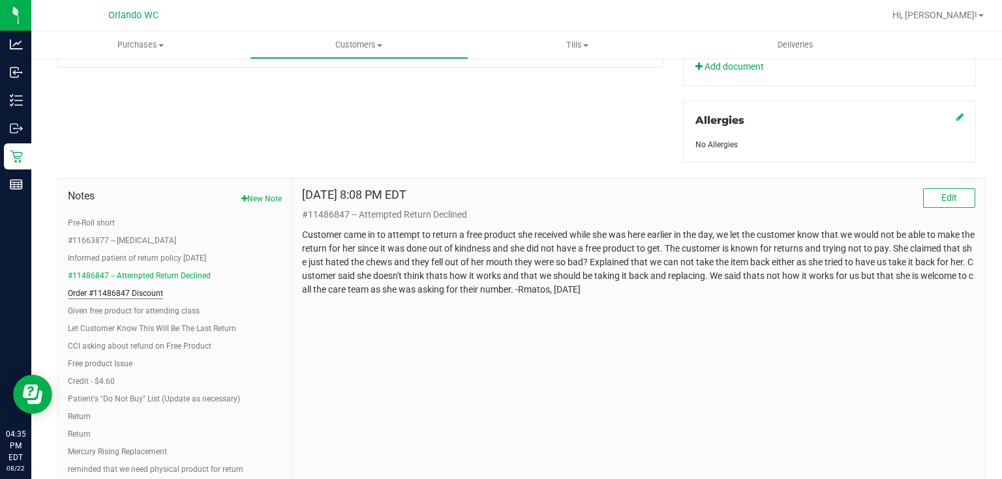
click at [150, 290] on button "Order #11486847 Discount" at bounding box center [115, 294] width 95 height 12
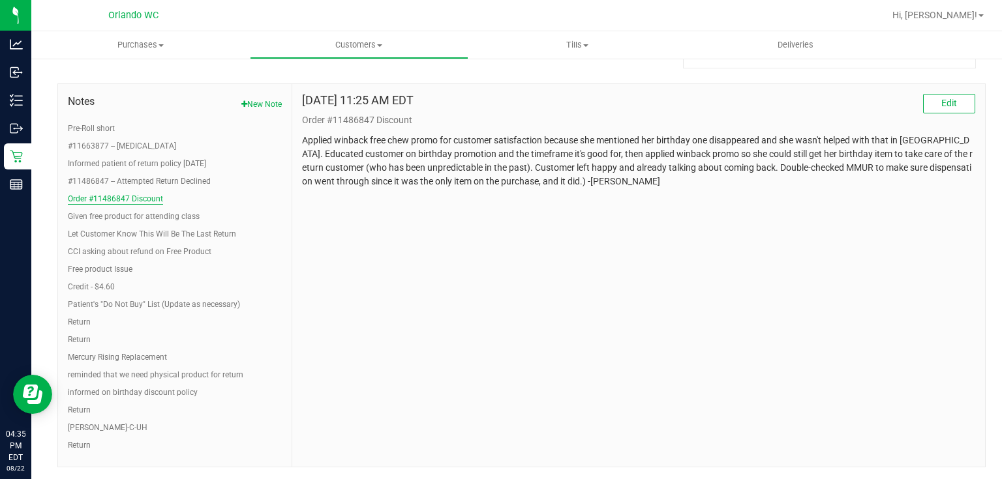
scroll to position [669, 0]
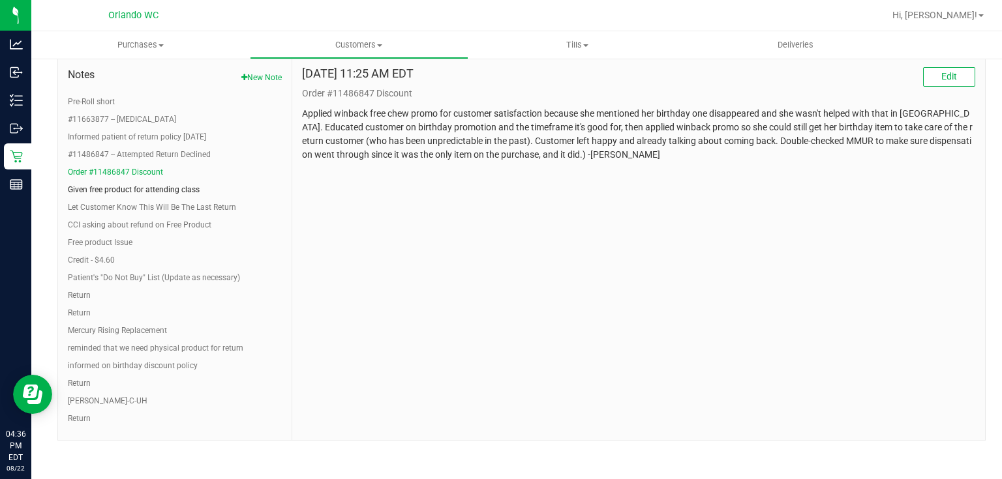
drag, startPoint x: 143, startPoint y: 186, endPoint x: 141, endPoint y: 162, distance: 24.2
click at [143, 170] on ul "Pre-Roll short #11663877 -- [MEDICAL_DATA] Informed patient of return policy [D…" at bounding box center [175, 260] width 214 height 329
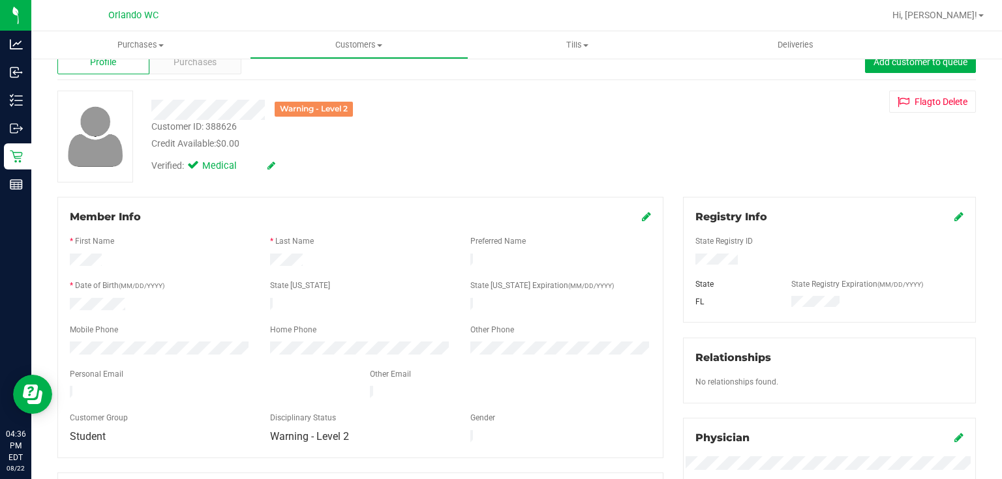
scroll to position [0, 0]
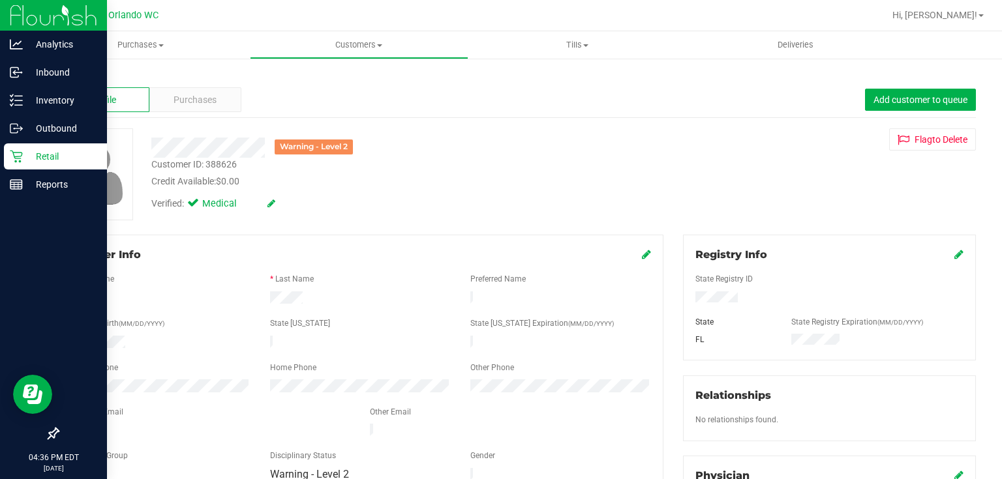
click at [10, 152] on icon at bounding box center [16, 156] width 13 height 13
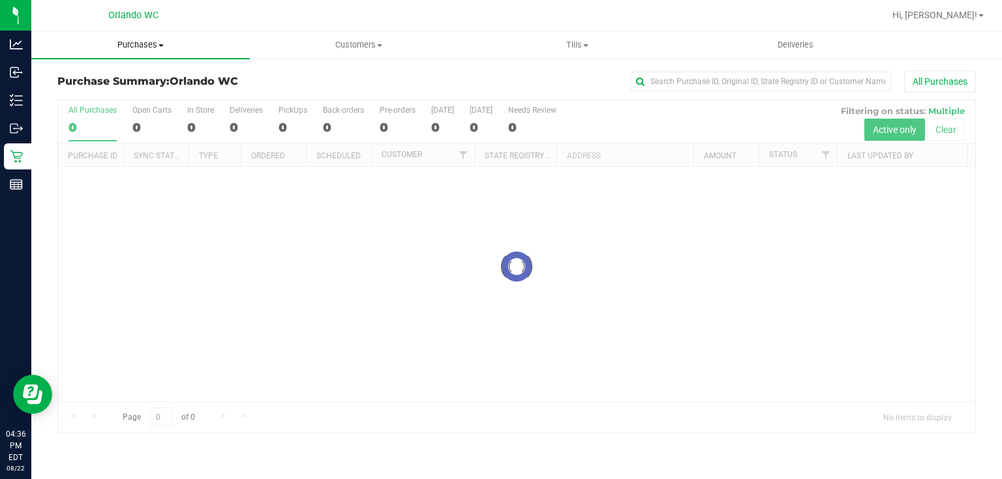
click at [143, 44] on span "Purchases" at bounding box center [140, 45] width 218 height 12
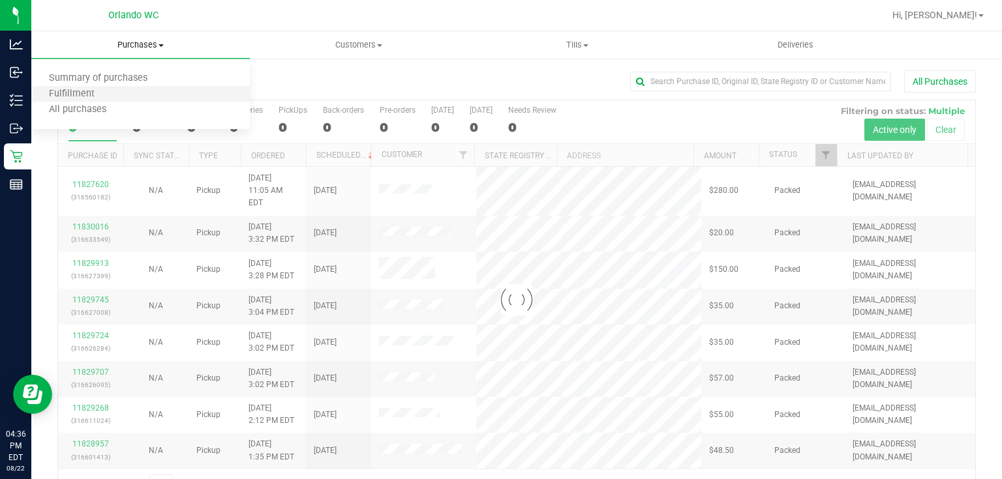
click at [112, 96] on li "Fulfillment" at bounding box center [140, 95] width 218 height 16
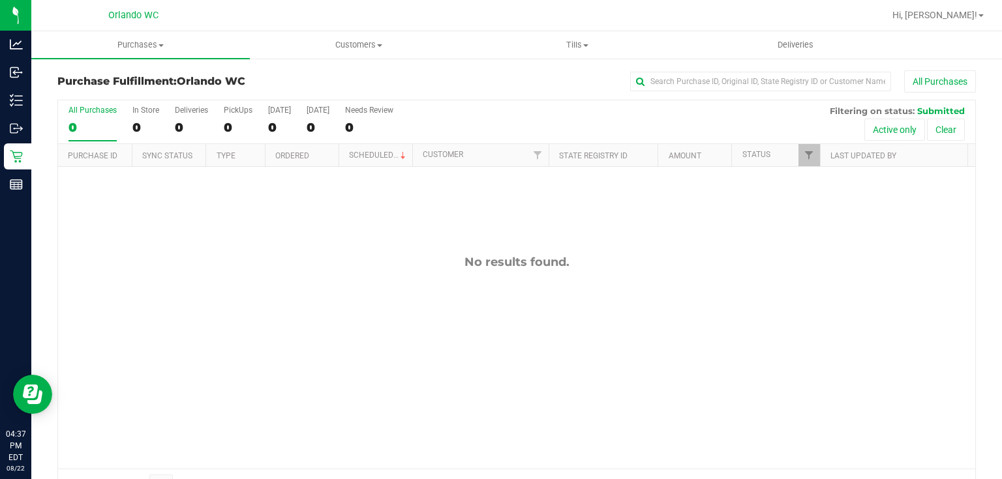
drag, startPoint x: 622, startPoint y: 295, endPoint x: 557, endPoint y: 386, distance: 111.7
click at [623, 295] on div "No results found." at bounding box center [516, 362] width 917 height 390
